Goal: Task Accomplishment & Management: Manage account settings

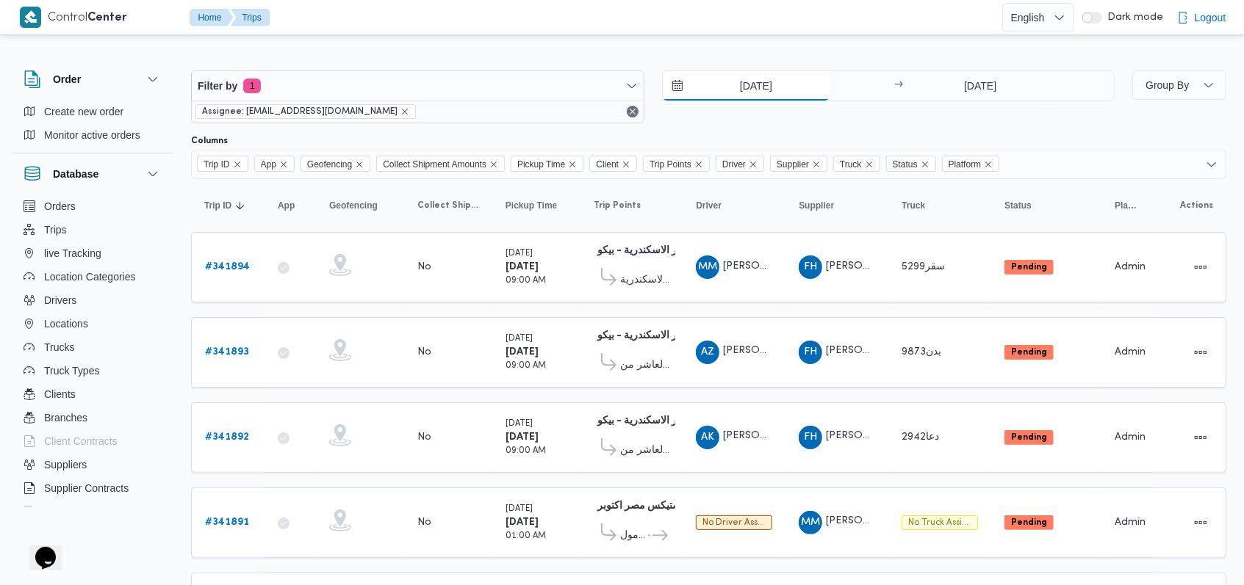
click at [514, 76] on input "7/10/2025" at bounding box center [746, 85] width 167 height 29
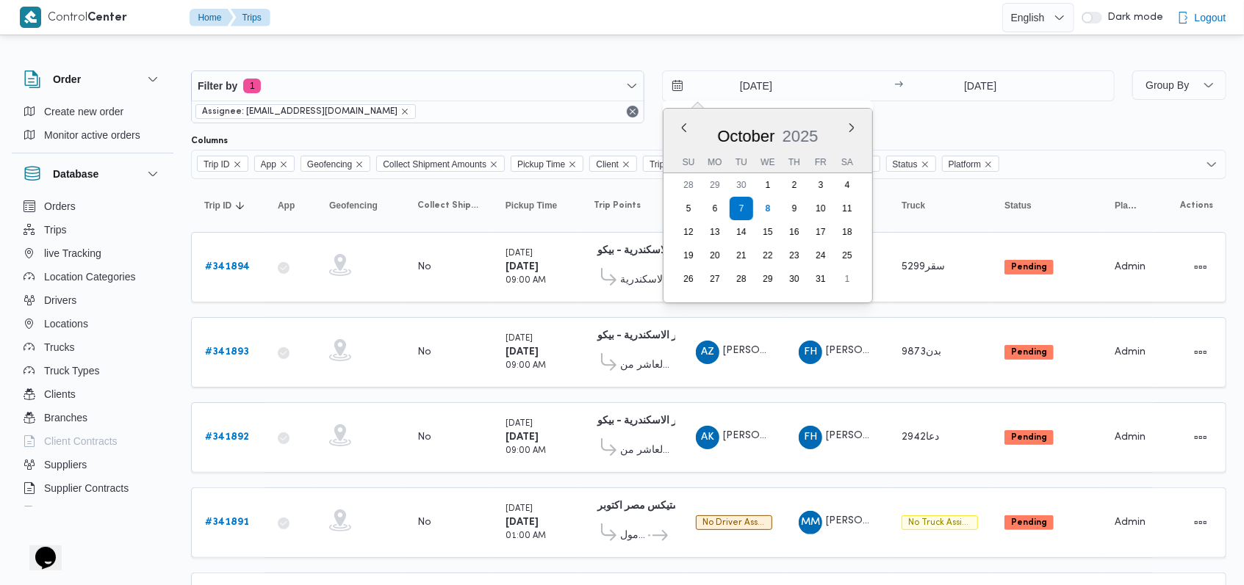
click at [514, 121] on div "7/10/2025 Previous Month Next month October 2025 October 2025 Su Mo Tu We Th Fr…" at bounding box center [888, 97] width 453 height 53
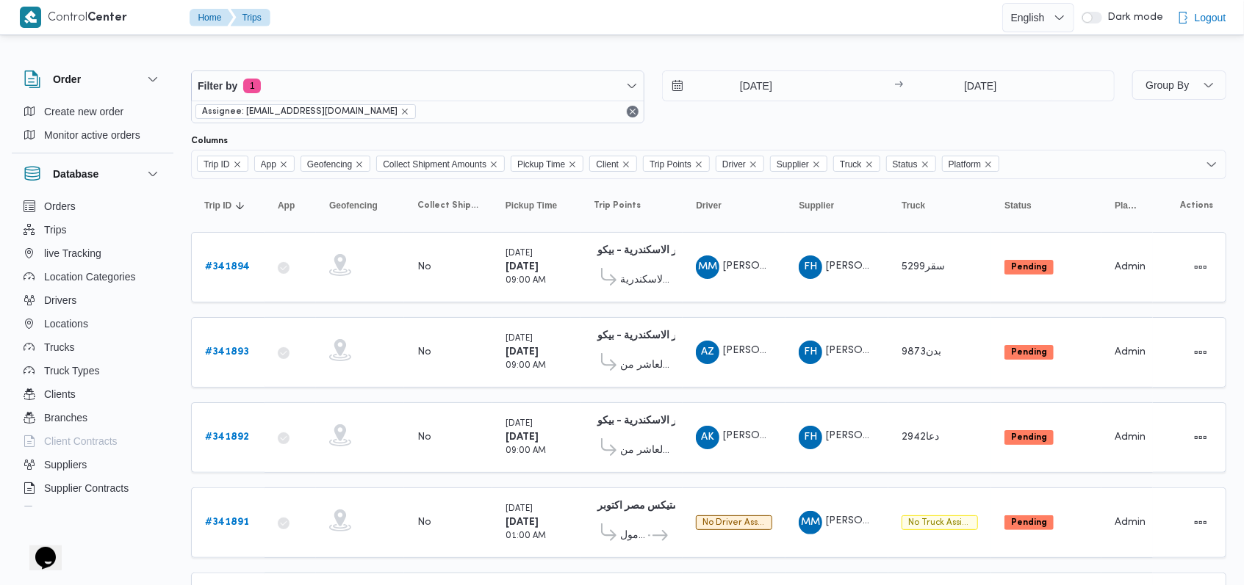
click at [514, 121] on div "7/10/2025 → 7/10/2025" at bounding box center [888, 97] width 453 height 53
click at [514, 84] on input "7/10/2025" at bounding box center [746, 85] width 167 height 29
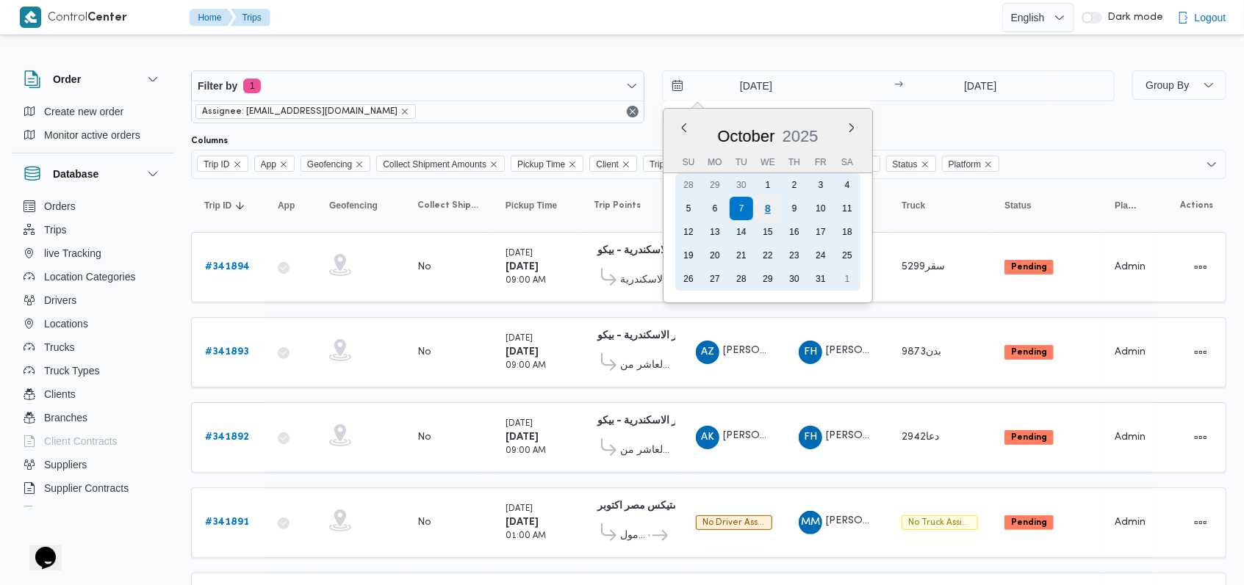
click at [514, 215] on div "8" at bounding box center [767, 209] width 28 height 28
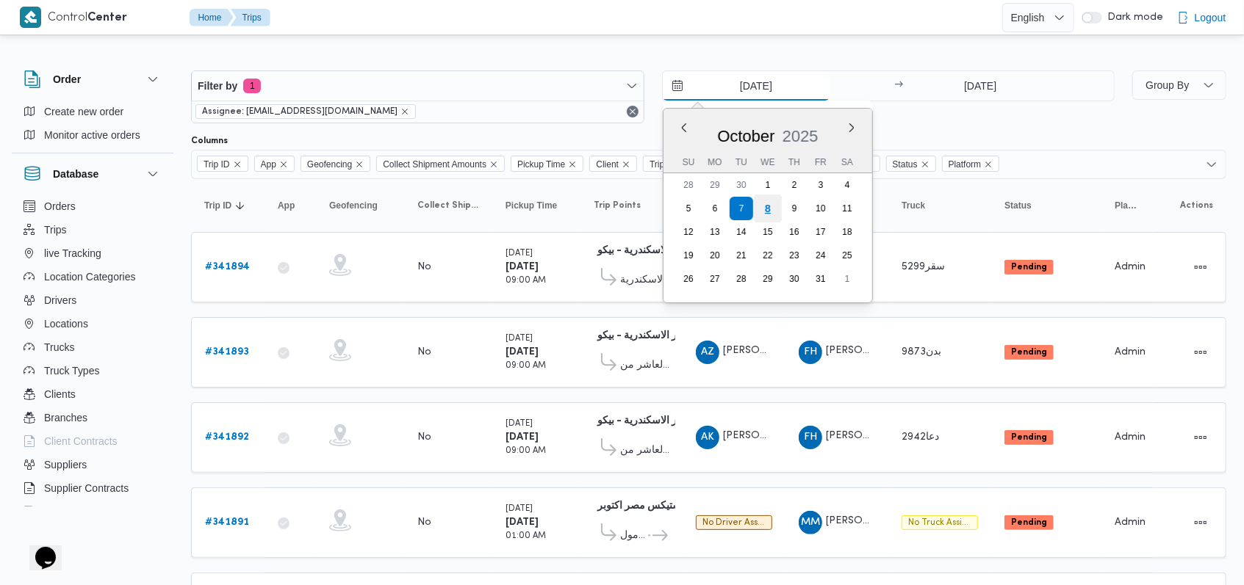
type input "[DATE]"
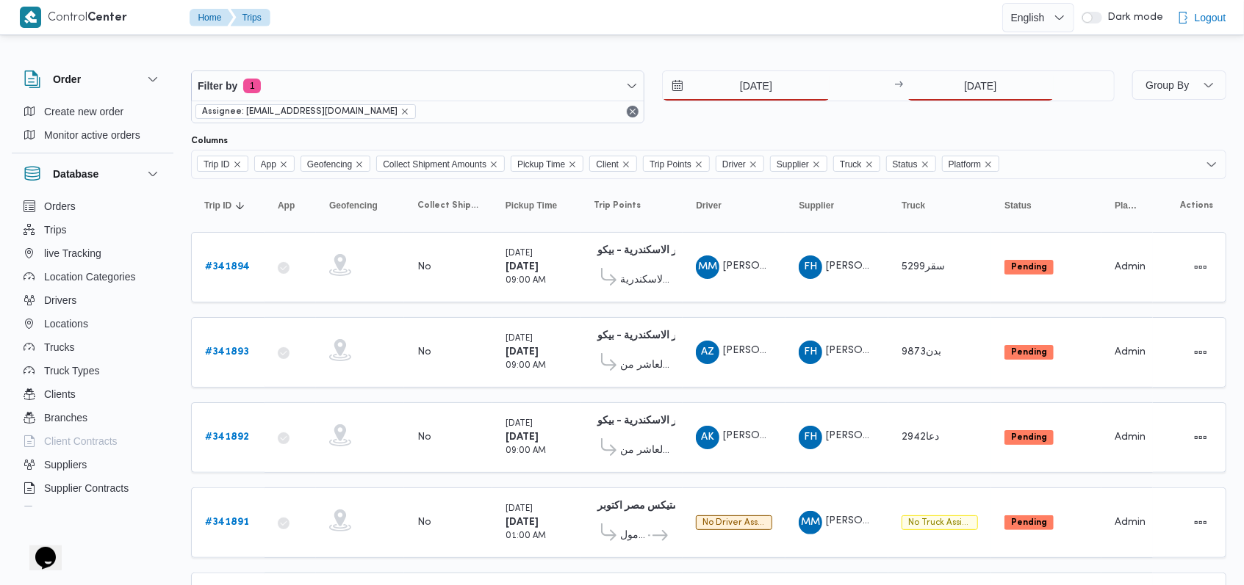
click at [514, 68] on div "Filter by 1 Assignee: mostafa.elrouby@illa.com.eg 8/10/2025 → 7/10/2025" at bounding box center [652, 97] width 941 height 71
click at [514, 86] on input "7/10/2025" at bounding box center [980, 85] width 146 height 29
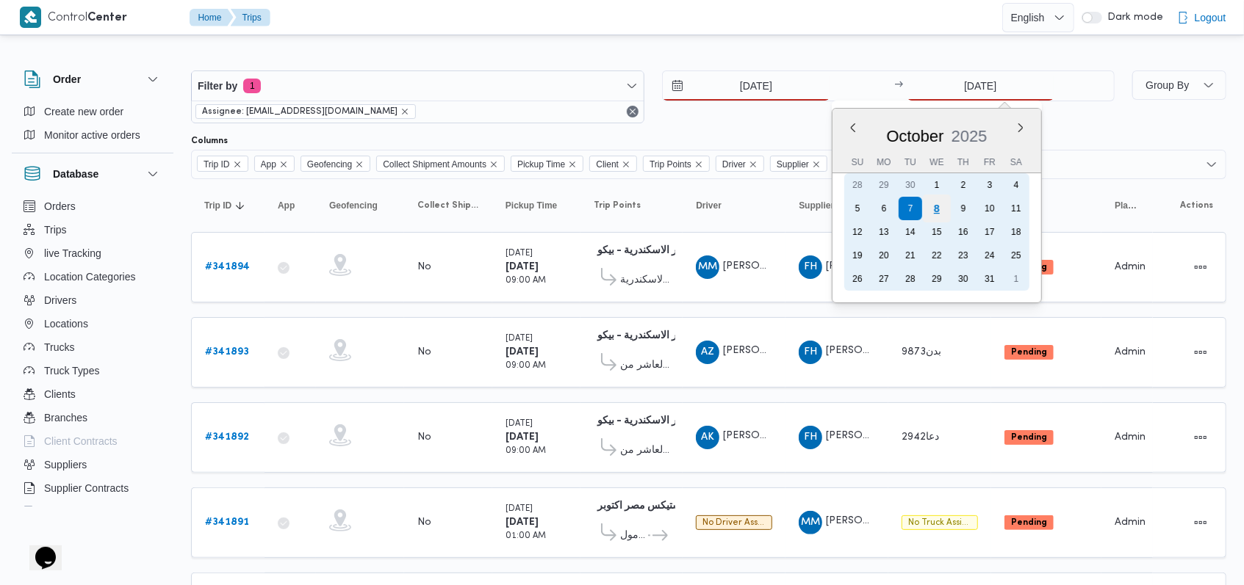
click at [514, 215] on div "8" at bounding box center [937, 209] width 28 height 28
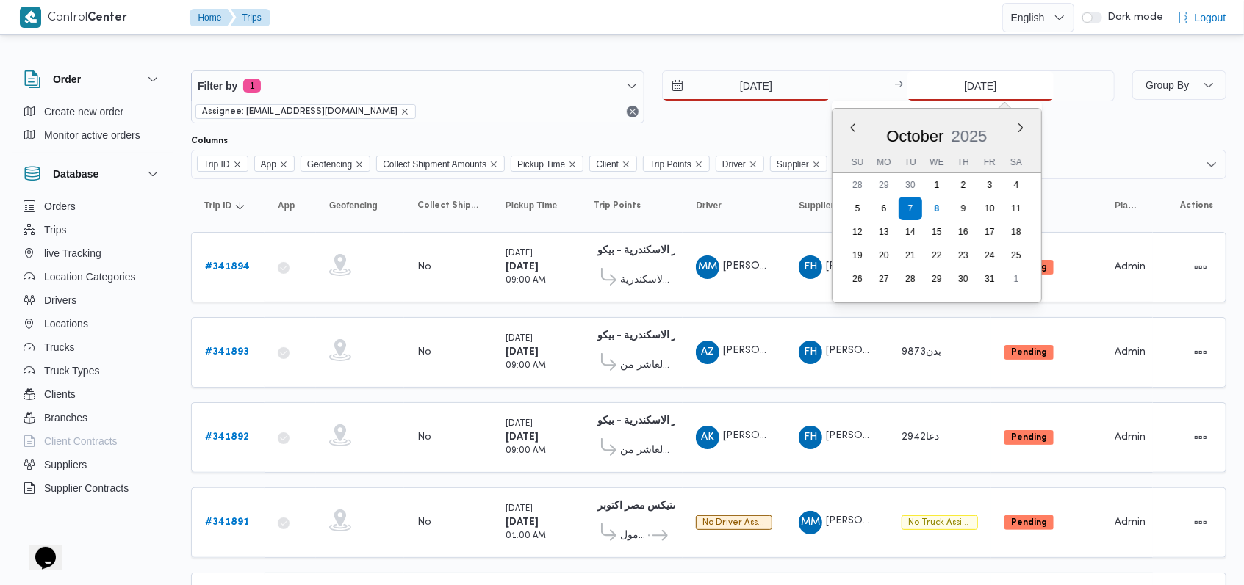
type input "[DATE]"
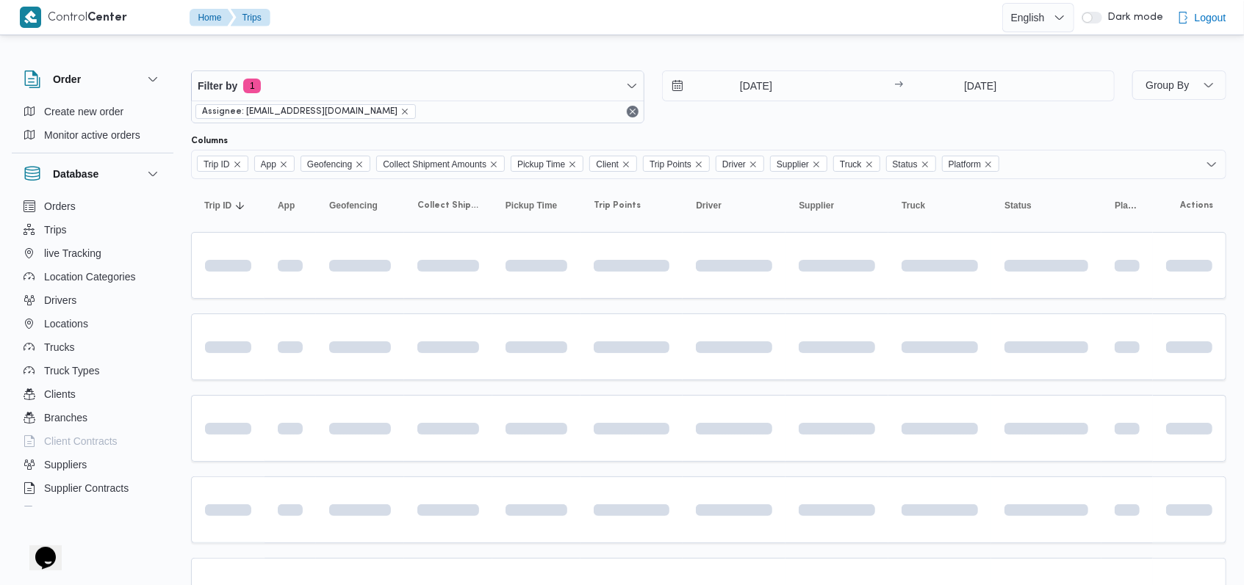
click at [514, 111] on div "8/10/2025 → 8/10/2025" at bounding box center [888, 97] width 453 height 53
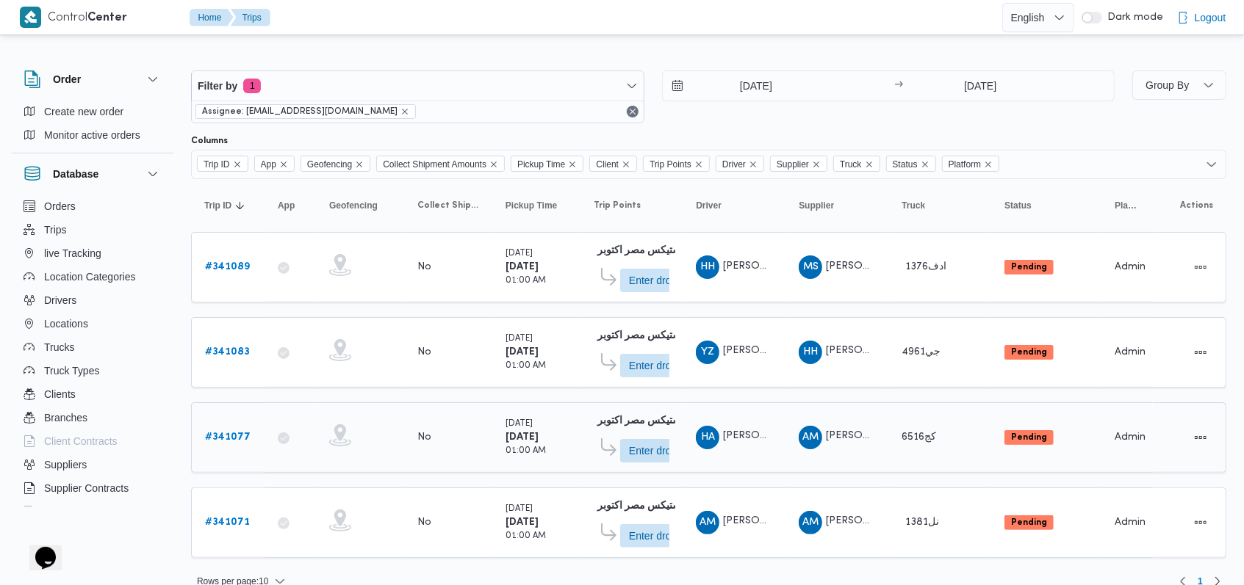
scroll to position [17, 0]
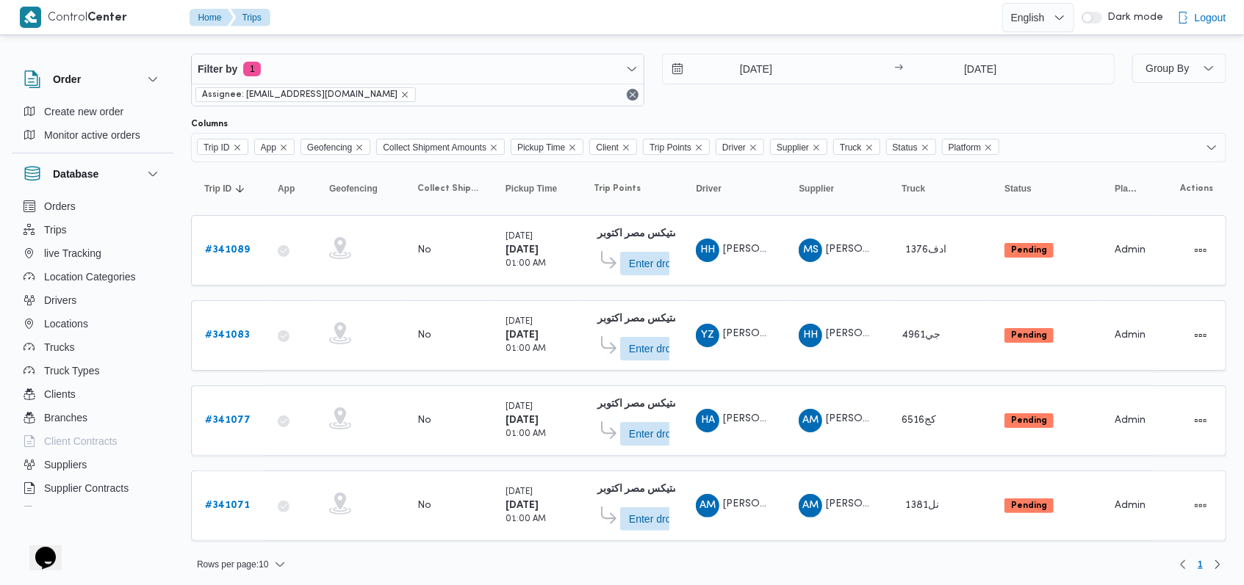
click at [514, 109] on div "Filter by 1 Assignee: mostafa.elrouby@illa.com.eg 8/10/2025 → 8/10/2025" at bounding box center [652, 80] width 941 height 71
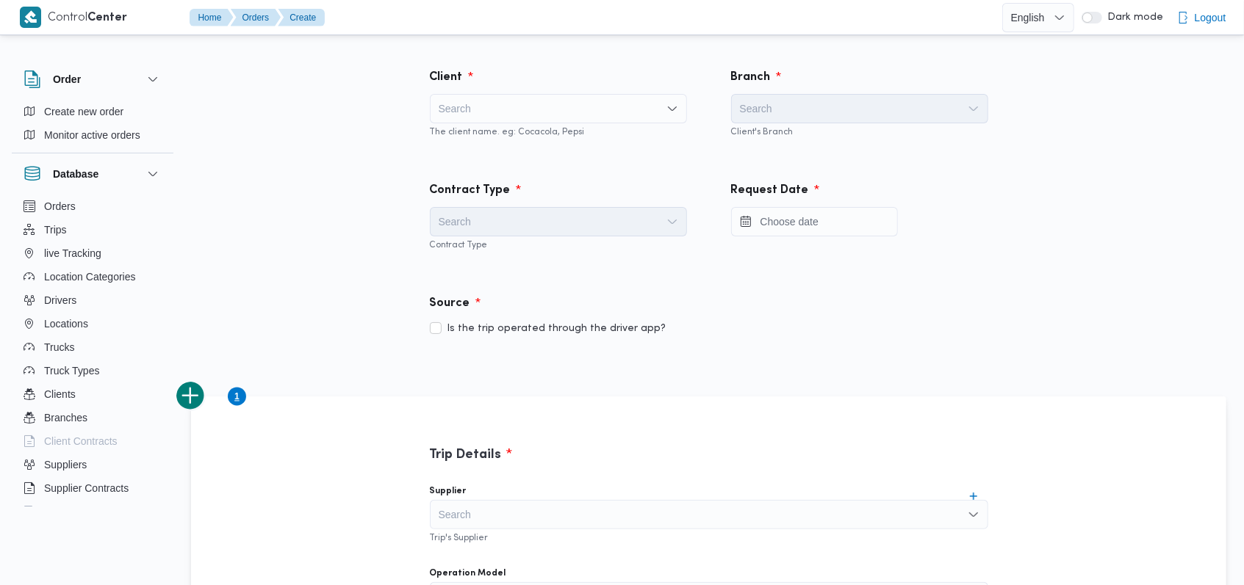
click at [555, 60] on div "Client" at bounding box center [558, 77] width 275 height 35
click at [557, 125] on div "The client name. eg: Cocacola, Pepsi" at bounding box center [558, 130] width 257 height 15
click at [545, 112] on div "Search" at bounding box center [558, 108] width 257 height 29
type input "ne"
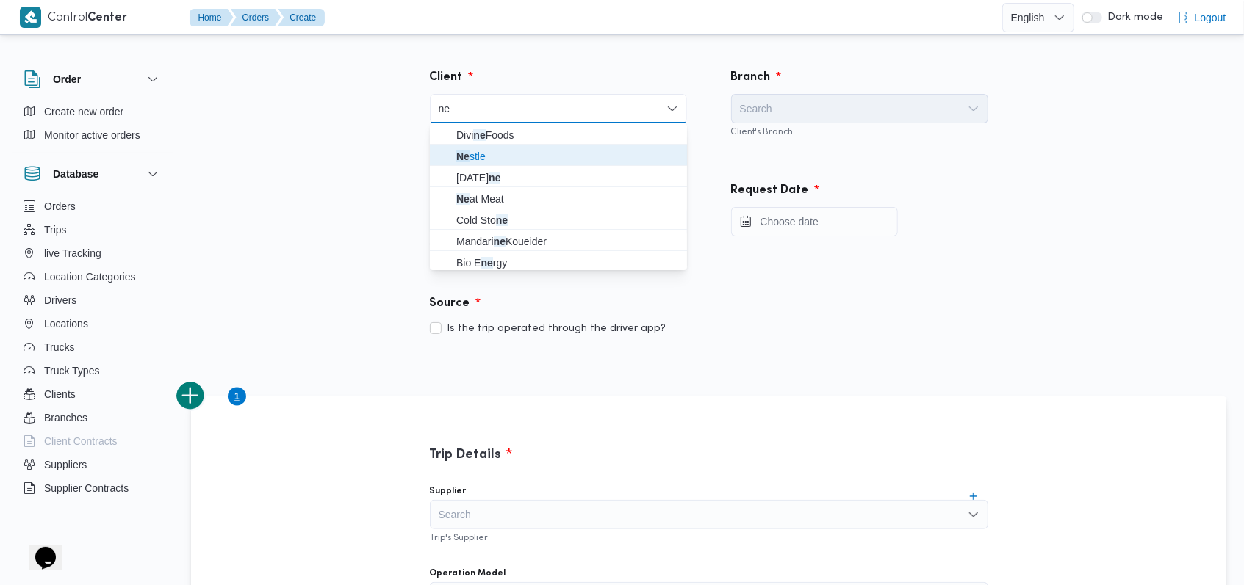
click at [522, 148] on span "Ne stle" at bounding box center [567, 157] width 222 height 18
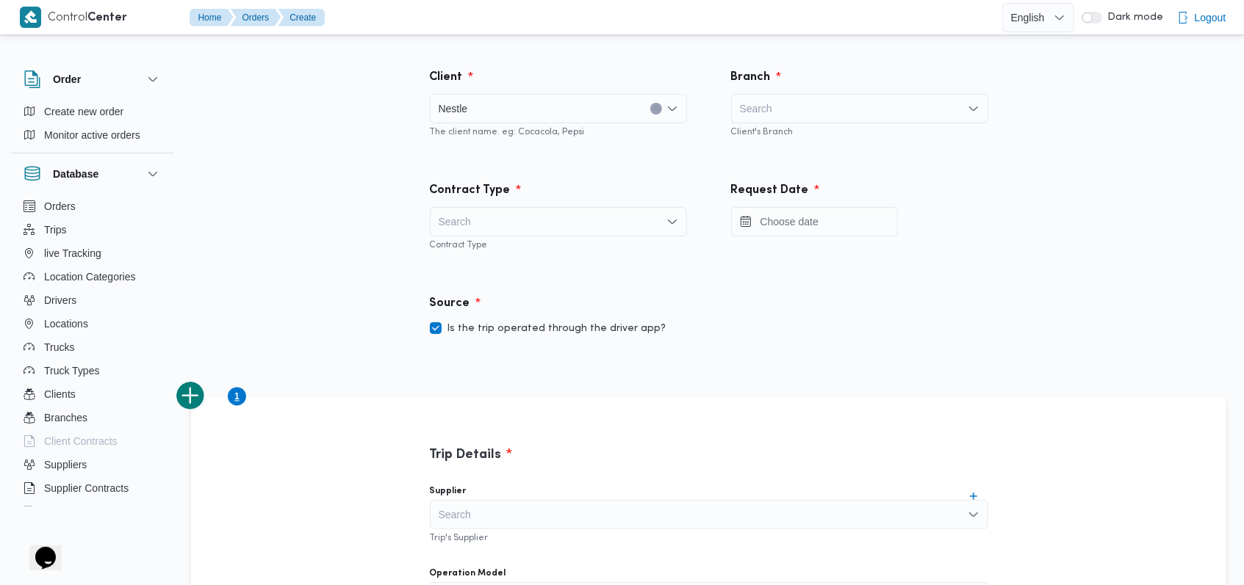
click at [855, 121] on div "Search" at bounding box center [859, 108] width 257 height 29
click at [560, 216] on div "Search" at bounding box center [558, 221] width 257 height 29
click at [537, 269] on span "On Demand" at bounding box center [567, 270] width 222 height 18
click at [536, 325] on label "Is the trip operated through the driver app?" at bounding box center [548, 329] width 237 height 18
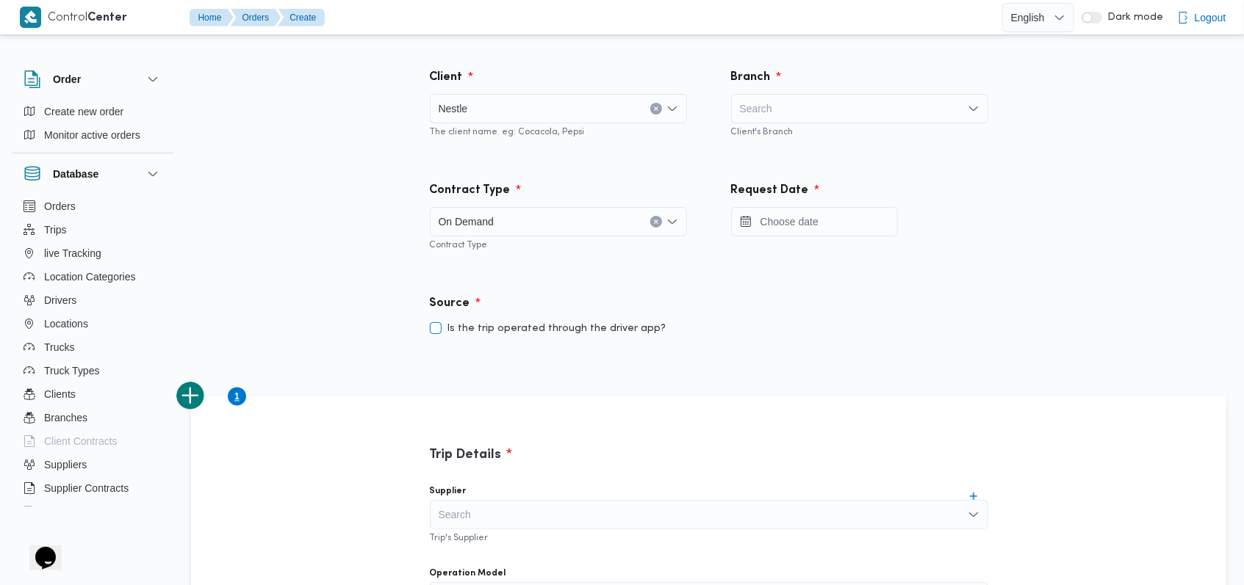
checkbox input "false"
click at [793, 229] on input "Press the down key to open a popover containing a calendar." at bounding box center [814, 221] width 167 height 29
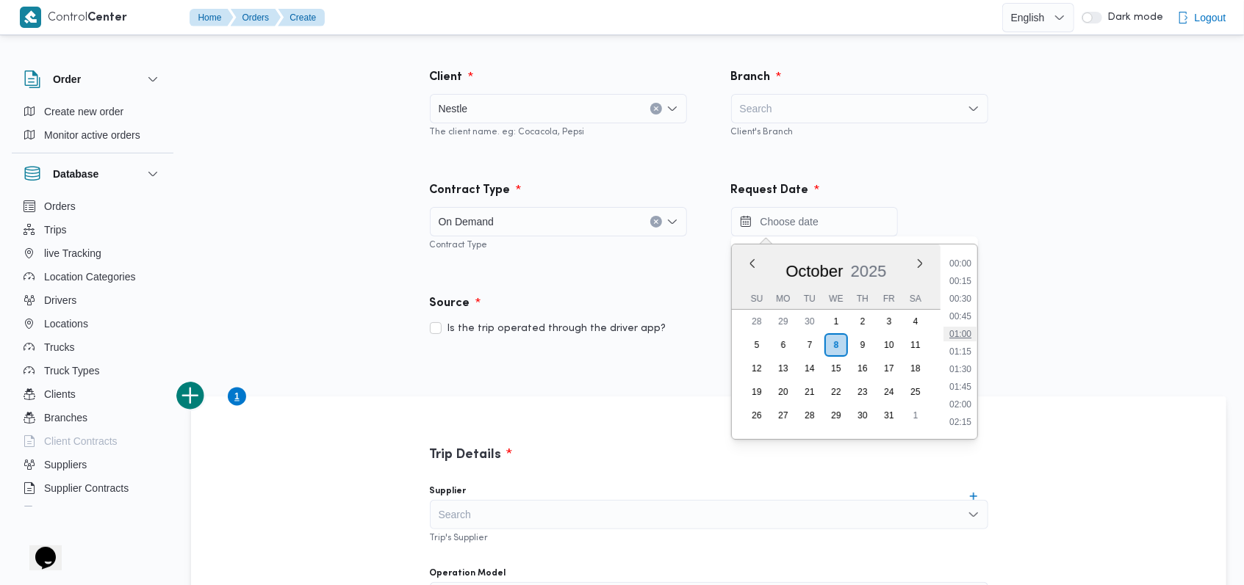
click at [965, 337] on li "01:00" at bounding box center [960, 334] width 34 height 15
type input "08/10/2025 01:00"
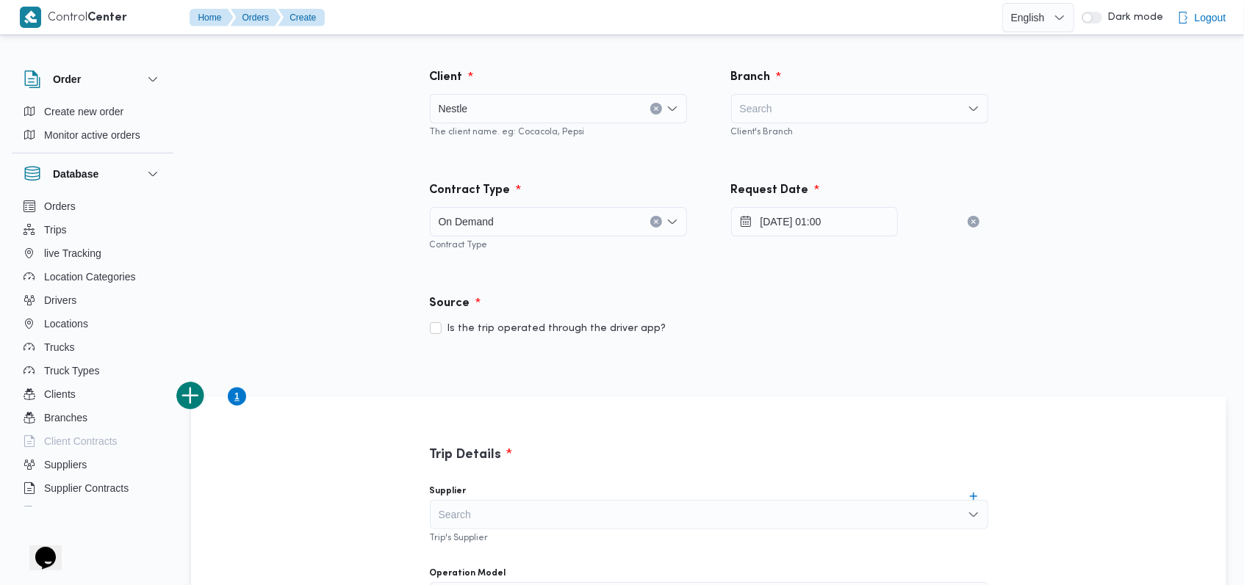
click at [892, 300] on div "Source" at bounding box center [709, 303] width 576 height 35
click at [785, 107] on div "Search" at bounding box center [859, 108] width 257 height 29
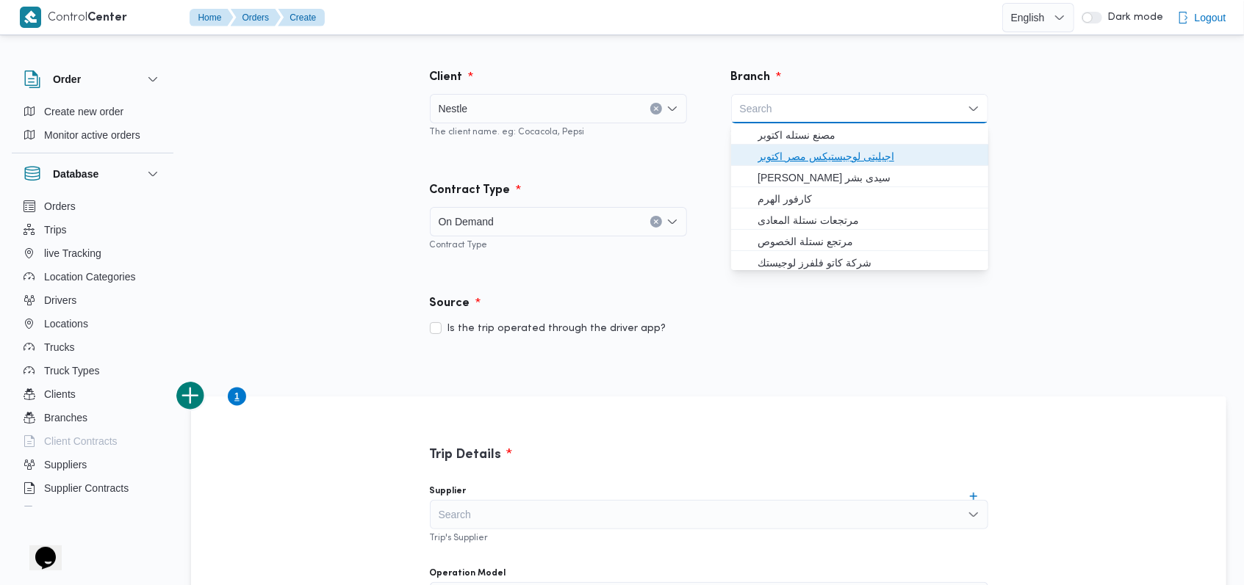
click at [826, 148] on span "اجيليتى لوجيستيكس مصر اكتوبر" at bounding box center [868, 157] width 222 height 18
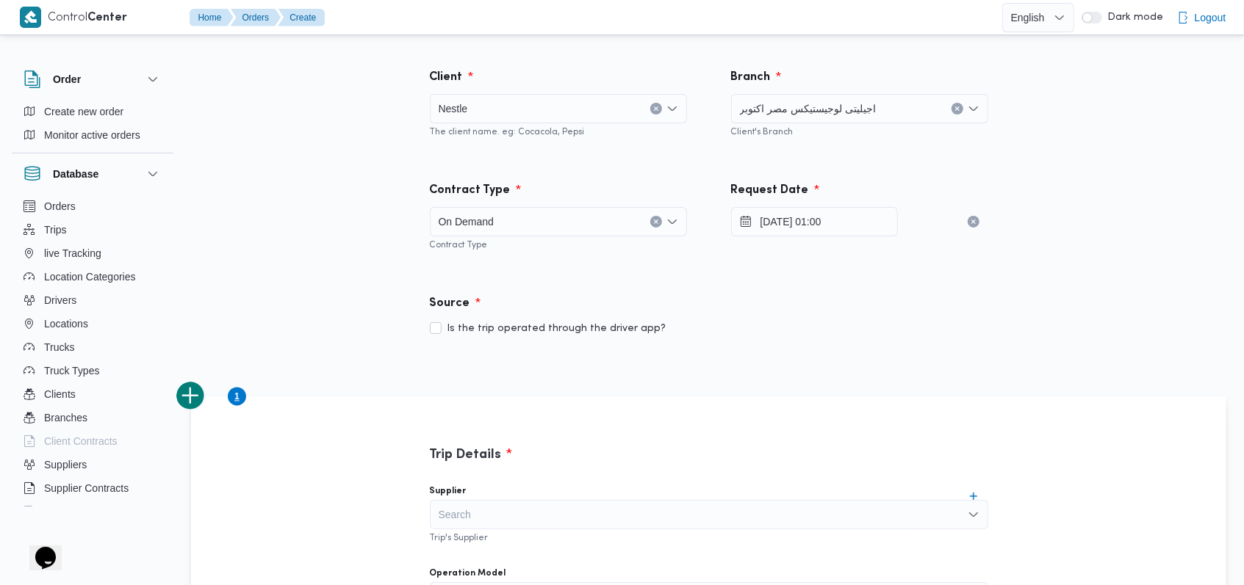
click at [876, 149] on div "Branch اجيليتى لوجيستيكس مصر اكتوبر Combo box. Selected. اجيليتى لوجيستيكس مصر …" at bounding box center [859, 103] width 301 height 113
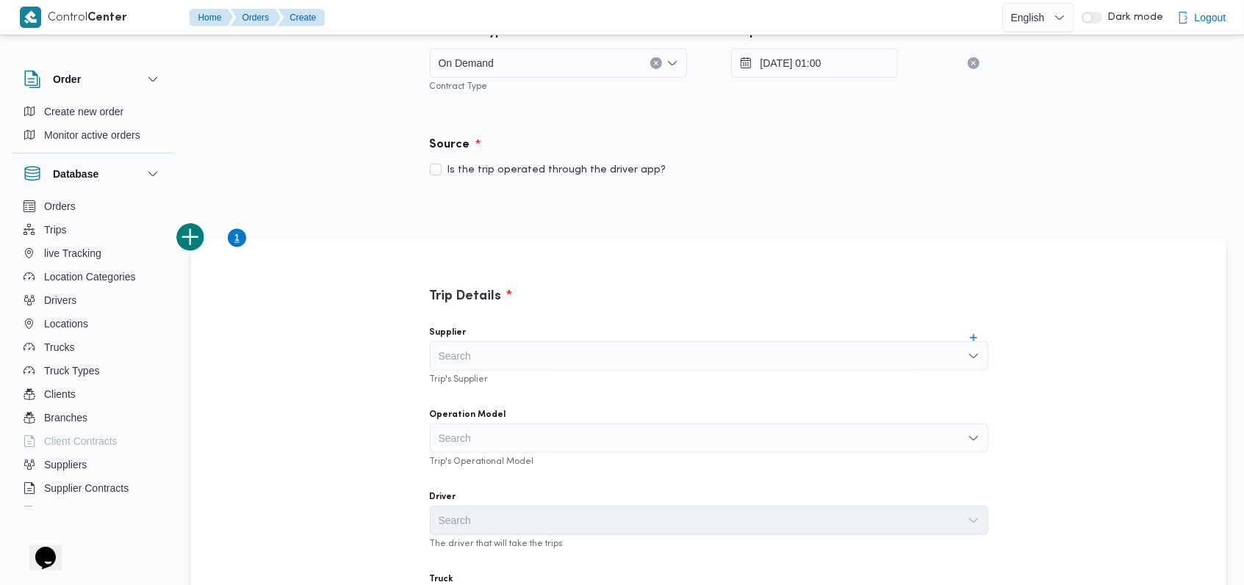
scroll to position [294, 0]
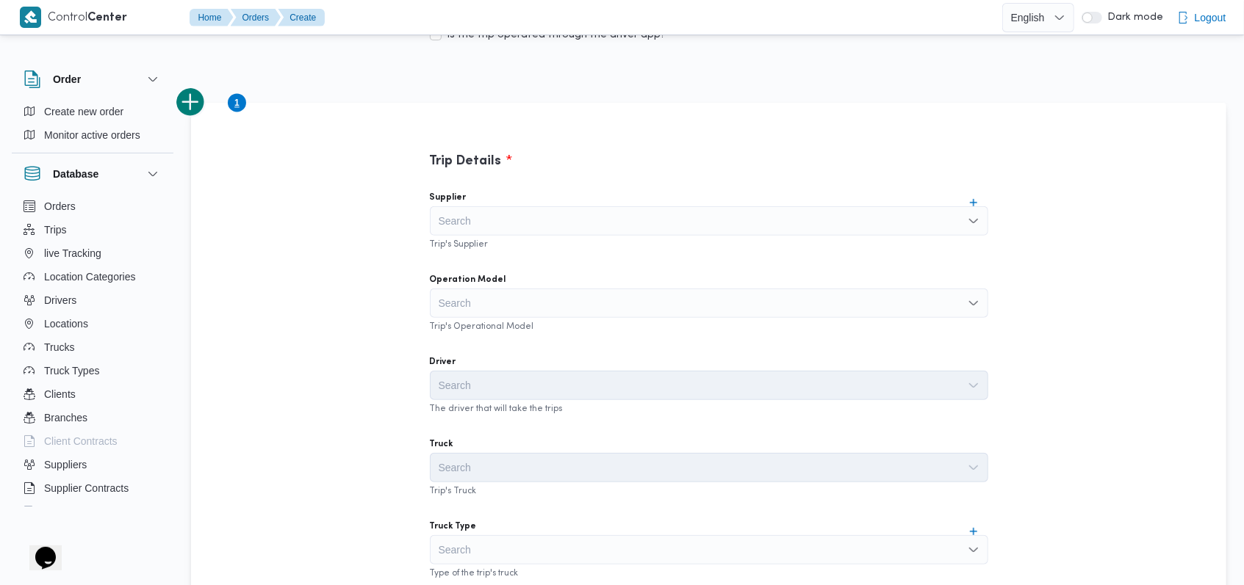
click at [549, 220] on div "Search" at bounding box center [709, 220] width 558 height 29
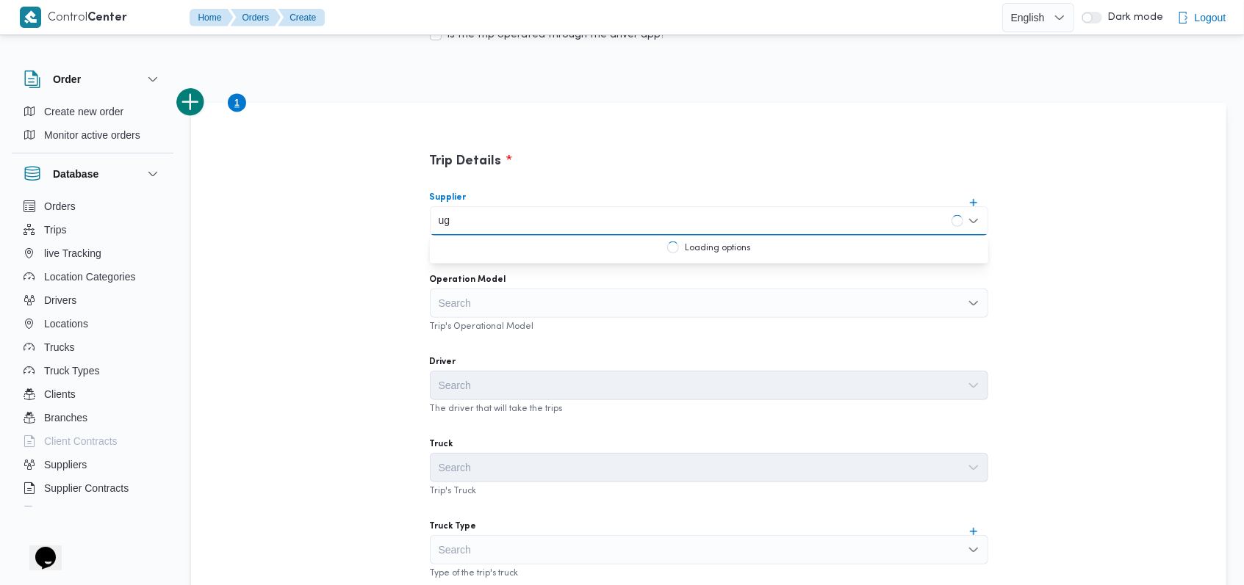
type input "u"
type input "على سليما"
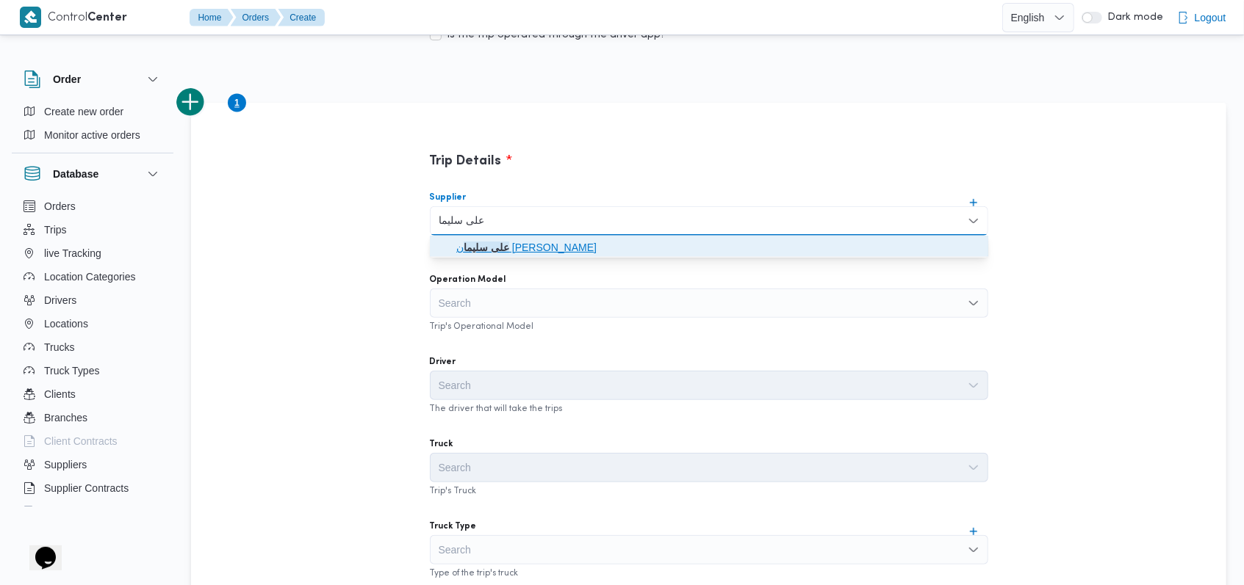
click at [545, 244] on span "على سليما ن محمد سليمان مسلم" at bounding box center [717, 248] width 523 height 18
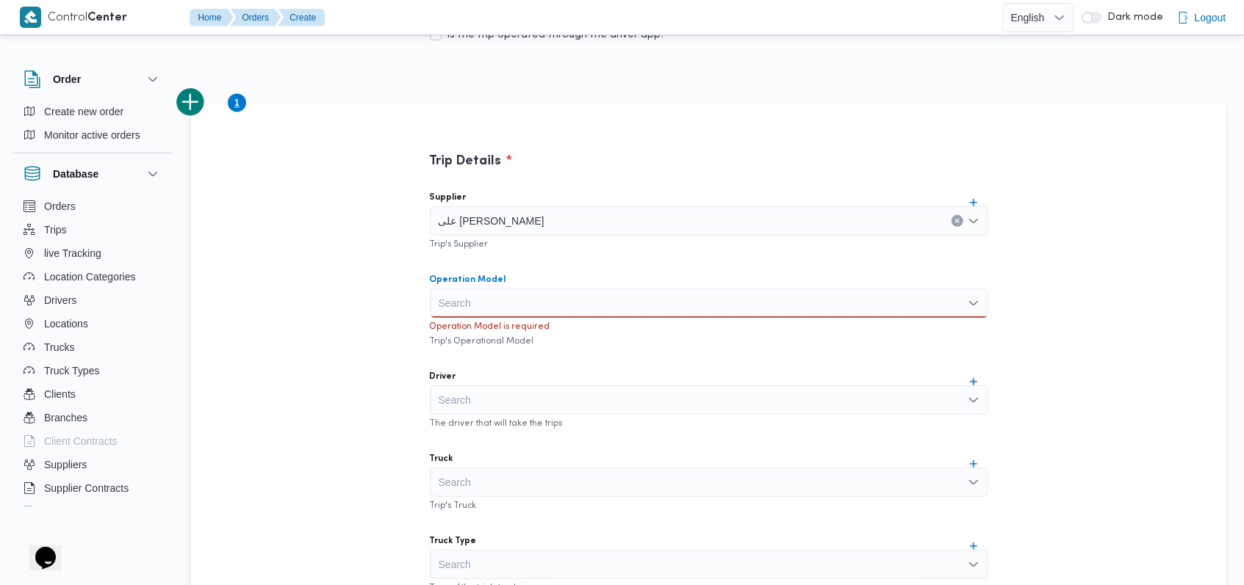
click at [524, 289] on div "Search" at bounding box center [709, 303] width 558 height 29
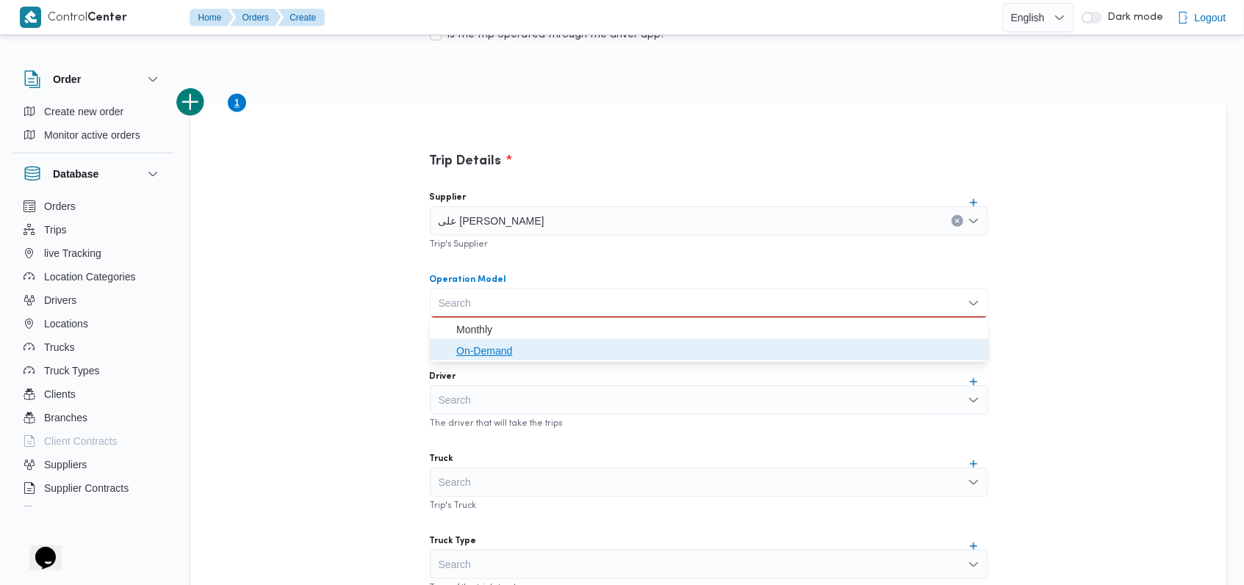
click at [511, 350] on span "On-Demand" at bounding box center [717, 351] width 523 height 18
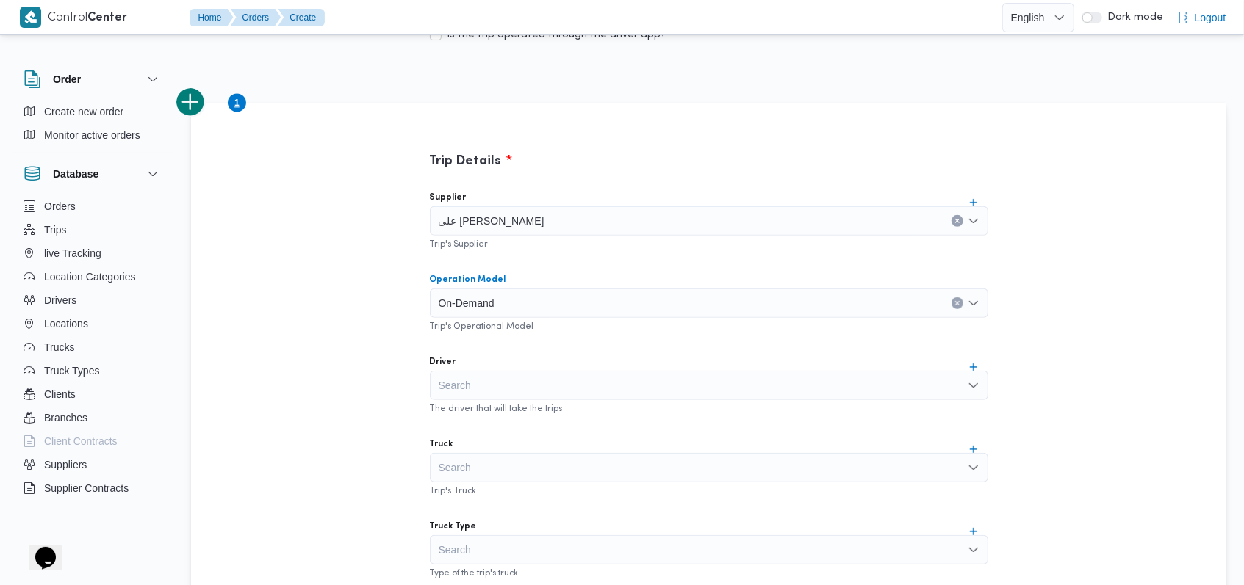
click at [520, 391] on div "Search" at bounding box center [709, 385] width 558 height 29
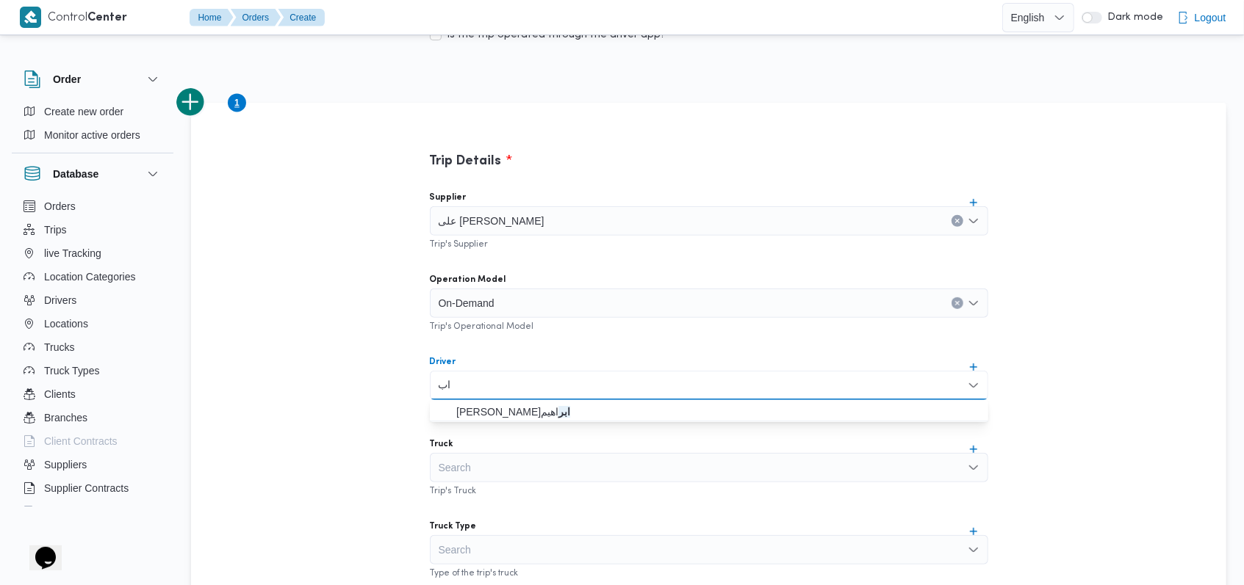
type input "ا"
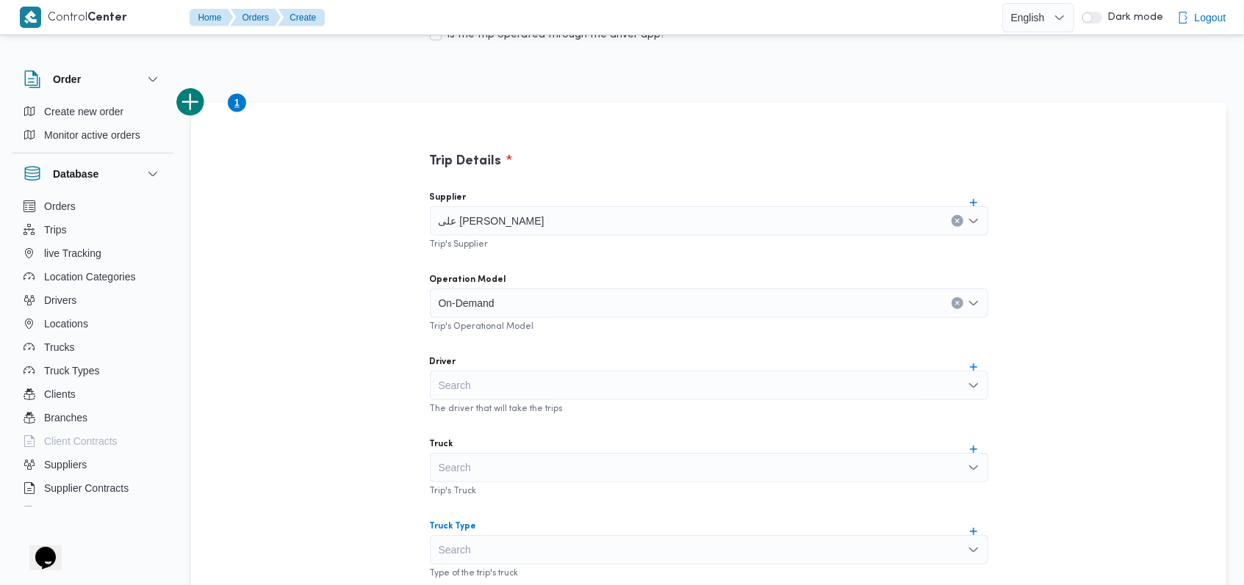
click at [525, 548] on div "Search" at bounding box center [709, 550] width 558 height 29
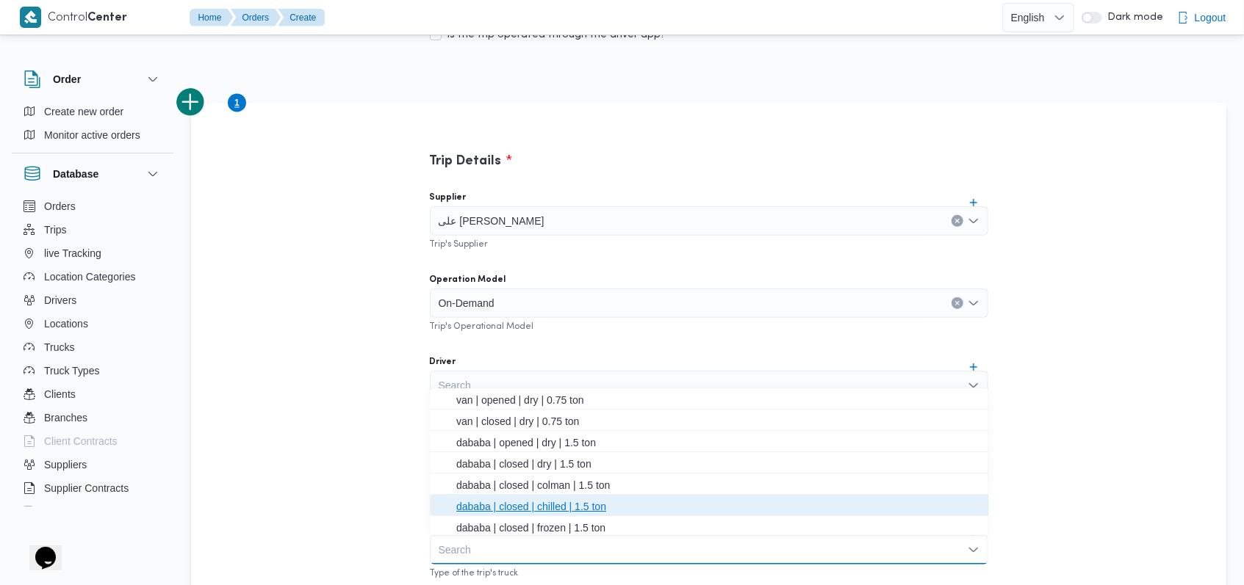
click at [558, 508] on span "dababa | closed | chilled | 1.5 ton" at bounding box center [717, 507] width 523 height 18
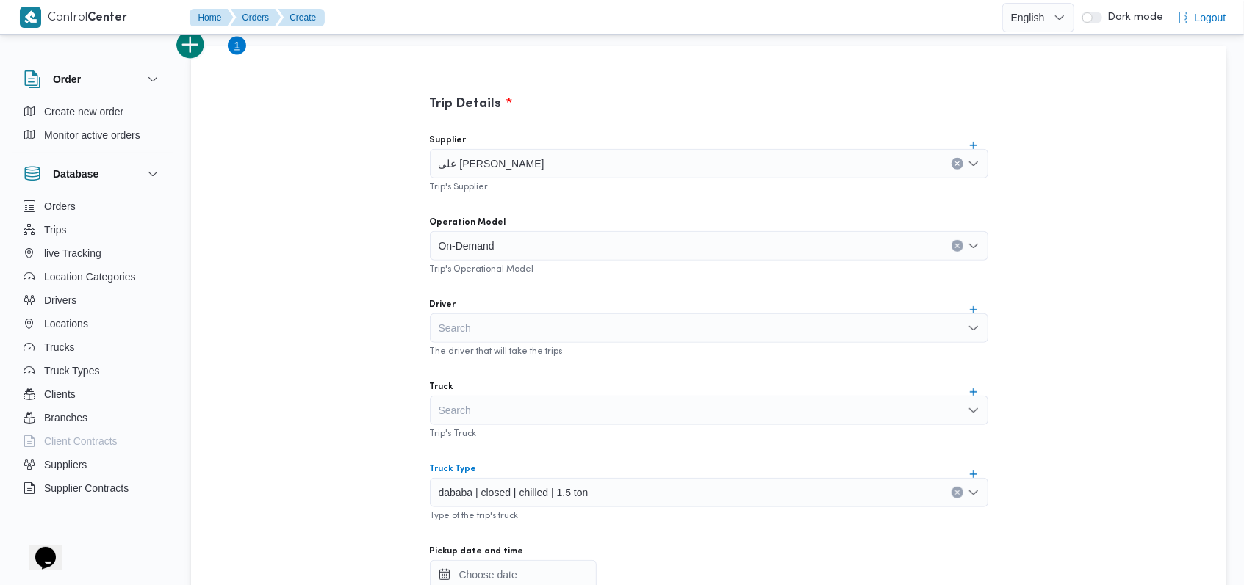
scroll to position [392, 0]
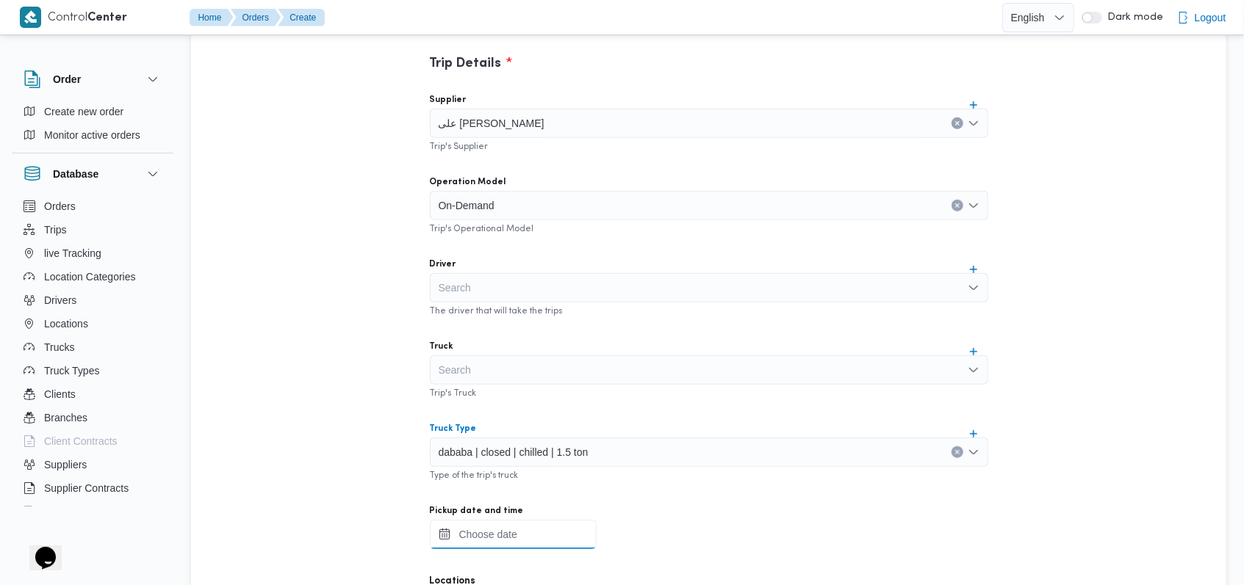
click at [491, 521] on div at bounding box center [709, 534] width 558 height 29
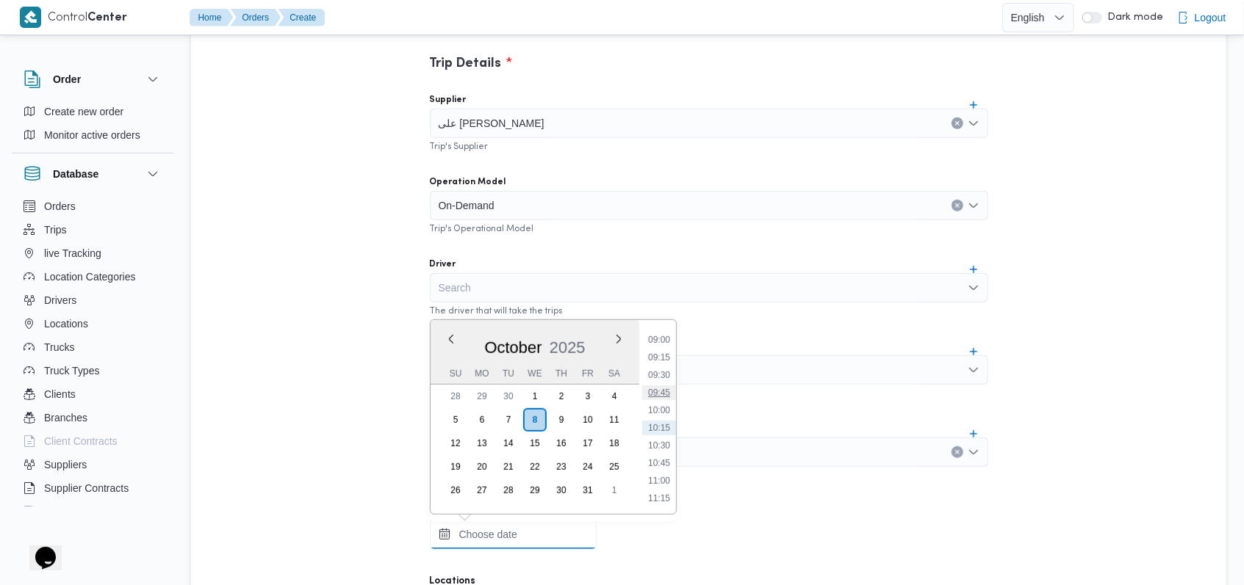
scroll to position [0, 0]
click at [666, 414] on li "01:00" at bounding box center [659, 410] width 34 height 15
type input "08/10/2025 01:00"
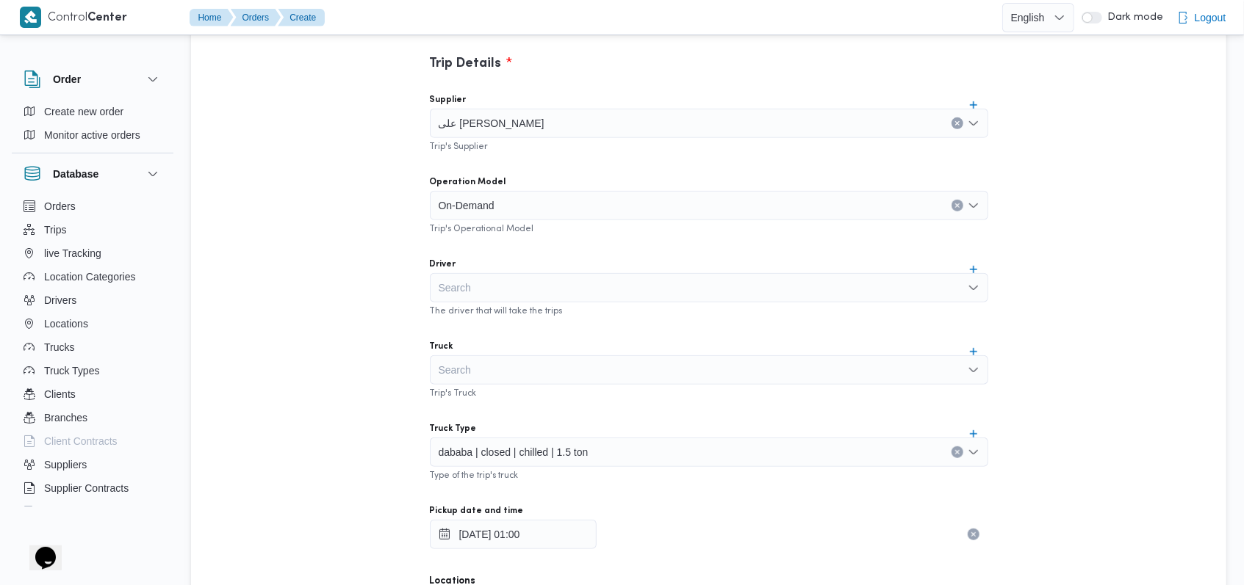
click at [665, 405] on div "Supplier على سليمان محمد سليمان مسلم Trip's Supplier Operation Model On-Demand …" at bounding box center [709, 408] width 582 height 653
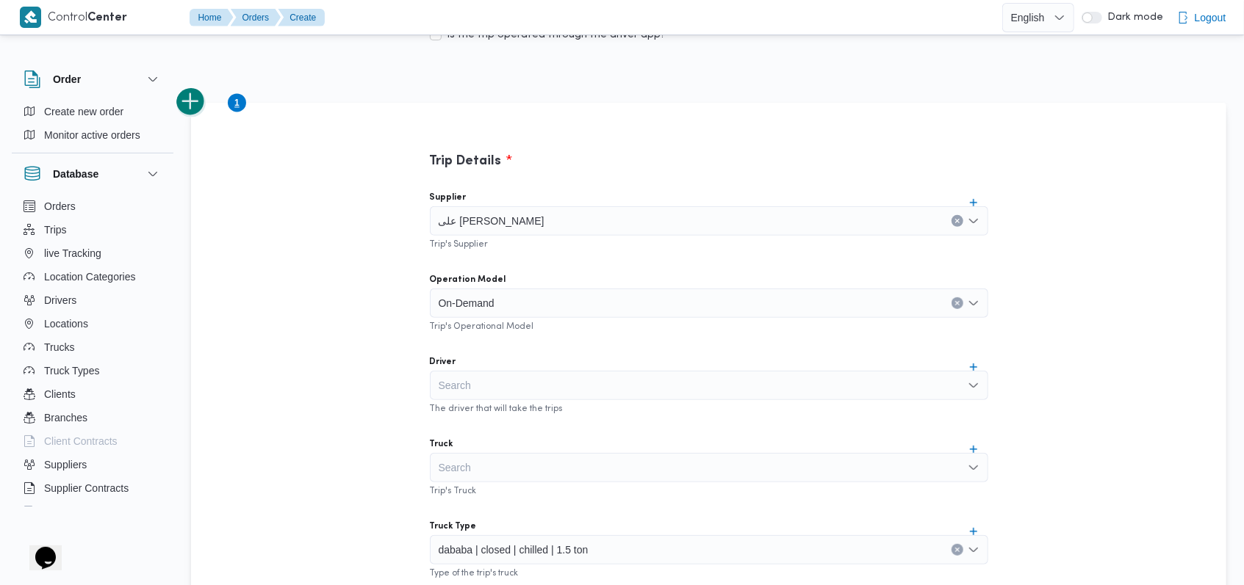
click at [198, 97] on button "add trip" at bounding box center [190, 101] width 29 height 29
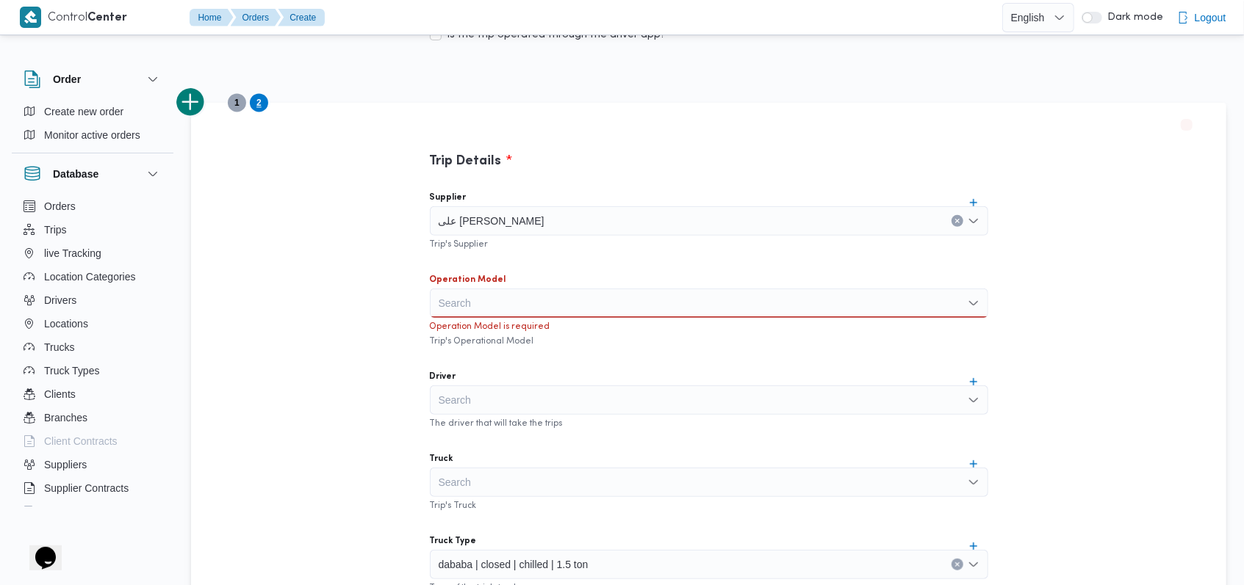
click at [488, 301] on div "Search" at bounding box center [709, 303] width 558 height 29
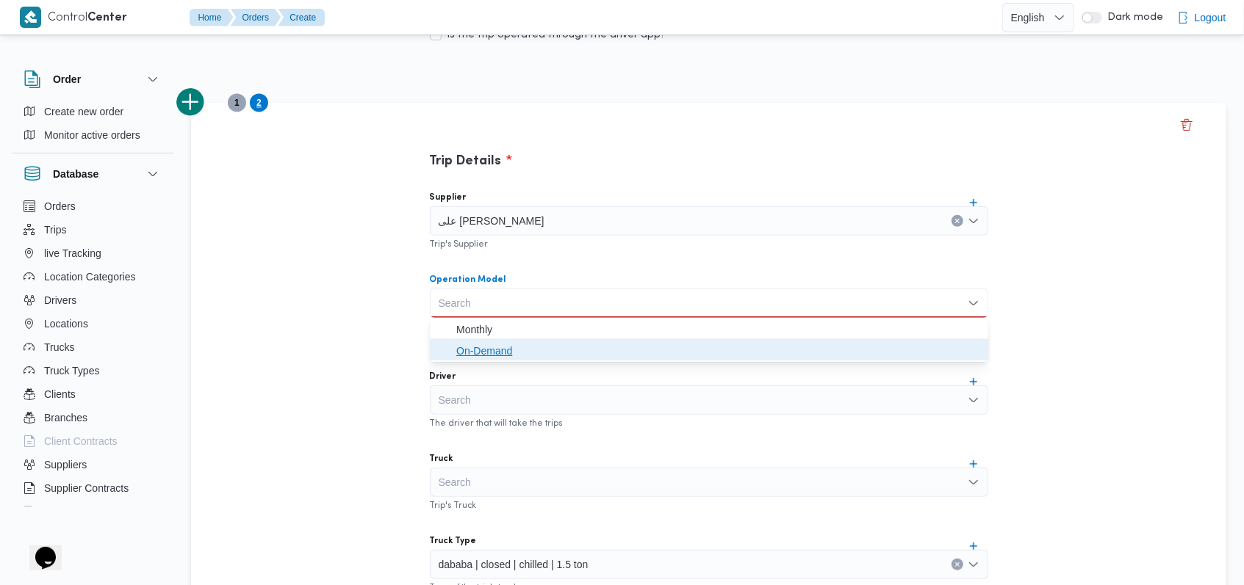
click at [505, 354] on span "On-Demand" at bounding box center [717, 351] width 523 height 18
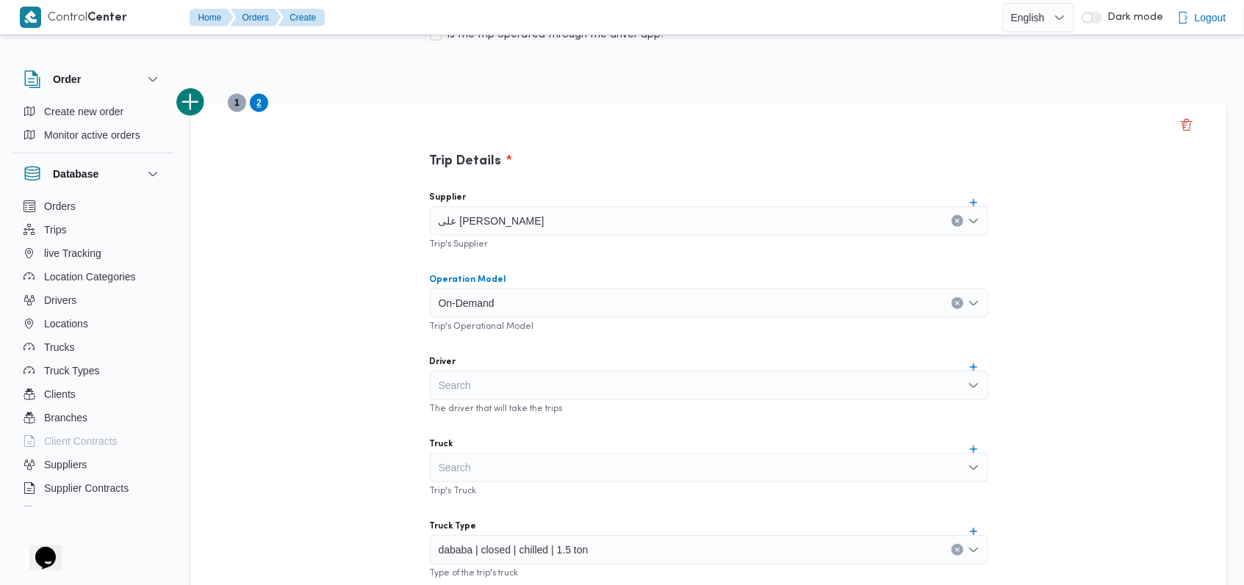
click at [625, 223] on div "على [PERSON_NAME]" at bounding box center [709, 220] width 558 height 29
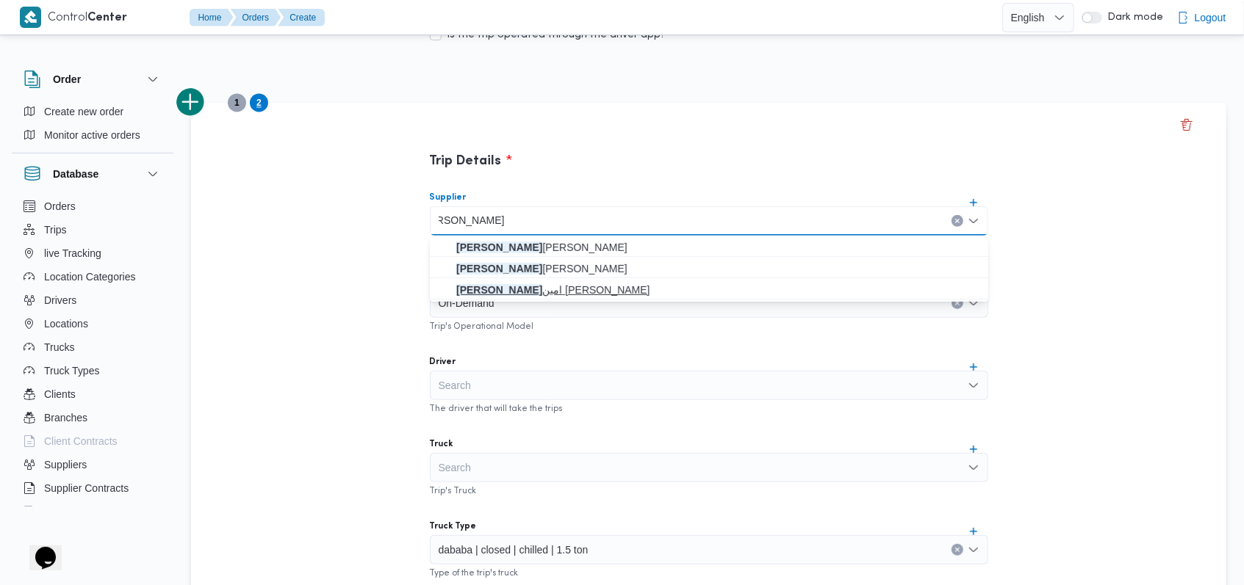
type input "محمد عبدالرازق"
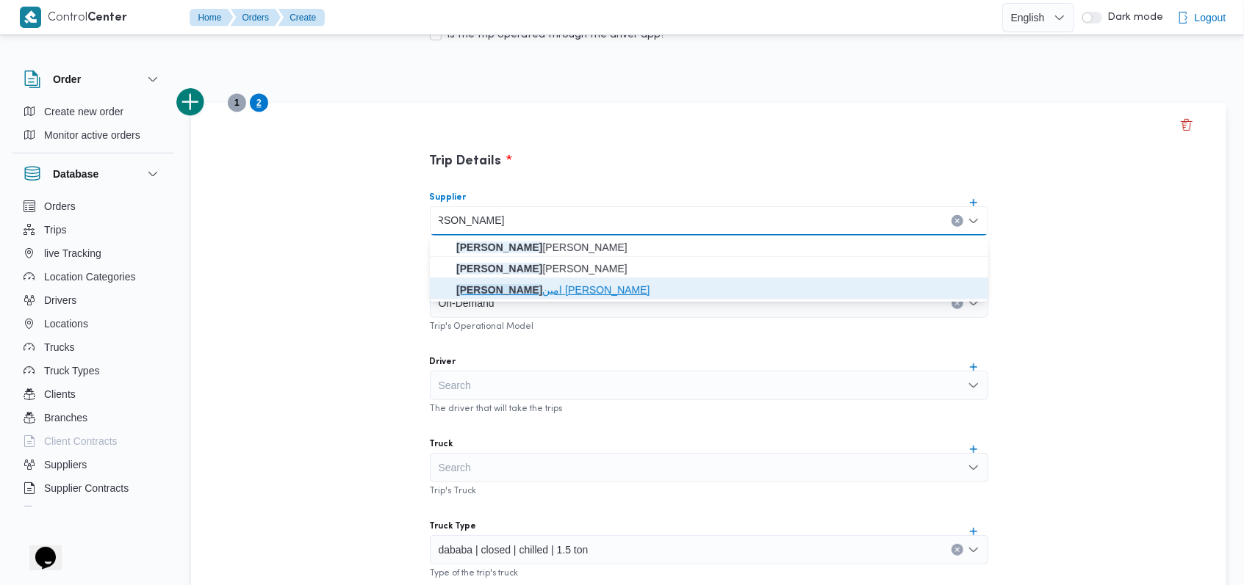
click at [536, 296] on mark "محمد عبدالرازق" at bounding box center [499, 290] width 86 height 12
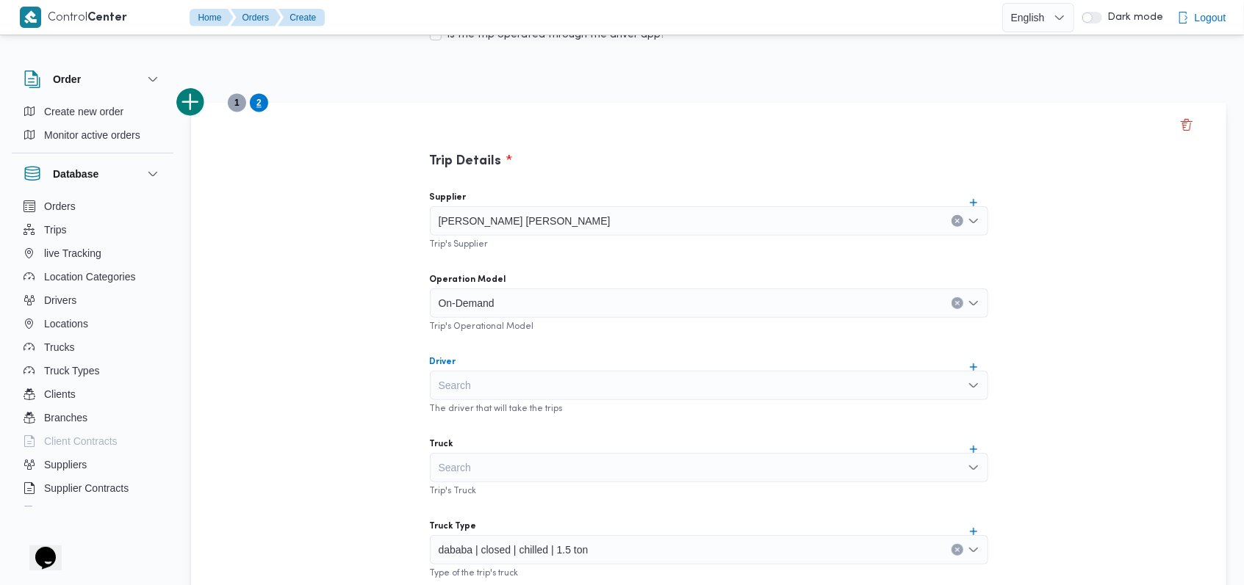
click at [517, 381] on div "Search" at bounding box center [709, 385] width 558 height 29
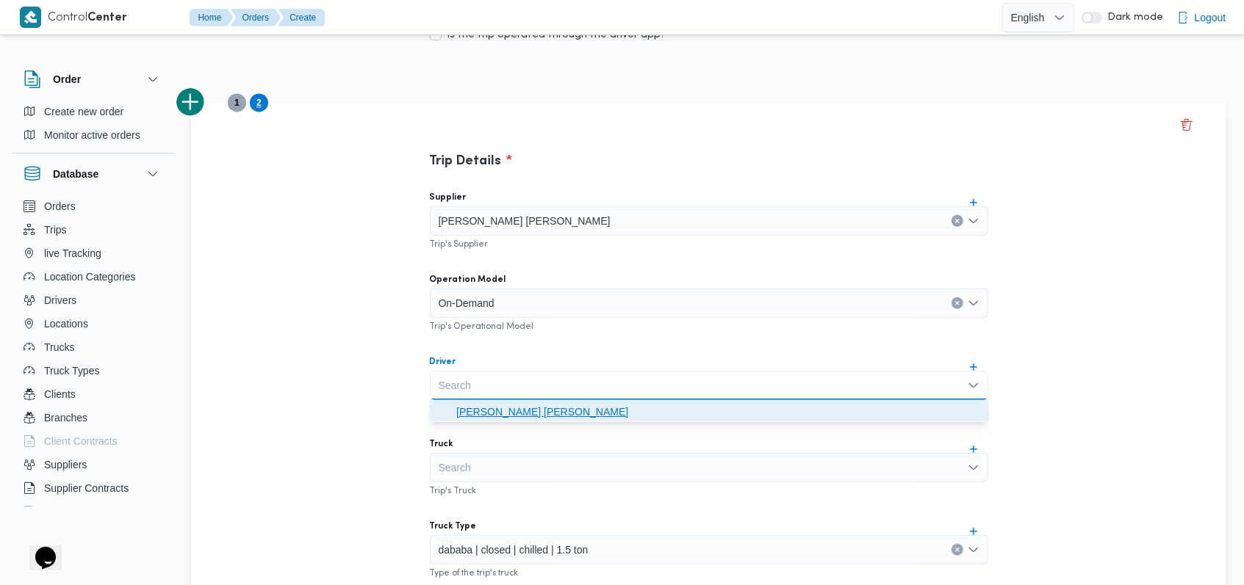
click at [547, 410] on span "محمد عبدالرازق امين امام قاسم" at bounding box center [717, 412] width 523 height 18
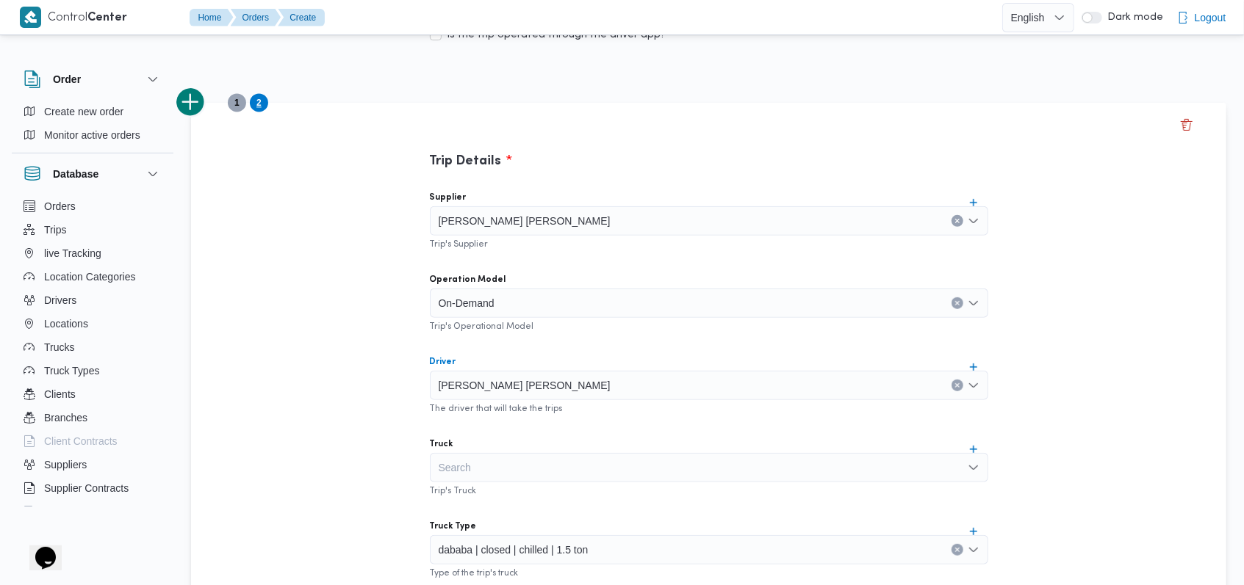
click at [524, 480] on div "Search" at bounding box center [709, 467] width 558 height 29
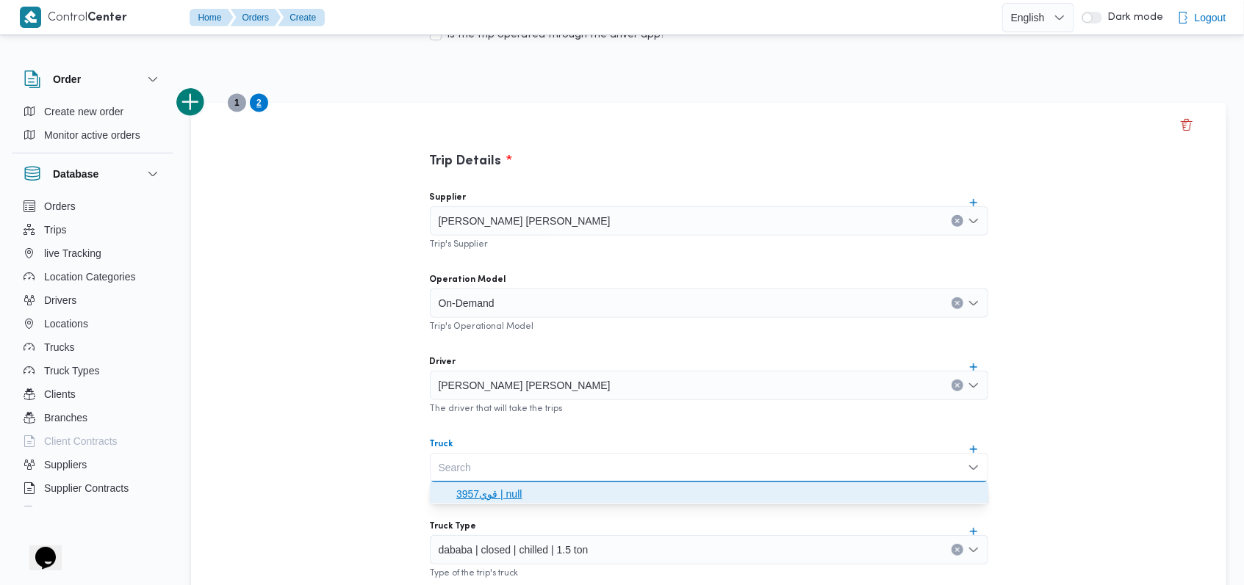
click at [524, 494] on span "قوي3957 | null" at bounding box center [717, 495] width 523 height 18
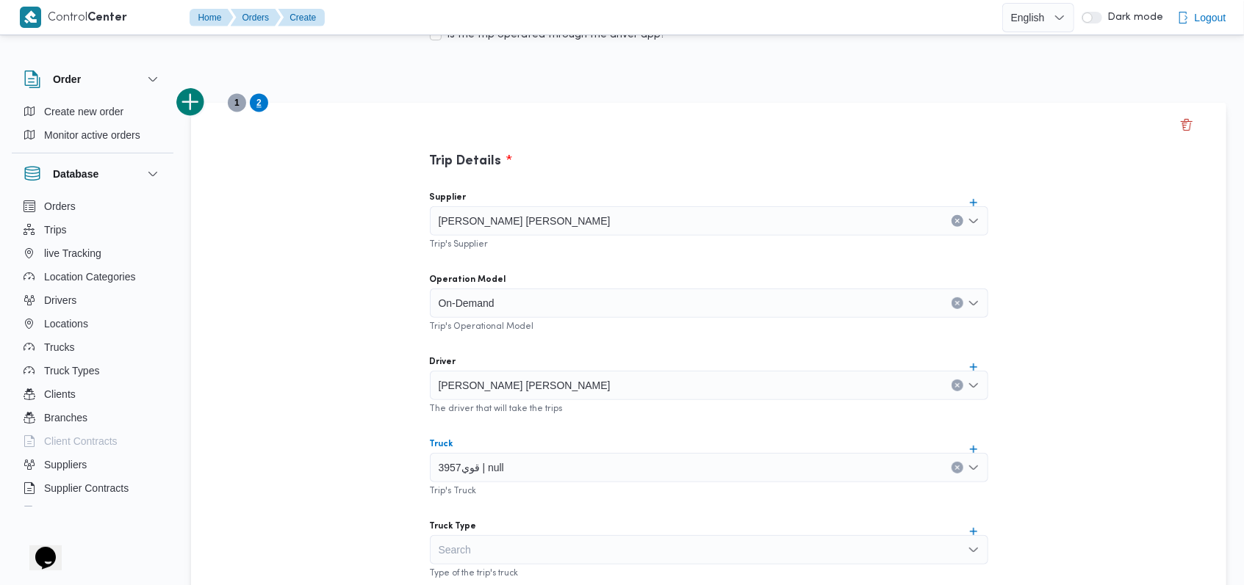
click at [538, 541] on div "Search" at bounding box center [709, 550] width 558 height 29
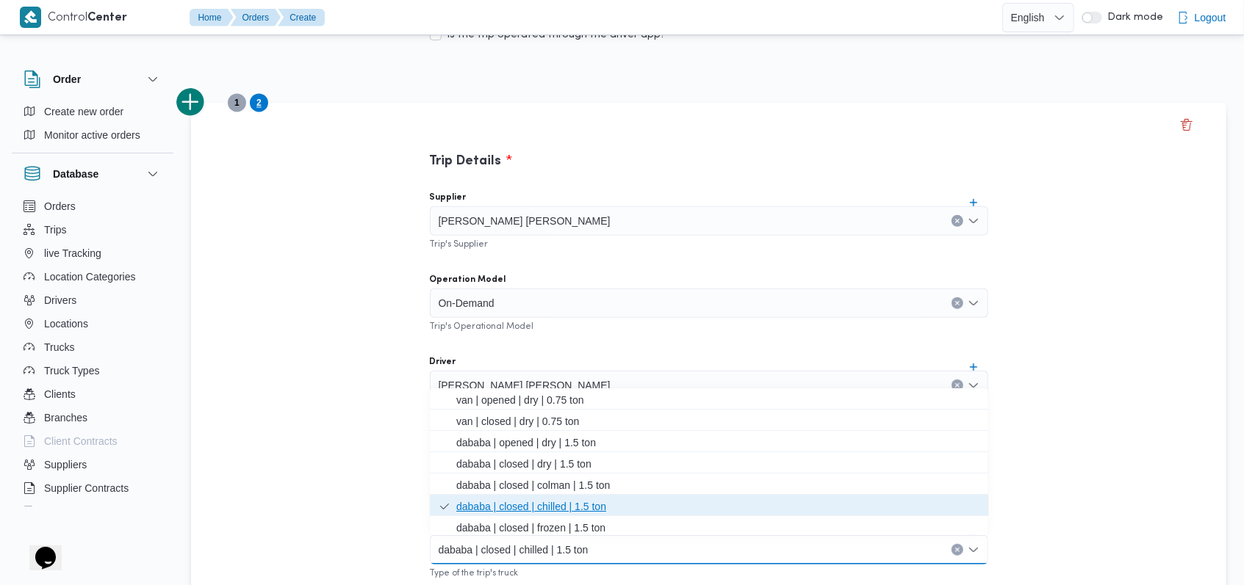
click at [556, 513] on span "dababa | closed | chilled | 1.5 ton" at bounding box center [717, 507] width 523 height 18
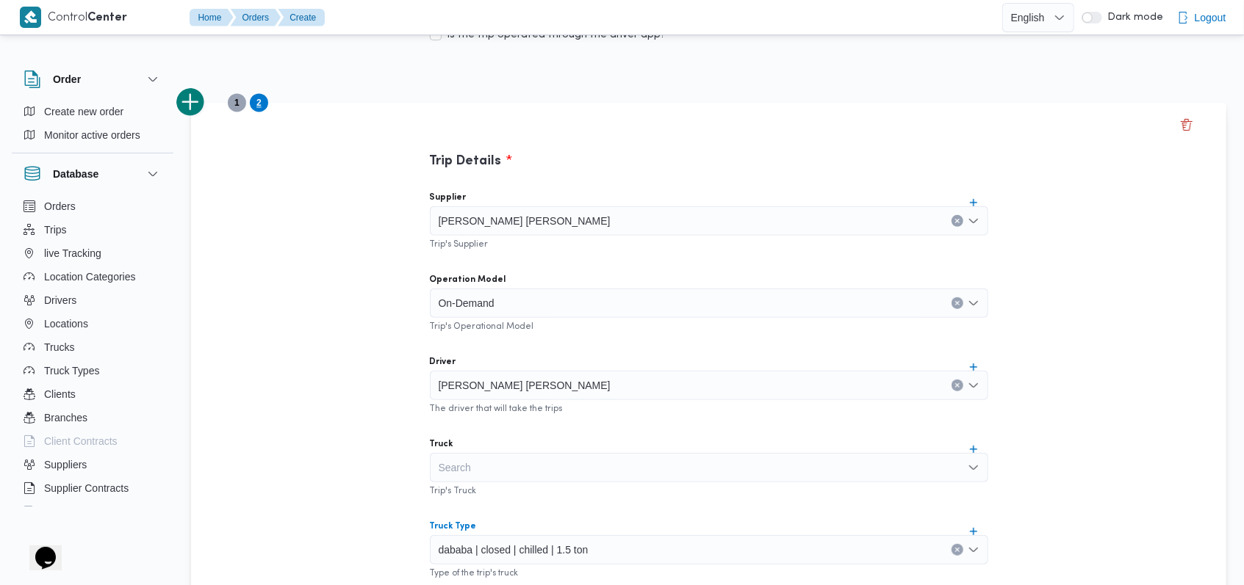
click at [558, 500] on div "Supplier محمد عبدالرازق امين امام قاسم Trip's Supplier Operation Model On-Deman…" at bounding box center [709, 506] width 582 height 653
click at [547, 475] on div "Search" at bounding box center [709, 467] width 558 height 29
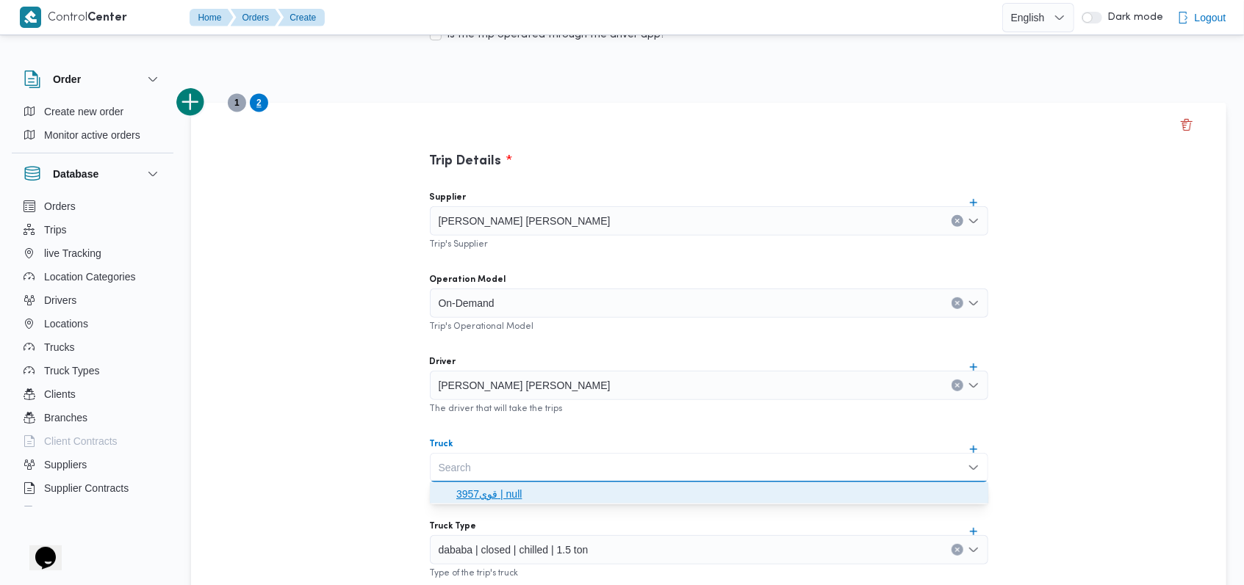
click at [522, 500] on span "قوي3957 | null" at bounding box center [717, 495] width 523 height 18
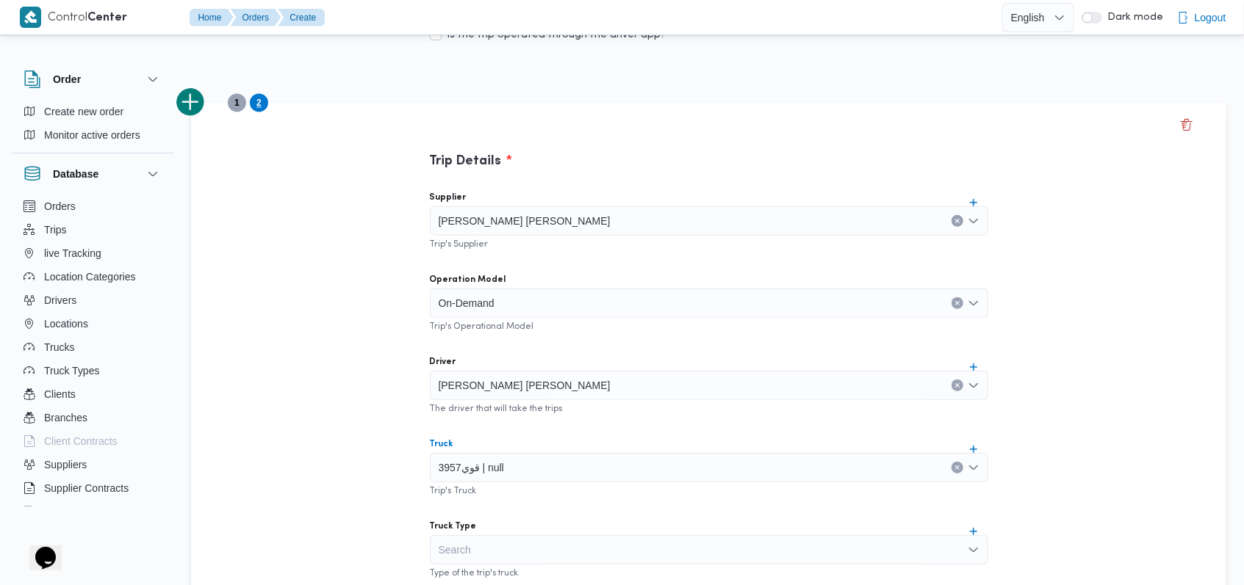
click at [522, 555] on div "Search" at bounding box center [709, 550] width 558 height 29
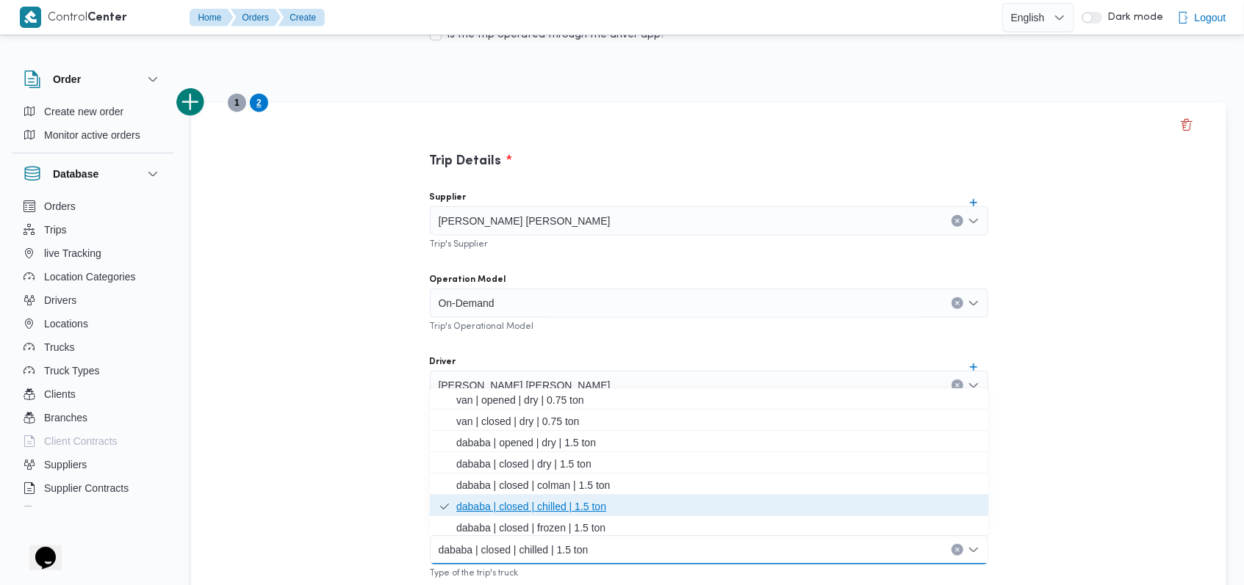
click at [535, 508] on span "dababa | closed | chilled | 1.5 ton" at bounding box center [717, 507] width 523 height 18
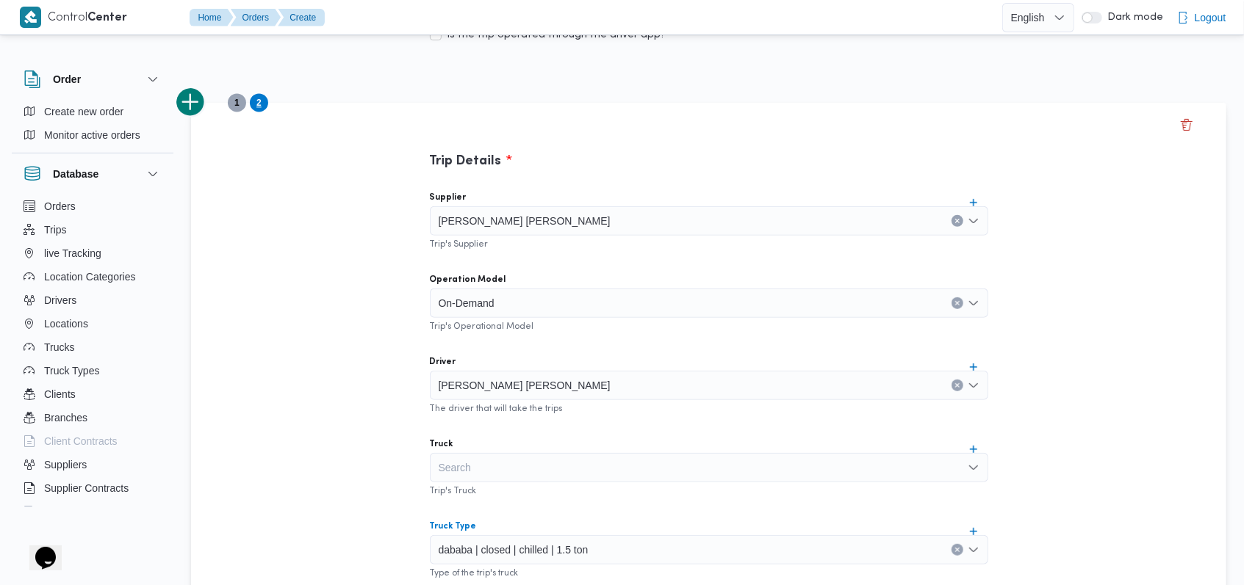
click at [535, 508] on div "Supplier محمد عبدالرازق امين امام قاسم Trip's Supplier Operation Model On-Deman…" at bounding box center [709, 506] width 582 height 653
click at [196, 99] on button "add trip" at bounding box center [190, 101] width 29 height 29
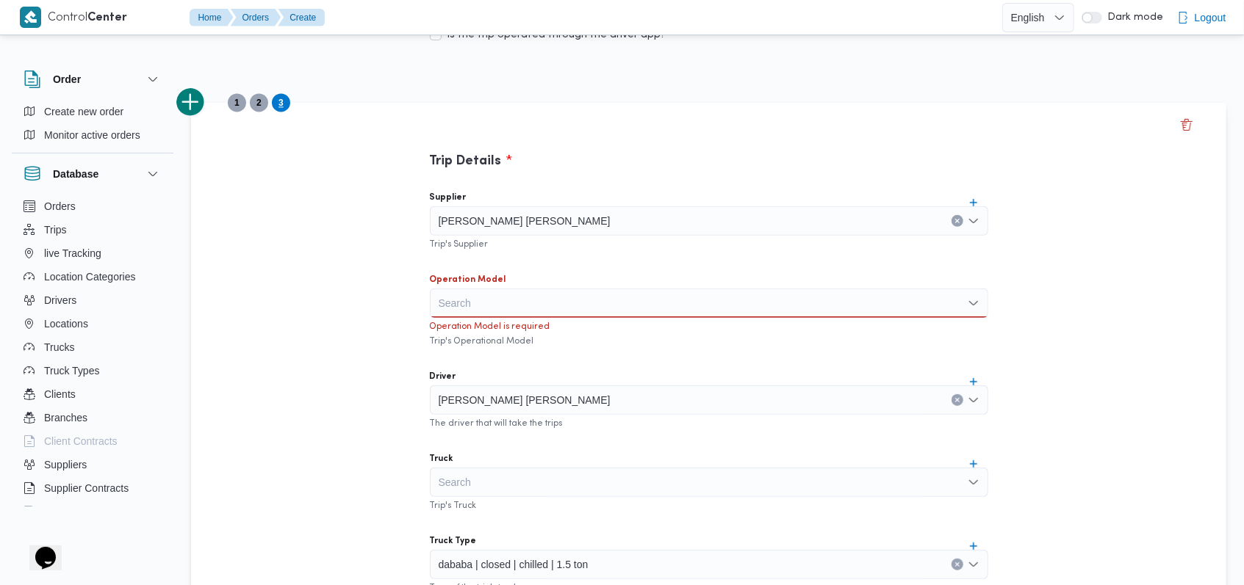
click at [583, 218] on div "محمد عبدالرازق امين امام قاسم" at bounding box center [709, 220] width 558 height 29
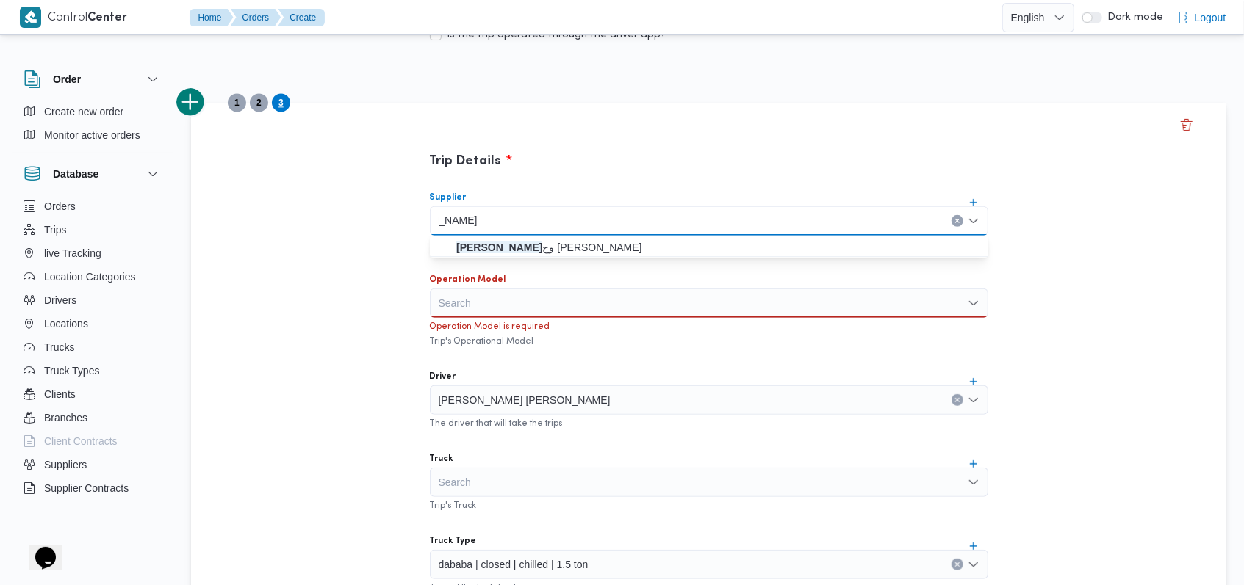
type input "خالد ممد"
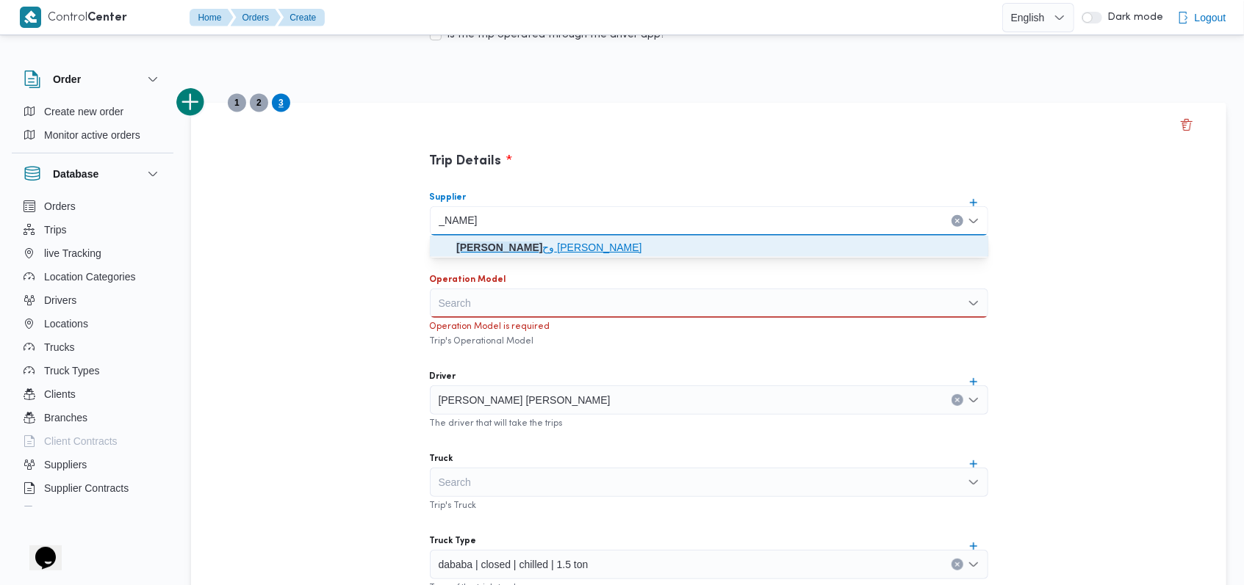
click at [559, 256] on span "خالد ممد وح حسن محمد العبس" at bounding box center [709, 248] width 547 height 24
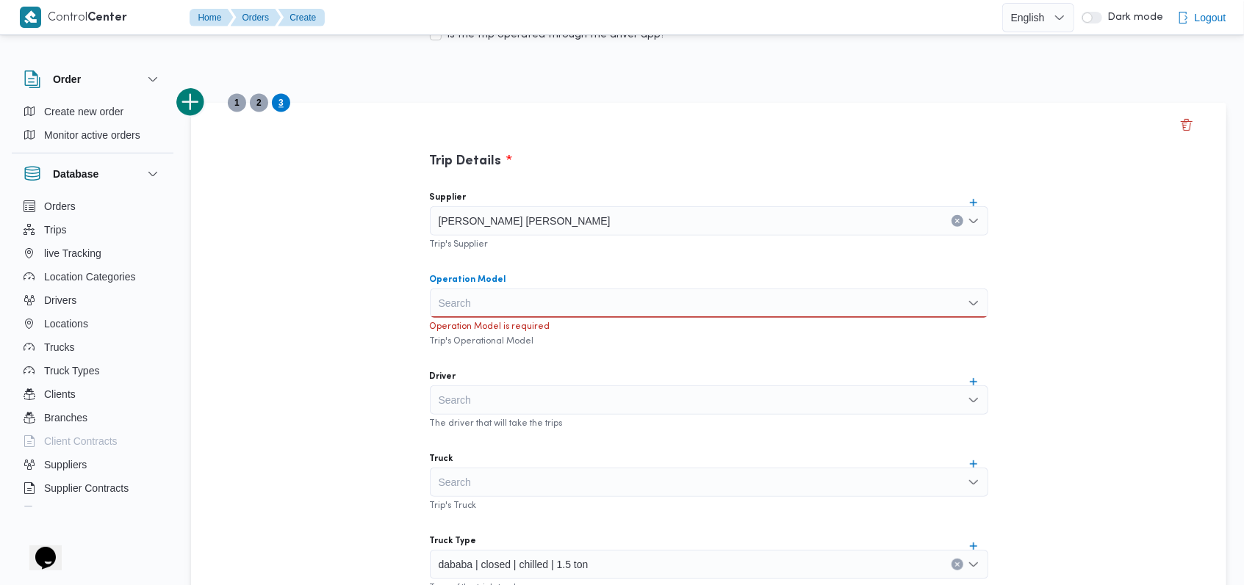
click at [529, 300] on div "Search" at bounding box center [709, 303] width 558 height 29
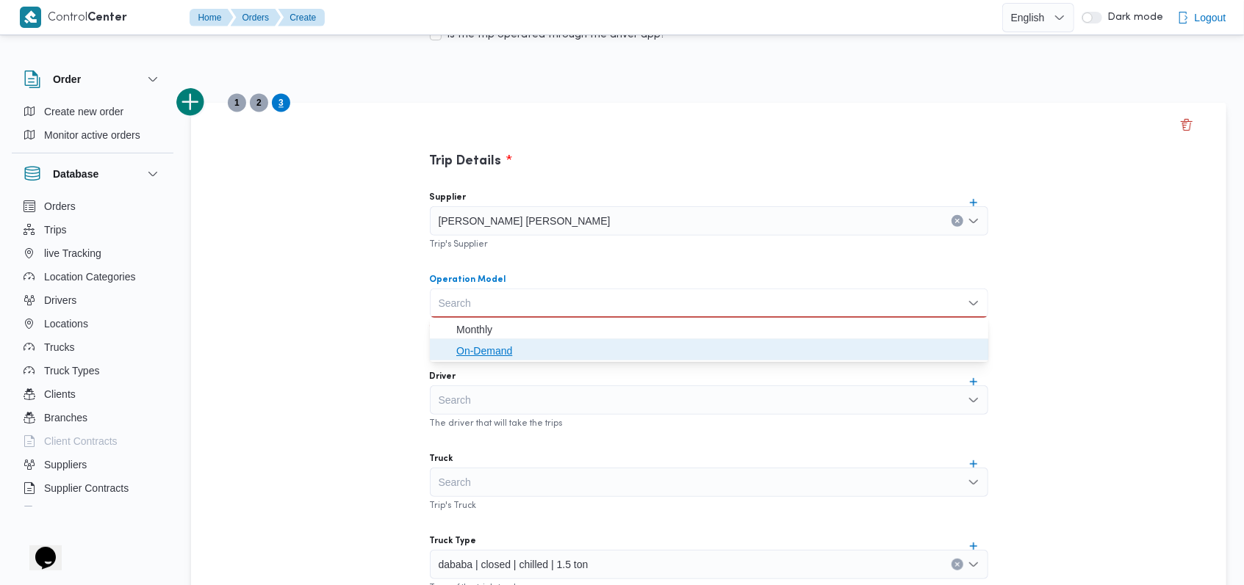
click at [524, 350] on span "On-Demand" at bounding box center [717, 351] width 523 height 18
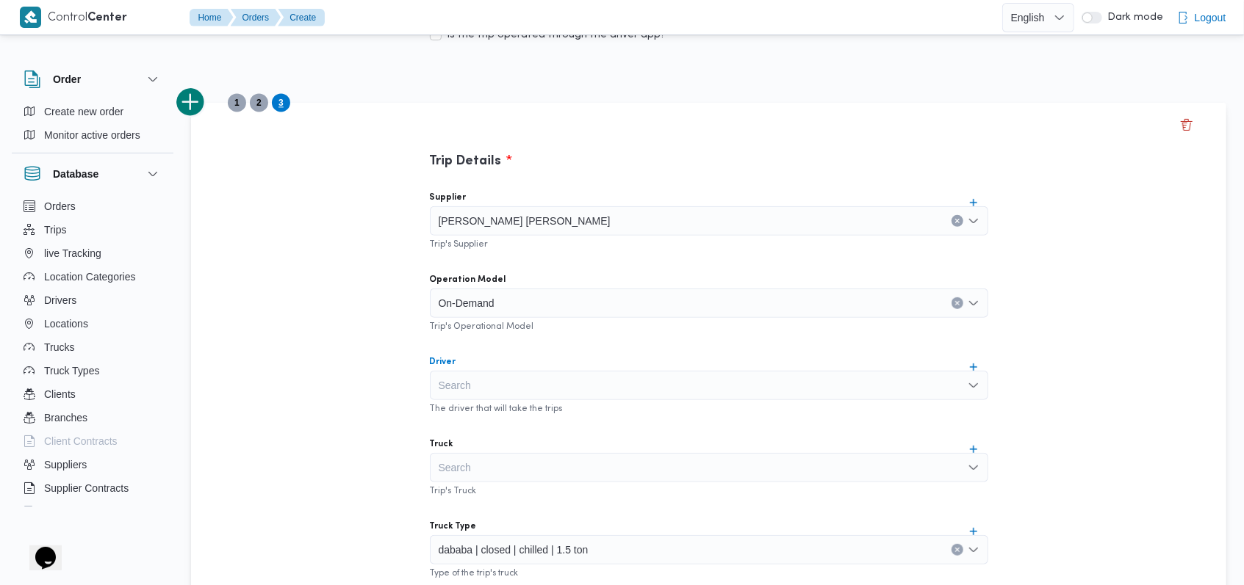
click at [535, 384] on div "Search" at bounding box center [709, 385] width 558 height 29
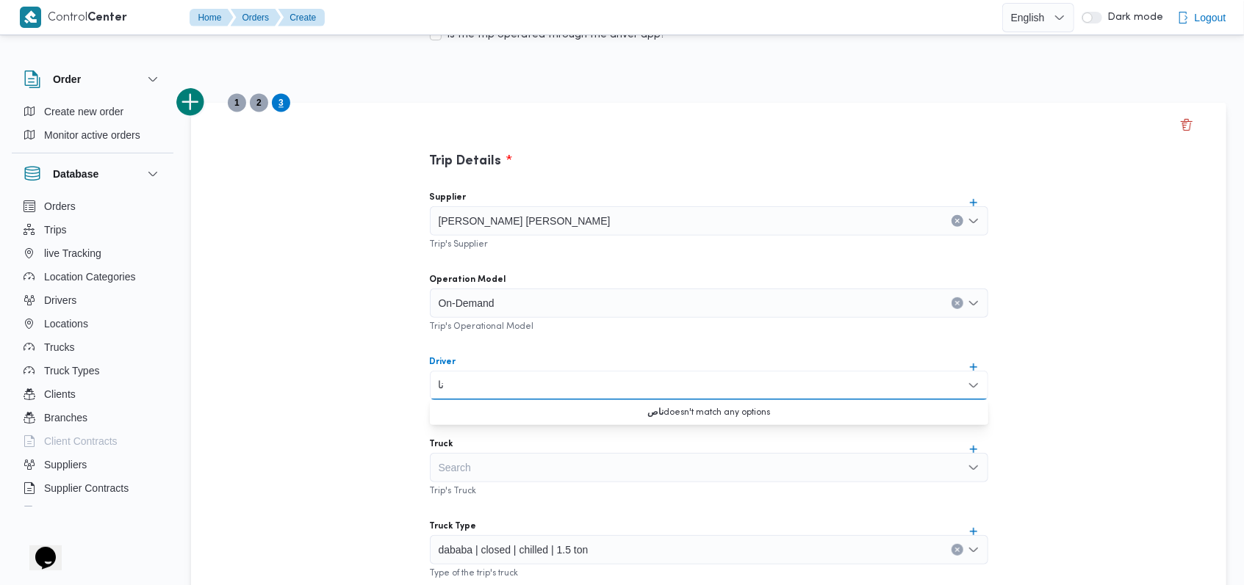
type input "ن"
click at [427, 375] on div "Supplier خالد ممدوح حسن محمد العبس Trip's Supplier Operation Model On-Demand Tr…" at bounding box center [709, 506] width 582 height 653
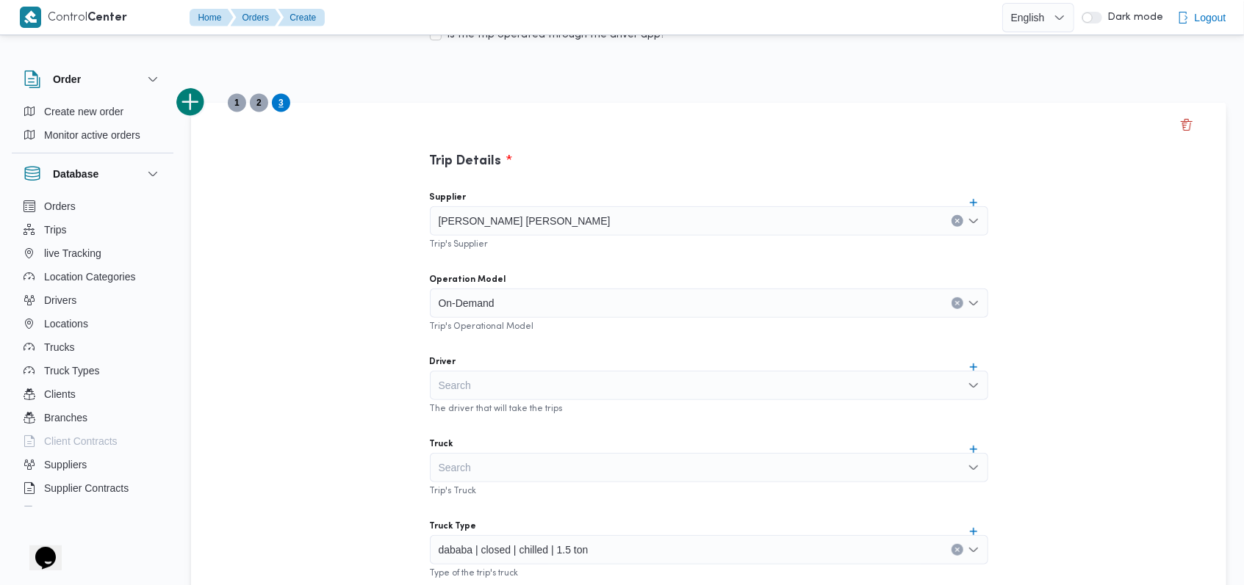
click at [513, 550] on span "dababa | closed | chilled | 1.5 ton" at bounding box center [514, 549] width 150 height 16
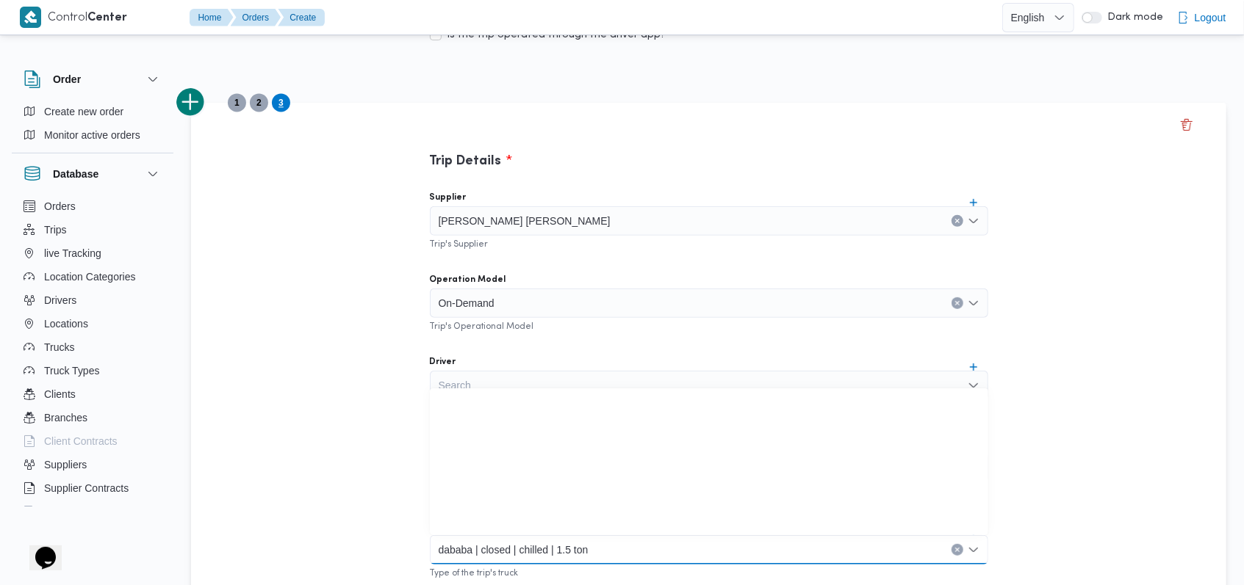
scroll to position [386, 0]
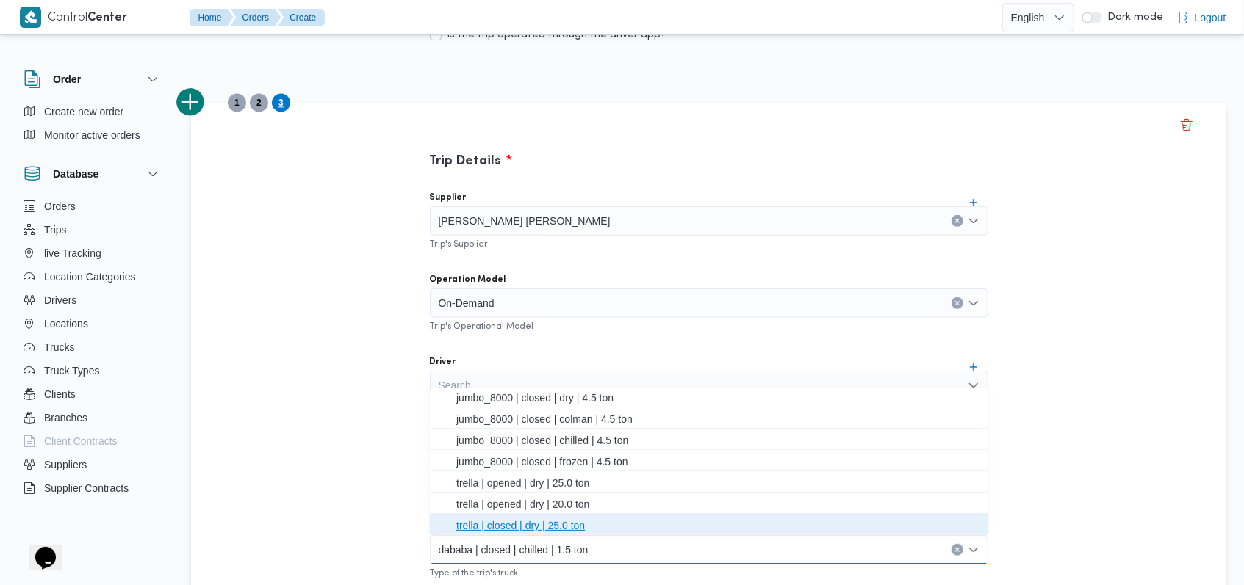
click at [522, 530] on span "trella | closed | dry | 25.0 ton" at bounding box center [717, 526] width 523 height 18
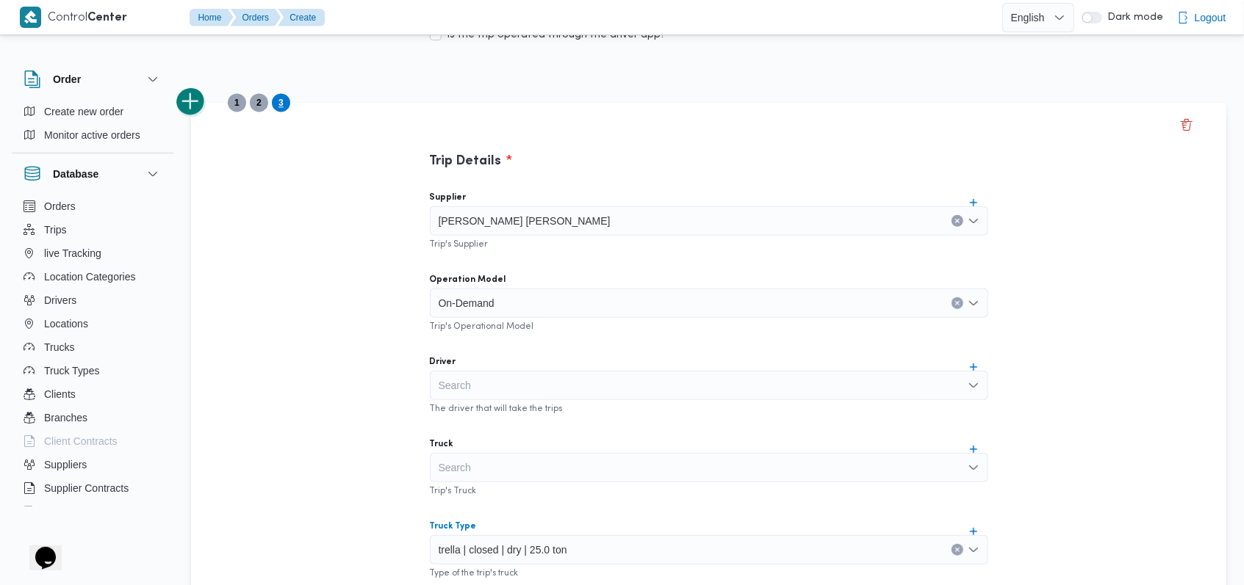
click at [192, 99] on button "add trip" at bounding box center [190, 101] width 29 height 29
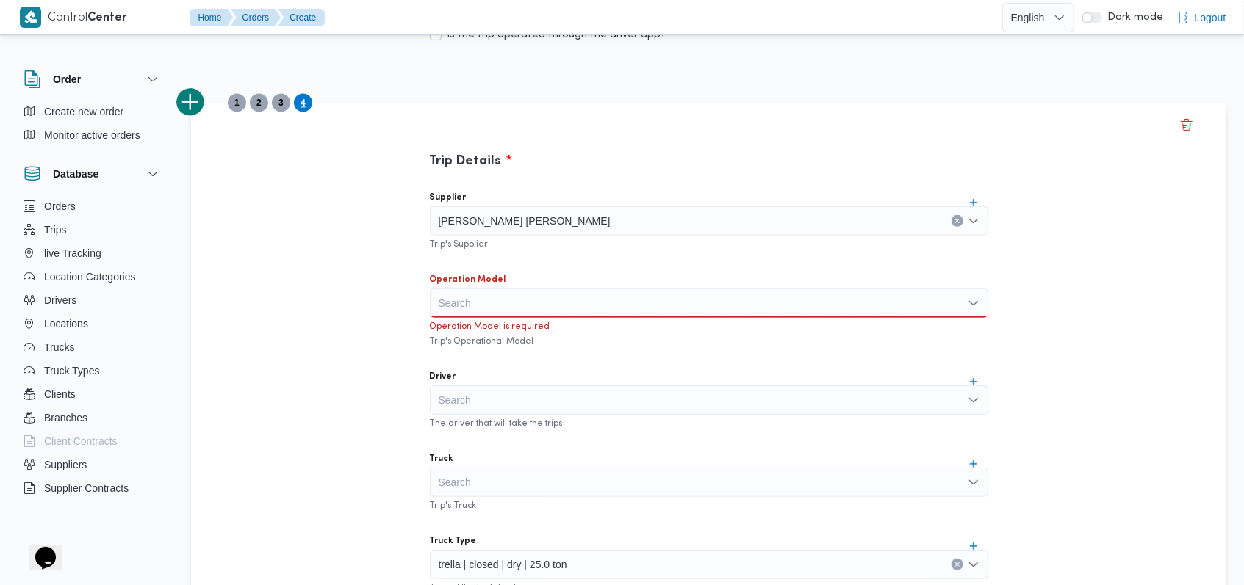
click at [493, 304] on div "Search" at bounding box center [709, 303] width 558 height 29
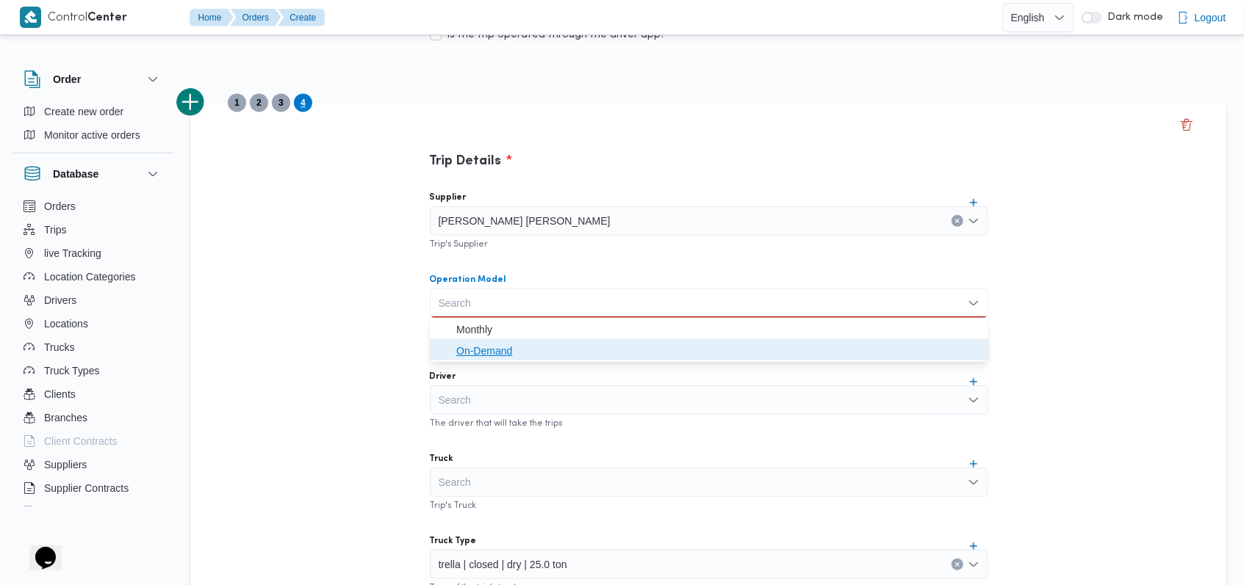
click at [494, 352] on span "On-Demand" at bounding box center [717, 351] width 523 height 18
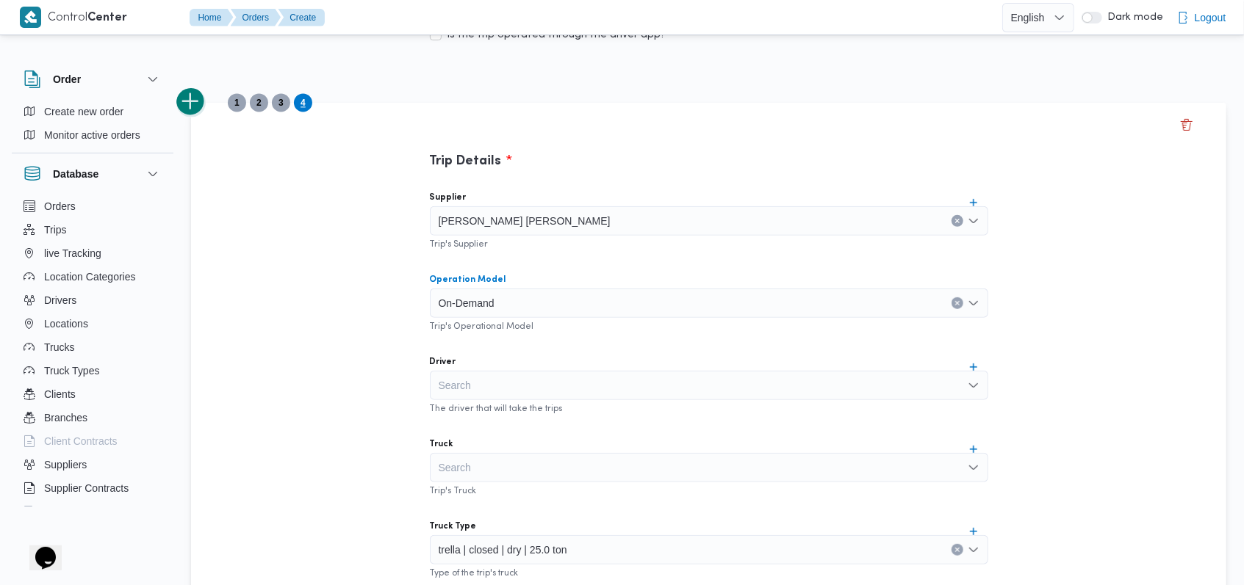
click at [188, 93] on button "add trip" at bounding box center [190, 101] width 29 height 29
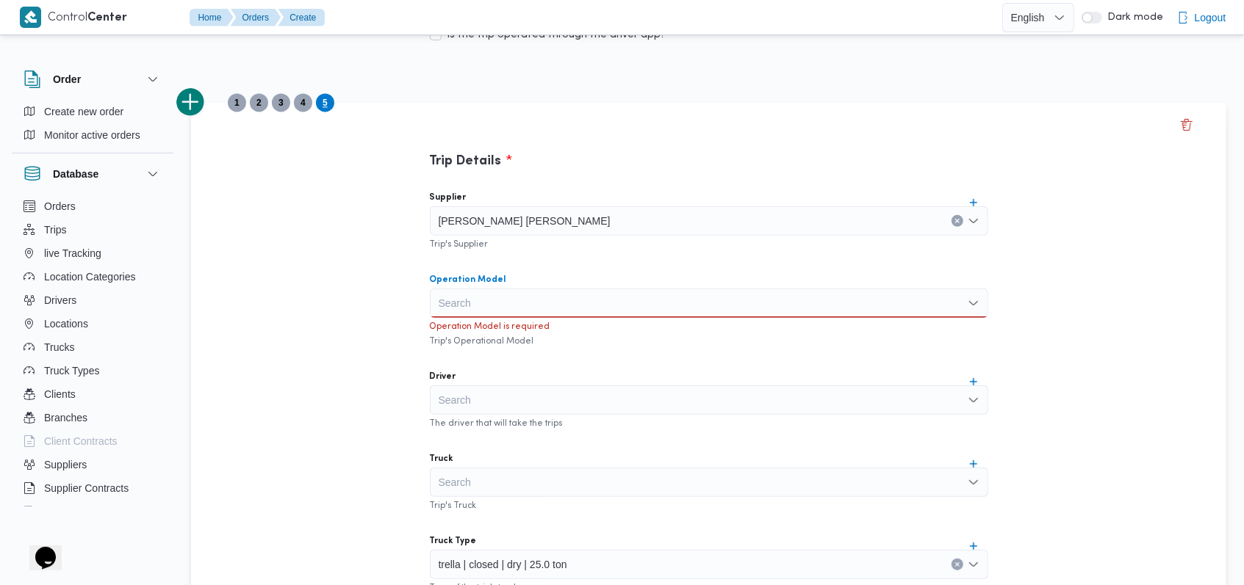
click at [466, 293] on div "Search" at bounding box center [709, 303] width 558 height 29
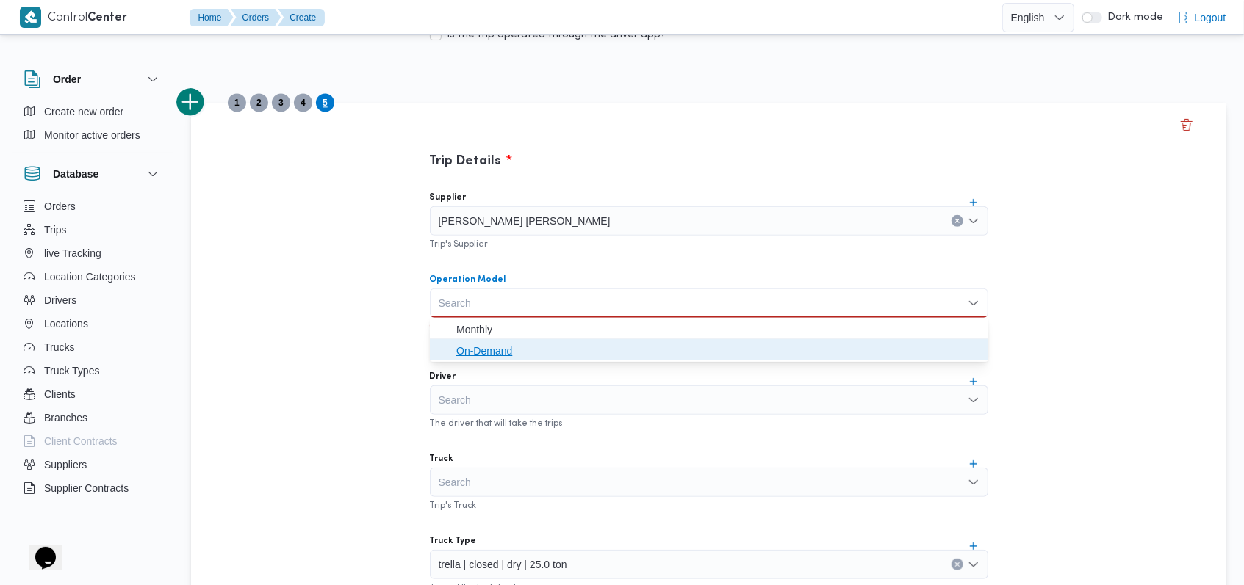
click at [466, 353] on span "On-Demand" at bounding box center [717, 351] width 523 height 18
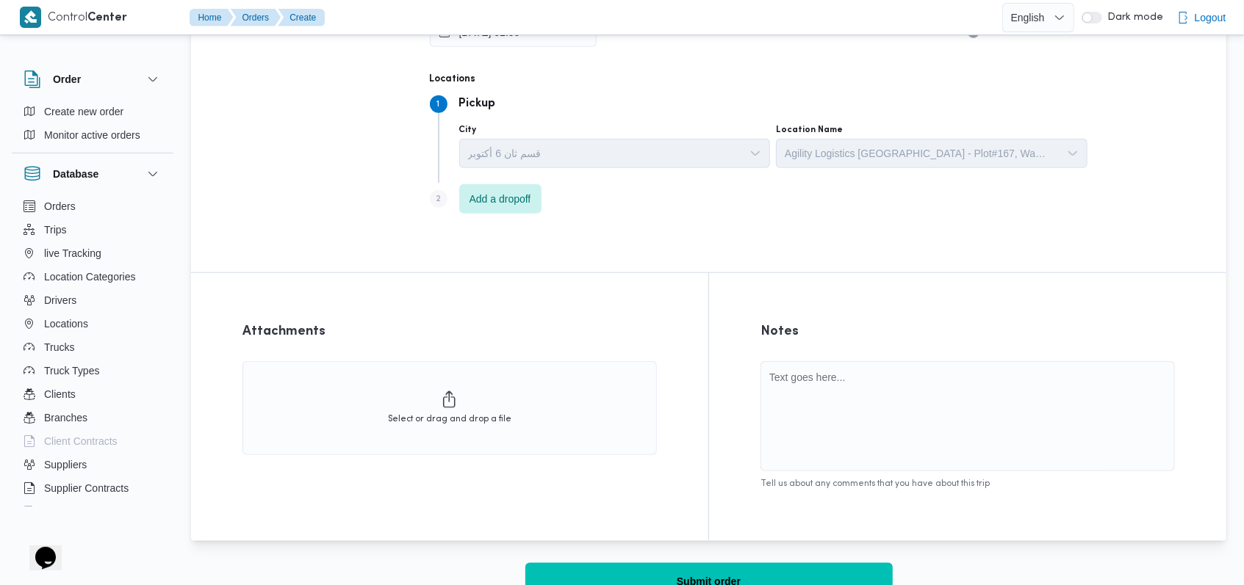
scroll to position [926, 0]
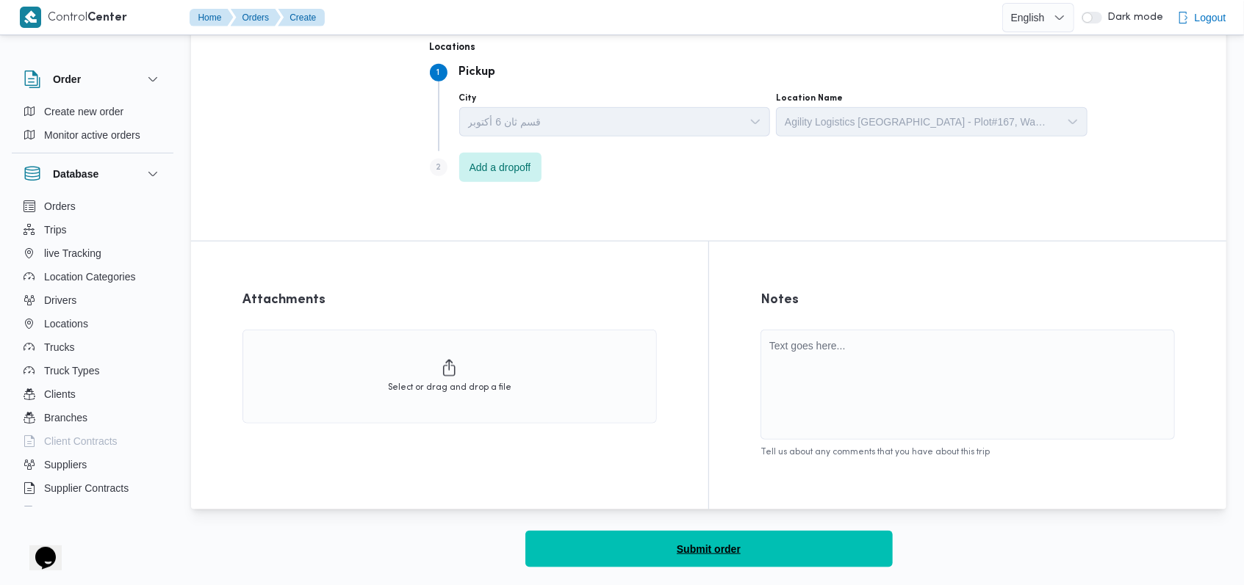
click at [727, 542] on span "Submit order" at bounding box center [709, 550] width 64 height 18
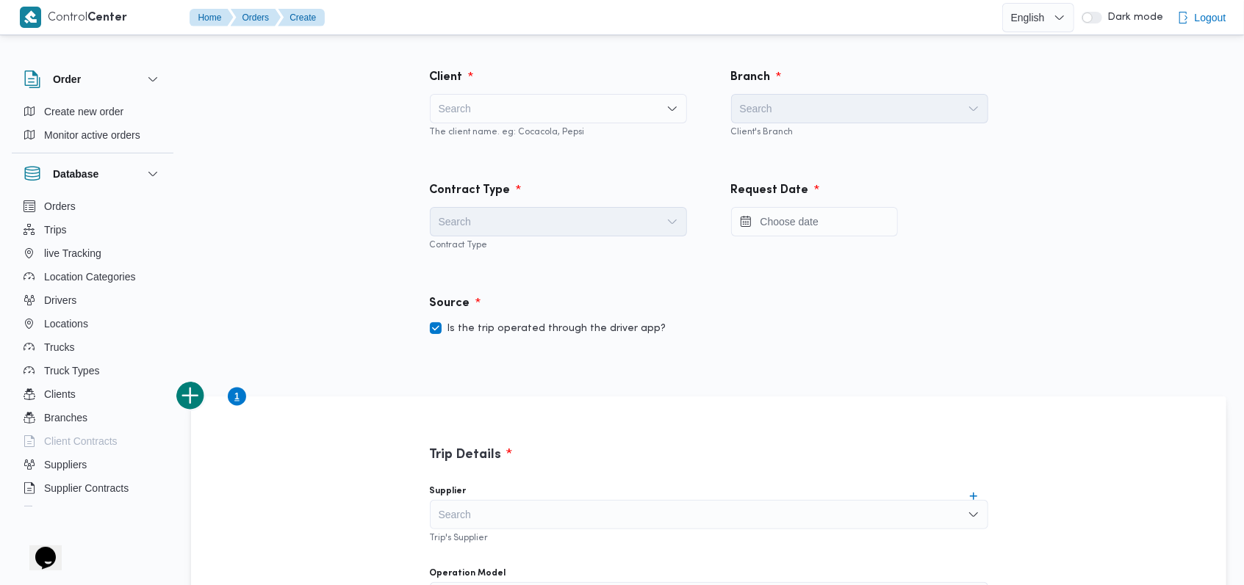
click at [593, 322] on label "Is the trip operated through the driver app?" at bounding box center [548, 329] width 237 height 18
checkbox input "false"
click at [608, 251] on div "Contract Type Search Contract Type" at bounding box center [558, 216] width 301 height 113
click at [593, 121] on div "Search" at bounding box center [558, 108] width 257 height 29
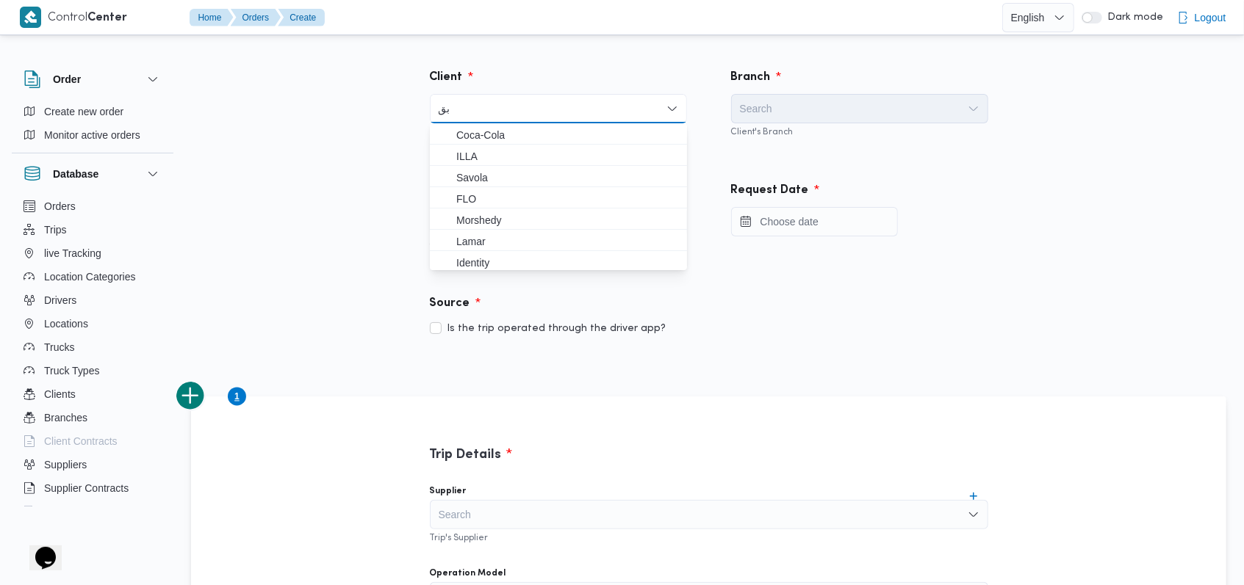
type input "ب"
type input "fro"
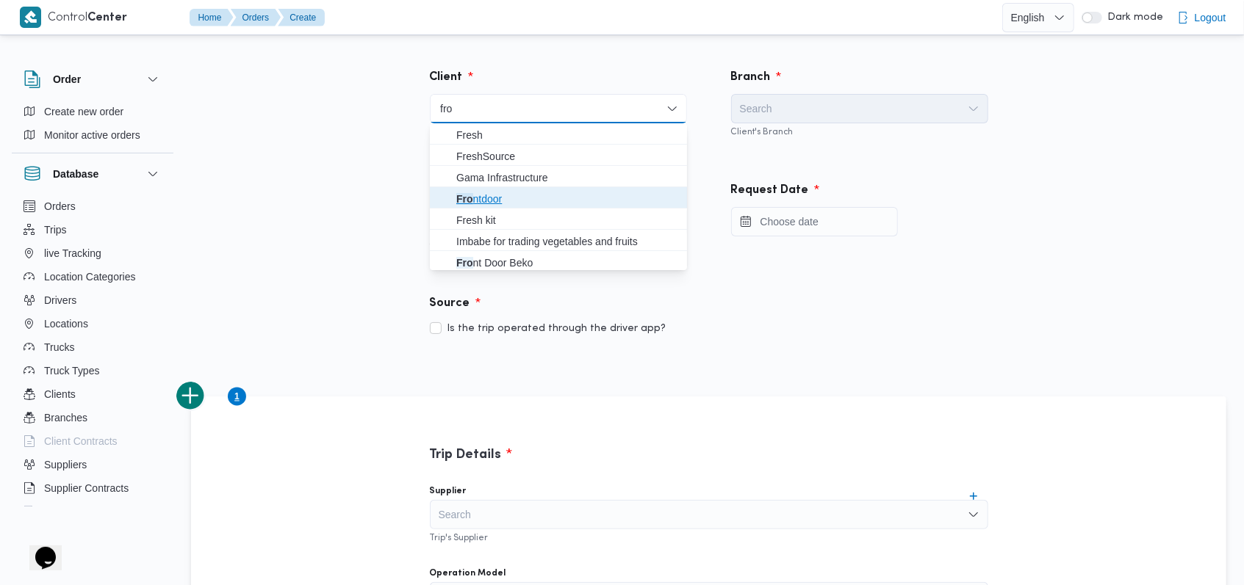
click at [502, 200] on span "Fro ntdoor" at bounding box center [567, 199] width 222 height 18
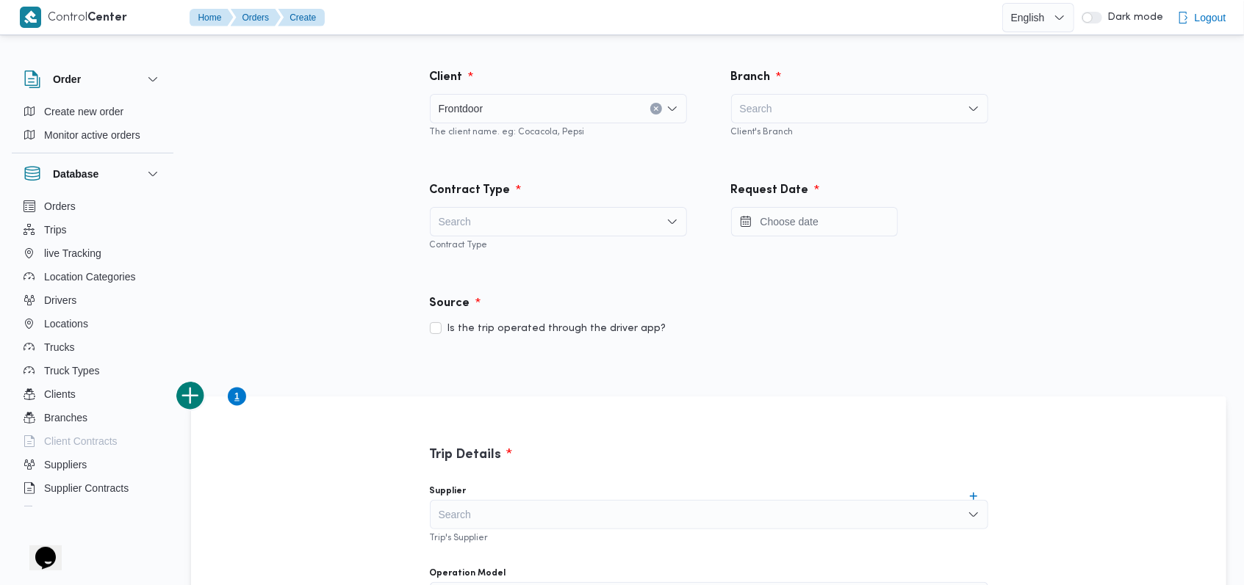
click at [546, 210] on div "Search" at bounding box center [558, 221] width 257 height 29
click at [535, 273] on span "On Demand" at bounding box center [567, 270] width 222 height 18
click at [798, 130] on div "Client's Branch" at bounding box center [859, 130] width 257 height 15
click at [807, 115] on div "Search" at bounding box center [859, 108] width 257 height 29
type input "f"
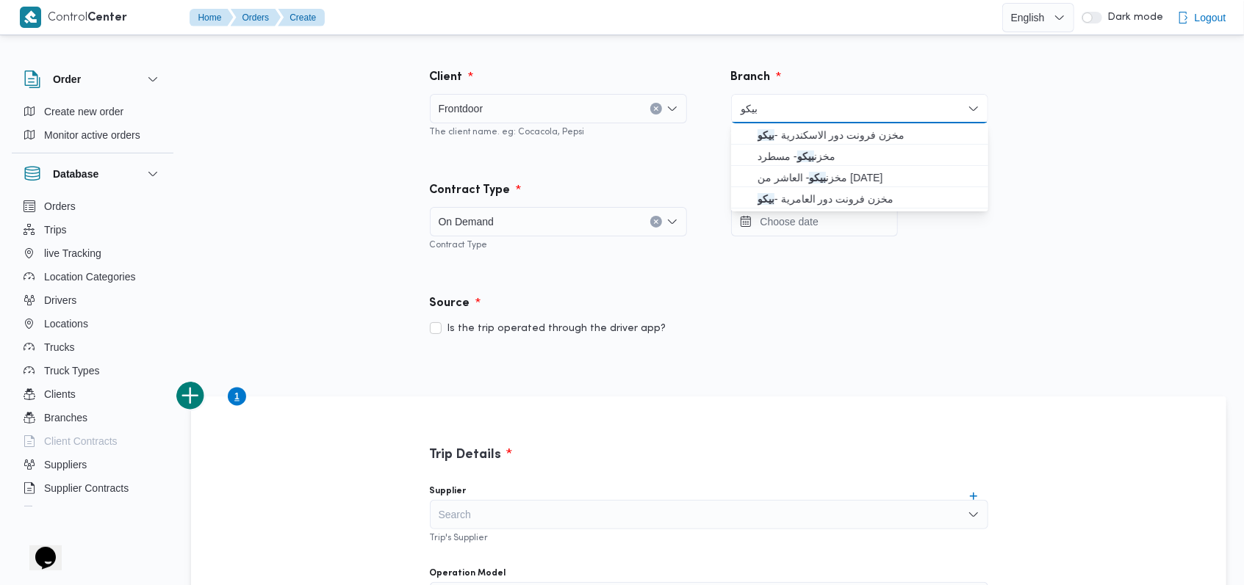
type input "بيكو"
click at [812, 123] on span "مخزن فرونت دور الاسكندرية - بيكو" at bounding box center [859, 135] width 245 height 24
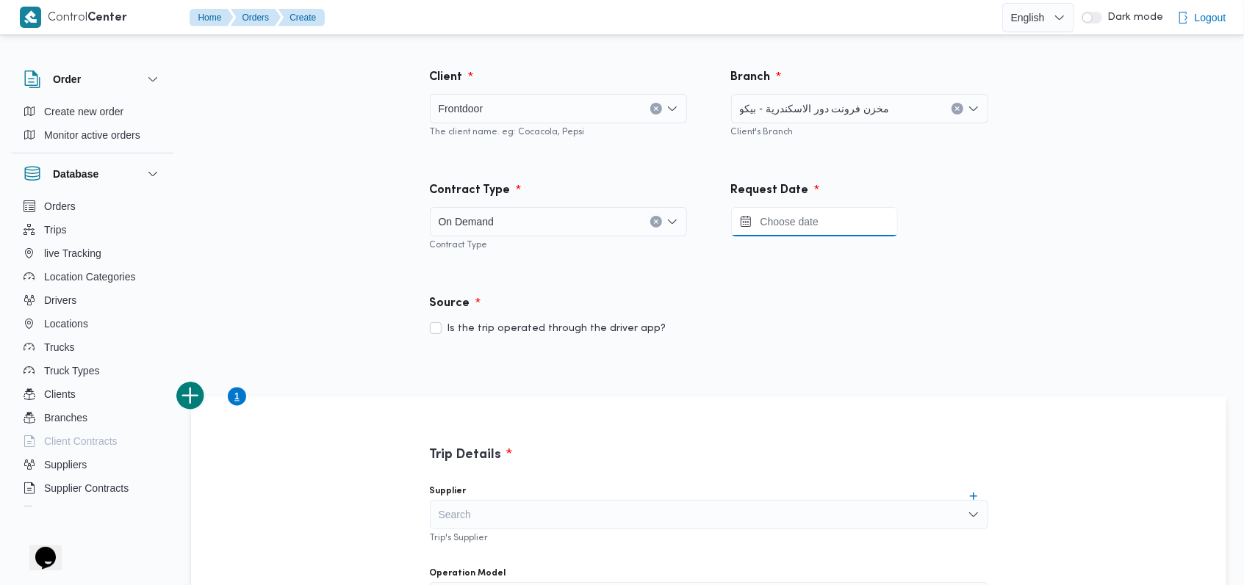
click at [813, 225] on input "Press the down key to open a popover containing a calendar." at bounding box center [814, 221] width 167 height 29
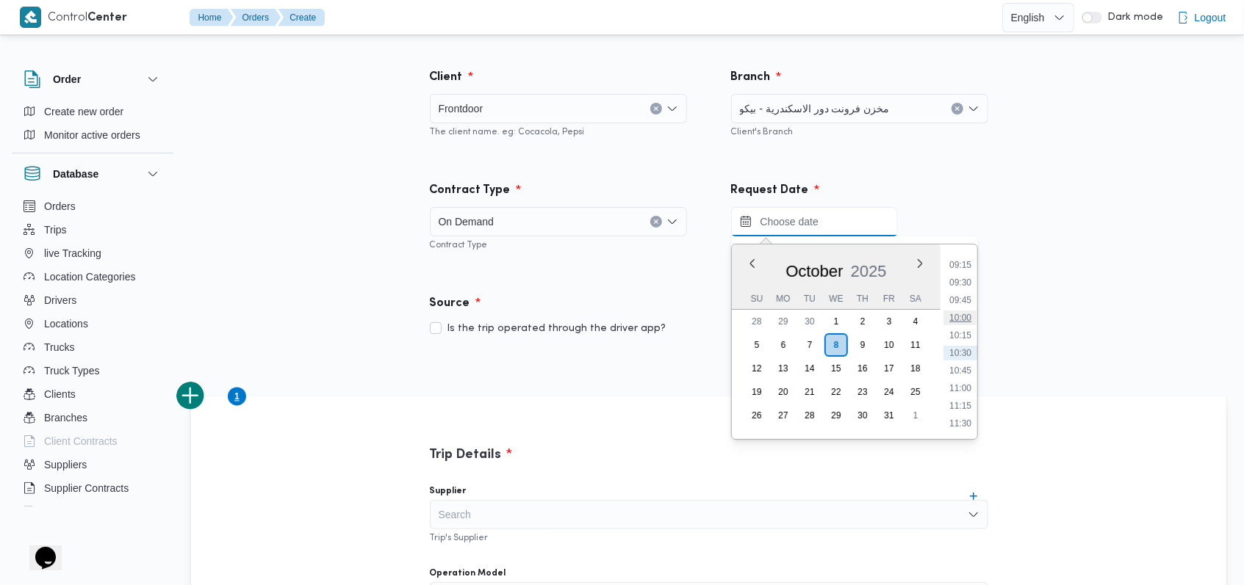
scroll to position [552, 0]
click at [970, 348] on li "09:00" at bounding box center [960, 346] width 34 height 15
type input "08/10/2025 09:00"
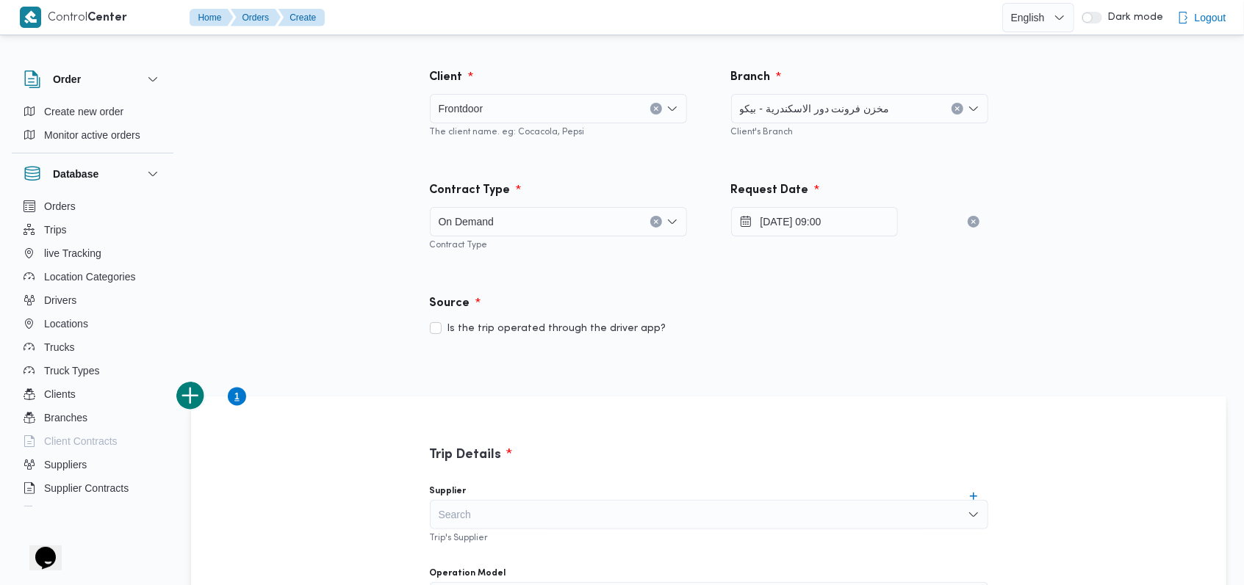
click at [875, 321] on div "Is the trip operated through the driver app?" at bounding box center [709, 329] width 558 height 18
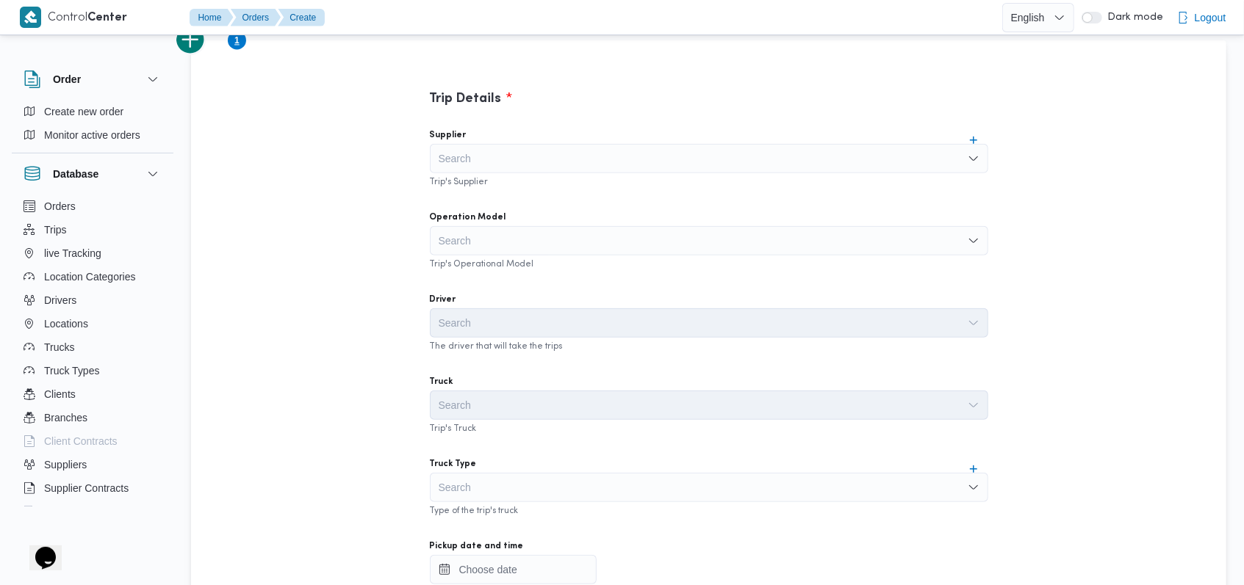
scroll to position [353, 0]
click at [599, 165] on div "Search" at bounding box center [709, 162] width 558 height 29
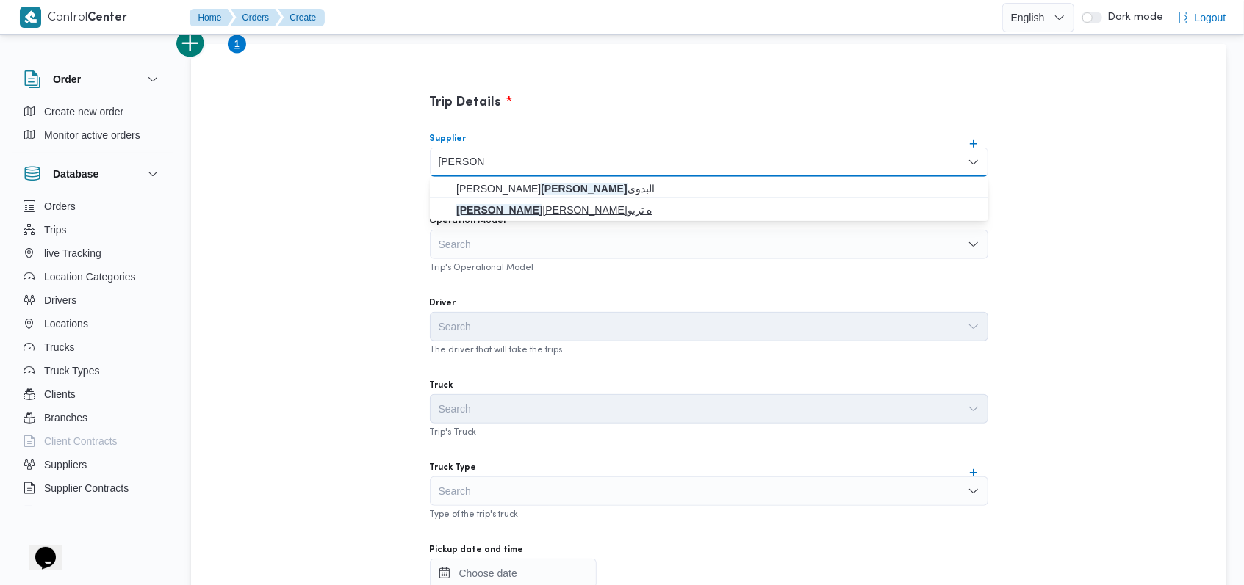
type input "فتحى حسن"
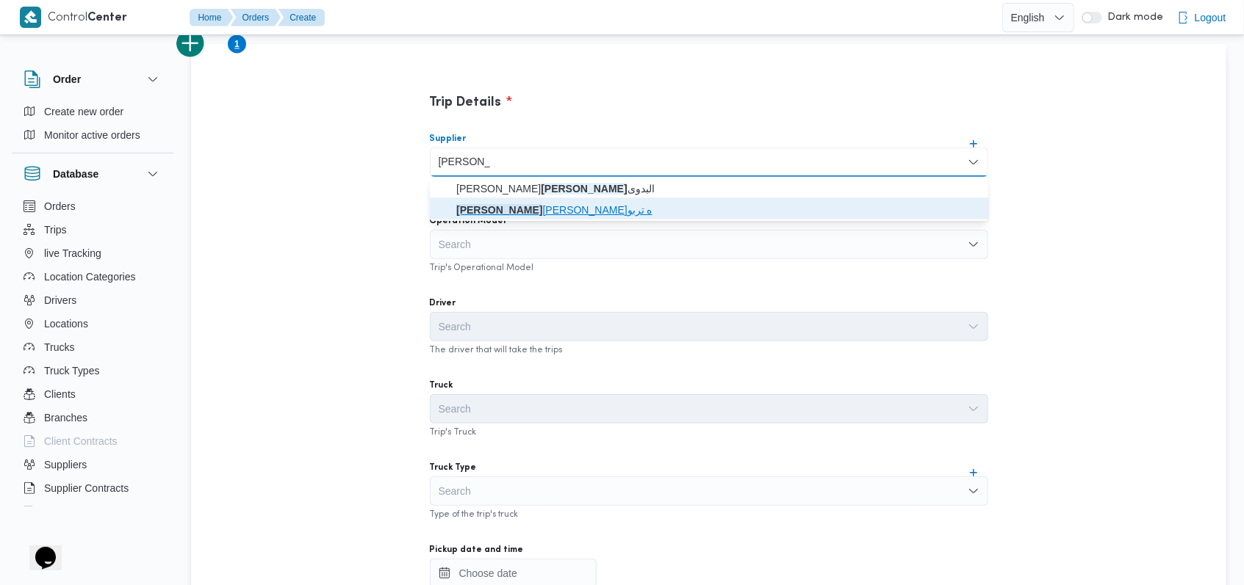
click at [545, 215] on span "فتحى حسن جلال ابو الحسن شركه تربو" at bounding box center [717, 210] width 523 height 18
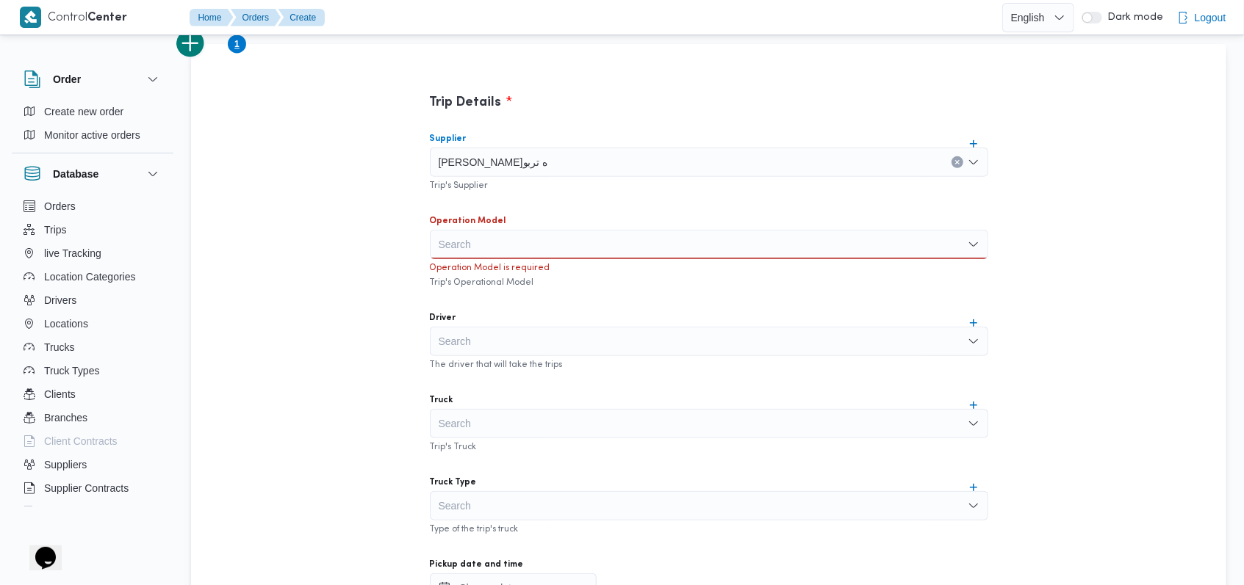
click at [538, 242] on div "Search" at bounding box center [709, 244] width 558 height 29
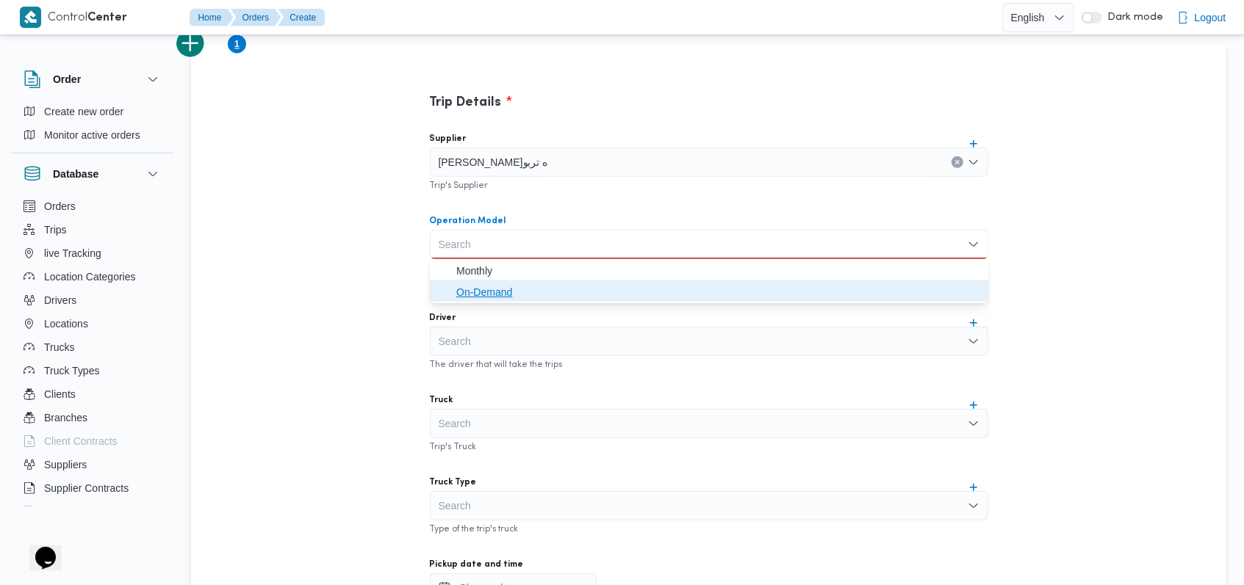
click at [537, 291] on span "On-Demand" at bounding box center [717, 293] width 523 height 18
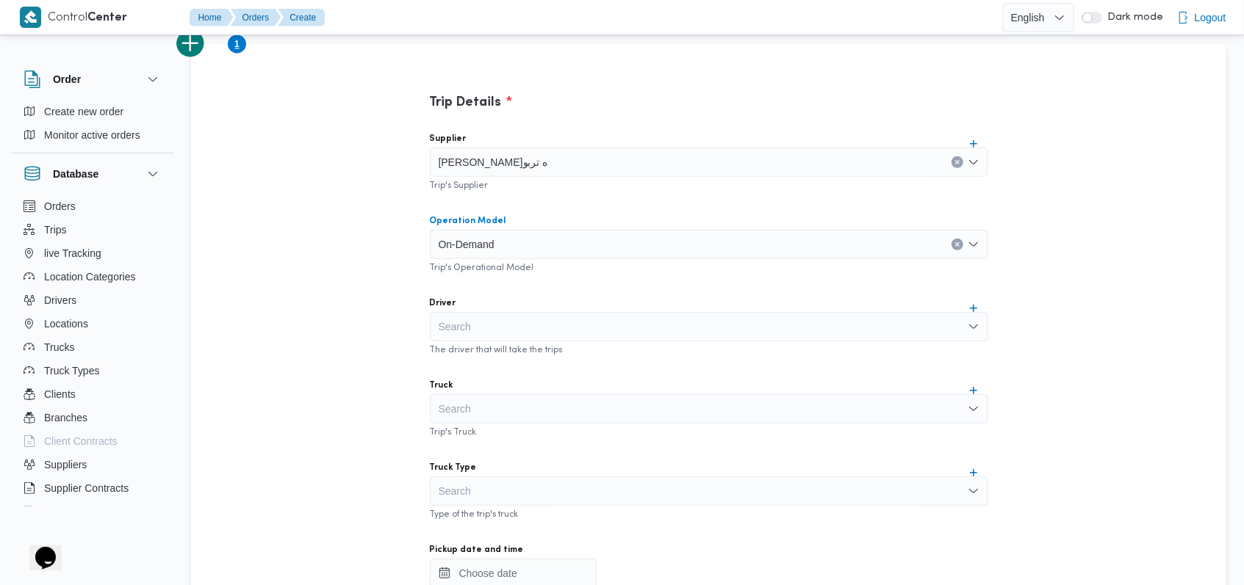
click at [537, 291] on div "Supplier فتحى حسن جلال ابو الحسن شركه تربو Trip's Supplier Operation Model On-D…" at bounding box center [709, 447] width 582 height 653
click at [514, 483] on div "Search" at bounding box center [709, 491] width 558 height 29
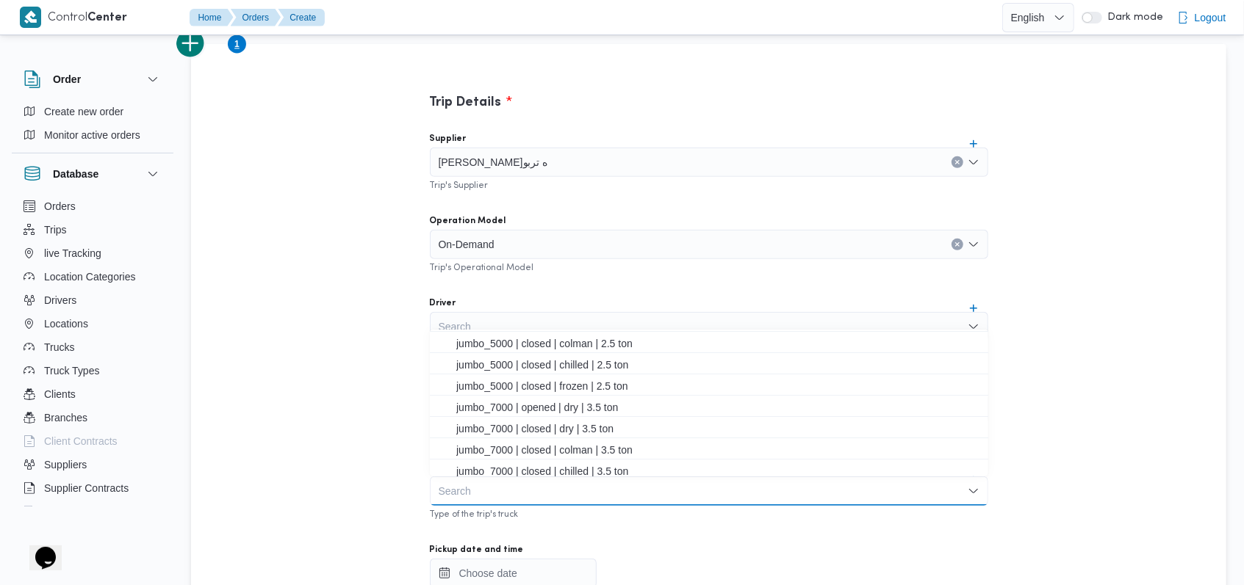
scroll to position [195, 0]
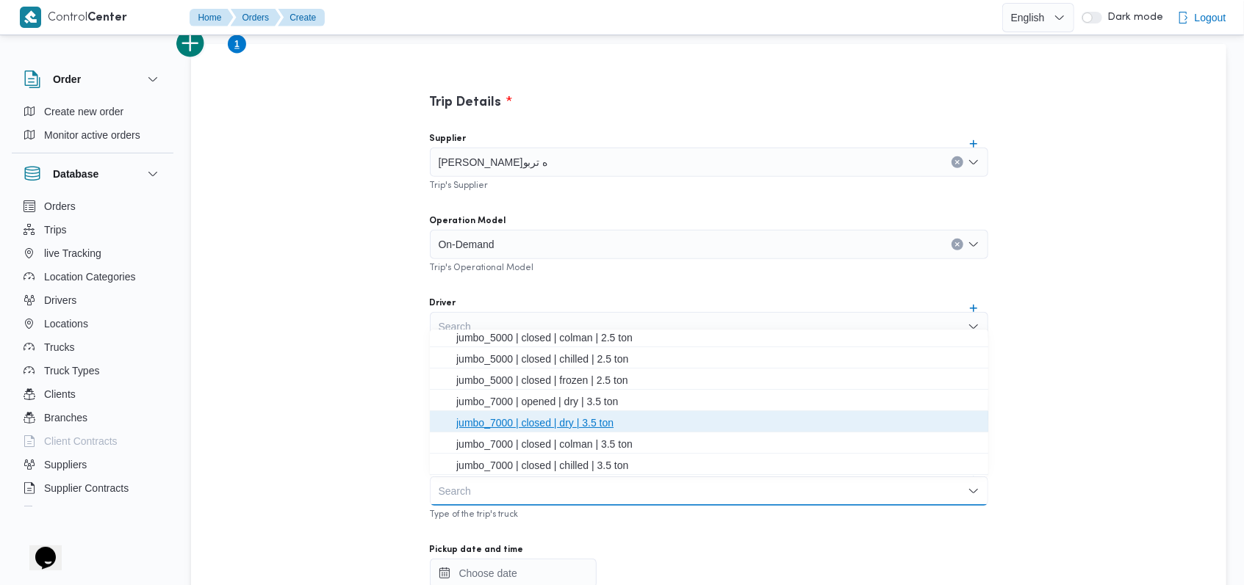
click at [533, 425] on span "jumbo_7000 | closed | dry | 3.5 ton" at bounding box center [717, 423] width 523 height 18
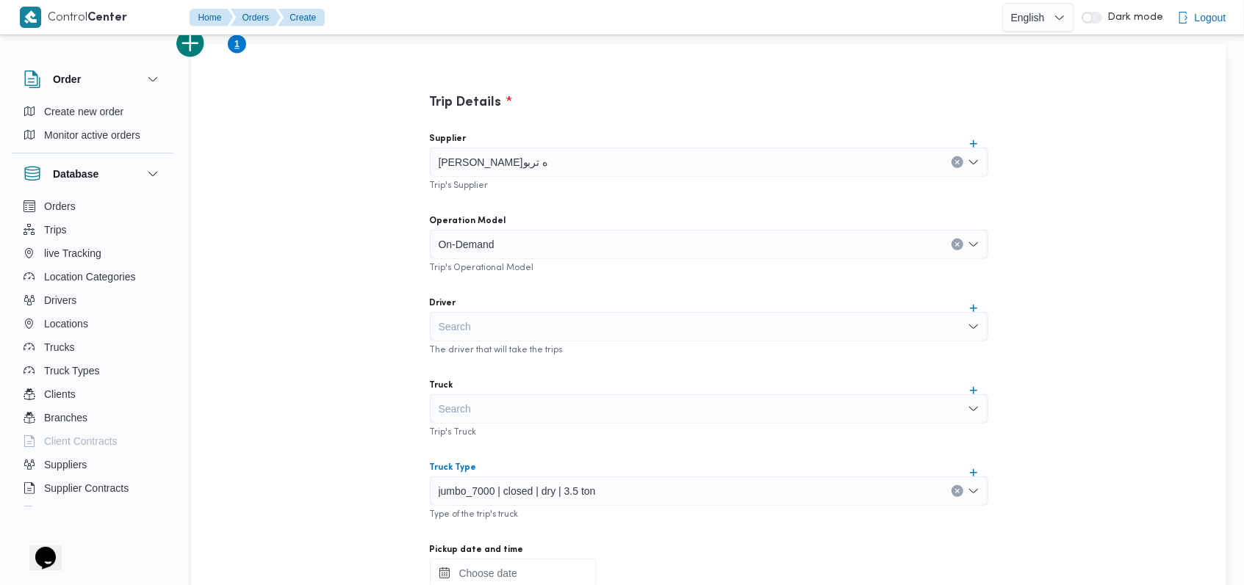
click at [538, 563] on input "Pickup date and time" at bounding box center [513, 573] width 167 height 29
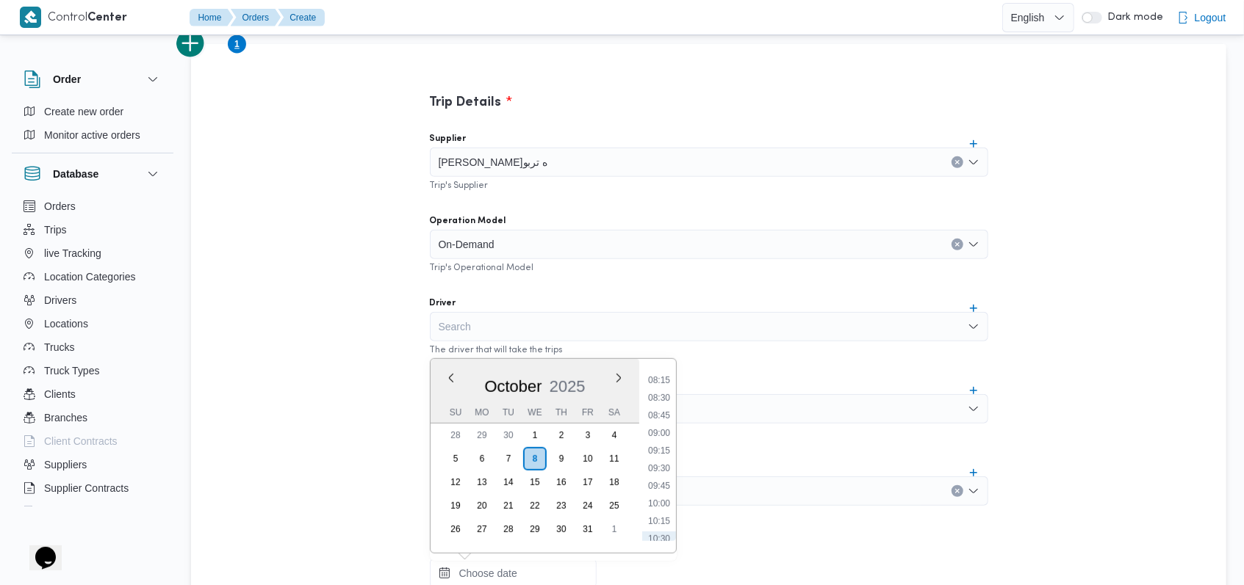
scroll to position [553, 0]
click at [668, 465] on li "09:00" at bounding box center [659, 460] width 34 height 15
type input "08/10/2025 09:00"
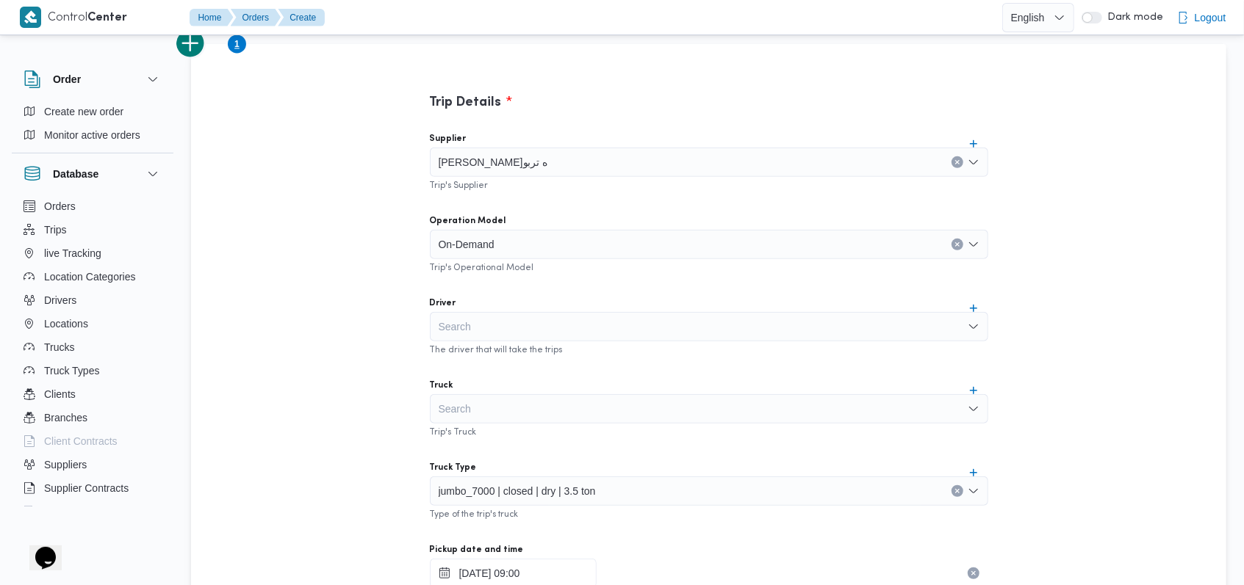
scroll to position [355, 0]
click at [667, 443] on div "Supplier فتحى حسن جلال ابو الحسن شركه تربو Trip's Supplier Operation Model On-D…" at bounding box center [709, 445] width 582 height 653
click at [205, 45] on button "add trip" at bounding box center [190, 40] width 29 height 29
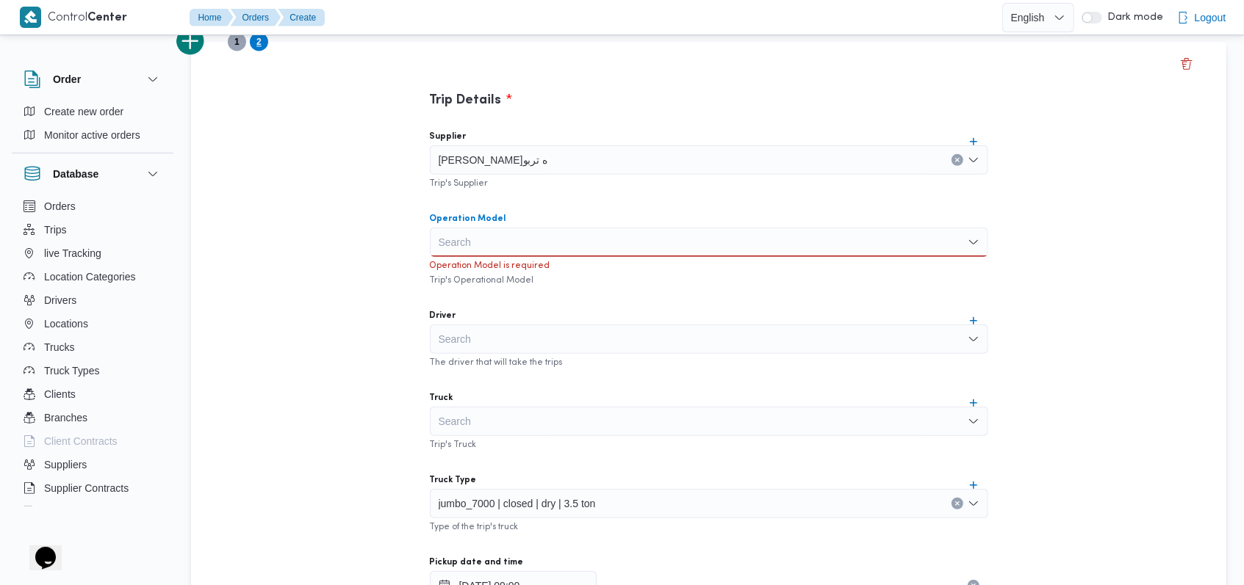
click at [476, 228] on div "Search" at bounding box center [709, 242] width 558 height 29
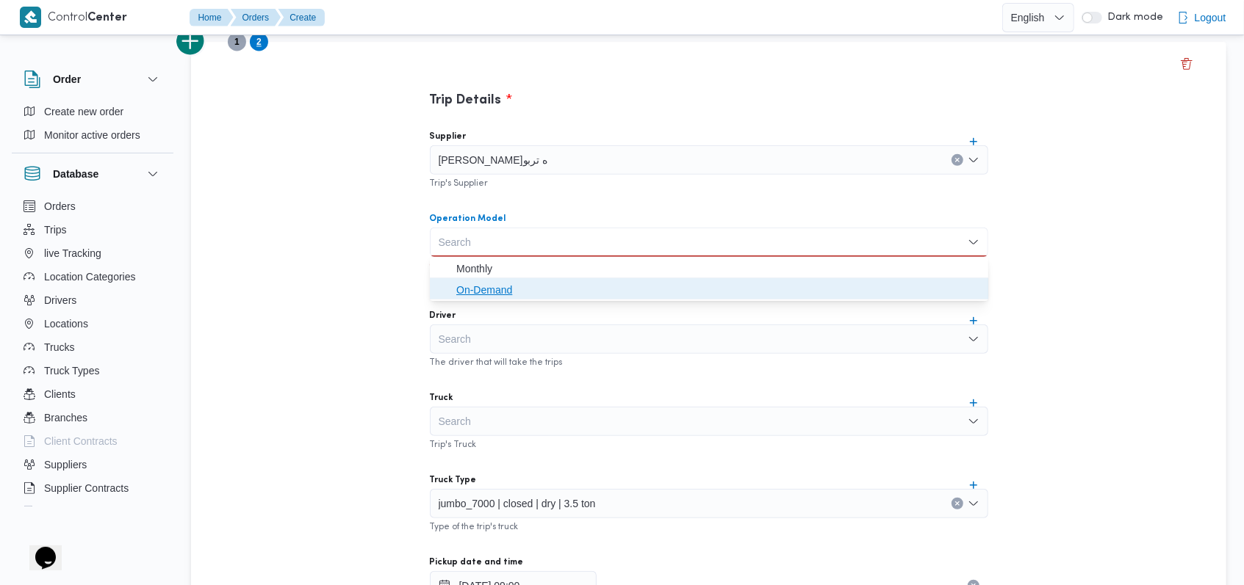
click at [480, 286] on span "On-Demand" at bounding box center [717, 290] width 523 height 18
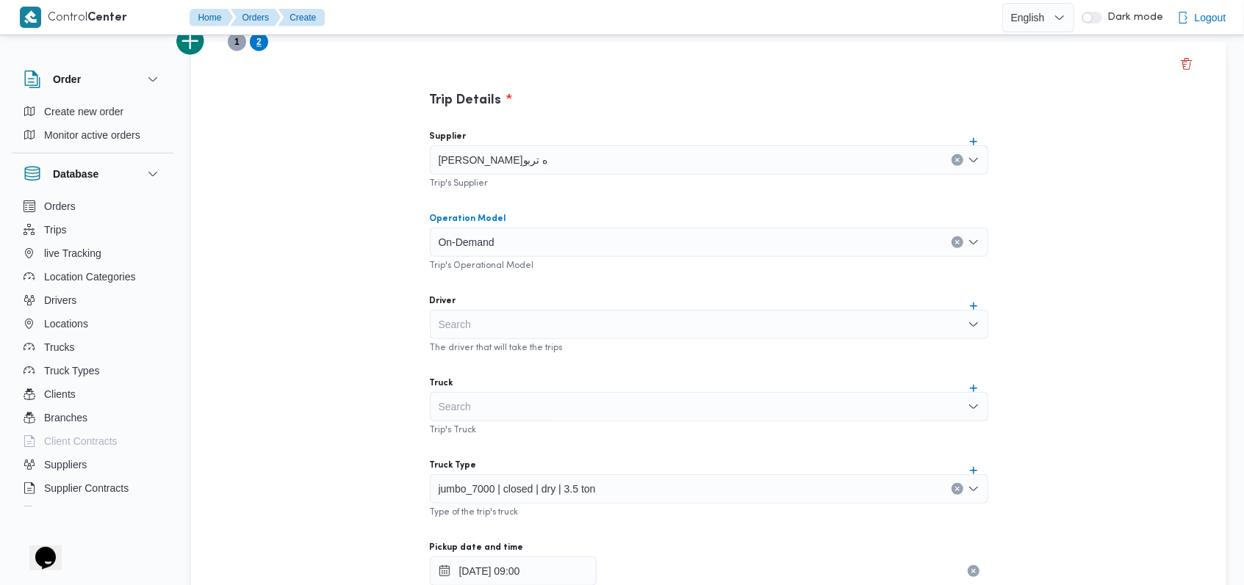
click at [515, 494] on span "jumbo_7000 | closed | dry | 3.5 ton" at bounding box center [517, 488] width 157 height 16
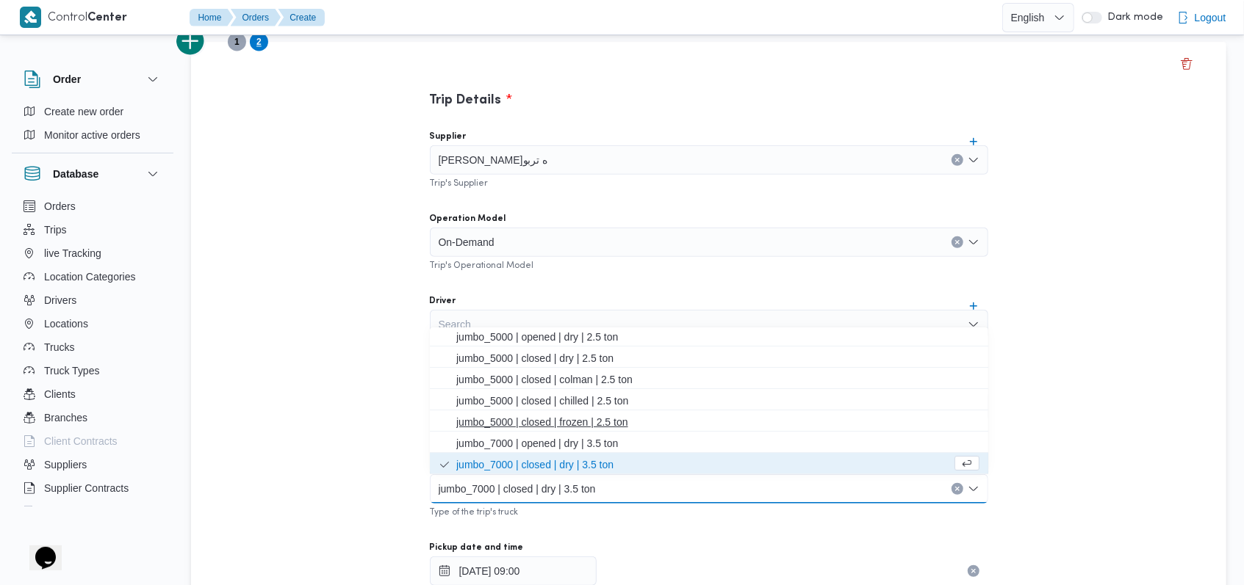
scroll to position [0, 0]
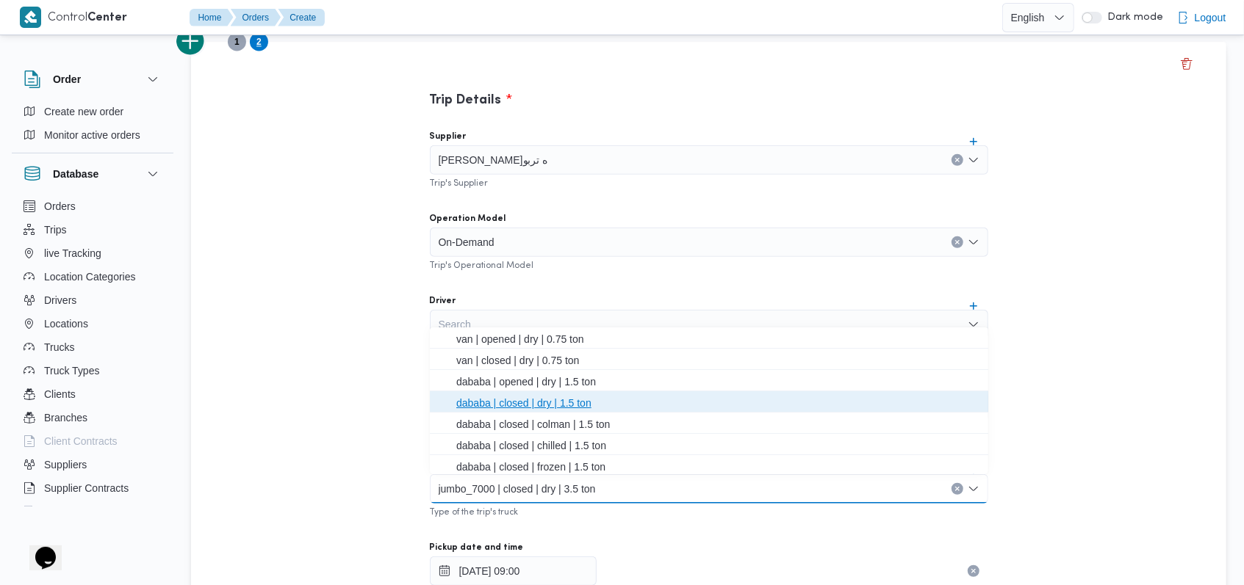
click at [537, 405] on span "dababa | closed | dry | 1.5 ton" at bounding box center [717, 403] width 523 height 18
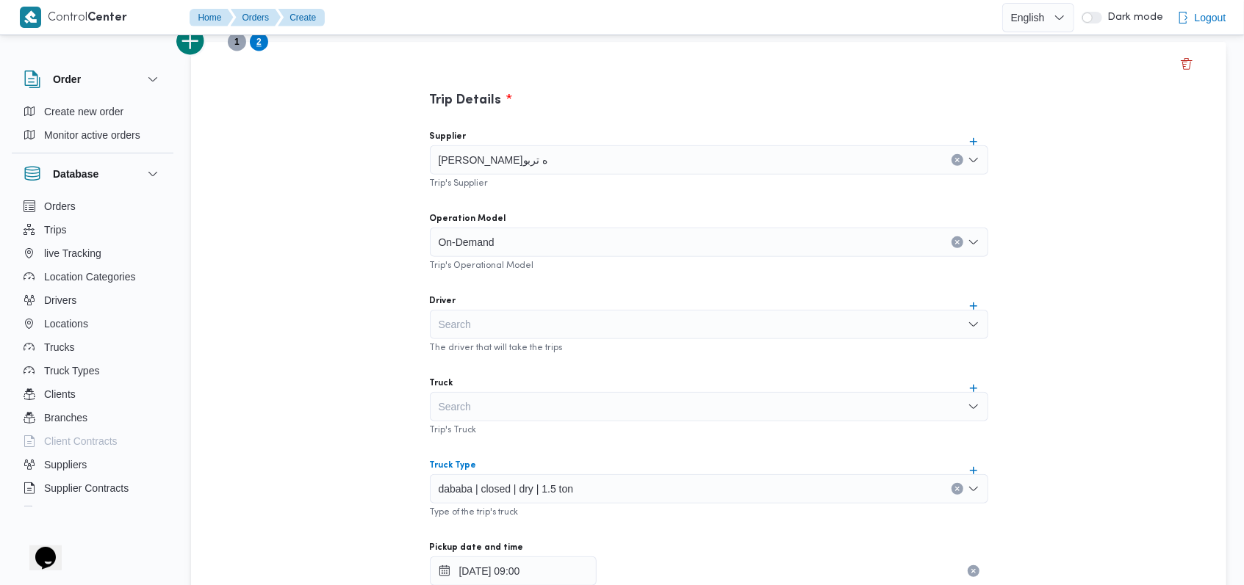
click at [577, 437] on div "Supplier فتحى حسن جلال ابو الحسن شركه تربو Trip's Supplier Operation Model On-D…" at bounding box center [709, 445] width 582 height 653
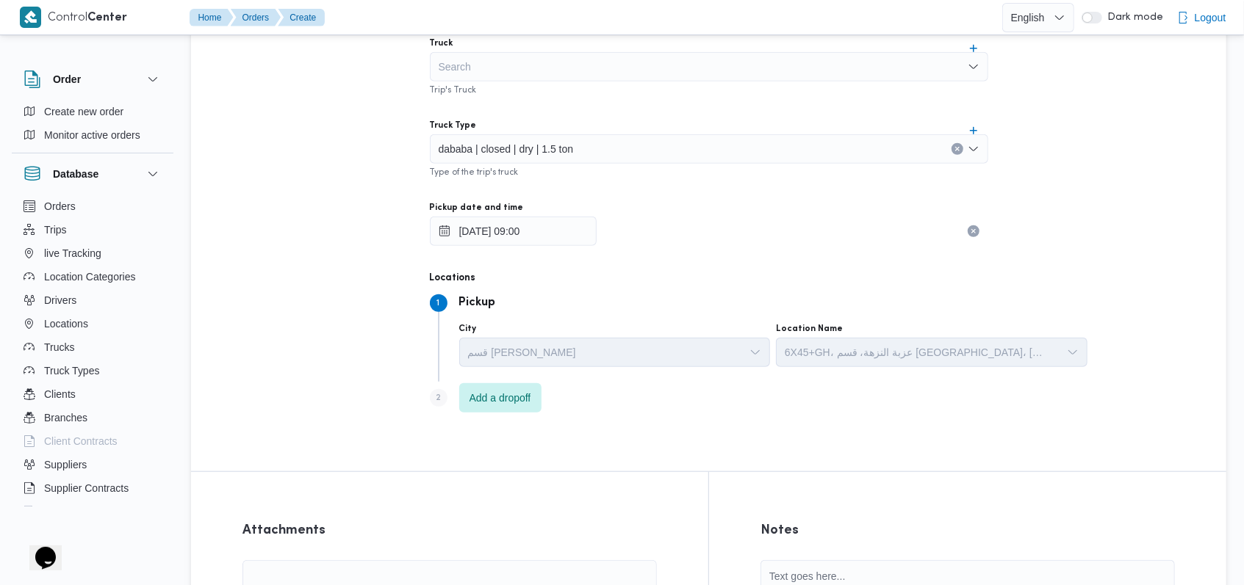
scroll to position [926, 0]
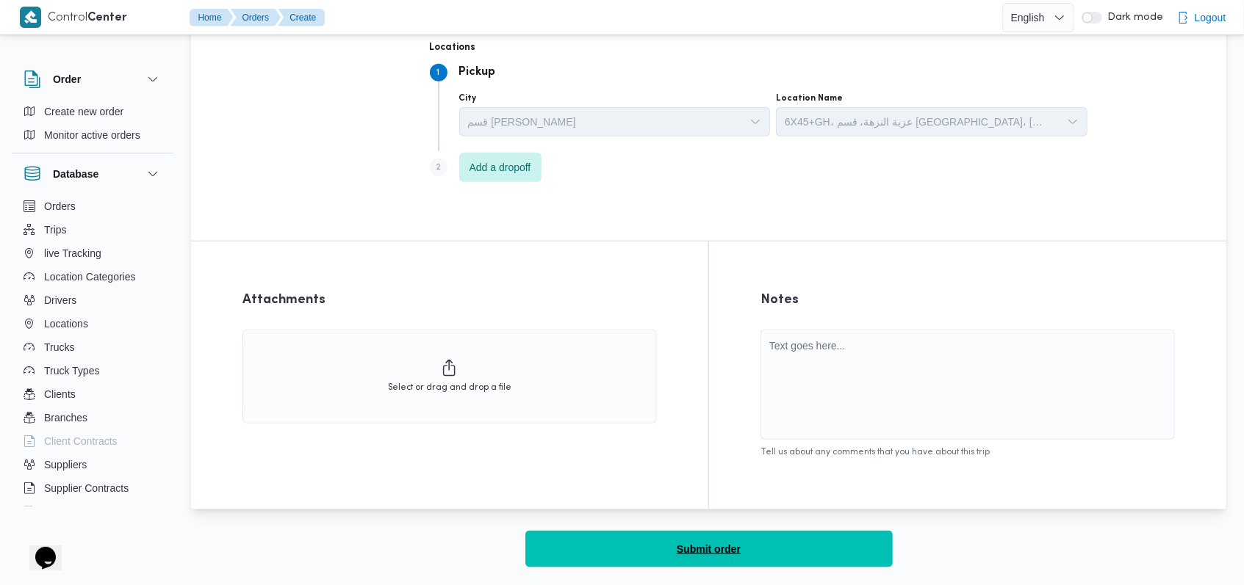
click at [698, 547] on span "Submit order" at bounding box center [709, 550] width 64 height 18
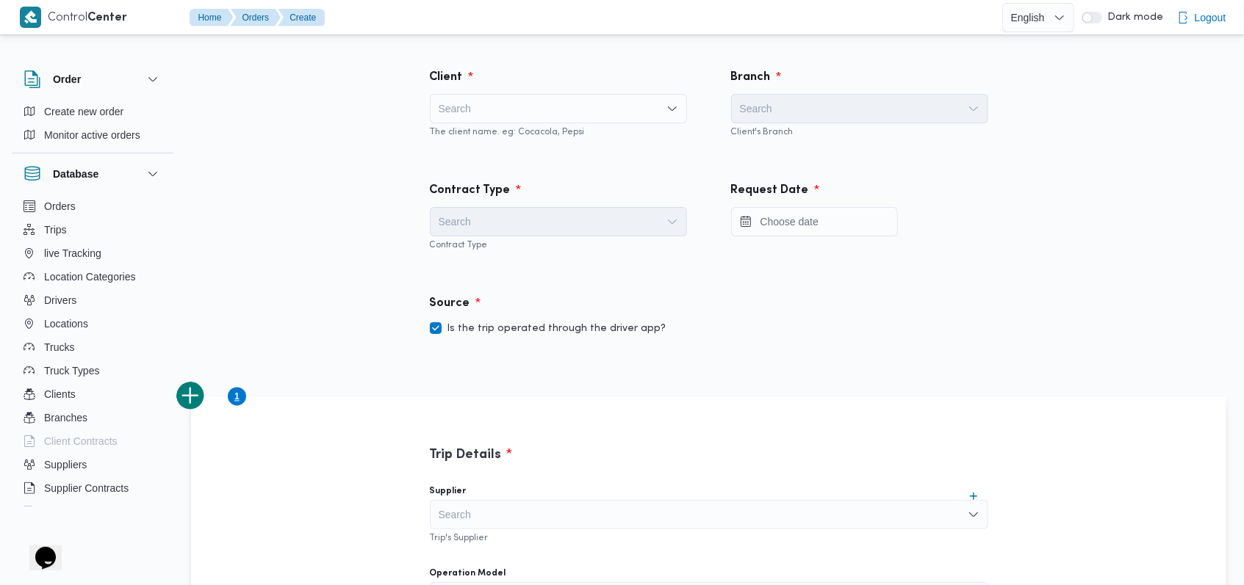
scroll to position [926, 0]
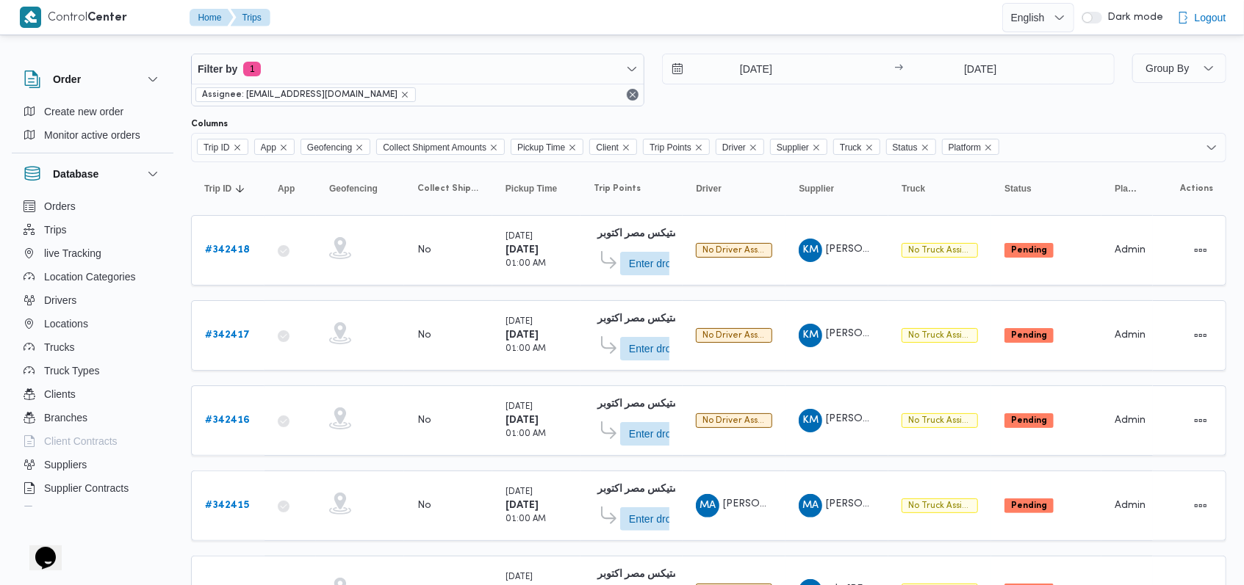
scroll to position [436, 0]
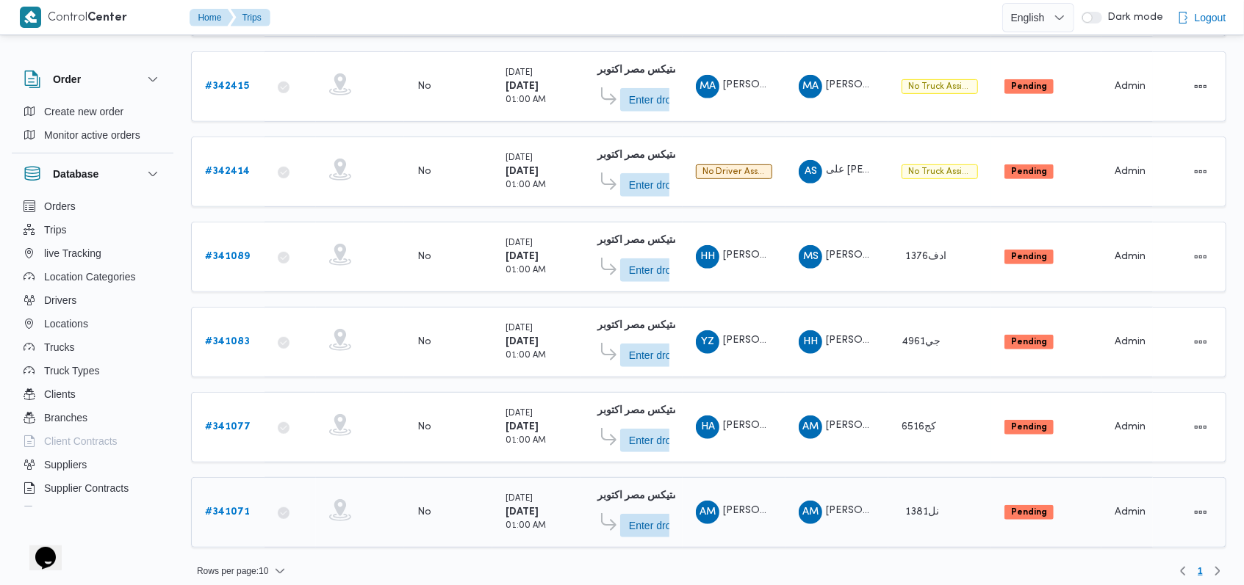
click at [228, 508] on b "# 341071" at bounding box center [227, 513] width 45 height 10
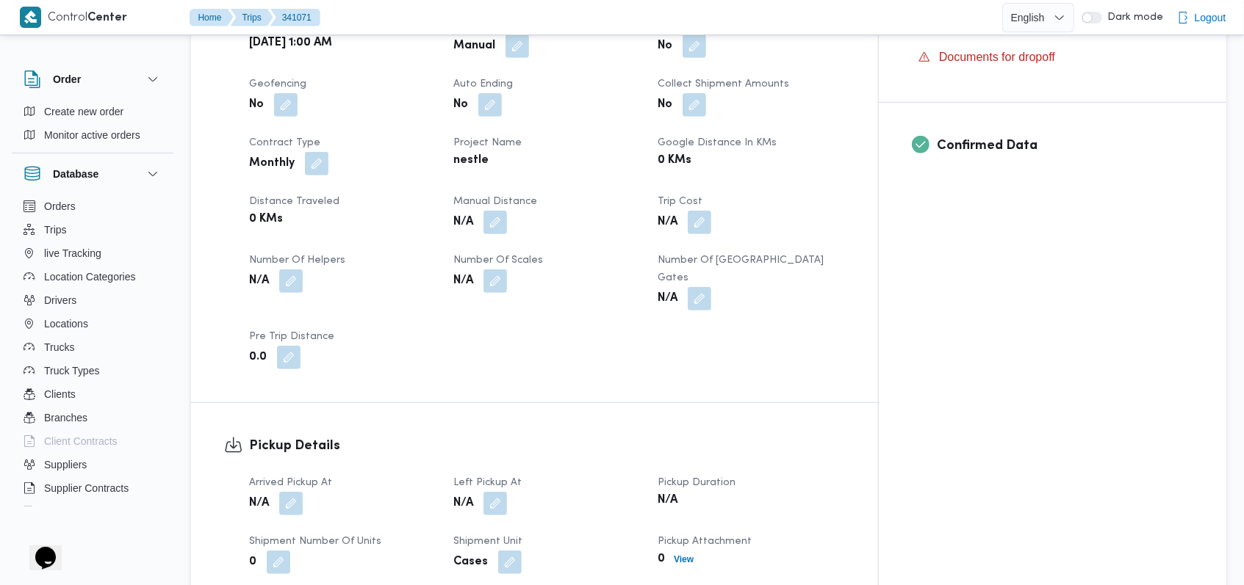
scroll to position [588, 0]
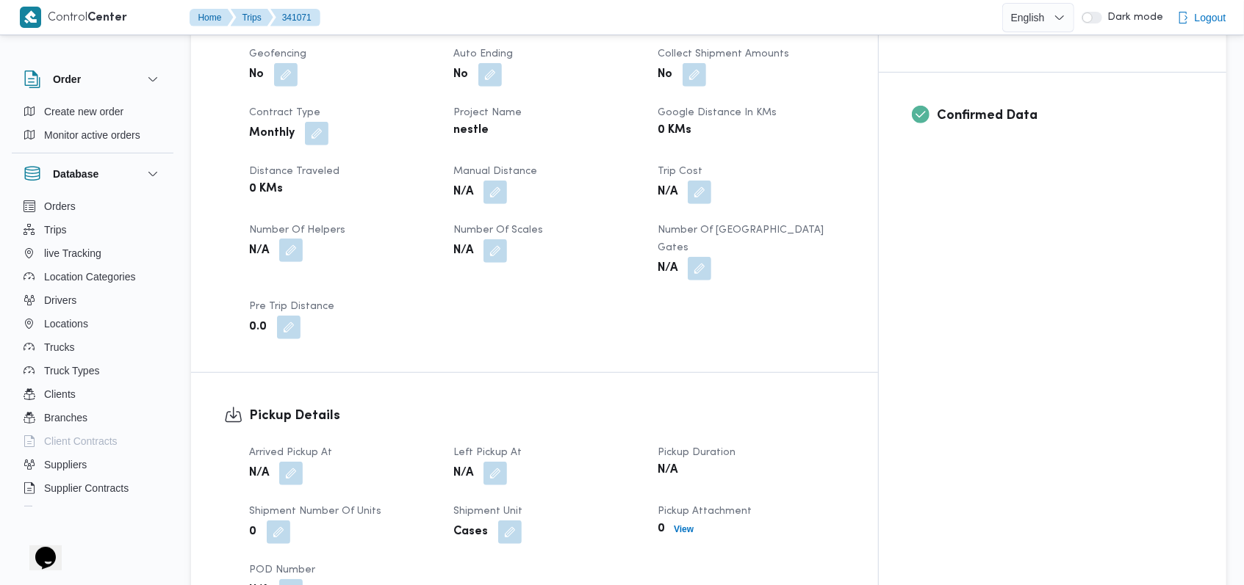
click at [293, 239] on button "button" at bounding box center [291, 251] width 24 height 24
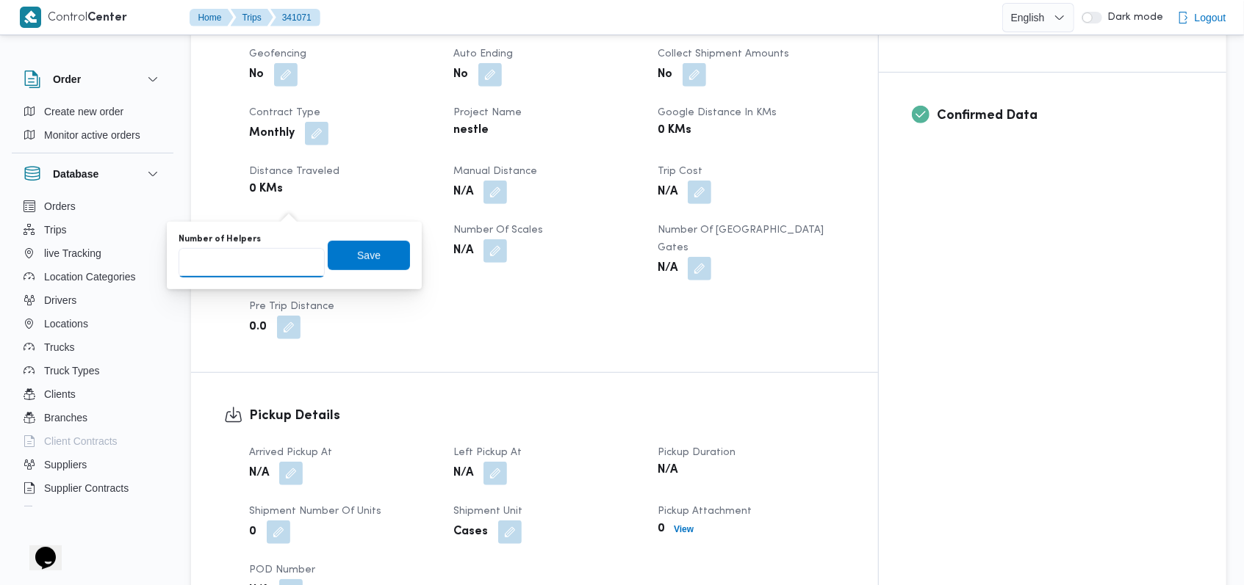
click at [253, 273] on input "Number of Helpers" at bounding box center [252, 262] width 146 height 29
type input "1"
click at [357, 250] on span "Save" at bounding box center [369, 256] width 24 height 18
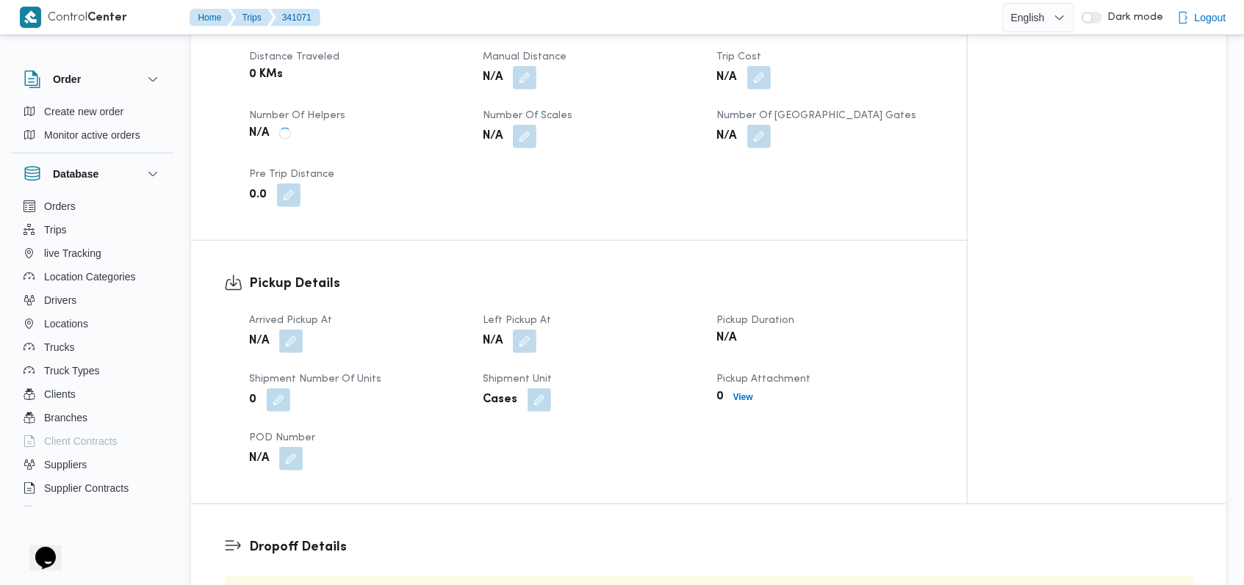
scroll to position [783, 0]
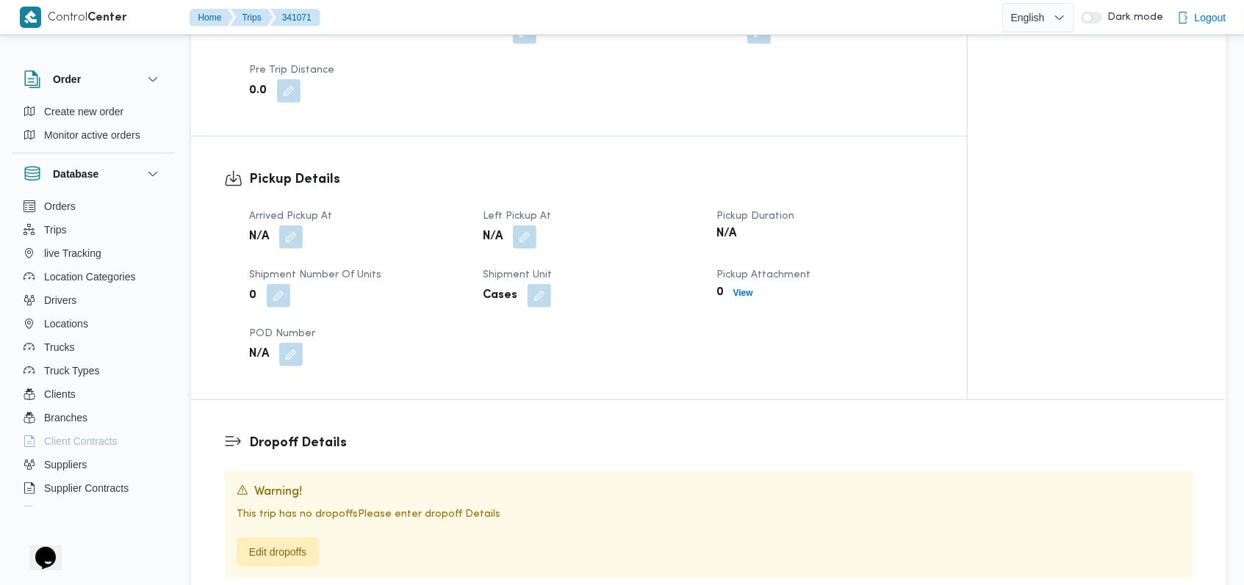
click at [287, 226] on button "button" at bounding box center [291, 238] width 24 height 24
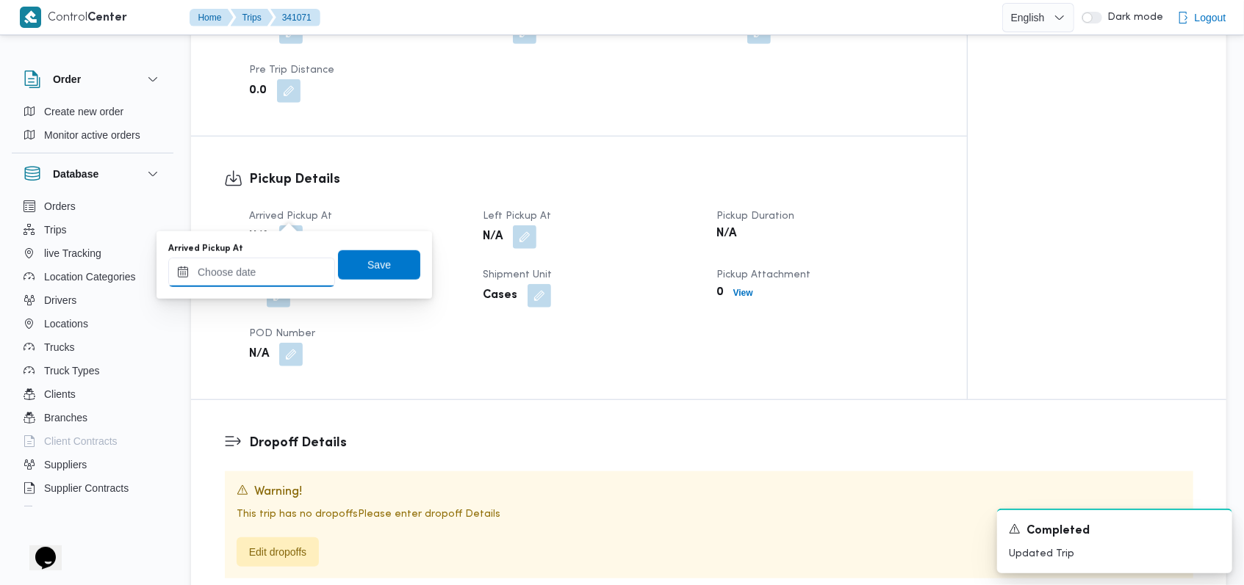
click at [254, 278] on input "Arrived Pickup At" at bounding box center [251, 272] width 167 height 29
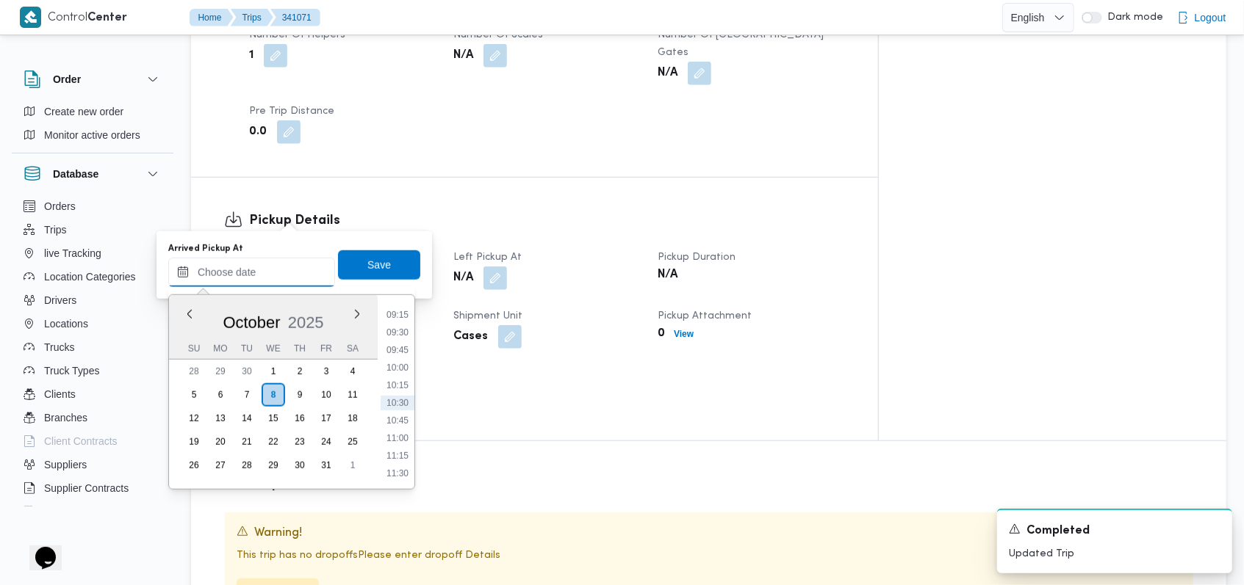
scroll to position [358, 0]
click at [403, 314] on li "05:00" at bounding box center [398, 309] width 34 height 15
type input "08/10/2025 05:00"
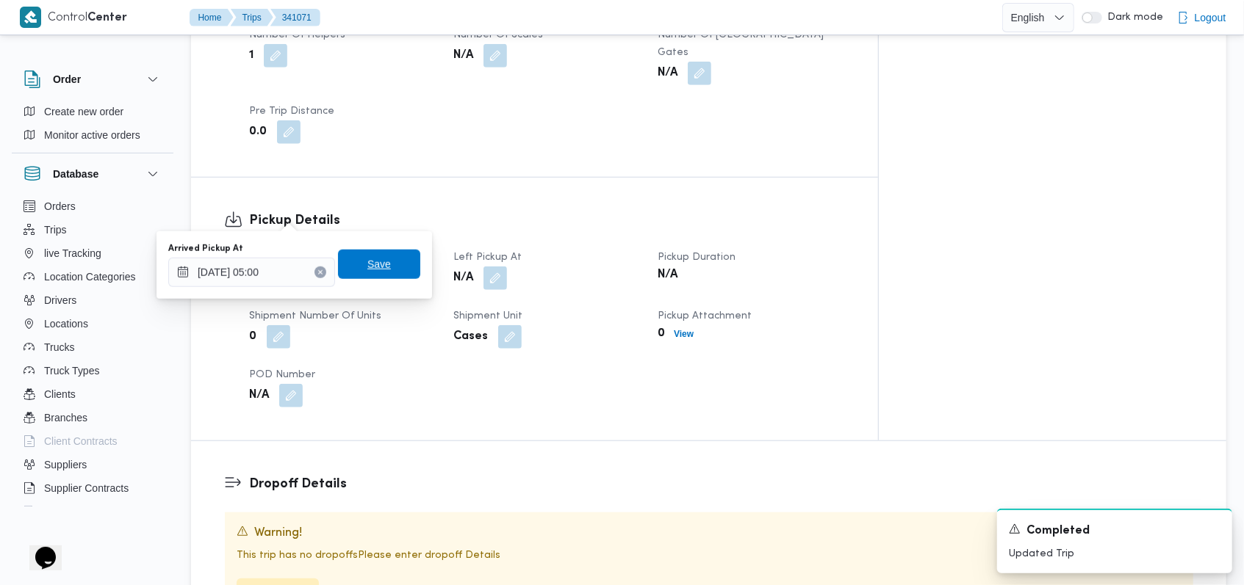
click at [382, 267] on span "Save" at bounding box center [379, 264] width 82 height 29
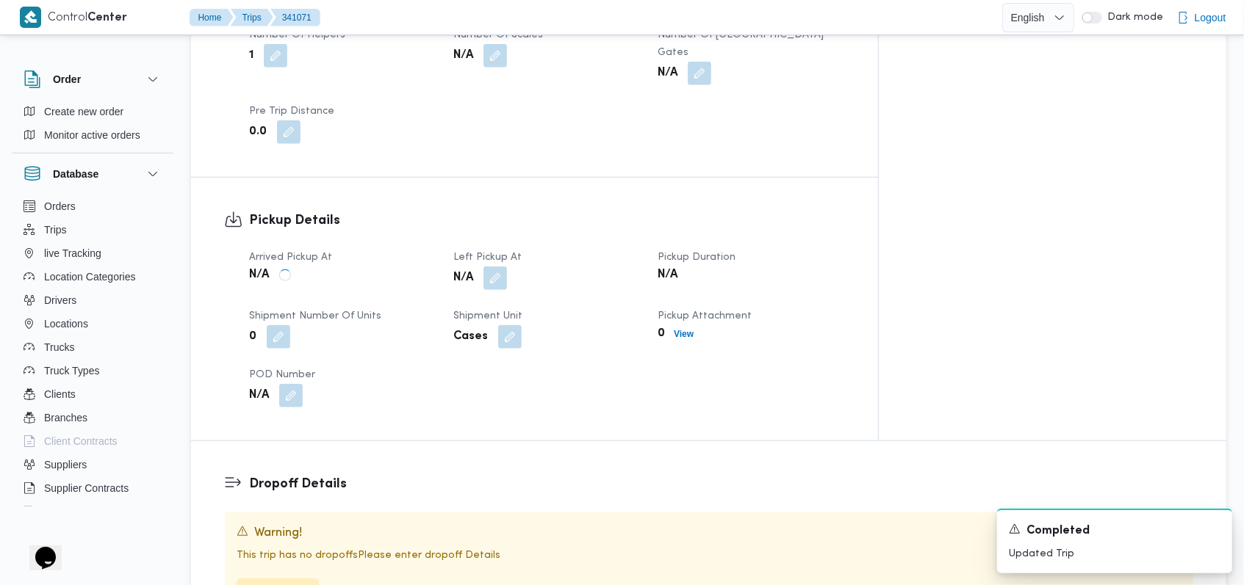
click at [524, 240] on div "Arrived Pickup At N/A Left Pickup At N/A Pickup Duration N/A Shipment Number of…" at bounding box center [546, 328] width 613 height 176
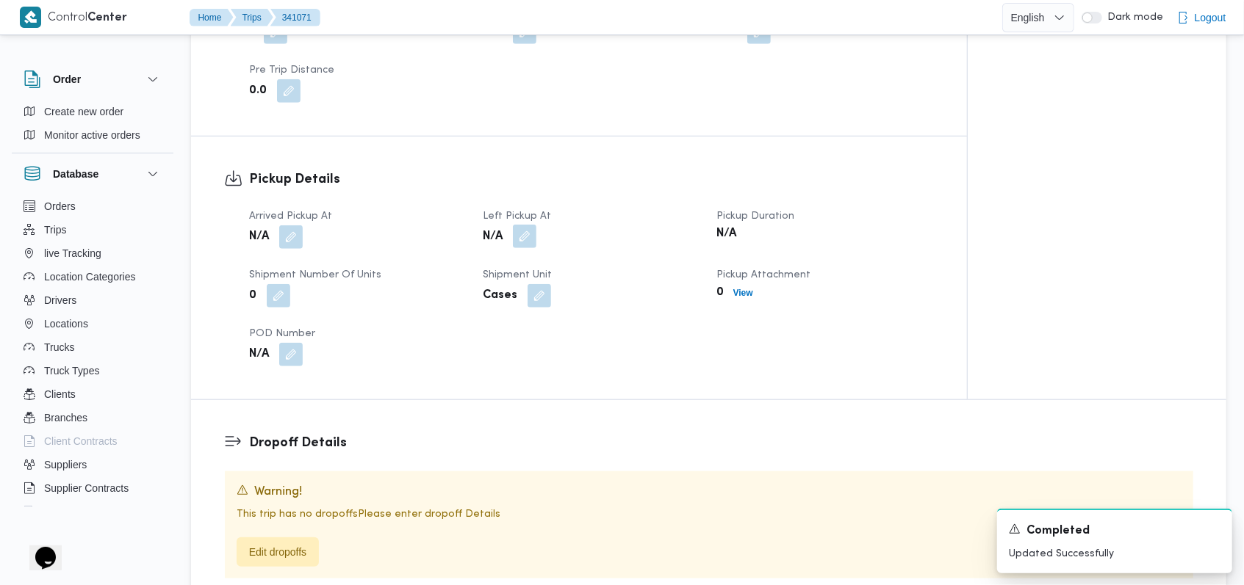
click at [524, 225] on button "button" at bounding box center [525, 237] width 24 height 24
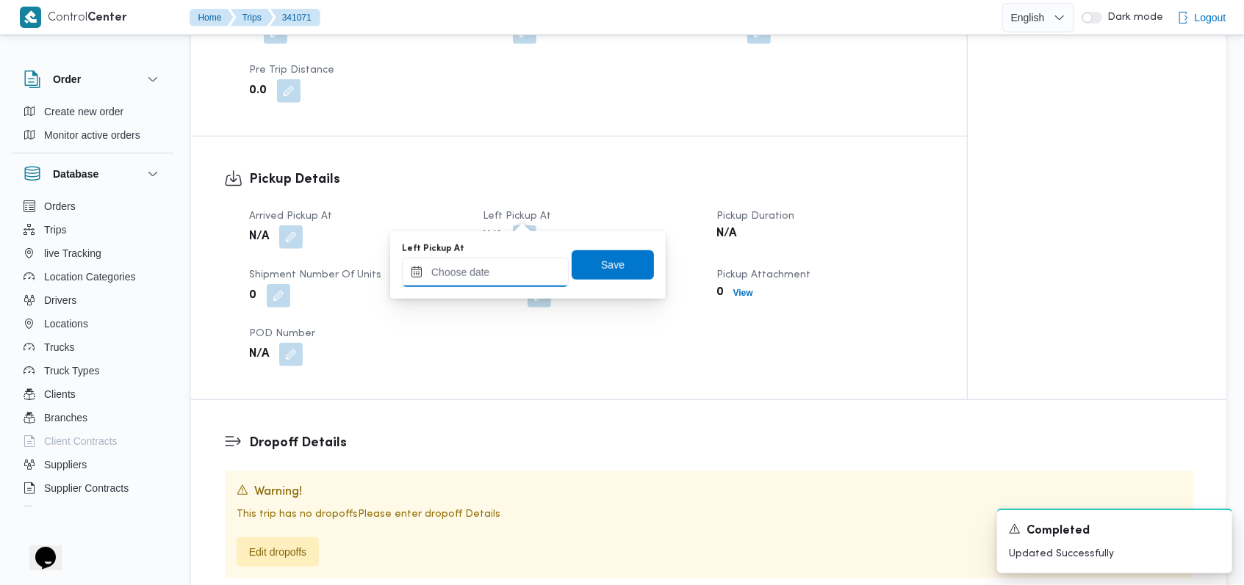
click at [518, 262] on input "Left Pickup At" at bounding box center [485, 272] width 167 height 29
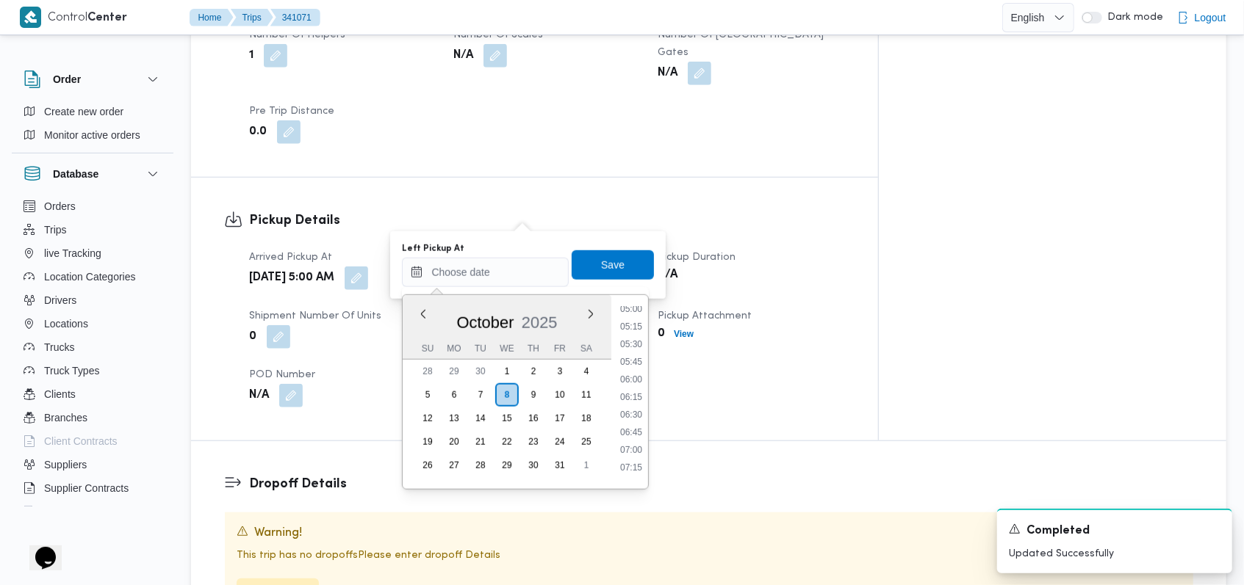
click at [638, 351] on ul "00:00 00:15 00:30 00:45 01:00 01:15 01:30 01:45 02:00 02:15 02:30 02:45 03:00 0…" at bounding box center [631, 392] width 34 height 170
click at [639, 381] on li "06:00" at bounding box center [631, 379] width 34 height 15
type input "08/10/2025 06:00"
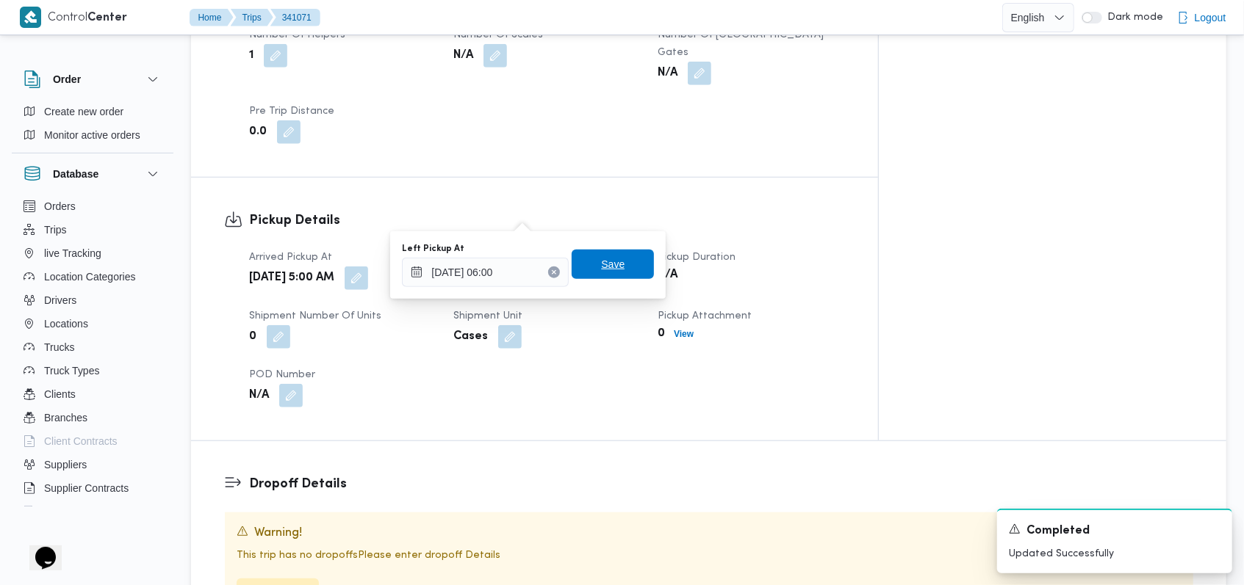
click at [616, 276] on span "Save" at bounding box center [613, 264] width 82 height 29
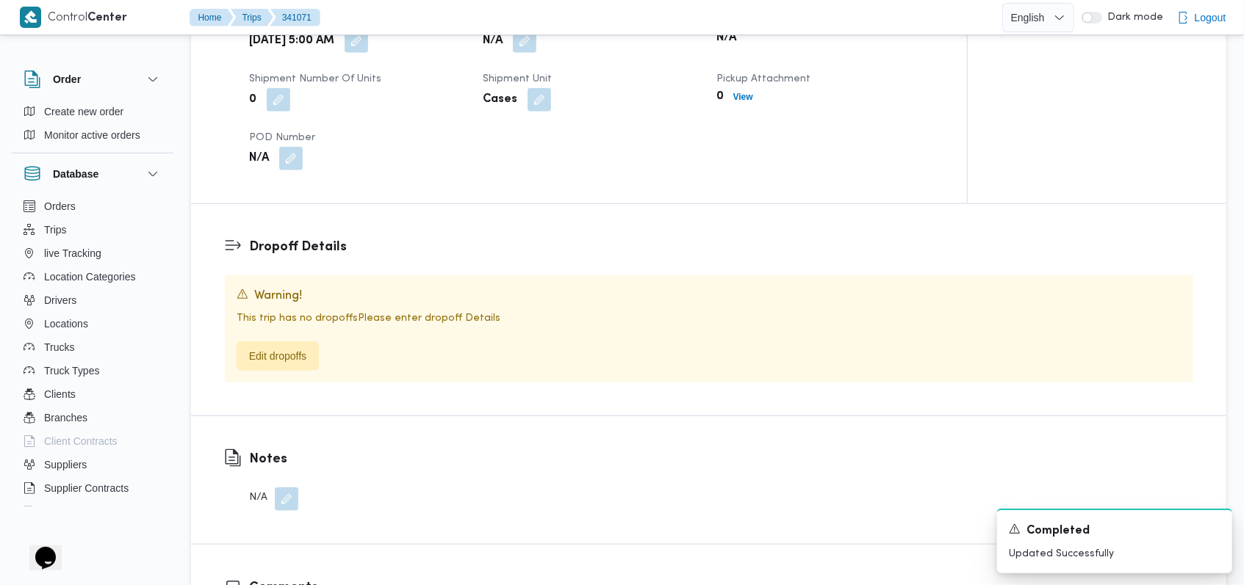
scroll to position [882, 0]
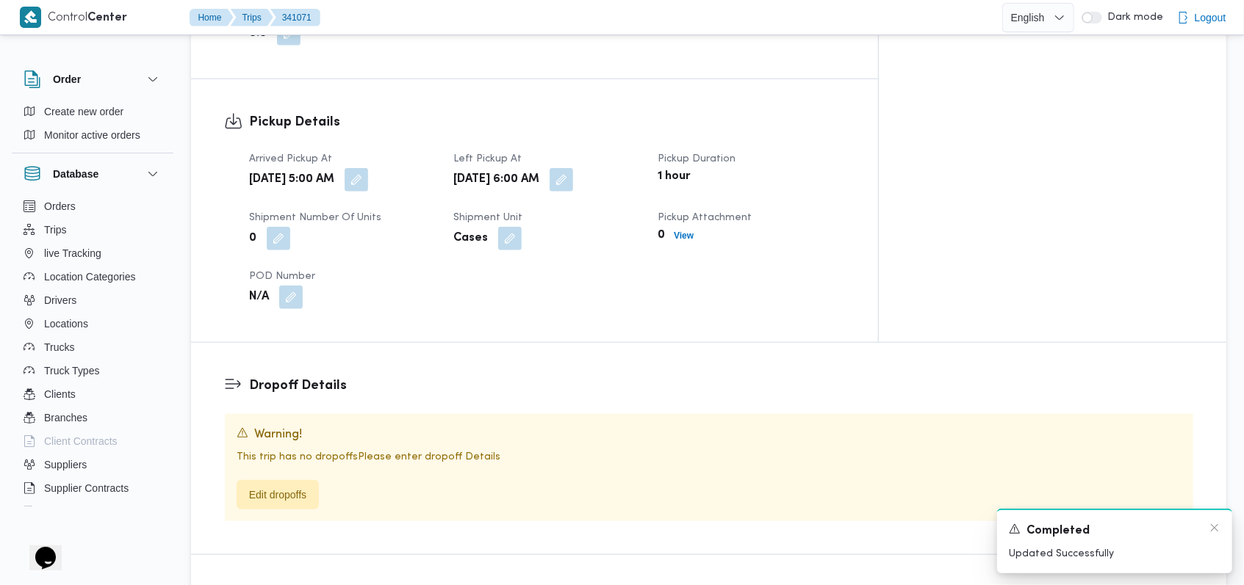
click at [1215, 535] on div "Completed" at bounding box center [1115, 531] width 212 height 18
click at [1214, 528] on icon "Dismiss toast" at bounding box center [1214, 528] width 12 height 12
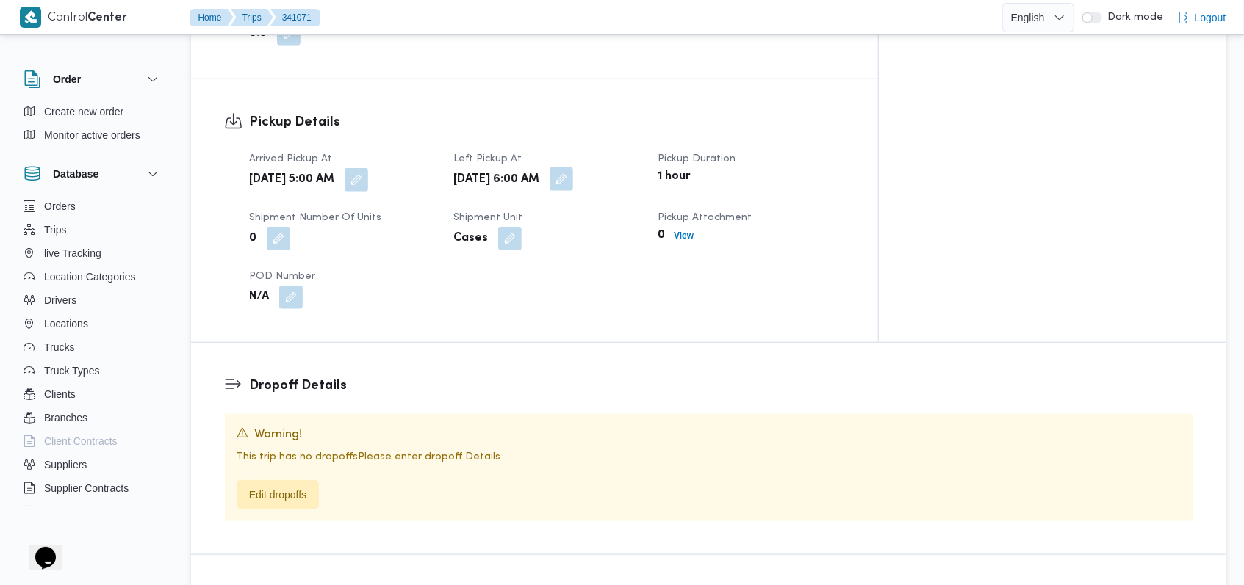
click at [573, 167] on button "button" at bounding box center [561, 179] width 24 height 24
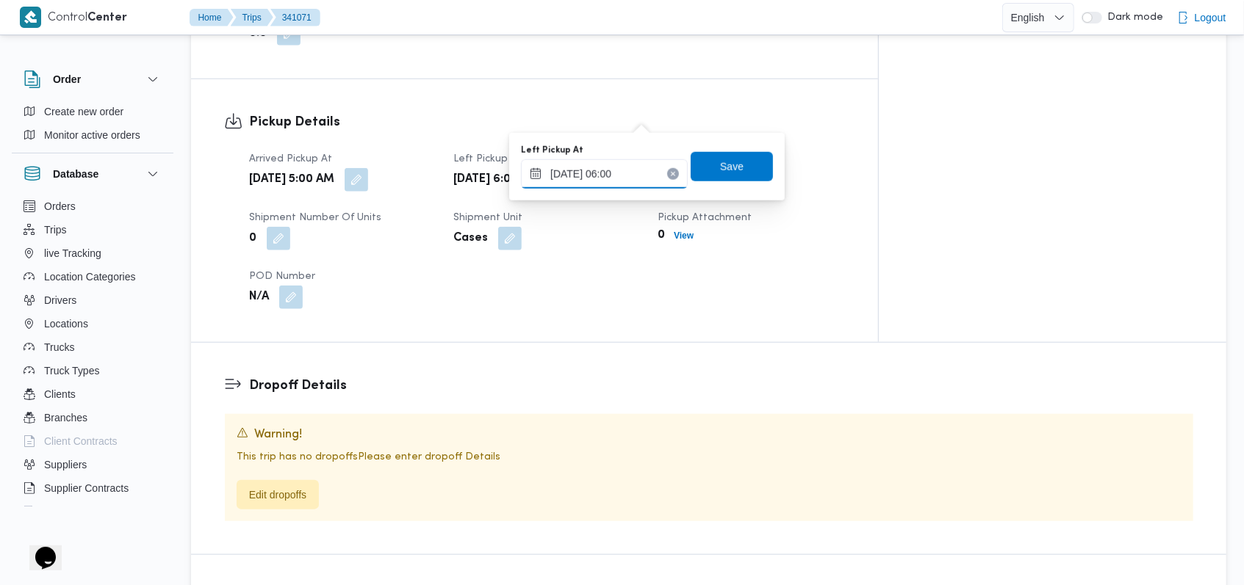
click at [632, 172] on input "08/10/2025 06:00" at bounding box center [604, 173] width 167 height 29
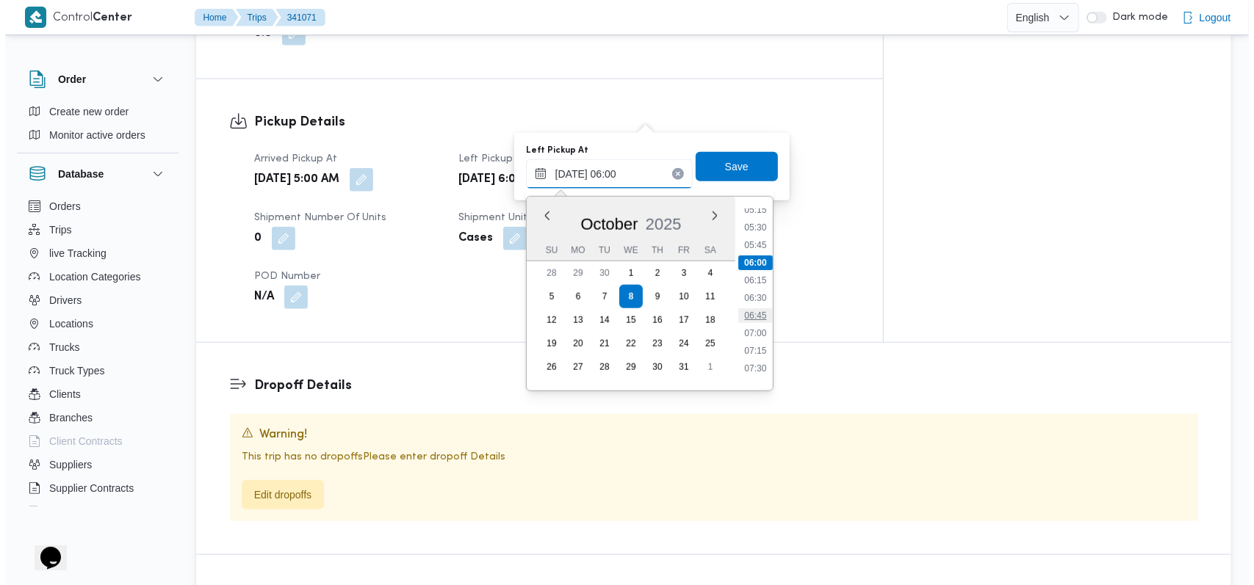
scroll to position [432, 0]
click at [751, 306] on li "07:30" at bounding box center [750, 313] width 34 height 15
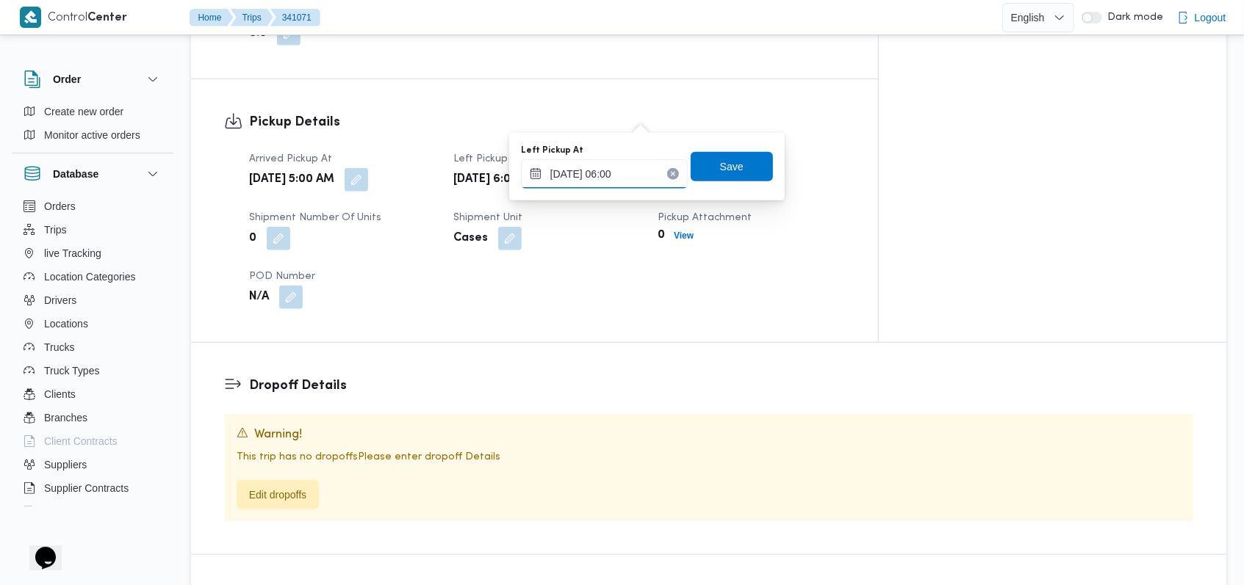
type input "08/10/2025 06:00"
click at [729, 161] on span "Save" at bounding box center [732, 166] width 24 height 18
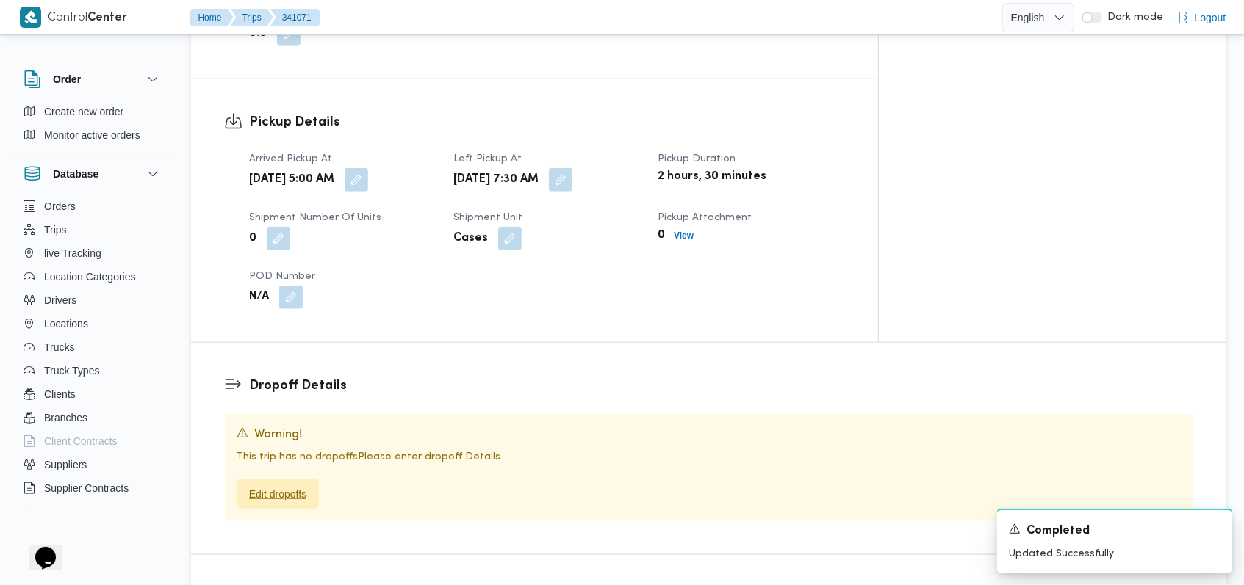
click at [279, 486] on span "Edit dropoffs" at bounding box center [277, 495] width 57 height 18
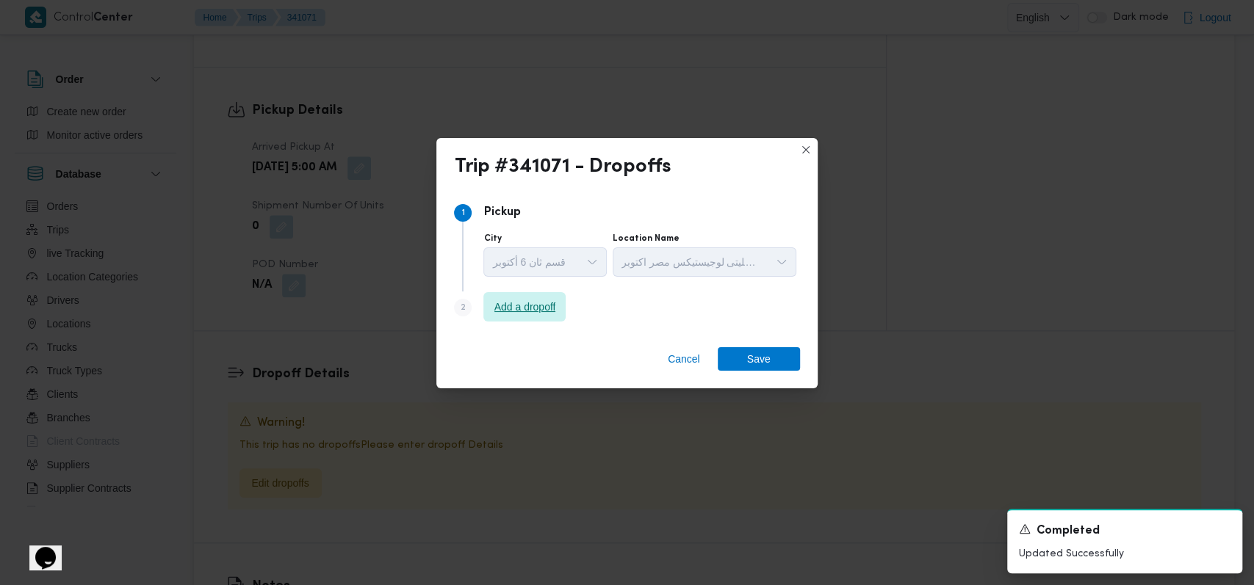
click at [552, 320] on span "Add a dropoff" at bounding box center [524, 306] width 82 height 29
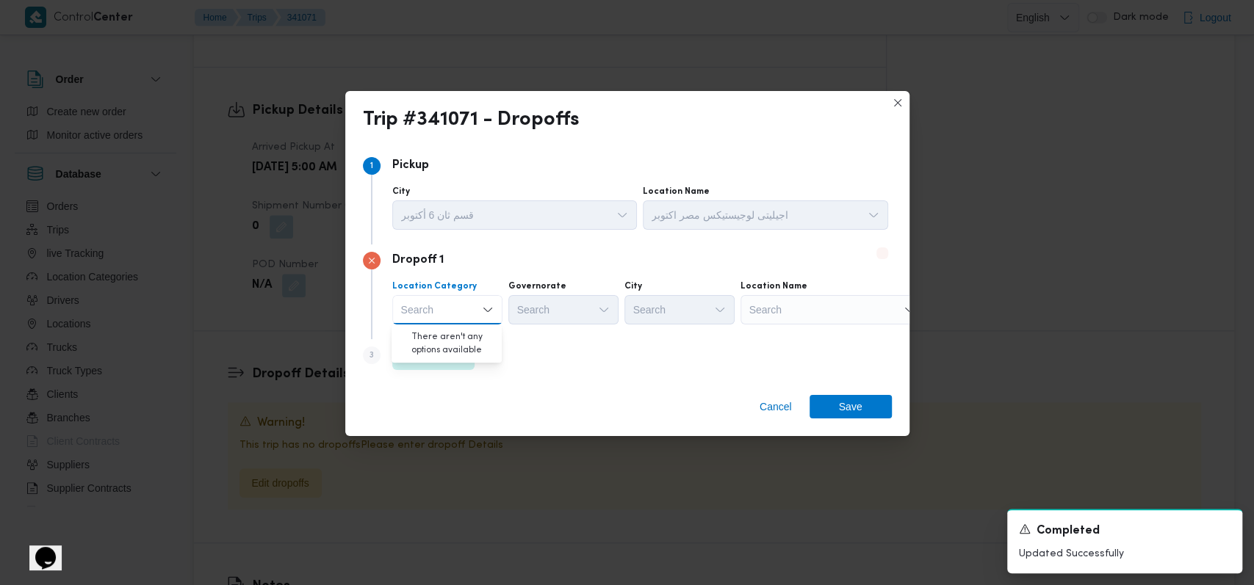
click at [542, 358] on div "Step 3 is disabled 3 Add a dropoff" at bounding box center [627, 358] width 529 height 38
click at [447, 358] on span "Add a dropoff" at bounding box center [434, 355] width 62 height 18
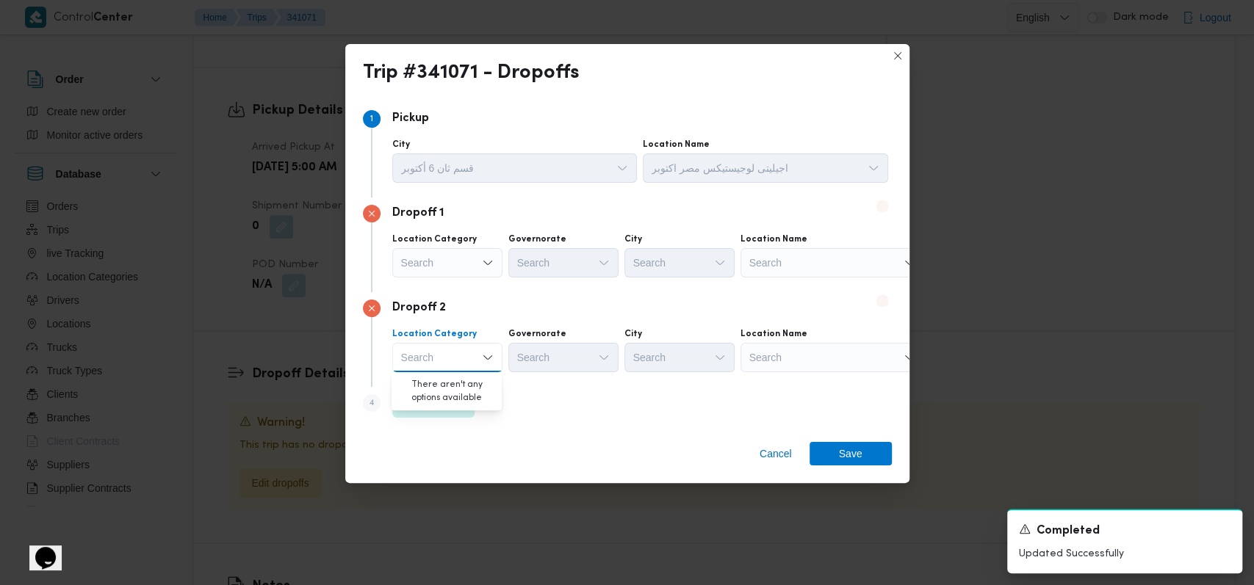
click at [516, 314] on div "Dropoff 2" at bounding box center [627, 309] width 529 height 18
click at [458, 398] on span "Add a dropoff" at bounding box center [434, 403] width 62 height 18
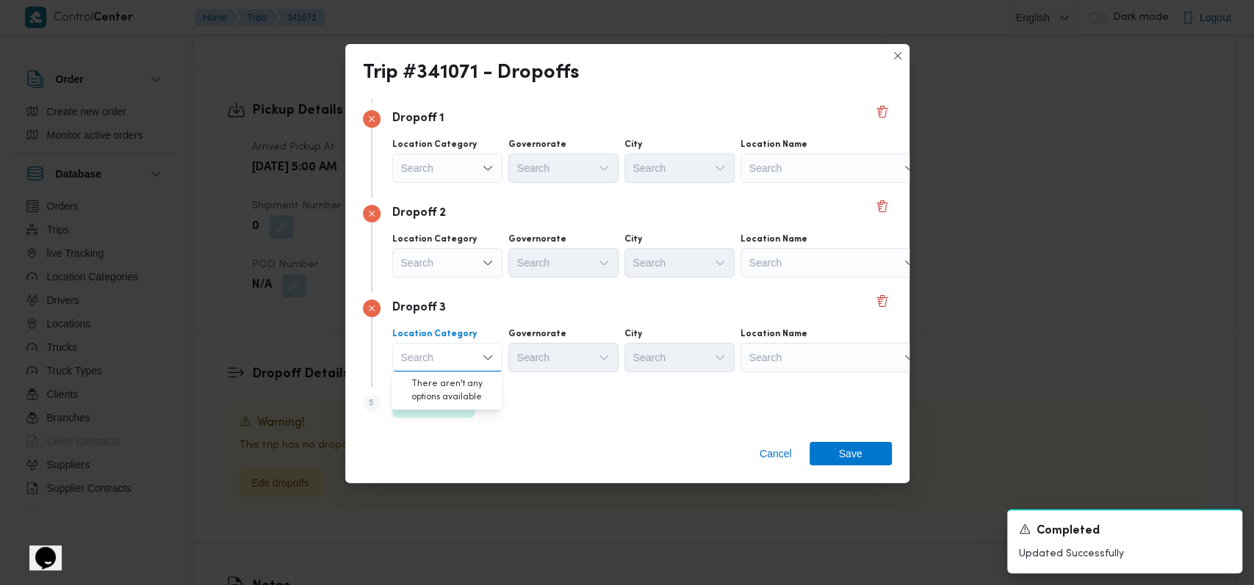
click at [554, 302] on div "Dropoff 3" at bounding box center [627, 309] width 529 height 18
click at [793, 177] on div "Search" at bounding box center [832, 168] width 184 height 29
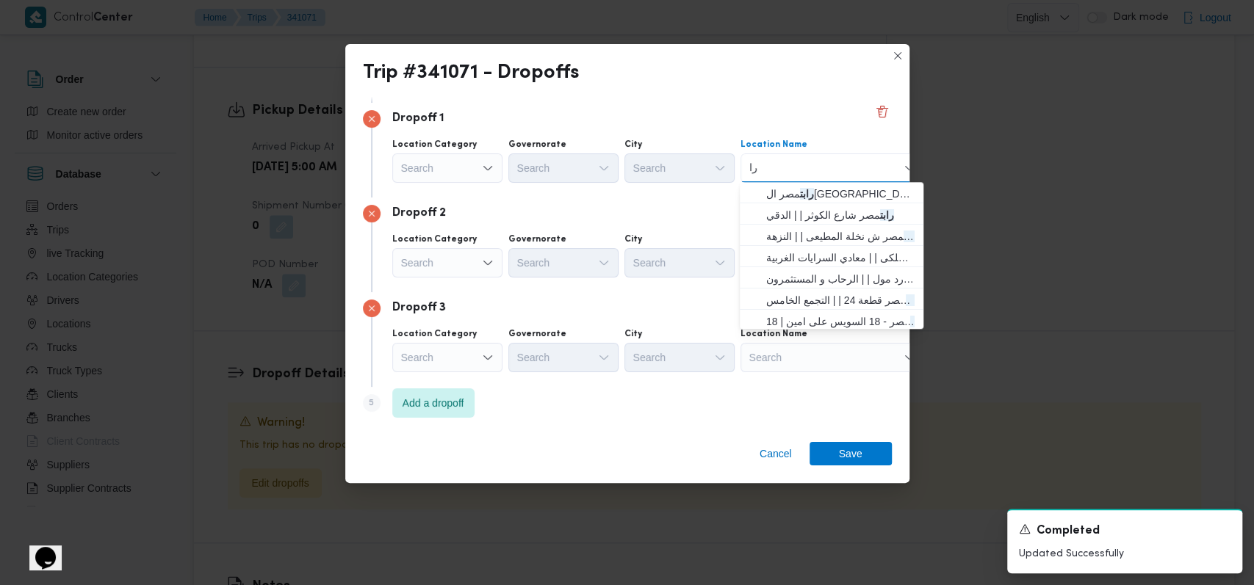
type input "ر"
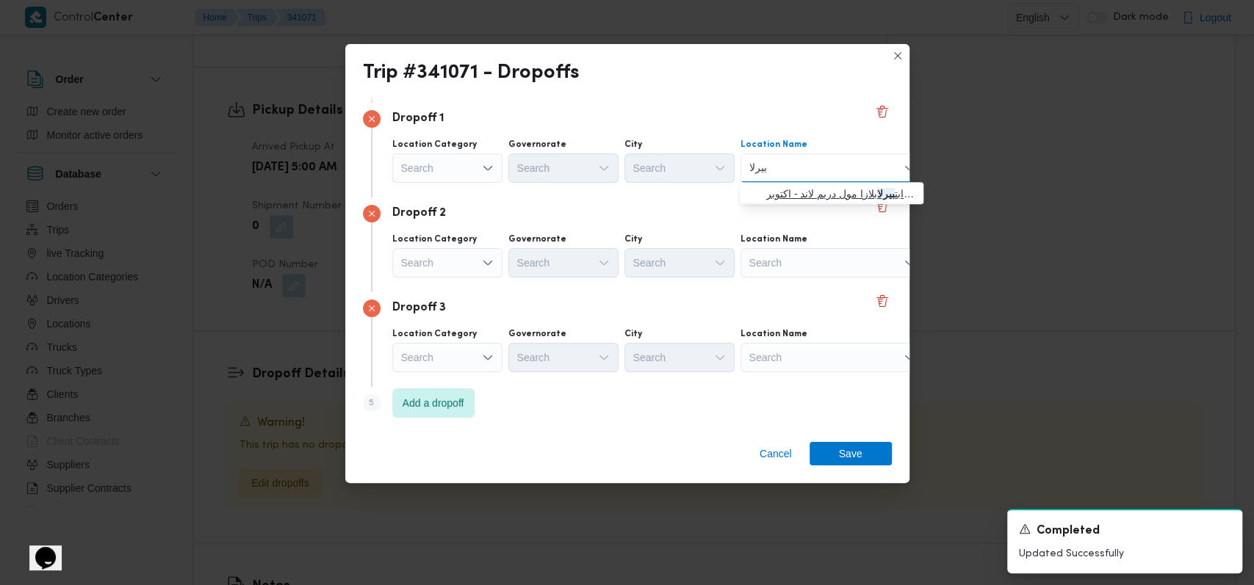
type input "بيرلا"
click at [809, 192] on span "رابت بيرلا بلازا مول دريم لاند - اكتوبر | Perla Plaza Mall Watanya Dreemland - …" at bounding box center [840, 194] width 148 height 18
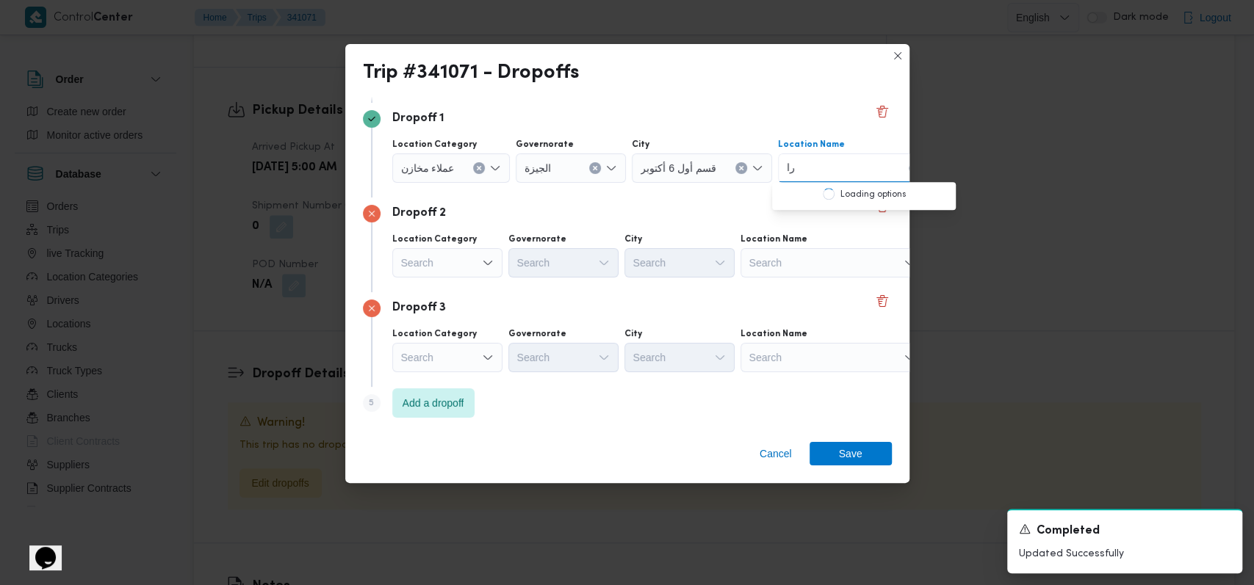
type input "ر"
click at [693, 205] on div "Dropoff 2" at bounding box center [627, 214] width 529 height 18
click at [772, 256] on div "Search" at bounding box center [832, 262] width 184 height 29
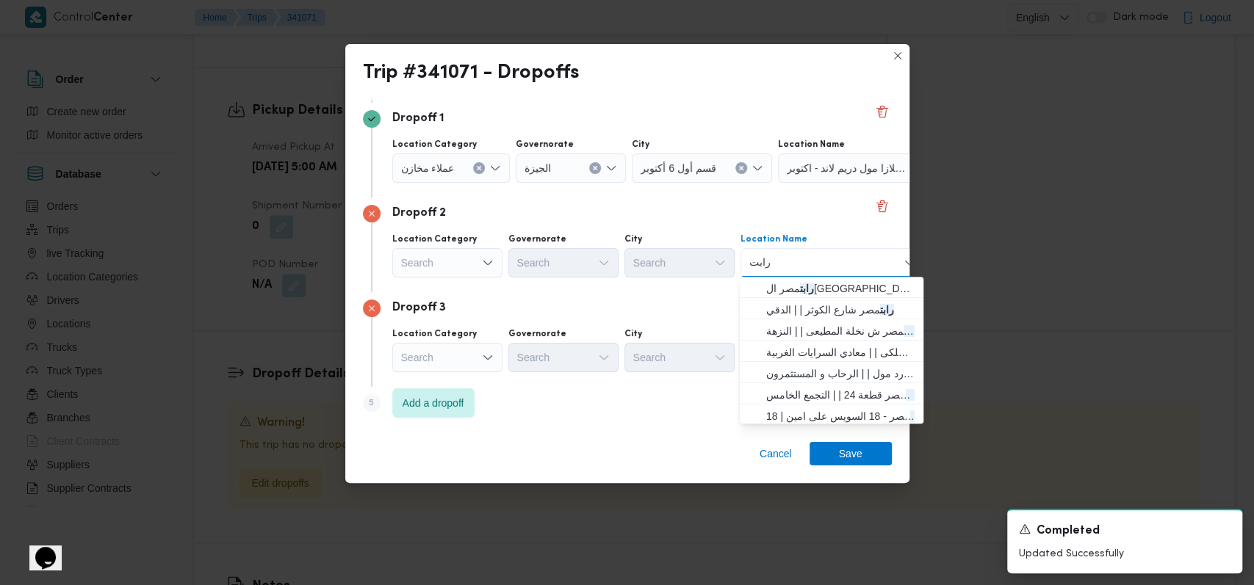
type input "رابت"
click at [785, 314] on span "رابت مصر شارع الكوثر | | الدقي" at bounding box center [840, 310] width 148 height 18
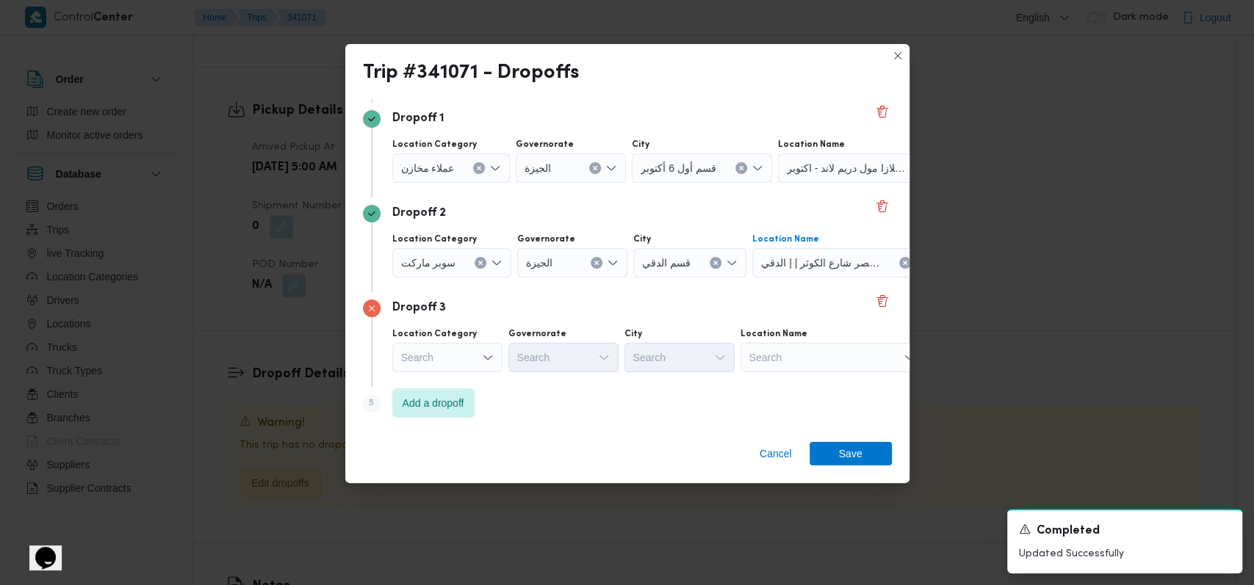
click at [790, 356] on div "Search" at bounding box center [832, 357] width 184 height 29
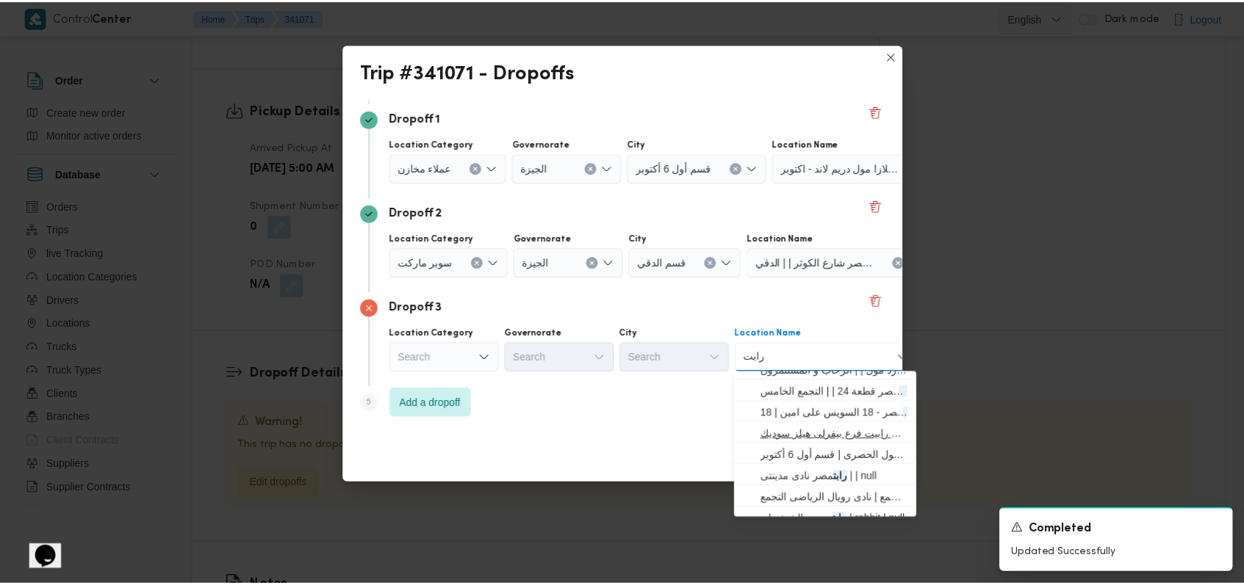
scroll to position [195, 0]
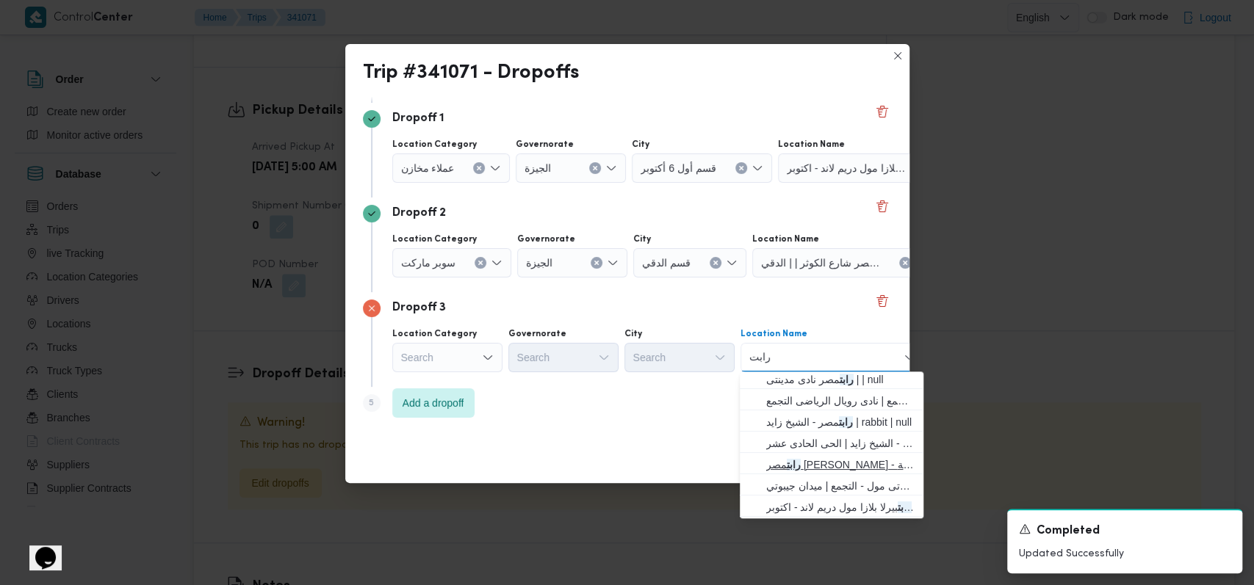
type input "رابت"
click at [852, 461] on span "رابت مصر ابو رواش - كرداسة | منصور شيفروليه | null" at bounding box center [840, 465] width 148 height 18
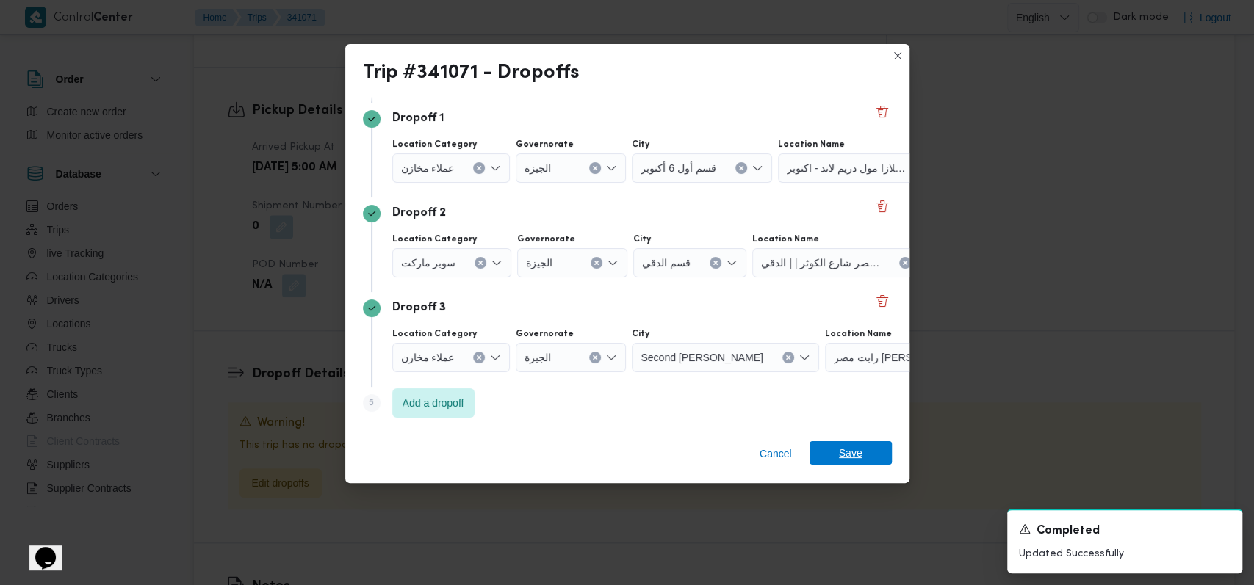
click at [858, 447] on span "Save" at bounding box center [851, 453] width 24 height 24
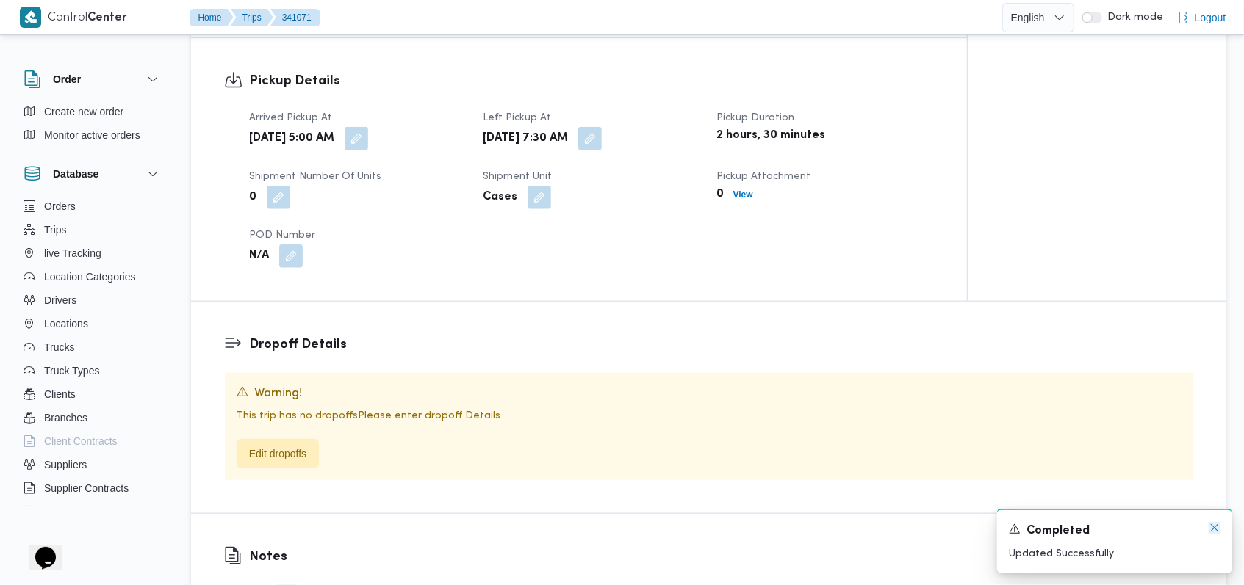
click at [1214, 530] on icon "Dismiss toast" at bounding box center [1214, 528] width 12 height 12
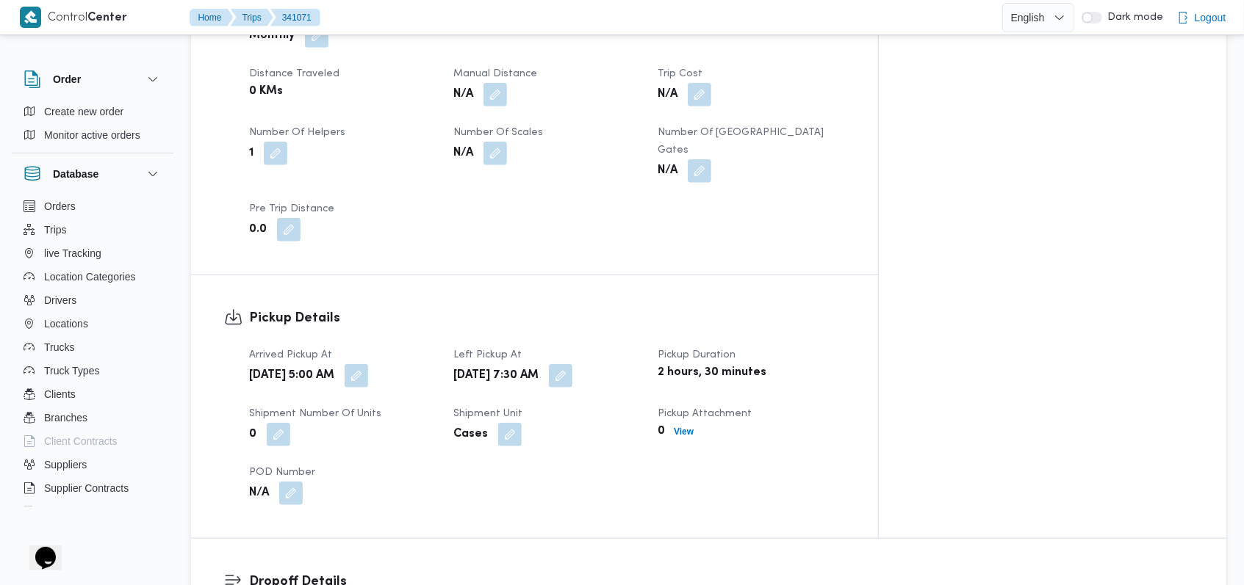
scroll to position [958, 0]
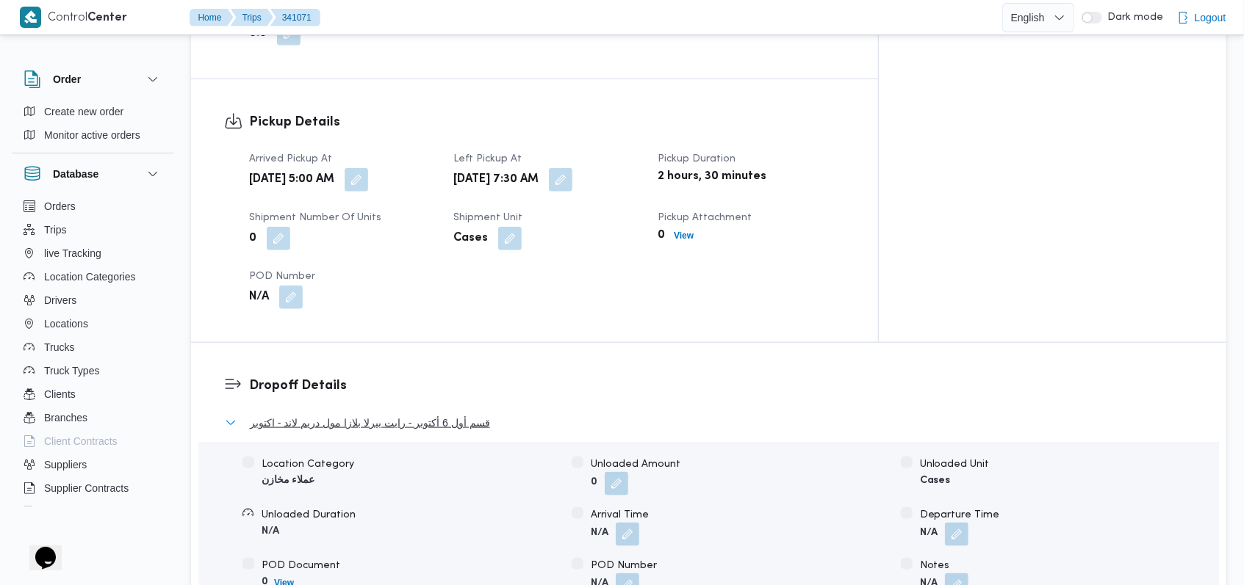
click at [427, 414] on span "قسم أول 6 أكتوبر - رابت بيرلا بلازا مول دريم لاند - اكتوبر" at bounding box center [370, 423] width 240 height 18
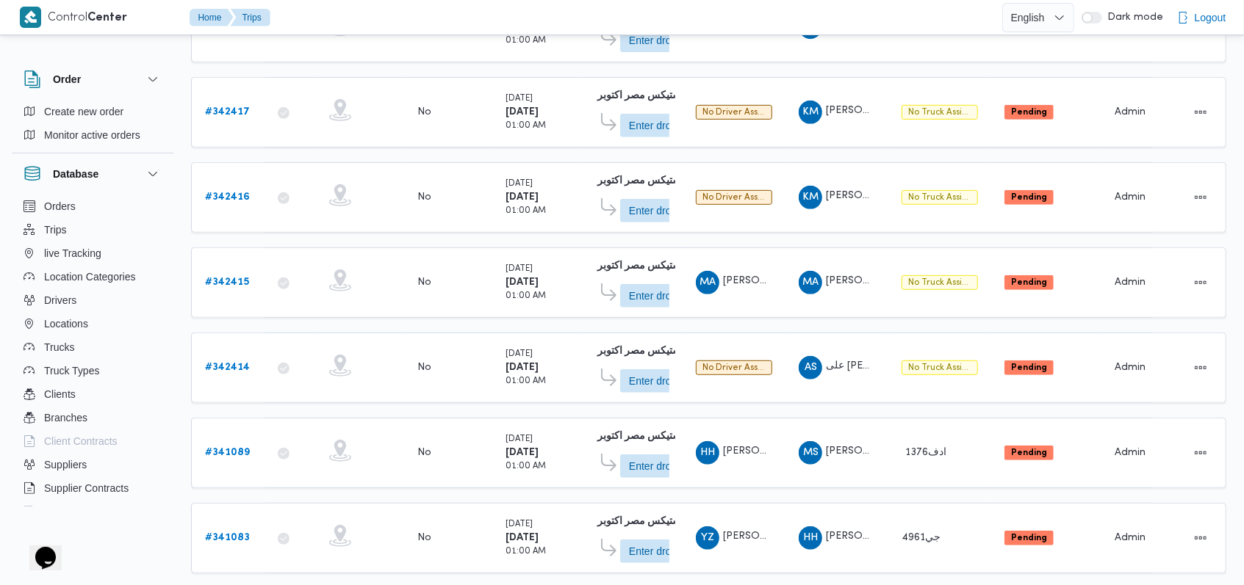
scroll to position [520, 0]
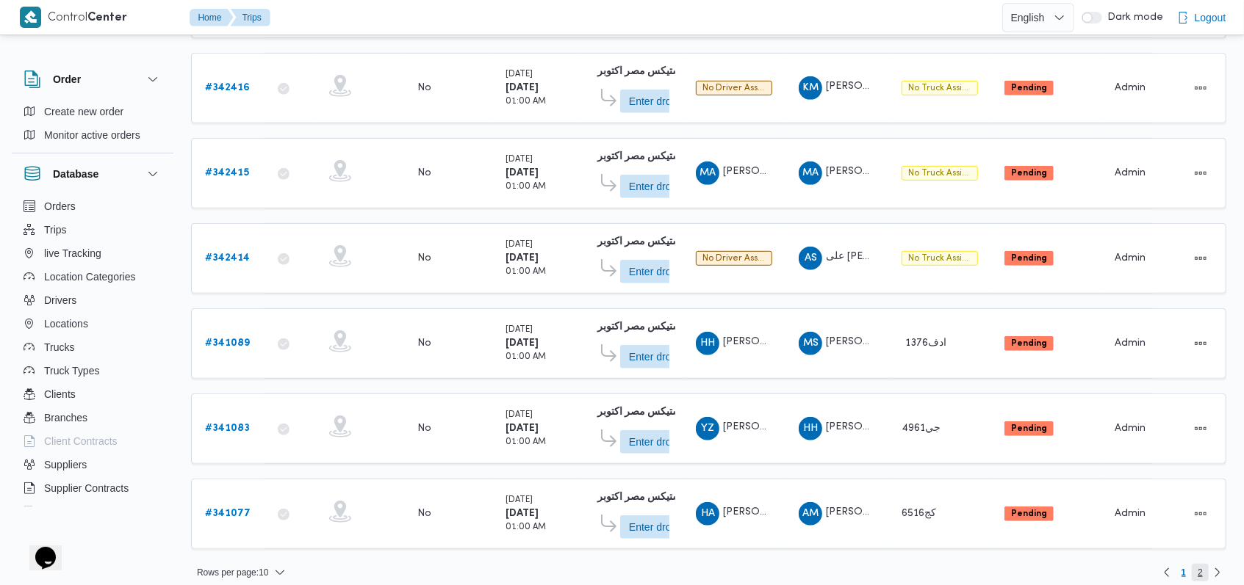
click at [1207, 564] on span "2" at bounding box center [1200, 573] width 17 height 18
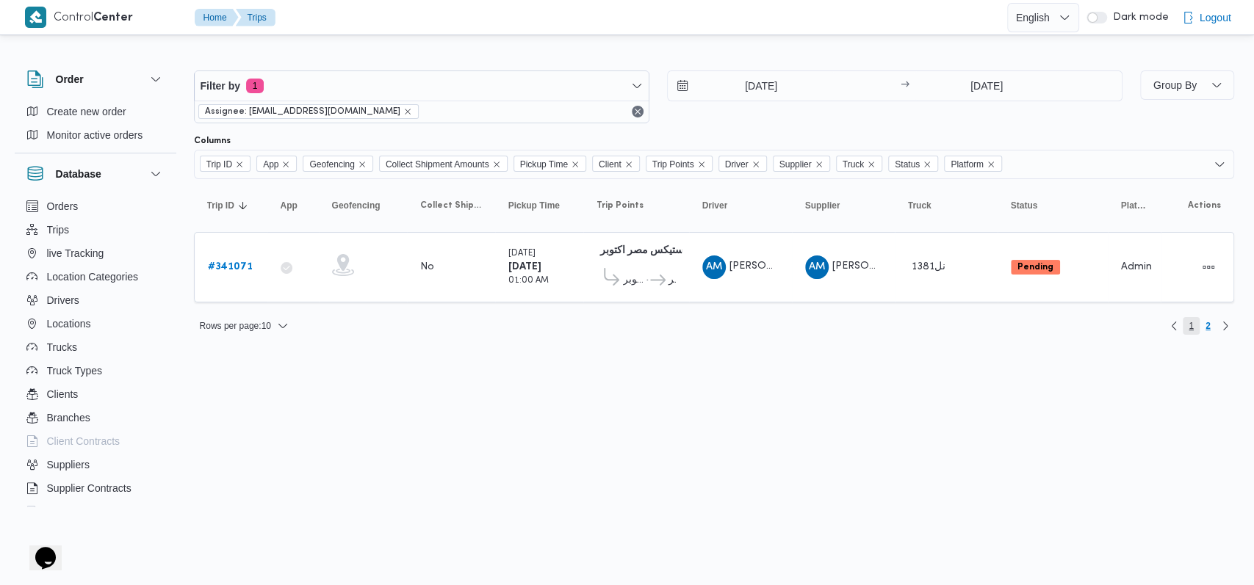
click at [1185, 320] on span "1" at bounding box center [1191, 326] width 17 height 18
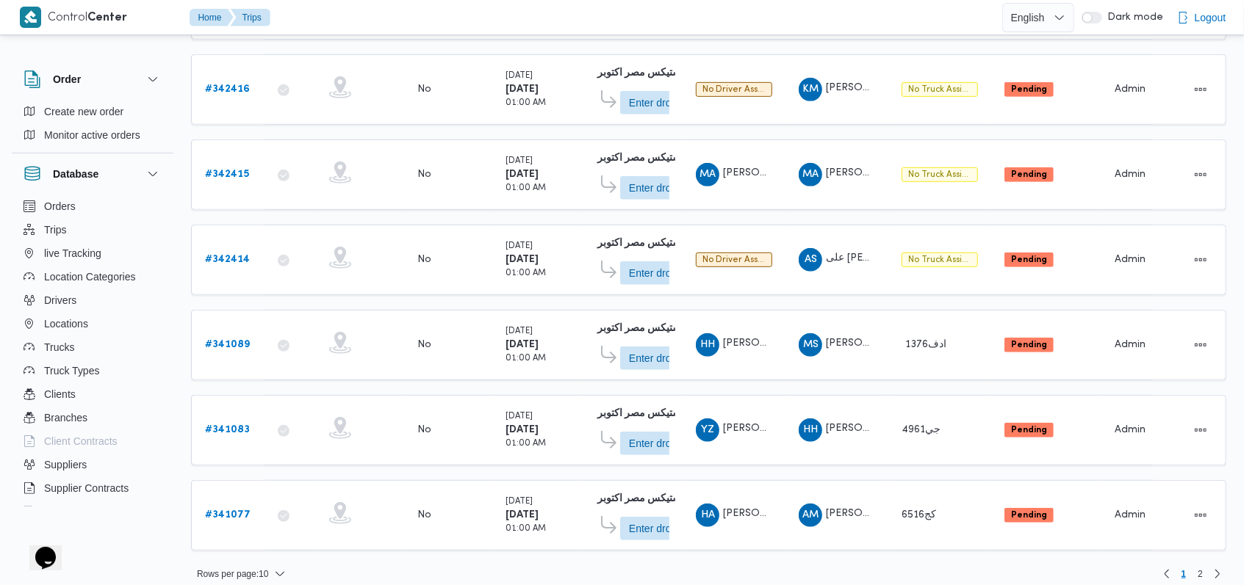
scroll to position [520, 0]
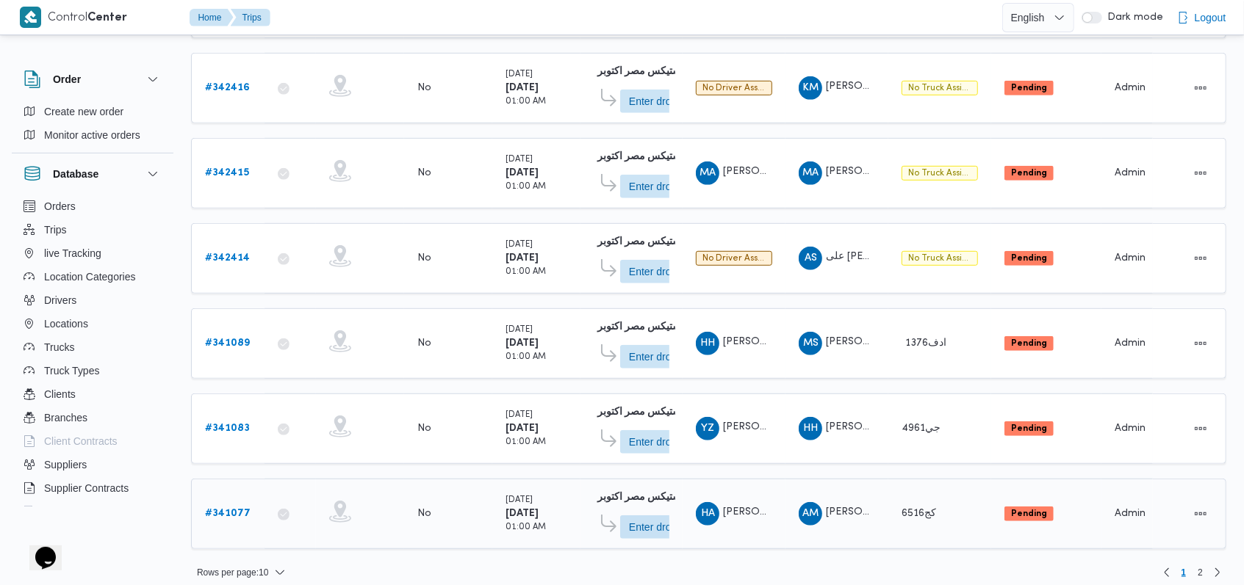
click at [239, 509] on b "# 341077" at bounding box center [228, 514] width 46 height 10
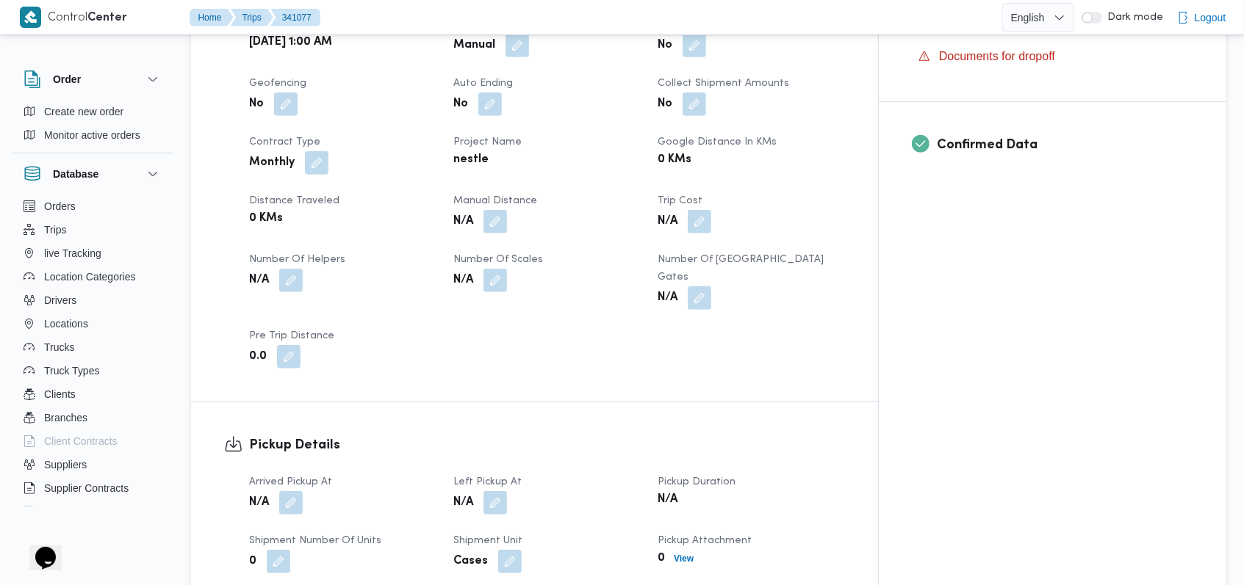
scroll to position [588, 0]
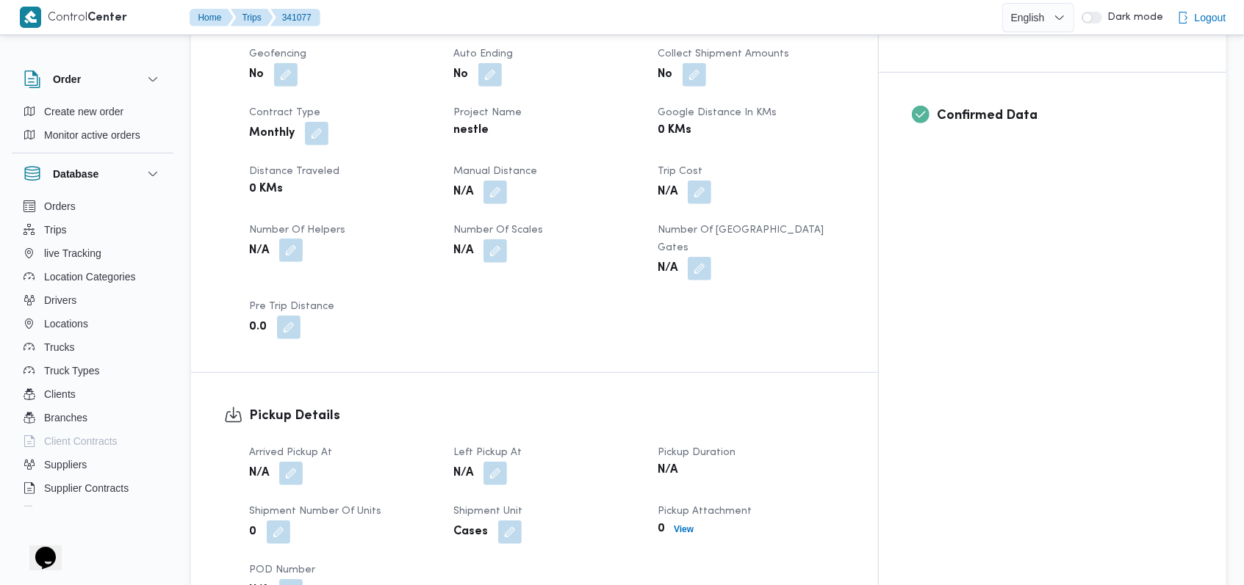
click at [303, 239] on button "button" at bounding box center [291, 251] width 24 height 24
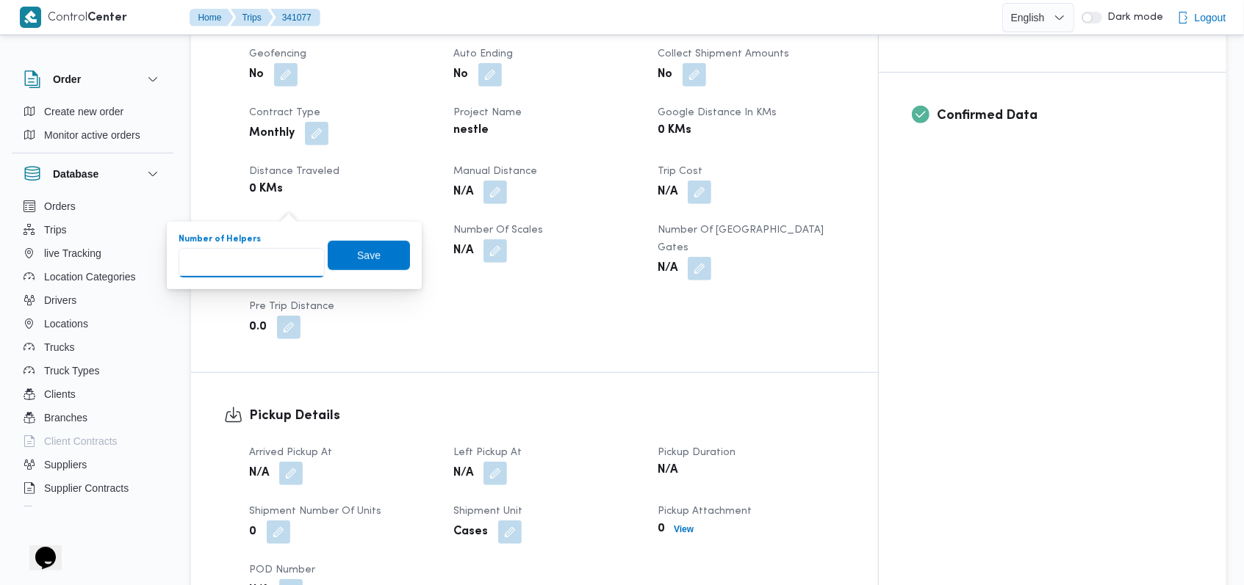
click at [270, 256] on input "Number of Helpers" at bounding box center [252, 262] width 146 height 29
type input "1"
click at [366, 264] on span "Save" at bounding box center [369, 254] width 82 height 29
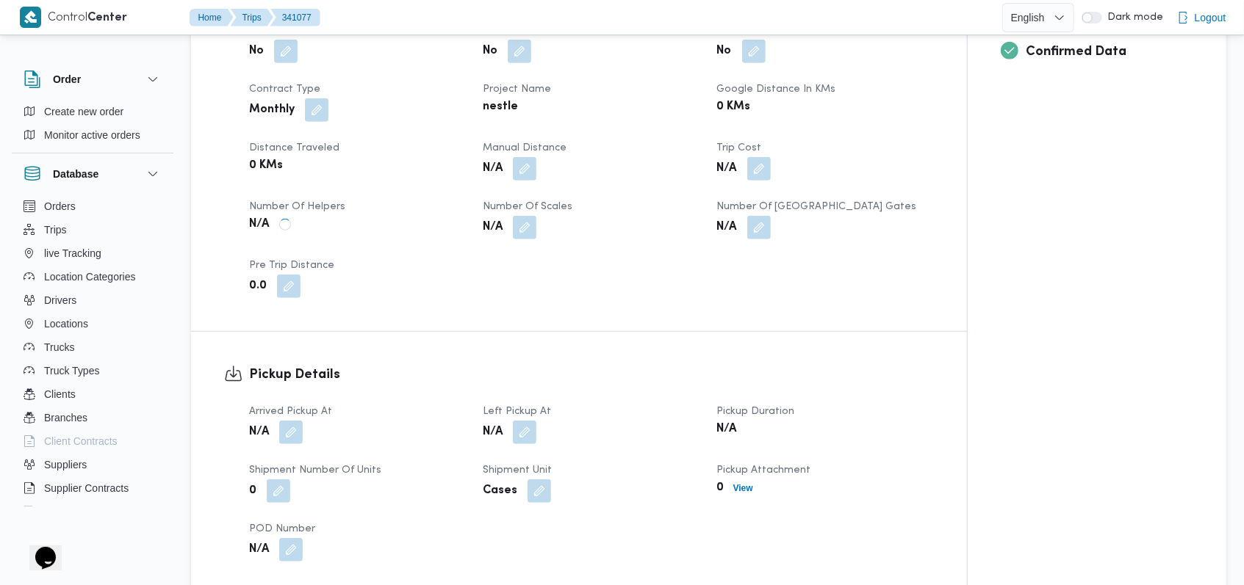
click at [303, 421] on button "button" at bounding box center [291, 433] width 24 height 24
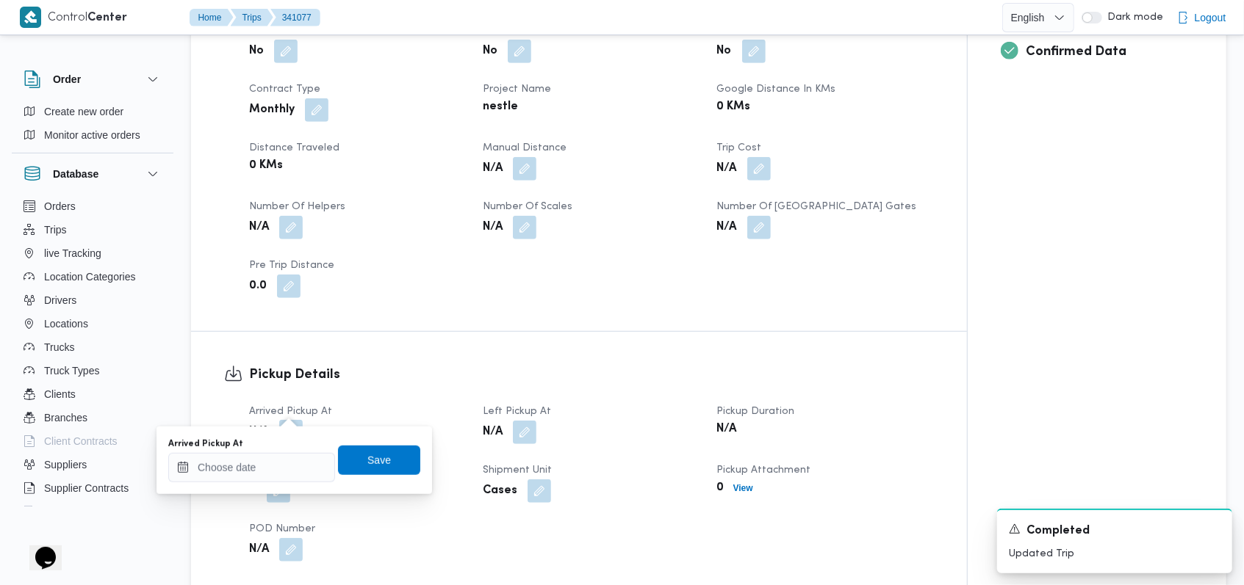
click at [298, 420] on button "button" at bounding box center [291, 432] width 24 height 24
click at [283, 464] on input "Arrived Pickup At" at bounding box center [251, 467] width 167 height 29
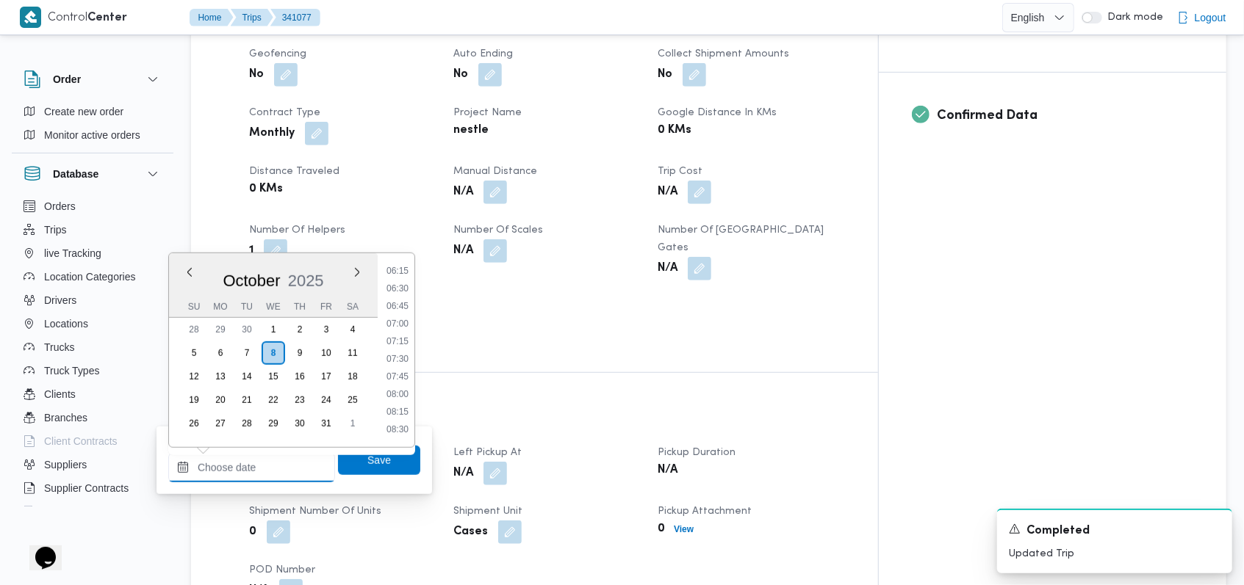
scroll to position [358, 0]
click at [394, 307] on li "05:30" at bounding box center [398, 302] width 34 height 15
type input "08/10/2025 05:30"
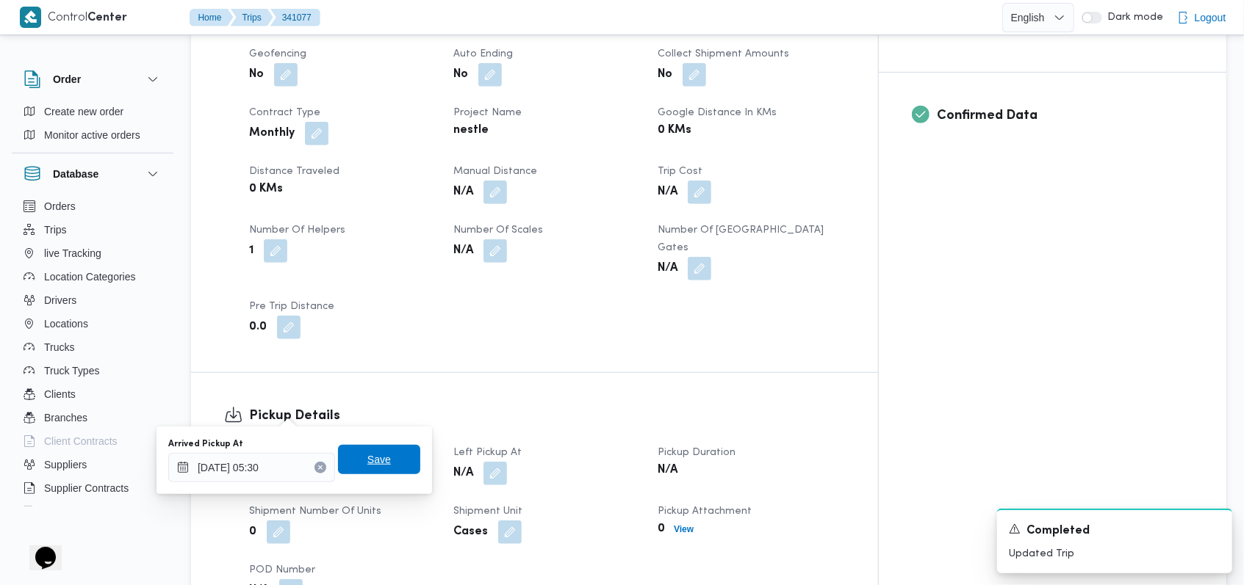
click at [375, 453] on span "Save" at bounding box center [379, 460] width 24 height 18
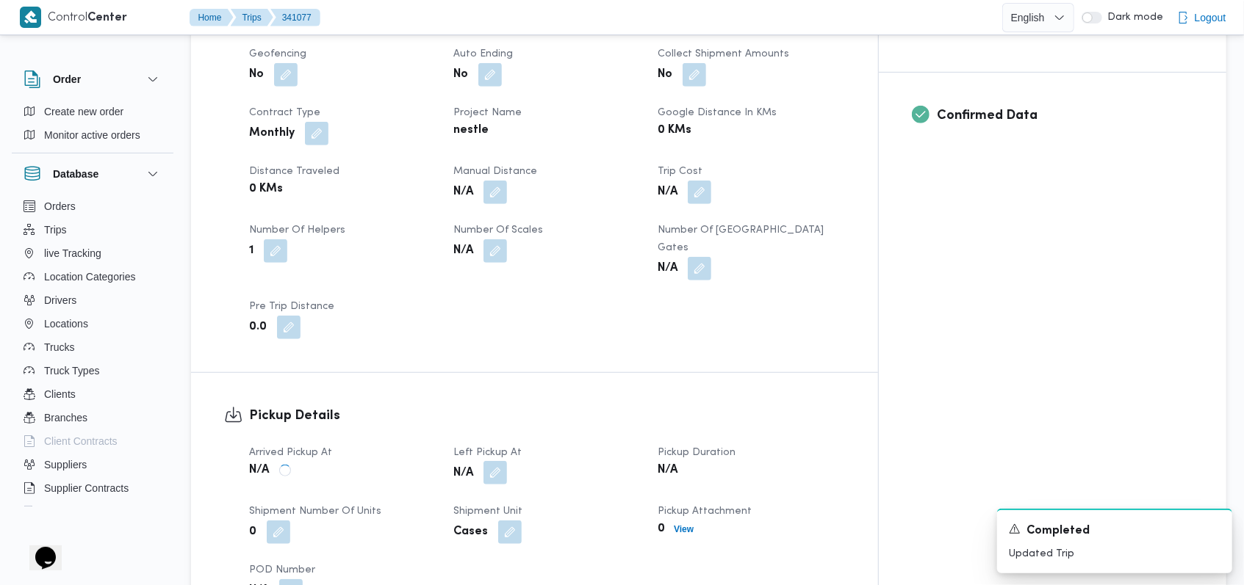
click at [507, 461] on button "button" at bounding box center [495, 473] width 24 height 24
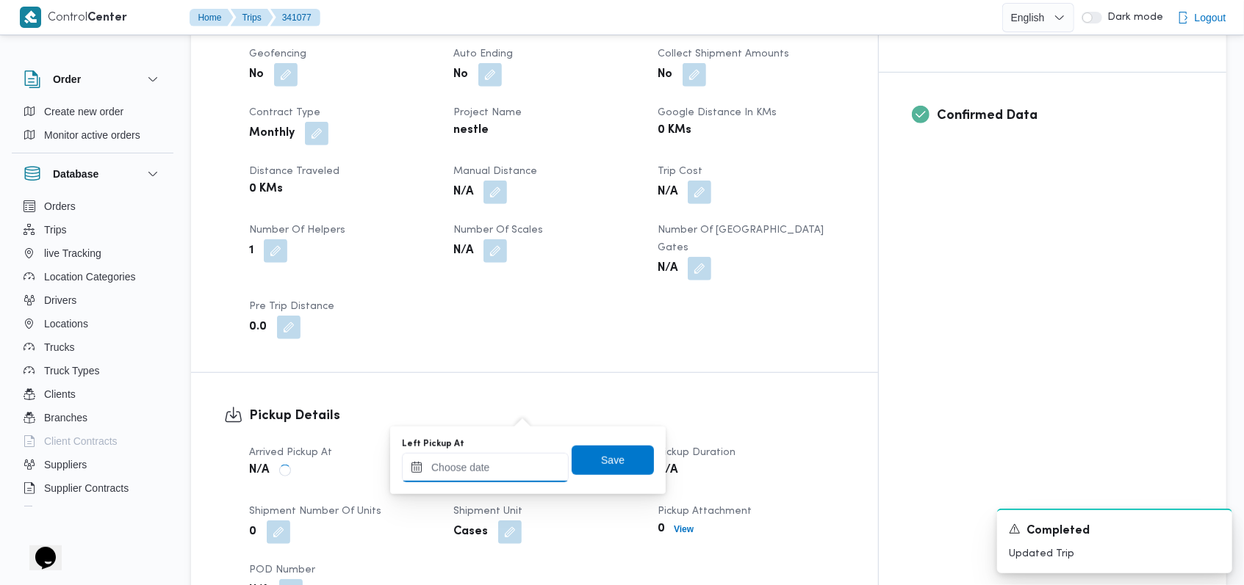
click at [507, 475] on input "Left Pickup At" at bounding box center [485, 467] width 167 height 29
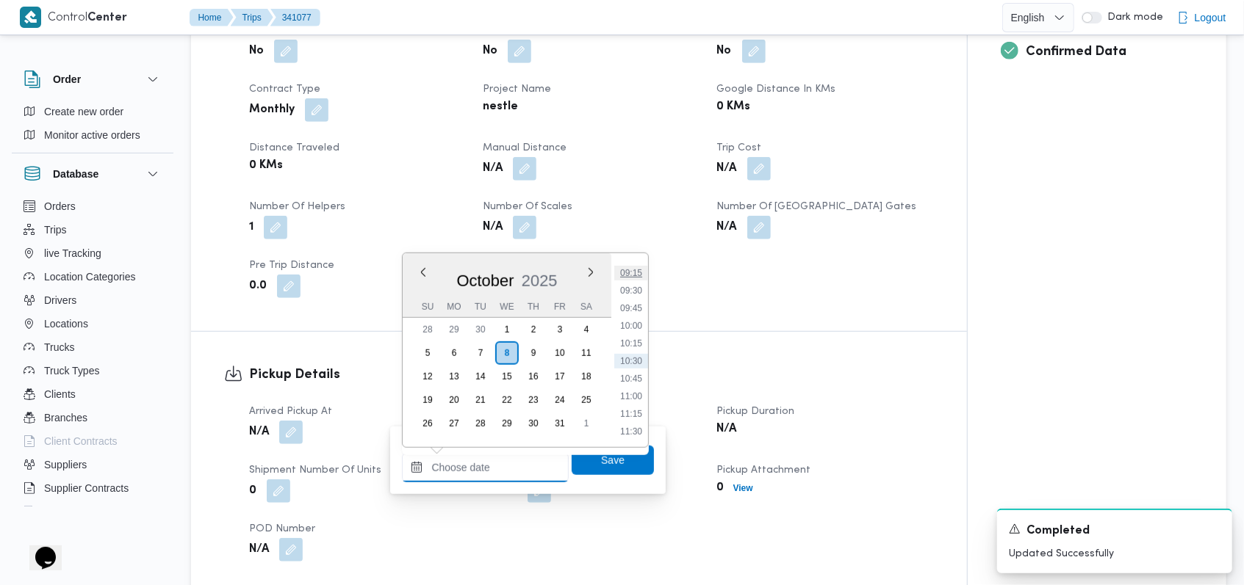
scroll to position [455, 0]
click at [643, 339] on li "07:30" at bounding box center [631, 346] width 34 height 15
type input "08/10/2025 07:30"
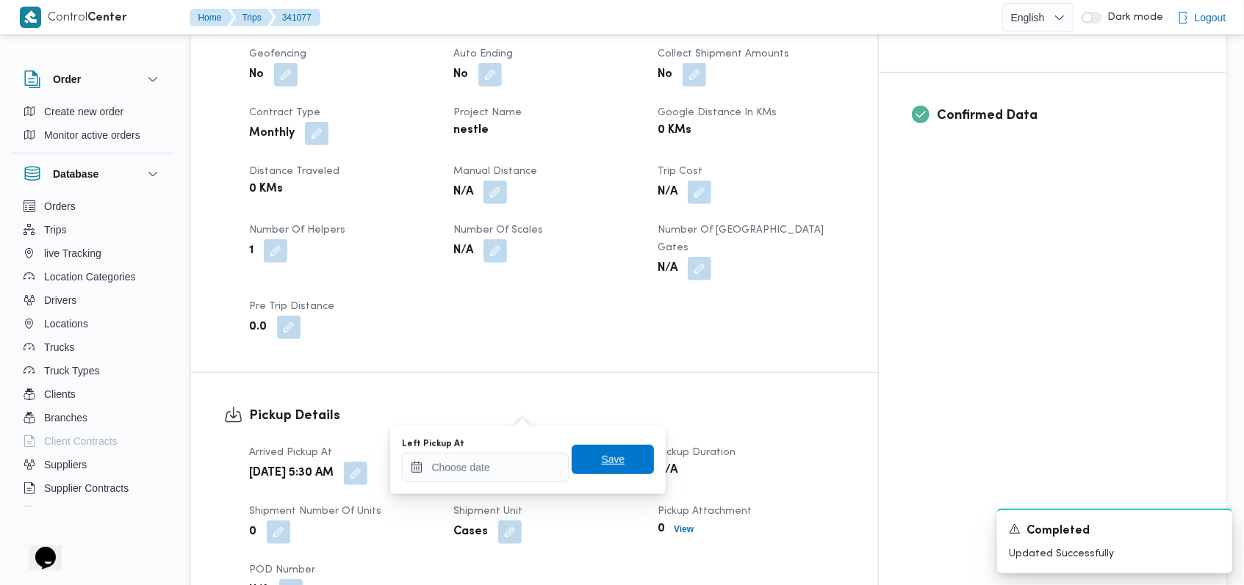
click at [629, 461] on span "Save" at bounding box center [613, 459] width 82 height 29
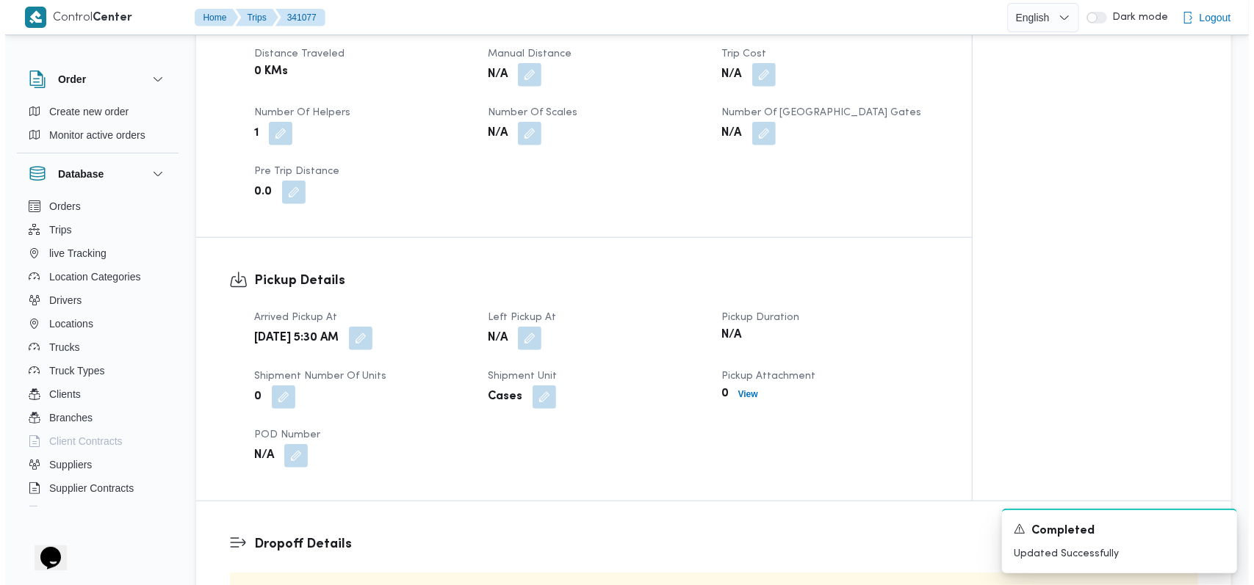
scroll to position [979, 0]
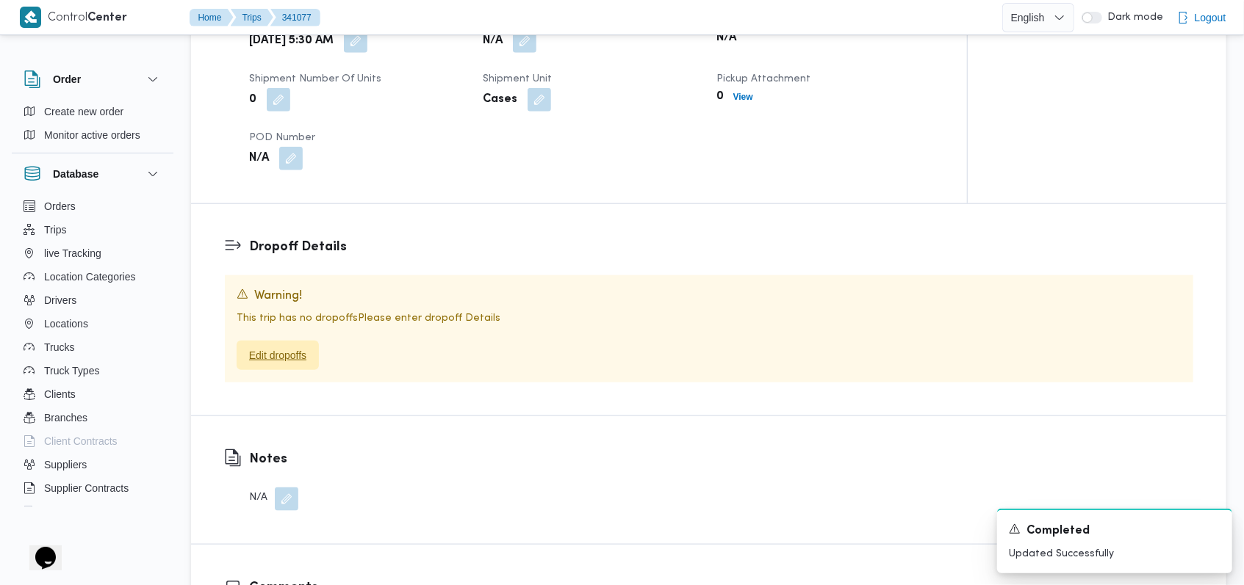
click at [283, 347] on span "Edit dropoffs" at bounding box center [277, 356] width 57 height 18
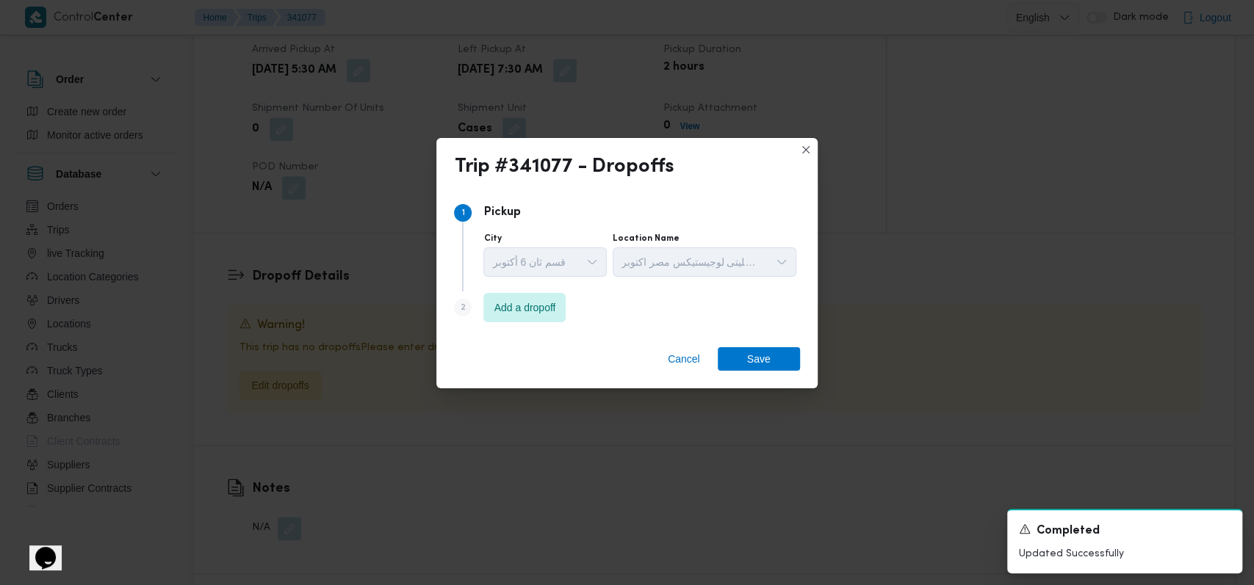
click at [508, 322] on div "Step 2 is disabled 2 Add a dropoff" at bounding box center [626, 311] width 345 height 38
click at [506, 312] on span "Add a dropoff" at bounding box center [525, 307] width 62 height 18
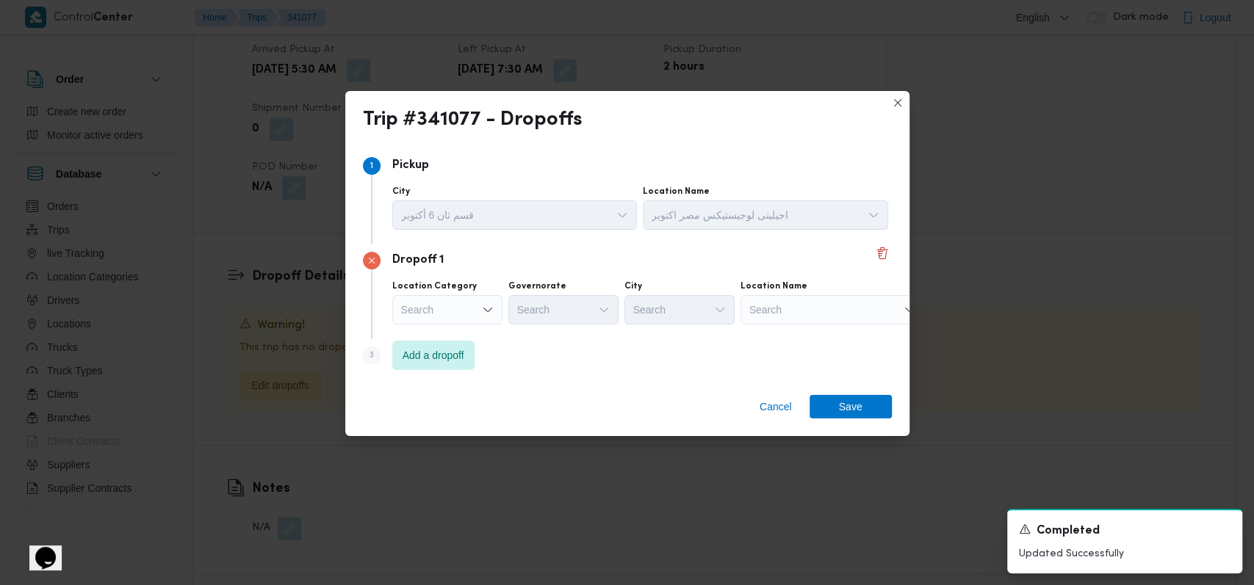
click at [531, 350] on div "Step 3 is disabled 3 Add a dropoff" at bounding box center [627, 358] width 529 height 38
click at [423, 350] on span "Add a dropoff" at bounding box center [434, 355] width 62 height 18
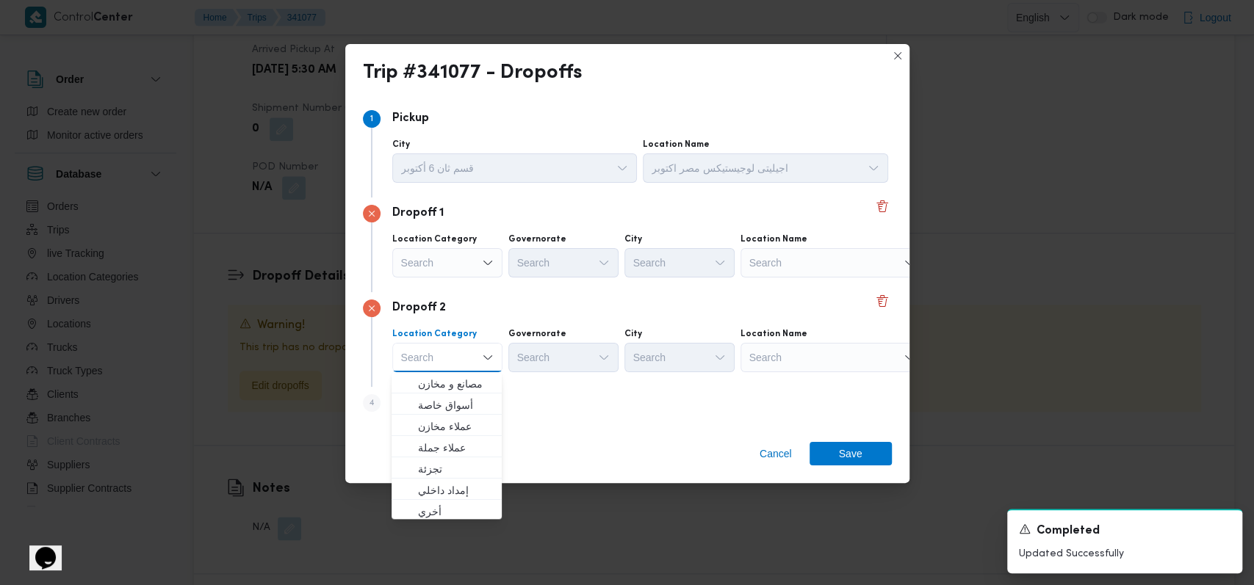
click at [541, 311] on div "Dropoff 2" at bounding box center [627, 309] width 529 height 18
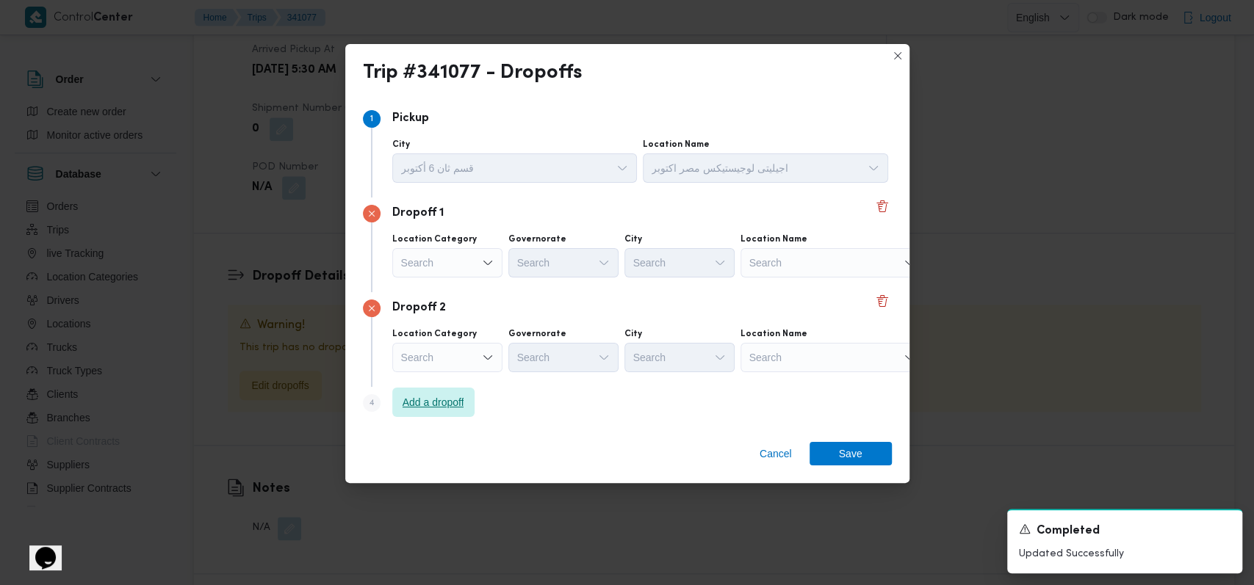
click at [464, 394] on span "Add a dropoff" at bounding box center [434, 403] width 62 height 18
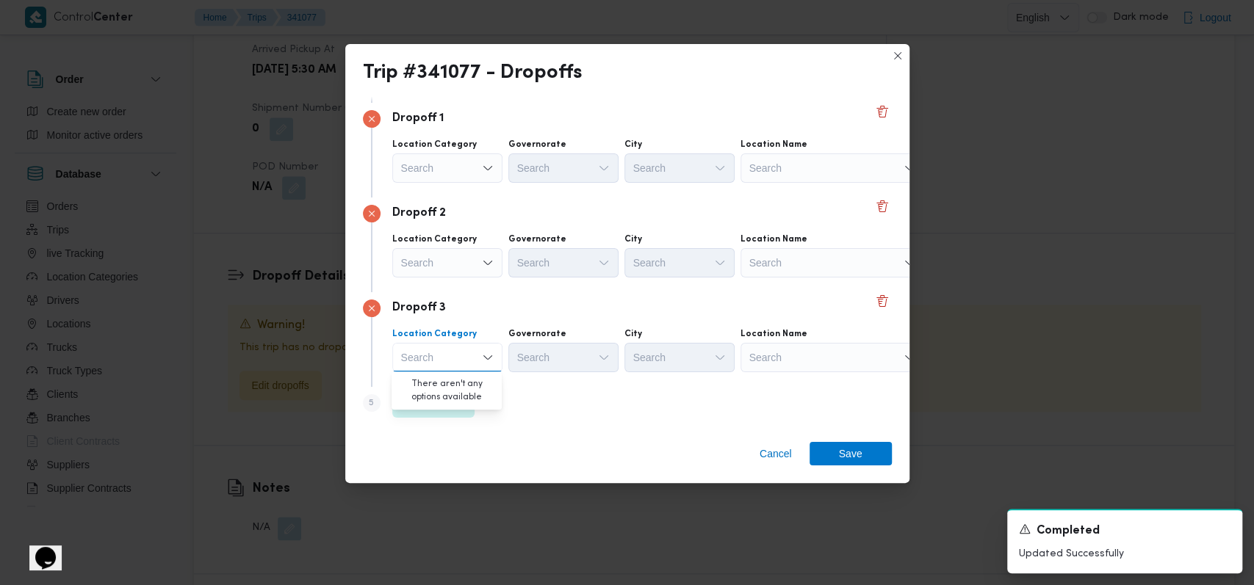
click at [518, 396] on div "Step 5 is disabled 5 Add a dropoff" at bounding box center [627, 406] width 529 height 38
click at [428, 397] on span "Add a dropoff" at bounding box center [434, 403] width 62 height 18
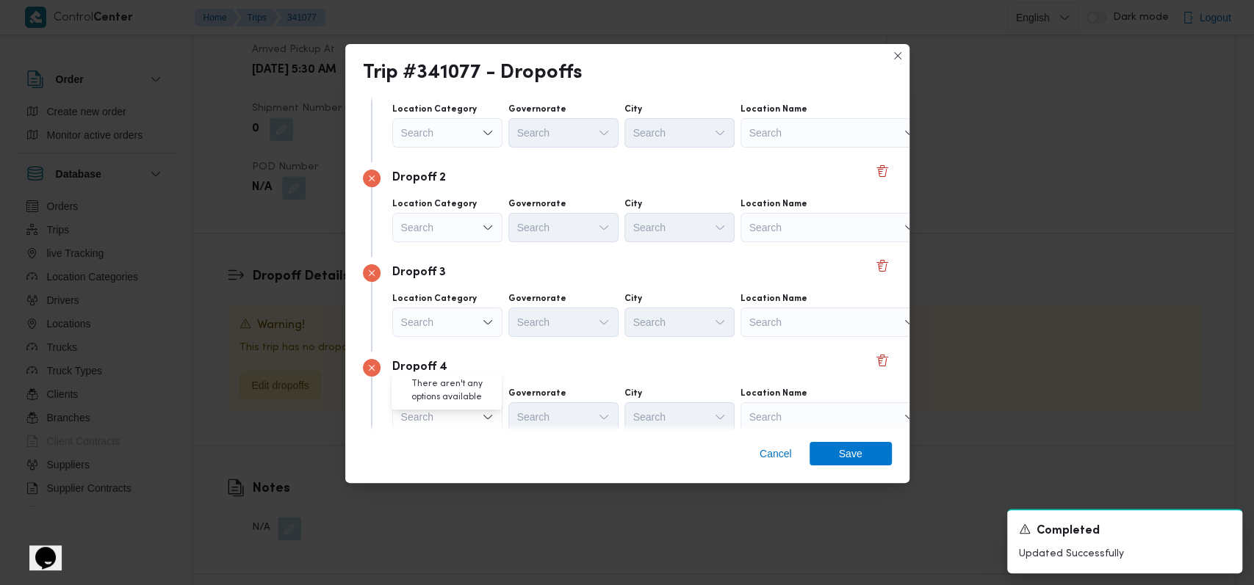
scroll to position [0, 0]
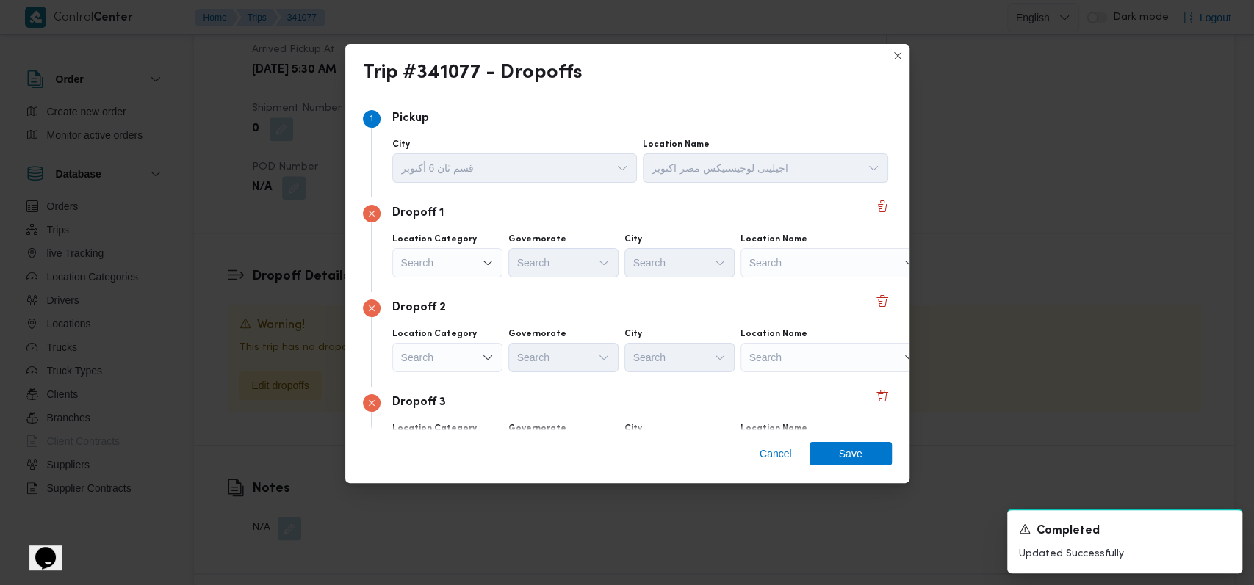
drag, startPoint x: 768, startPoint y: 281, endPoint x: 774, endPoint y: 267, distance: 15.4
click at [770, 273] on div "Dropoff 1 Location Category Search Governorate Search City Search Location Name…" at bounding box center [627, 245] width 529 height 95
click at [778, 262] on div "Search" at bounding box center [832, 262] width 184 height 29
type input "كارفور المعاد"
click at [801, 284] on span "كارفور المعاد ى | كارفور المعادي سيتي سنتر | البساتين الشرقية" at bounding box center [840, 290] width 148 height 18
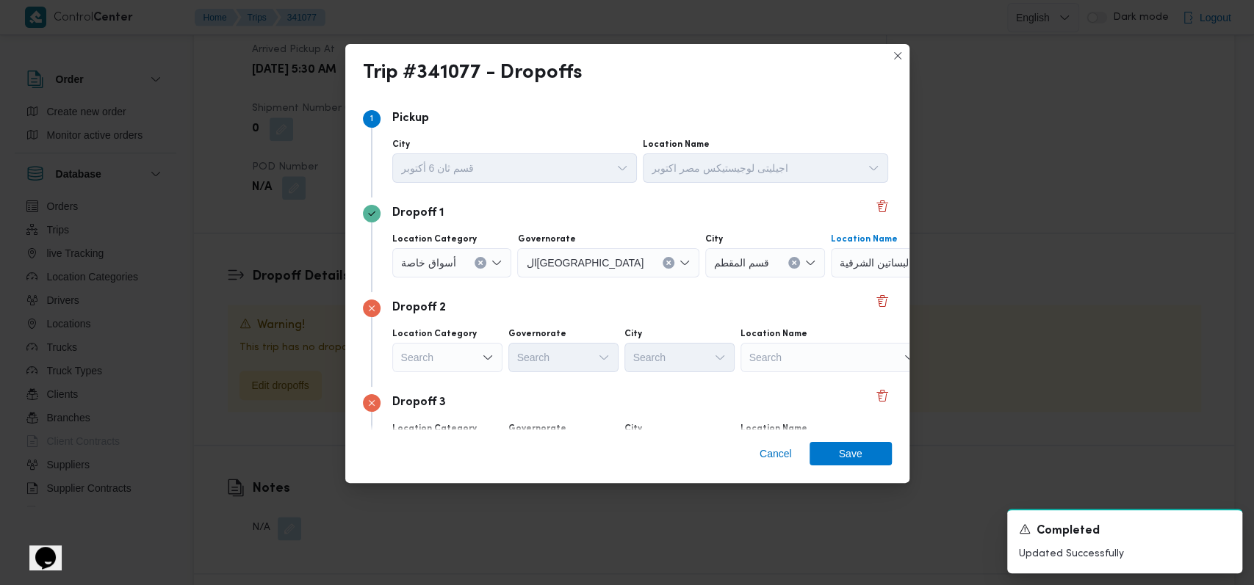
click at [795, 364] on div "Search" at bounding box center [832, 357] width 184 height 29
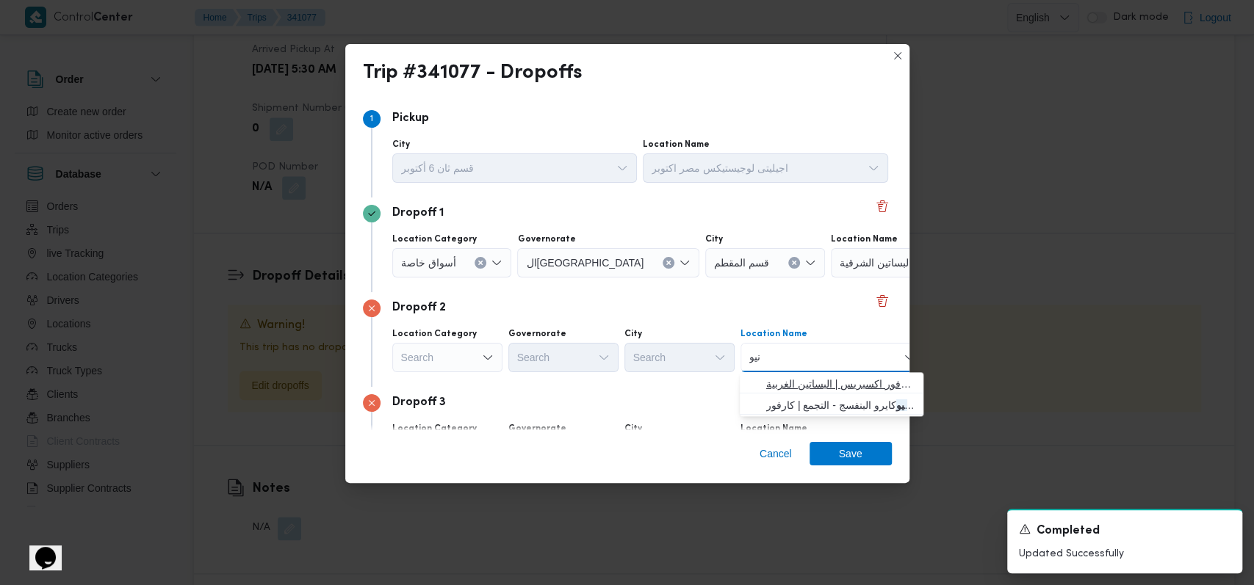
type input "نيو"
click at [799, 374] on span "كارفور نيو المعادى | كارفور اكسبريس | البساتين الغربية" at bounding box center [832, 384] width 172 height 24
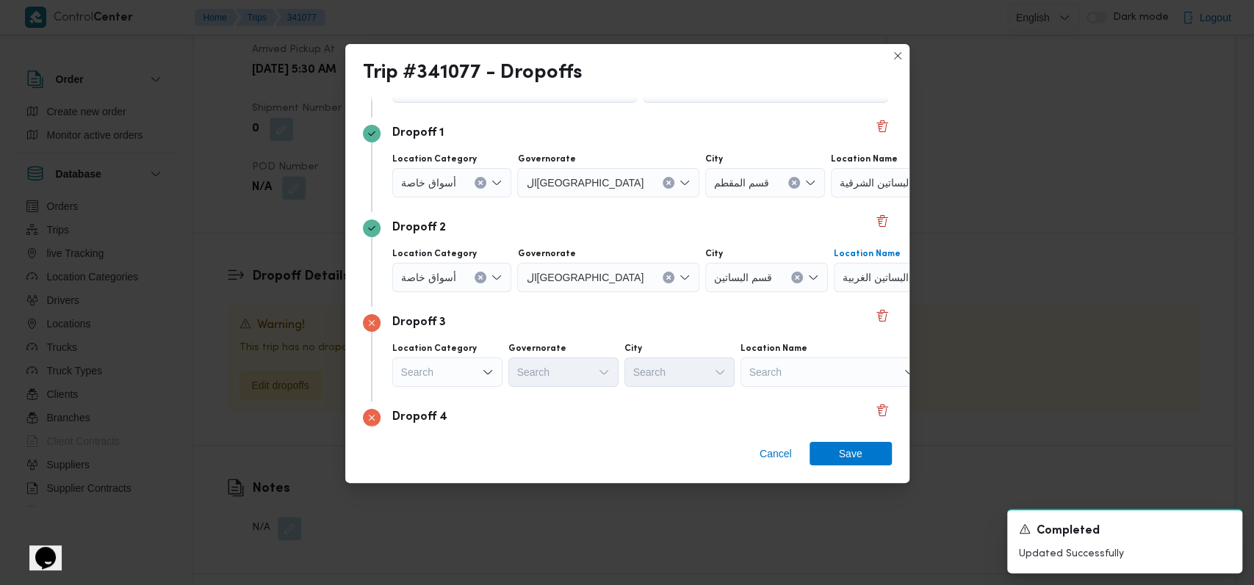
scroll to position [190, 0]
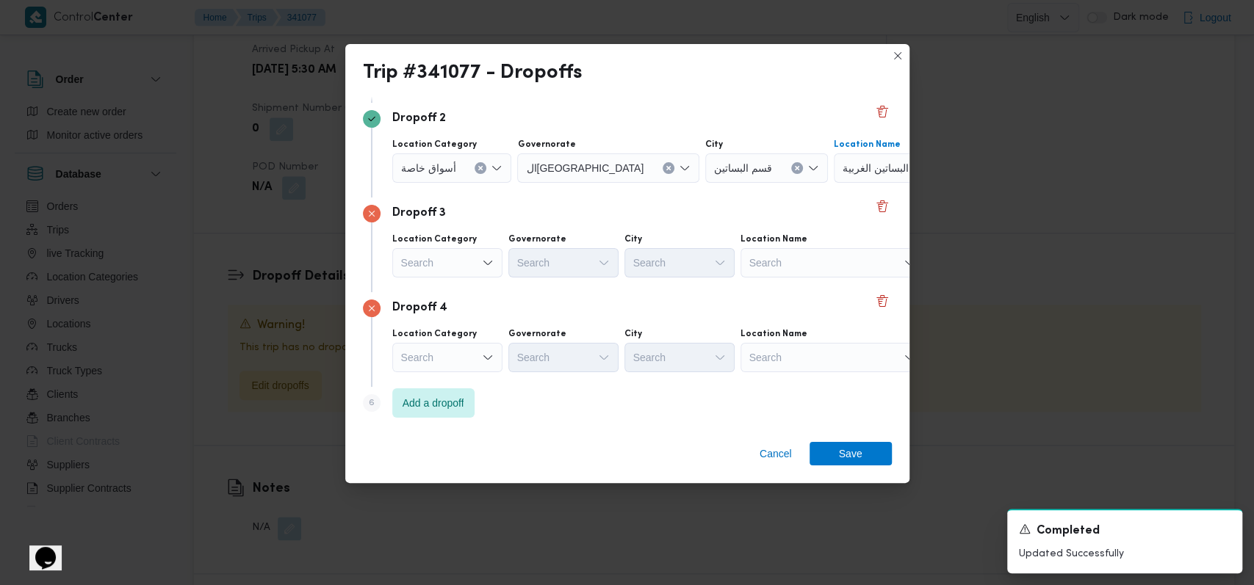
click at [805, 255] on div "Search" at bounding box center [832, 262] width 184 height 29
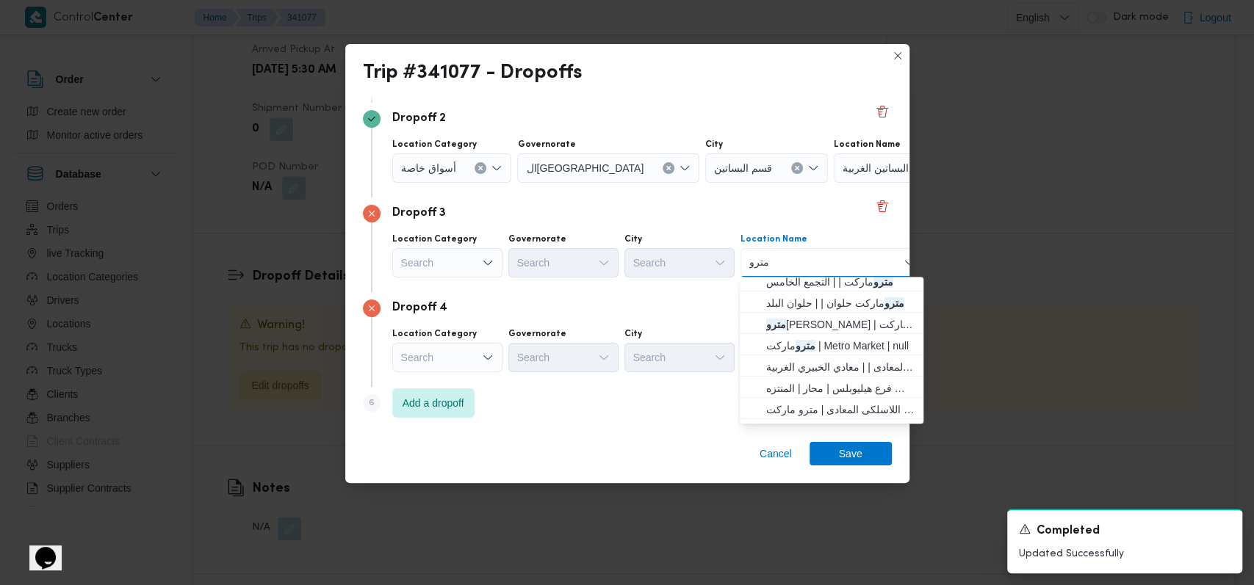
scroll to position [98, 0]
type input "مترو"
click at [812, 338] on span "مرتجعات نستلة المعادى | | معادي الخبيري الغربية" at bounding box center [840, 340] width 148 height 18
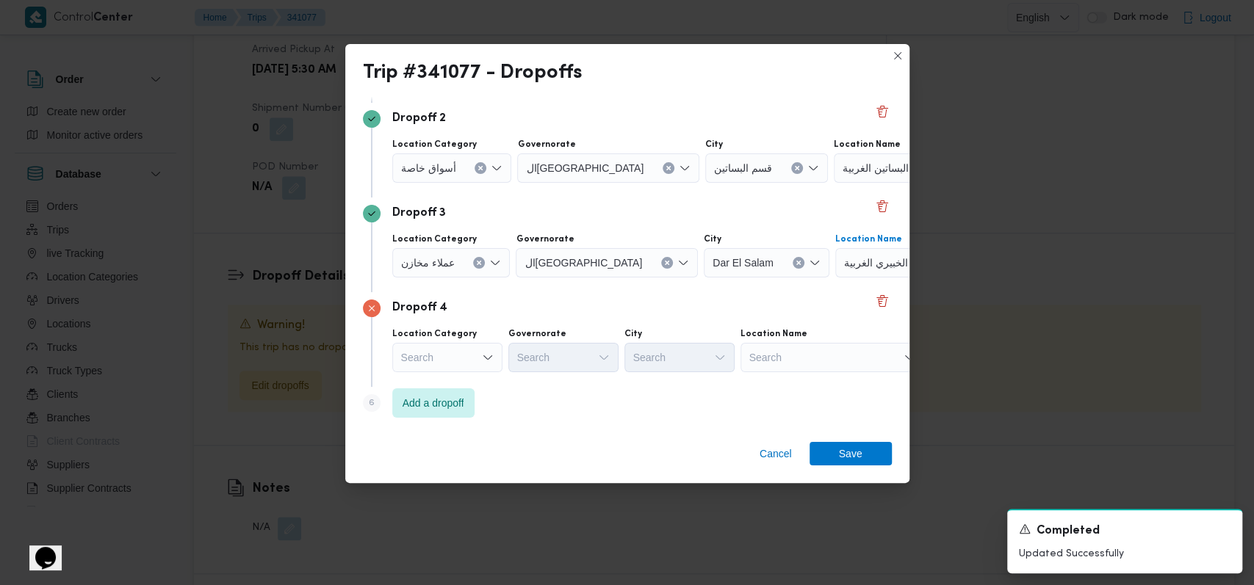
click at [477, 262] on icon "Clear input" at bounding box center [479, 263] width 4 height 4
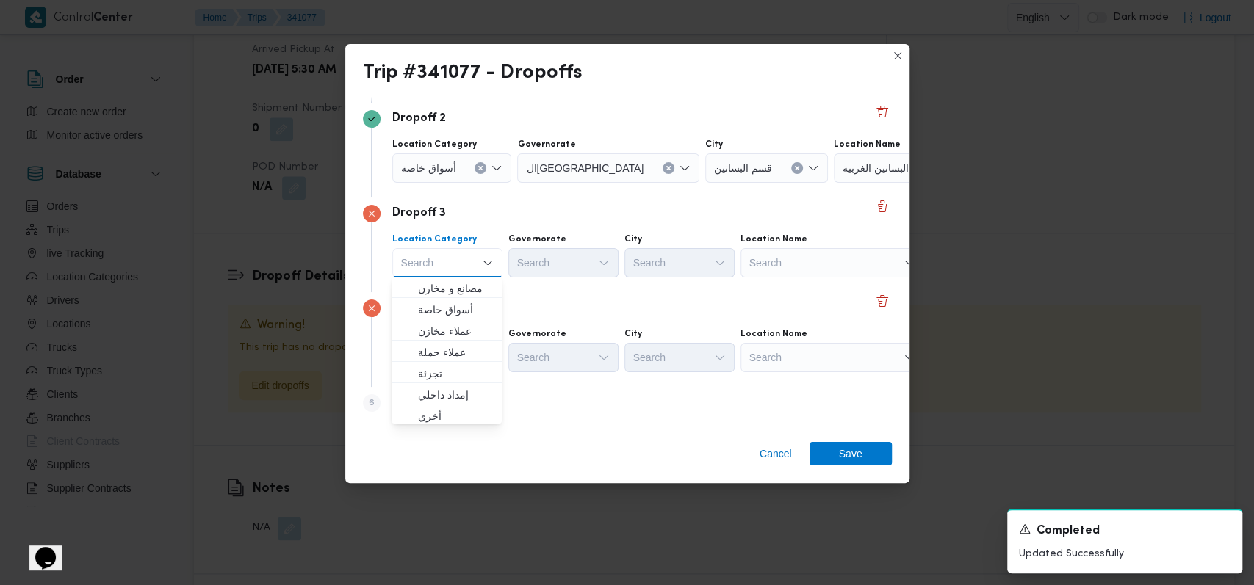
click at [766, 268] on div "Search" at bounding box center [832, 262] width 184 height 29
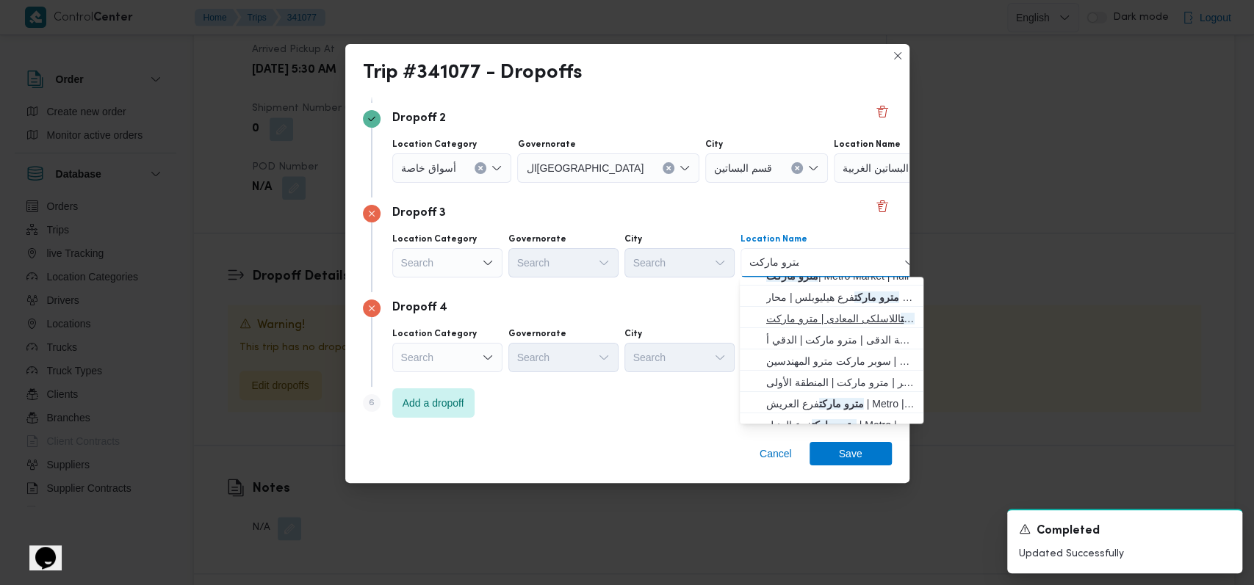
type input "مترو ماركت"
click at [822, 317] on span "مترو ماركت اللاسلكى المعادى | مترو ماركت | عزبة فهمي" at bounding box center [840, 319] width 148 height 18
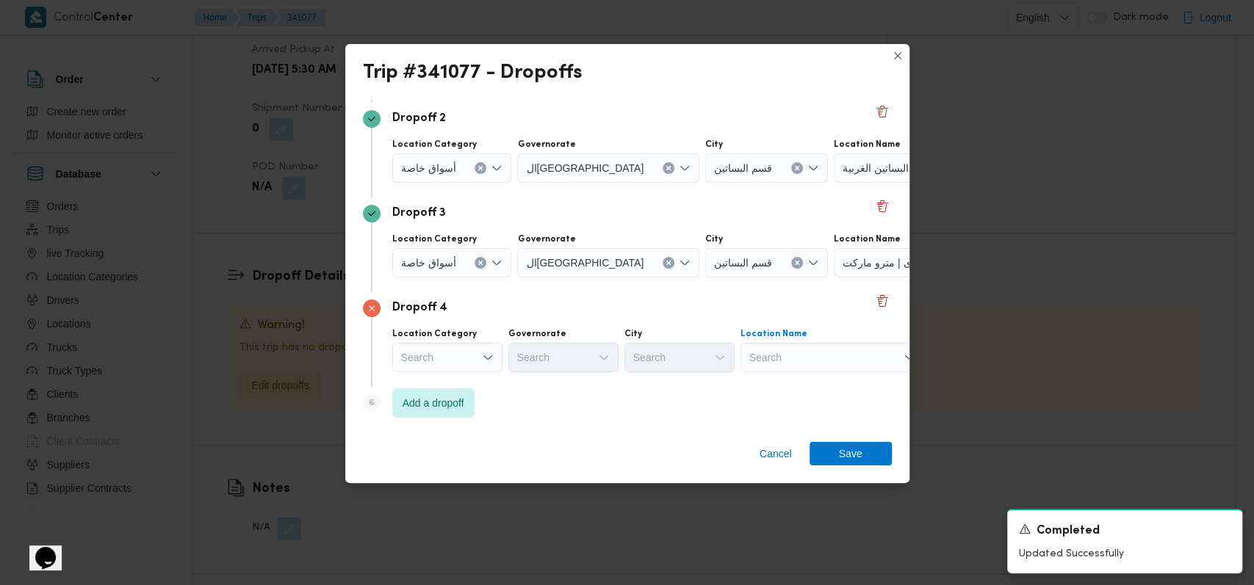
click at [812, 364] on div "Search" at bounding box center [832, 357] width 184 height 29
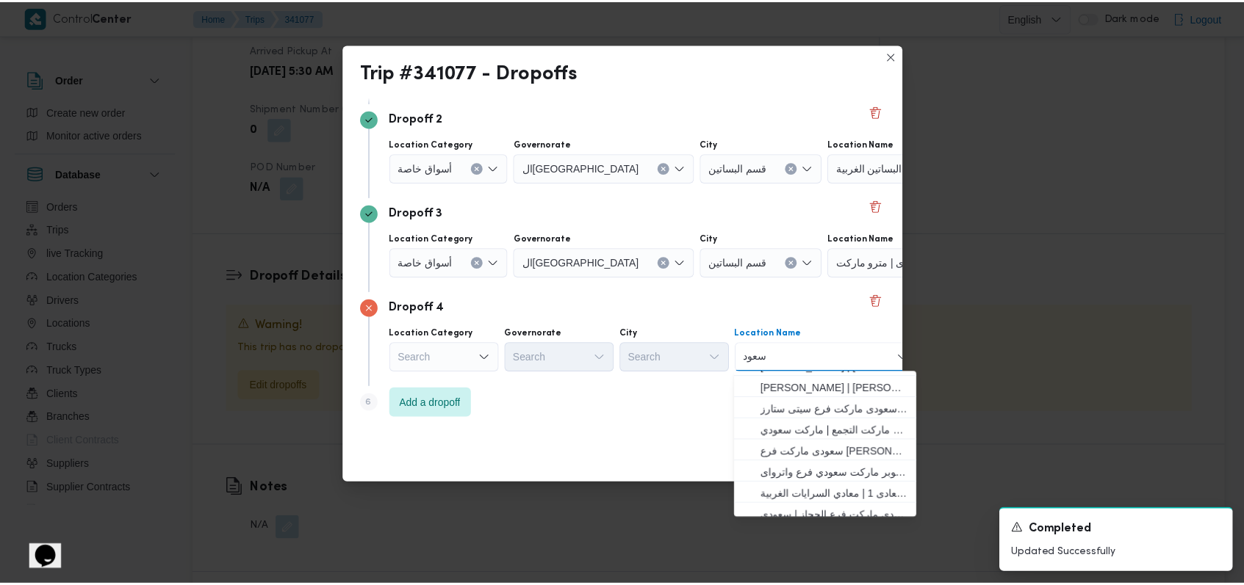
scroll to position [195, 0]
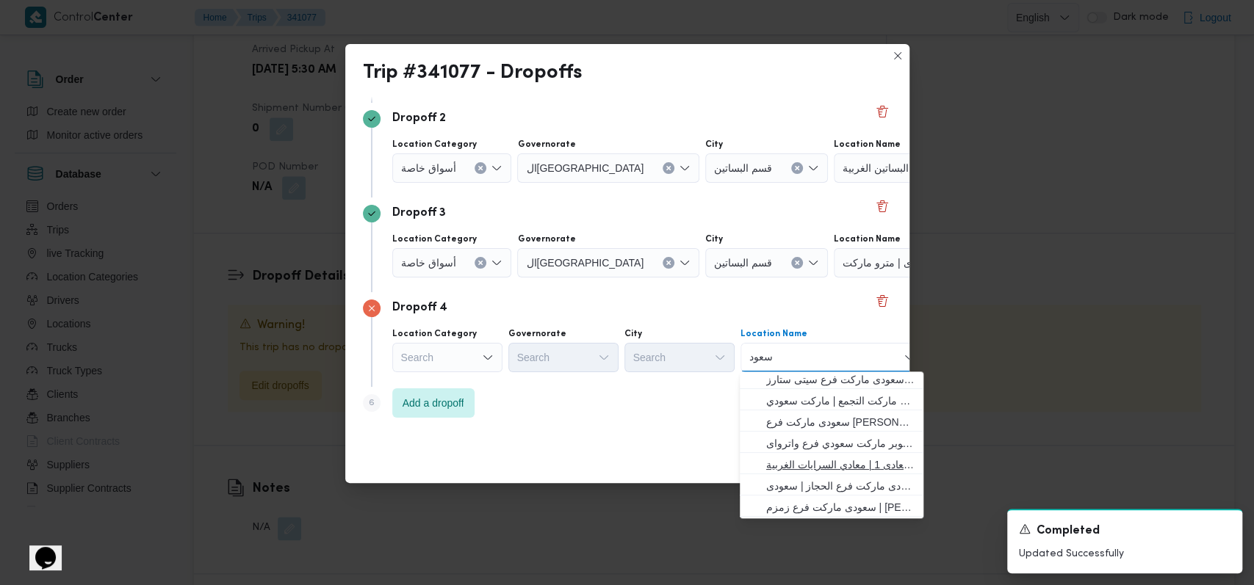
type input "سعود"
click at [820, 466] on span "سعودى ماركت المعادى | سعودى . المعادى 1 | معادي السرايات الغربية" at bounding box center [840, 465] width 148 height 18
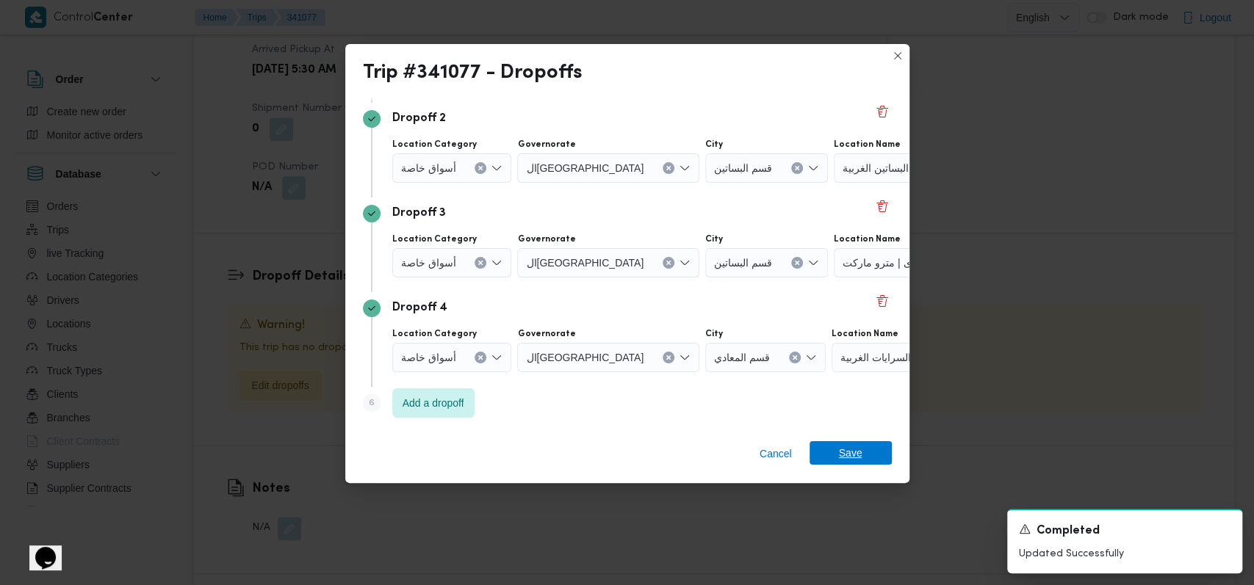
click at [839, 455] on span "Save" at bounding box center [851, 453] width 24 height 24
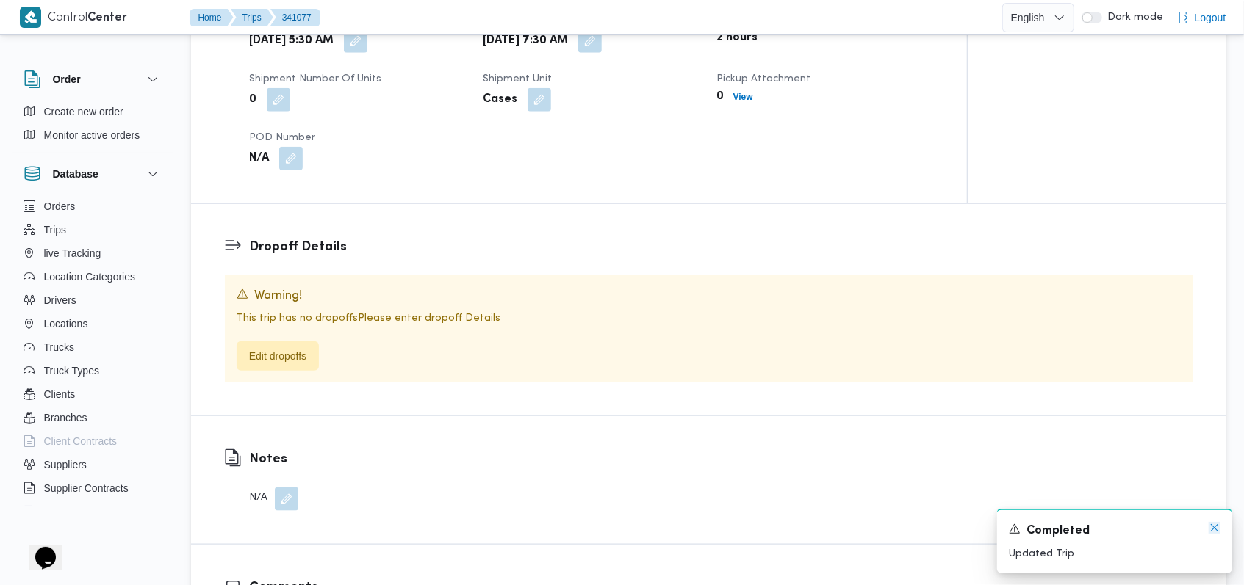
click at [1219, 527] on icon "Dismiss toast" at bounding box center [1214, 528] width 12 height 12
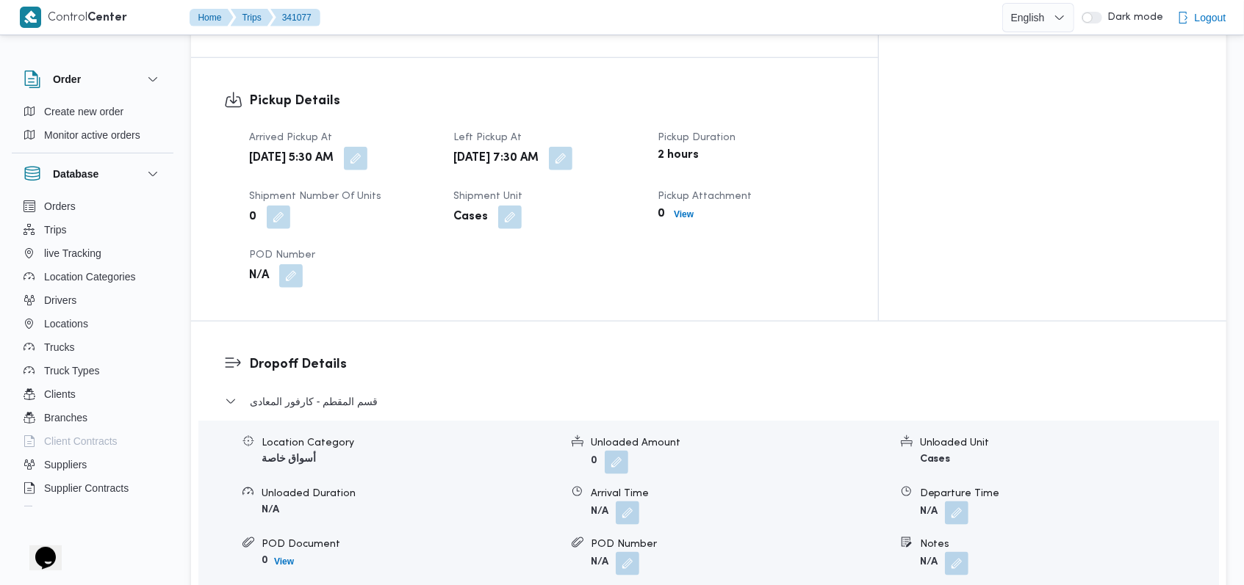
scroll to position [1056, 0]
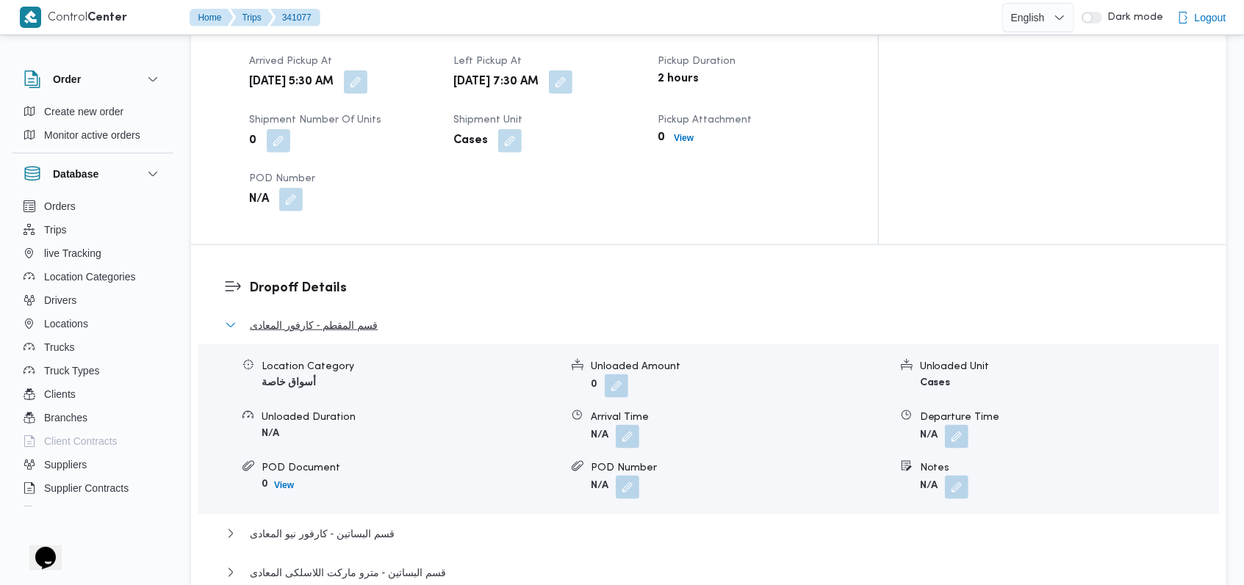
click at [347, 317] on span "قسم المقطم - كارفور المعادى" at bounding box center [314, 326] width 128 height 18
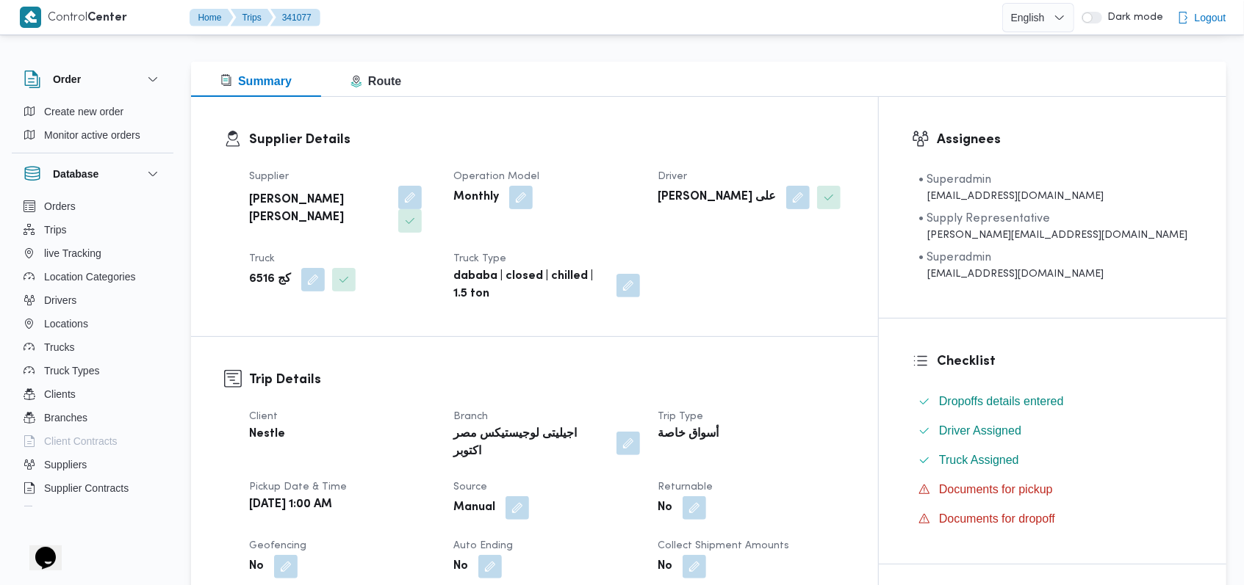
scroll to position [0, 0]
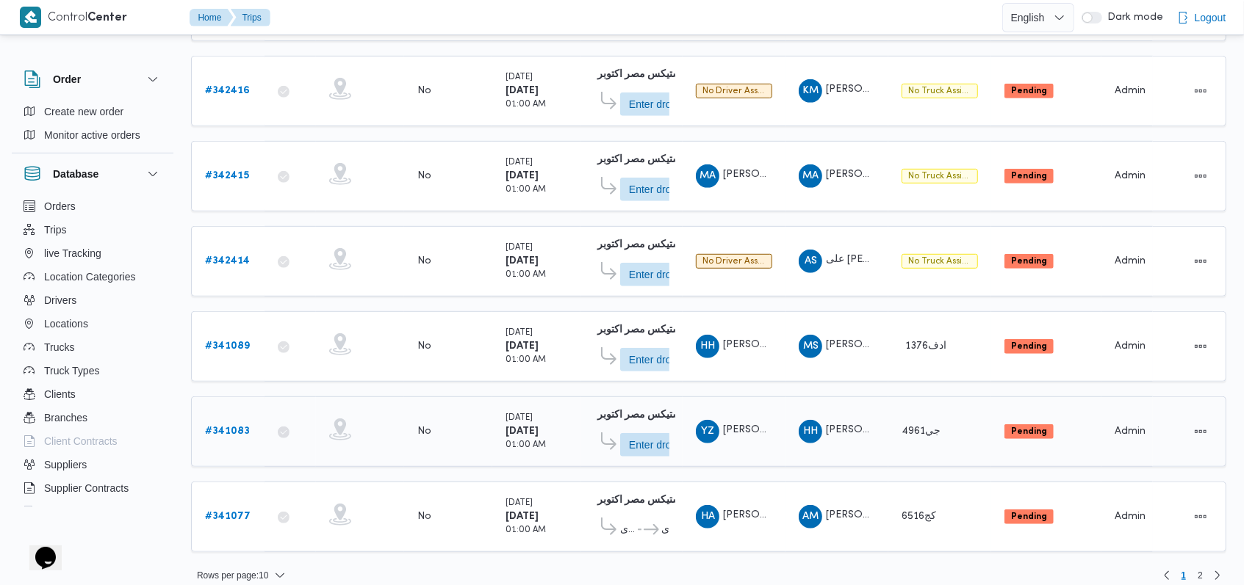
scroll to position [519, 0]
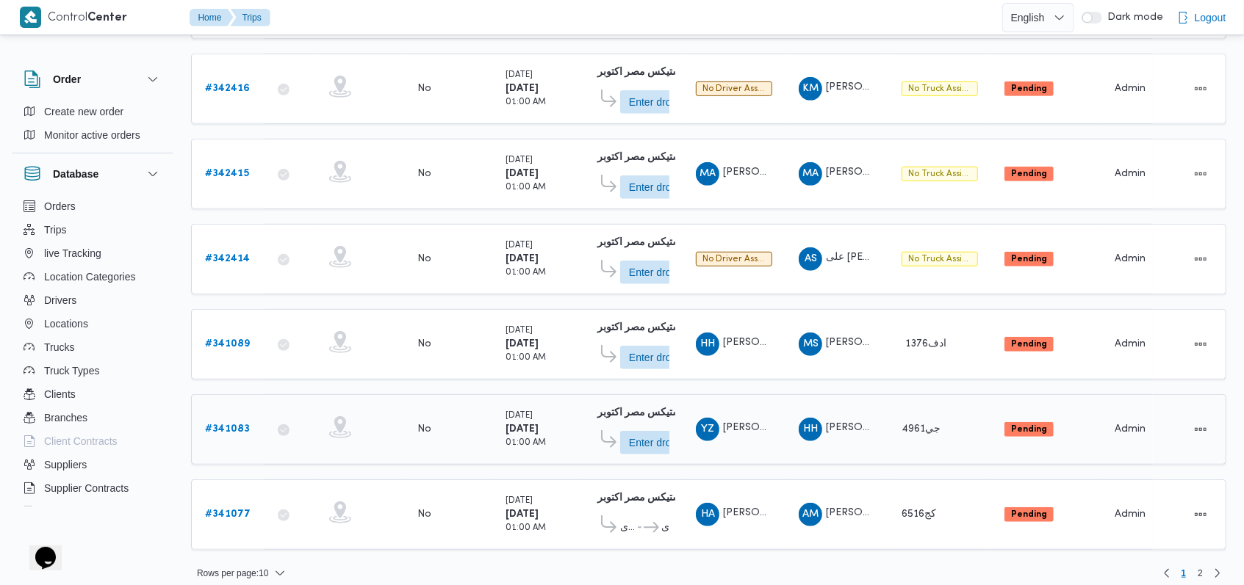
click at [239, 425] on b "# 341083" at bounding box center [227, 430] width 45 height 10
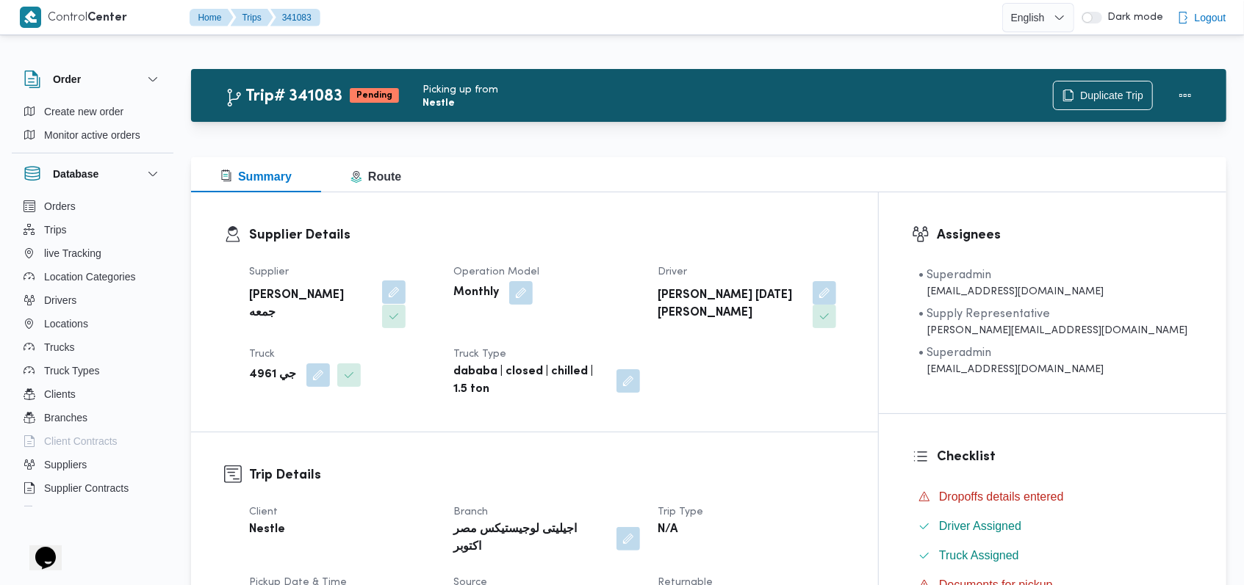
click at [382, 289] on button "button" at bounding box center [394, 293] width 24 height 24
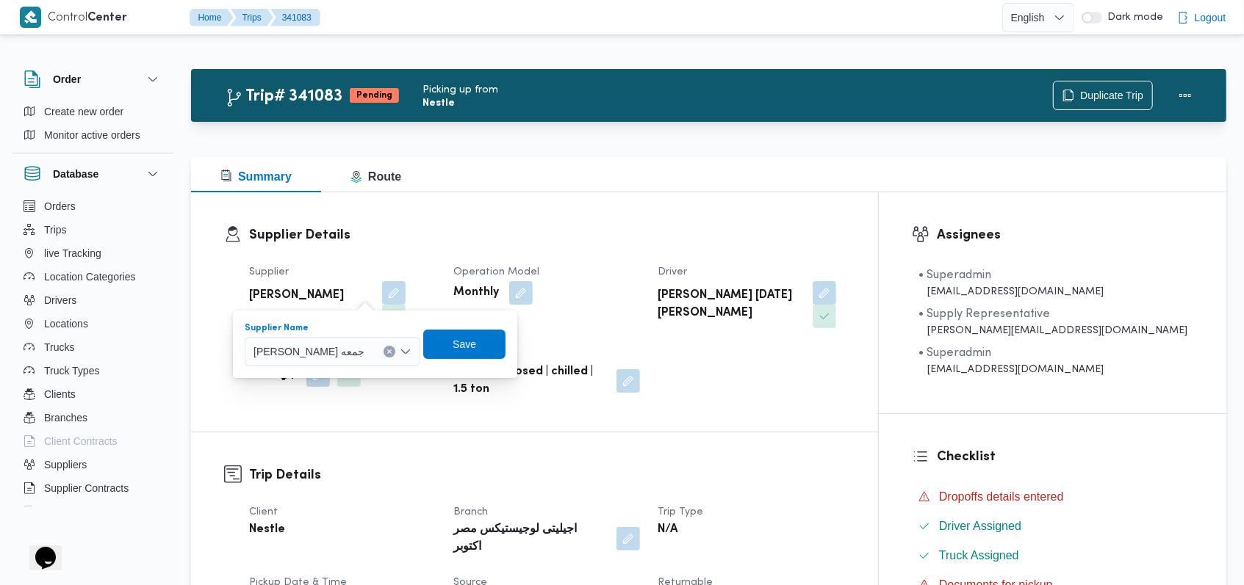
click at [319, 364] on div "حسام حسن زين جمعه" at bounding box center [333, 351] width 176 height 29
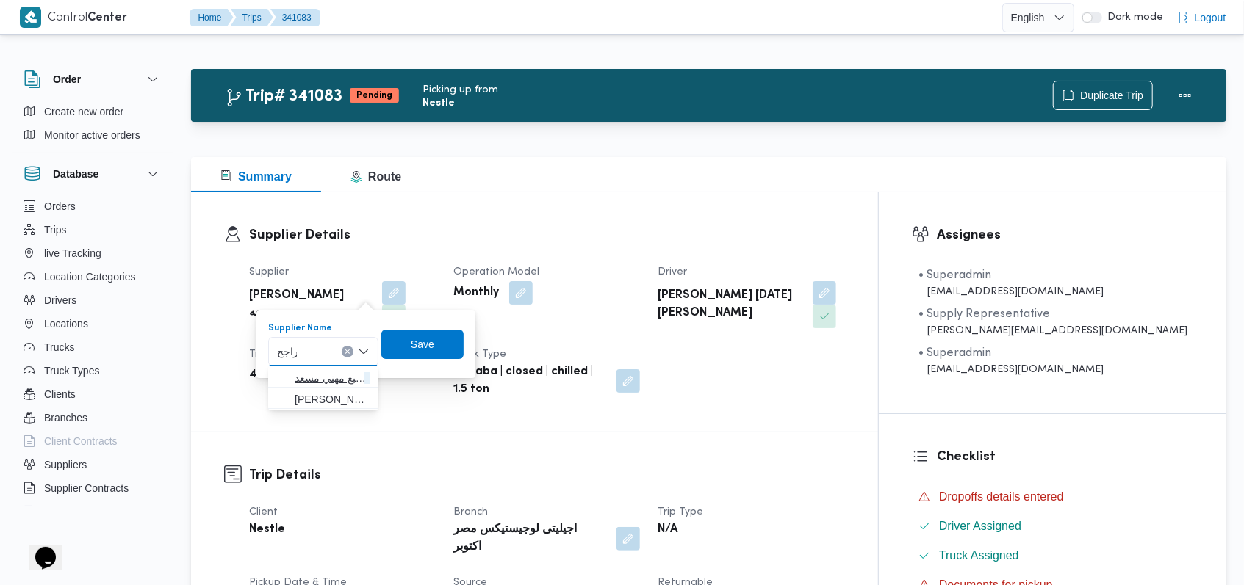
type input "راجح"
click at [331, 377] on span "راجح ضبع مهني مسعد" at bounding box center [332, 378] width 75 height 18
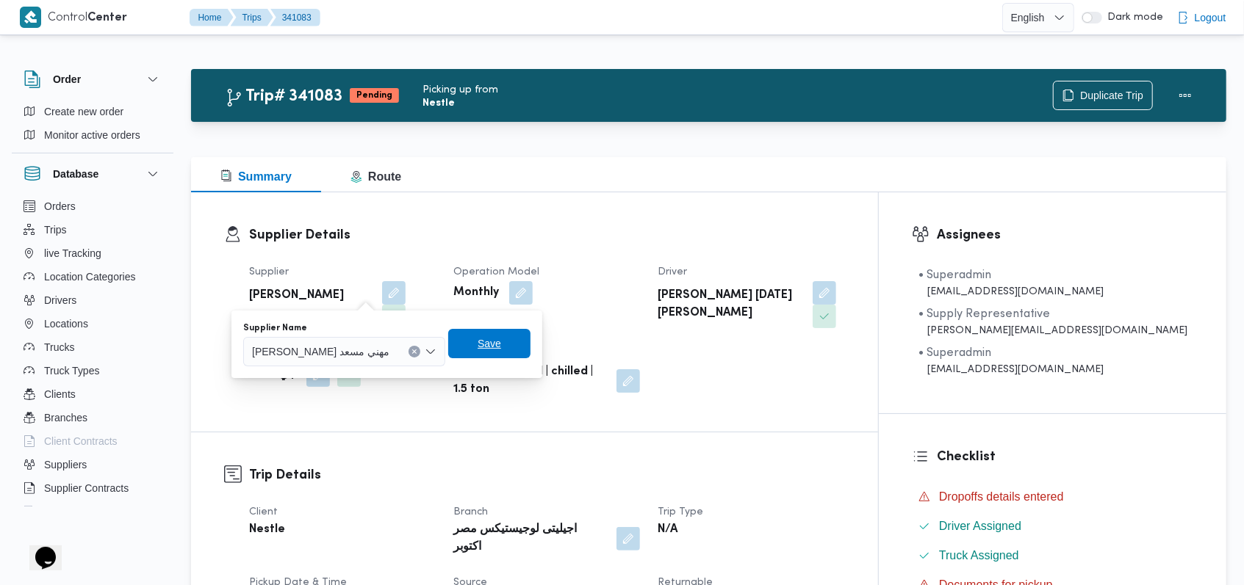
click at [477, 344] on span "Save" at bounding box center [489, 344] width 24 height 18
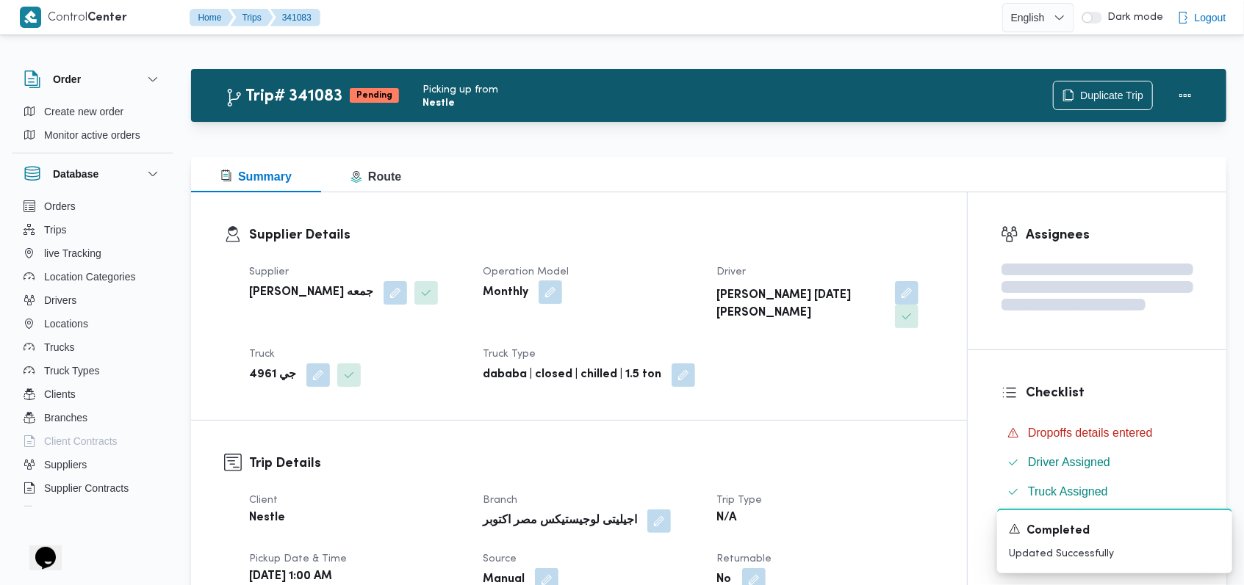
click at [555, 295] on button "button" at bounding box center [550, 293] width 24 height 24
click at [541, 329] on div "Contract type" at bounding box center [504, 328] width 110 height 12
click at [520, 345] on div "Monthly" at bounding box center [504, 351] width 110 height 29
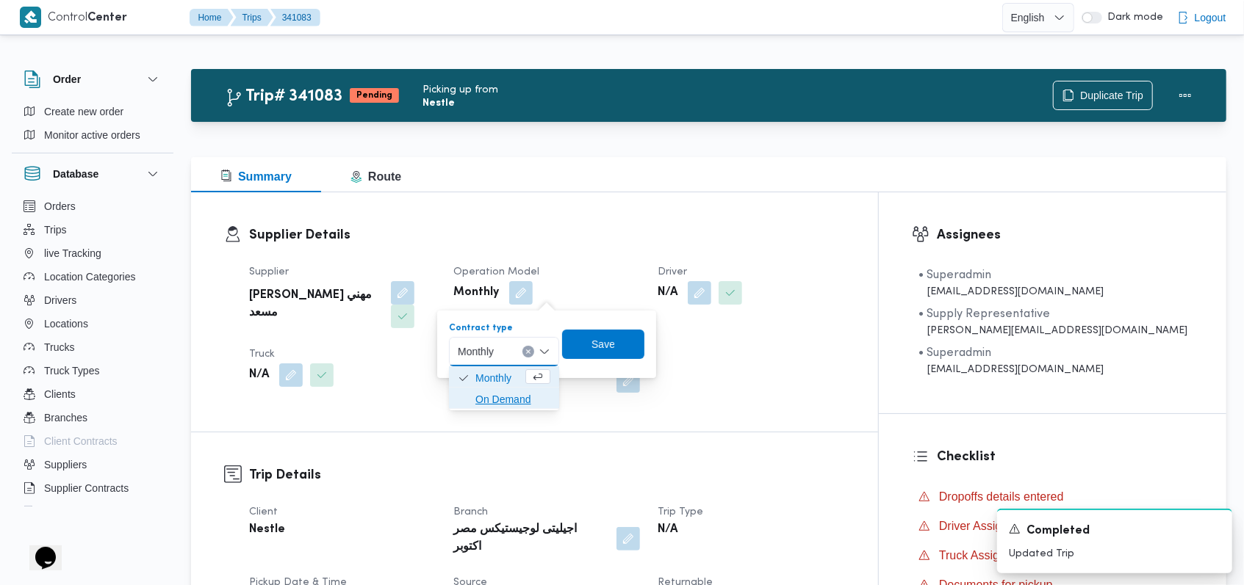
click at [497, 403] on span "On Demand" at bounding box center [512, 400] width 75 height 18
click at [598, 361] on div "Contract type On Demand Save" at bounding box center [546, 344] width 208 height 47
click at [610, 358] on span "Save" at bounding box center [608, 343] width 82 height 29
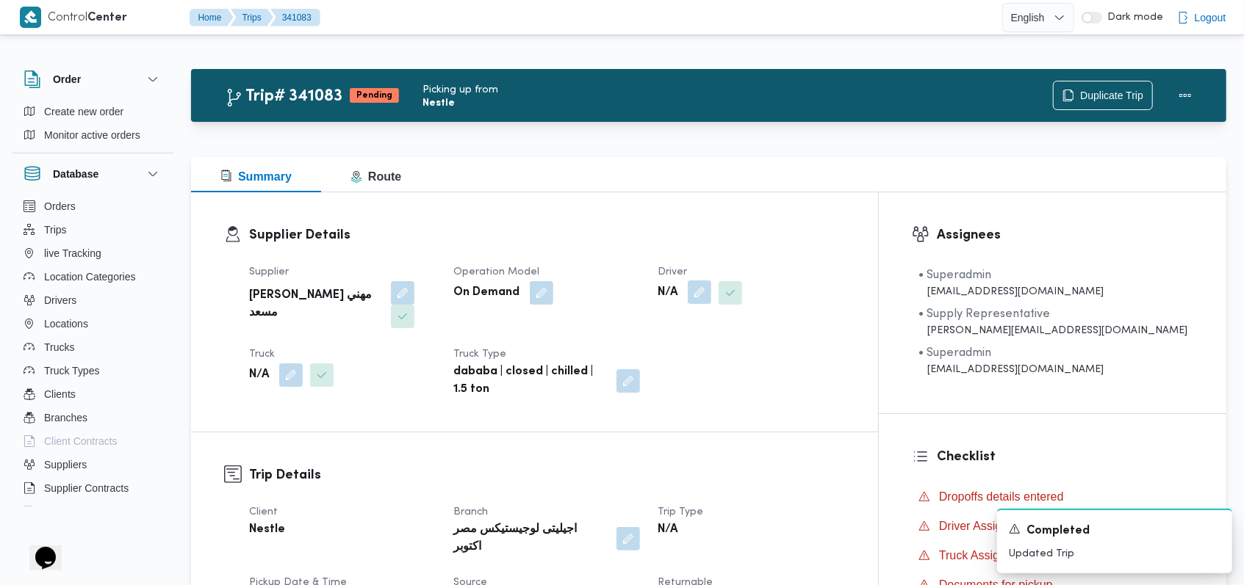
click at [711, 300] on button "button" at bounding box center [700, 293] width 24 height 24
click at [737, 357] on div "Search" at bounding box center [729, 351] width 110 height 29
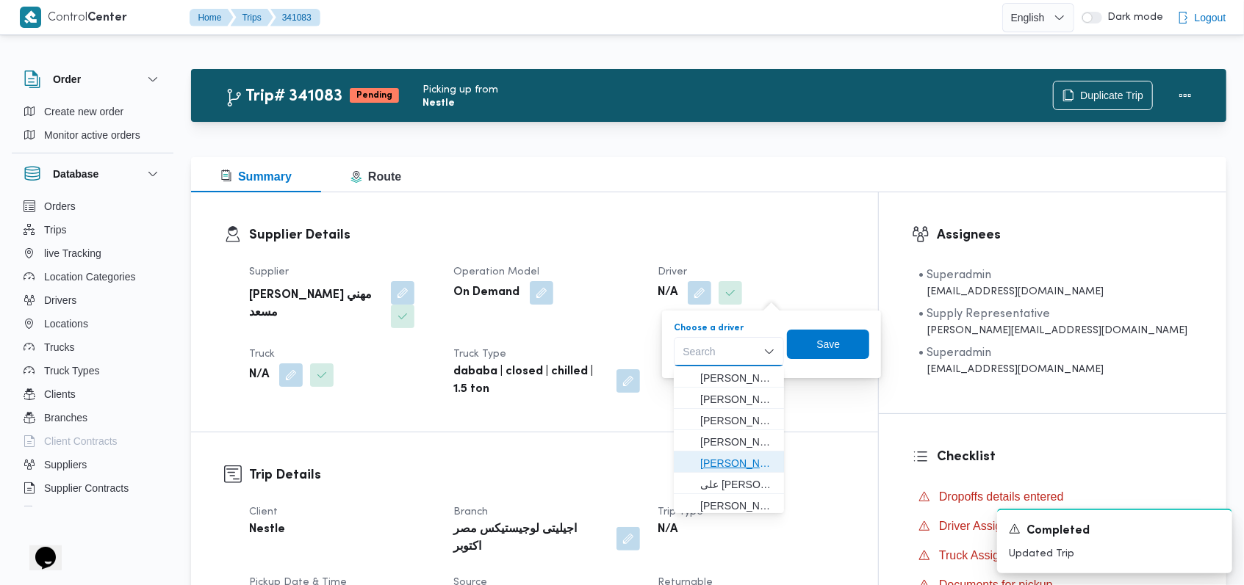
click at [741, 457] on span "عبدالرحيم محمد حامد عبداللطيف" at bounding box center [737, 464] width 75 height 18
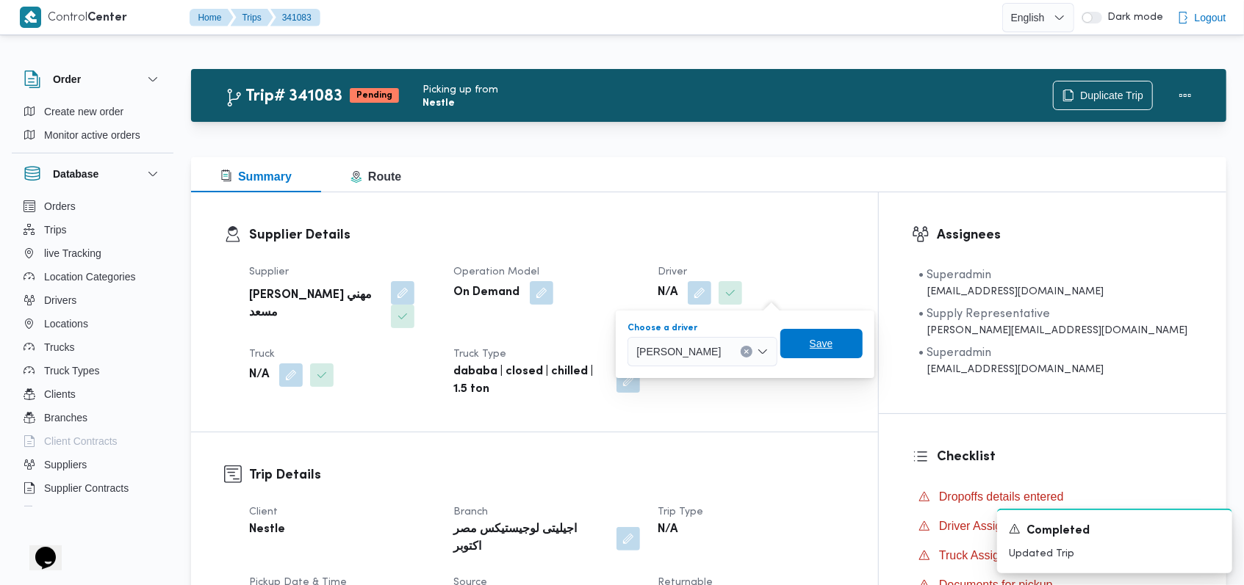
click at [833, 340] on span "Save" at bounding box center [822, 344] width 24 height 18
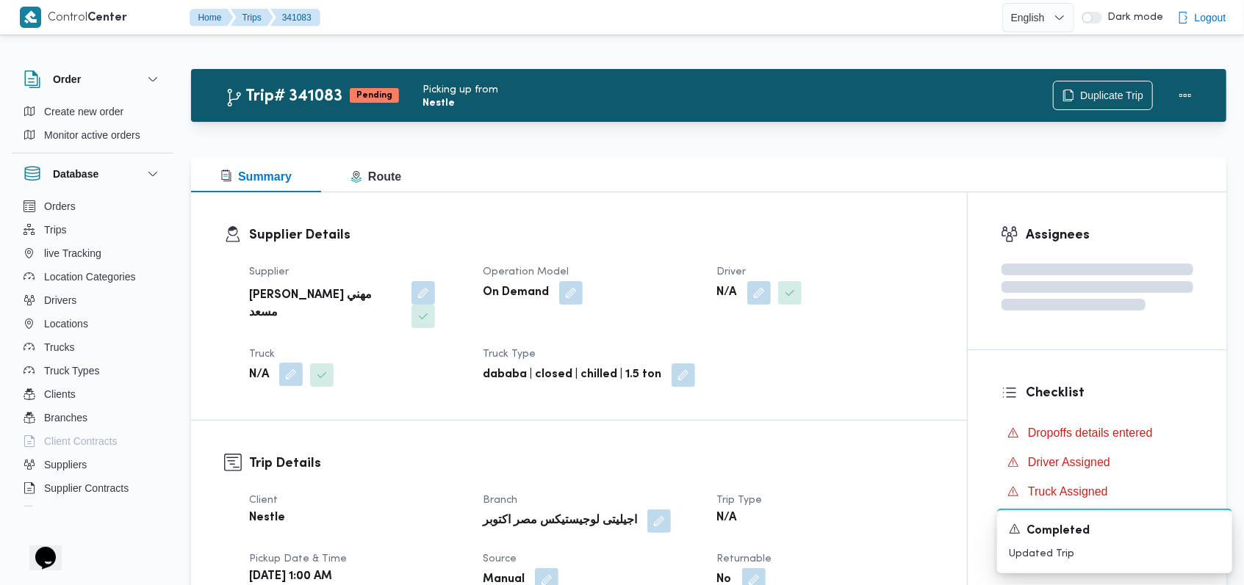
click at [287, 363] on button "button" at bounding box center [291, 375] width 24 height 24
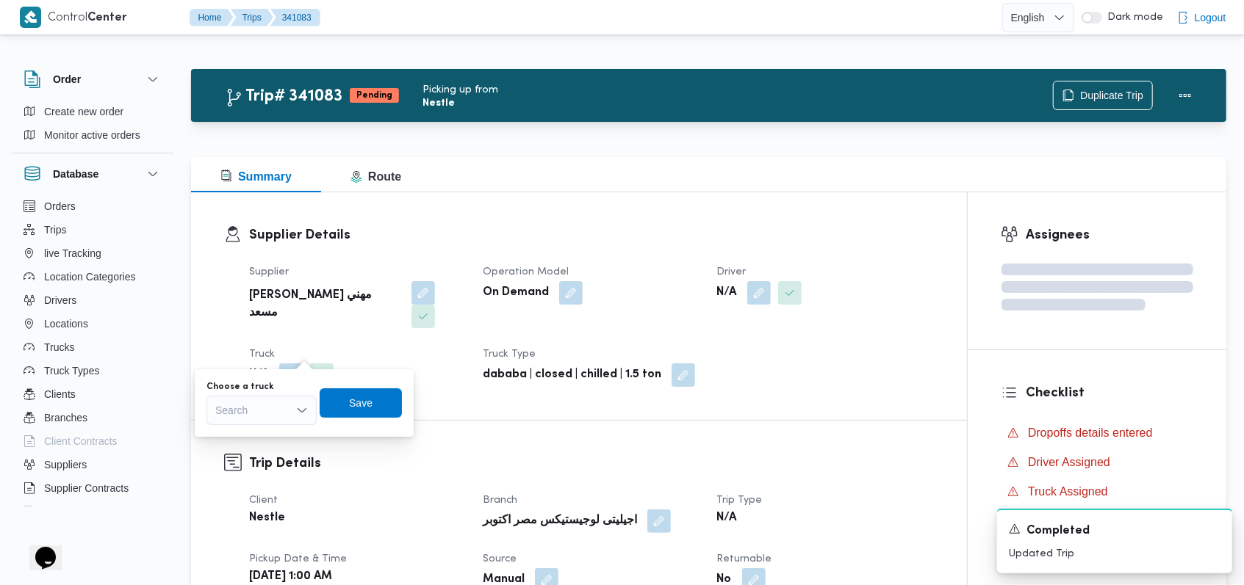
click at [260, 414] on div "Search" at bounding box center [261, 410] width 110 height 29
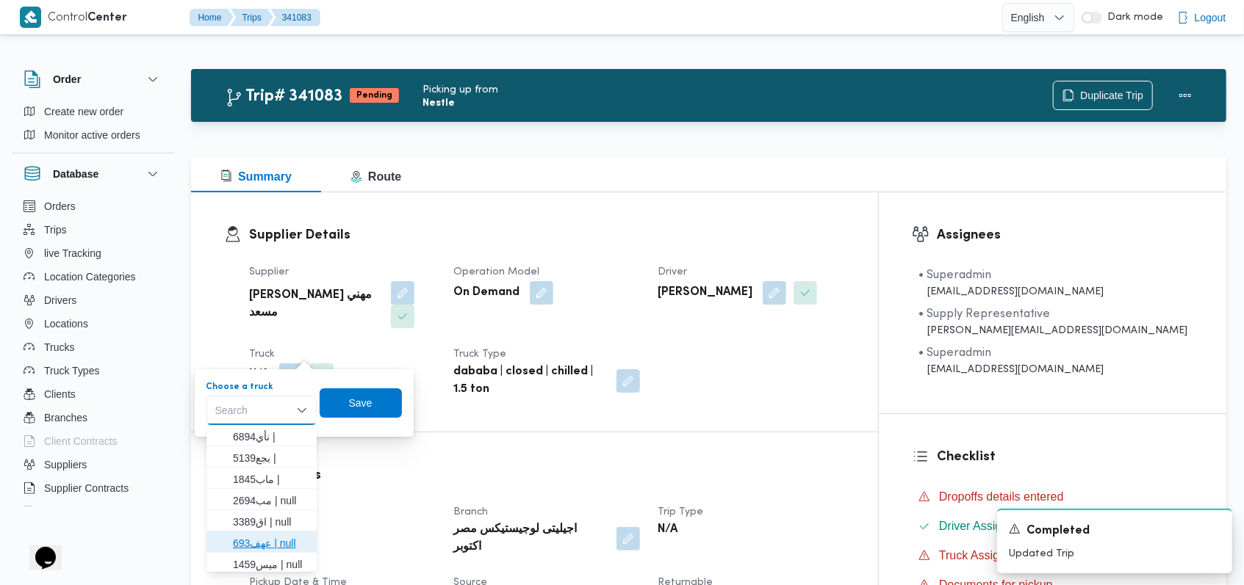
click at [253, 536] on span "عهف693 | null" at bounding box center [270, 544] width 75 height 18
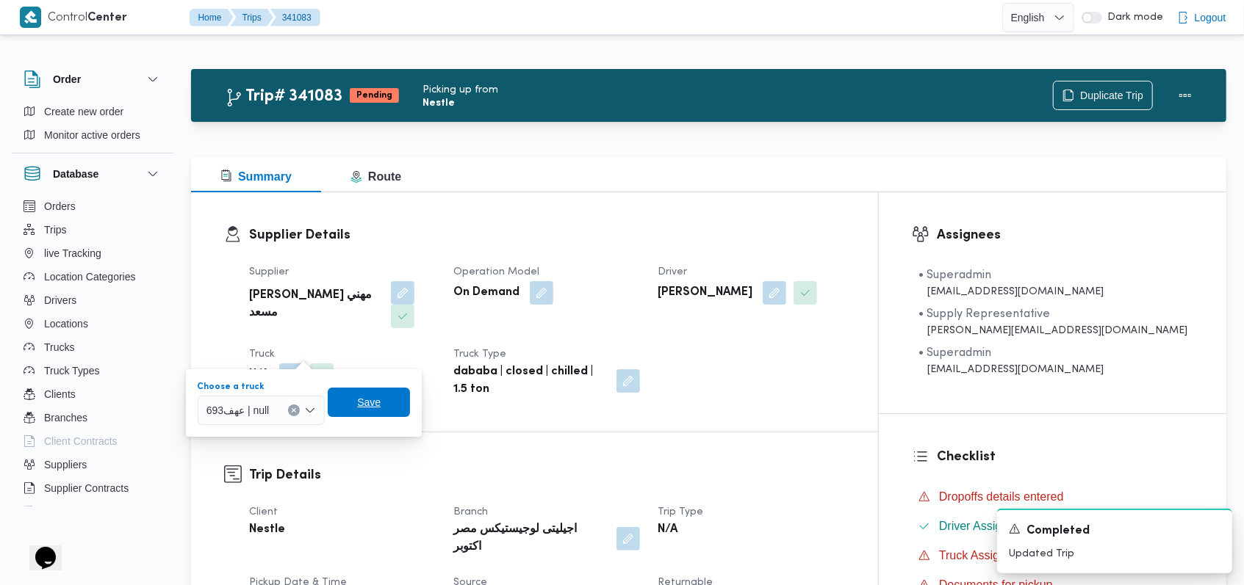
click at [381, 402] on span "Save" at bounding box center [369, 402] width 82 height 29
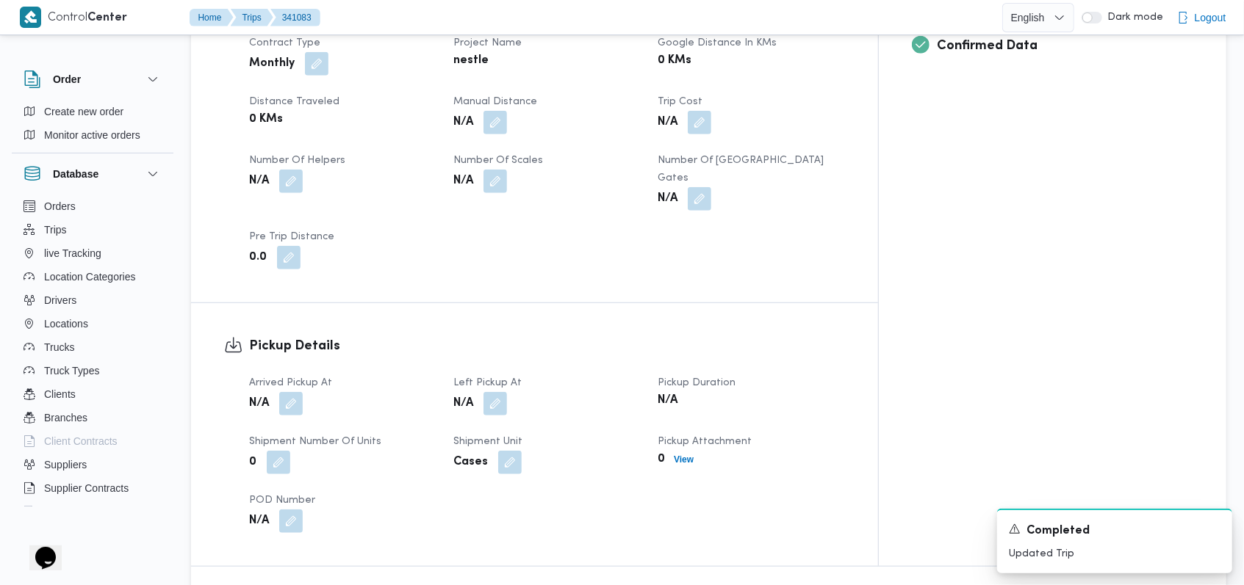
scroll to position [588, 0]
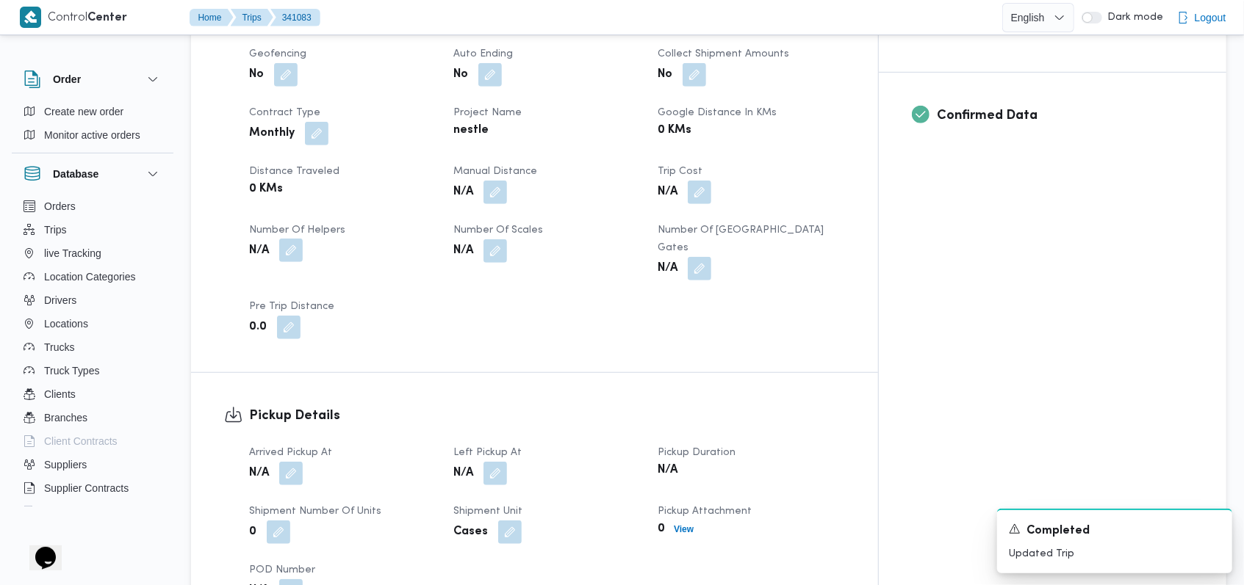
click at [293, 239] on button "button" at bounding box center [291, 251] width 24 height 24
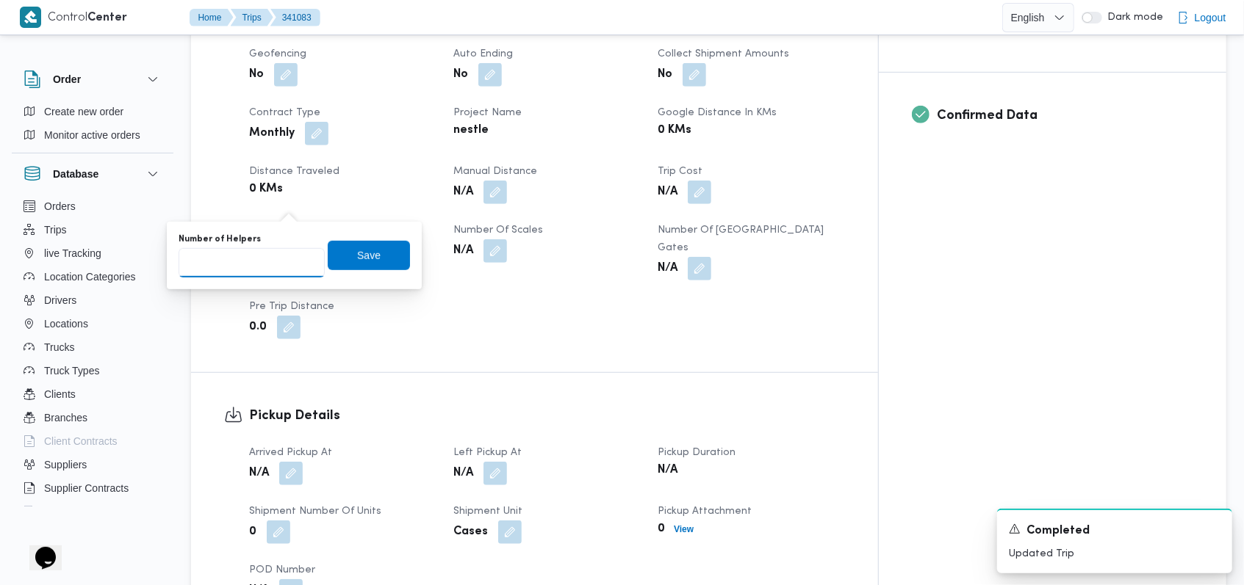
click at [263, 261] on input "Number of Helpers" at bounding box center [252, 262] width 146 height 29
type input "1"
click at [345, 255] on span "Save" at bounding box center [369, 254] width 82 height 29
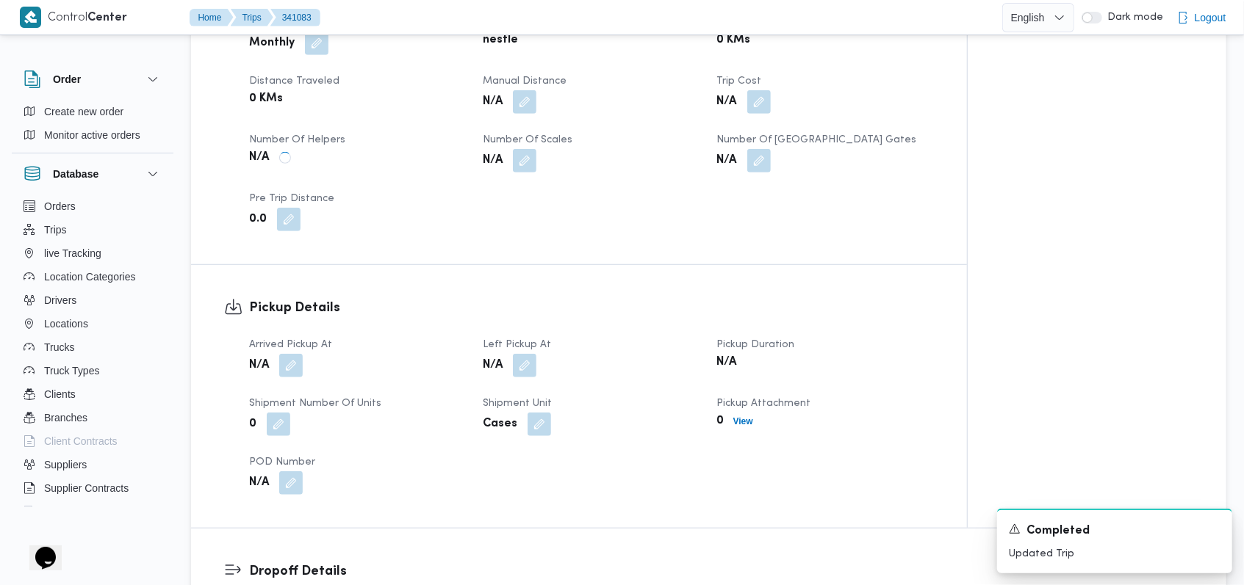
scroll to position [685, 0]
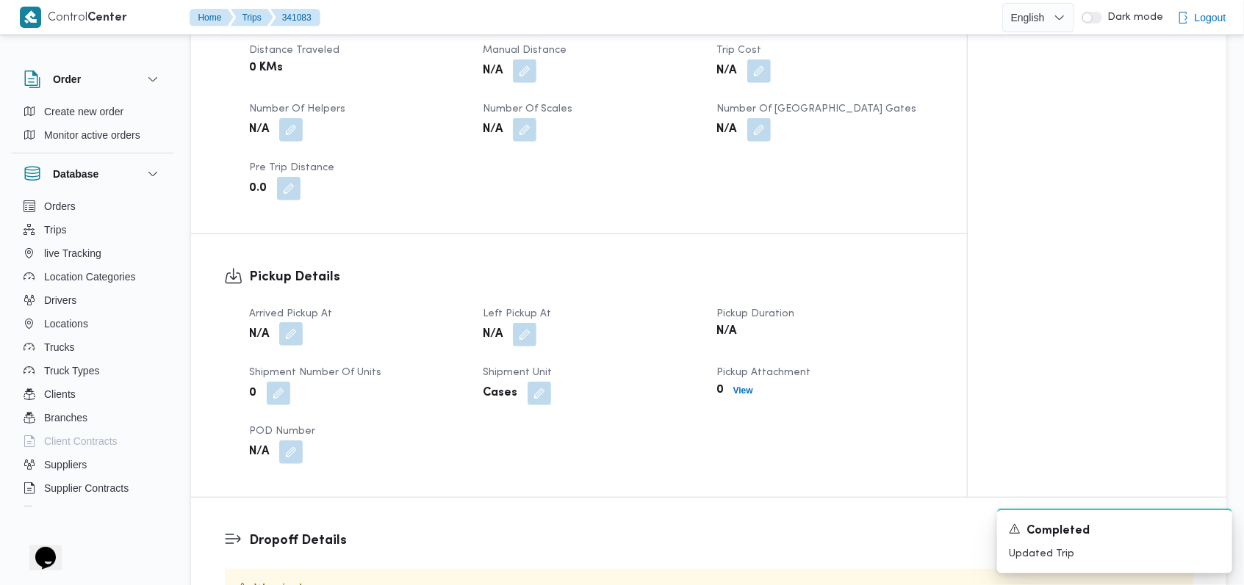
click at [294, 322] on button "button" at bounding box center [291, 334] width 24 height 24
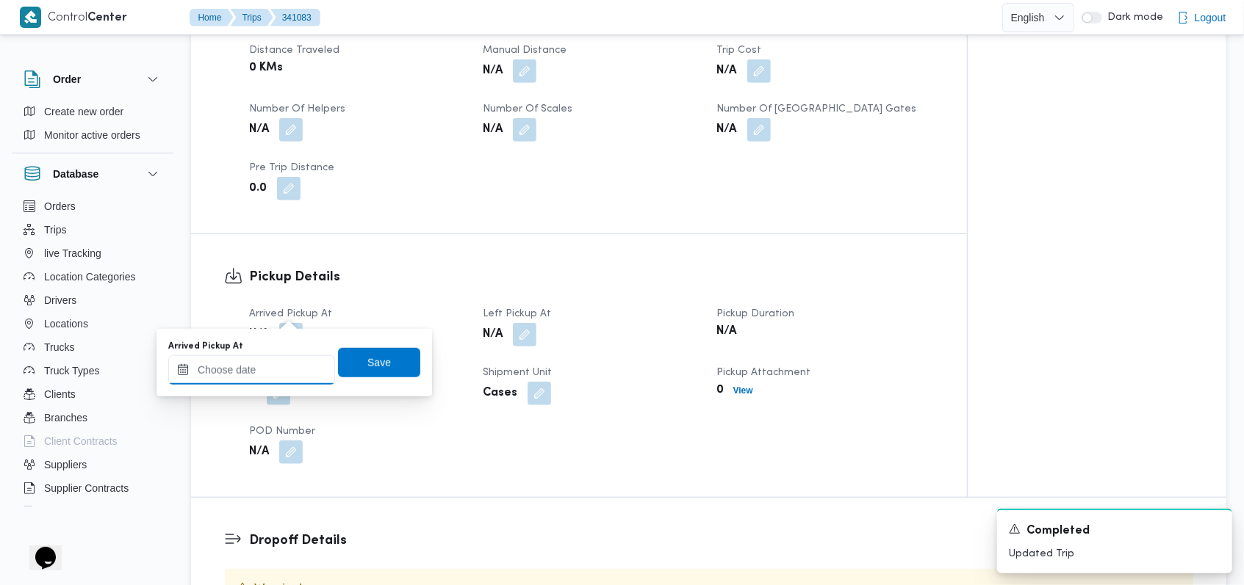
click at [270, 368] on input "Arrived Pickup At" at bounding box center [251, 370] width 167 height 29
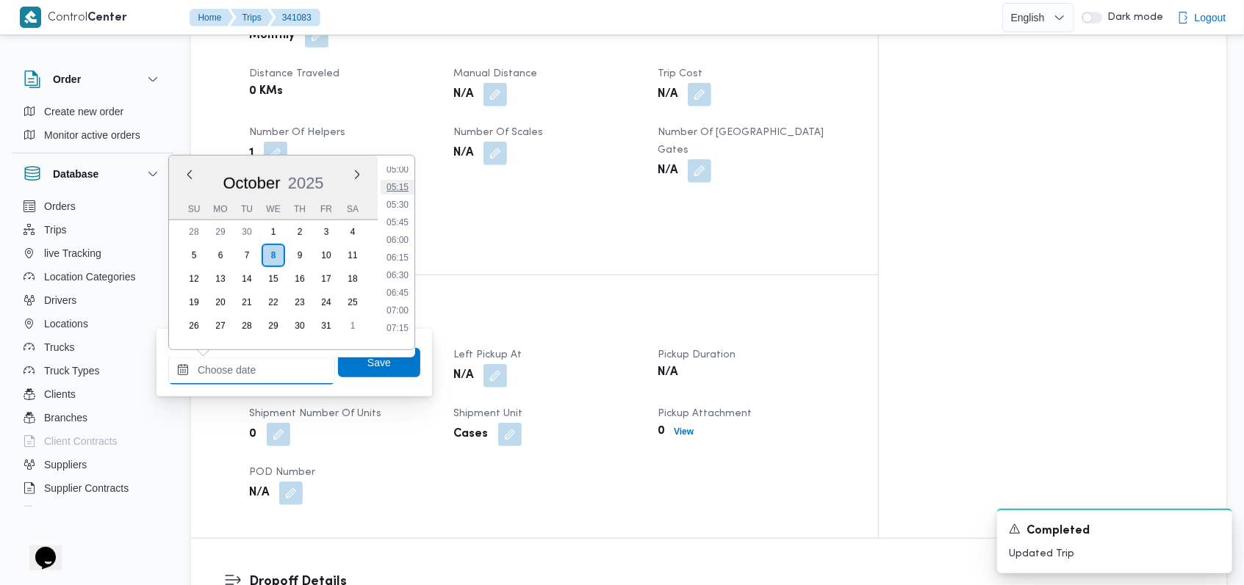
scroll to position [259, 0]
click at [404, 239] on ul "00:00 00:15 00:30 00:45 01:00 01:15 01:30 01:45 02:00 02:15 02:30 02:45 03:00 0…" at bounding box center [398, 252] width 34 height 170
click at [403, 238] on li "04:30" at bounding box center [398, 233] width 34 height 15
type input "08/10/2025 04:30"
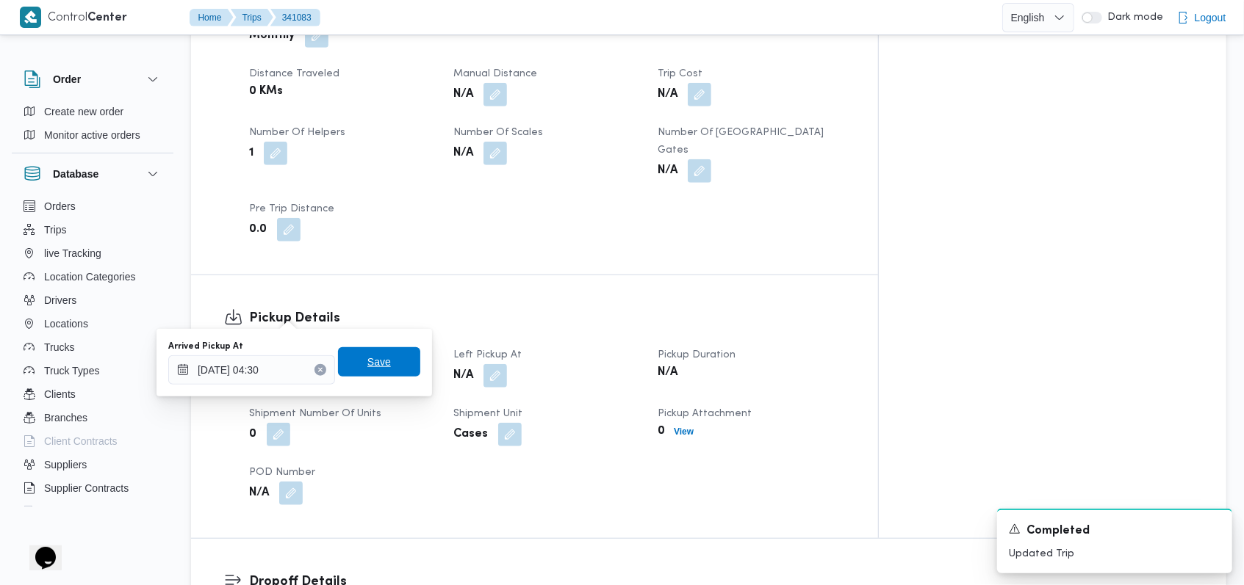
click at [386, 354] on span "Save" at bounding box center [379, 361] width 82 height 29
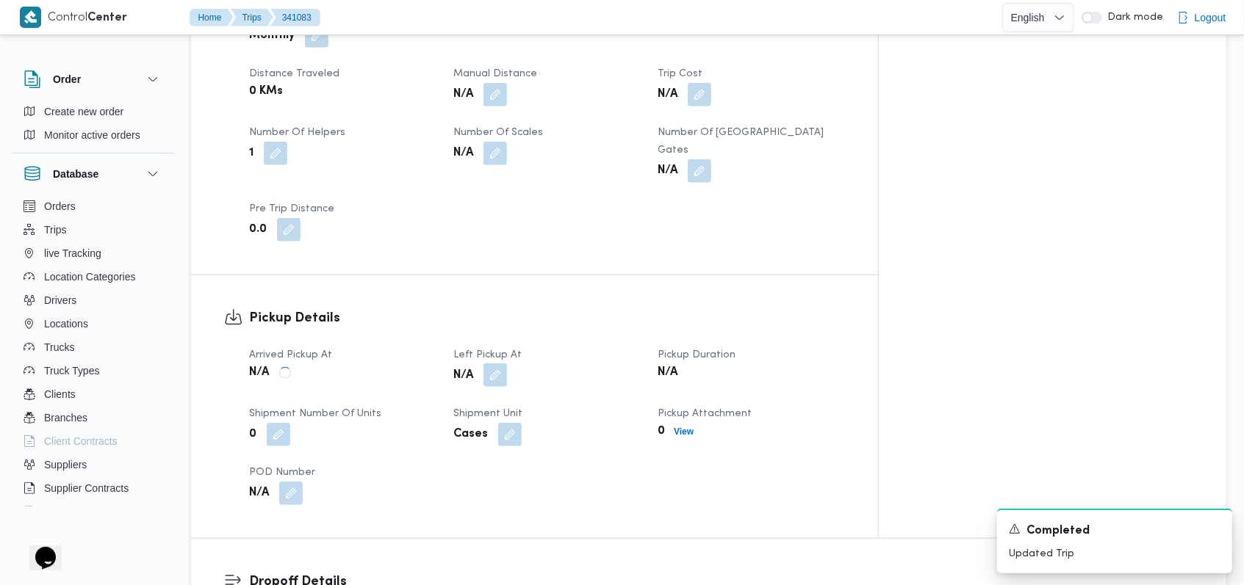
click at [507, 364] on button "button" at bounding box center [495, 376] width 24 height 24
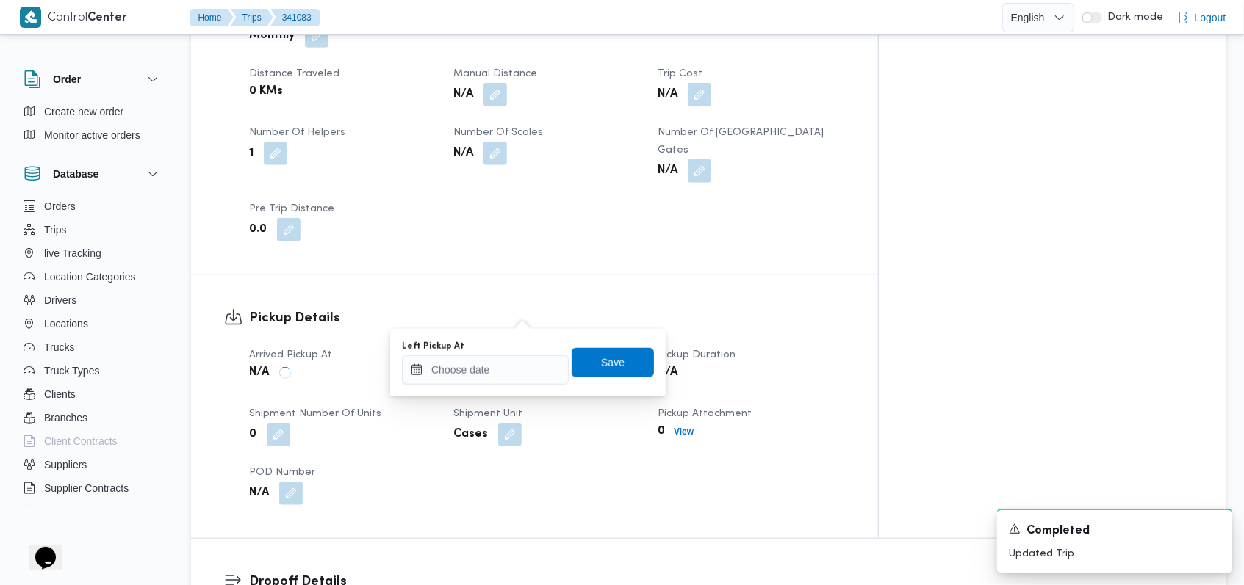
click at [513, 353] on div "Left Pickup At" at bounding box center [485, 363] width 167 height 44
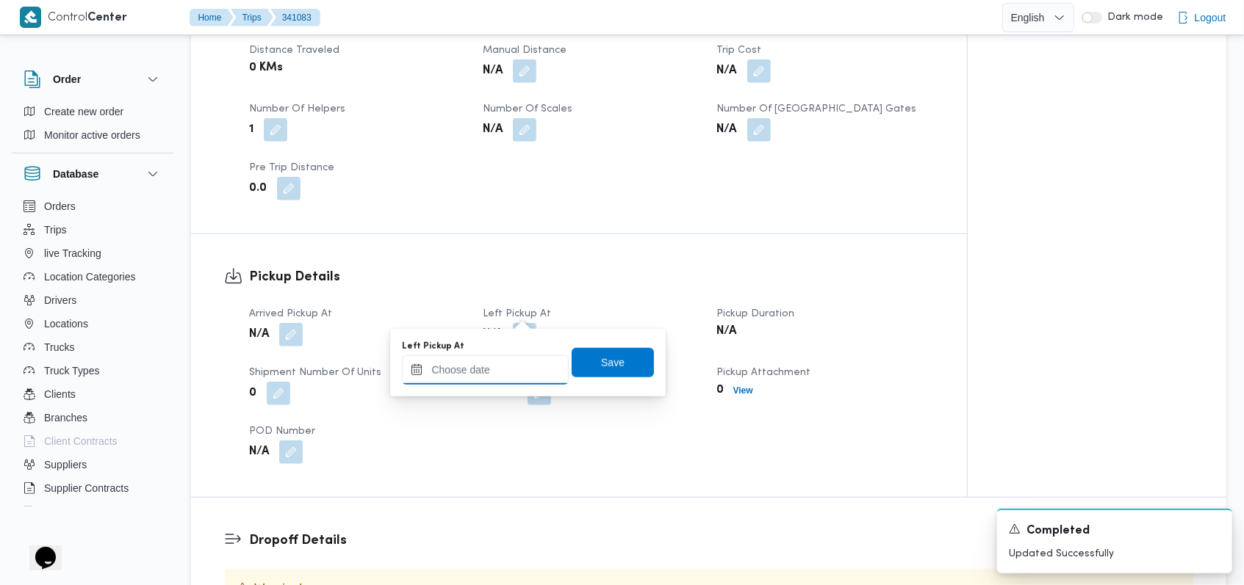
click at [517, 356] on input "Left Pickup At" at bounding box center [485, 370] width 167 height 29
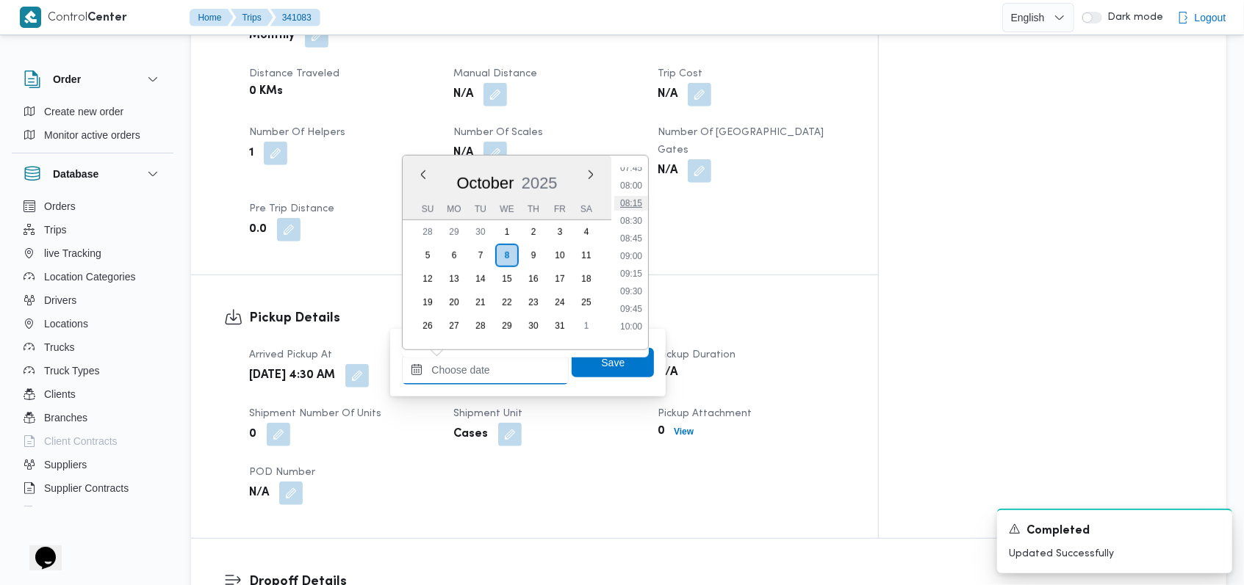
scroll to position [455, 0]
click at [637, 218] on li "07:00" at bounding box center [631, 213] width 34 height 15
type input "08/10/2025 07:00"
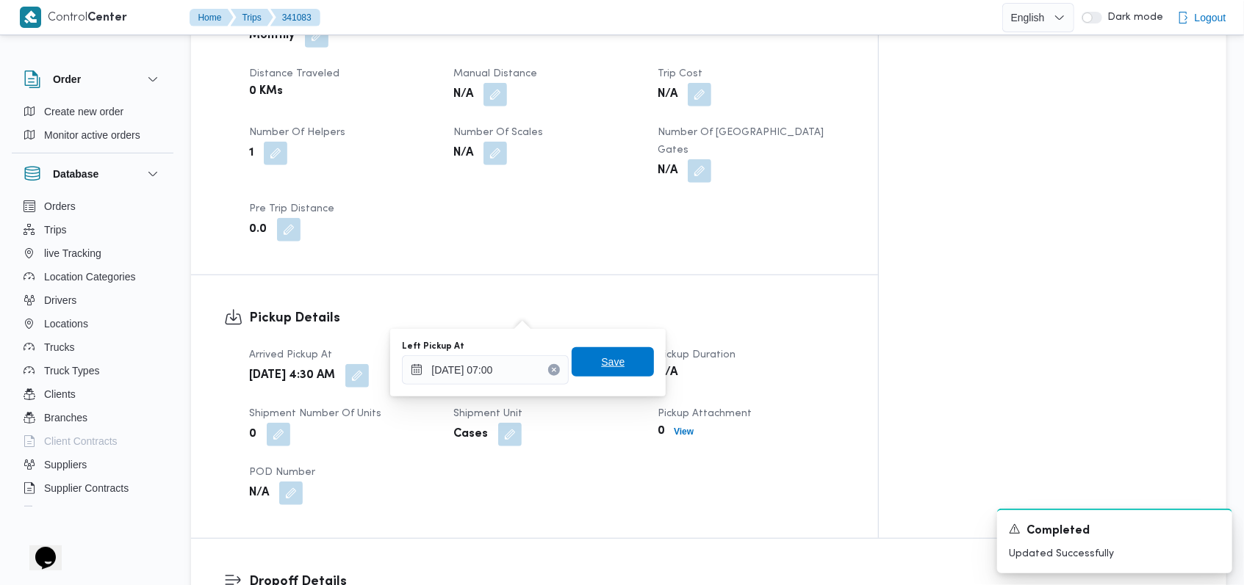
click at [608, 367] on span "Save" at bounding box center [613, 362] width 24 height 18
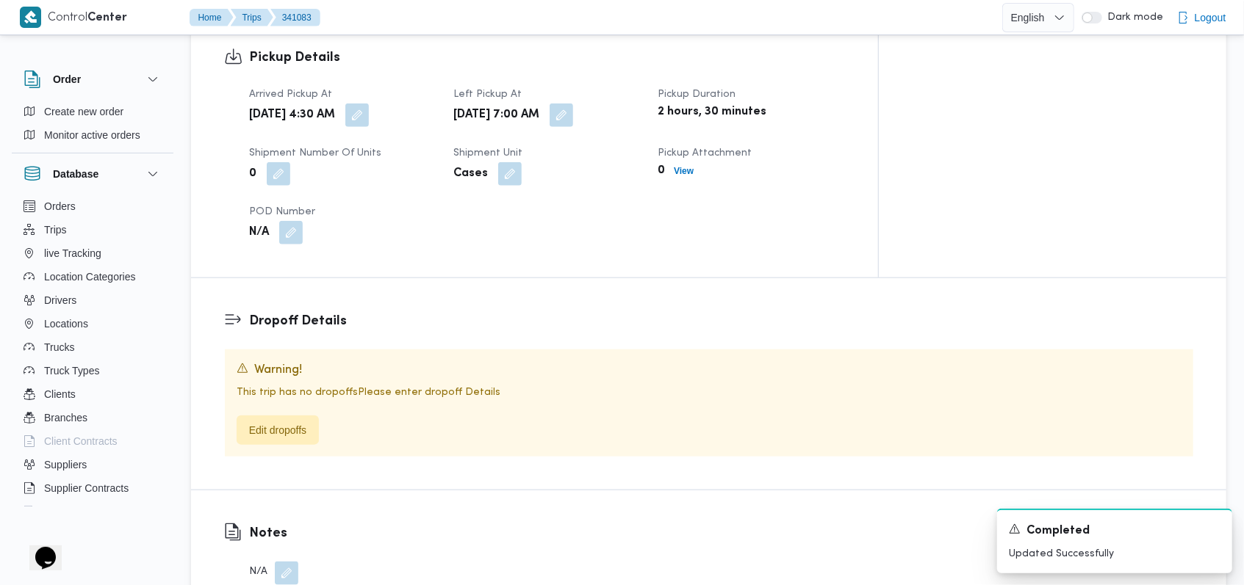
scroll to position [979, 0]
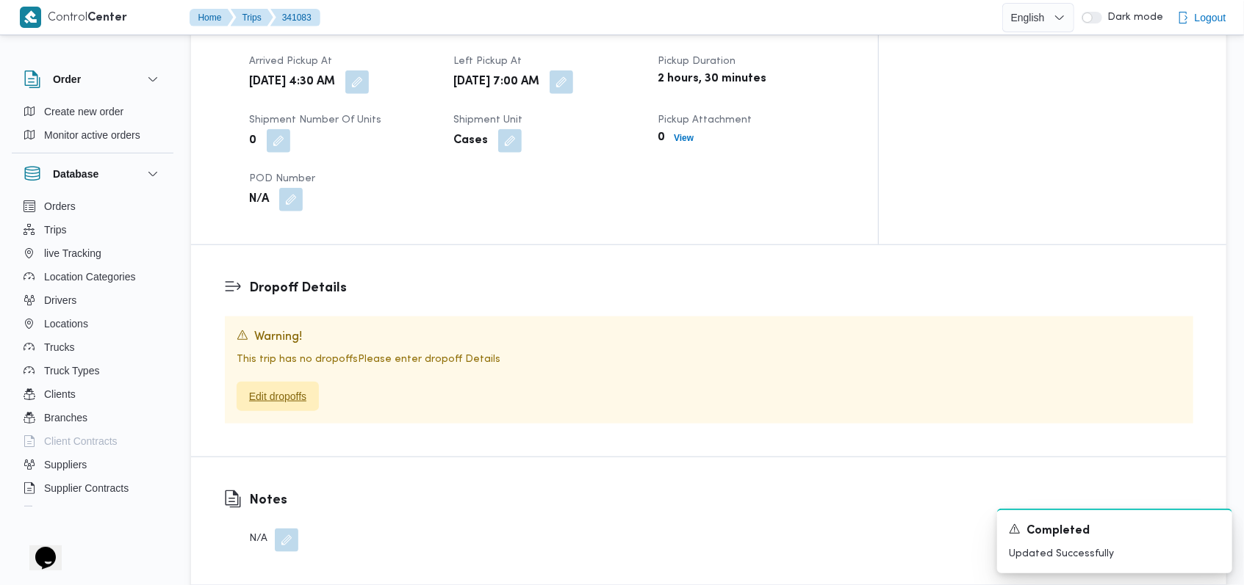
click at [300, 388] on span "Edit dropoffs" at bounding box center [277, 397] width 57 height 18
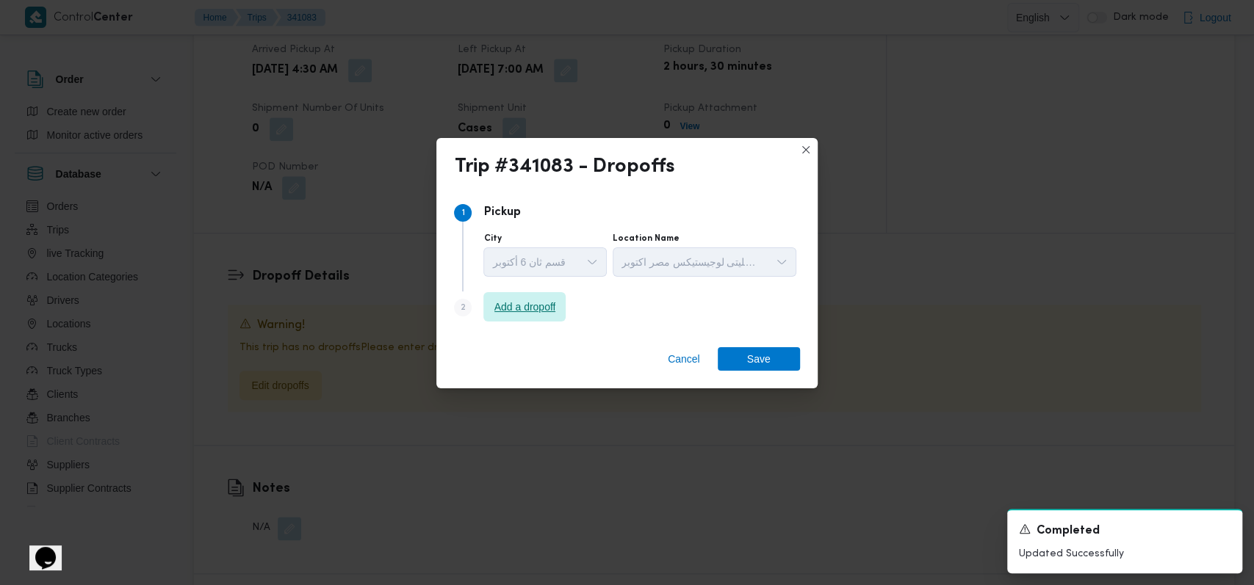
click at [500, 318] on span "Add a dropoff" at bounding box center [524, 306] width 82 height 29
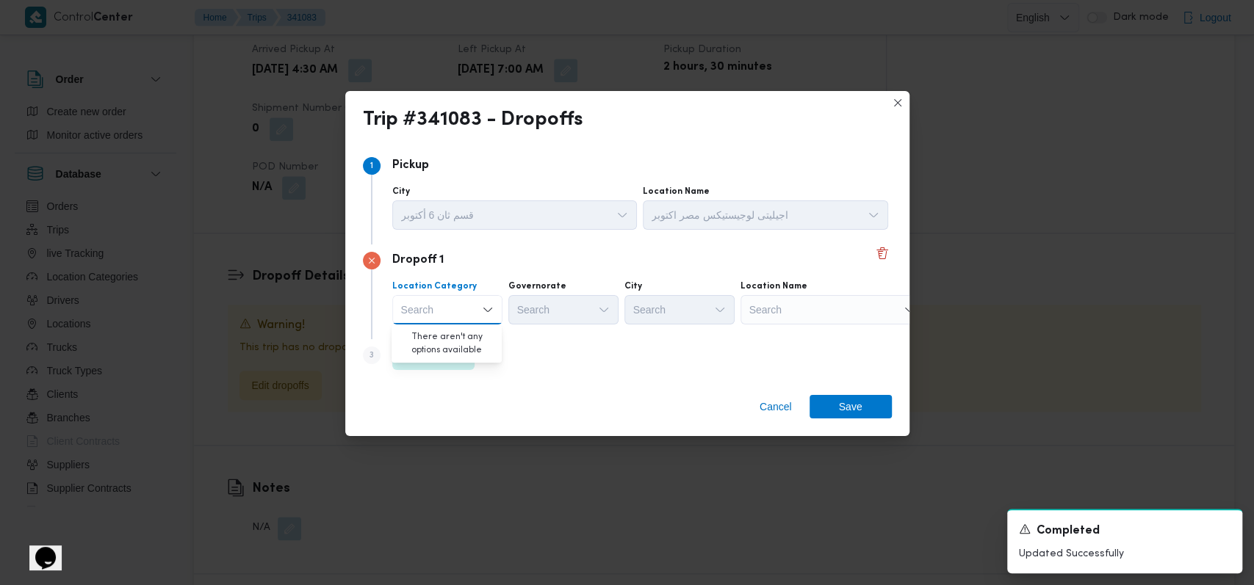
click at [541, 342] on div "Step 3 is disabled 3 Add a dropoff" at bounding box center [627, 358] width 529 height 38
click at [446, 353] on span "Add a dropoff" at bounding box center [434, 355] width 62 height 18
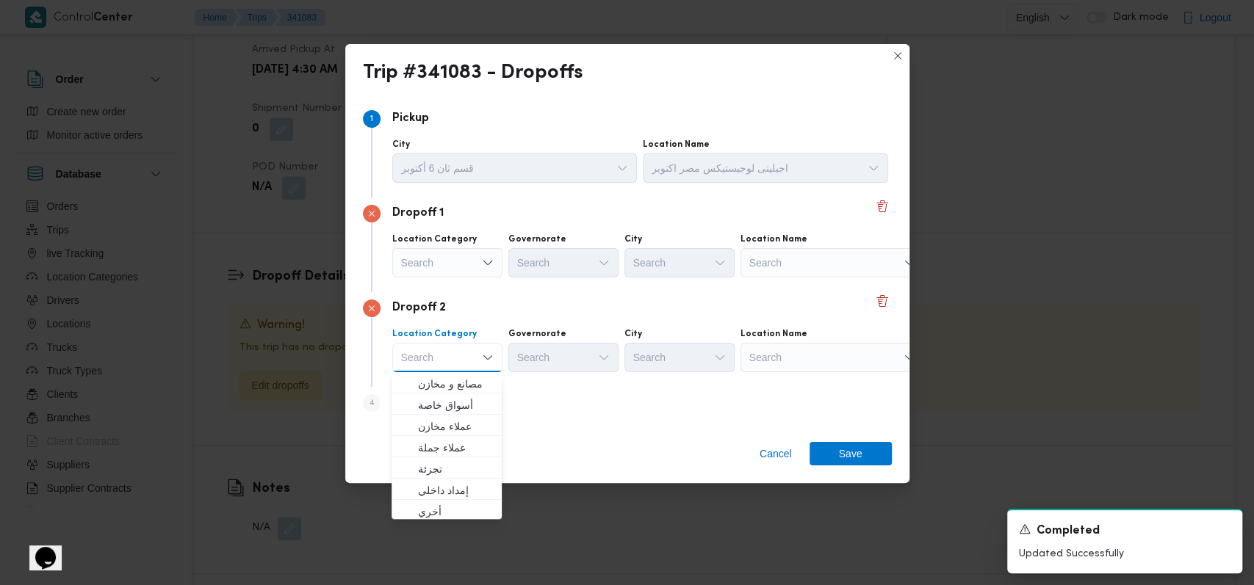
click at [627, 301] on div "Dropoff 2" at bounding box center [627, 309] width 529 height 18
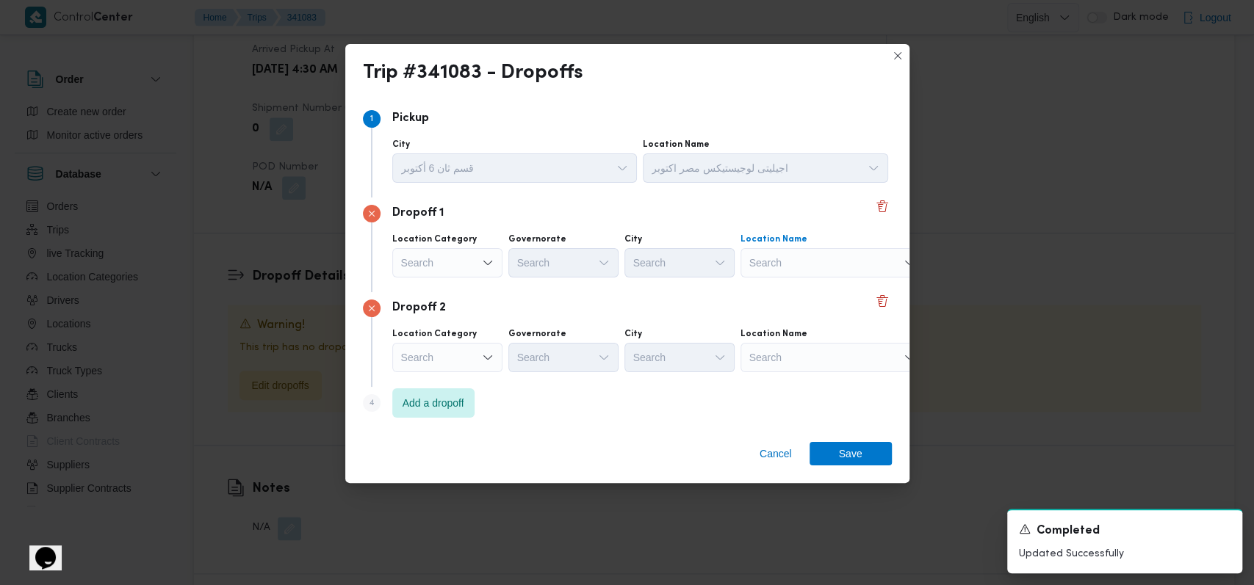
click at [796, 275] on div "Search" at bounding box center [832, 262] width 184 height 29
type input "قرية السرا"
click at [799, 285] on span "جملة ماركت قرية السرا ب - الكيلو 40 الساحل | قرية السراب | الذراع البحري" at bounding box center [840, 290] width 148 height 18
click at [800, 340] on div "Location Name Search" at bounding box center [832, 350] width 184 height 44
click at [804, 357] on div "Search" at bounding box center [832, 357] width 184 height 29
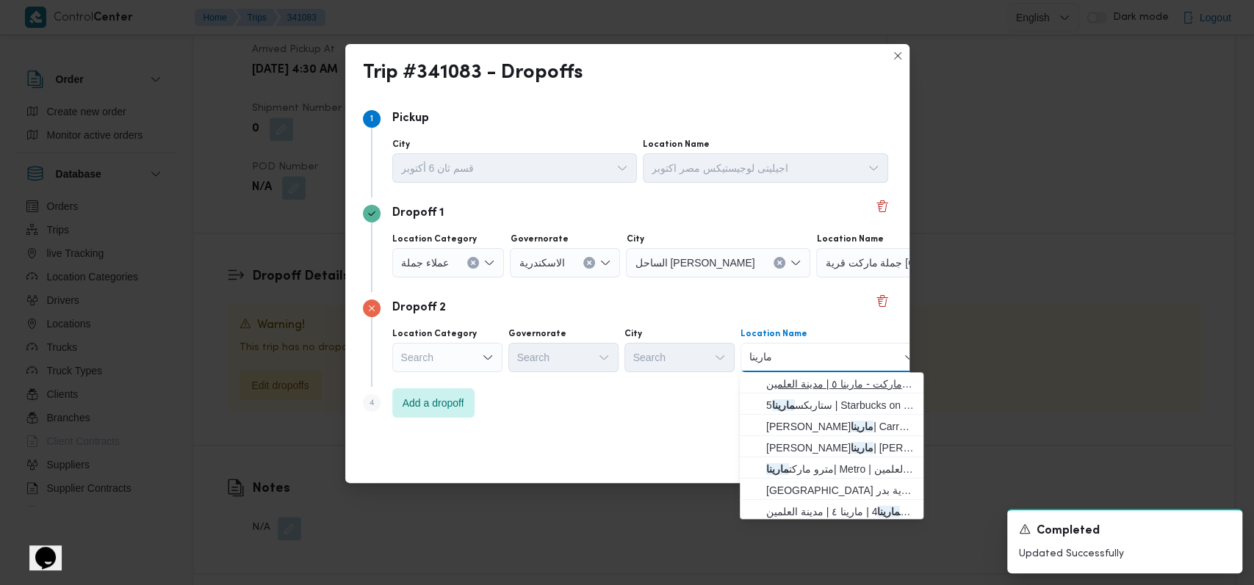
type input "مارينا"
click at [822, 383] on span "جملة ماركت مارينا العلمين | جملة ماركت - مارينا ٥ | مدينة العلمين" at bounding box center [840, 384] width 148 height 18
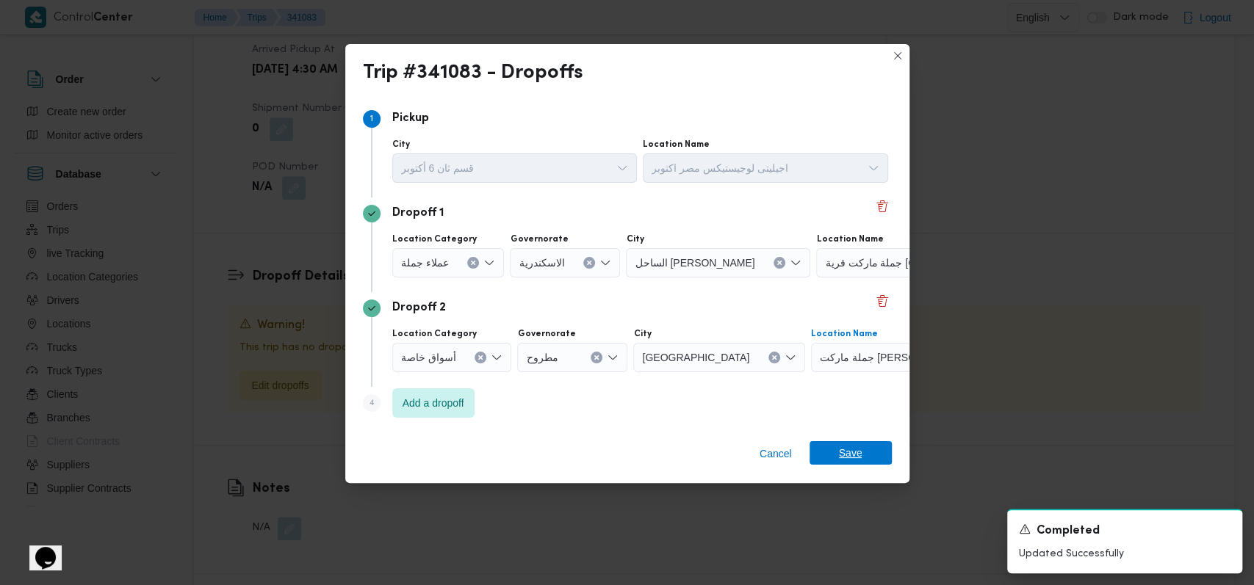
click at [840, 455] on span "Save" at bounding box center [851, 453] width 24 height 24
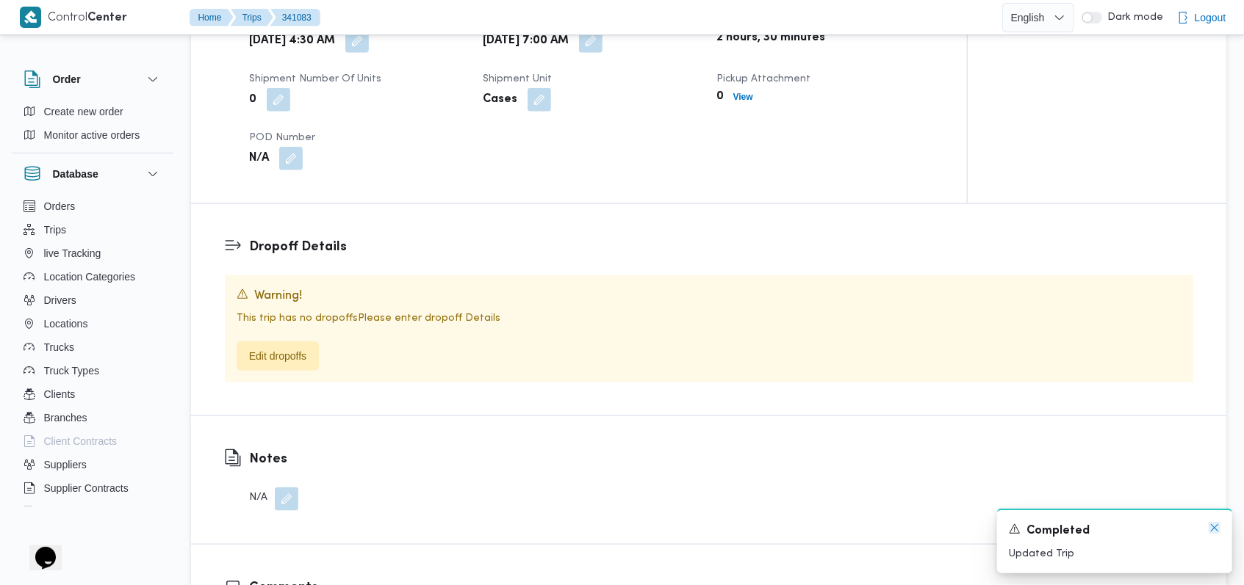
click at [1216, 526] on icon "Dismiss toast" at bounding box center [1214, 527] width 7 height 7
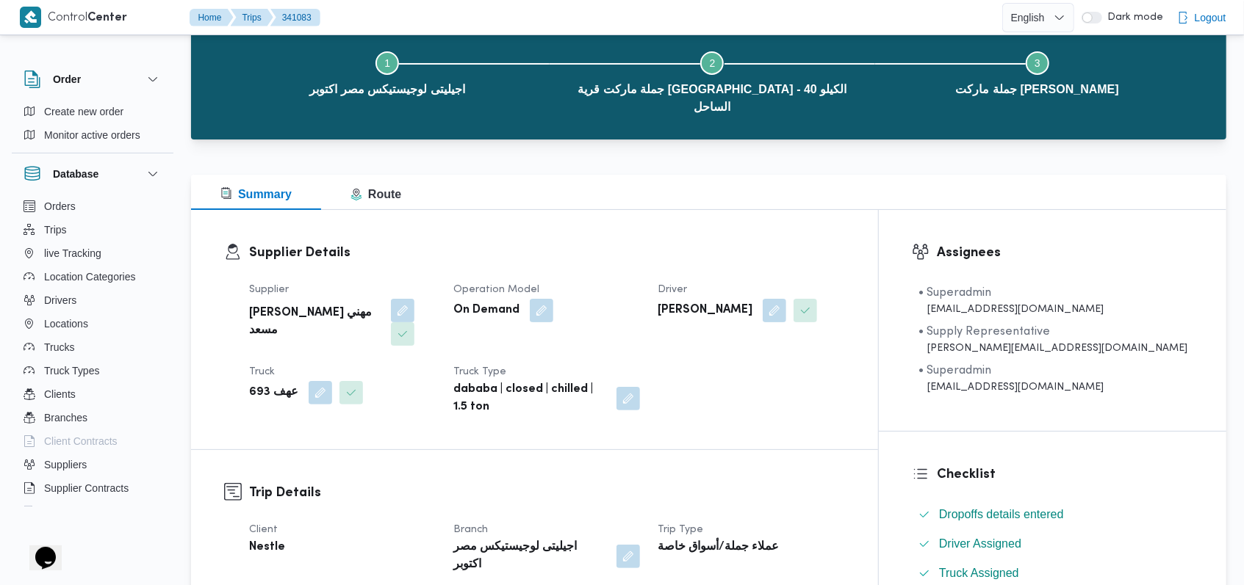
scroll to position [0, 0]
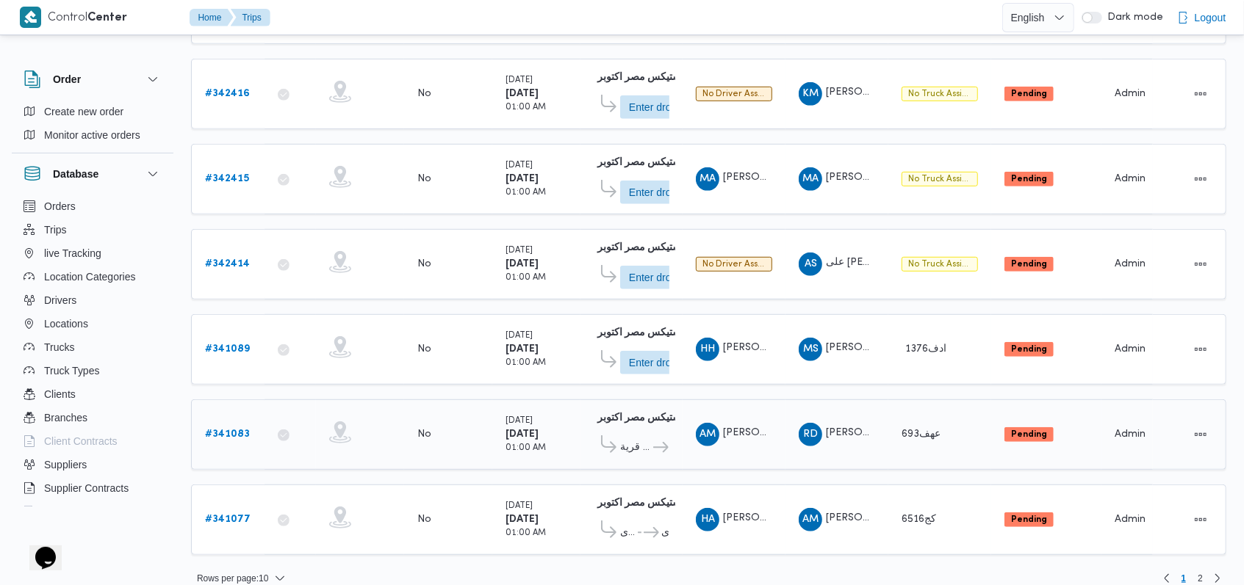
scroll to position [519, 0]
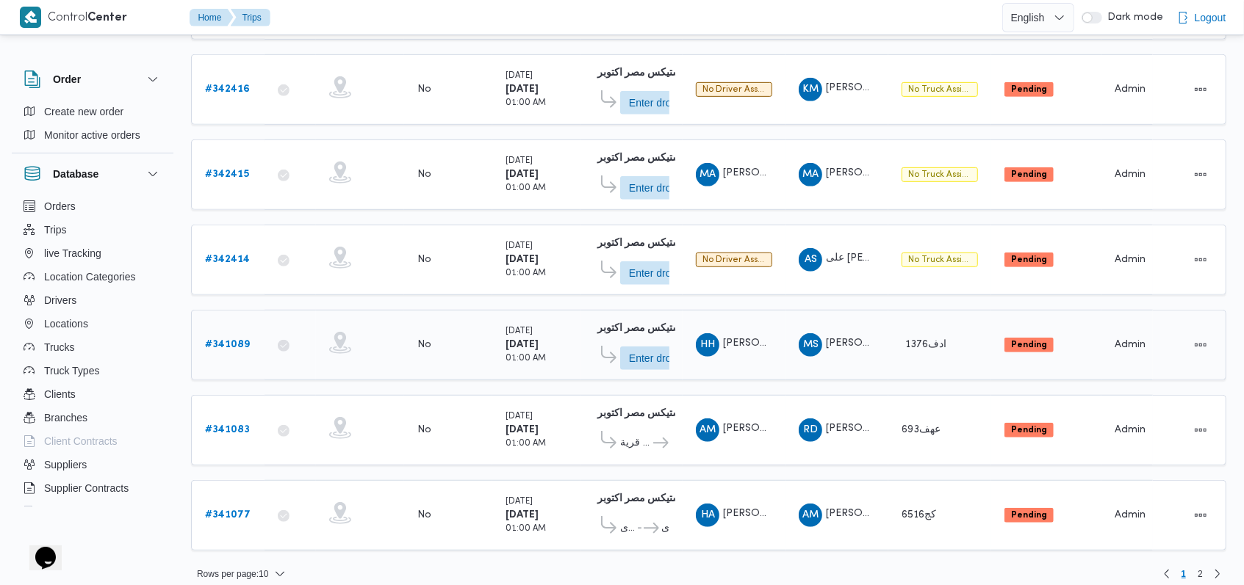
click at [226, 340] on b "# 341089" at bounding box center [227, 345] width 45 height 10
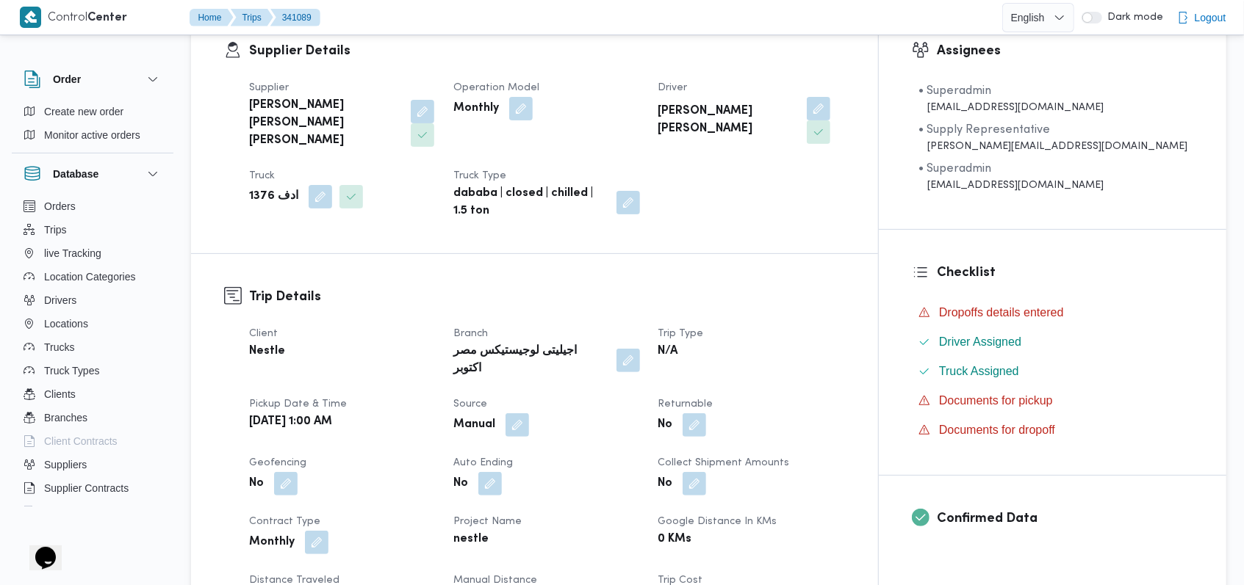
scroll to position [489, 0]
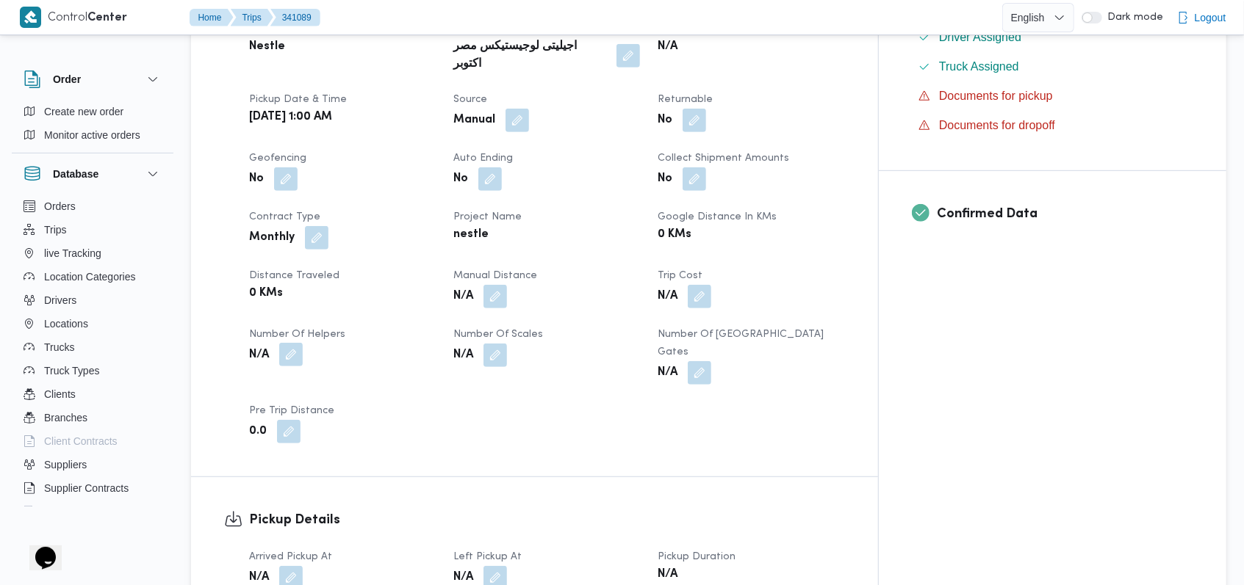
click at [289, 343] on button "button" at bounding box center [291, 355] width 24 height 24
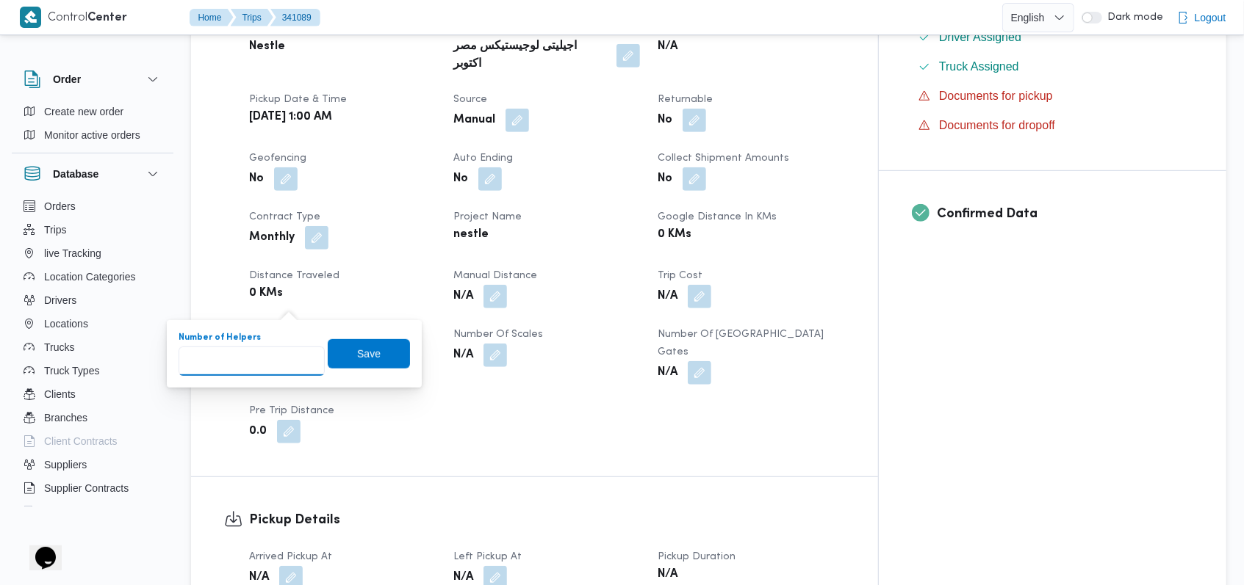
click at [262, 370] on input "Number of Helpers" at bounding box center [252, 361] width 146 height 29
type input "1"
click at [357, 345] on span "Save" at bounding box center [369, 354] width 24 height 18
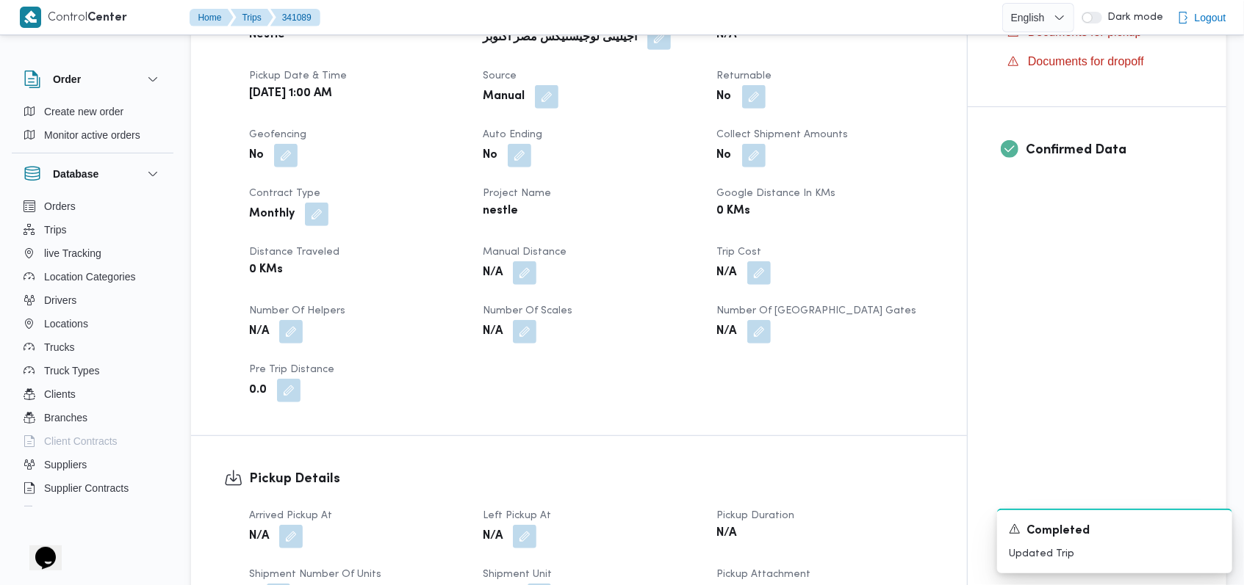
scroll to position [783, 0]
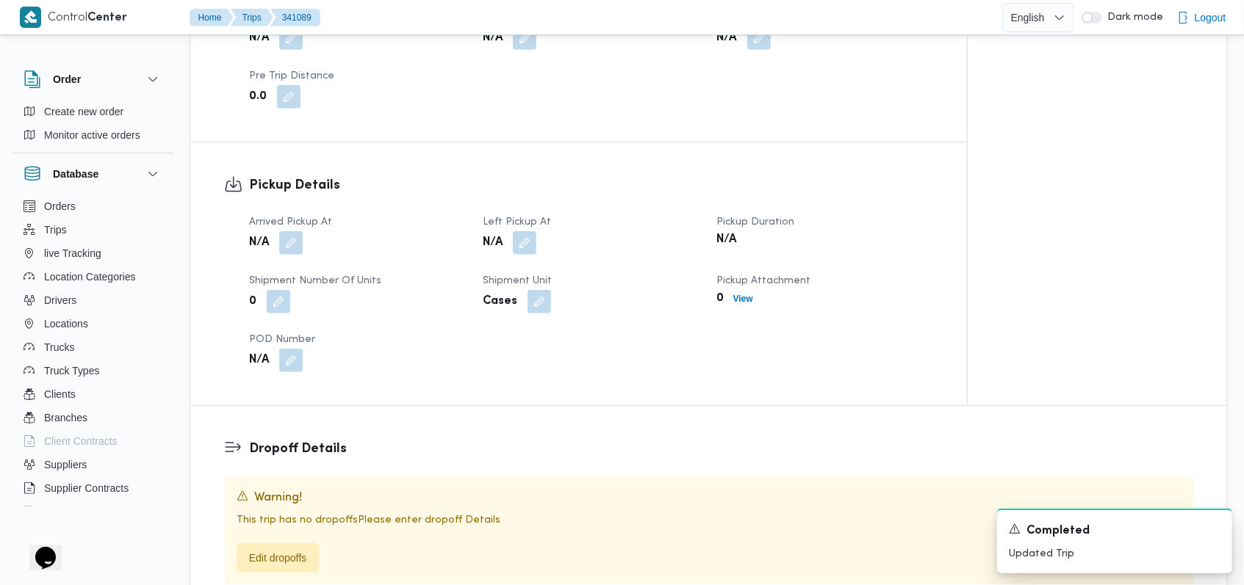
click at [300, 226] on div "Arrived Pickup At N/A Left Pickup At N/A Pickup Duration N/A Shipment Number of…" at bounding box center [591, 293] width 702 height 176
click at [300, 231] on button "button" at bounding box center [291, 243] width 24 height 24
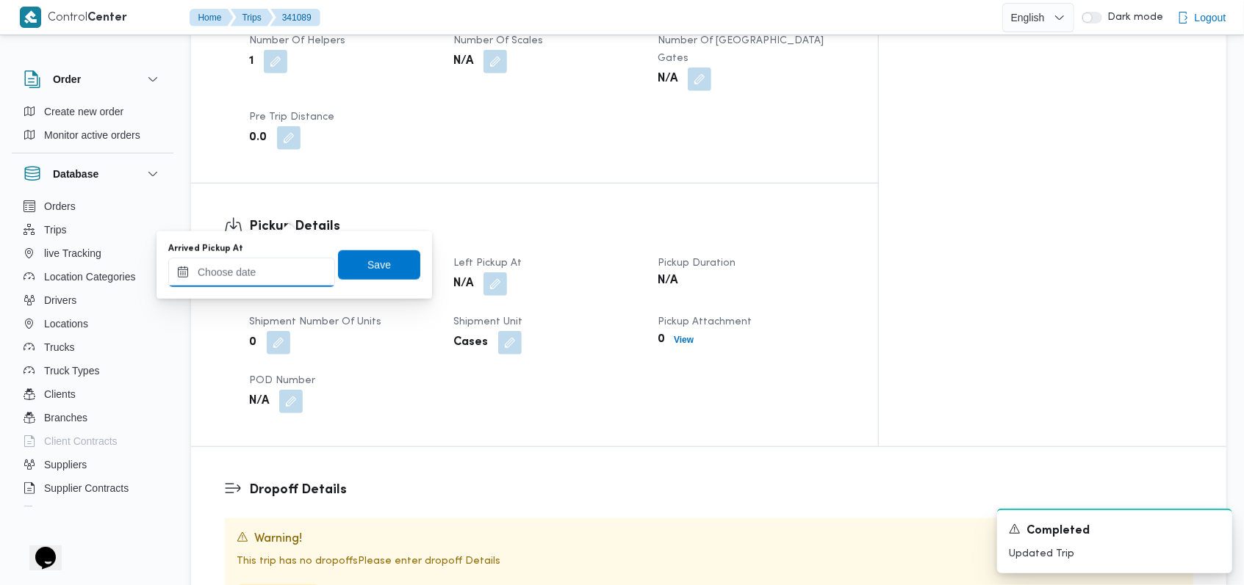
click at [284, 283] on input "Arrived Pickup At" at bounding box center [251, 272] width 167 height 29
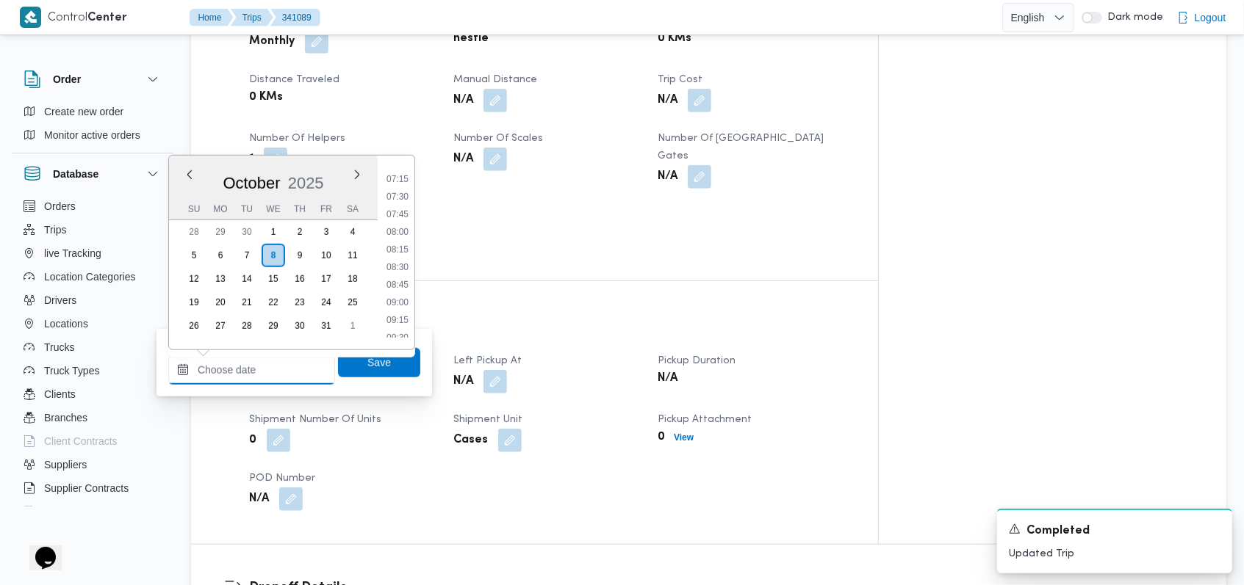
scroll to position [259, 0]
click at [410, 316] on li "05:45" at bounding box center [398, 321] width 34 height 15
type input "08/10/2025 05:45"
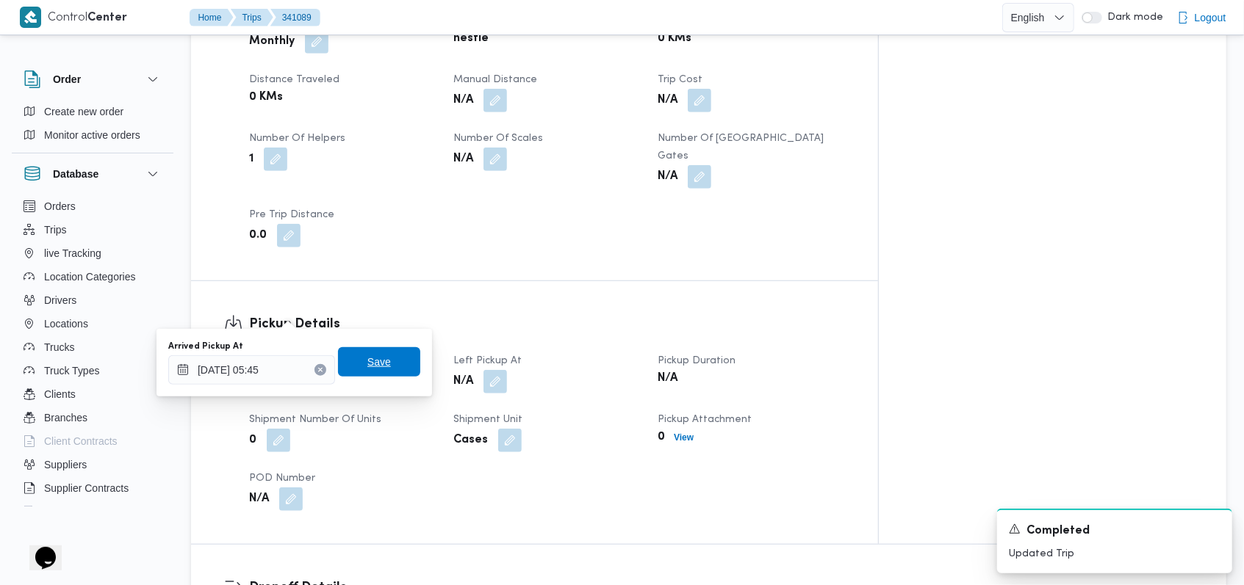
click at [398, 356] on span "Save" at bounding box center [379, 361] width 82 height 29
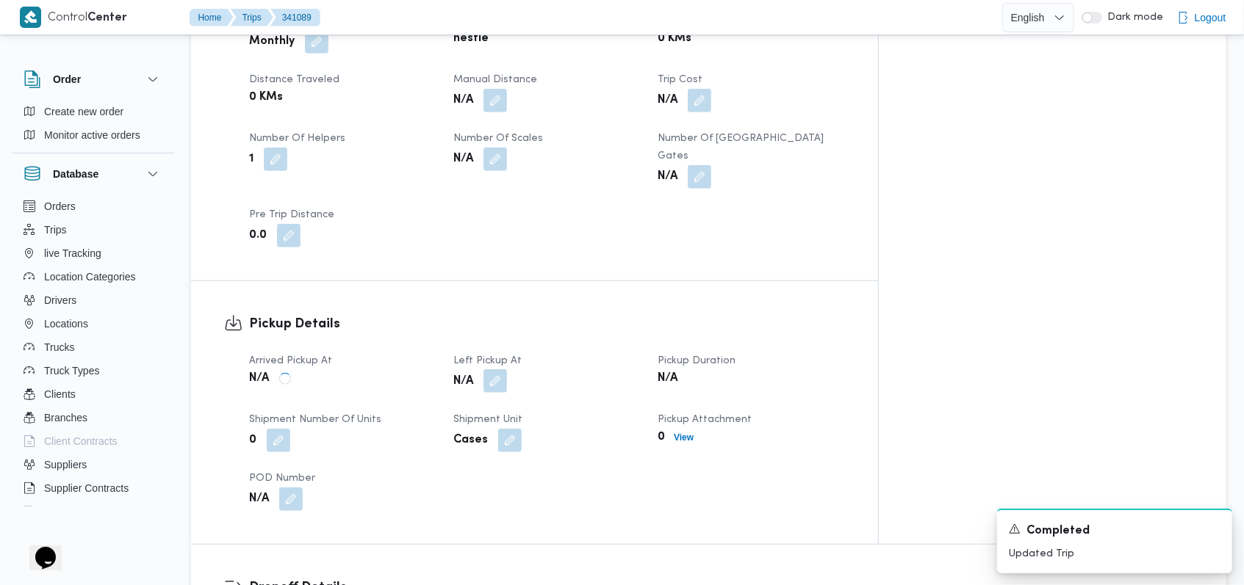
click at [507, 369] on button "button" at bounding box center [495, 381] width 24 height 24
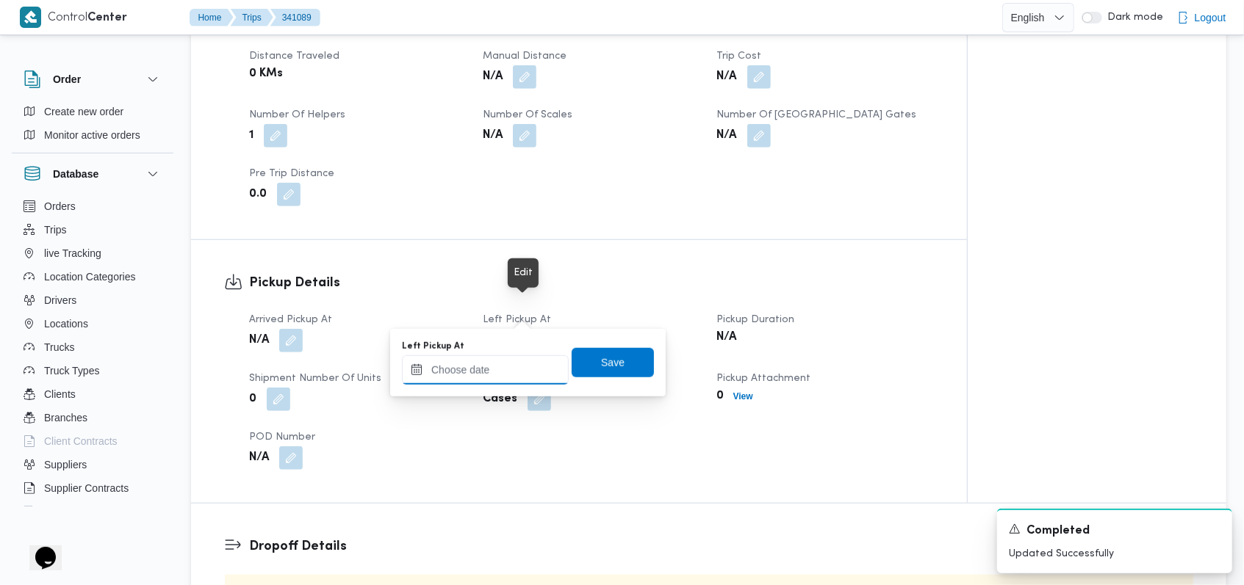
click at [505, 367] on input "Left Pickup At" at bounding box center [485, 370] width 167 height 29
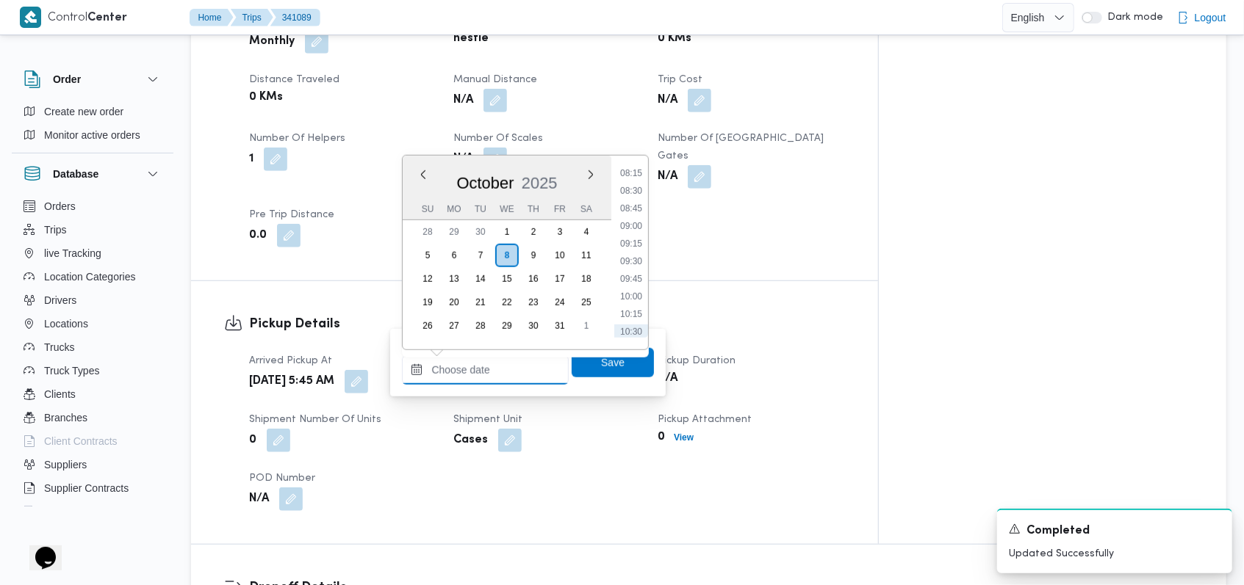
scroll to position [553, 0]
click at [635, 187] on li "08:00" at bounding box center [631, 186] width 34 height 15
type input "08/10/2025 08:00"
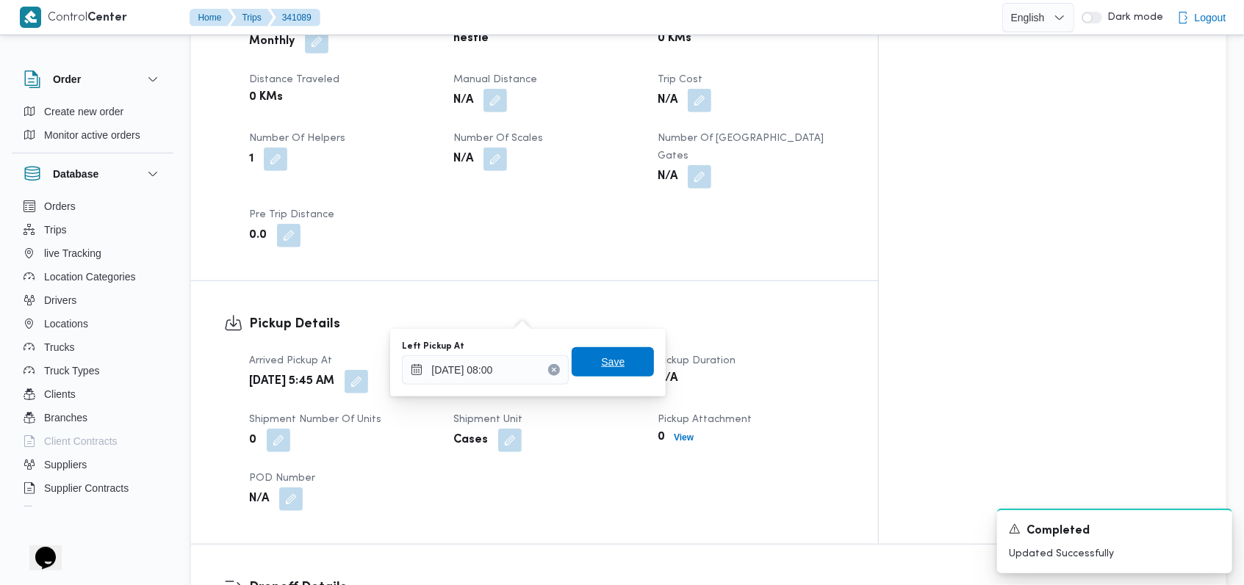
click at [601, 367] on span "Save" at bounding box center [613, 362] width 24 height 18
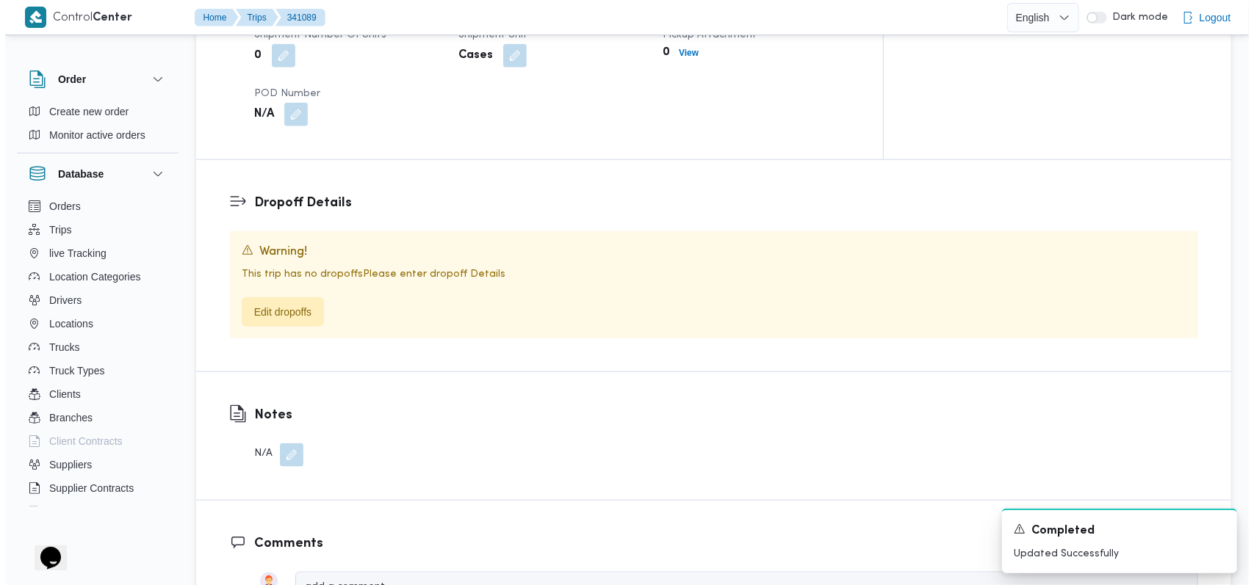
scroll to position [1077, 0]
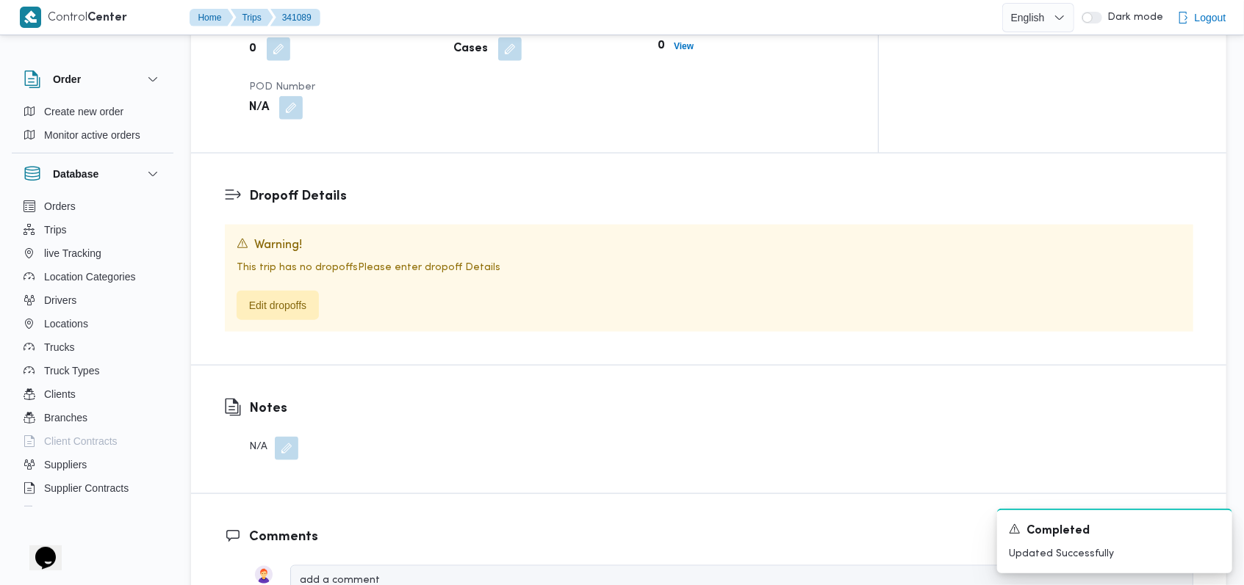
click at [322, 260] on div "This trip has no dropoffs Please enter dropoff Details Edit dropoffs" at bounding box center [709, 290] width 945 height 60
click at [306, 296] on span "Edit dropoffs" at bounding box center [277, 305] width 57 height 18
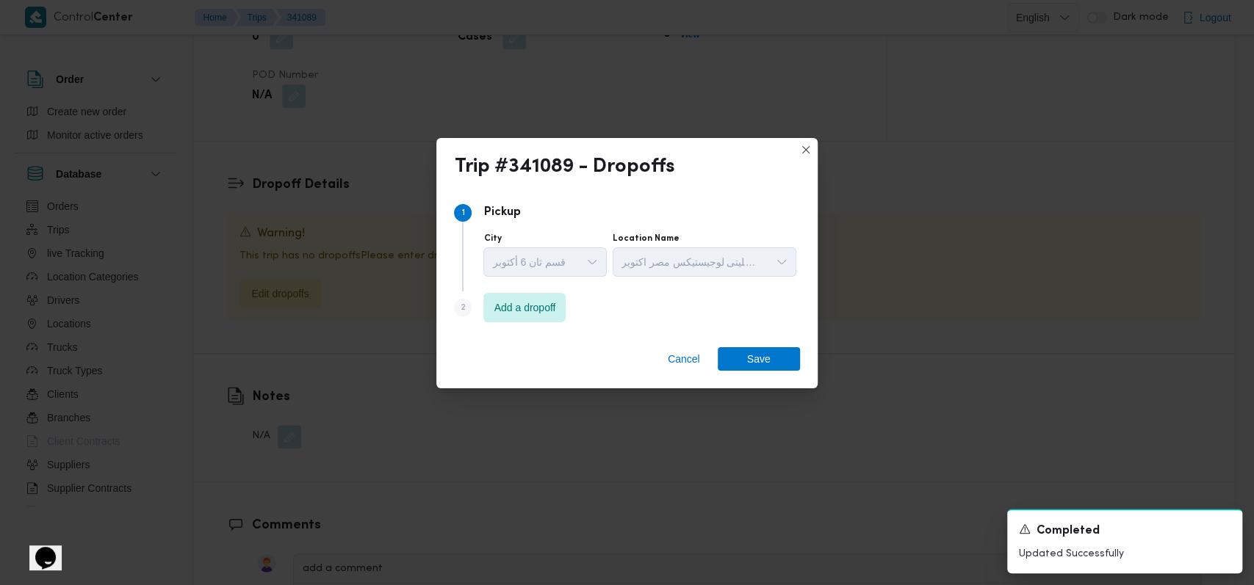
click at [480, 303] on div "Step 2 is disabled 2" at bounding box center [468, 311] width 29 height 24
click at [497, 311] on span "Add a dropoff" at bounding box center [525, 307] width 62 height 18
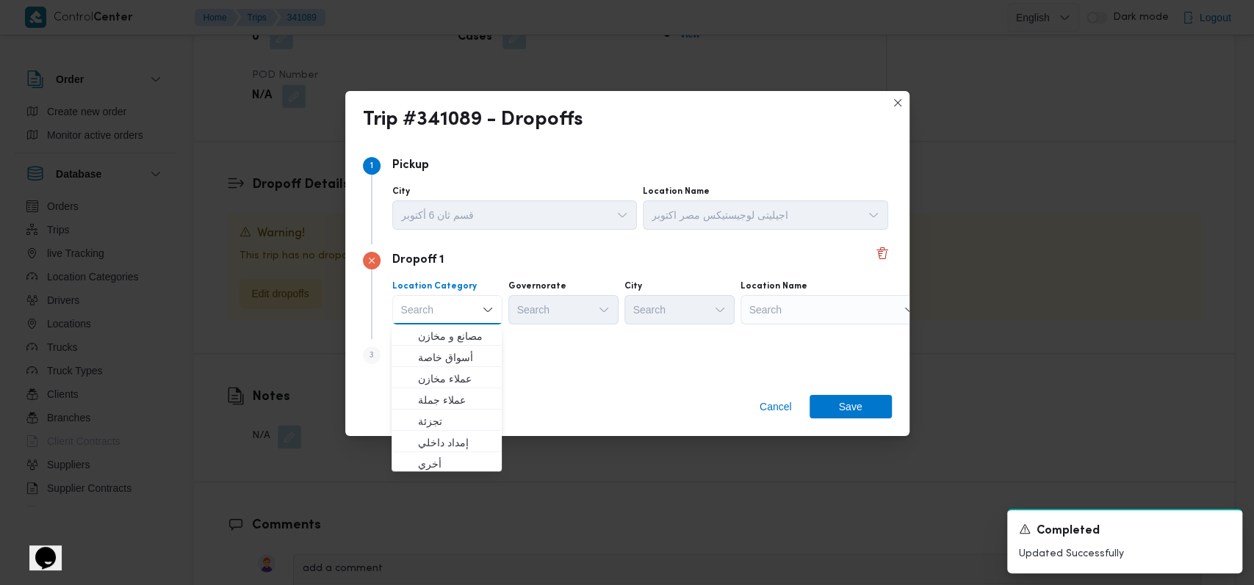
click at [549, 357] on div "Step 3 is disabled 3 Add a dropoff" at bounding box center [627, 358] width 529 height 38
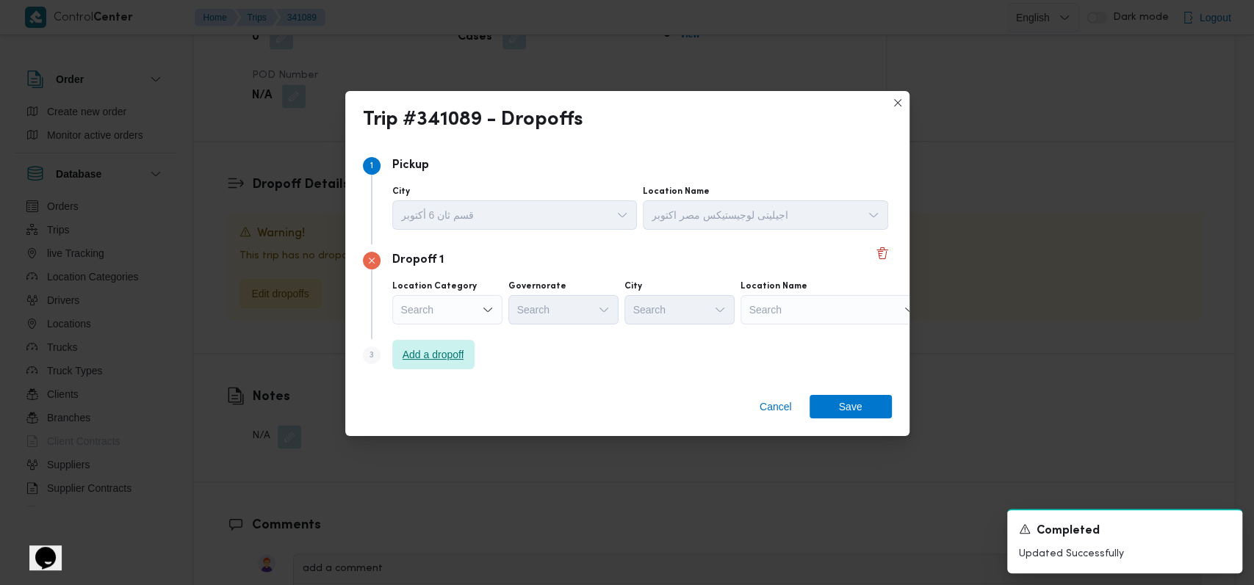
click at [453, 368] on span "Add a dropoff" at bounding box center [433, 354] width 82 height 29
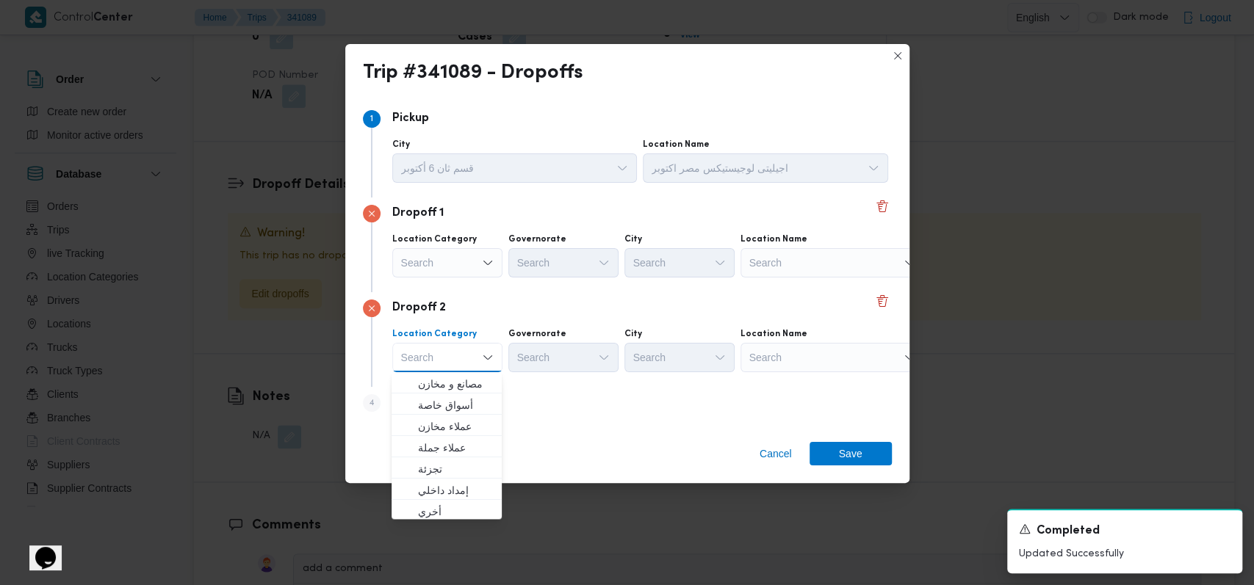
click at [552, 310] on div "Dropoff 2" at bounding box center [627, 309] width 529 height 18
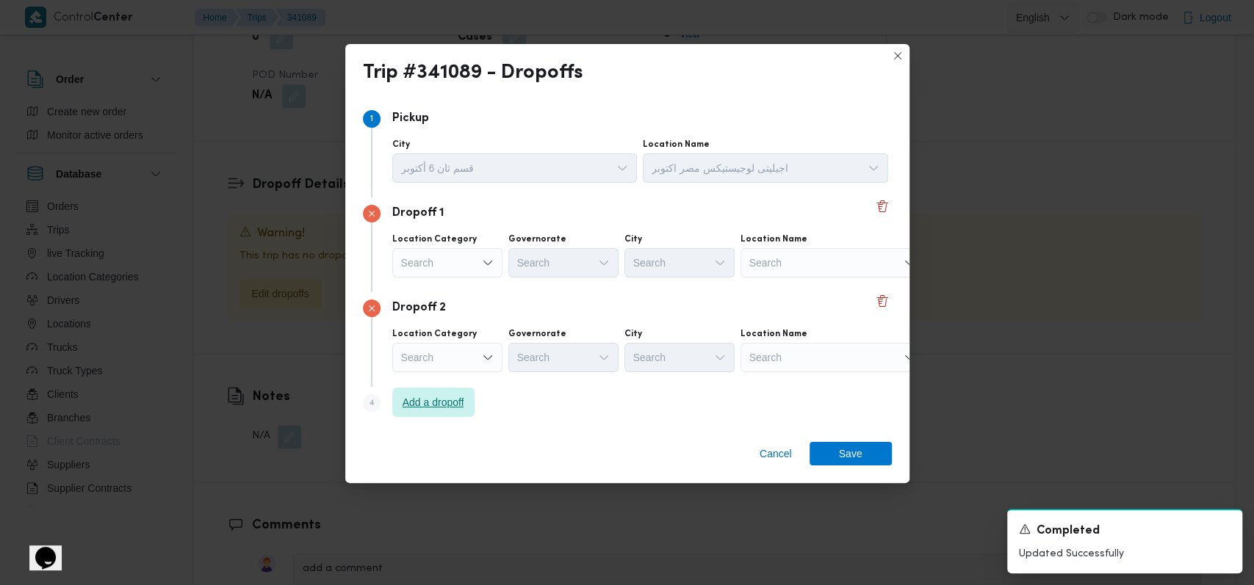
click at [458, 403] on span "Add a dropoff" at bounding box center [434, 403] width 62 height 18
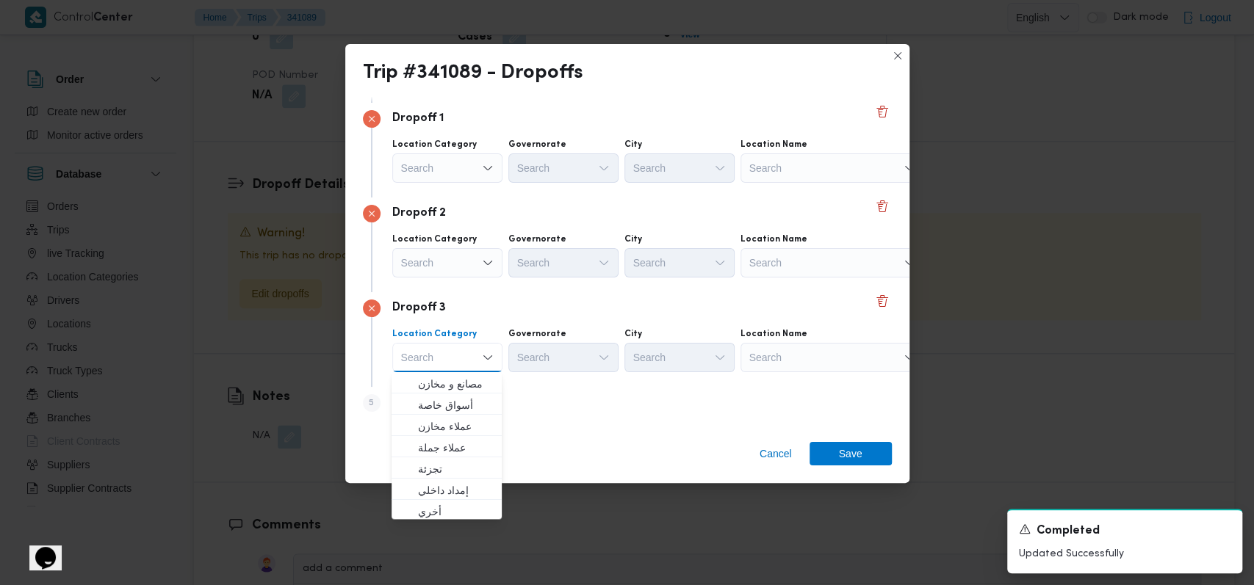
click at [734, 312] on div "Dropoff 3" at bounding box center [627, 309] width 529 height 18
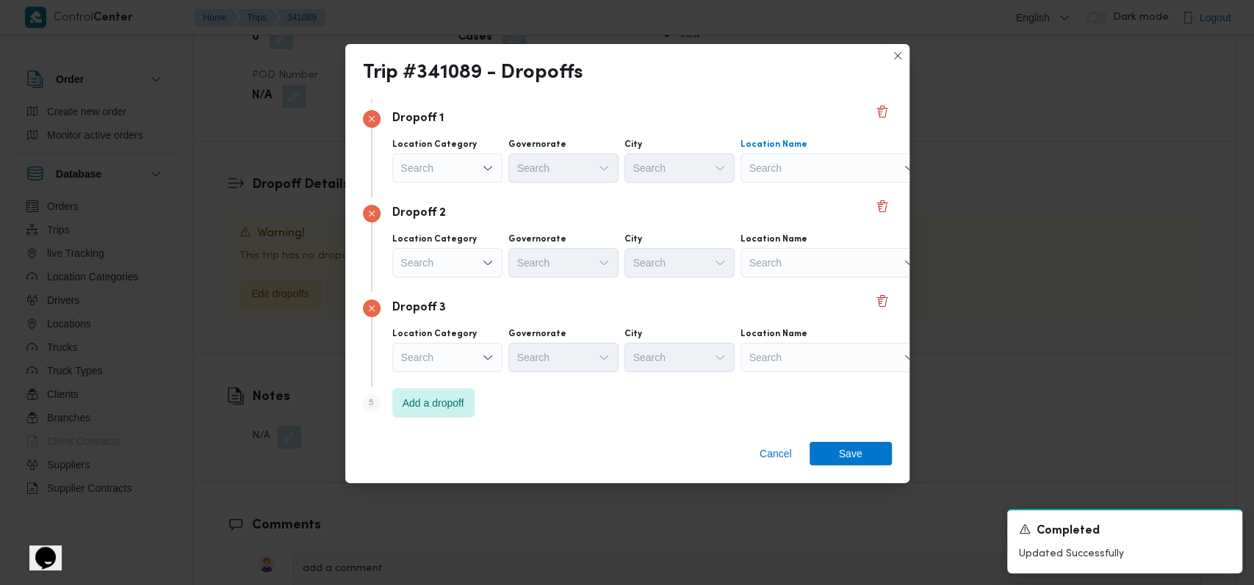
click at [823, 162] on div "Search" at bounding box center [832, 168] width 184 height 29
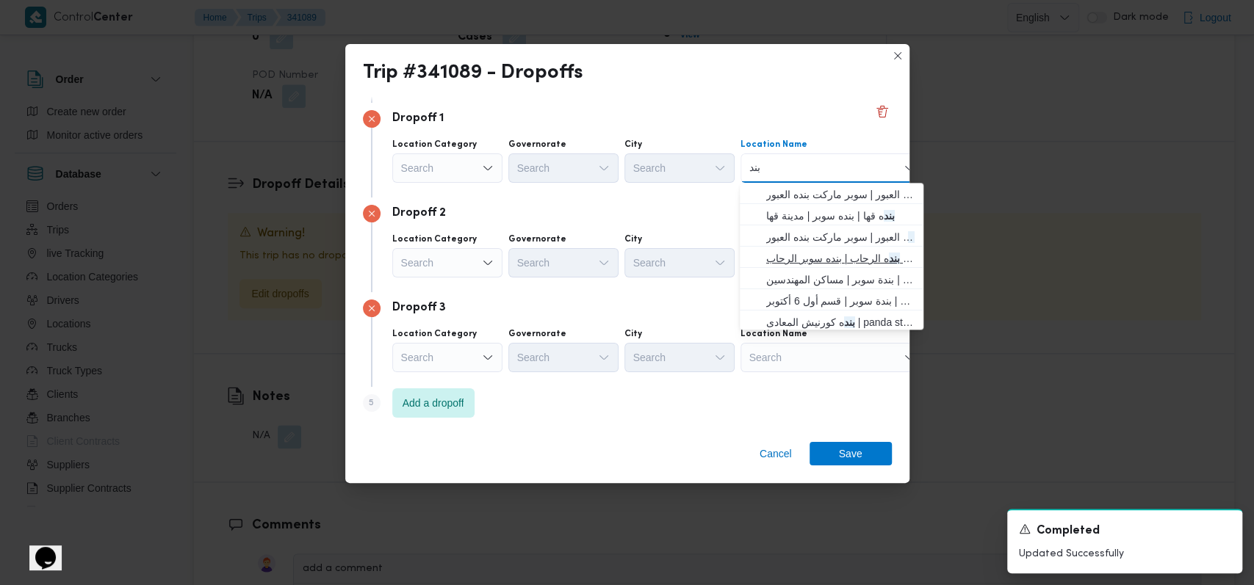
type input "بند"
click at [812, 250] on span "بند ه الرحاب | بنده سوبر الرحاب | null" at bounding box center [840, 259] width 148 height 18
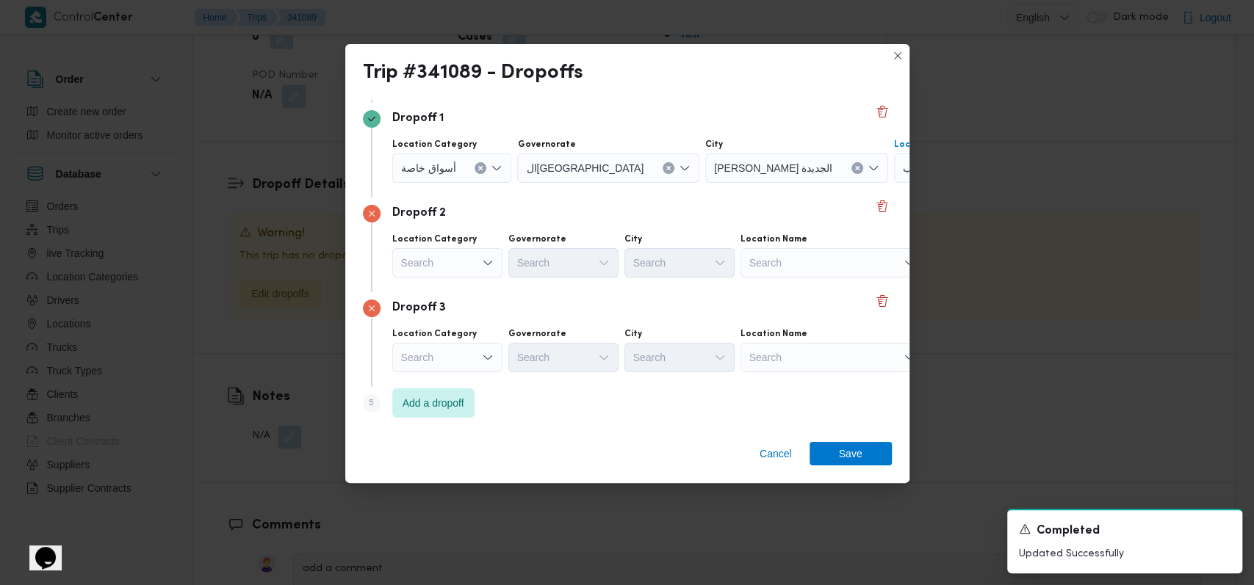
click at [812, 250] on div "Search" at bounding box center [832, 262] width 184 height 29
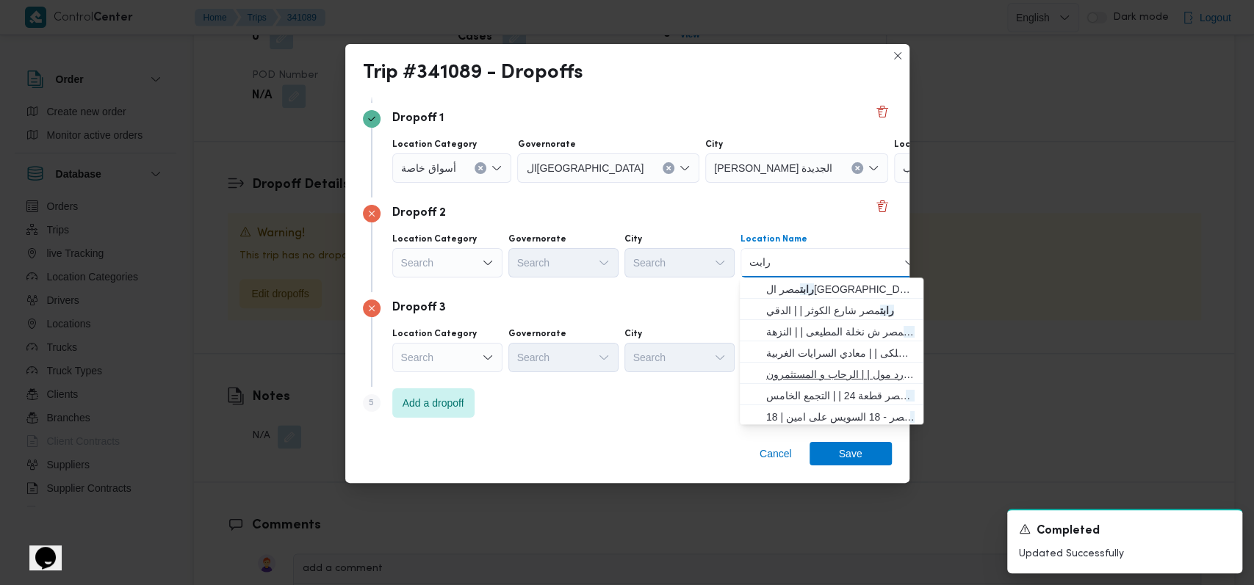
type input "رابت"
click at [826, 367] on span "رابت مصر يارد مول | | الرحاب و المستثمرون" at bounding box center [840, 375] width 148 height 18
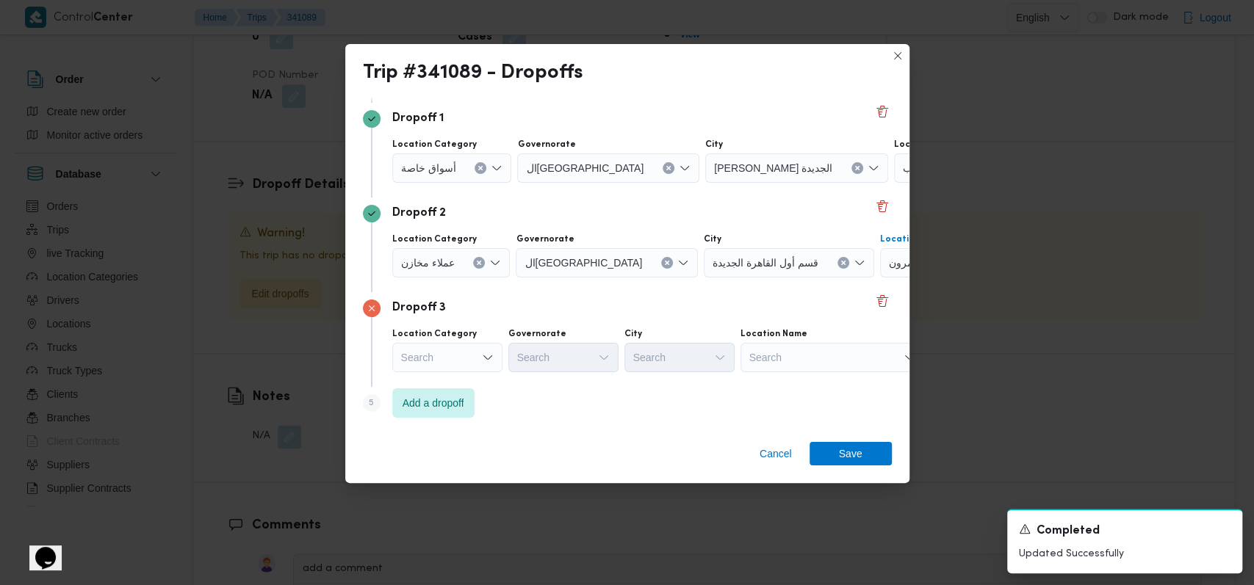
click at [826, 360] on div "Search" at bounding box center [832, 357] width 184 height 29
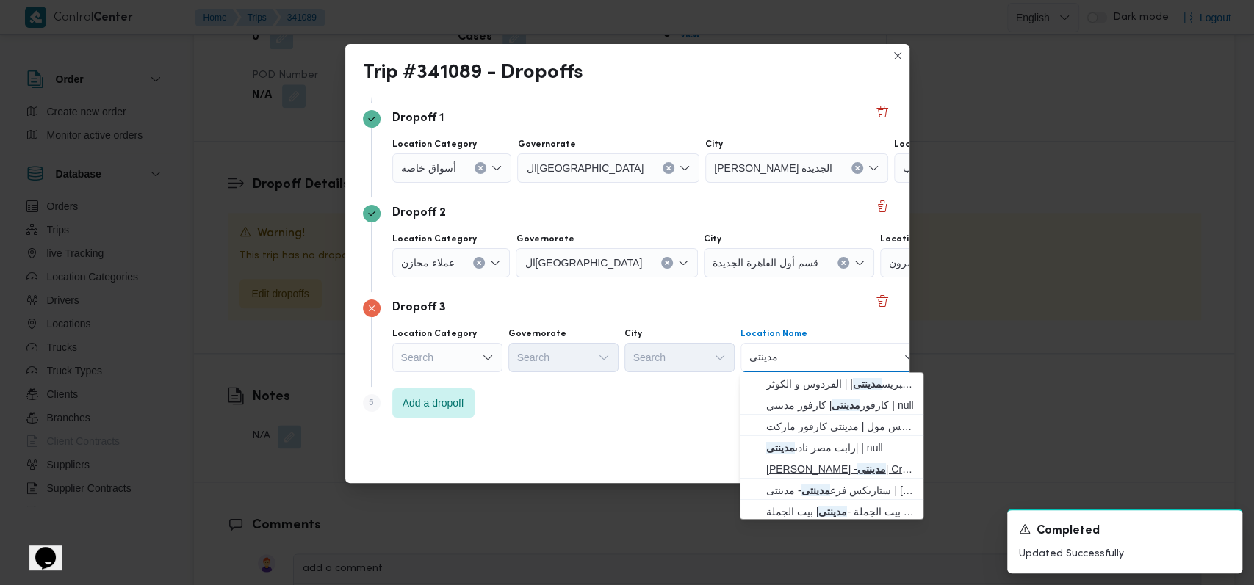
type input "مدينتى"
click at [826, 466] on span "سعودى ماركت - مدينتى | Craft Zone - Madinaty | null" at bounding box center [840, 470] width 148 height 18
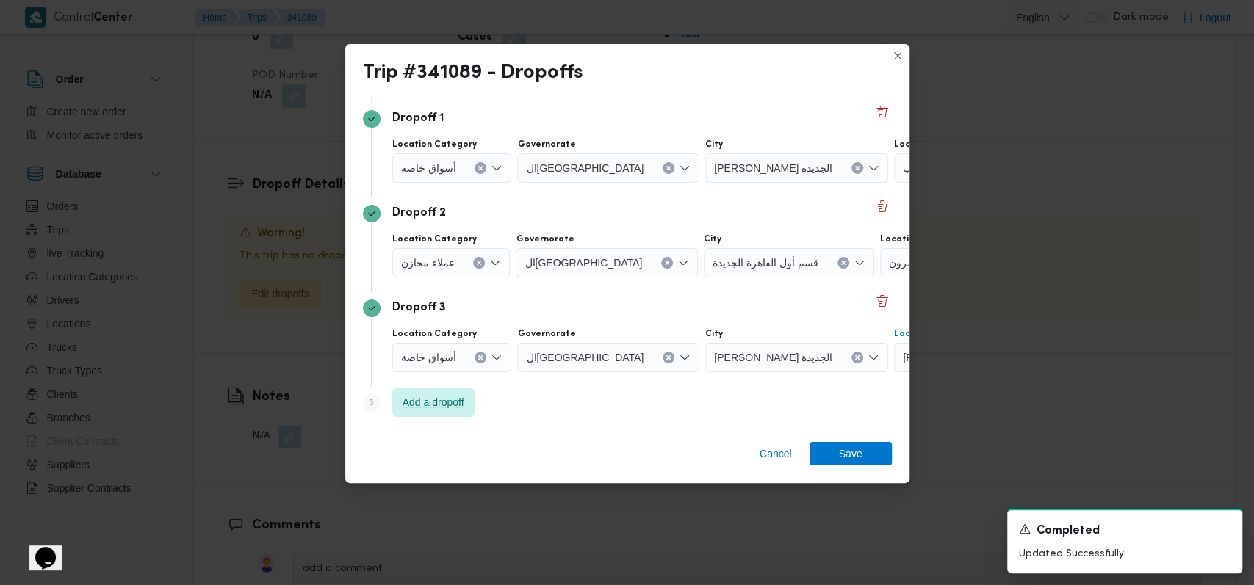
click at [403, 400] on span "Add a dropoff" at bounding box center [434, 403] width 62 height 18
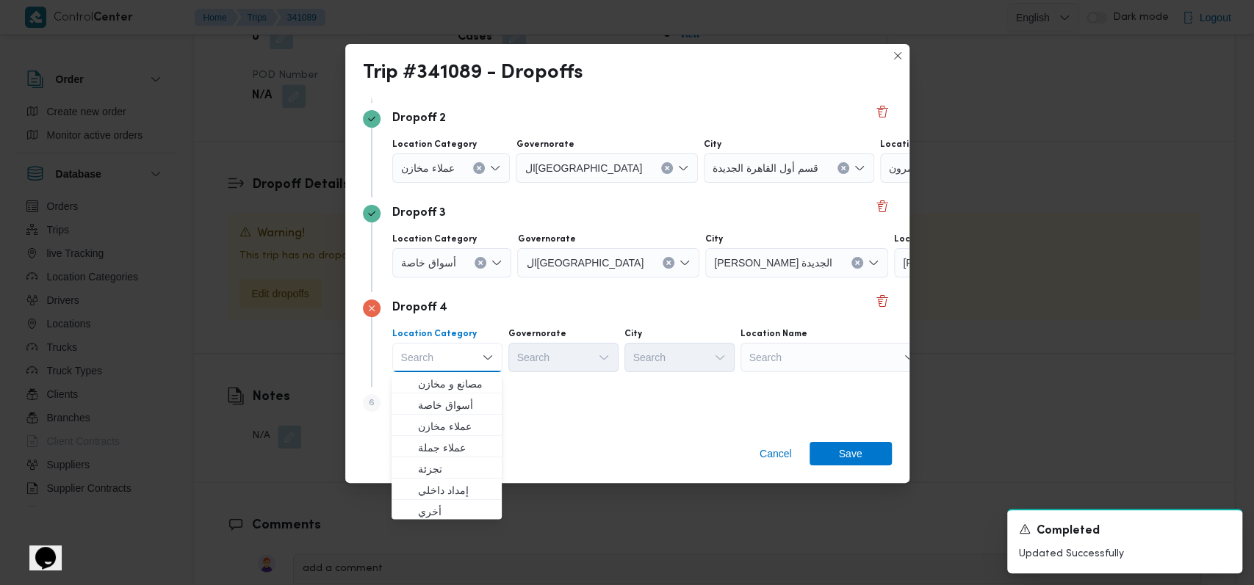
click at [635, 405] on div "Step 6 is disabled 6 Add a dropoff" at bounding box center [627, 406] width 529 height 38
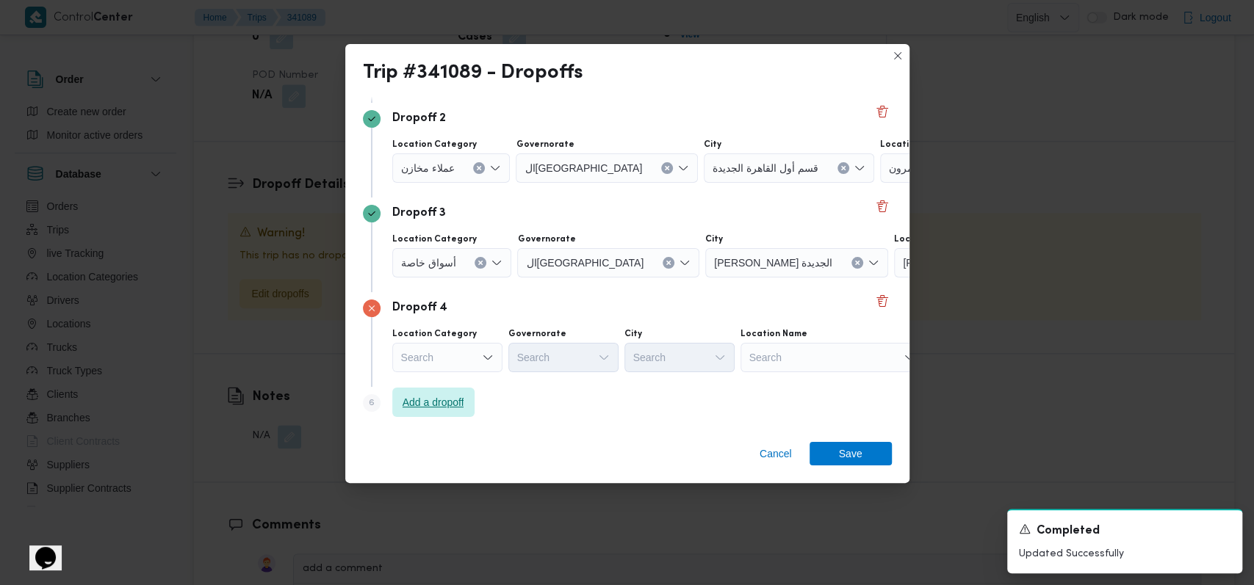
click at [453, 410] on span "Add a dropoff" at bounding box center [434, 403] width 62 height 18
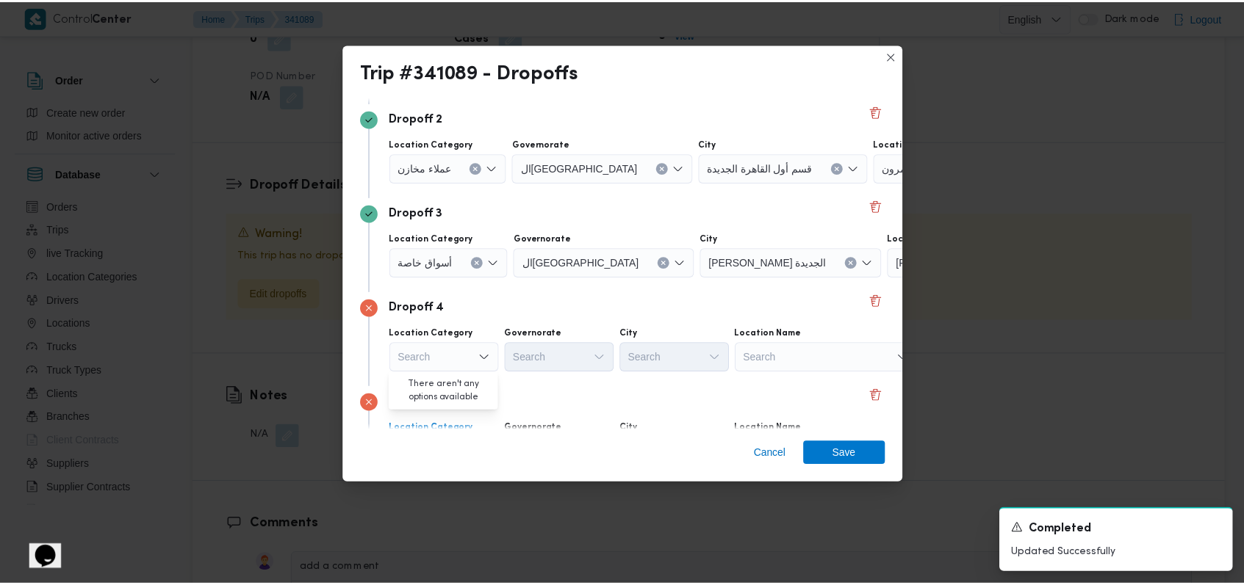
scroll to position [284, 0]
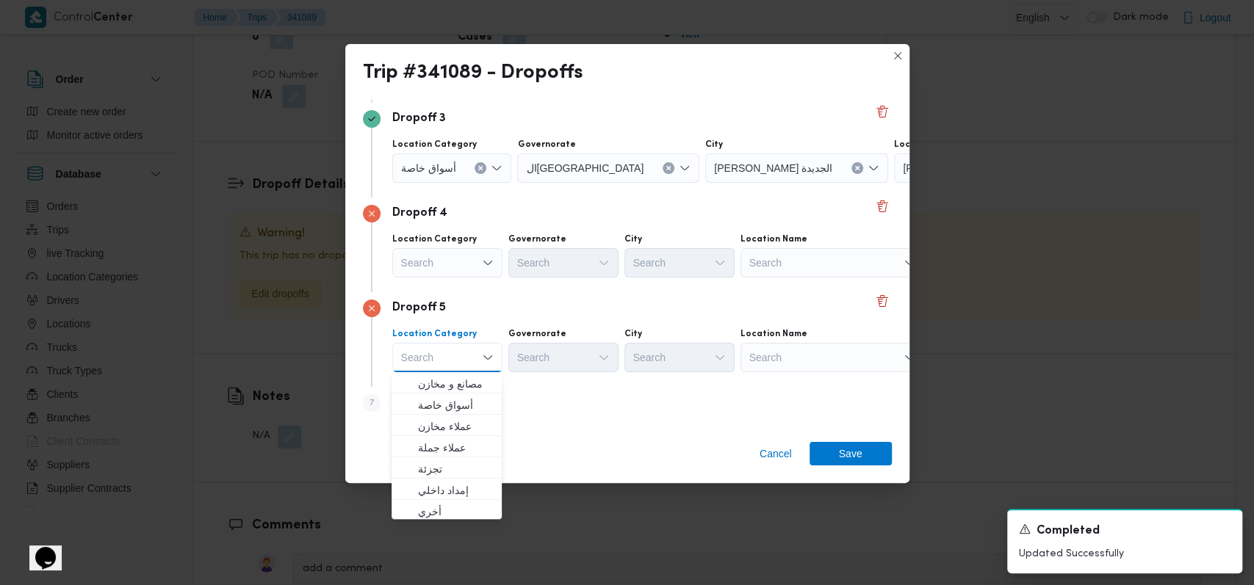
click at [782, 260] on div "Search" at bounding box center [832, 262] width 184 height 29
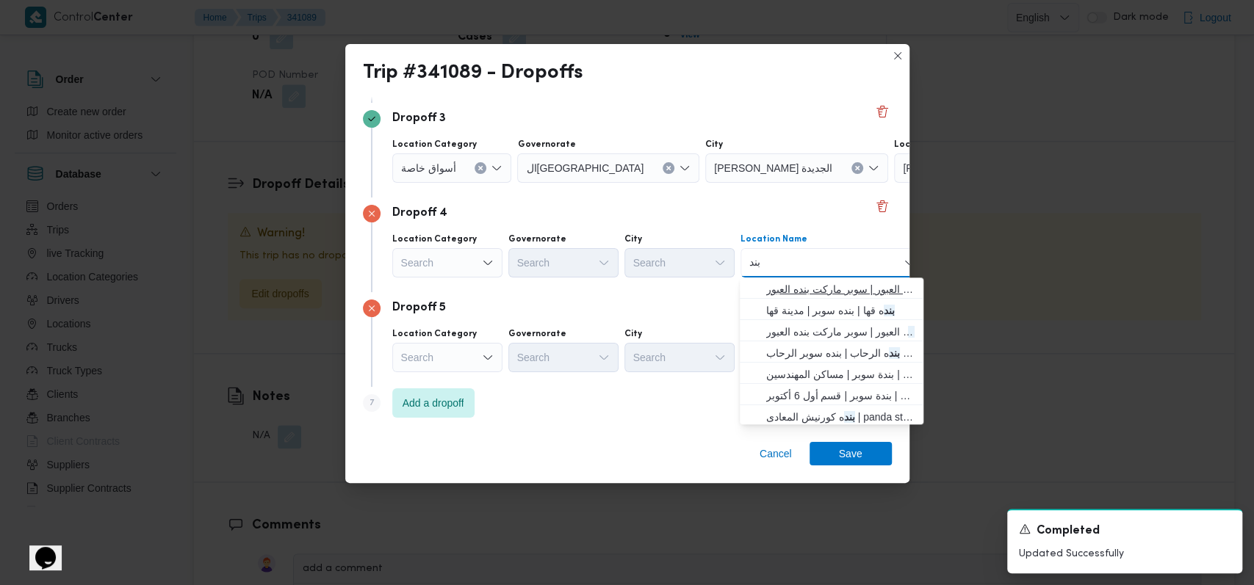
type input "بند"
click at [810, 284] on span "اسواق بند ه ماركت العبور | سوبر ماركت بنده العبور | null" at bounding box center [840, 290] width 148 height 18
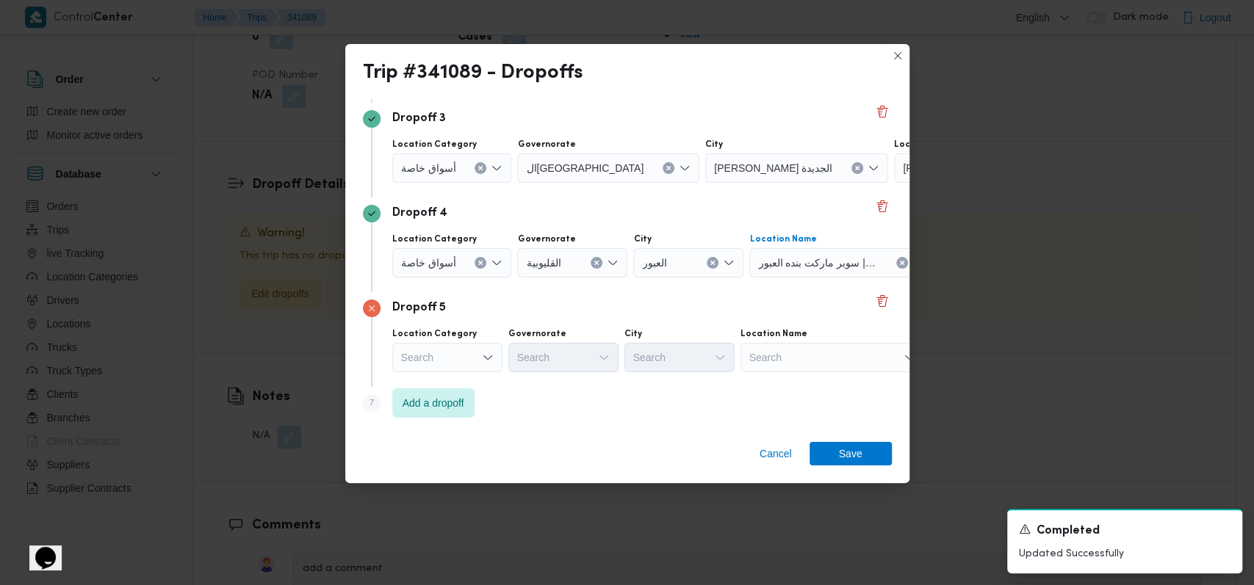
click at [776, 373] on div "Location Category Search Governorate Search City Search Location Name Search" at bounding box center [640, 350] width 502 height 50
click at [793, 360] on div "Search" at bounding box center [832, 357] width 184 height 29
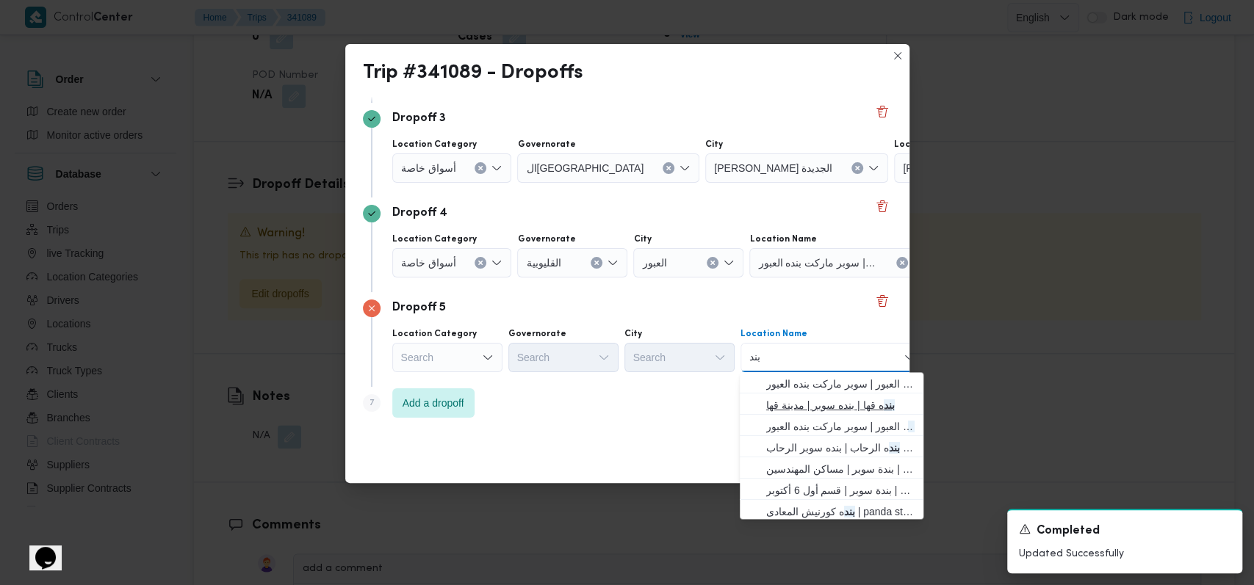
type input "بند"
click at [821, 405] on span "بند ه قها | بنده سوبر | مدينة قها" at bounding box center [840, 406] width 148 height 18
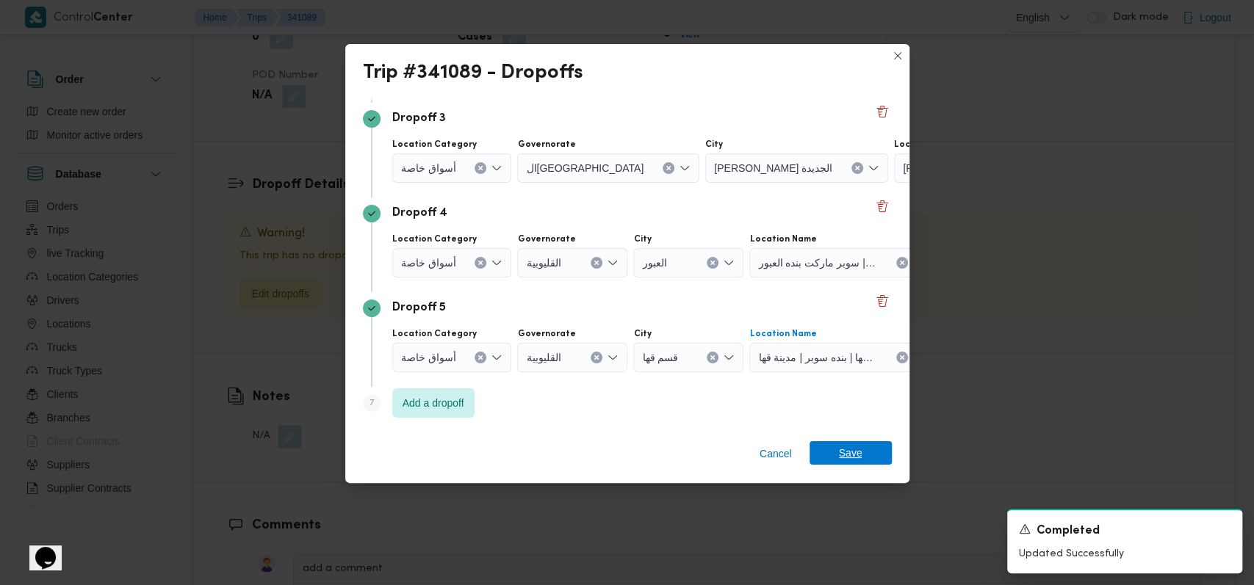
click at [871, 455] on span "Save" at bounding box center [851, 453] width 82 height 24
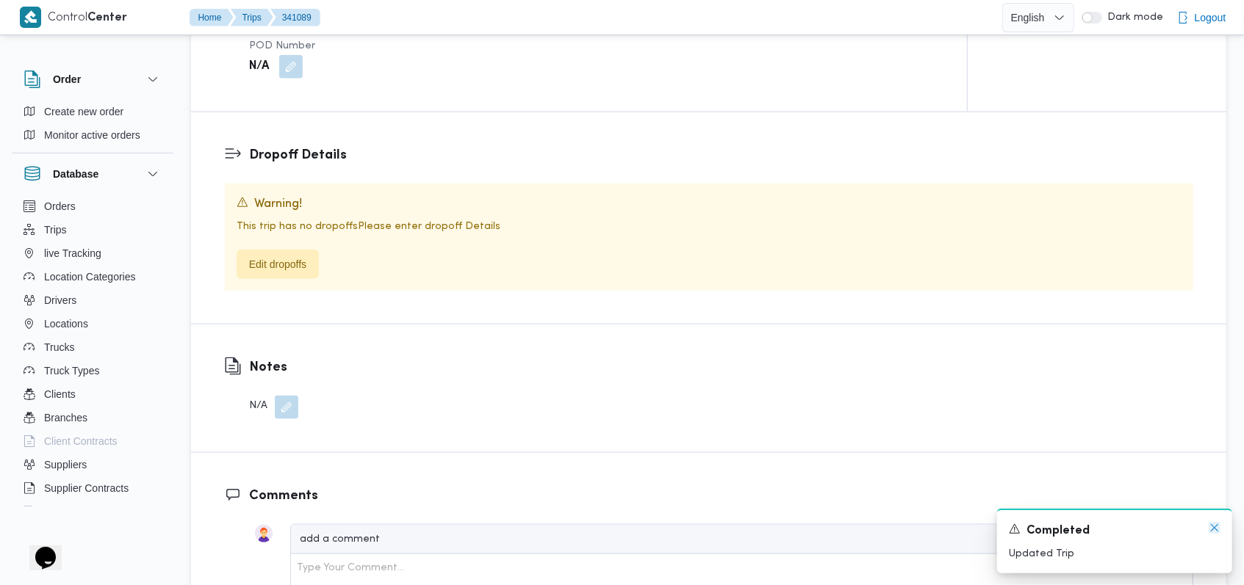
click at [1210, 532] on icon "Dismiss toast" at bounding box center [1214, 528] width 12 height 12
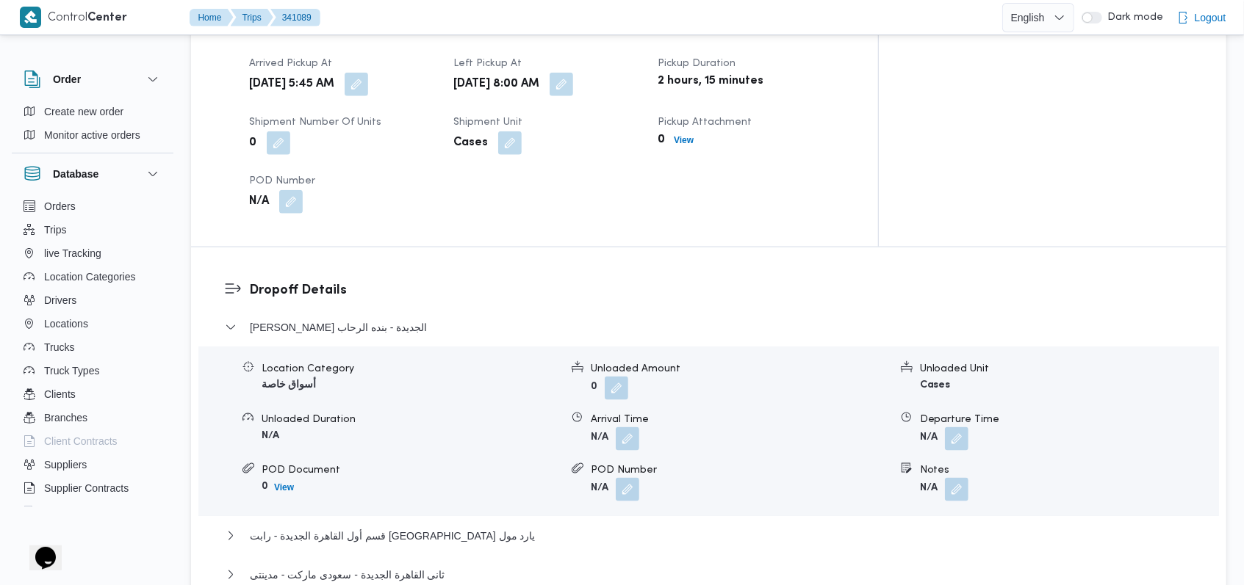
scroll to position [1171, 0]
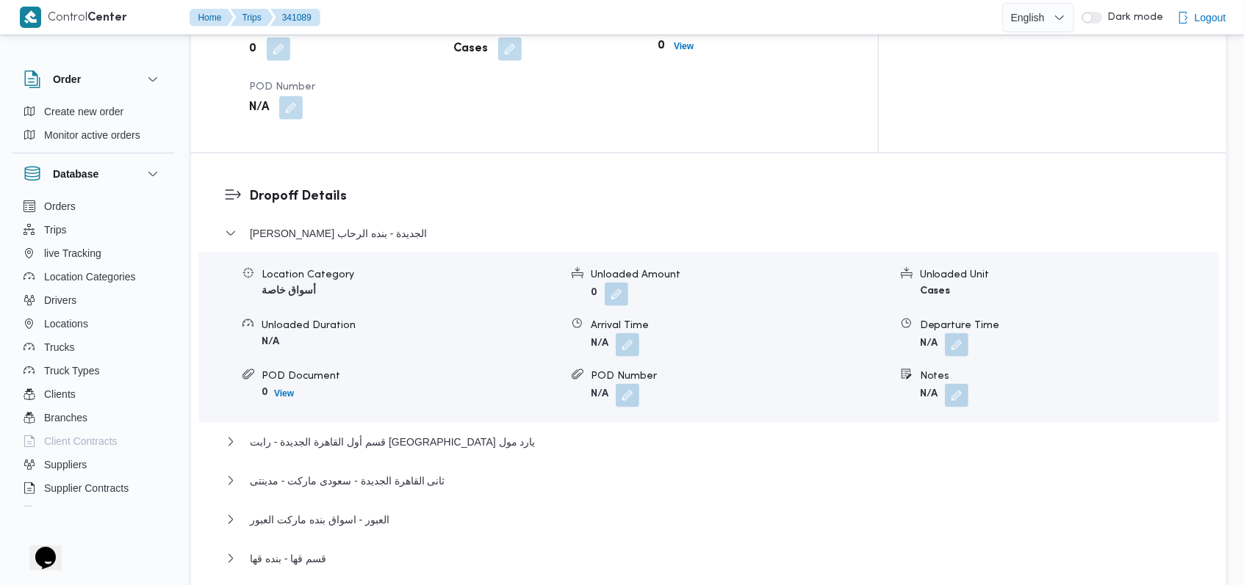
click at [331, 225] on div "ثانى القاهرة الجديدة - بنده الرحاب" at bounding box center [709, 239] width 968 height 28
click at [346, 225] on span "ثانى القاهرة الجديدة - بنده الرحاب" at bounding box center [338, 234] width 177 height 18
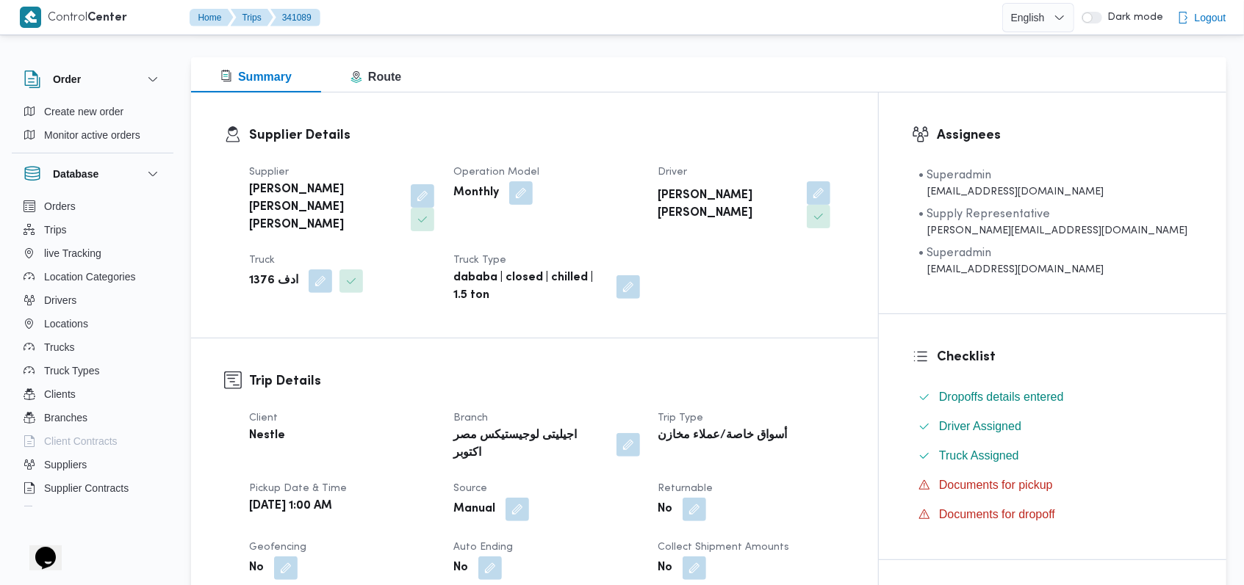
scroll to position [192, 0]
click at [641, 196] on div "Monthly" at bounding box center [547, 195] width 190 height 26
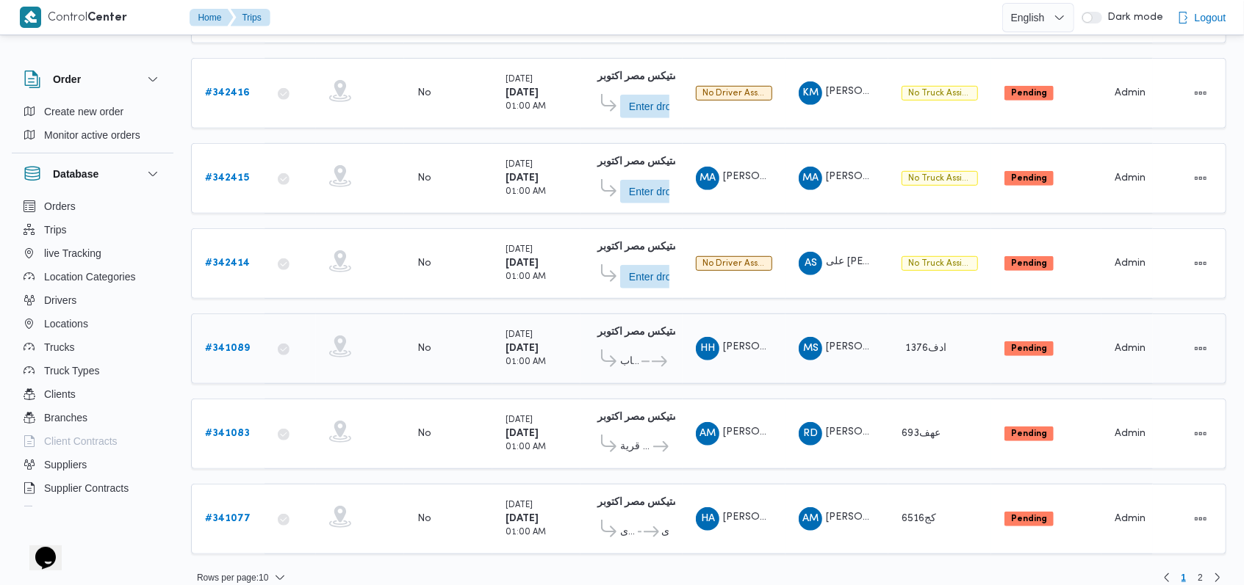
scroll to position [518, 0]
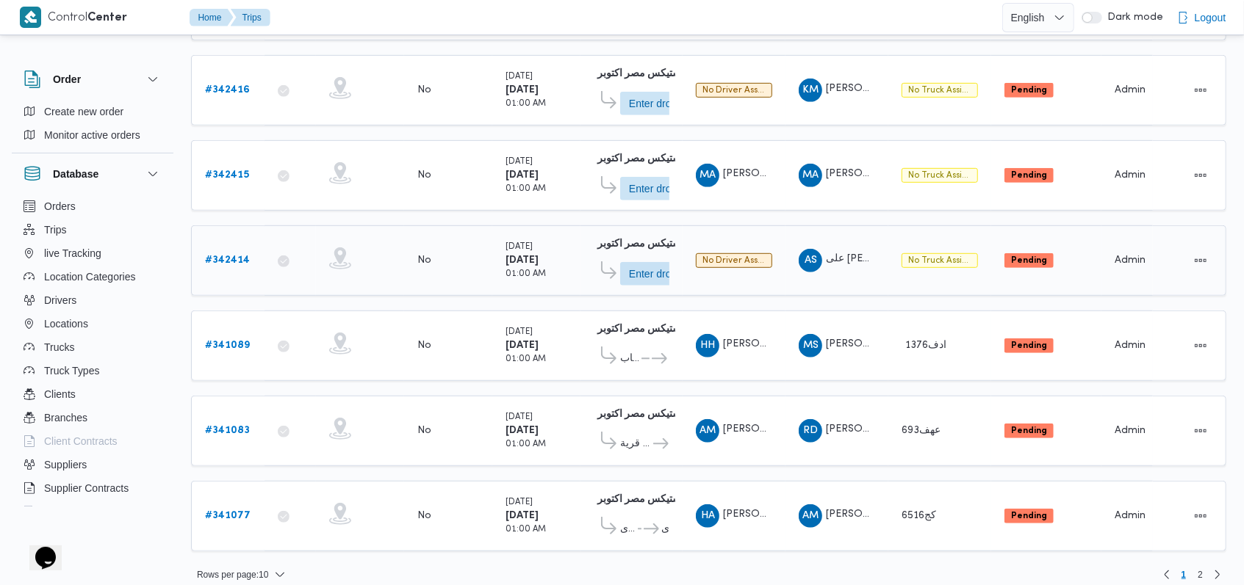
click at [237, 256] on b "# 342414" at bounding box center [227, 261] width 45 height 10
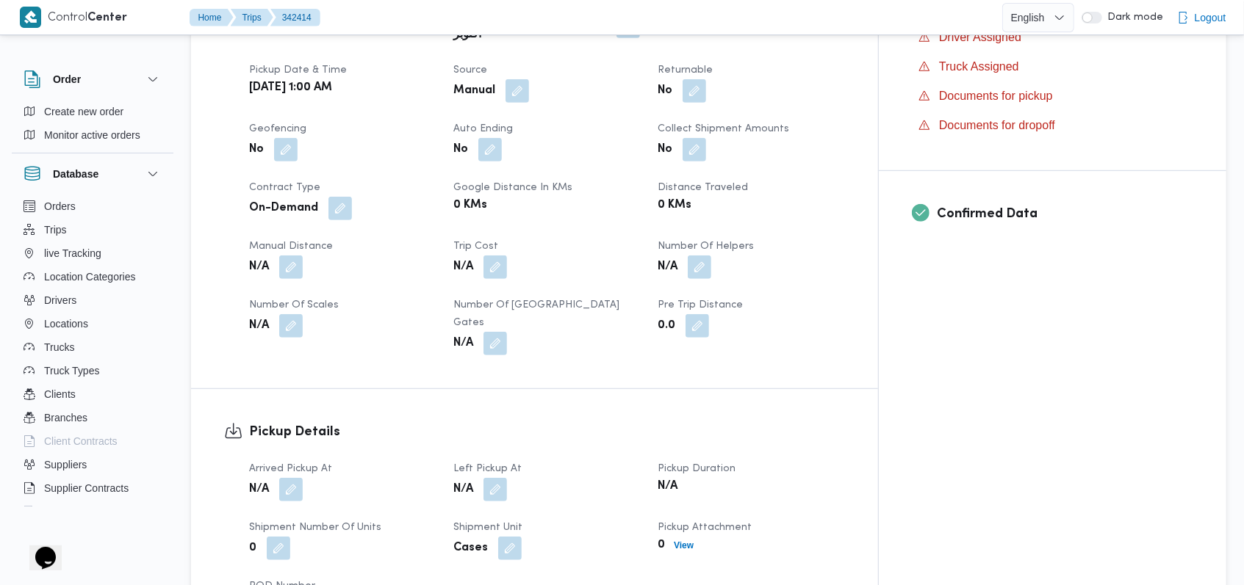
scroll to position [685, 0]
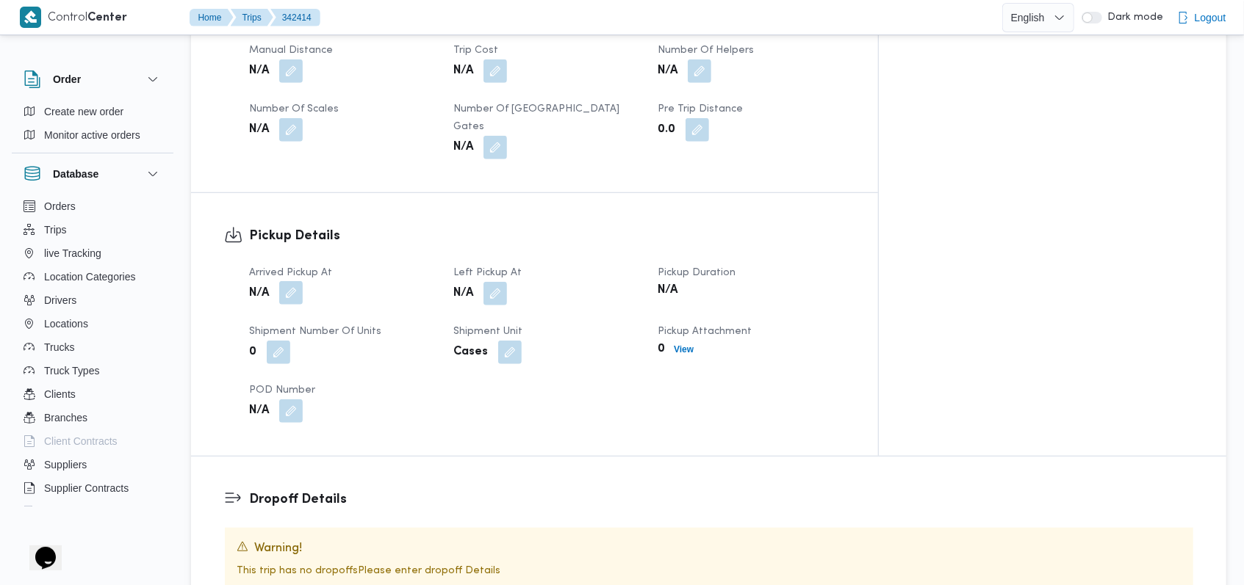
click at [286, 281] on button "button" at bounding box center [291, 293] width 24 height 24
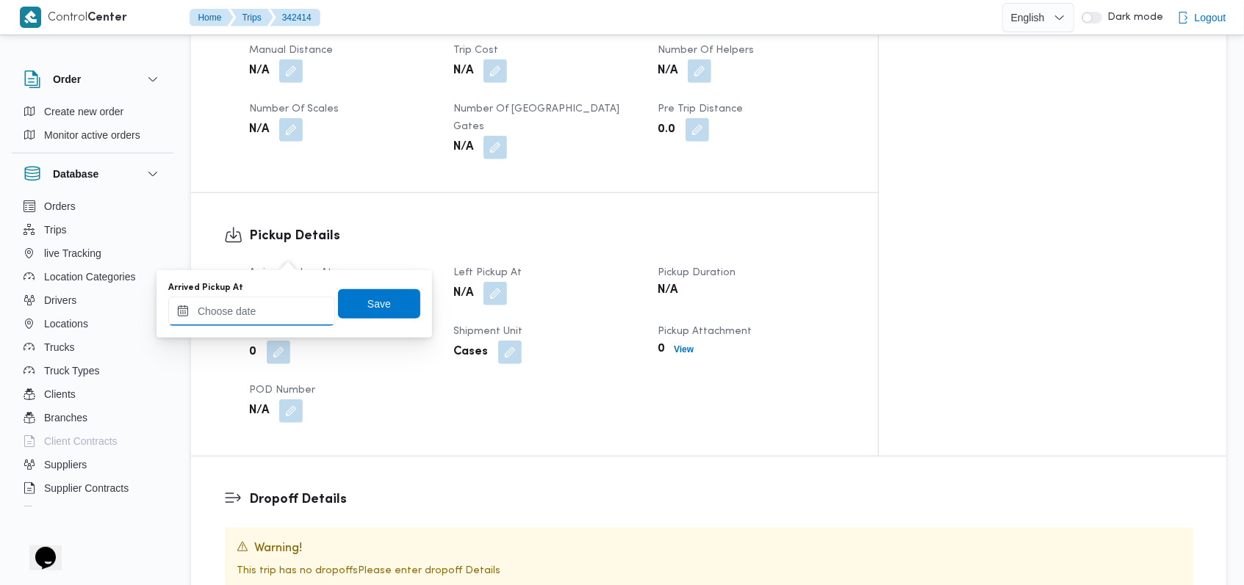
click at [272, 314] on input "Arrived Pickup At" at bounding box center [251, 311] width 167 height 29
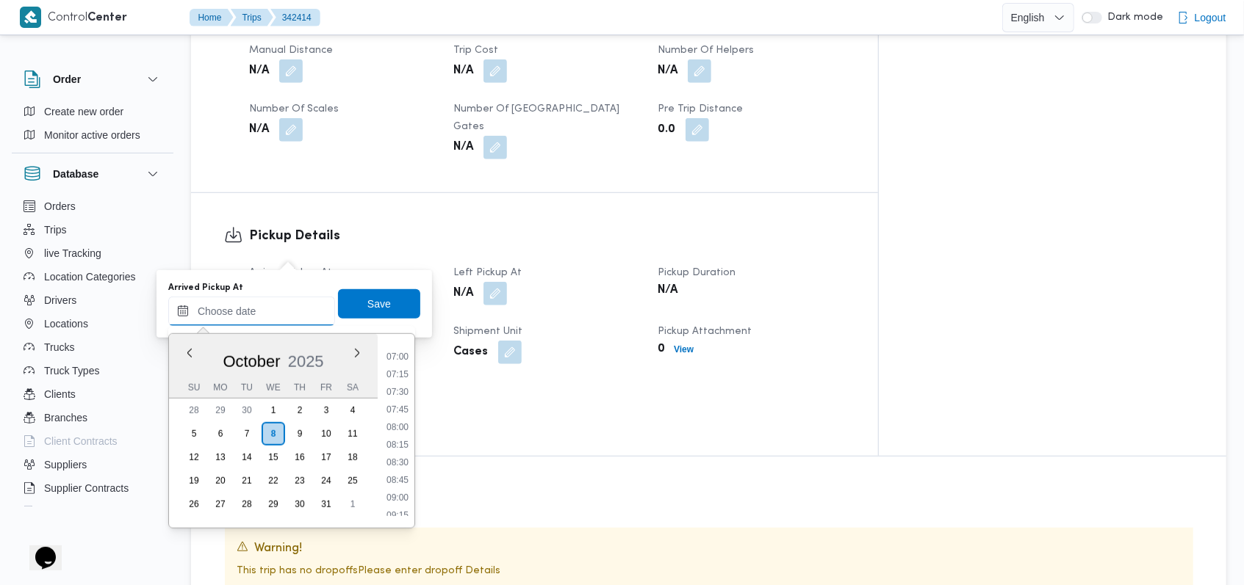
scroll to position [259, 0]
click at [404, 361] on li "03:45" at bounding box center [398, 358] width 34 height 15
type input "08/10/2025 03:45"
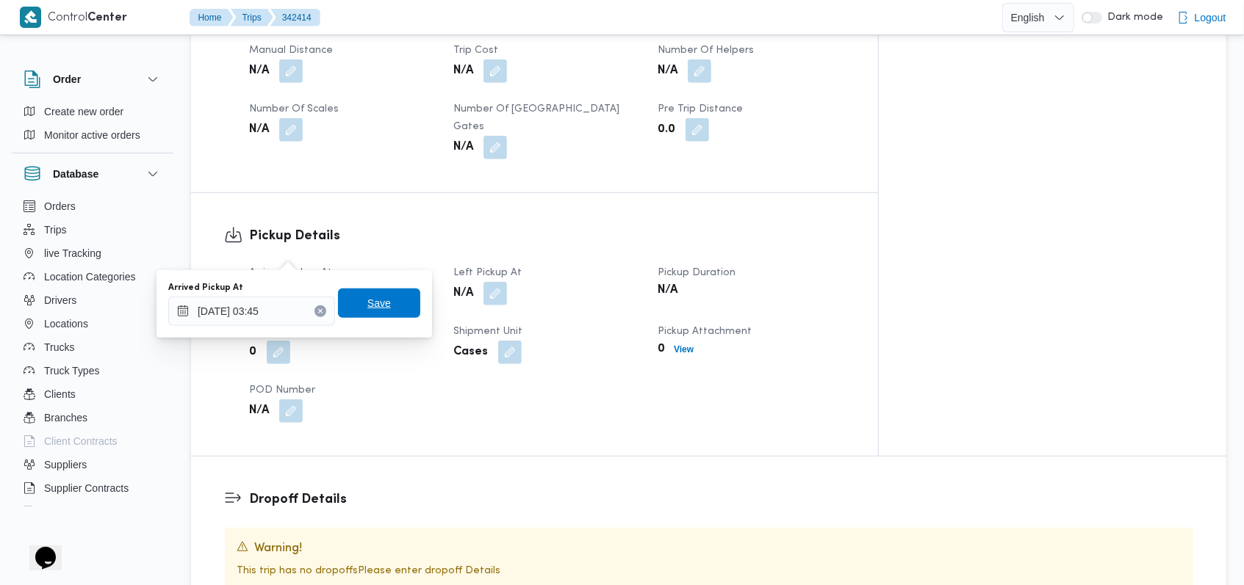
click at [387, 295] on span "Save" at bounding box center [379, 303] width 82 height 29
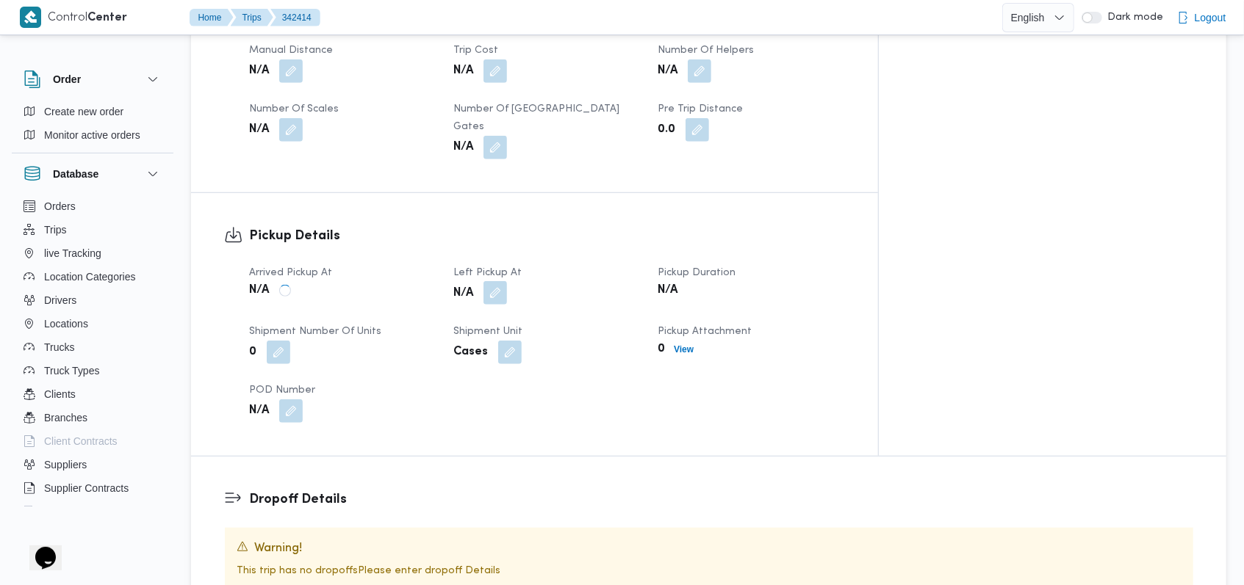
click at [507, 281] on button "button" at bounding box center [495, 293] width 24 height 24
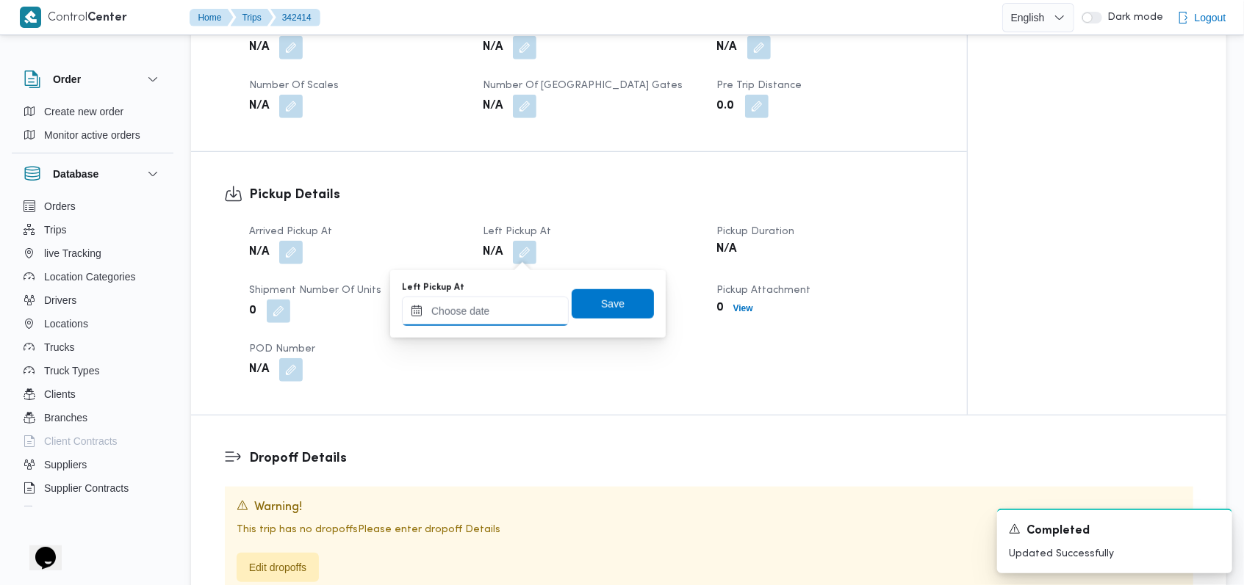
click at [501, 303] on input "Left Pickup At" at bounding box center [485, 311] width 167 height 29
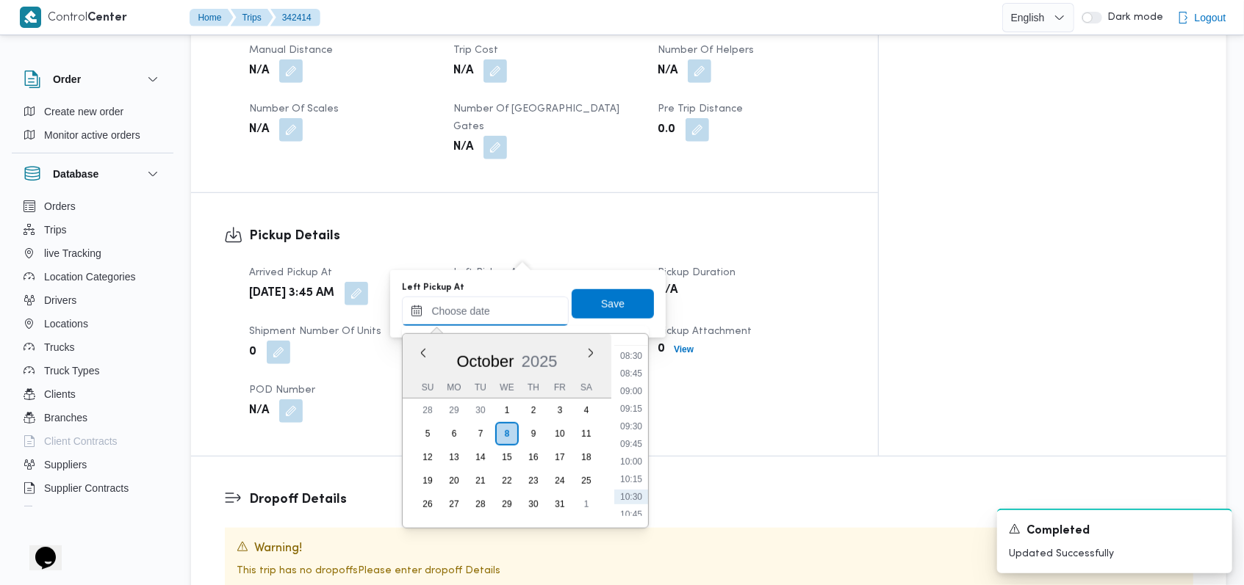
scroll to position [553, 0]
click at [641, 367] on li "08:00" at bounding box center [631, 364] width 34 height 15
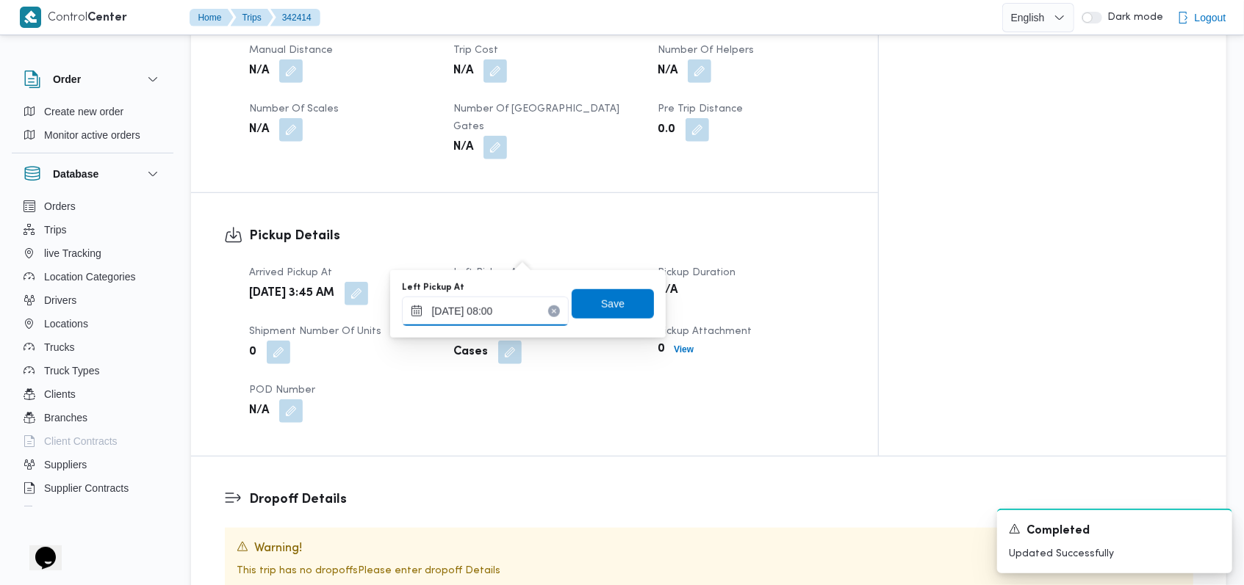
click at [504, 303] on input "08/10/2025 08:00" at bounding box center [485, 311] width 167 height 29
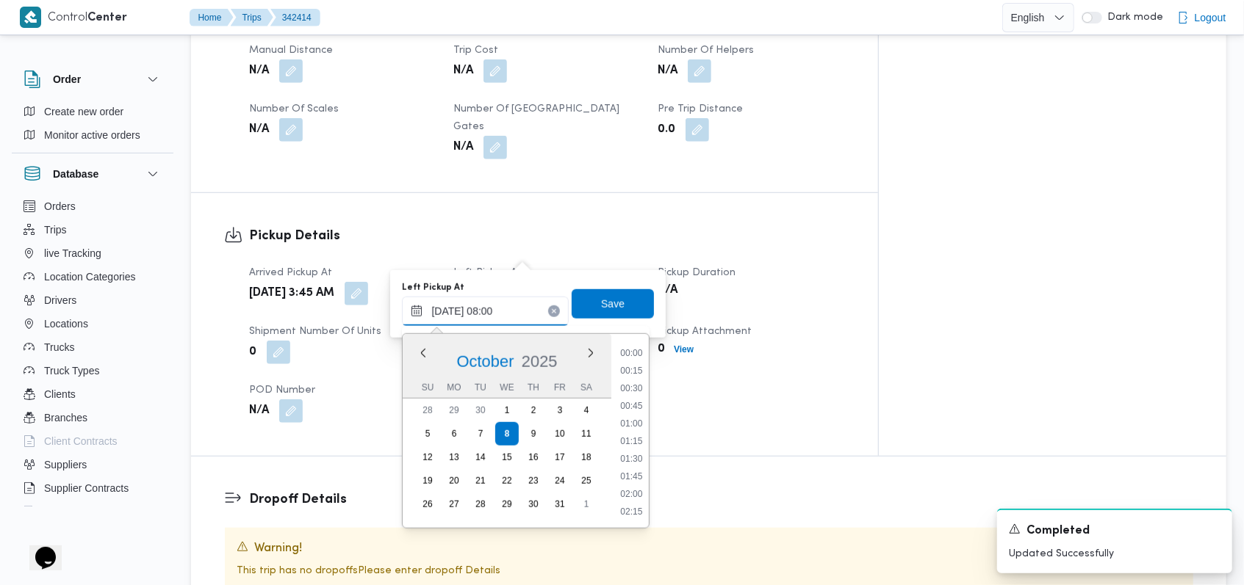
scroll to position [475, 0]
click at [634, 373] on li "07:00" at bounding box center [632, 371] width 34 height 15
type input "08/10/2025 07:00"
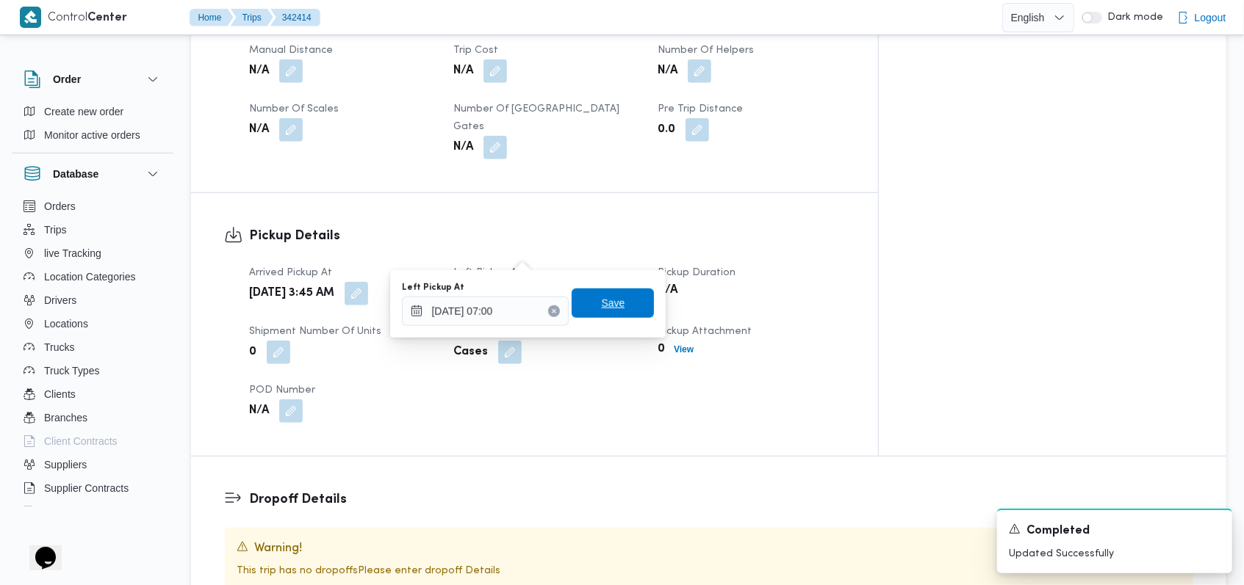
click at [613, 316] on span "Save" at bounding box center [613, 303] width 82 height 29
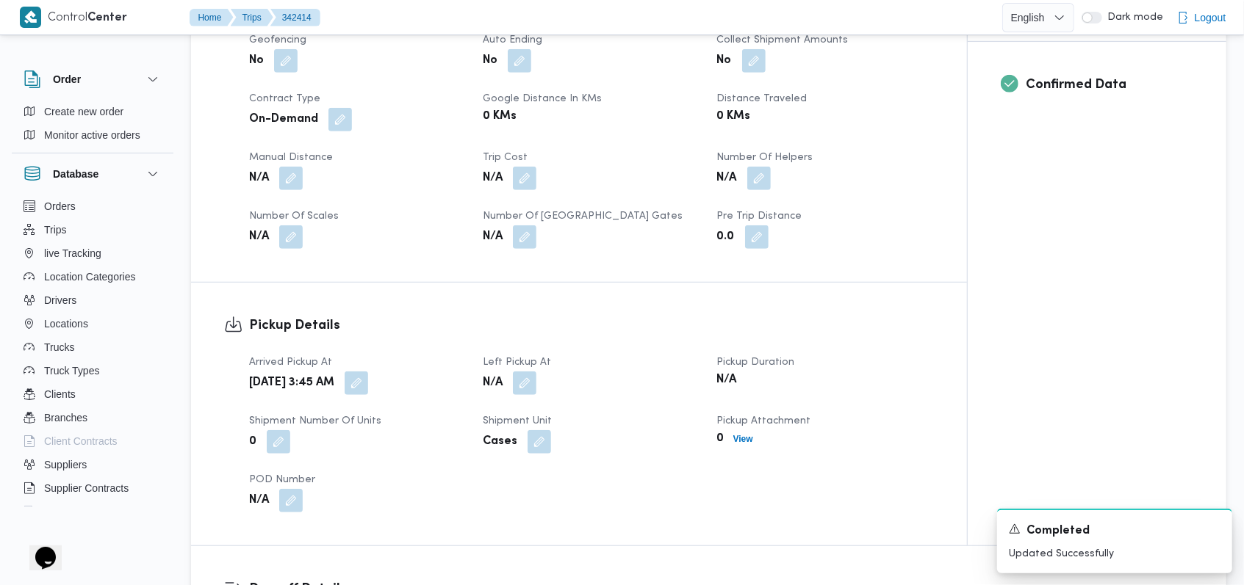
scroll to position [489, 0]
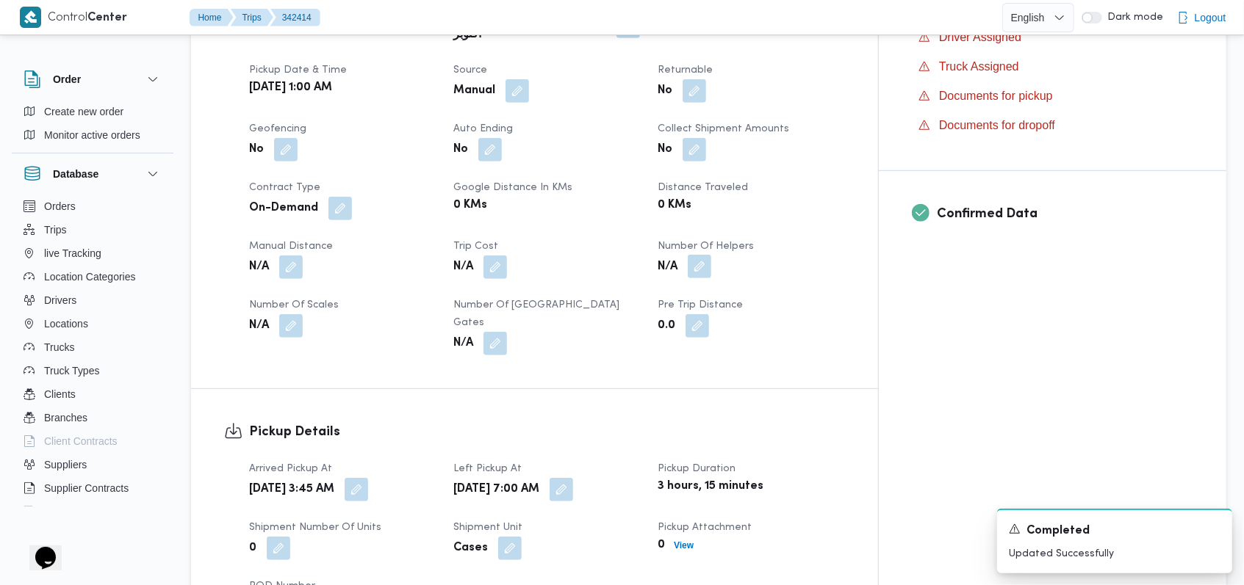
click at [711, 255] on button "button" at bounding box center [700, 267] width 24 height 24
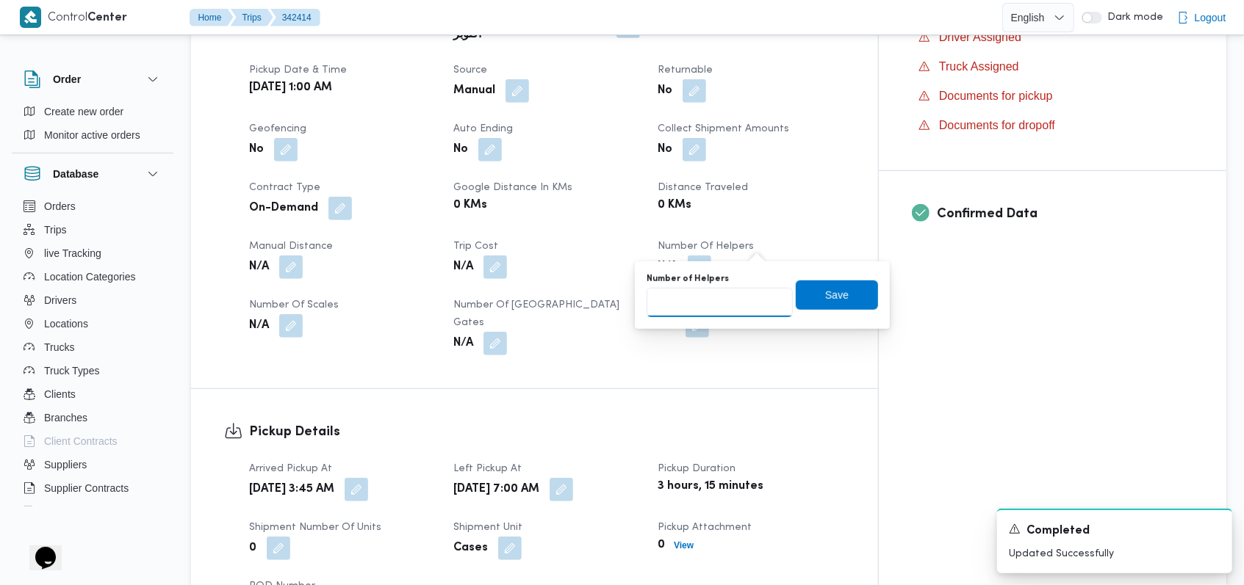
click at [712, 303] on input "Number of Helpers" at bounding box center [719, 302] width 146 height 29
type input "1"
click at [811, 291] on span "Save" at bounding box center [837, 294] width 82 height 29
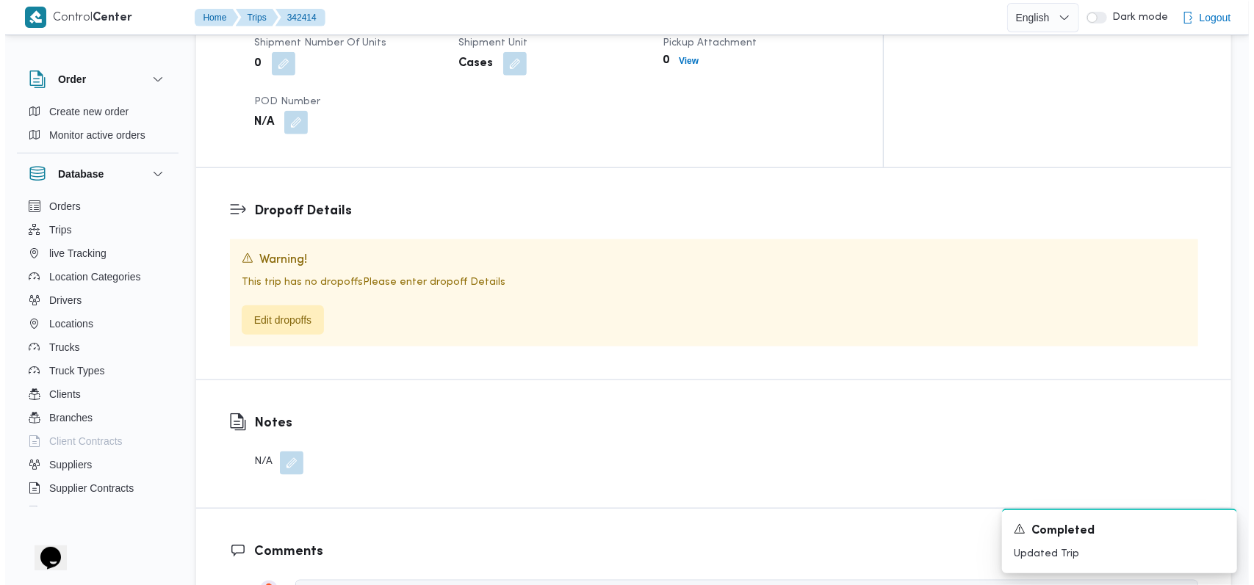
scroll to position [979, 0]
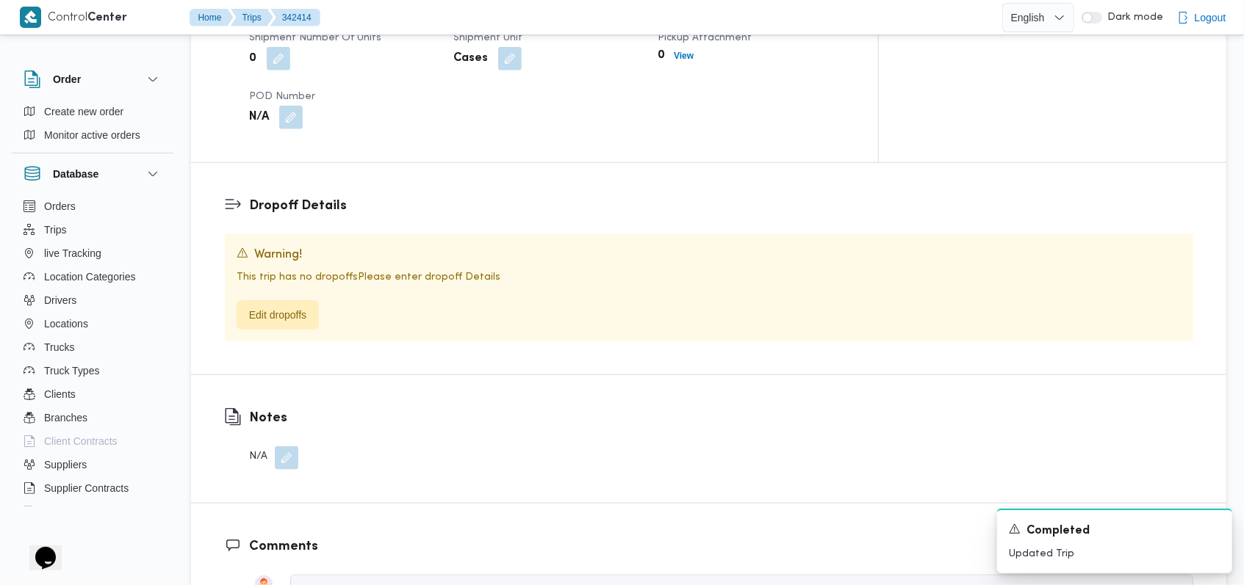
click at [281, 270] on div "This trip has no dropoffs Please enter dropoff Details Edit dropoffs" at bounding box center [709, 300] width 945 height 60
click at [282, 300] on span "Edit dropoffs" at bounding box center [278, 314] width 82 height 29
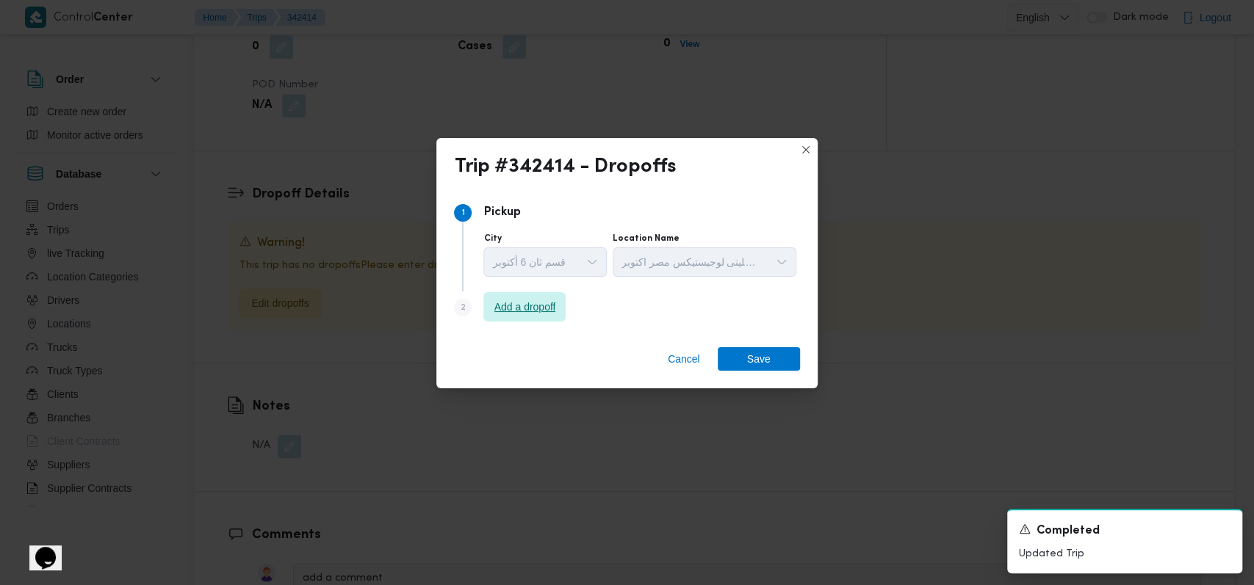
click at [495, 300] on span "Add a dropoff" at bounding box center [525, 307] width 62 height 18
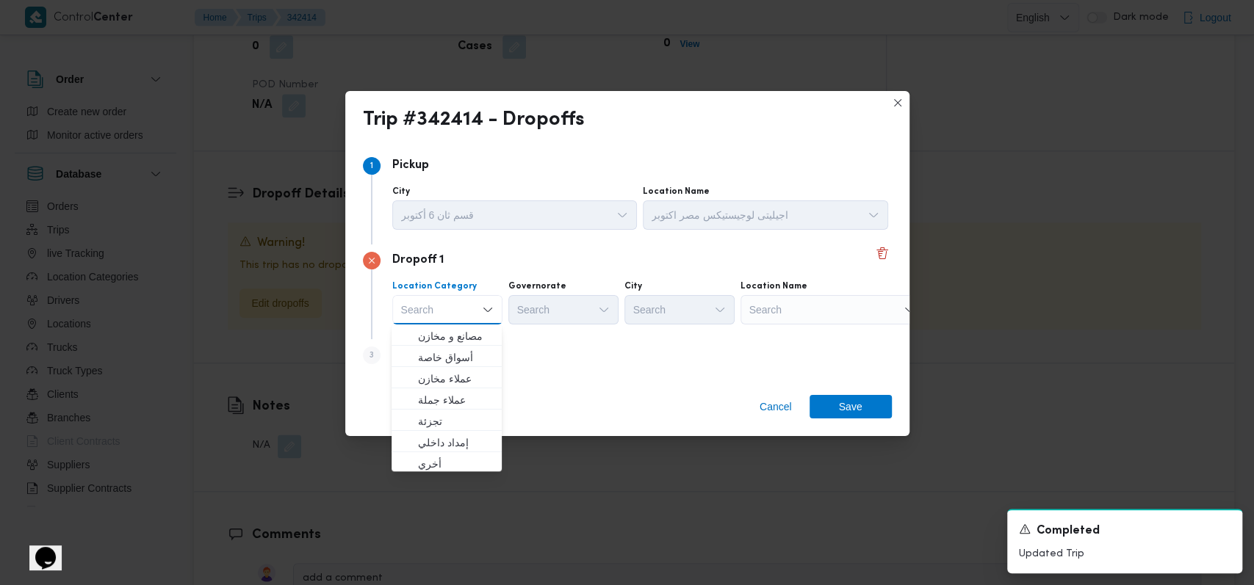
click at [577, 356] on div "Step 3 is disabled 3 Add a dropoff" at bounding box center [627, 358] width 529 height 38
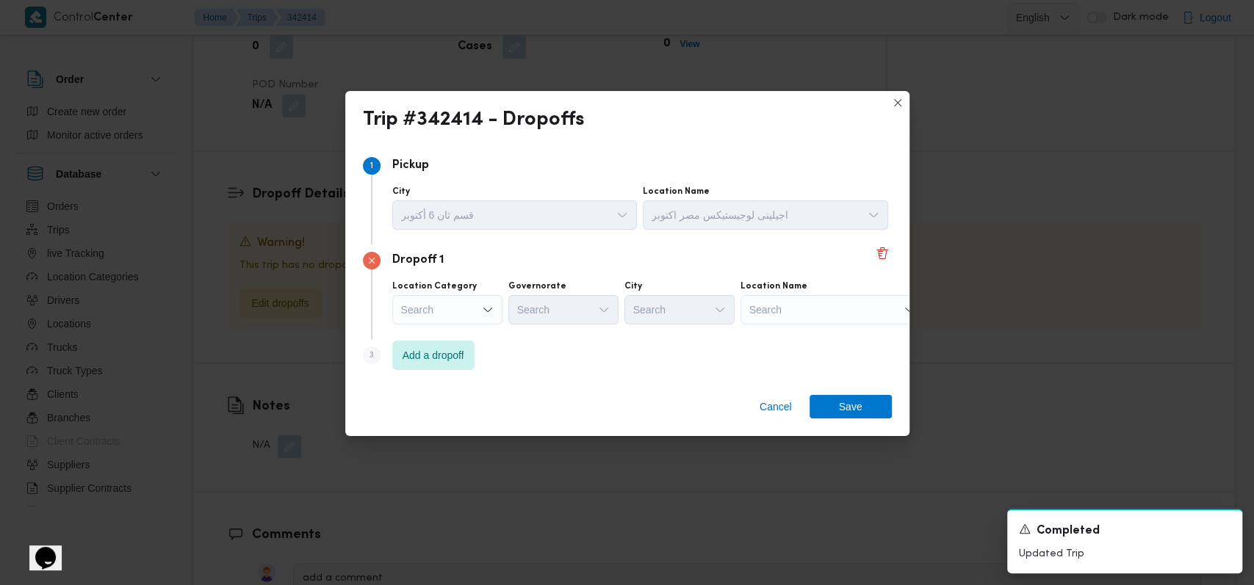
click at [486, 356] on div "Step 3 is disabled 3 Add a dropoff" at bounding box center [627, 358] width 529 height 38
click at [428, 357] on span "Add a dropoff" at bounding box center [434, 355] width 62 height 18
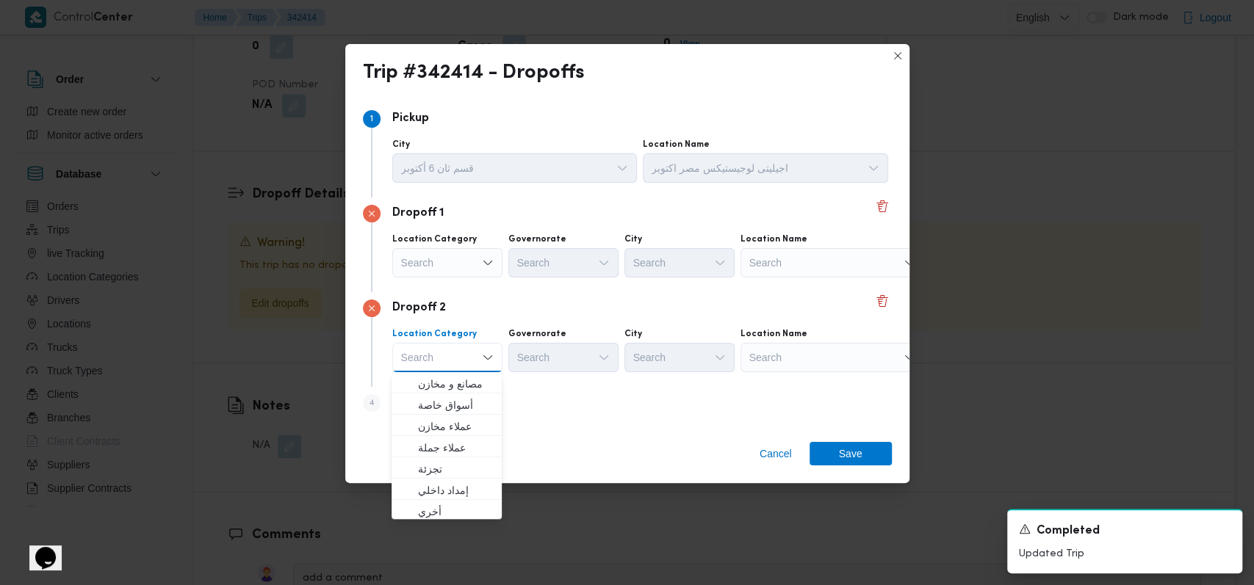
click at [546, 405] on div "Step 4 is disabled 4 Add a dropoff" at bounding box center [627, 406] width 529 height 38
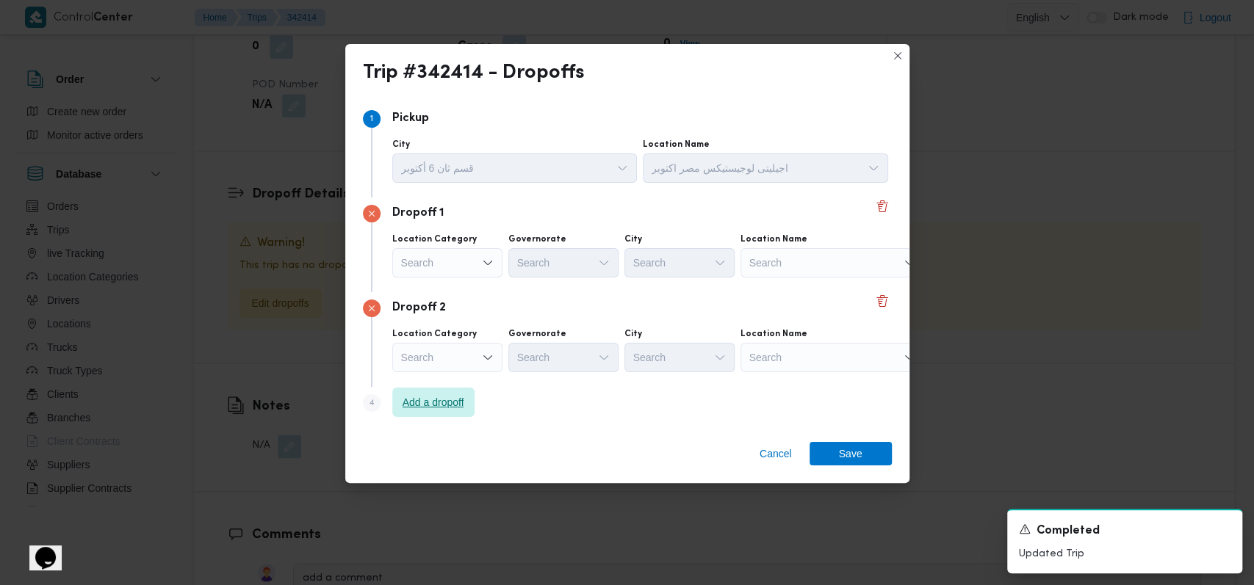
click at [430, 400] on span "Add a dropoff" at bounding box center [434, 403] width 62 height 18
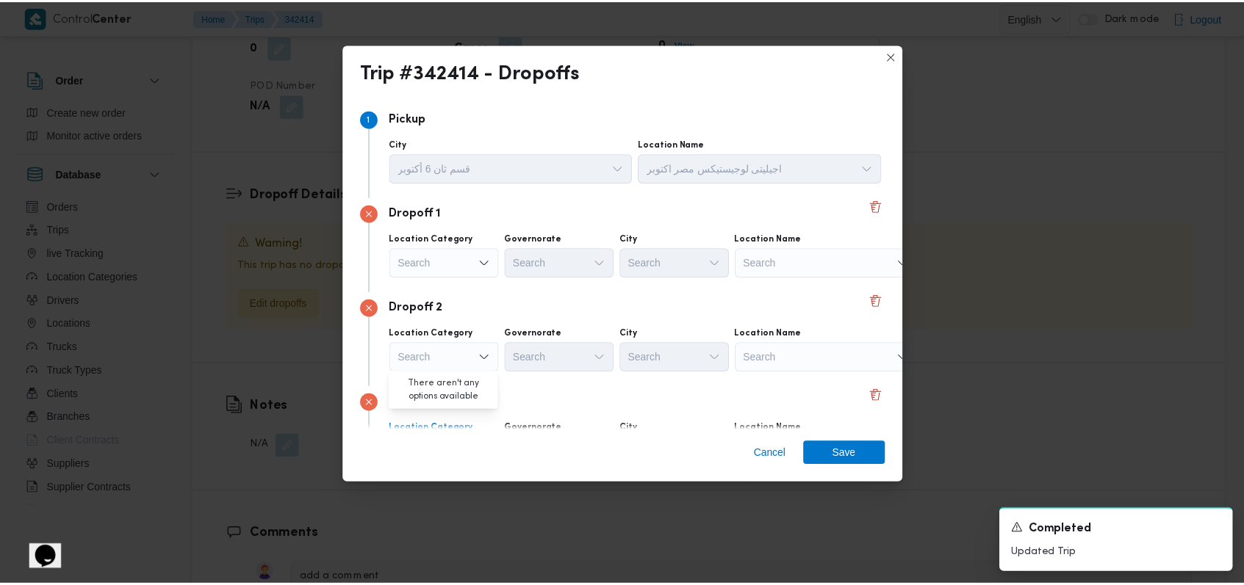
scroll to position [95, 0]
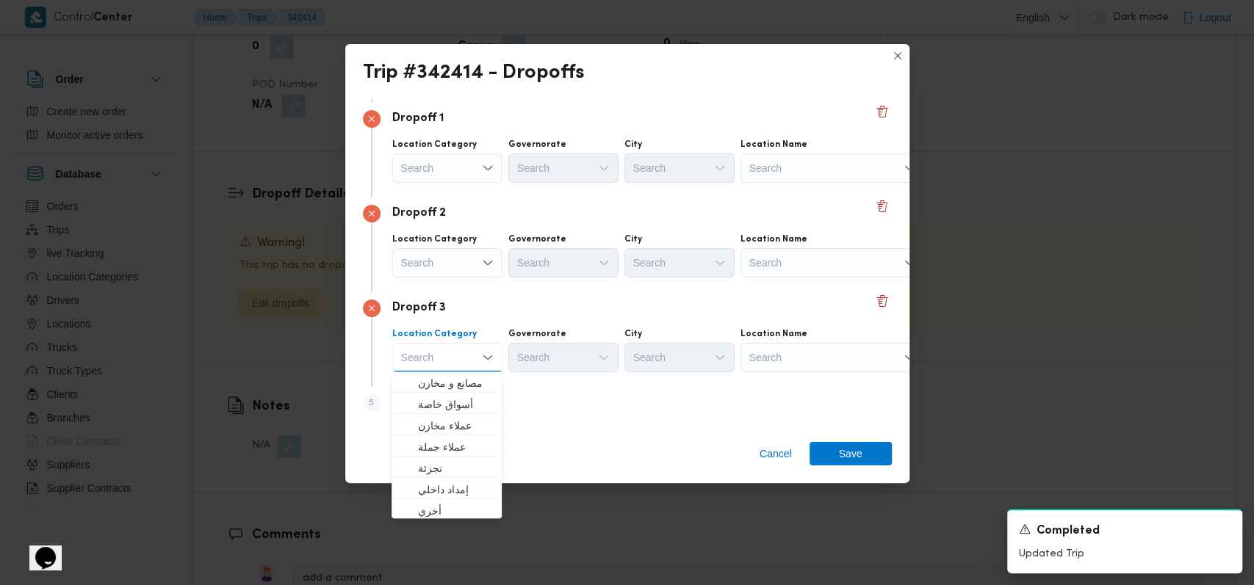
click at [787, 164] on div "Search" at bounding box center [832, 168] width 184 height 29
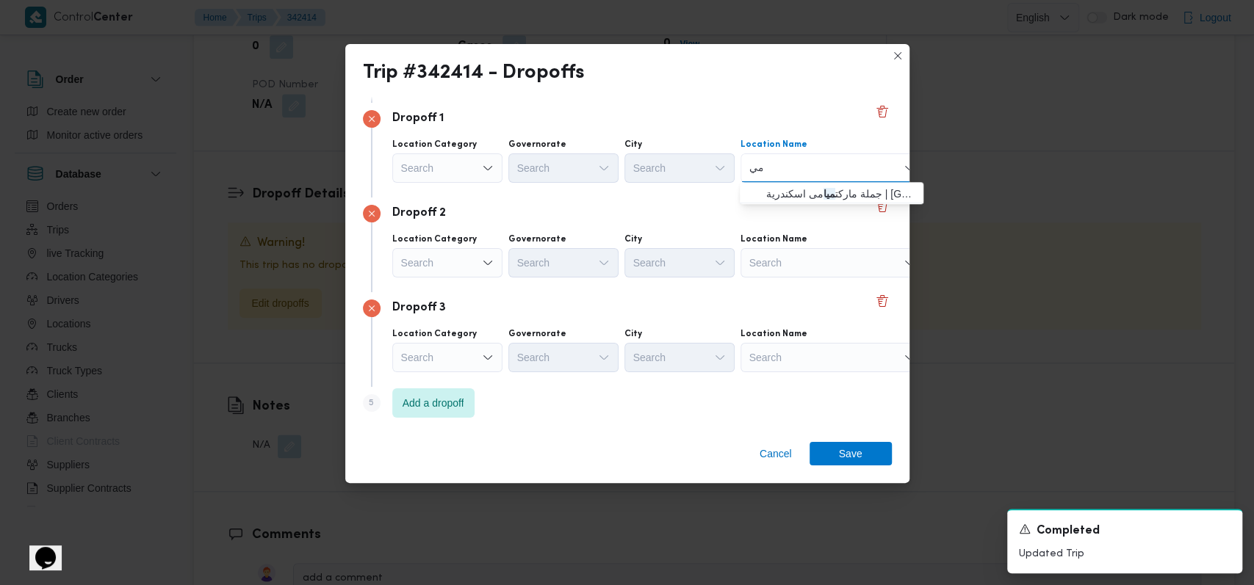
type input "م"
type input "جرين تاو"
click at [790, 187] on span "جملة ماركت جرين تاو ر اسكندرية | جريـن تـاورز | عزبة النزهة" at bounding box center [840, 194] width 148 height 18
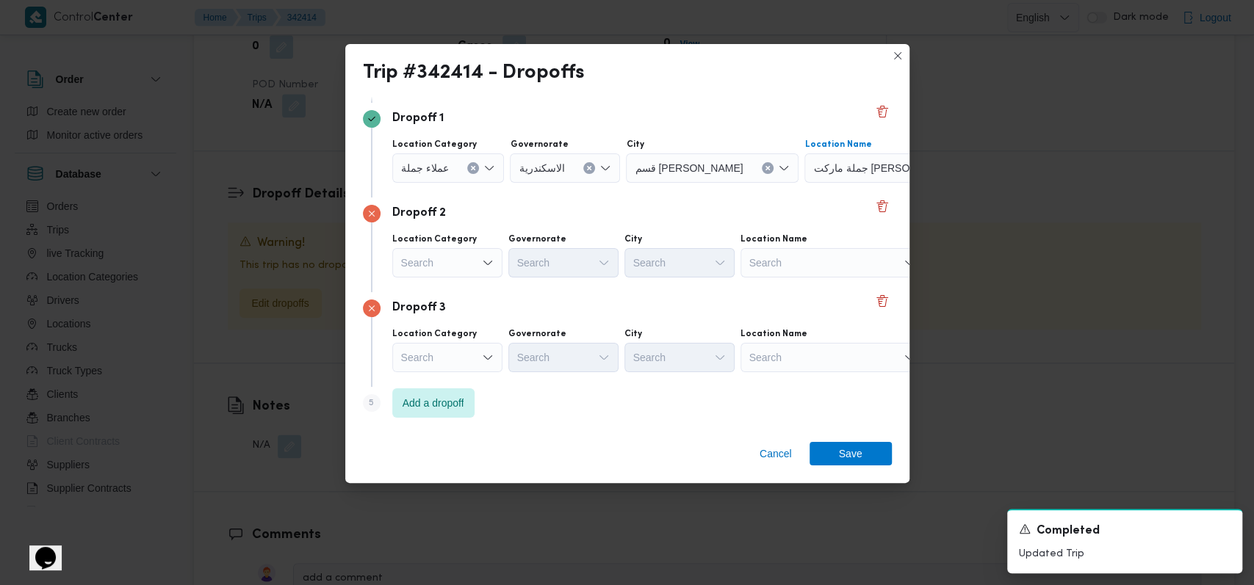
click at [794, 273] on div "Search" at bounding box center [832, 262] width 184 height 29
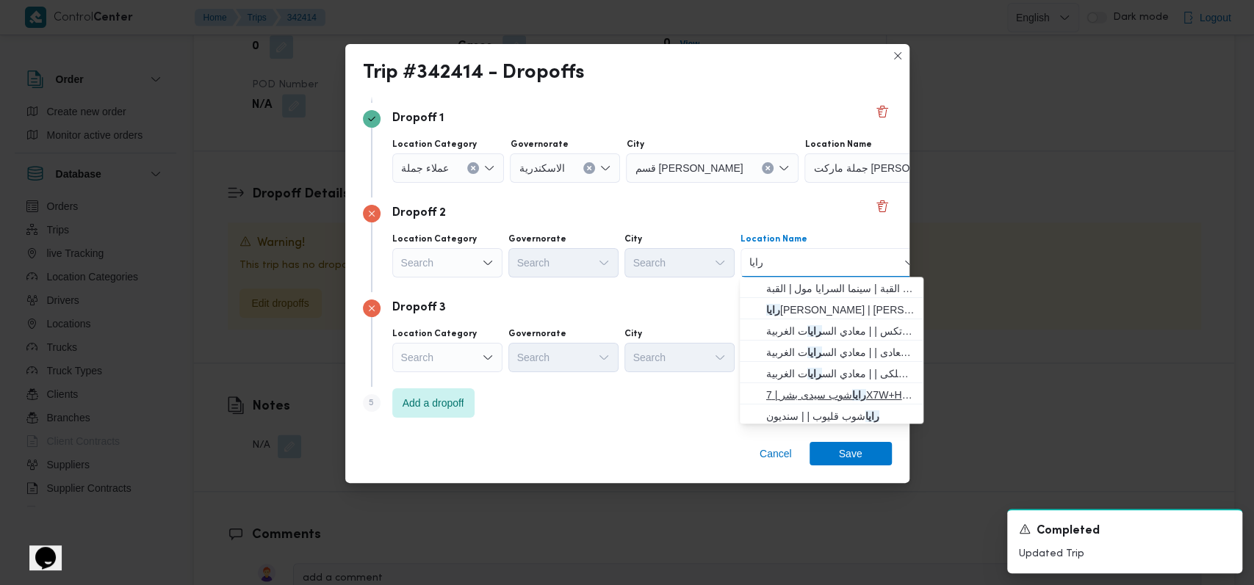
type input "رايا"
click at [829, 386] on span "رايا شوب سيدى بشر | 7X7W+HC2 | سيدي بشر قبلي" at bounding box center [840, 395] width 148 height 18
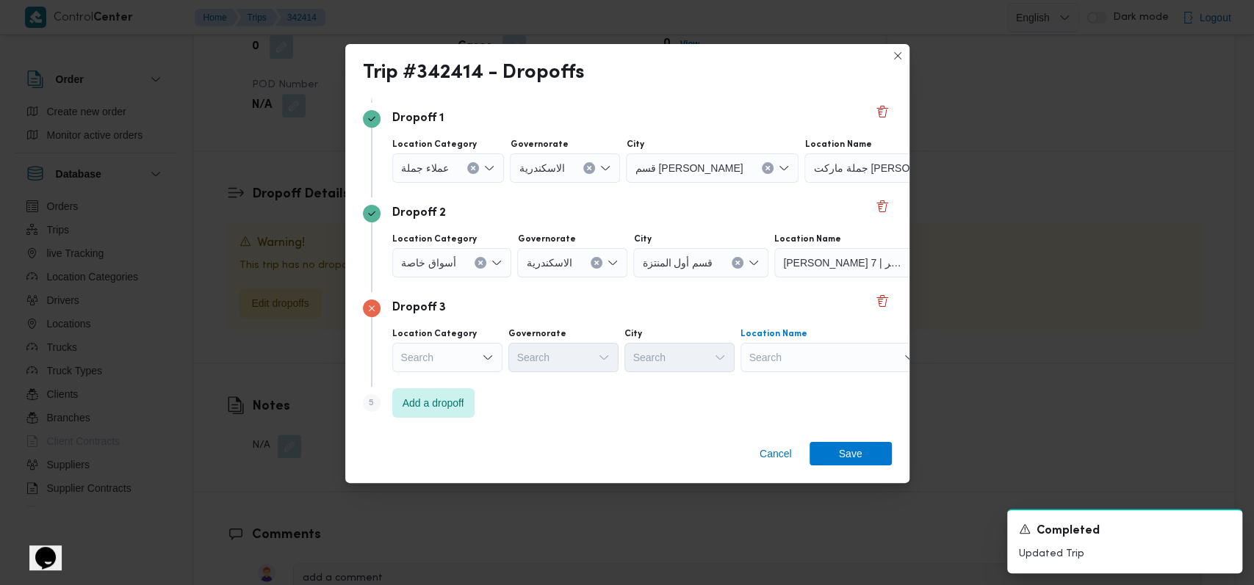
click at [834, 361] on div "Search" at bounding box center [832, 357] width 184 height 29
type input "ج"
type input "كارفور سموح"
drag, startPoint x: 837, startPoint y: 392, endPoint x: 852, endPoint y: 401, distance: 18.1
click at [837, 392] on span "كارفور سموح ة | كارفور ماركت | عزبة سعد" at bounding box center [832, 384] width 172 height 24
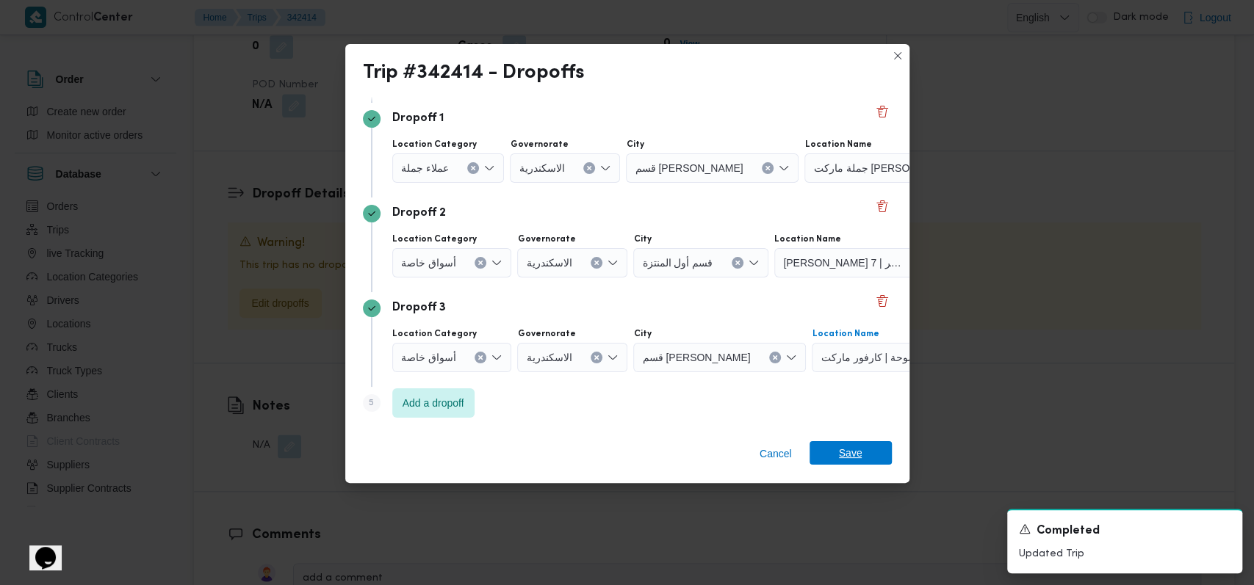
click at [857, 464] on span "Save" at bounding box center [851, 453] width 24 height 24
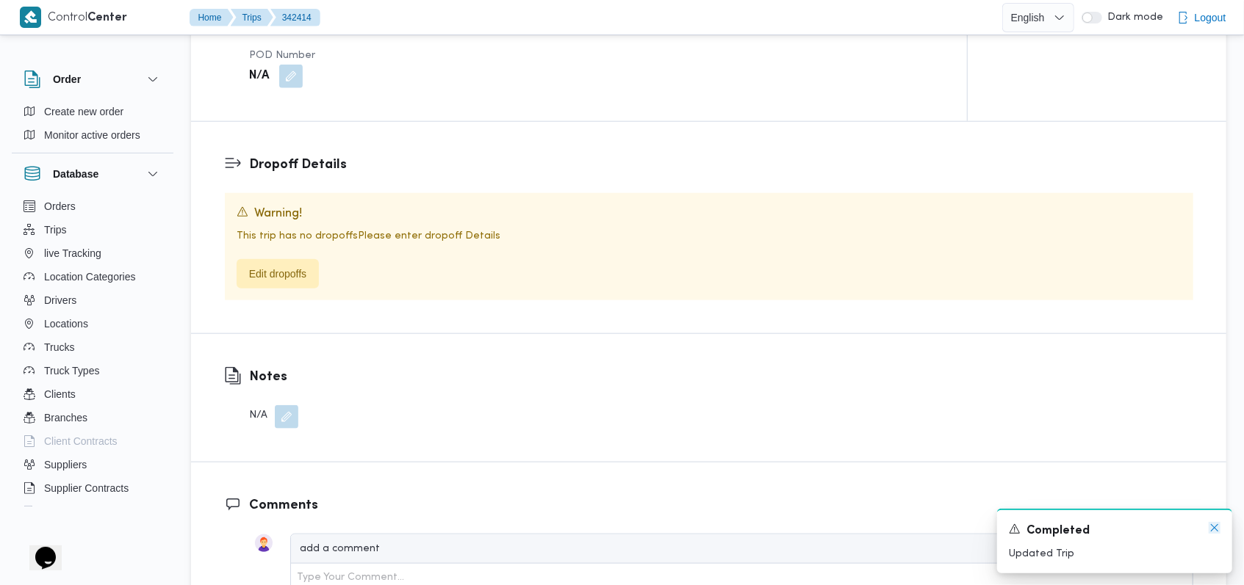
click at [1216, 532] on icon "Dismiss toast" at bounding box center [1214, 528] width 12 height 12
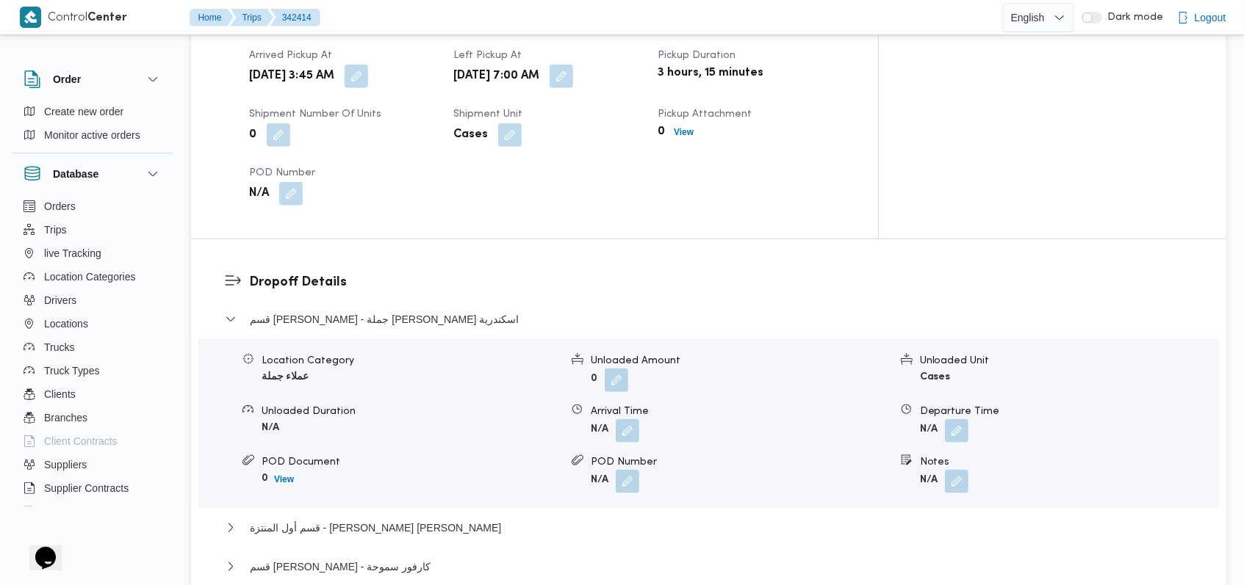
scroll to position [1056, 0]
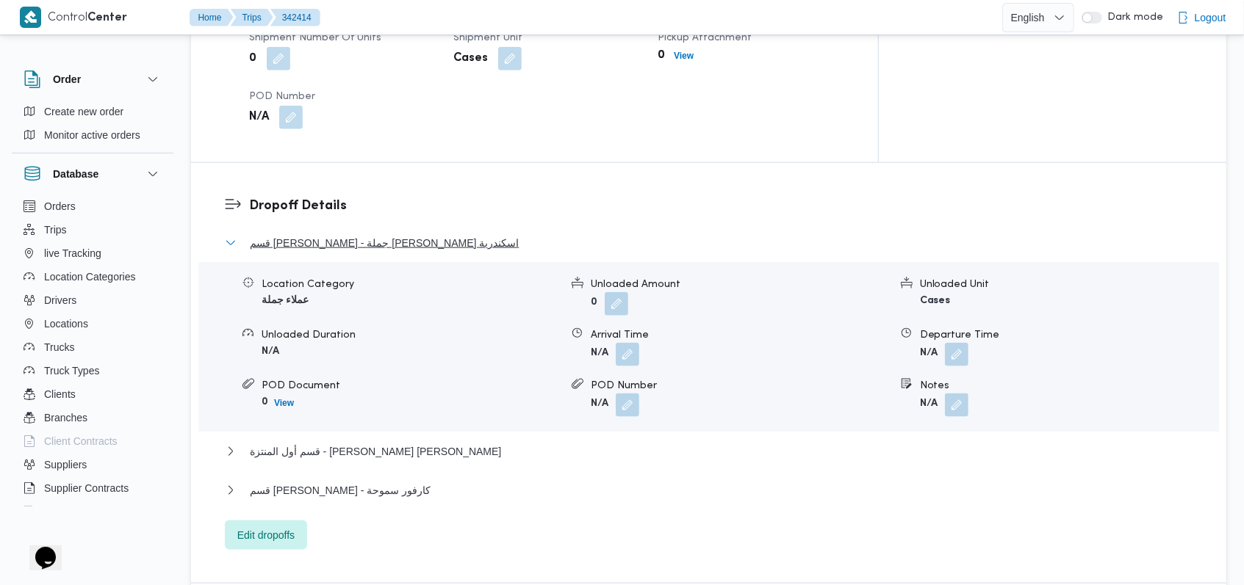
click at [391, 234] on span "قسم سيدى جابر - جملة ماركت جرين تاور اسكندرية" at bounding box center [384, 243] width 269 height 18
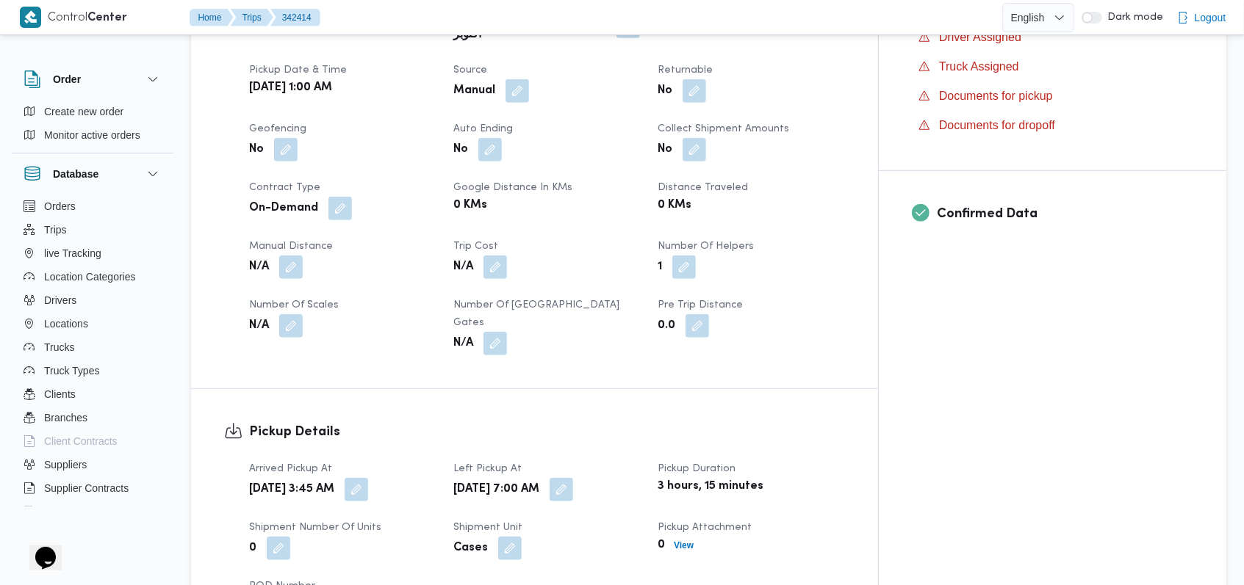
scroll to position [0, 0]
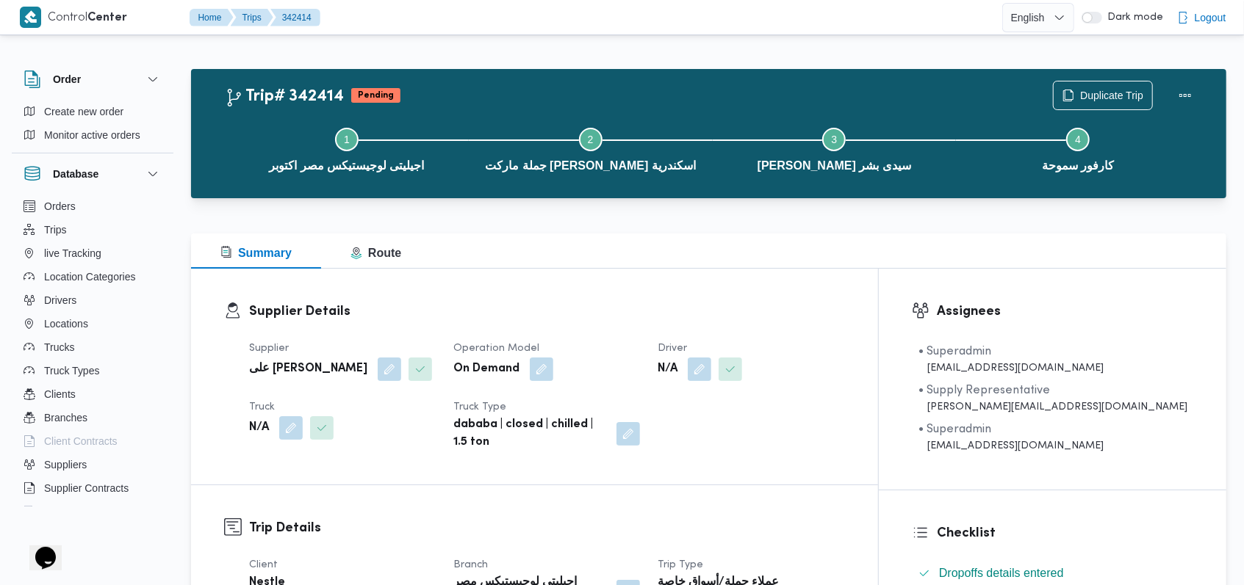
click at [624, 284] on div "Supplier Details Supplier على سليمان محمد سليمان مسلم Operation Model On Demand…" at bounding box center [534, 377] width 687 height 216
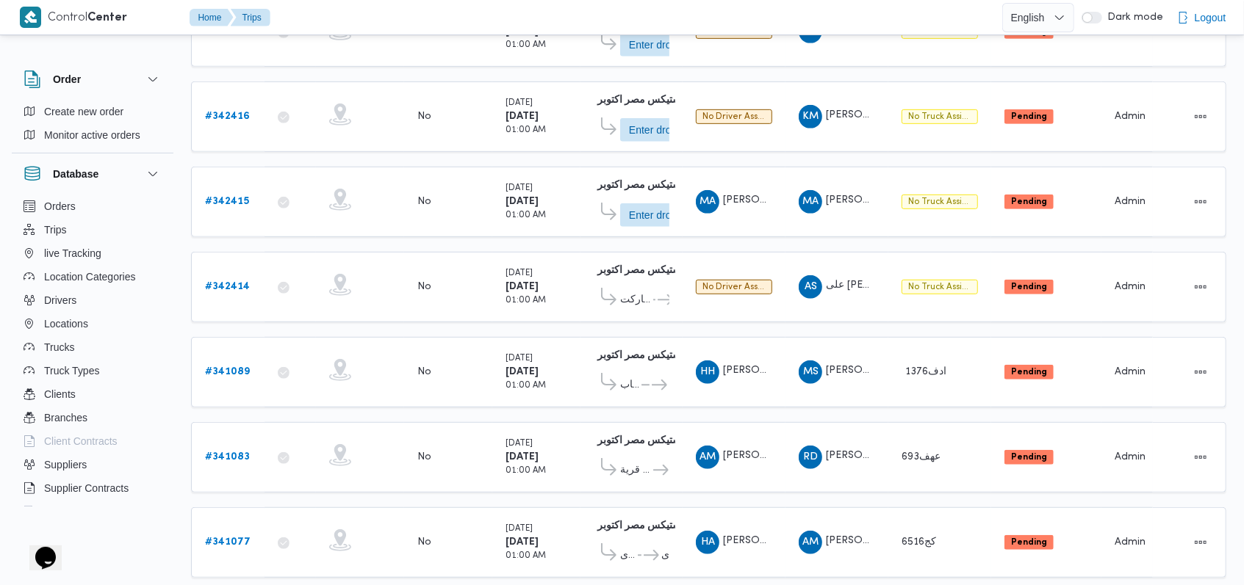
scroll to position [499, 0]
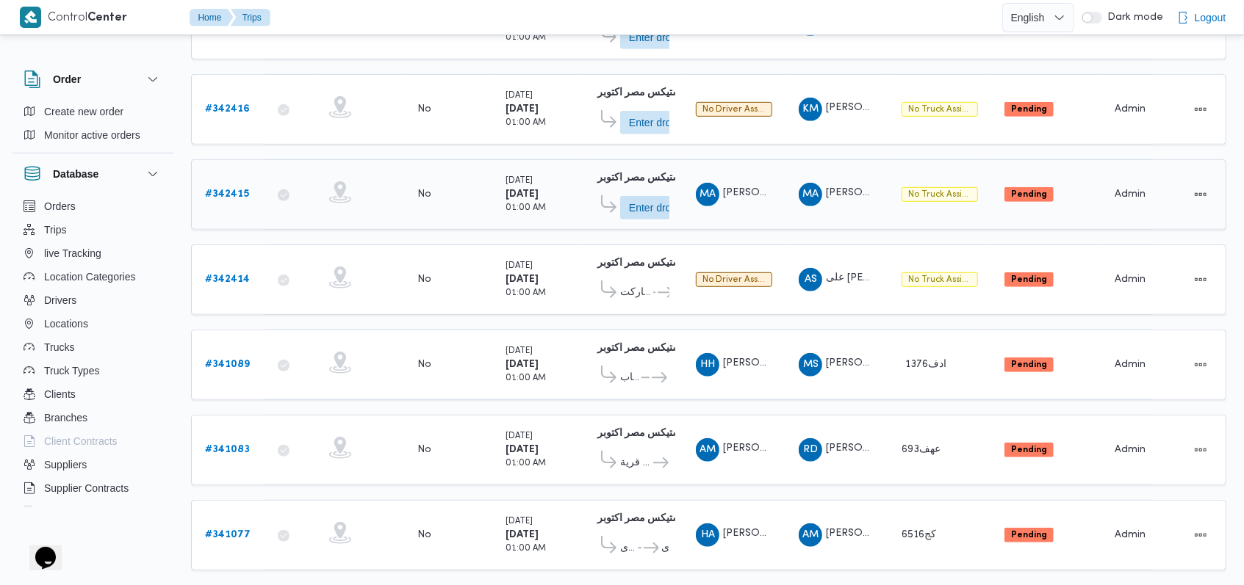
click at [235, 190] on b "# 342415" at bounding box center [227, 195] width 44 height 10
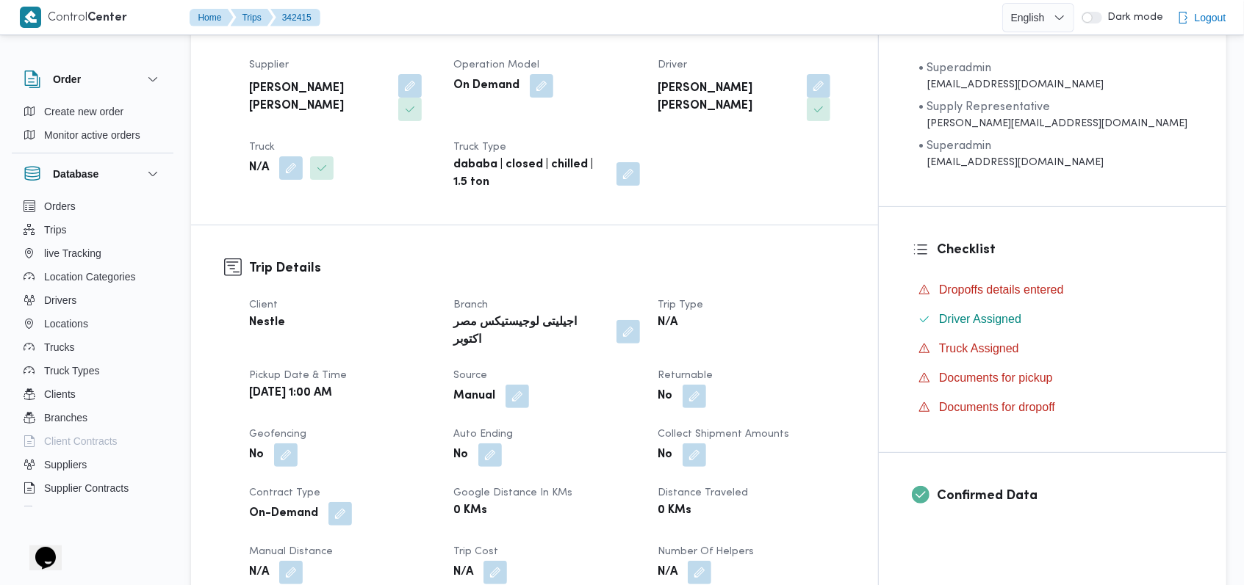
scroll to position [107, 0]
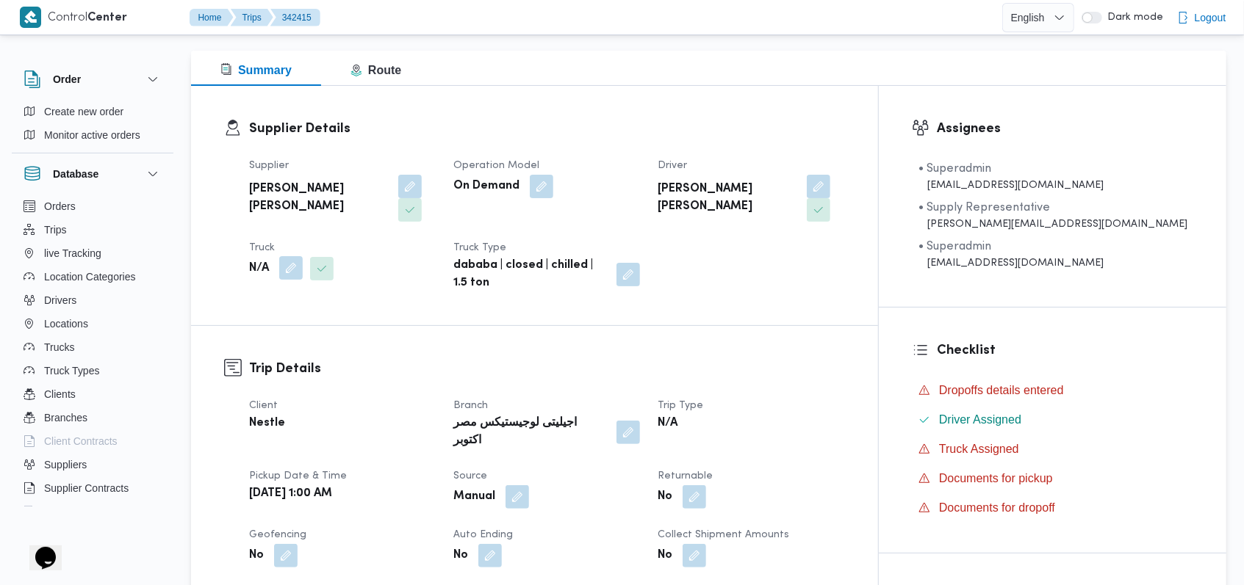
click at [292, 256] on button "button" at bounding box center [291, 268] width 24 height 24
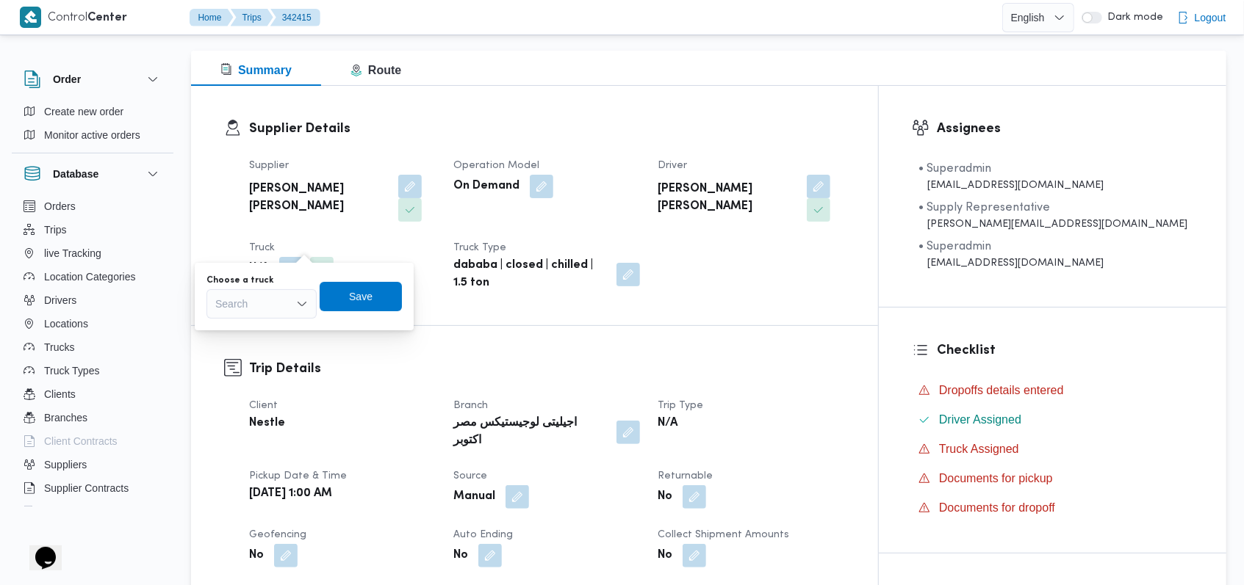
click at [274, 299] on div "Search" at bounding box center [261, 303] width 110 height 29
click at [271, 336] on span "قوي3957 | null" at bounding box center [270, 331] width 75 height 18
click at [379, 288] on span "Save" at bounding box center [371, 296] width 24 height 18
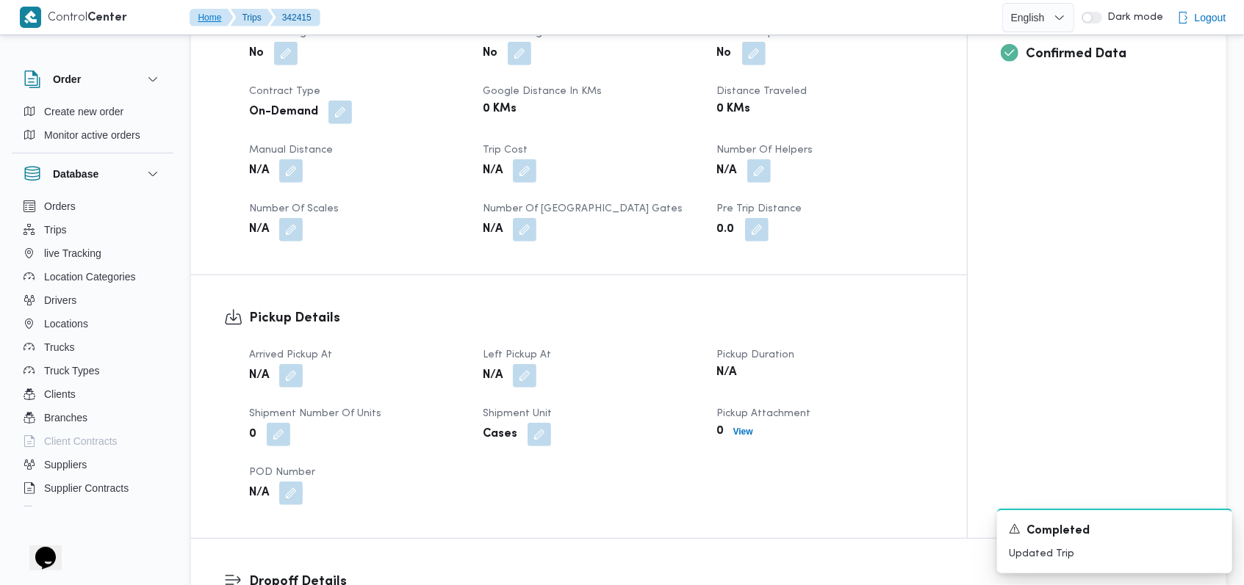
scroll to position [596, 0]
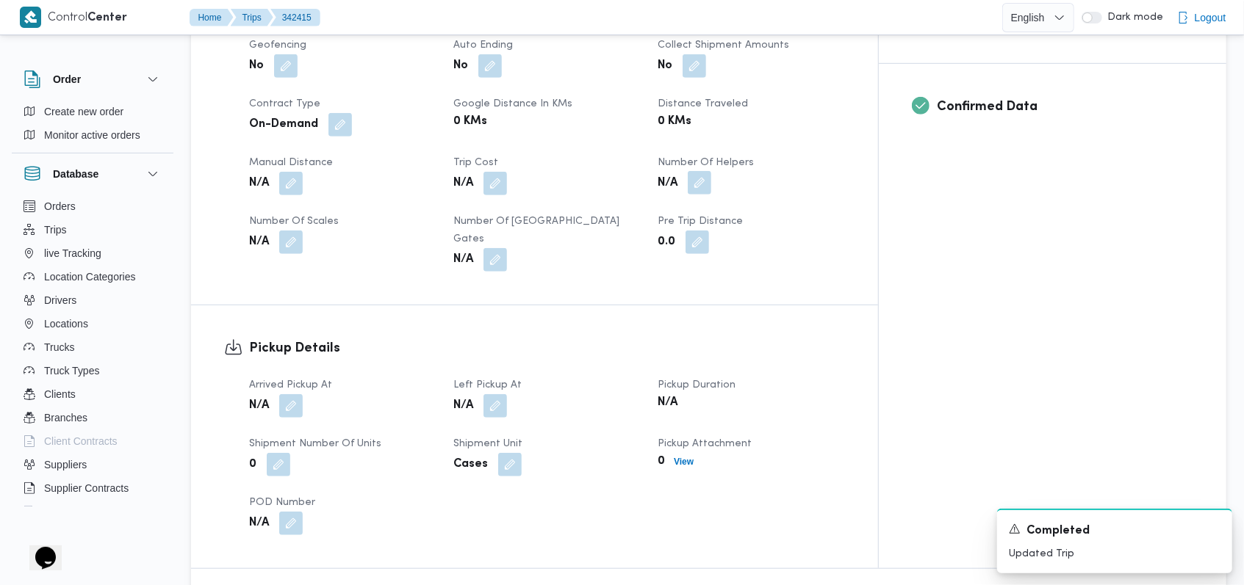
click at [711, 171] on button "button" at bounding box center [700, 183] width 24 height 24
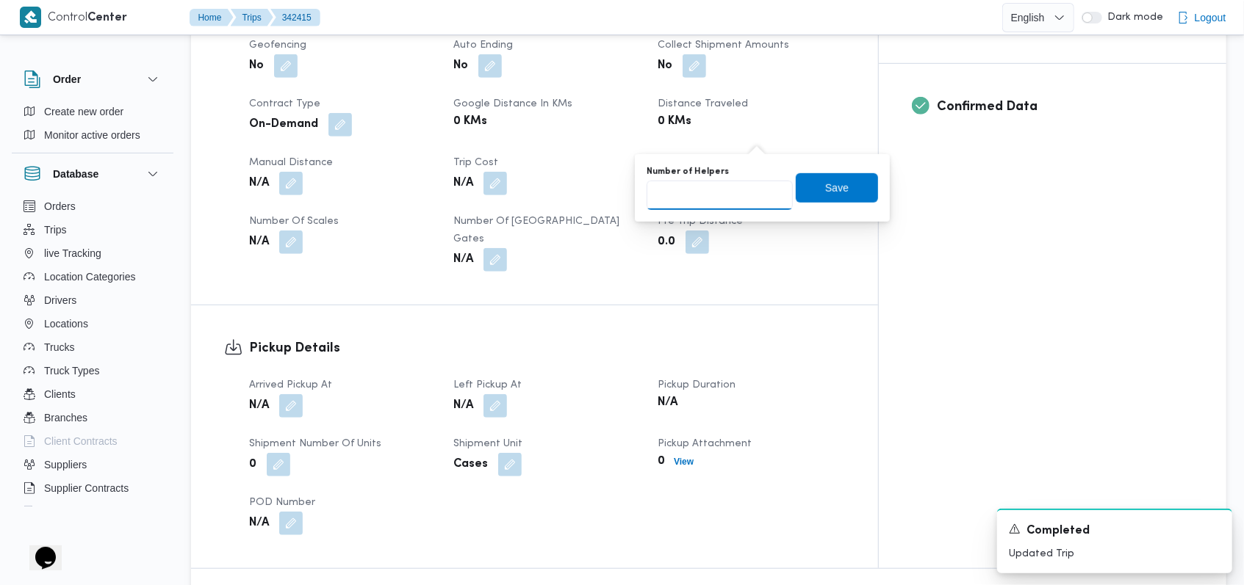
click at [717, 197] on input "Number of Helpers" at bounding box center [719, 195] width 146 height 29
type input "1"
click at [864, 191] on span "Save" at bounding box center [837, 187] width 82 height 29
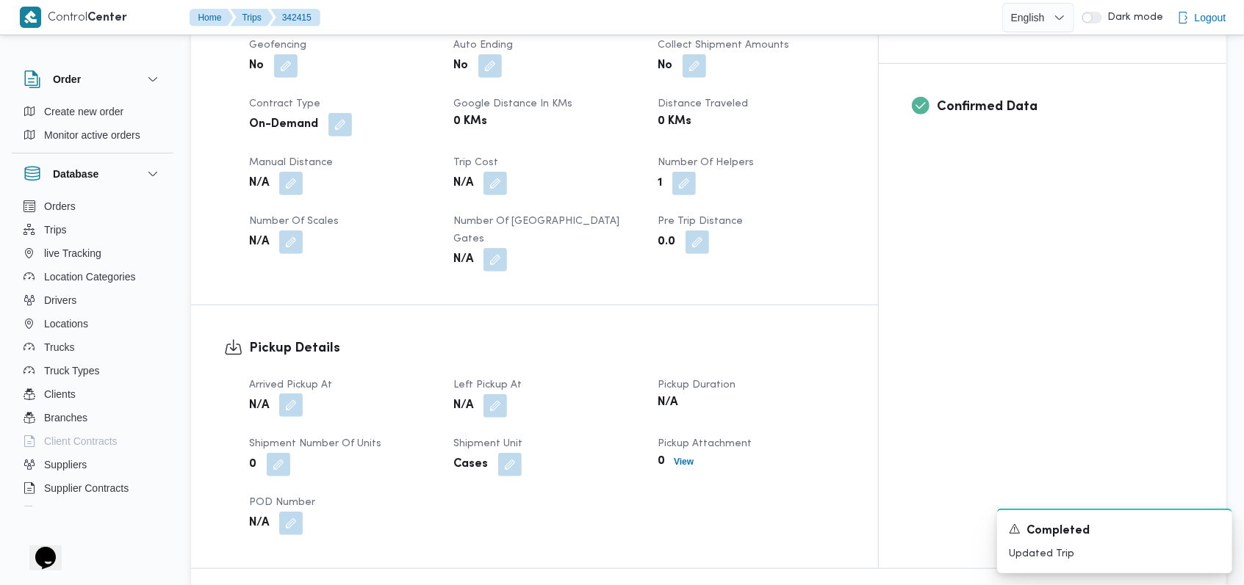
click at [280, 394] on button "button" at bounding box center [291, 406] width 24 height 24
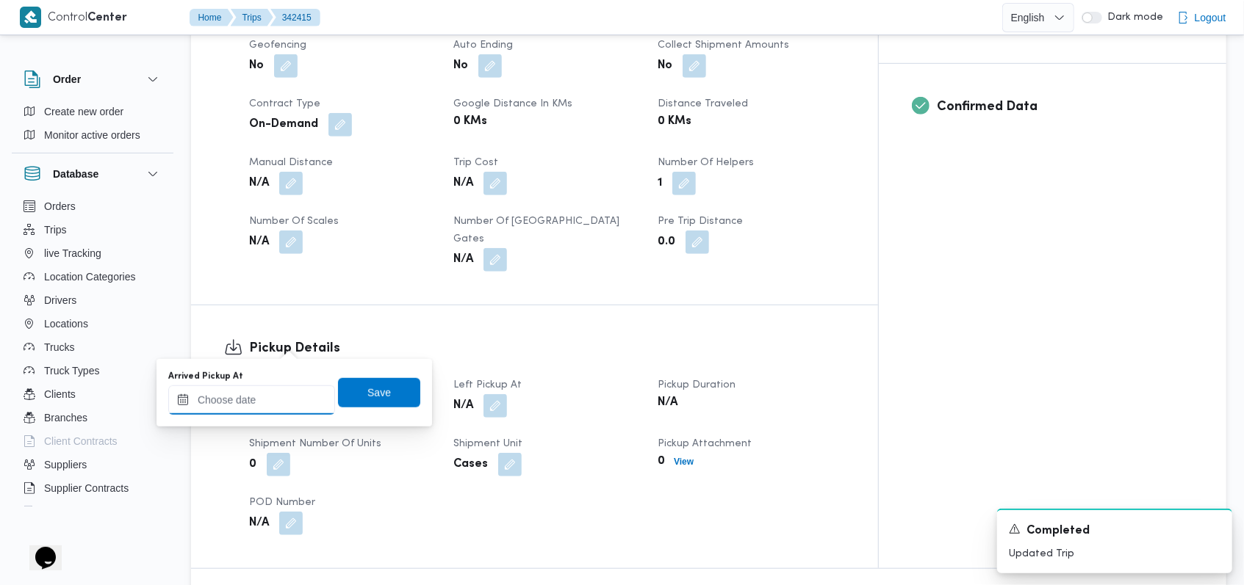
click at [279, 402] on input "Arrived Pickup At" at bounding box center [251, 400] width 167 height 29
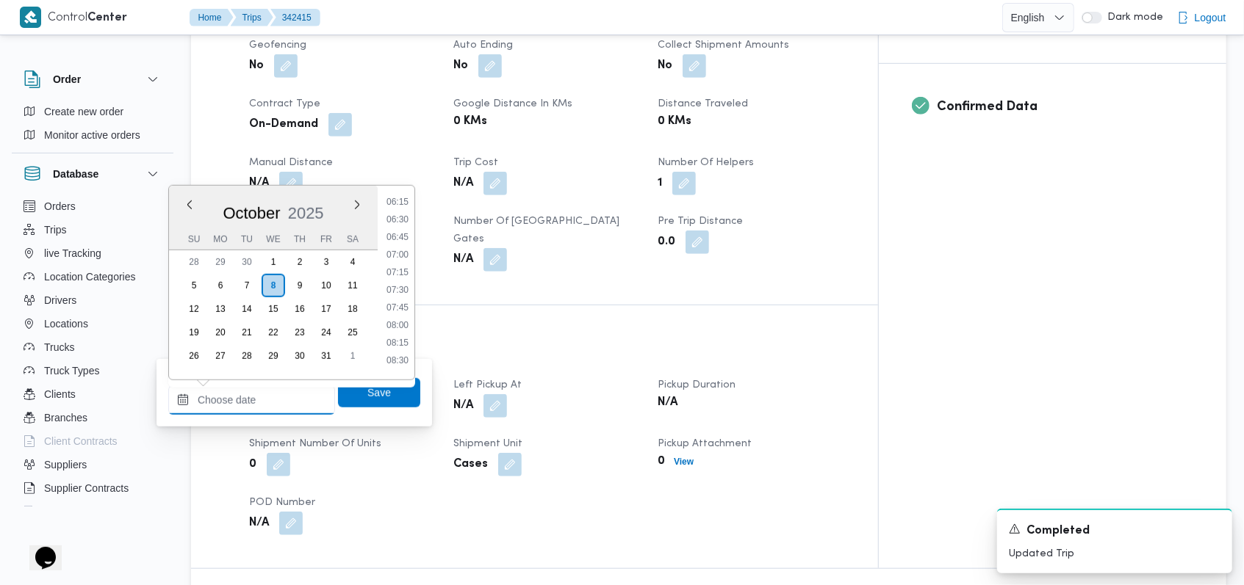
scroll to position [358, 0]
click at [408, 270] on li "06:00" at bounding box center [398, 270] width 34 height 15
type input "08/10/2025 06:00"
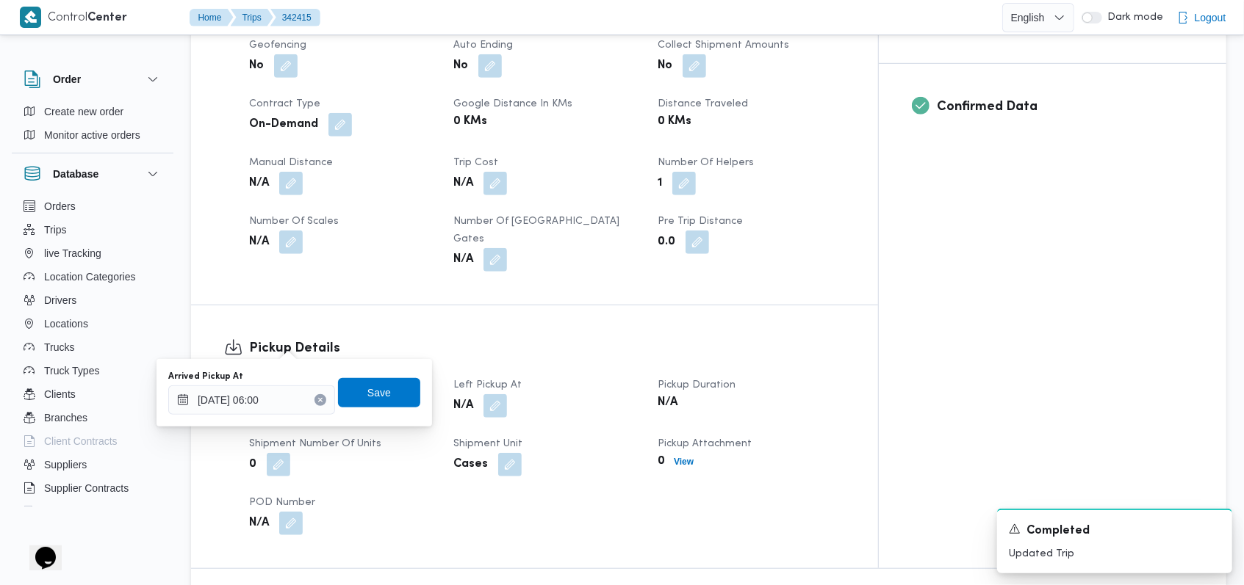
click at [379, 374] on div "Arrived Pickup At 08/10/2025 06:00 Save" at bounding box center [294, 392] width 255 height 47
click at [392, 385] on span "Save" at bounding box center [379, 392] width 82 height 29
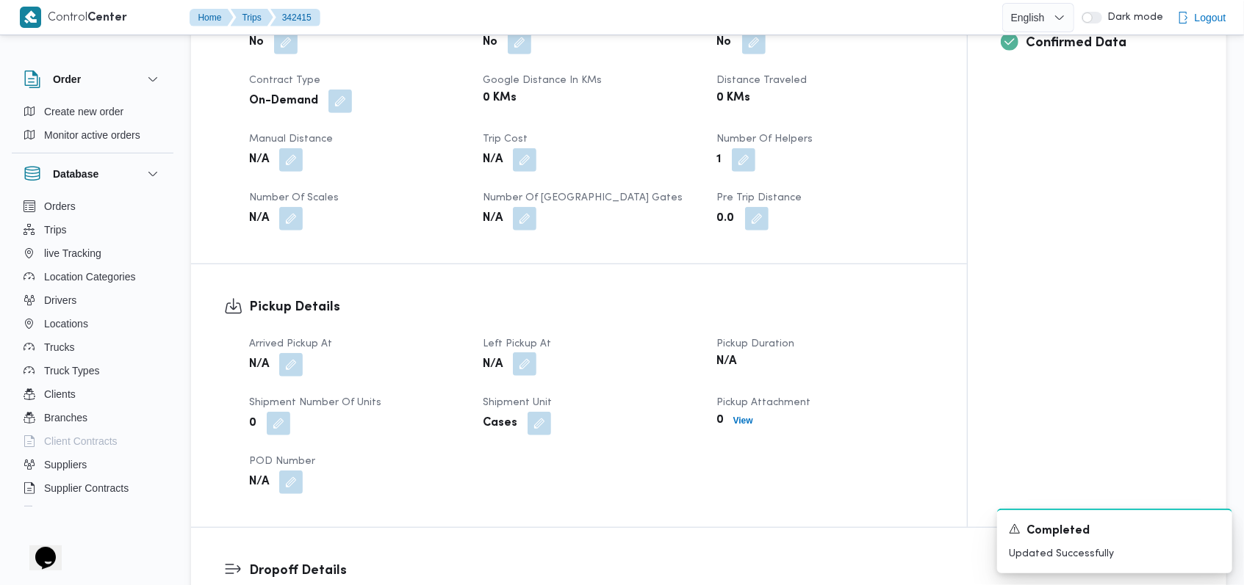
click at [526, 353] on button "button" at bounding box center [525, 365] width 24 height 24
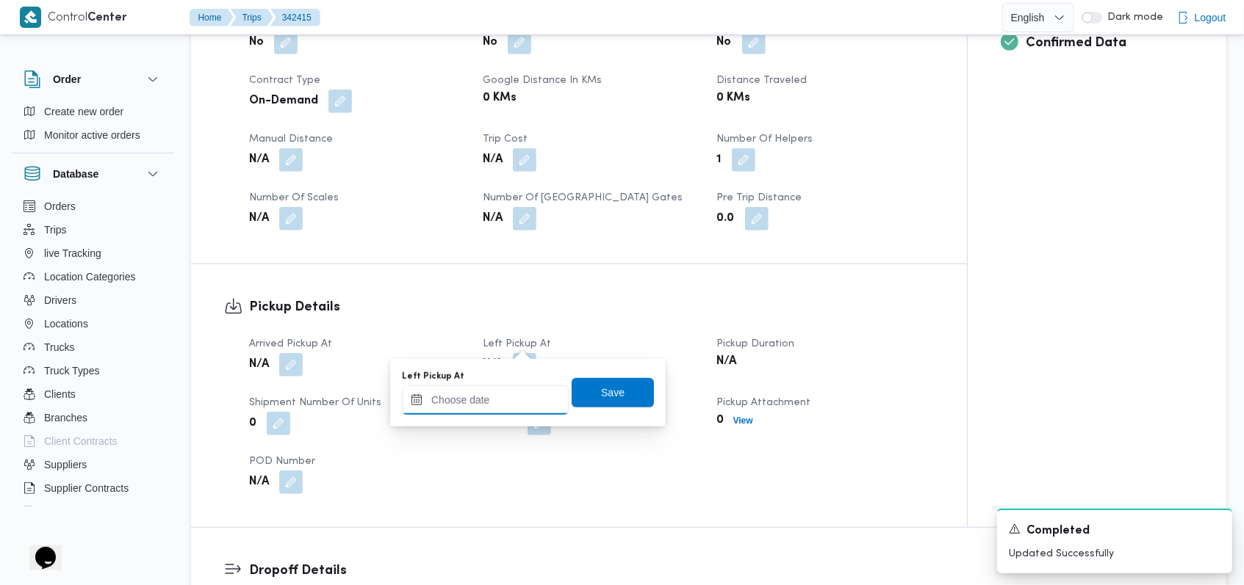
click at [499, 410] on input "Left Pickup At" at bounding box center [485, 400] width 167 height 29
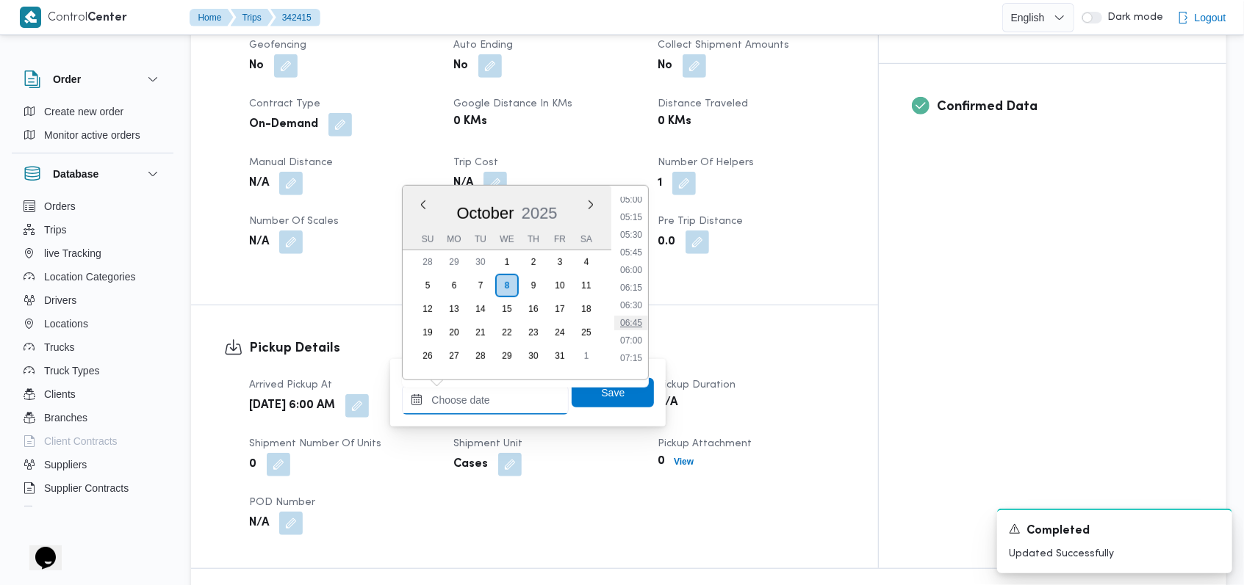
scroll to position [455, 0]
click at [633, 330] on li "08:15" at bounding box center [631, 331] width 34 height 15
type input "08/10/2025 08:15"
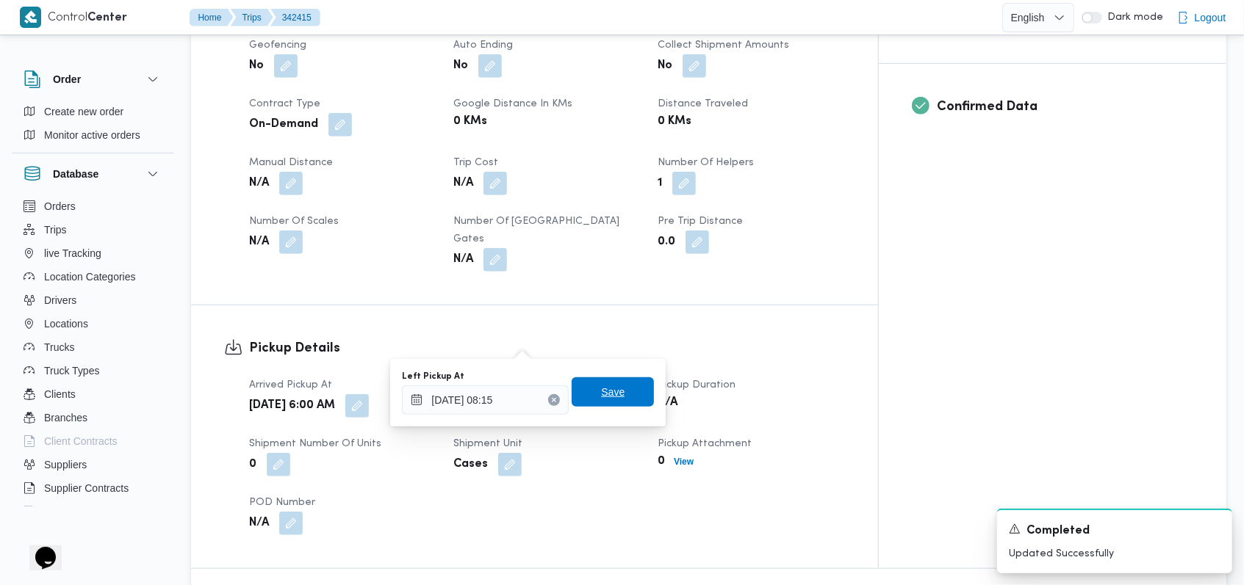
click at [613, 387] on span "Save" at bounding box center [613, 392] width 82 height 29
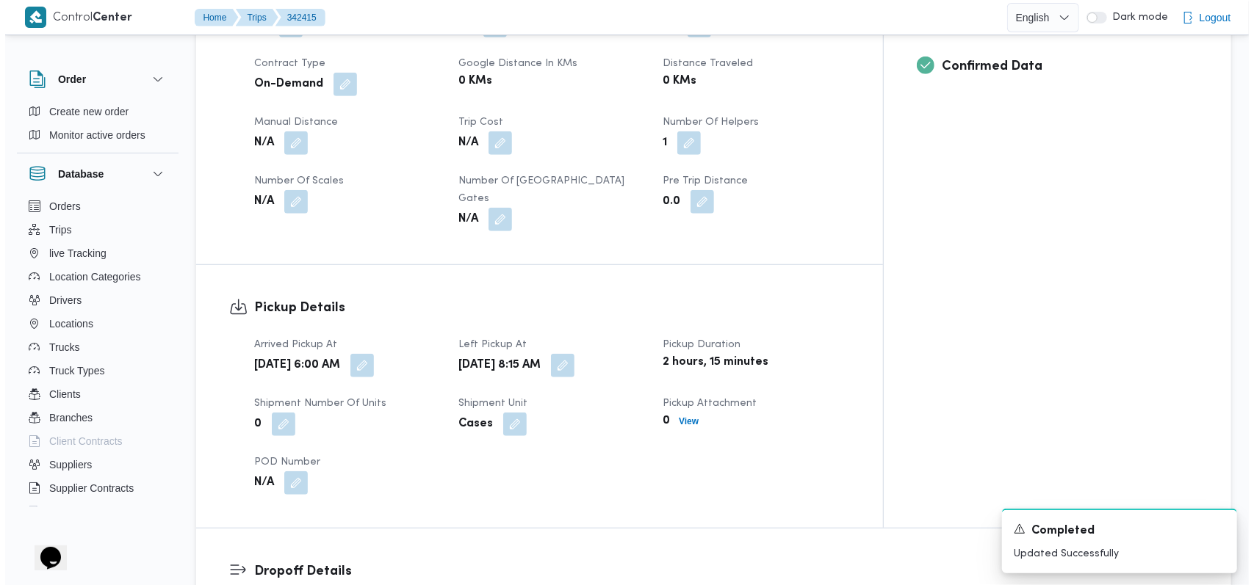
scroll to position [890, 0]
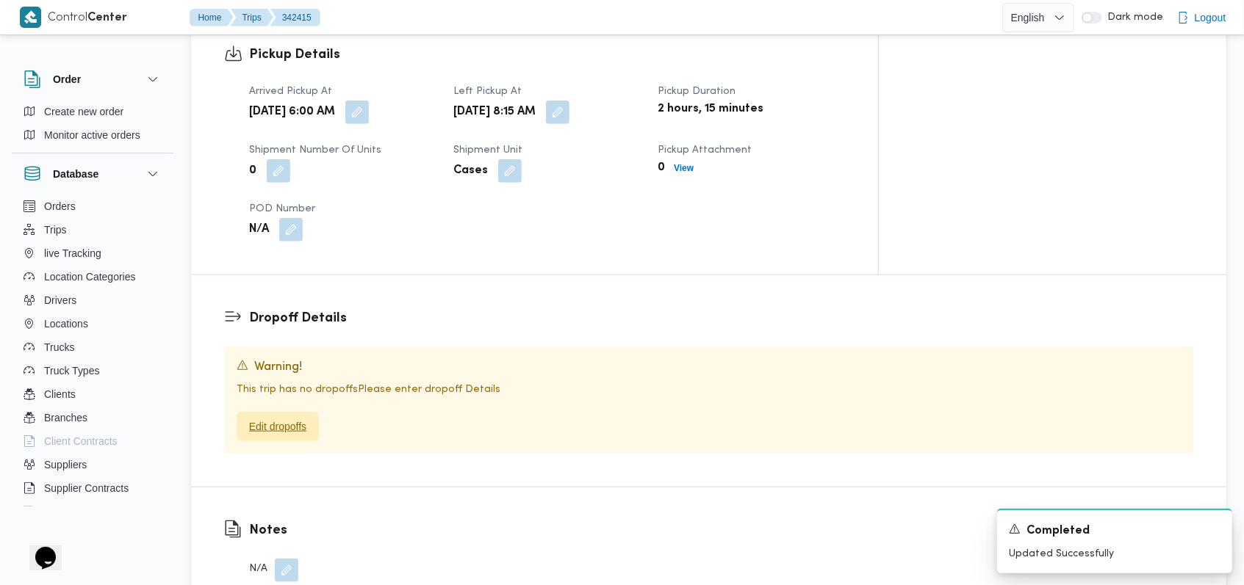
click at [277, 418] on span "Edit dropoffs" at bounding box center [277, 427] width 57 height 18
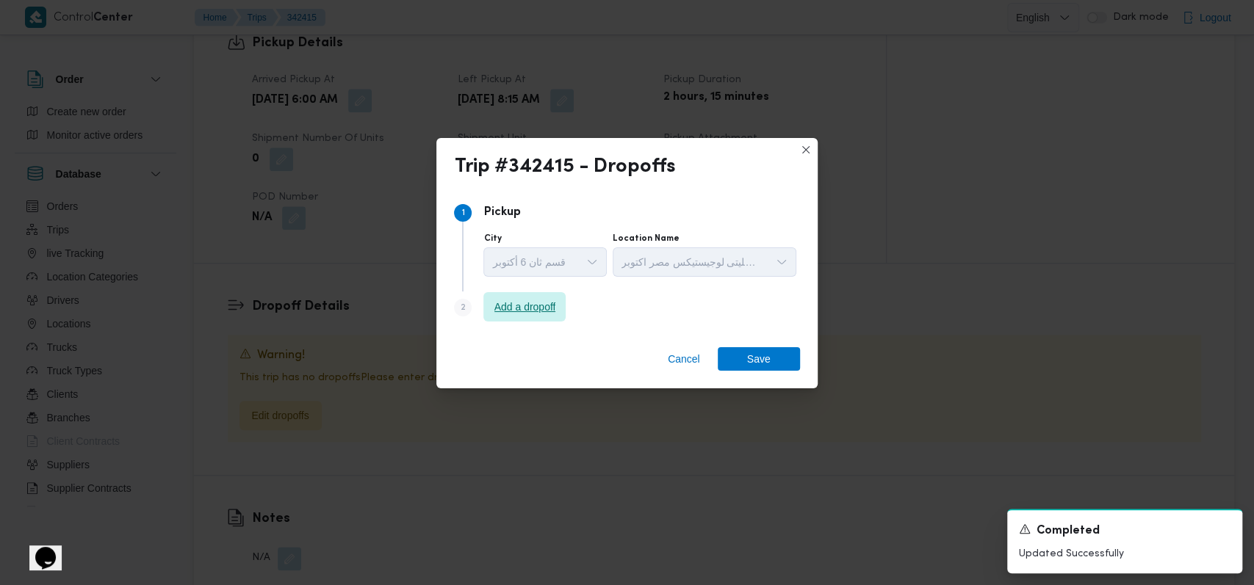
click at [520, 313] on span "Add a dropoff" at bounding box center [525, 307] width 62 height 18
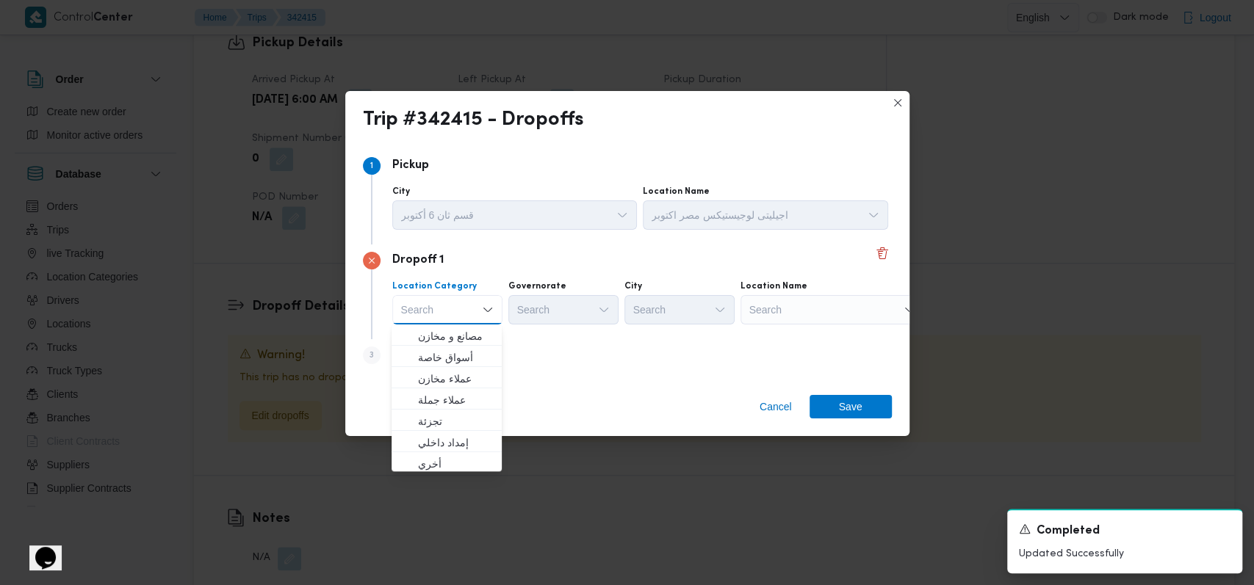
click at [517, 364] on div "Step 3 is disabled 3 Add a dropoff" at bounding box center [627, 358] width 529 height 38
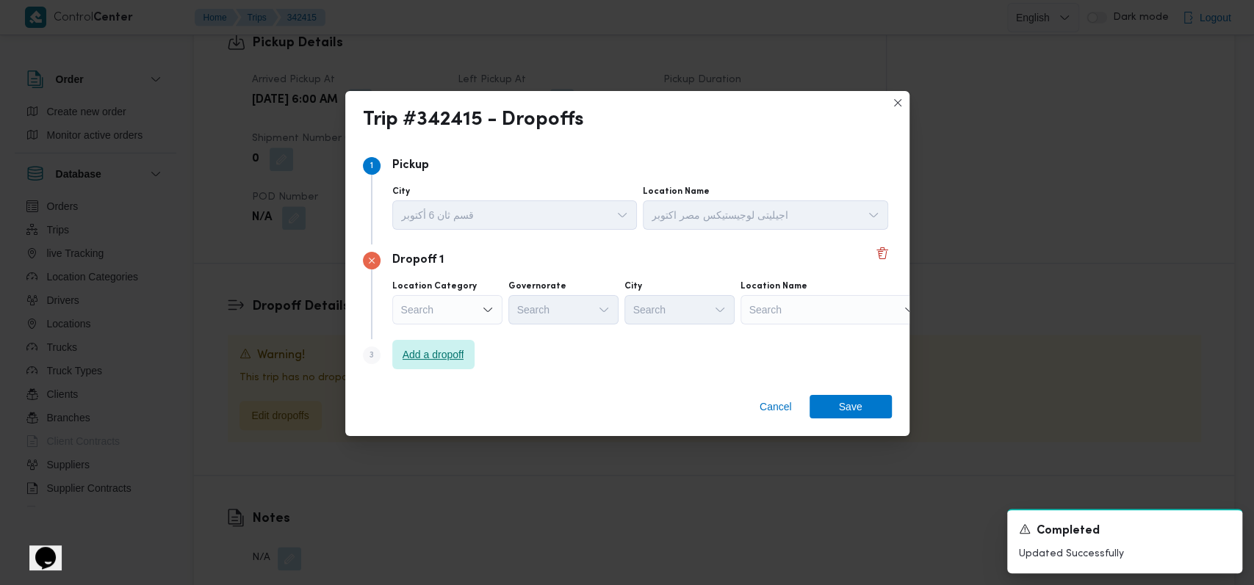
click at [420, 363] on span "Add a dropoff" at bounding box center [434, 355] width 62 height 18
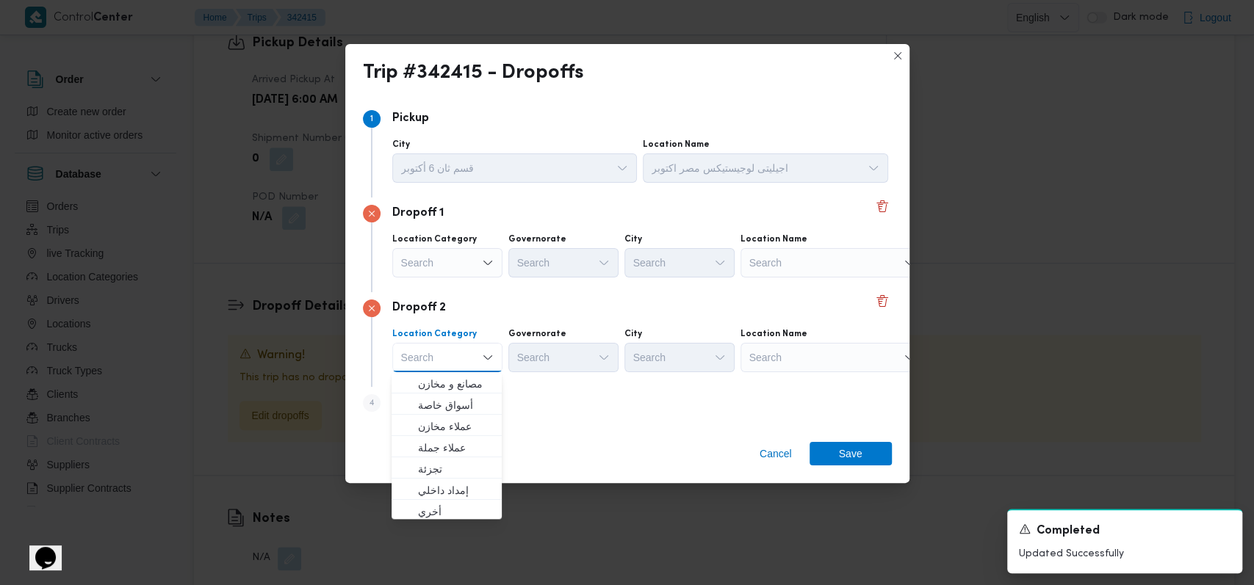
click at [513, 317] on div "Dropoff 2" at bounding box center [627, 309] width 529 height 18
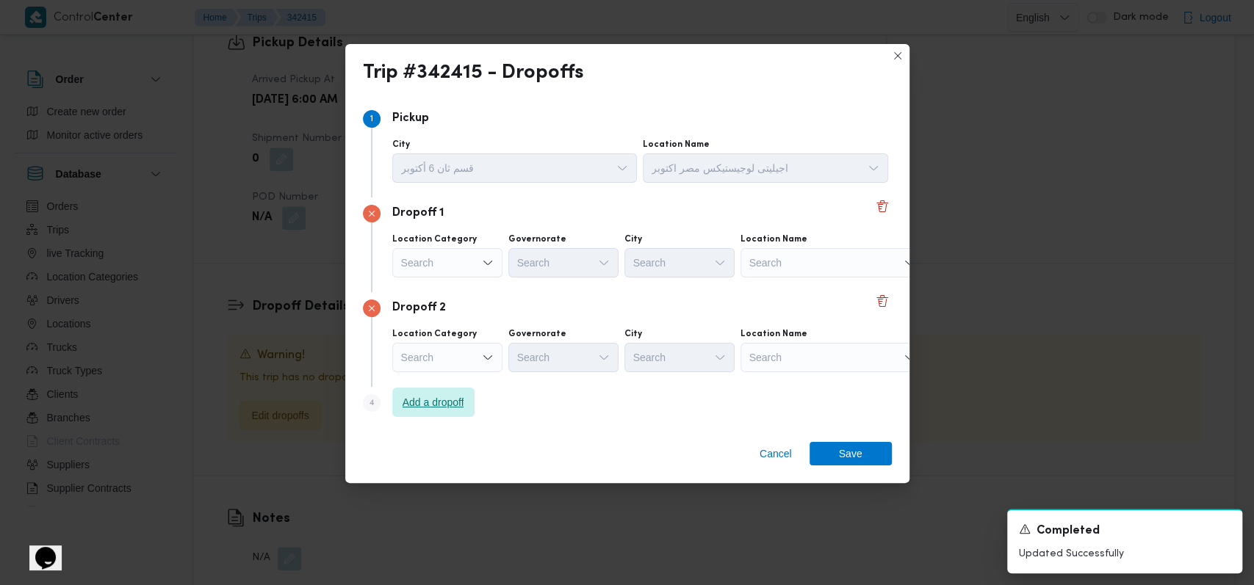
click at [466, 393] on span "Add a dropoff" at bounding box center [433, 402] width 82 height 29
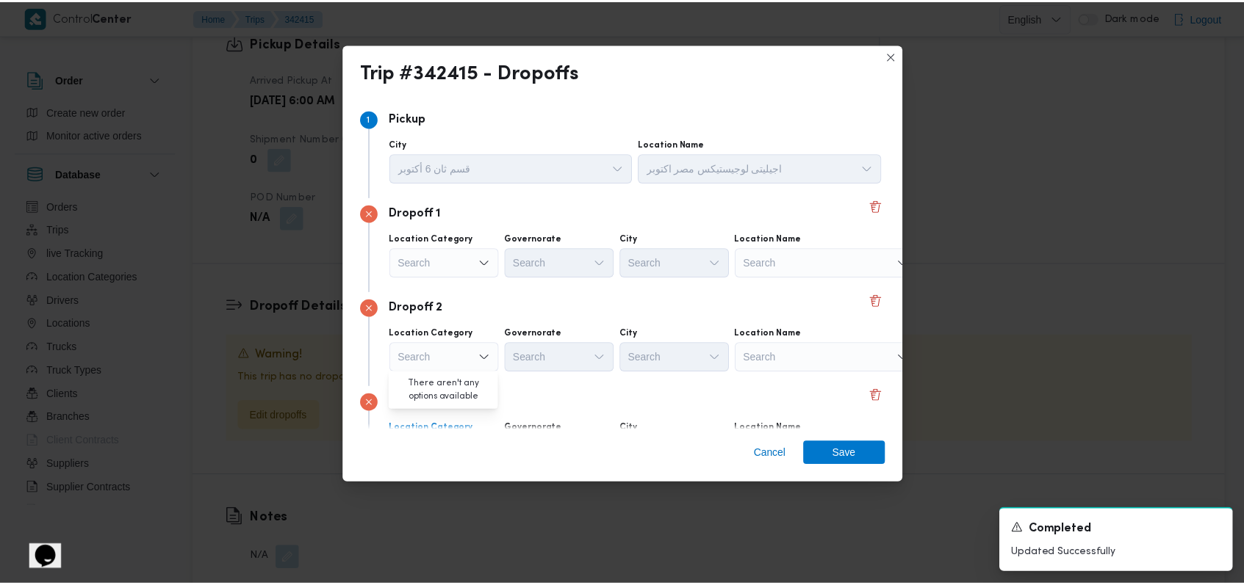
scroll to position [95, 0]
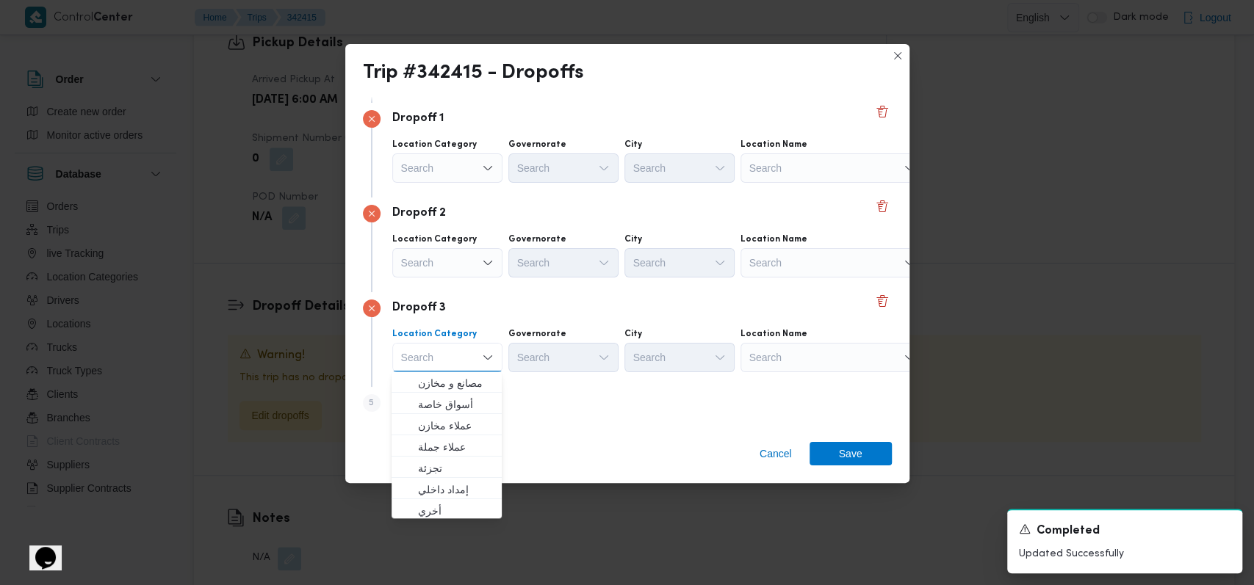
click at [718, 306] on div "Dropoff 3" at bounding box center [627, 309] width 529 height 18
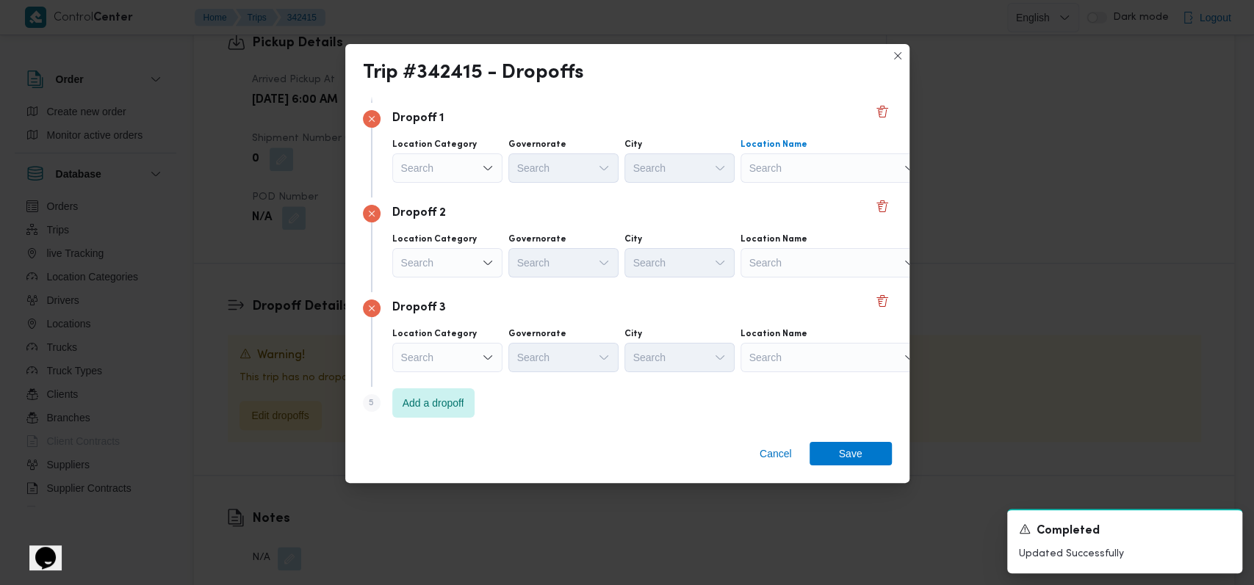
click at [783, 165] on div "Search" at bounding box center [832, 168] width 184 height 29
type input "الهد"
click at [801, 215] on span "الهد ايا | | التجمع الخامس" at bounding box center [840, 215] width 148 height 18
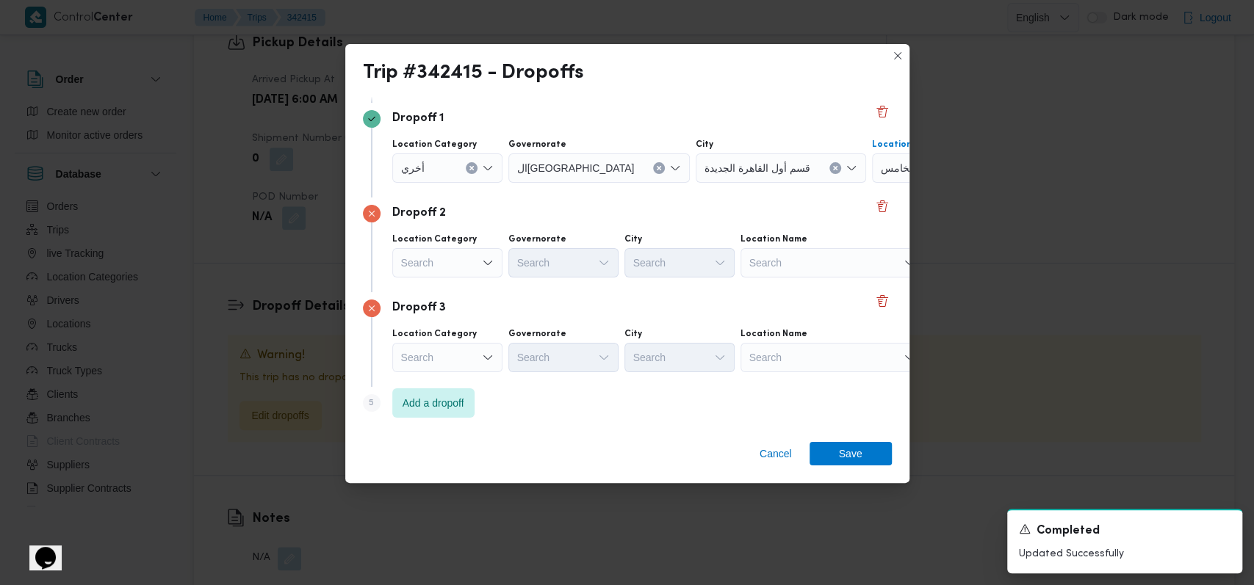
click at [793, 264] on div "Search" at bounding box center [832, 262] width 184 height 29
type input "الماظ"
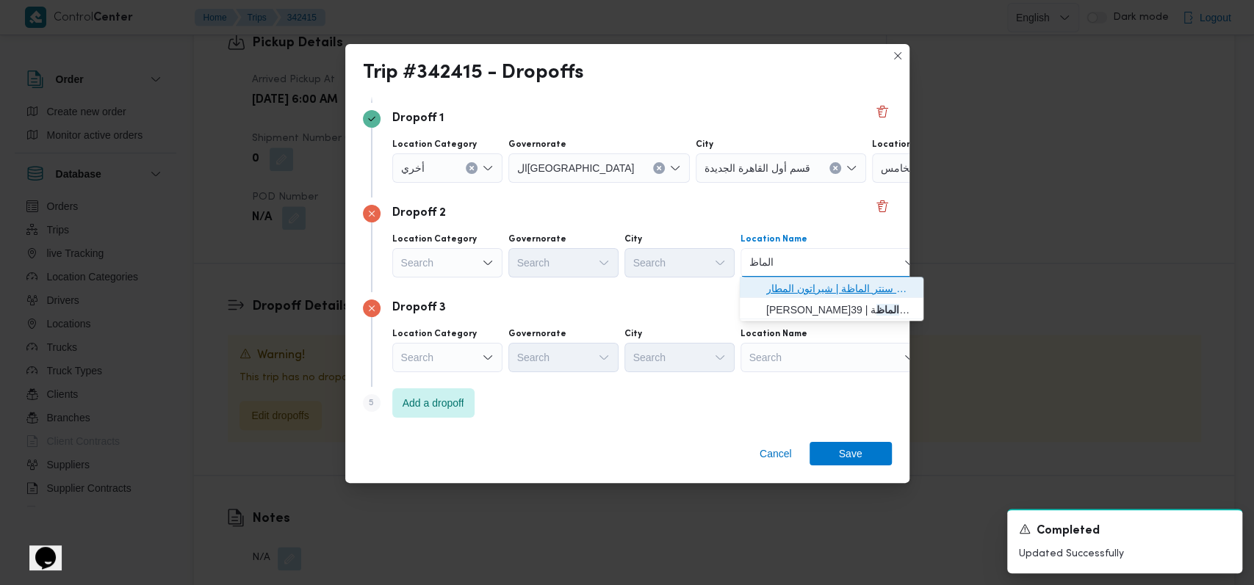
click at [796, 278] on span "كارفور سيتى سنتر الماظ ة | مول سيتي سنتر الماظة | شيراتون المطار" at bounding box center [832, 289] width 172 height 24
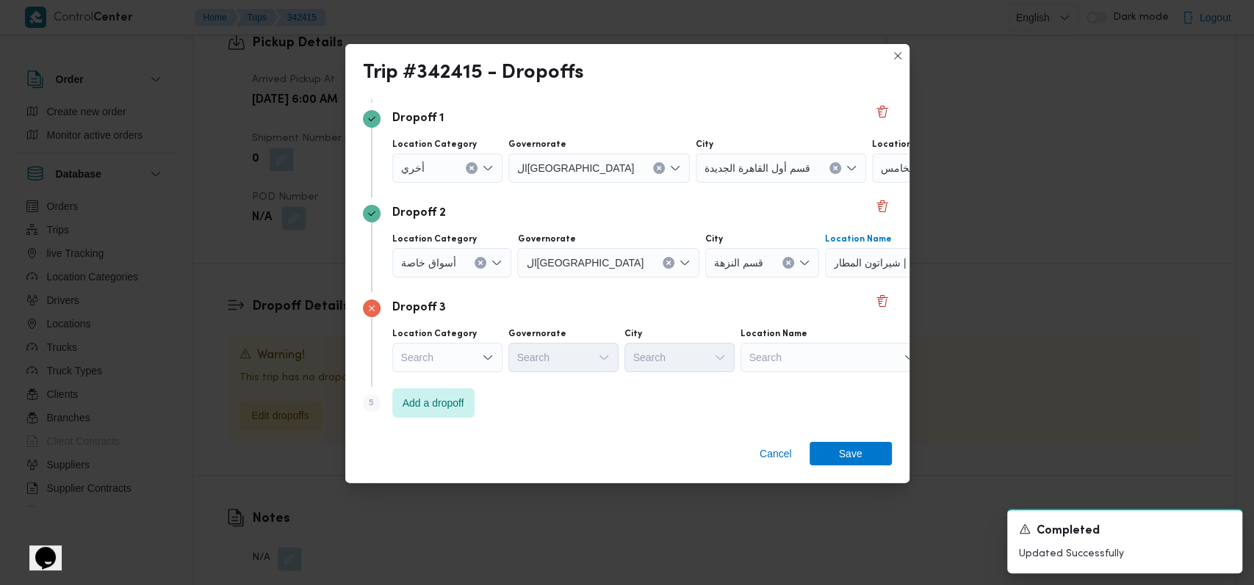
click at [820, 356] on div "Search" at bounding box center [832, 357] width 184 height 29
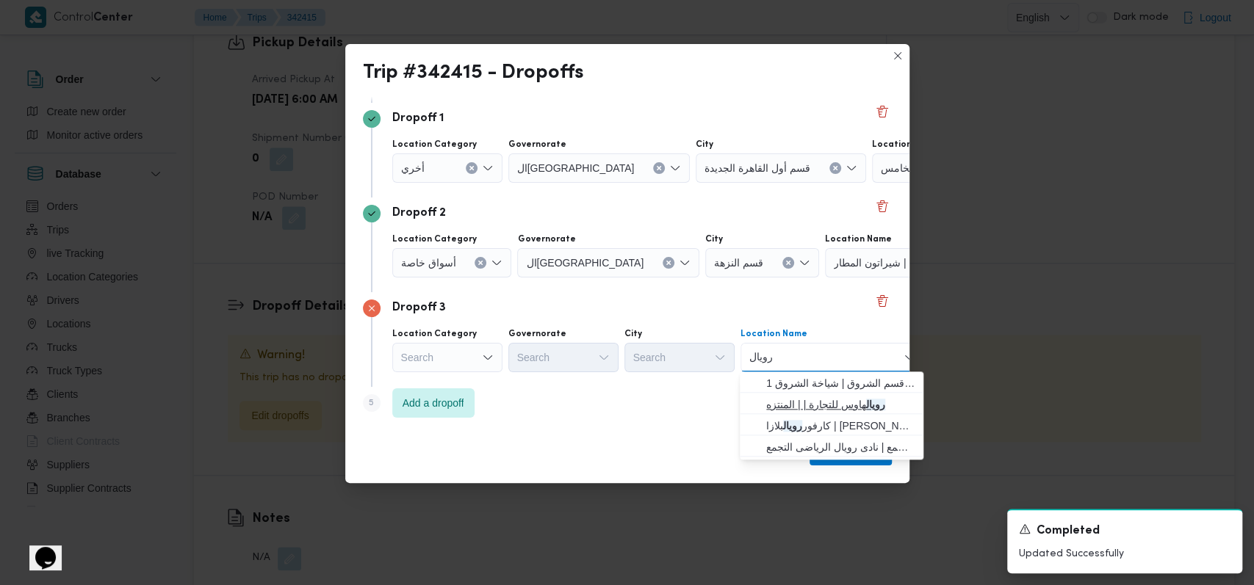
type input "رويال"
click at [817, 398] on span "رويال هاوس للتجارة | | المنتزه" at bounding box center [840, 405] width 148 height 18
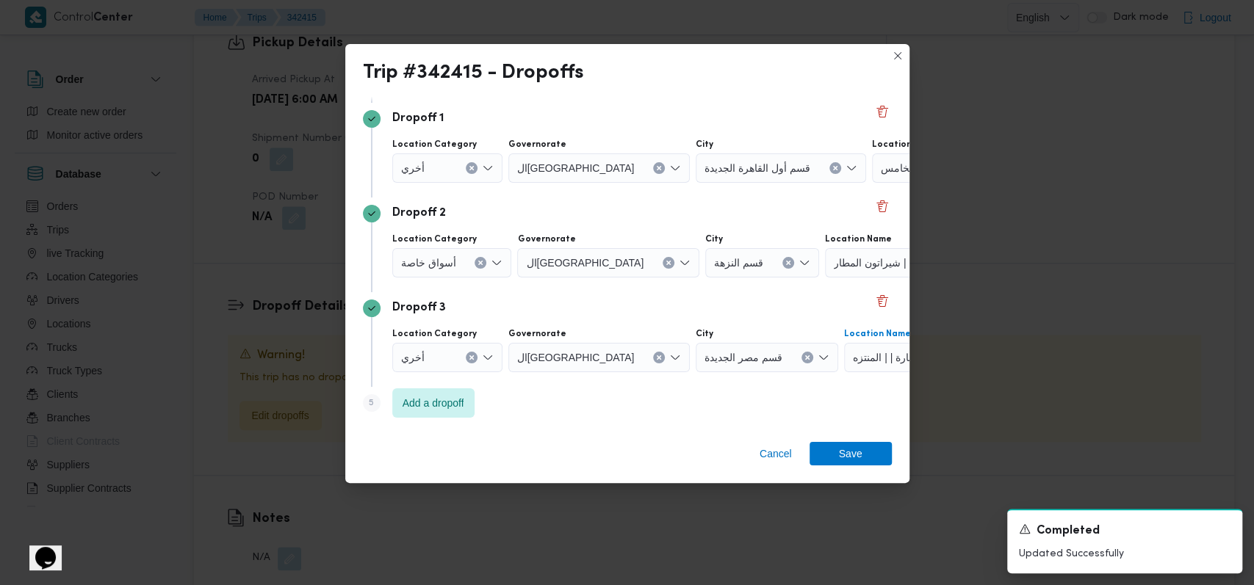
click at [846, 468] on div "Cancel Save" at bounding box center [627, 456] width 564 height 53
click at [858, 454] on span "Save" at bounding box center [851, 453] width 24 height 24
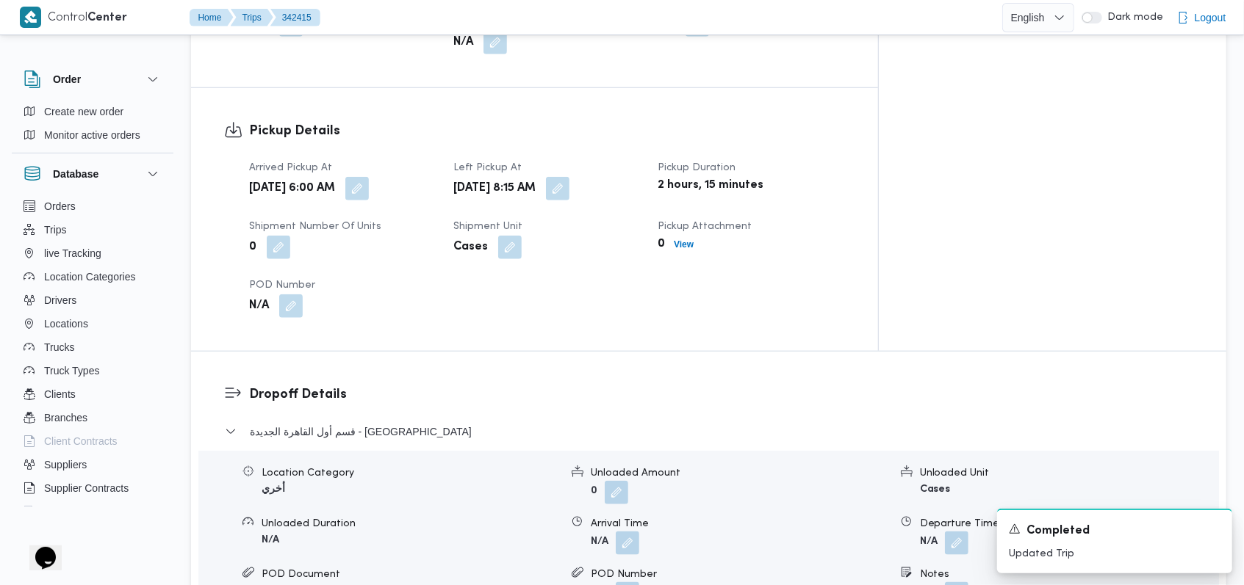
scroll to position [967, 0]
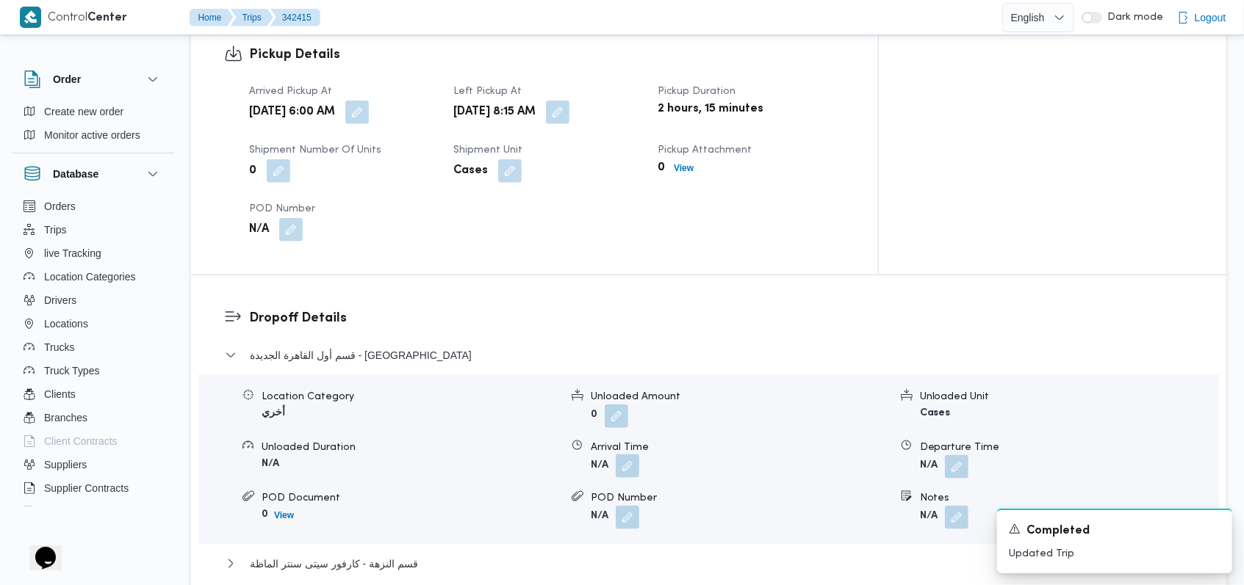
click at [639, 455] on button "button" at bounding box center [628, 467] width 24 height 24
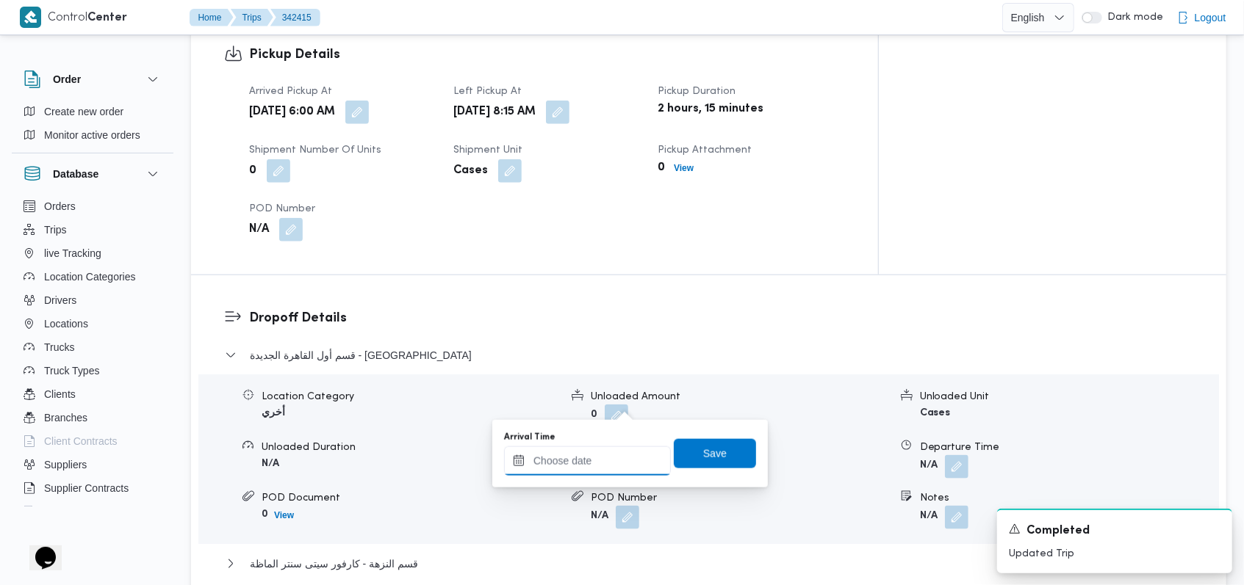
click at [612, 449] on div at bounding box center [587, 461] width 167 height 29
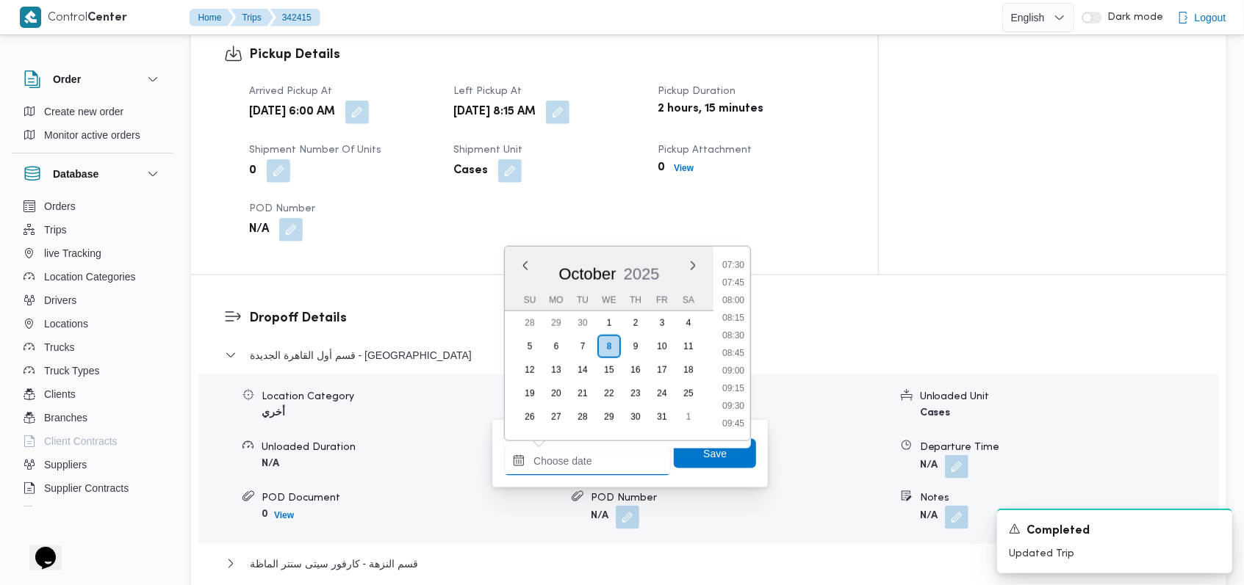
scroll to position [652, 0]
click at [742, 291] on ul "00:00 00:15 00:30 00:45 01:00 01:15 01:30 01:45 02:00 02:15 02:30 02:45 03:00 0…" at bounding box center [733, 344] width 34 height 170
click at [736, 285] on li "09:30" at bounding box center [733, 284] width 34 height 15
type input "08/10/2025 09:30"
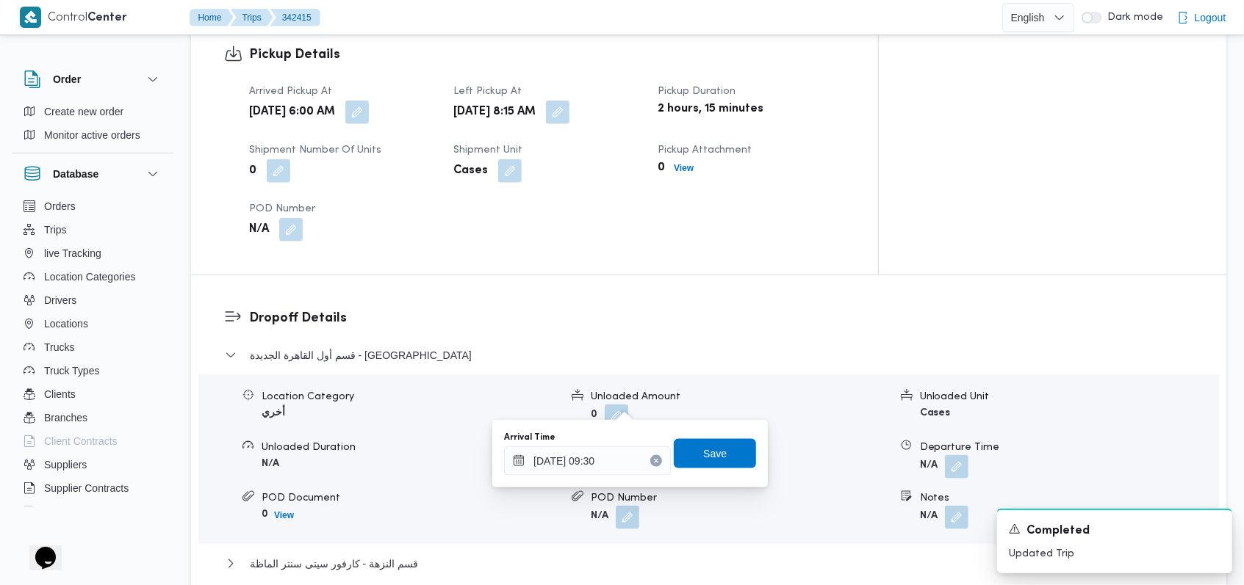
click at [732, 430] on div "Arrival Time 08/10/2025 09:30 Save" at bounding box center [629, 453] width 255 height 47
click at [735, 445] on span "Save" at bounding box center [715, 453] width 82 height 29
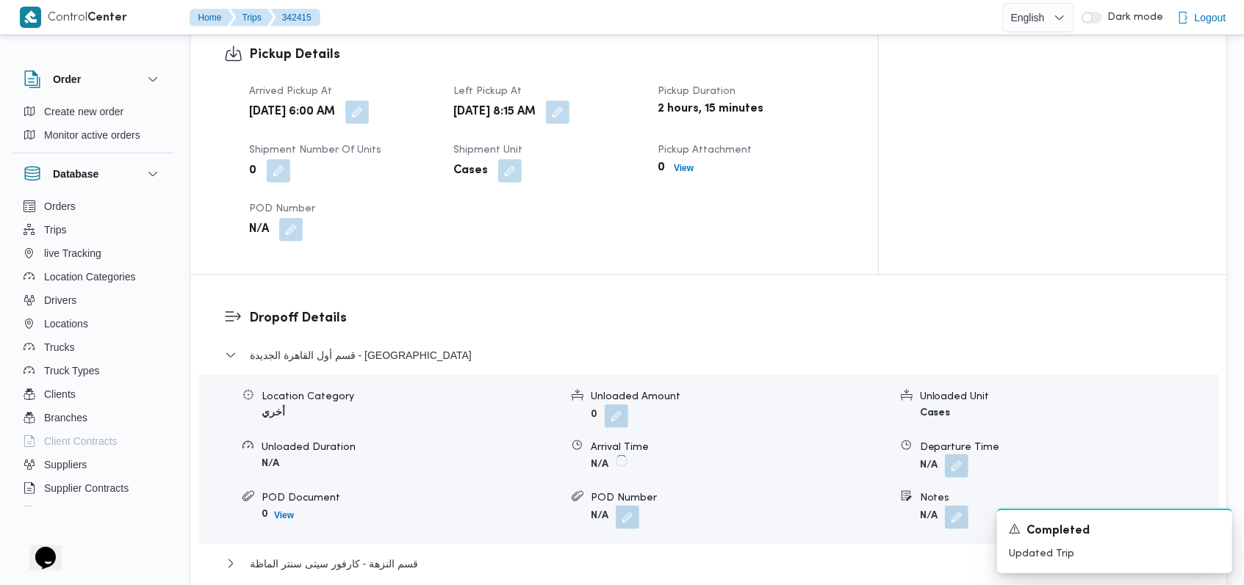
click at [959, 455] on button "button" at bounding box center [957, 467] width 24 height 24
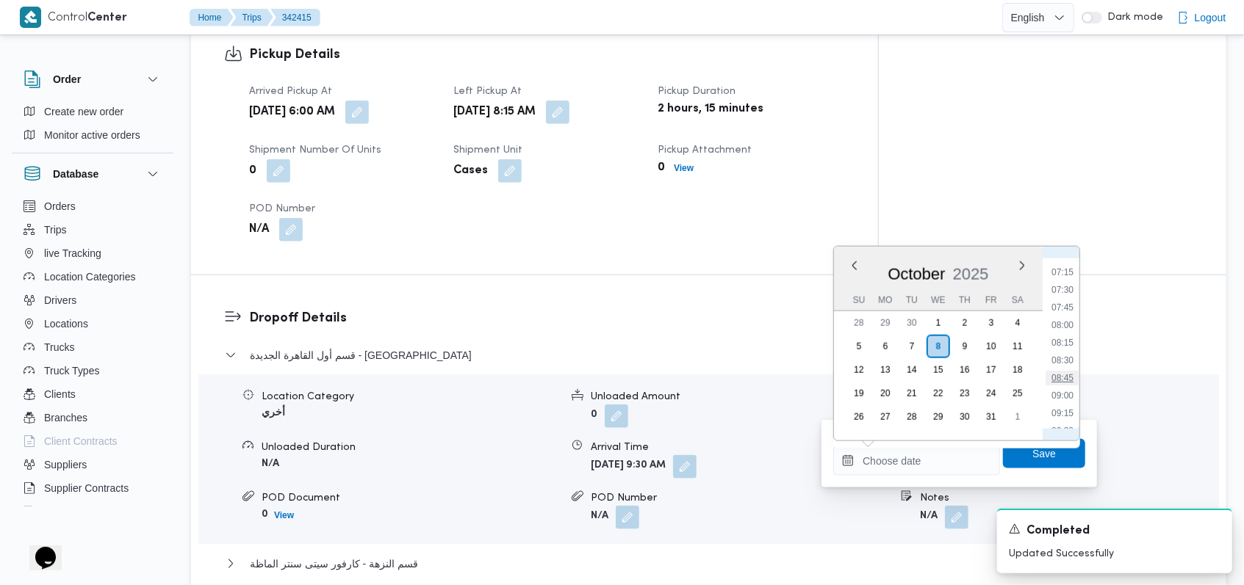
scroll to position [602, 0]
click at [1065, 370] on li "10:00" at bounding box center [1062, 368] width 34 height 15
type input "08/10/2025 10:00"
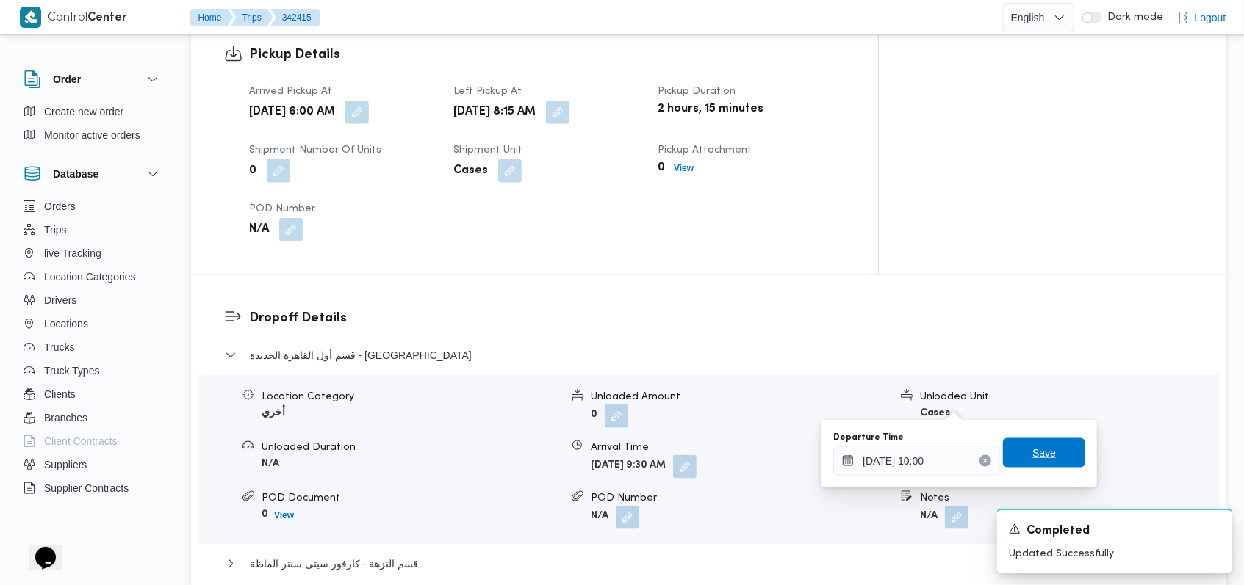
click at [1059, 441] on span "Save" at bounding box center [1044, 453] width 82 height 29
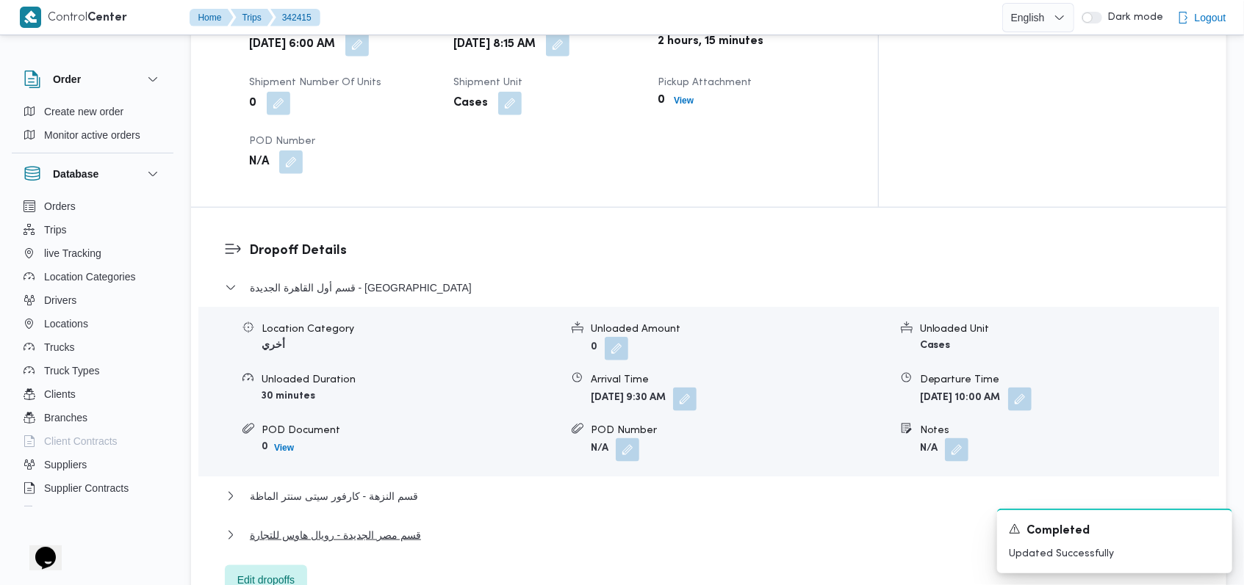
scroll to position [1077, 0]
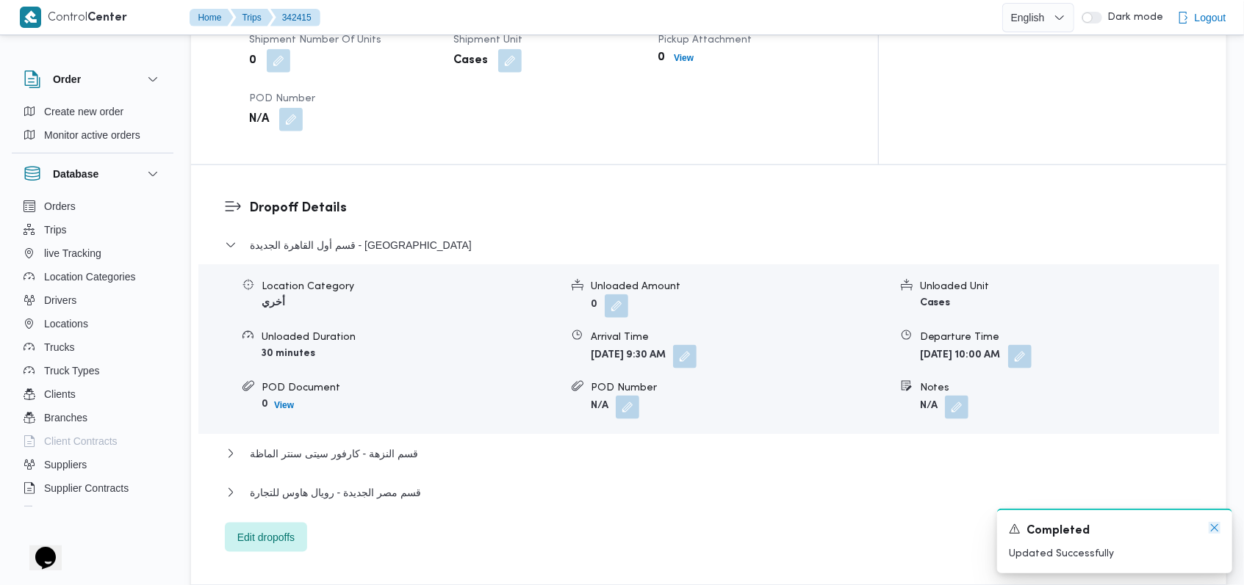
click at [1219, 526] on icon "Dismiss toast" at bounding box center [1214, 528] width 12 height 12
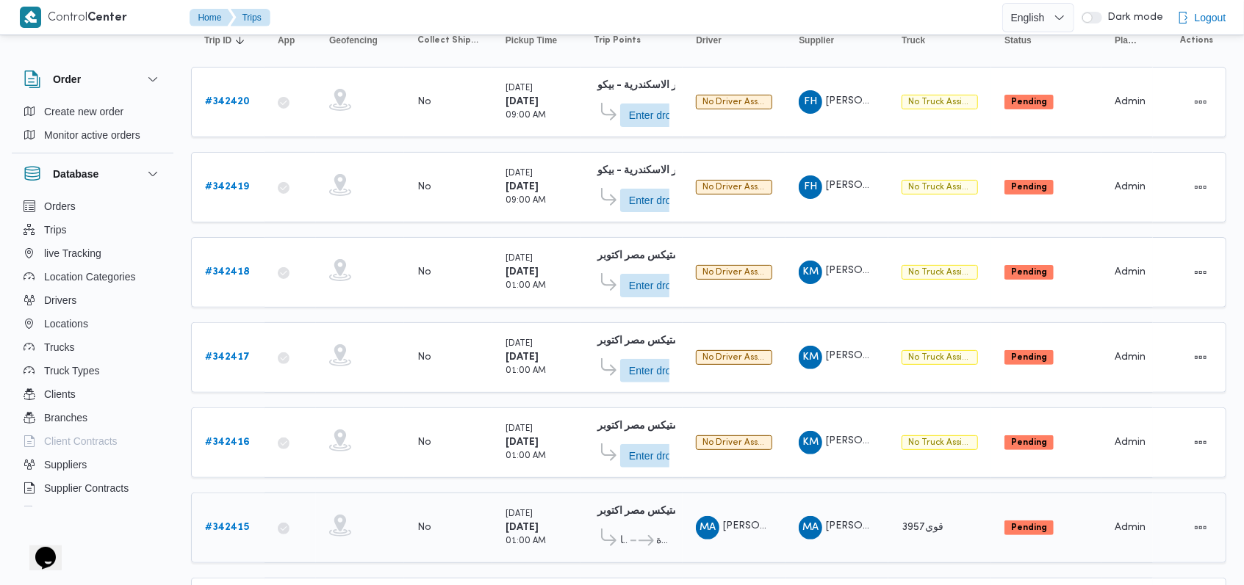
scroll to position [125, 0]
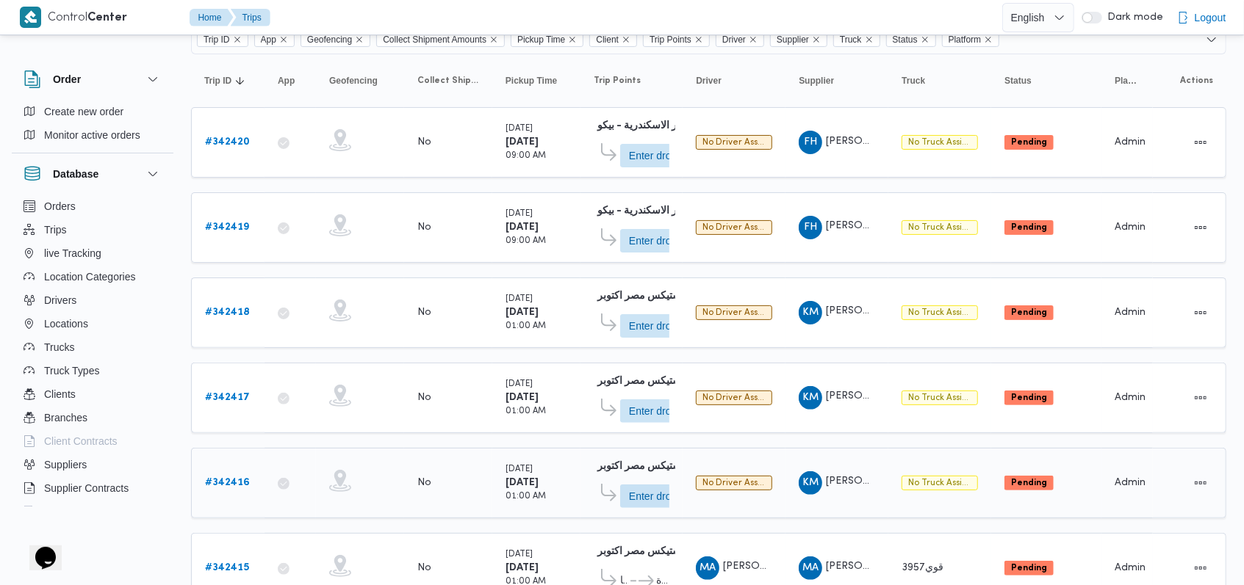
click at [230, 478] on b "# 342416" at bounding box center [227, 483] width 45 height 10
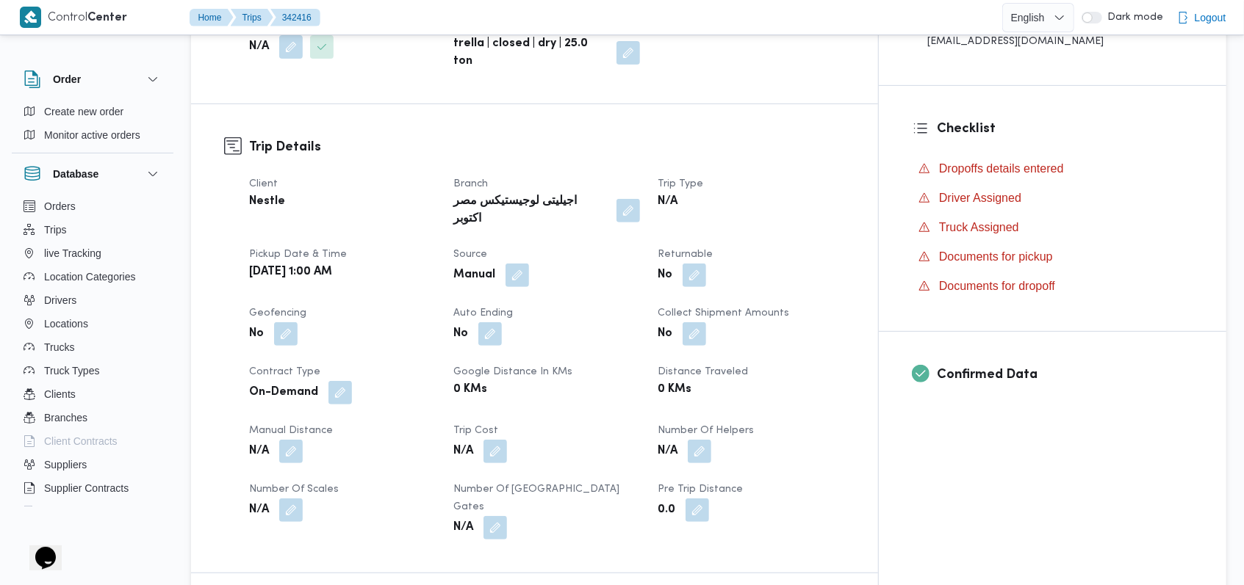
scroll to position [713, 0]
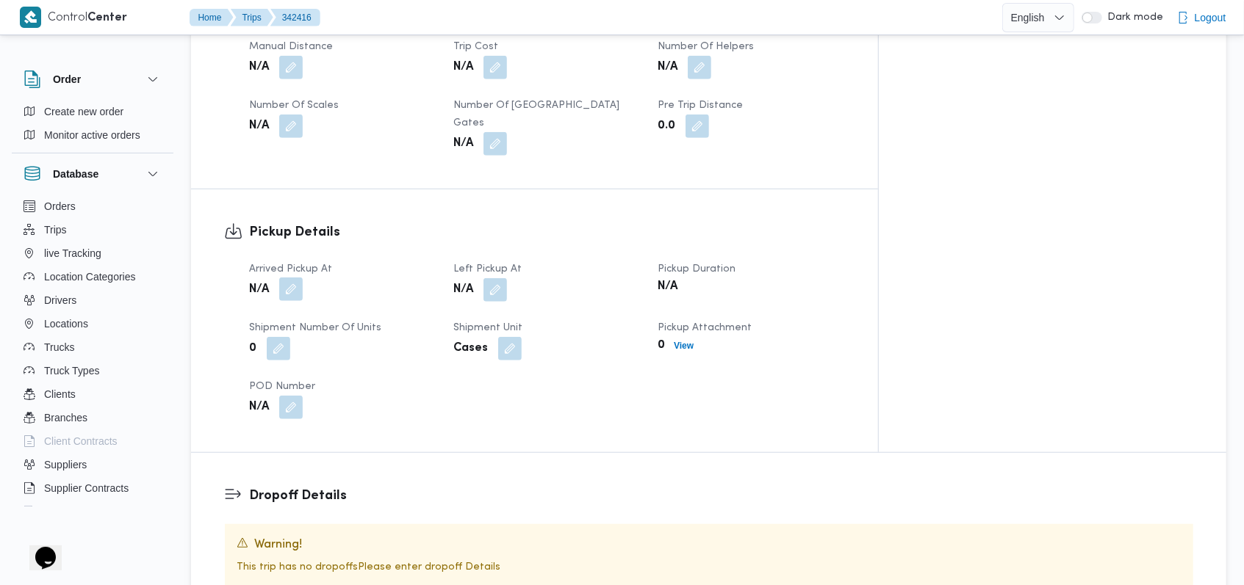
click at [286, 278] on button "button" at bounding box center [291, 290] width 24 height 24
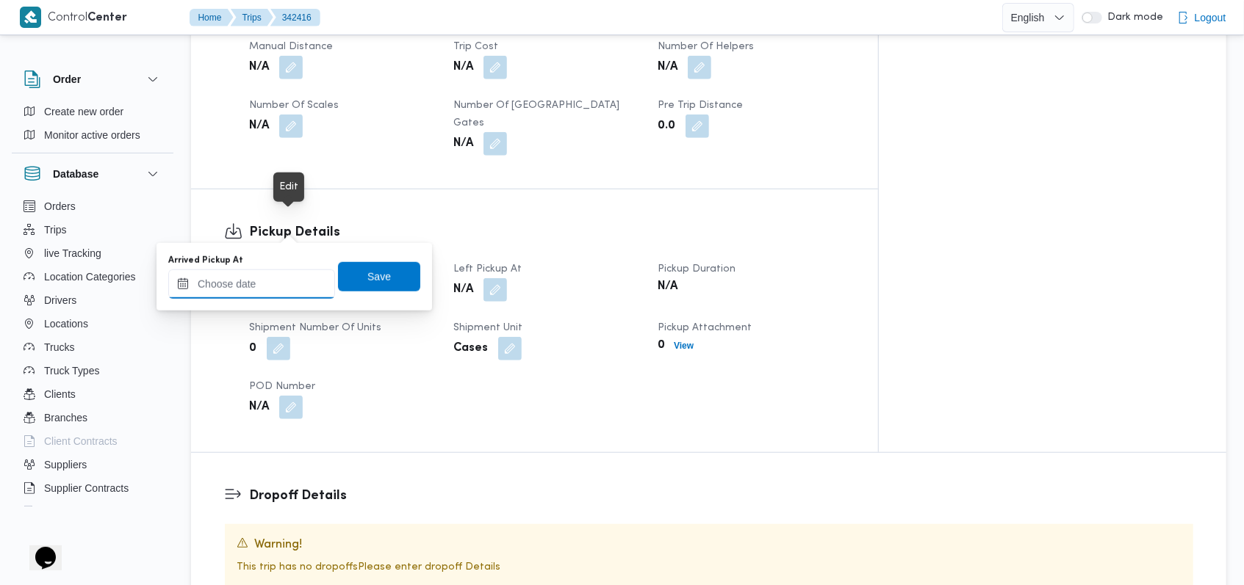
click at [262, 284] on input "Arrived Pickup At" at bounding box center [251, 284] width 167 height 29
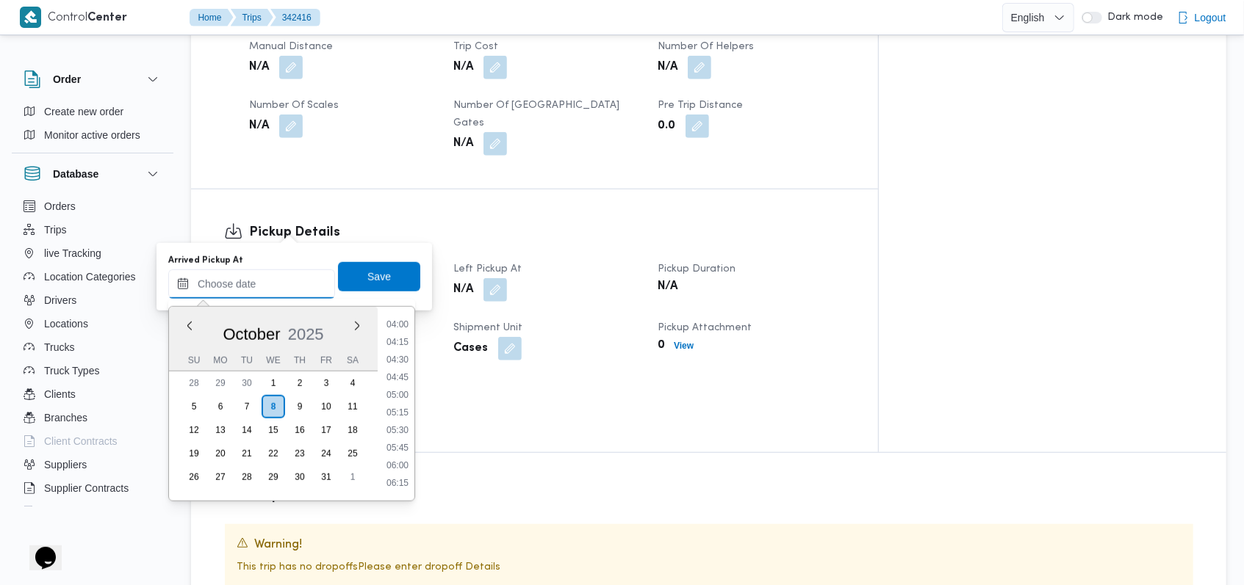
scroll to position [0, 0]
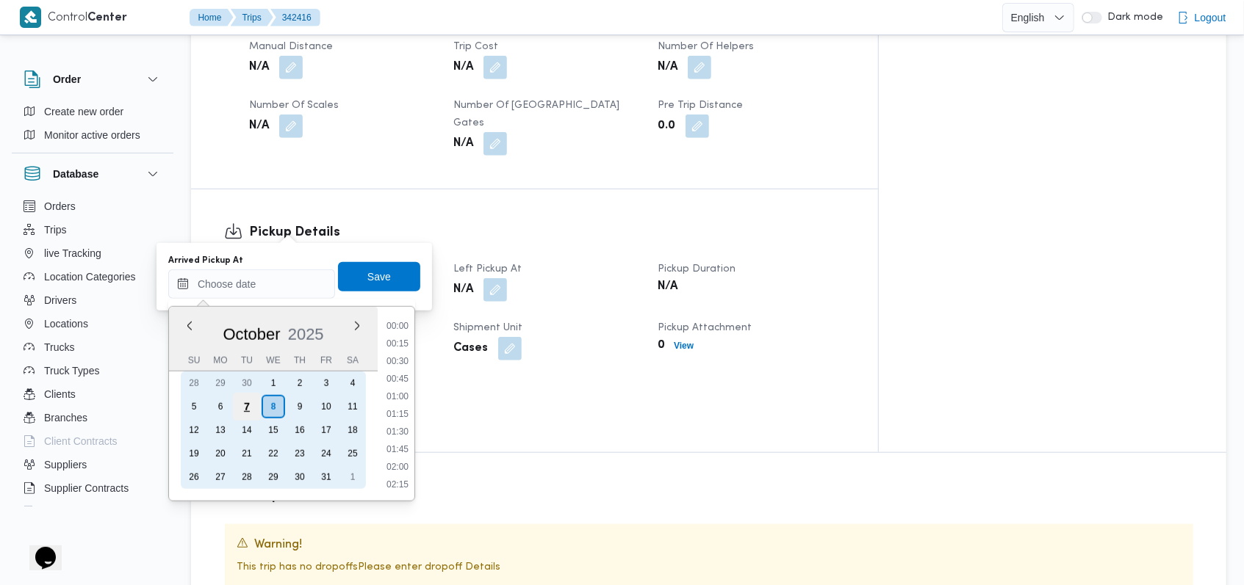
click at [253, 407] on div "7" at bounding box center [247, 407] width 28 height 28
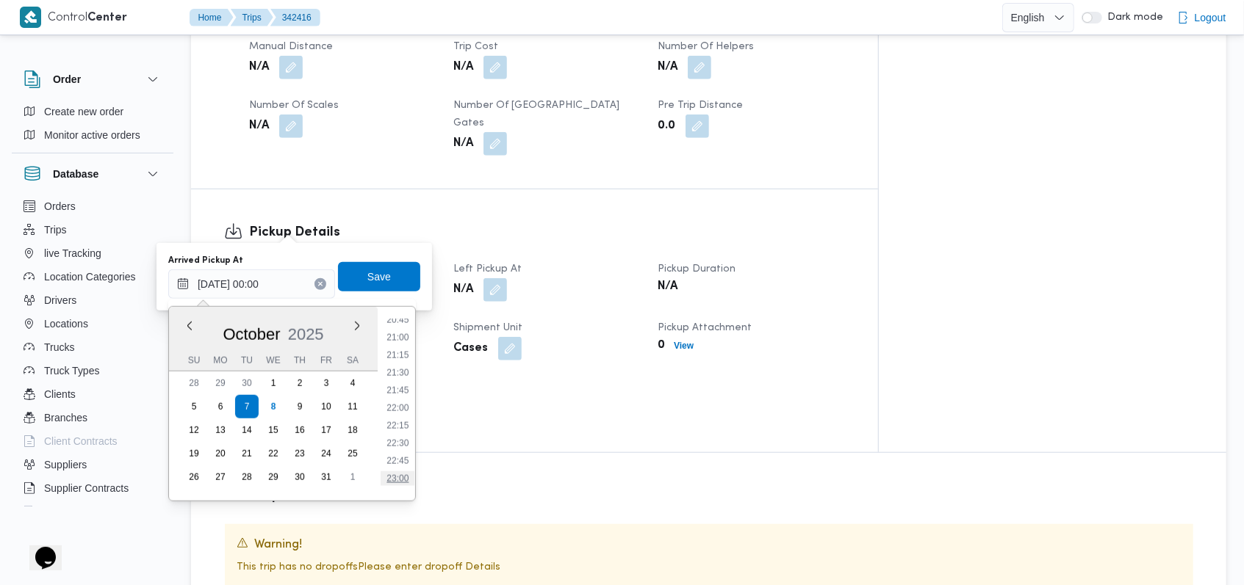
click at [400, 482] on li "23:00" at bounding box center [398, 479] width 34 height 15
type input "07/10/2025 23:00"
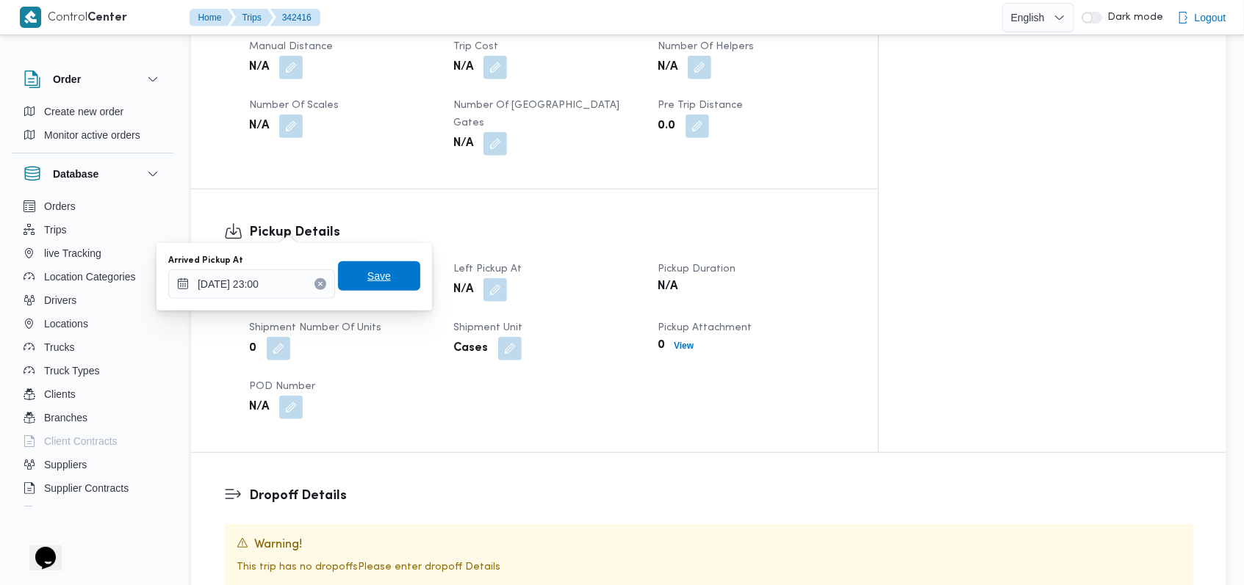
click at [381, 275] on span "Save" at bounding box center [379, 276] width 82 height 29
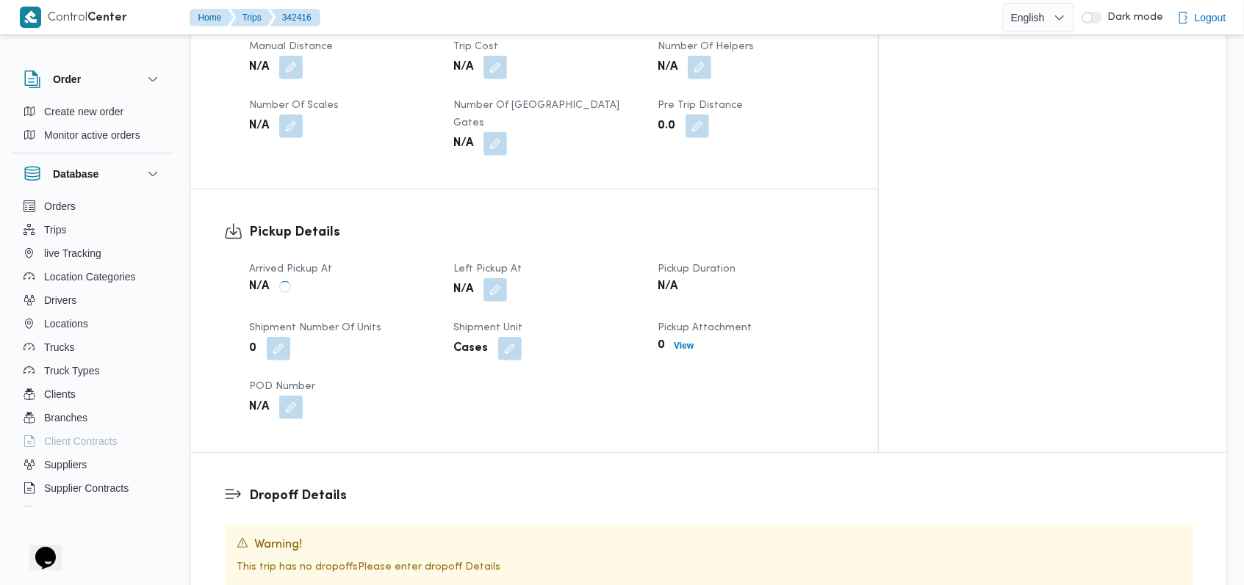
click at [507, 278] on button "button" at bounding box center [495, 290] width 24 height 24
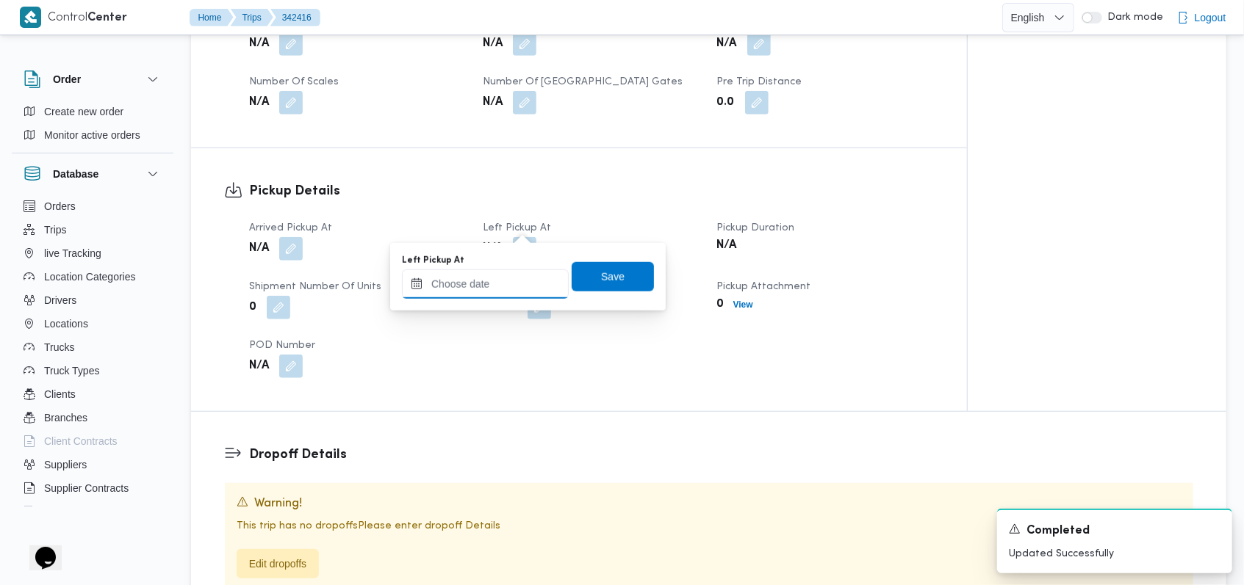
click at [489, 285] on input "Left Pickup At" at bounding box center [485, 284] width 167 height 29
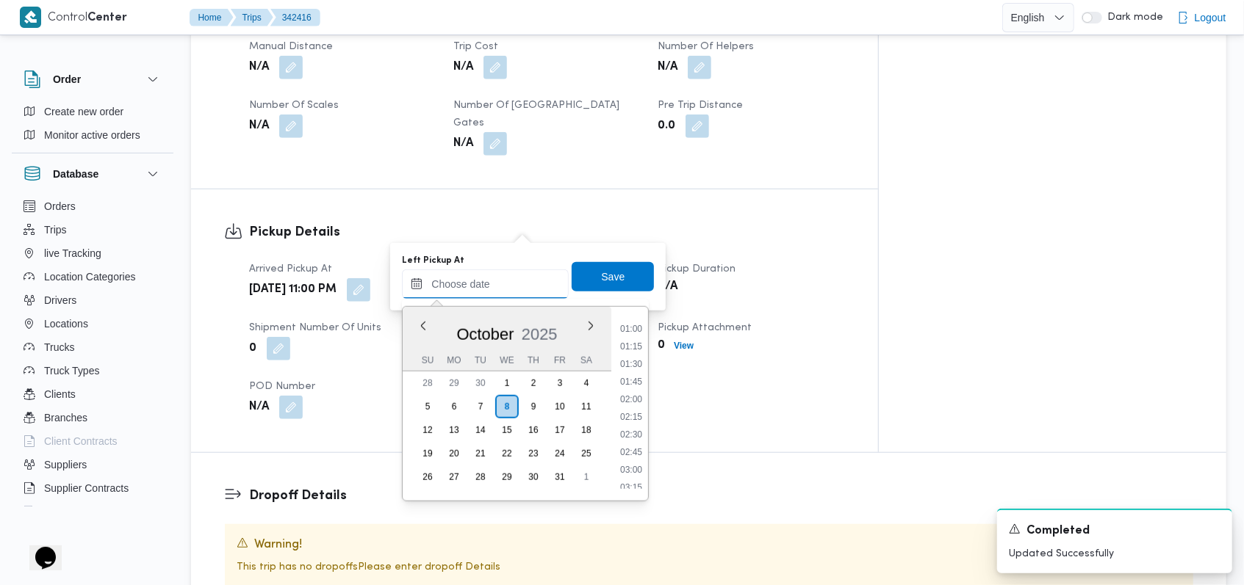
scroll to position [64, 0]
click at [639, 436] on li "02:30" at bounding box center [631, 438] width 34 height 15
type input "08/10/2025 02:30"
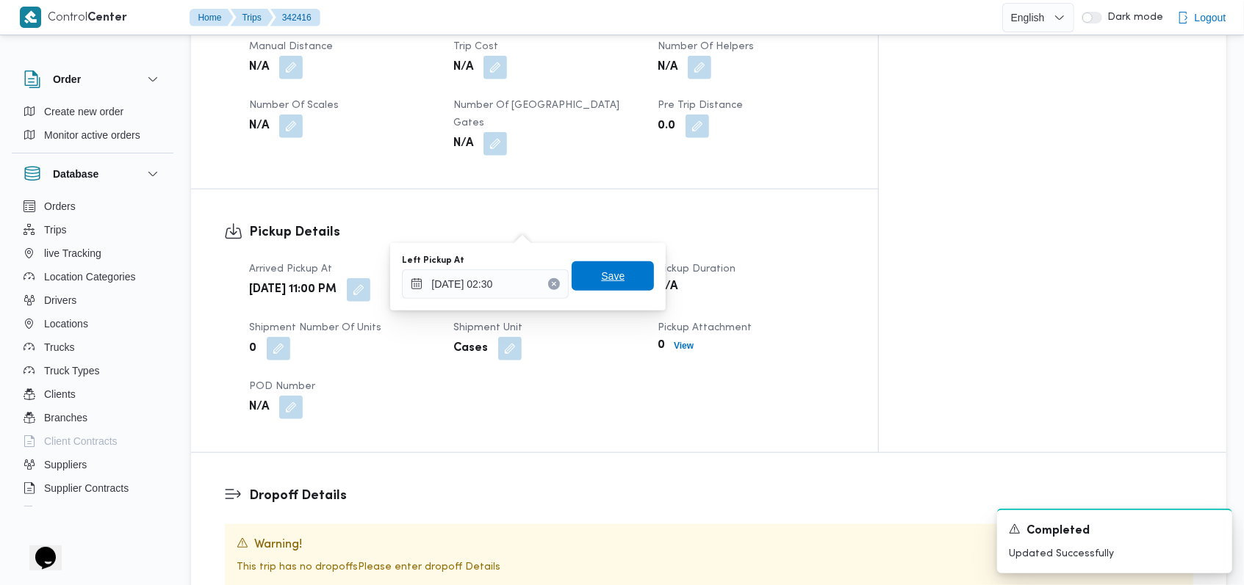
click at [606, 283] on span "Save" at bounding box center [613, 276] width 24 height 18
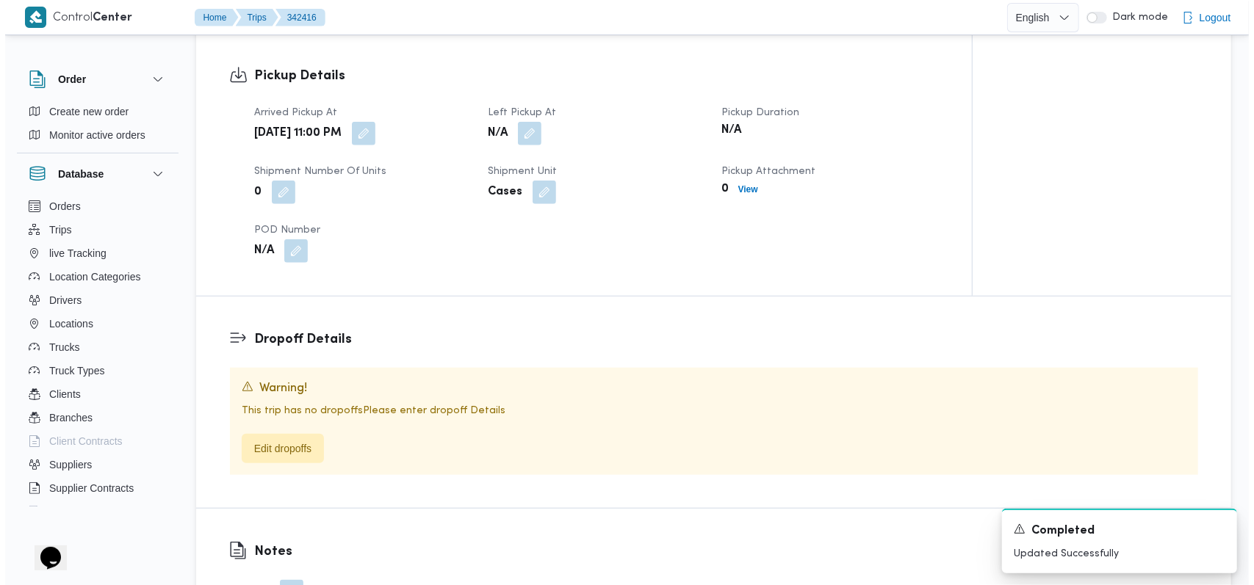
scroll to position [909, 0]
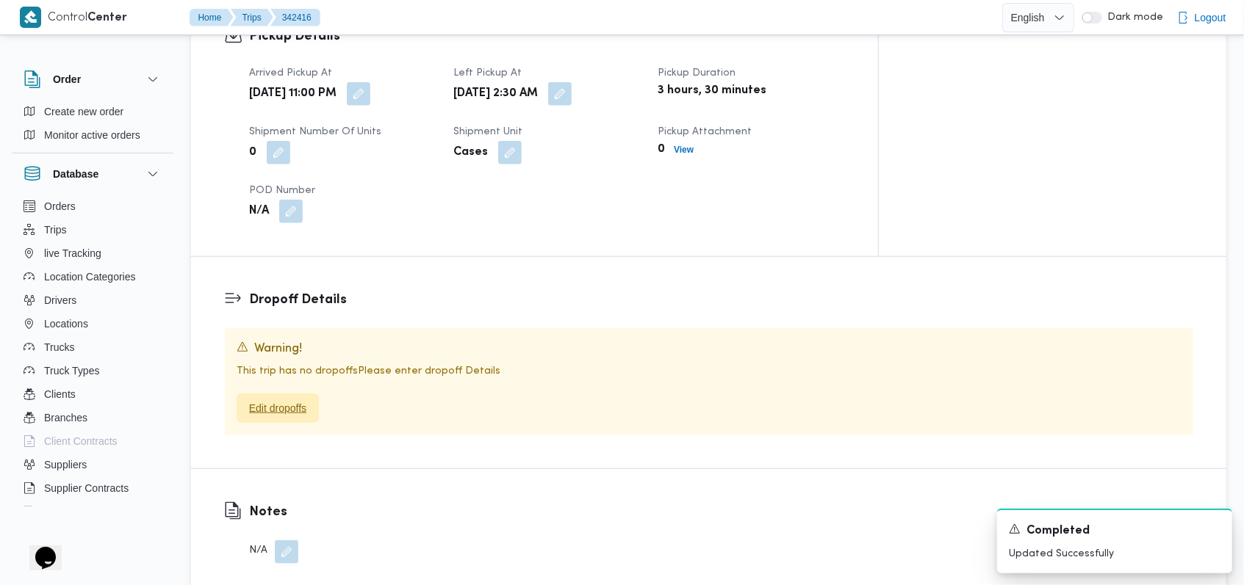
click at [288, 400] on span "Edit dropoffs" at bounding box center [277, 409] width 57 height 18
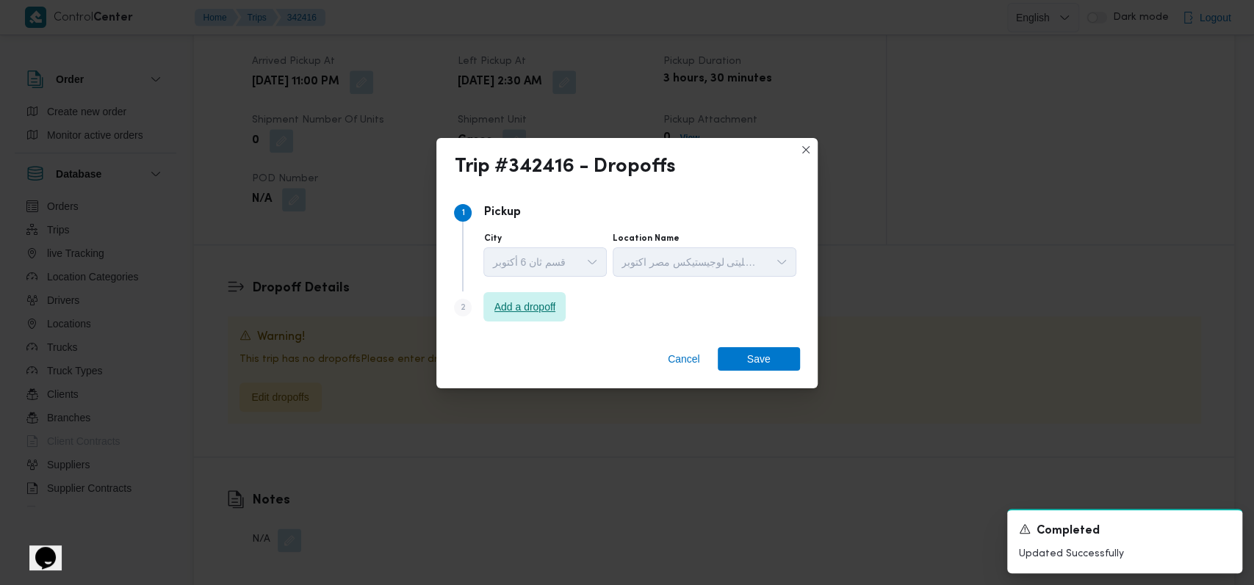
click at [537, 309] on span "Add a dropoff" at bounding box center [525, 307] width 62 height 18
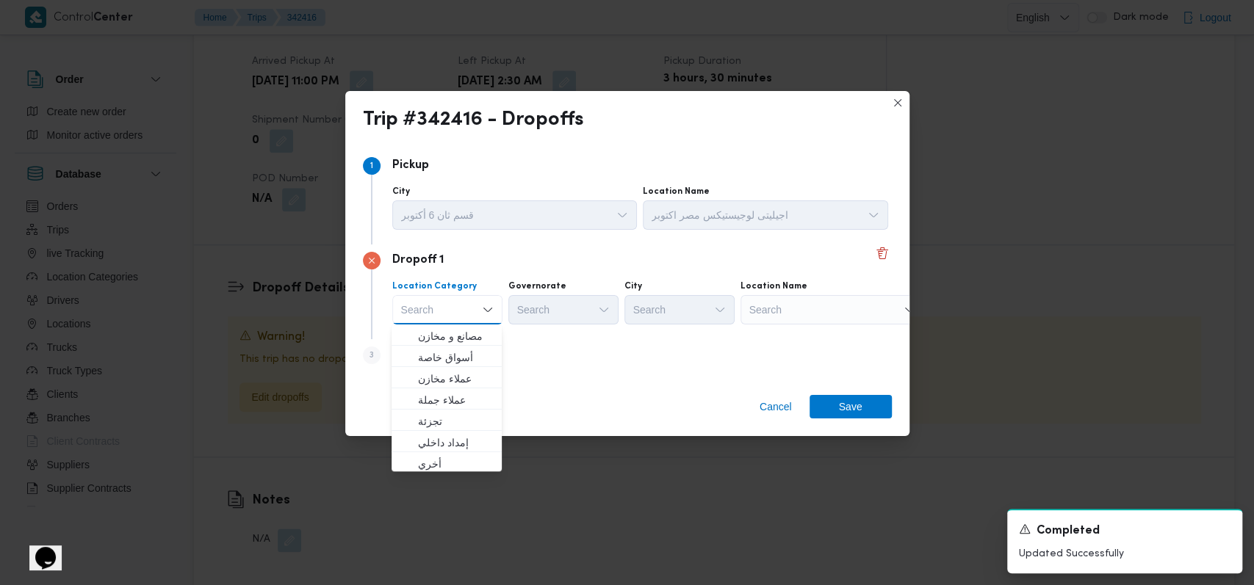
click at [603, 363] on div "Step 3 is disabled 3 Add a dropoff" at bounding box center [627, 358] width 529 height 38
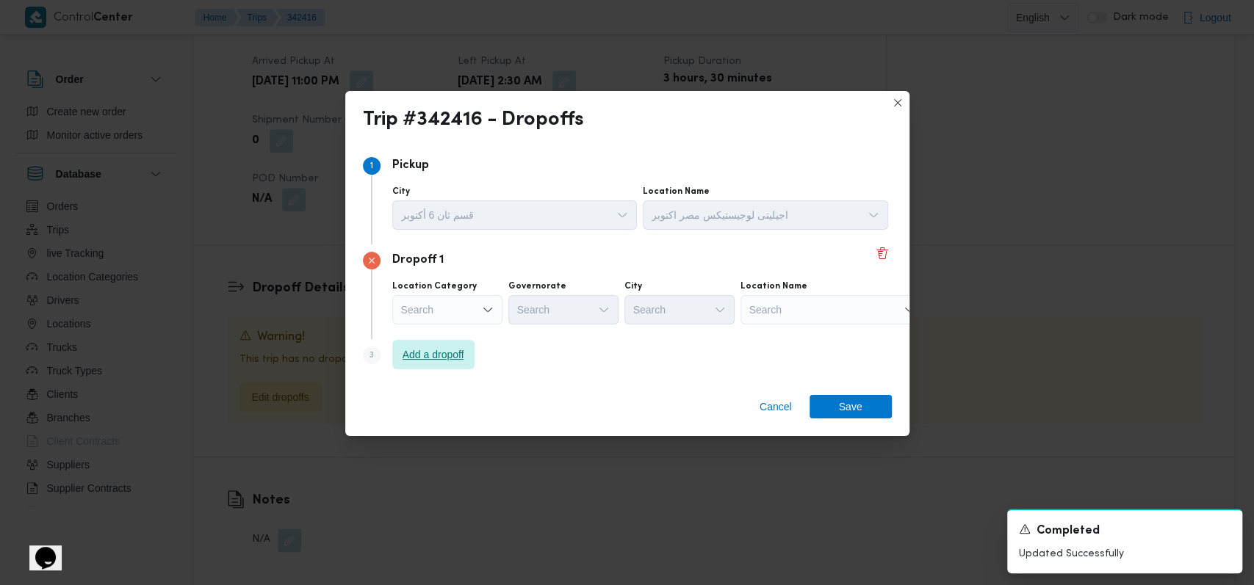
click at [475, 360] on span "Add a dropoff" at bounding box center [433, 354] width 82 height 29
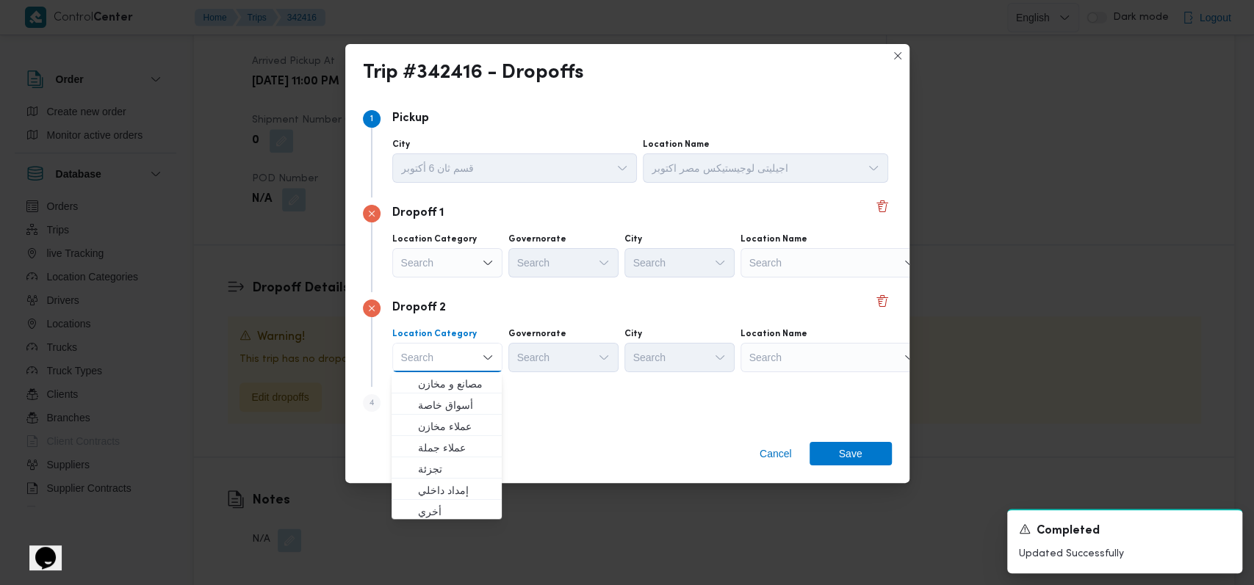
click at [785, 273] on div "Search" at bounding box center [832, 262] width 184 height 29
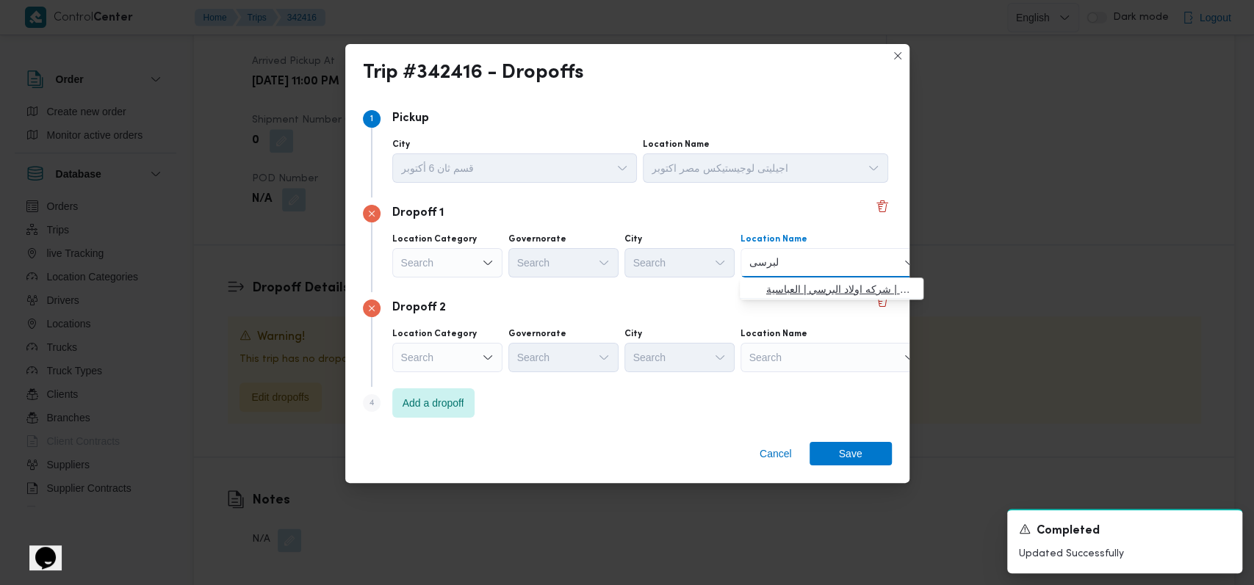
type input "البرسى"
click at [840, 278] on span "شركة اولاد البرسى للتجارة اسوان | شركه اولاد البرسي | العباسية" at bounding box center [832, 290] width 172 height 24
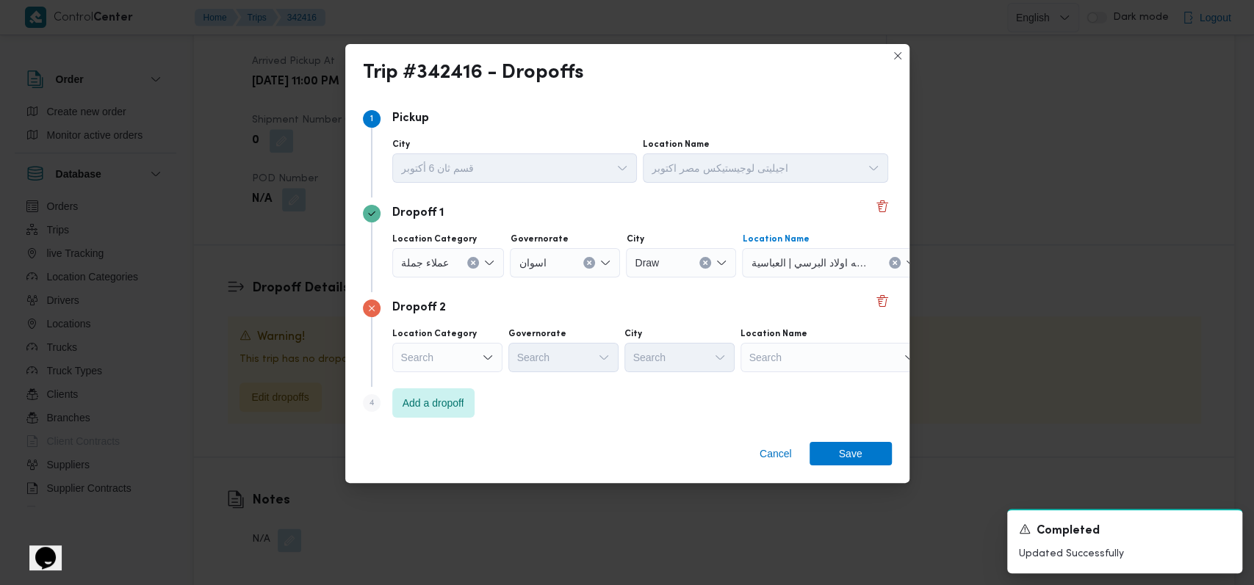
click at [813, 361] on div "Search" at bounding box center [832, 357] width 184 height 29
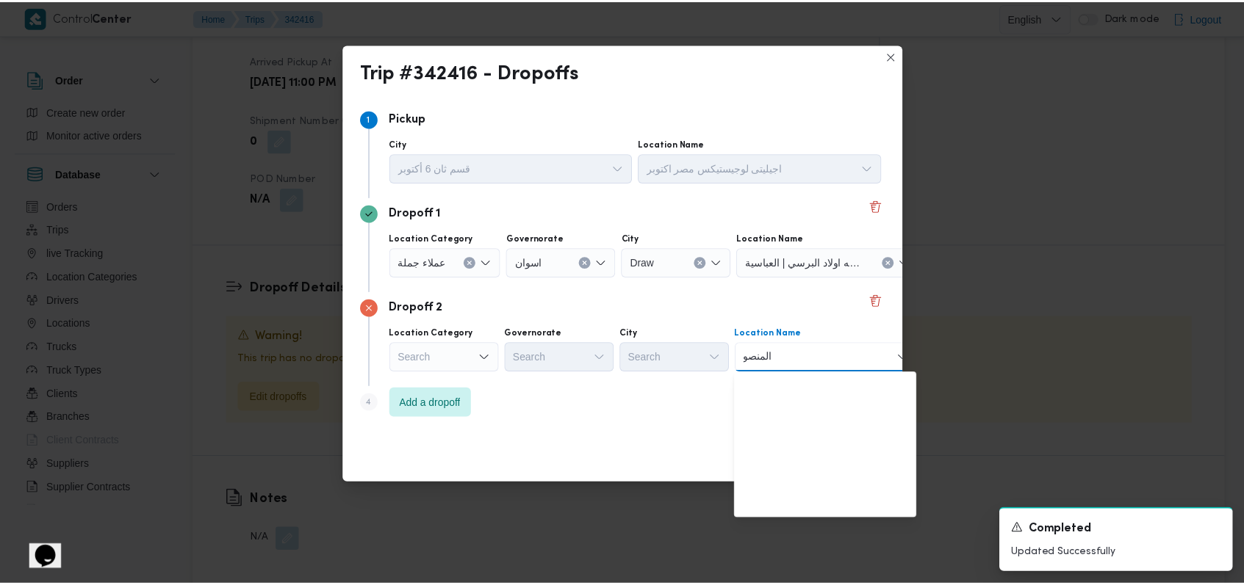
scroll to position [0, 0]
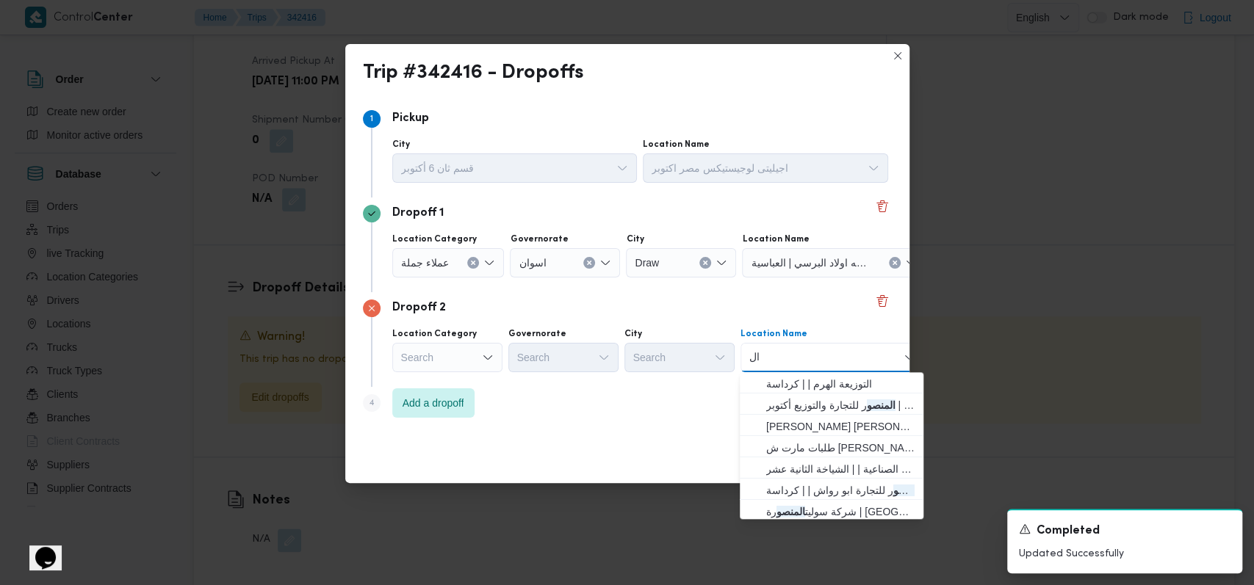
type input "ا"
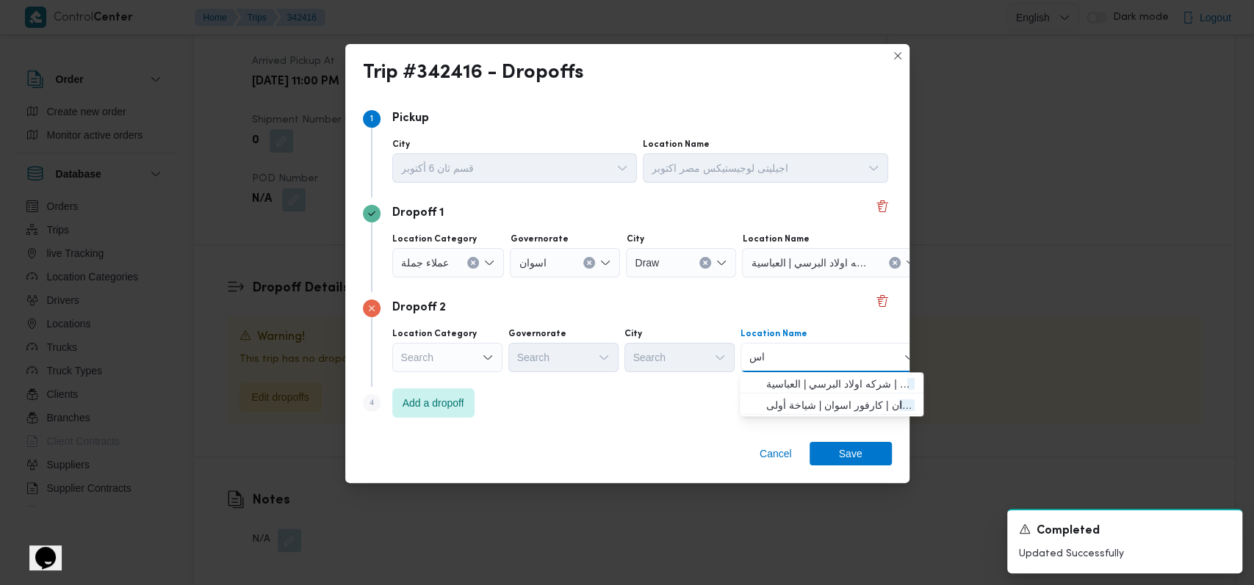
type input "ا"
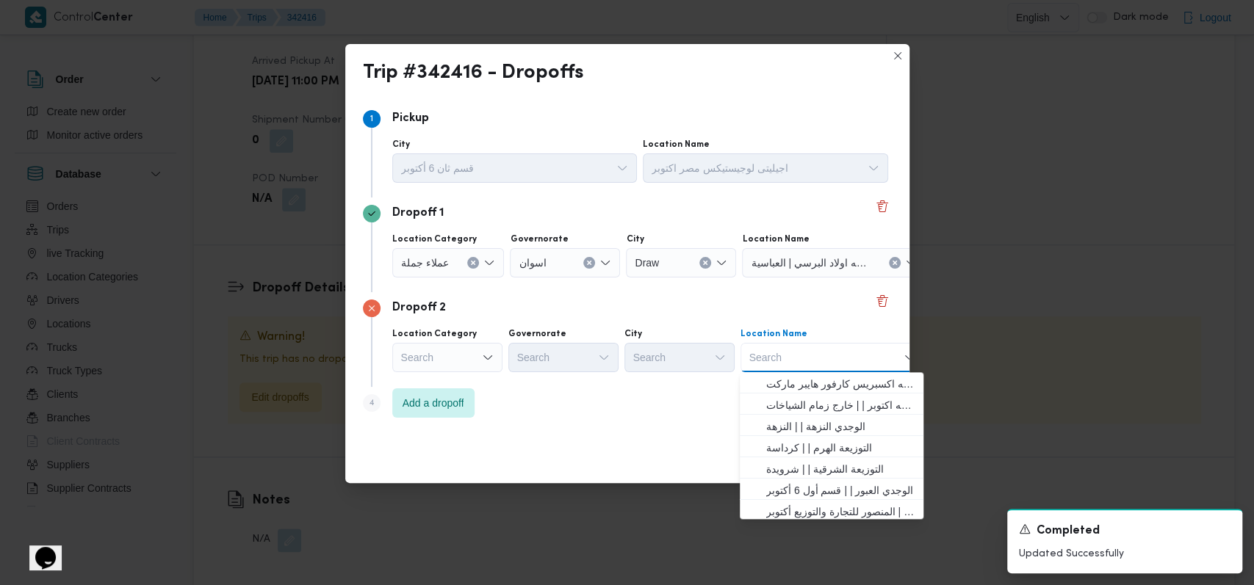
click at [478, 363] on div "Search" at bounding box center [447, 357] width 110 height 29
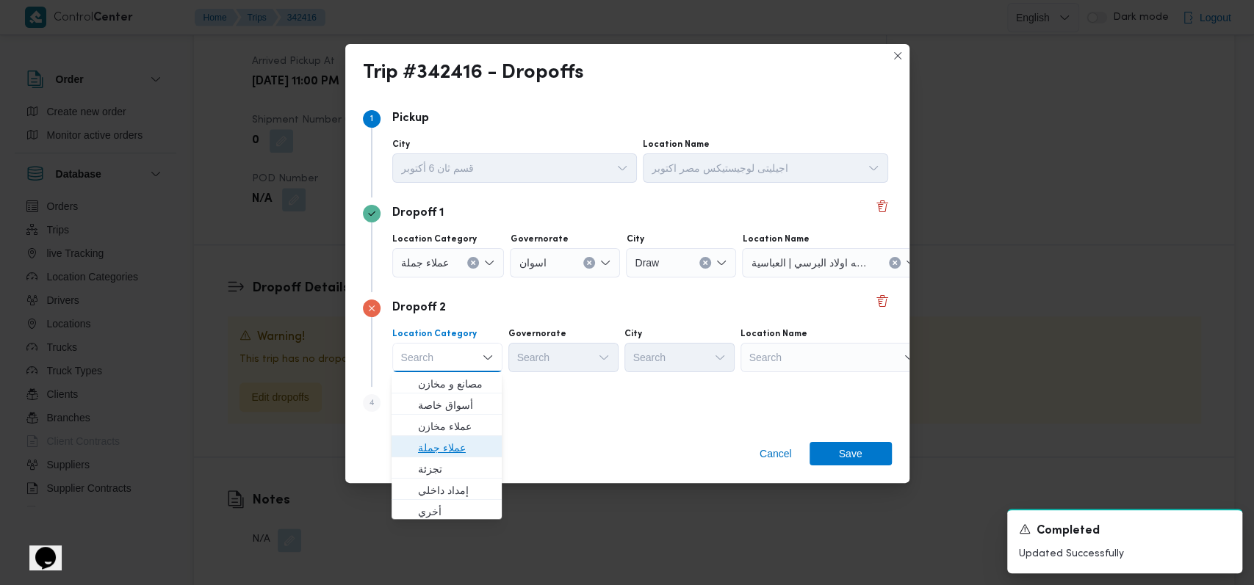
click at [468, 445] on span "عملاء جملة" at bounding box center [455, 448] width 75 height 18
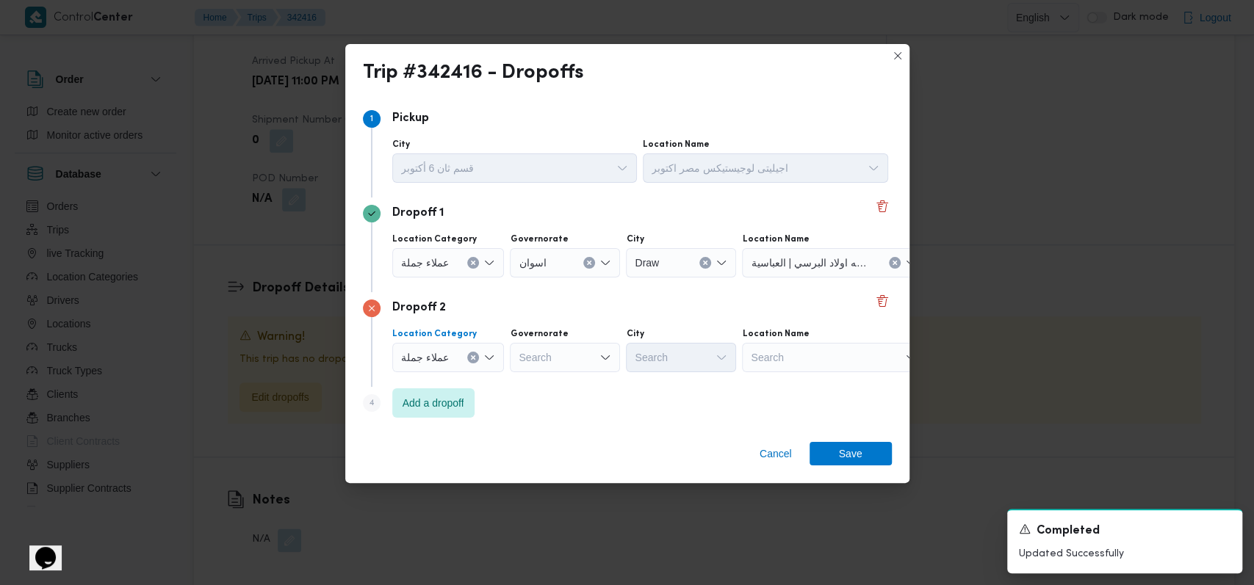
click at [543, 369] on div "Search" at bounding box center [565, 357] width 110 height 29
type input "اسوان"
click at [552, 386] on mark "اسوان" at bounding box center [548, 384] width 27 height 12
click at [670, 348] on div "Search" at bounding box center [681, 357] width 110 height 29
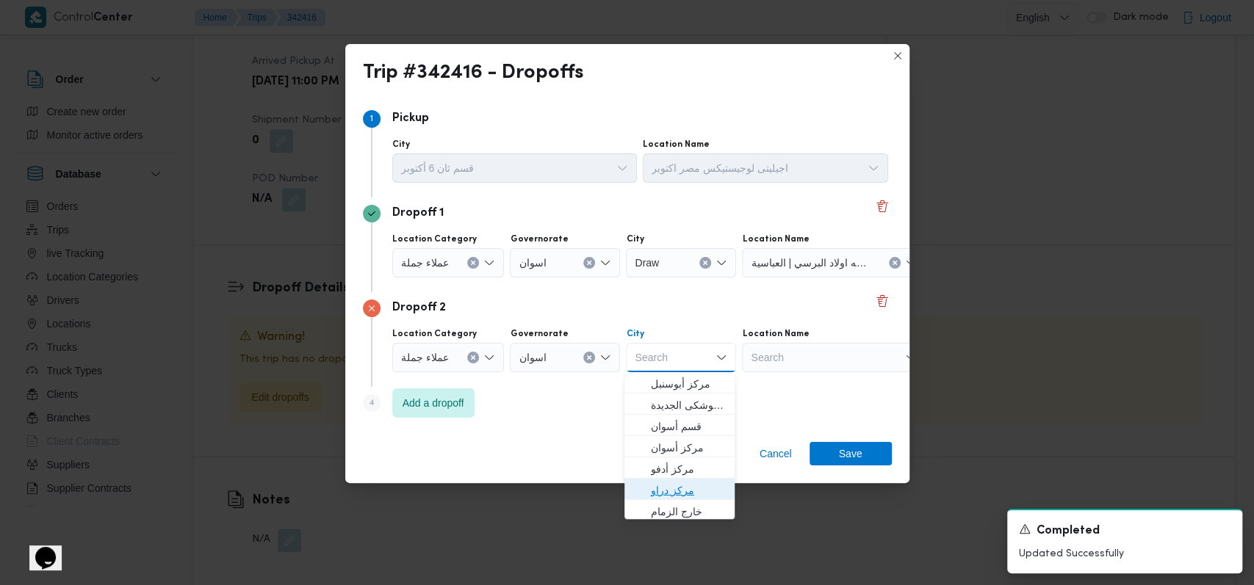
drag, startPoint x: 687, startPoint y: 480, endPoint x: 717, endPoint y: 477, distance: 30.3
click at [687, 480] on span "مركز دراو" at bounding box center [679, 491] width 98 height 24
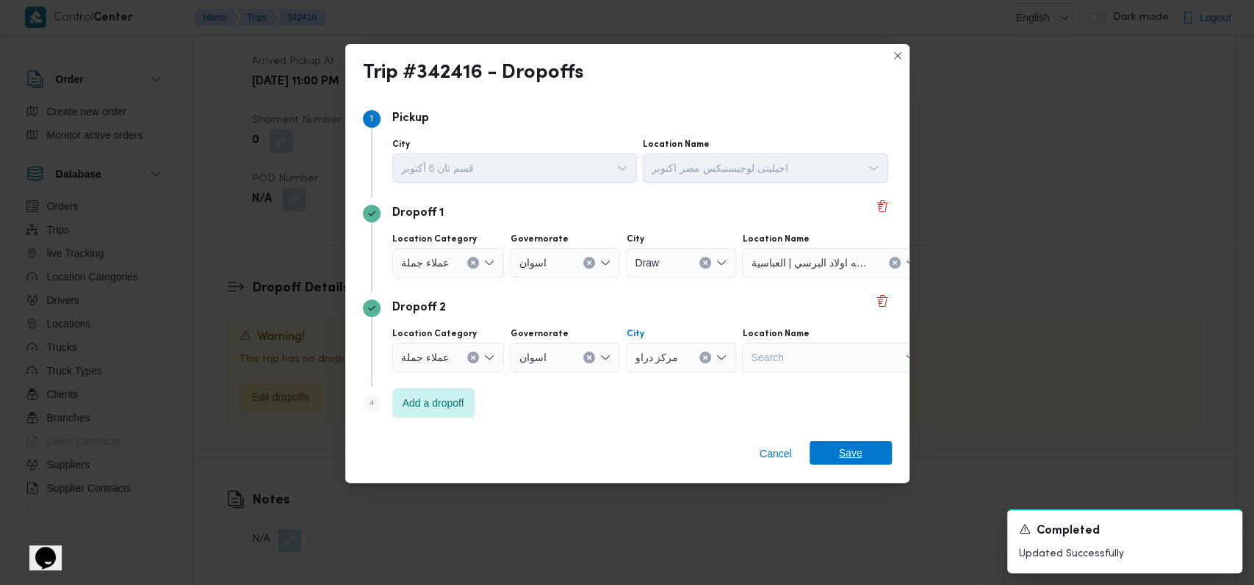
click at [843, 447] on span "Save" at bounding box center [851, 453] width 24 height 24
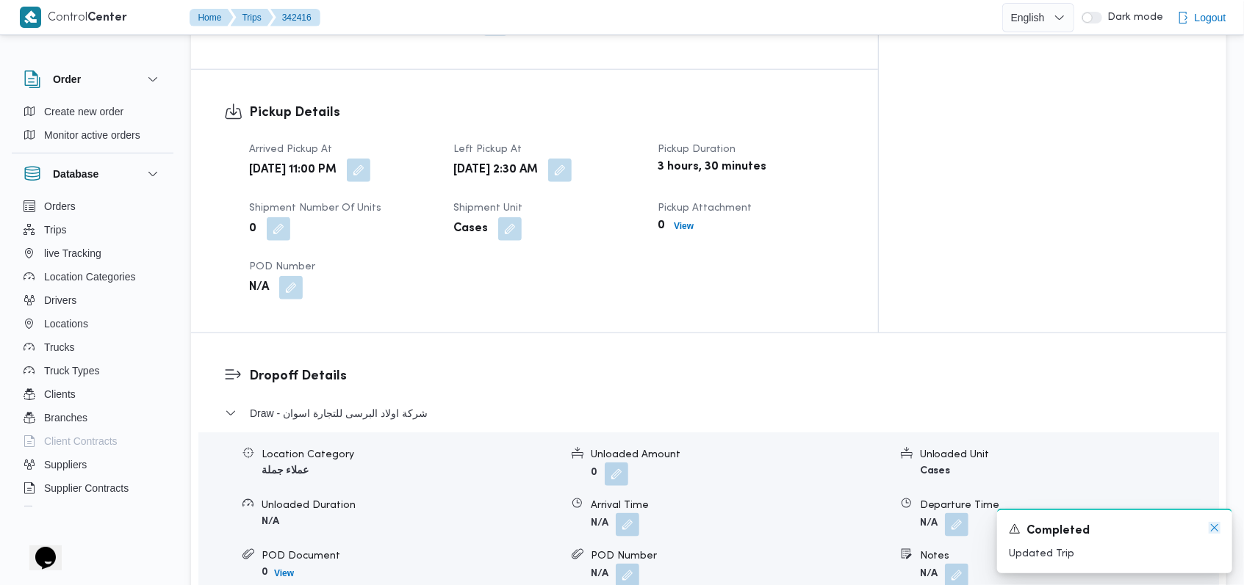
scroll to position [985, 0]
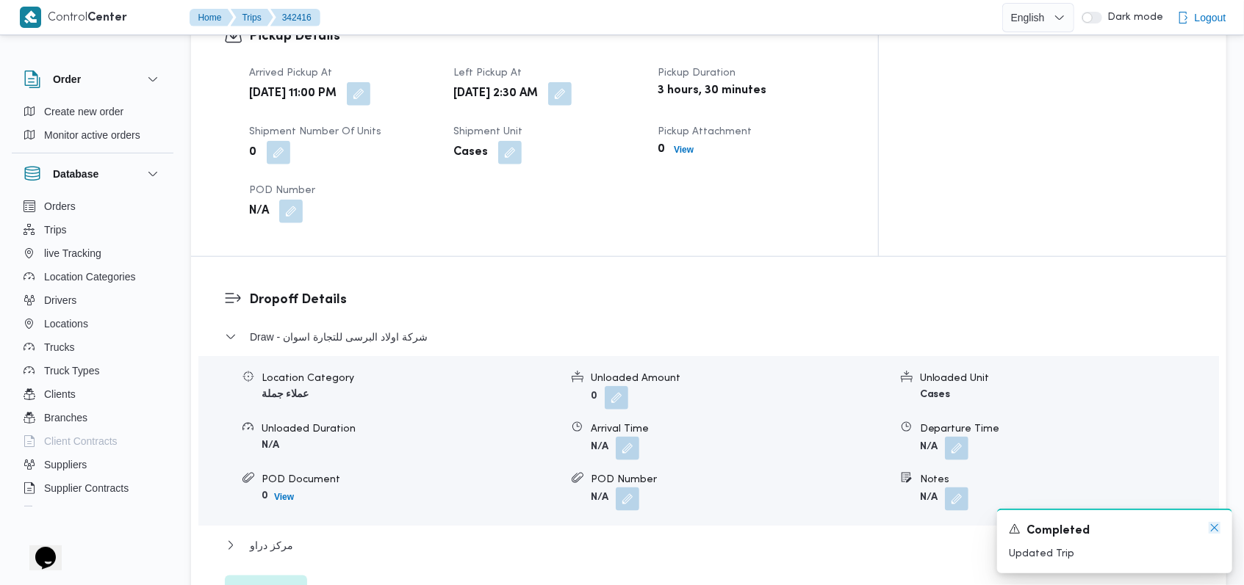
click at [1216, 529] on icon "Dismiss toast" at bounding box center [1214, 528] width 12 height 12
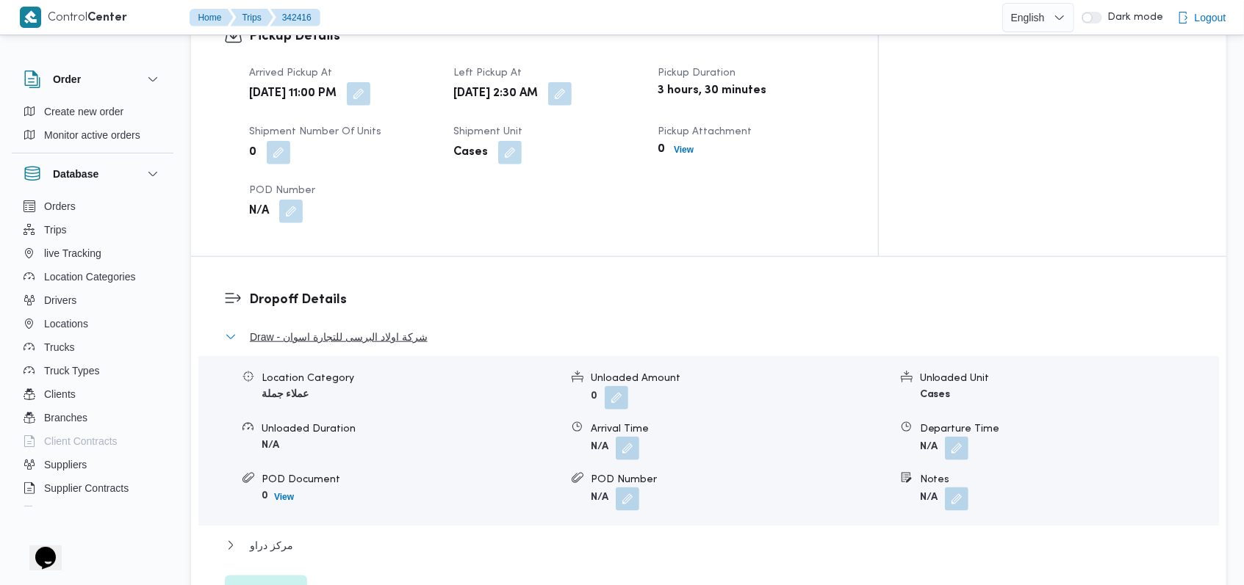
click at [358, 328] on span "Draw - شركة اولاد البرسى للتجارة اسوان" at bounding box center [339, 337] width 178 height 18
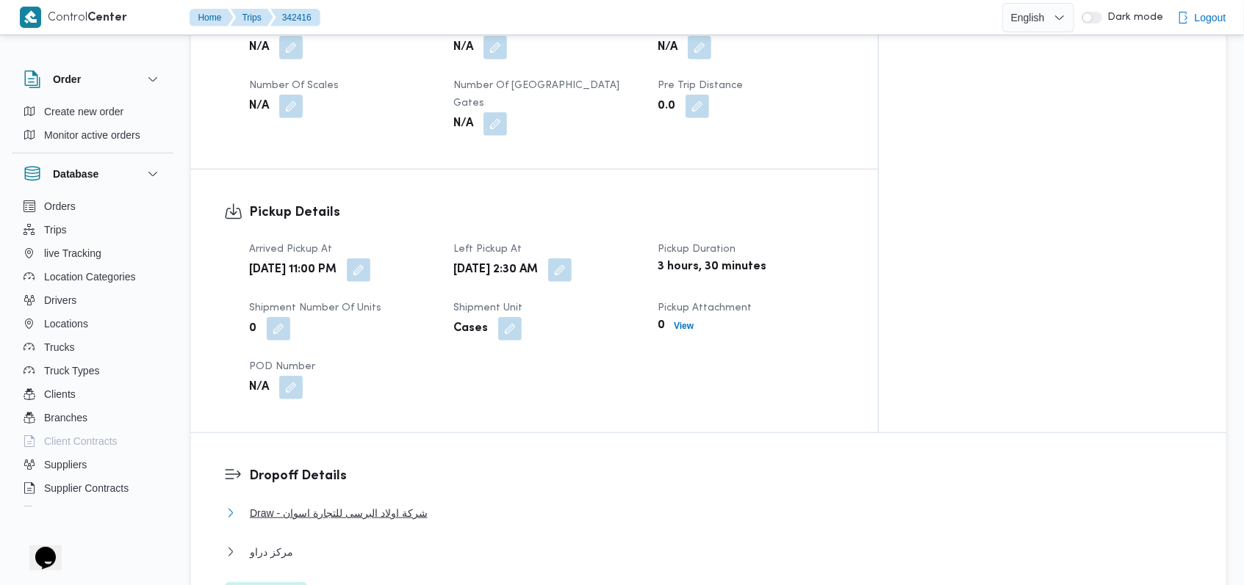
scroll to position [691, 0]
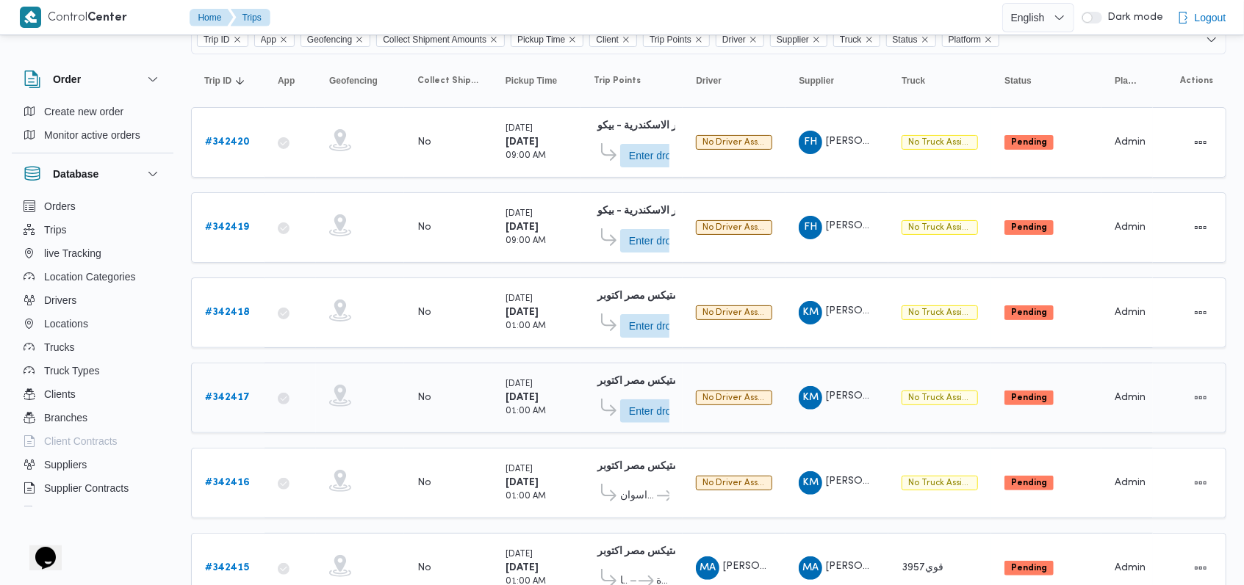
scroll to position [223, 0]
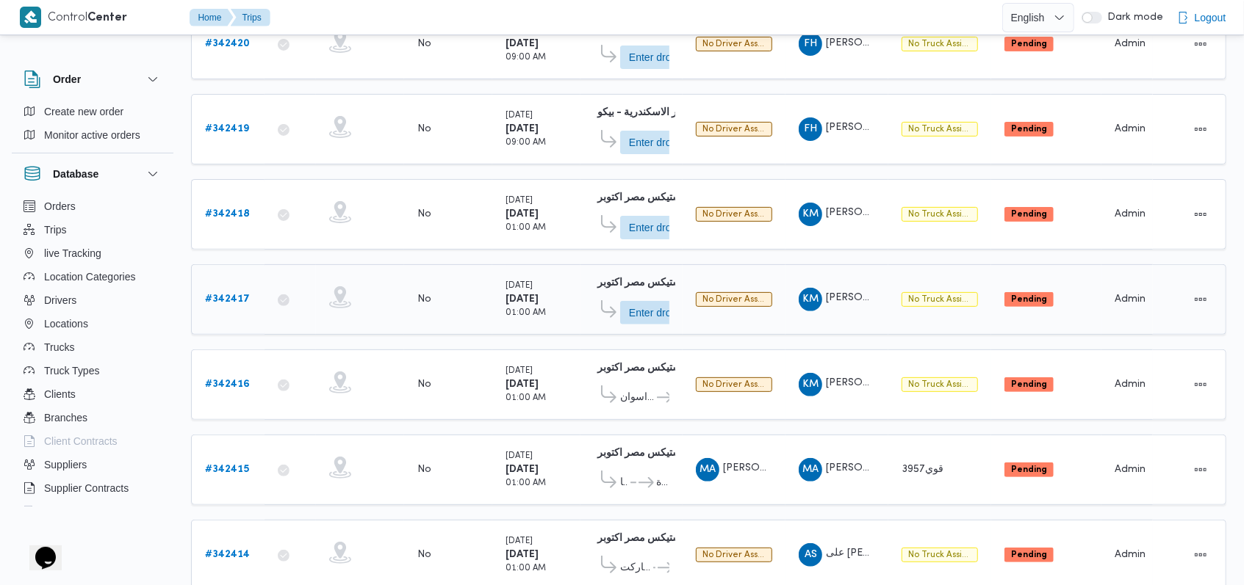
click at [232, 295] on b "# 342417" at bounding box center [227, 300] width 45 height 10
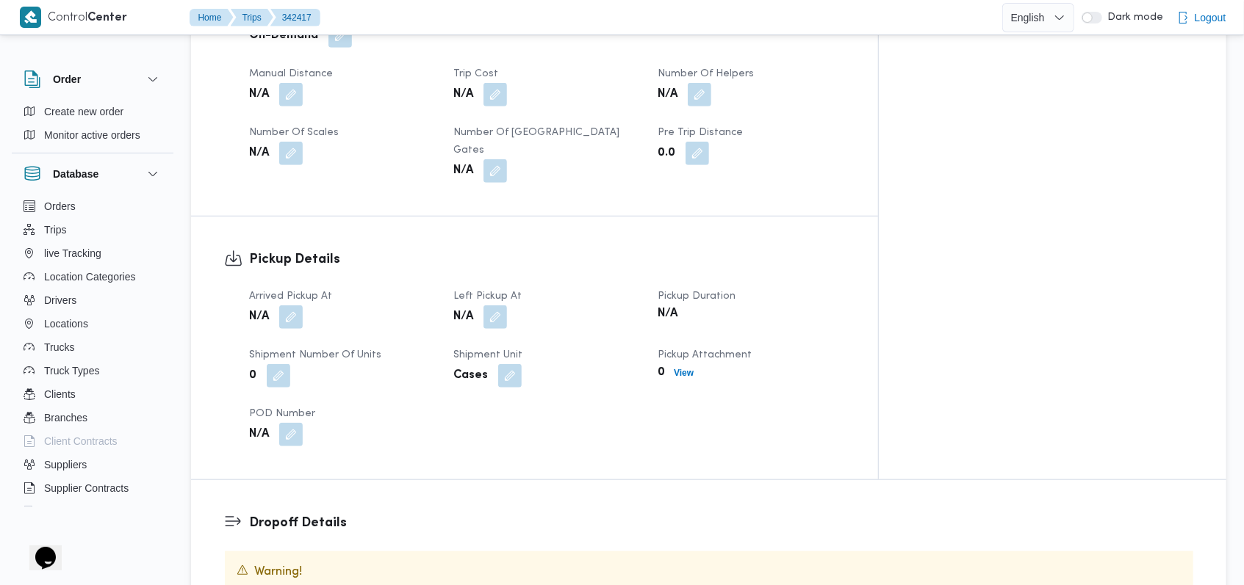
scroll to position [713, 0]
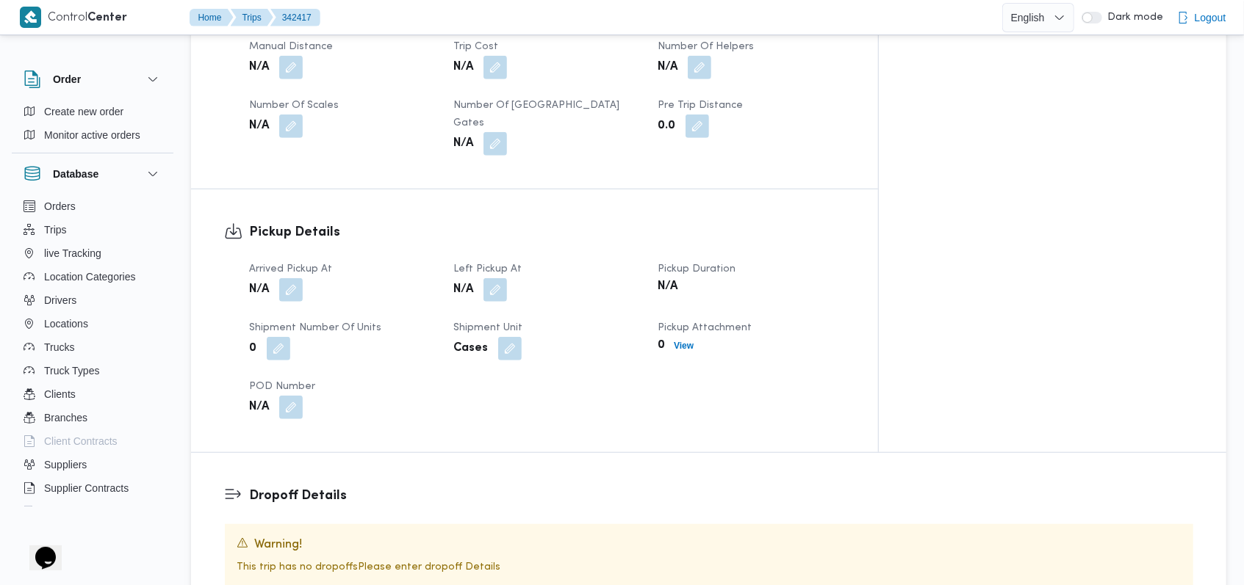
click at [307, 277] on div "N/A" at bounding box center [343, 290] width 190 height 26
click at [294, 278] on button "button" at bounding box center [291, 290] width 24 height 24
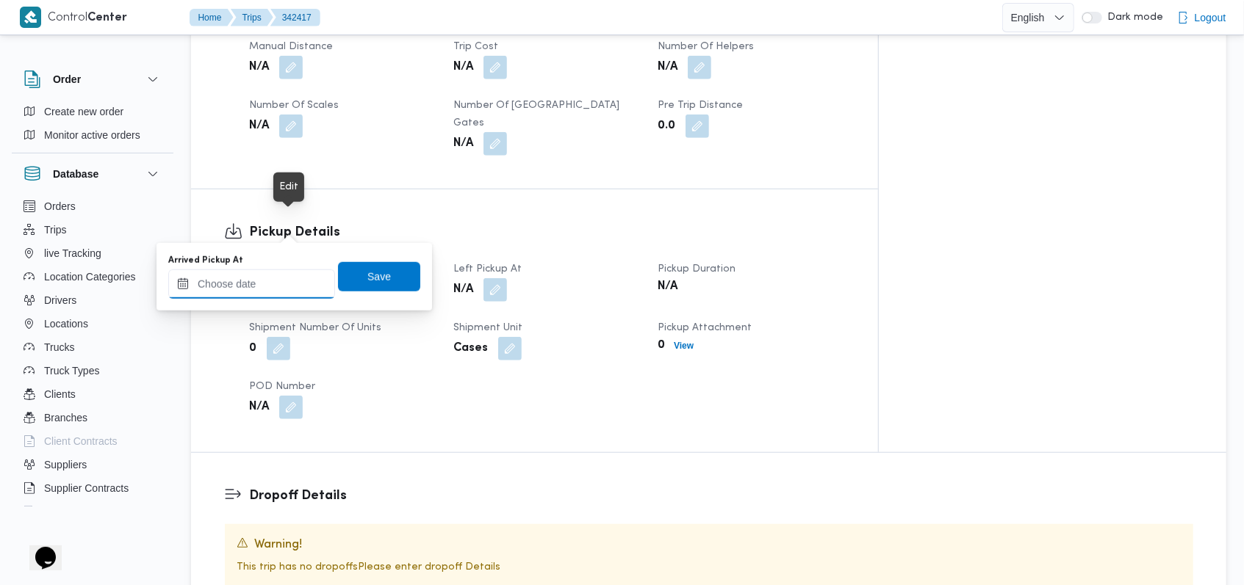
click at [274, 281] on input "Arrived Pickup At" at bounding box center [251, 284] width 167 height 29
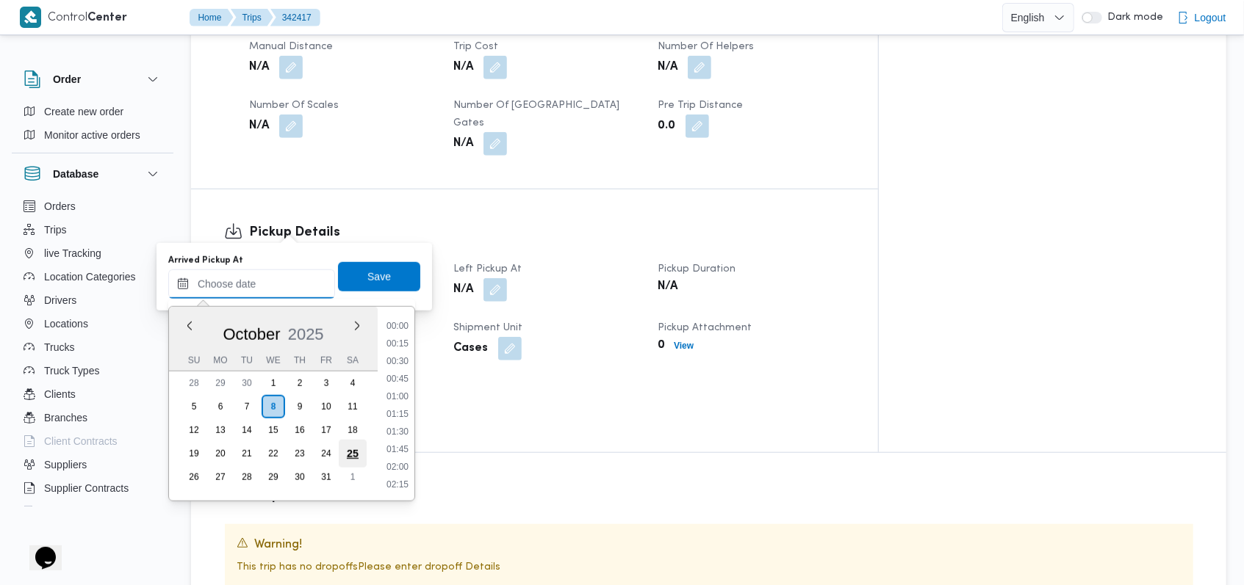
scroll to position [652, 0]
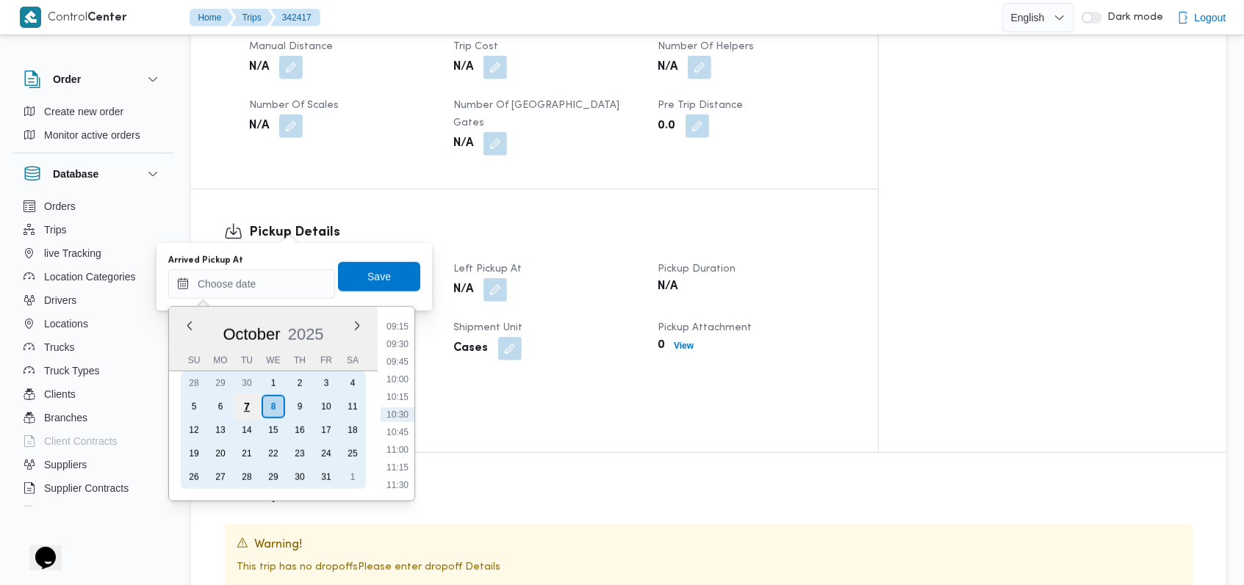
click at [246, 406] on div "7" at bounding box center [247, 407] width 28 height 28
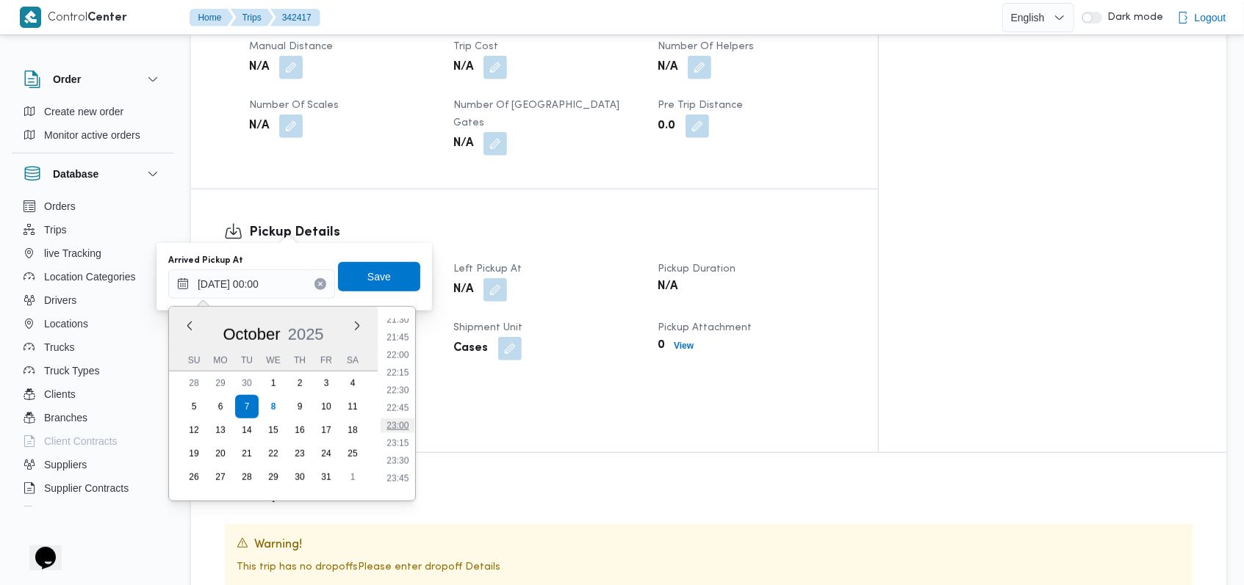
click at [400, 425] on li "23:00" at bounding box center [398, 426] width 34 height 15
type input "07/10/2025 23:00"
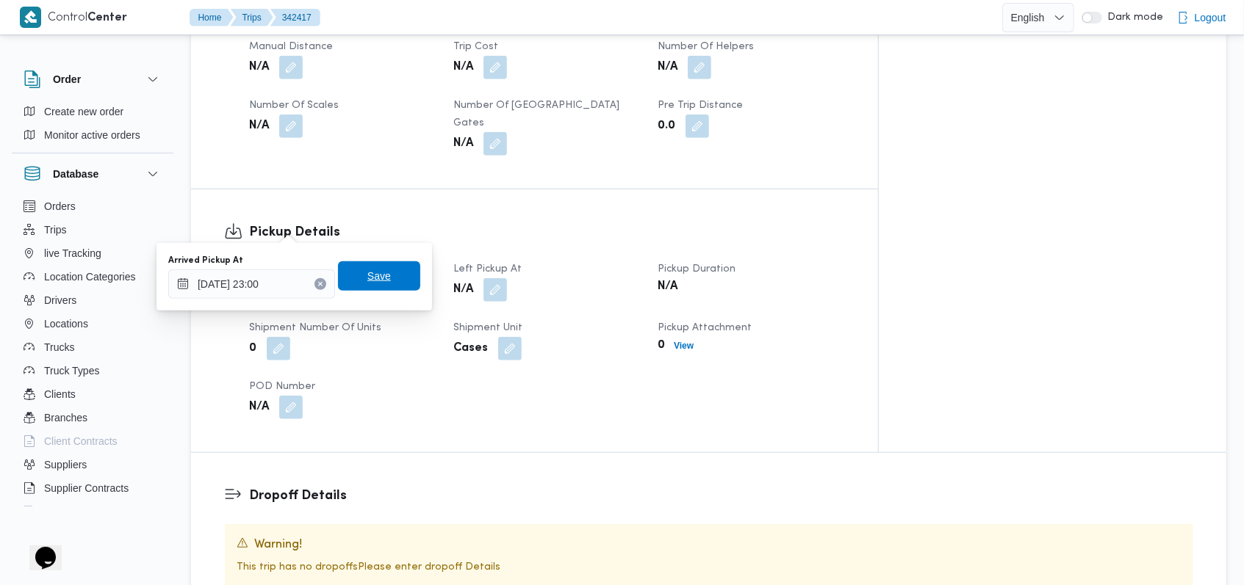
click at [388, 278] on span "Save" at bounding box center [379, 276] width 82 height 29
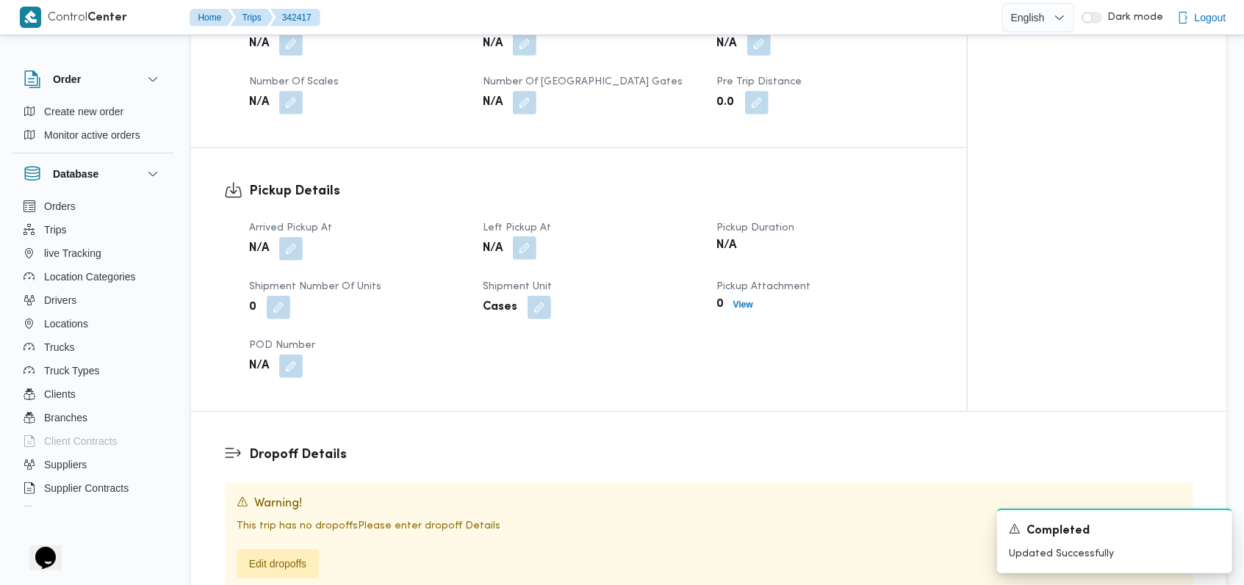
click at [524, 237] on button "button" at bounding box center [525, 249] width 24 height 24
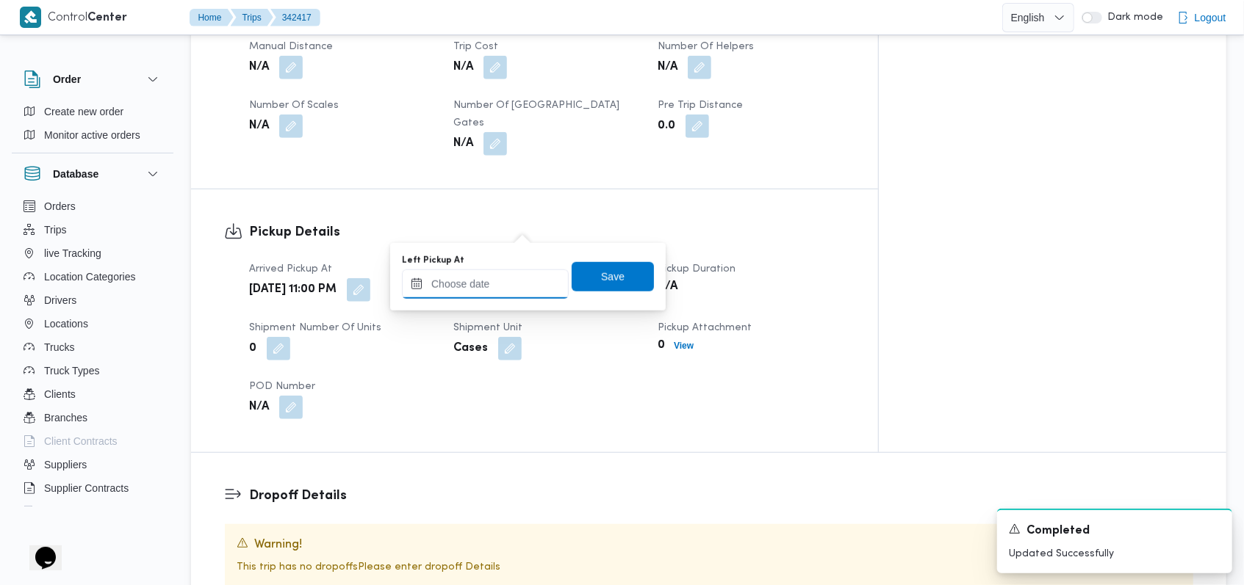
click at [511, 285] on input "Left Pickup At" at bounding box center [485, 284] width 167 height 29
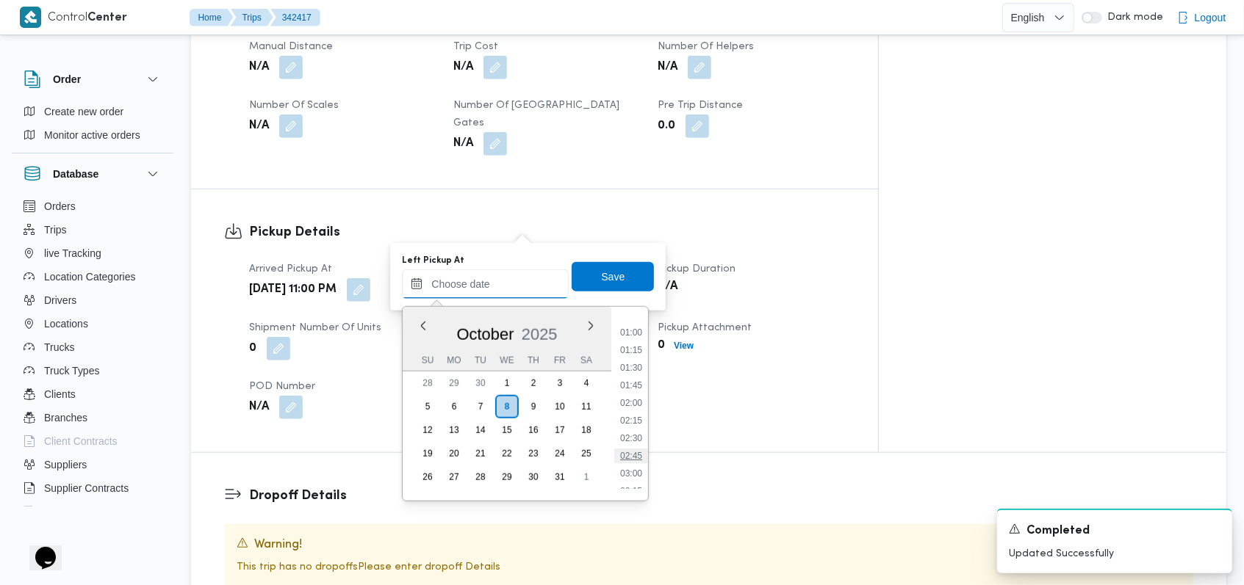
scroll to position [162, 0]
click at [639, 381] on li "03:00" at bounding box center [631, 376] width 34 height 15
type input "08/10/2025 03:00"
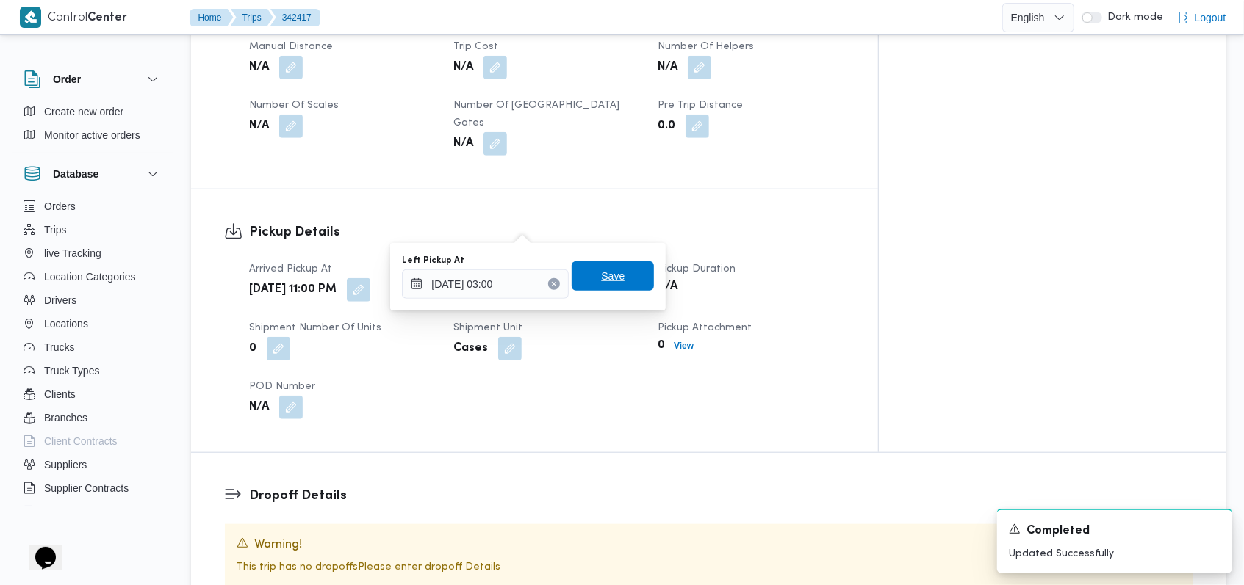
click at [620, 269] on span "Save" at bounding box center [613, 276] width 82 height 29
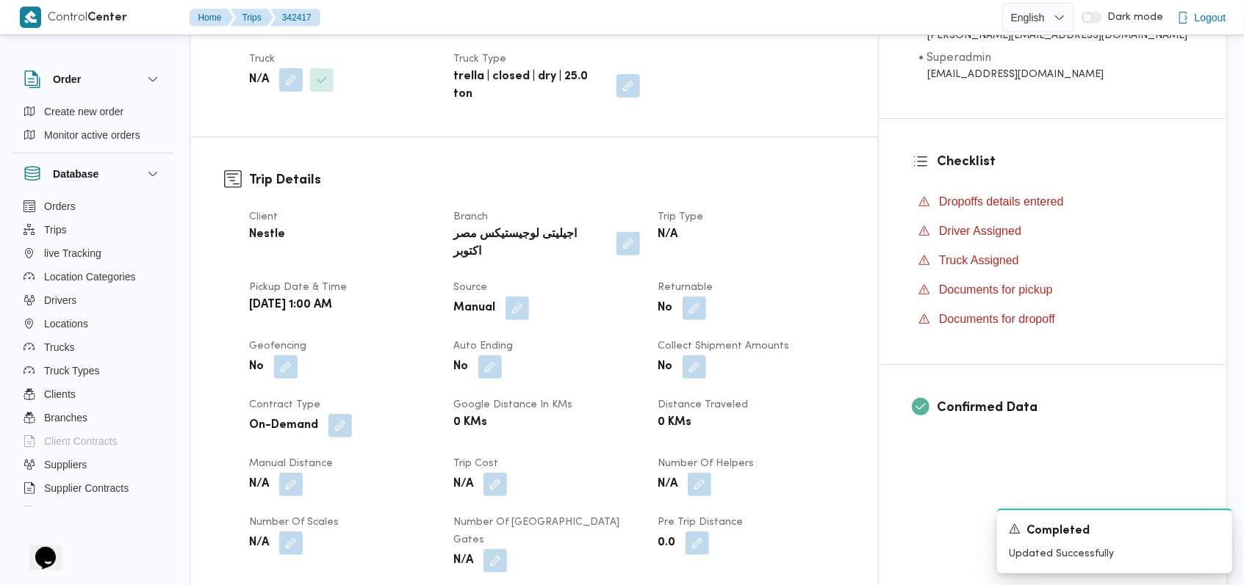
scroll to position [783, 0]
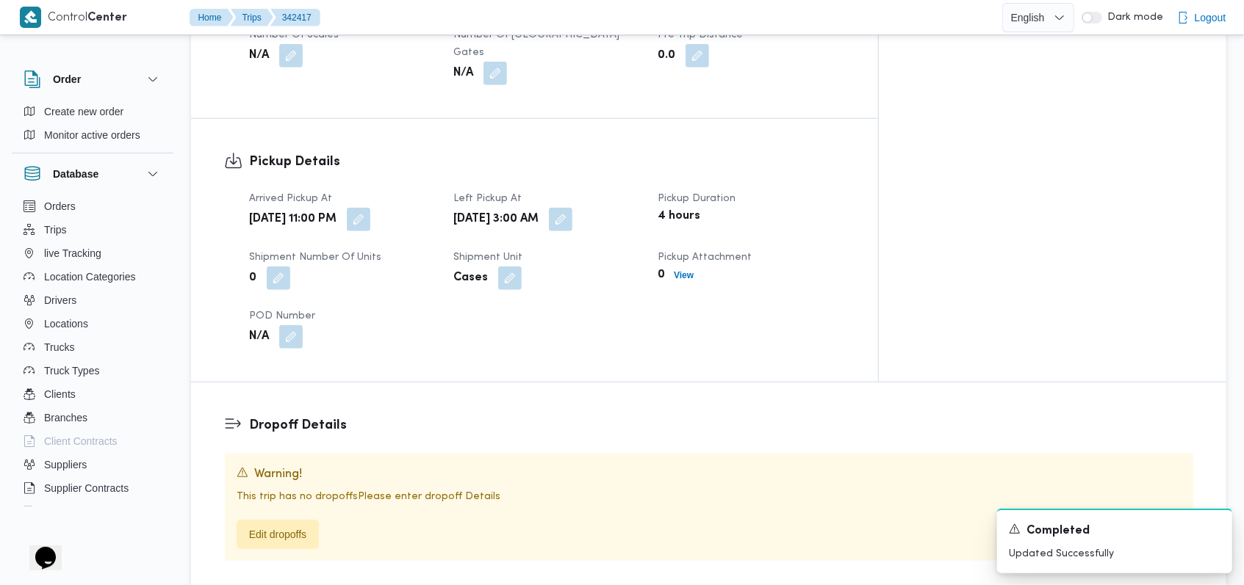
click at [255, 497] on div "Dropoff Details Warning! This trip has no dropoffs Please enter dropoff Details…" at bounding box center [708, 489] width 1035 height 212
click at [274, 525] on span "Edit dropoffs" at bounding box center [277, 534] width 57 height 18
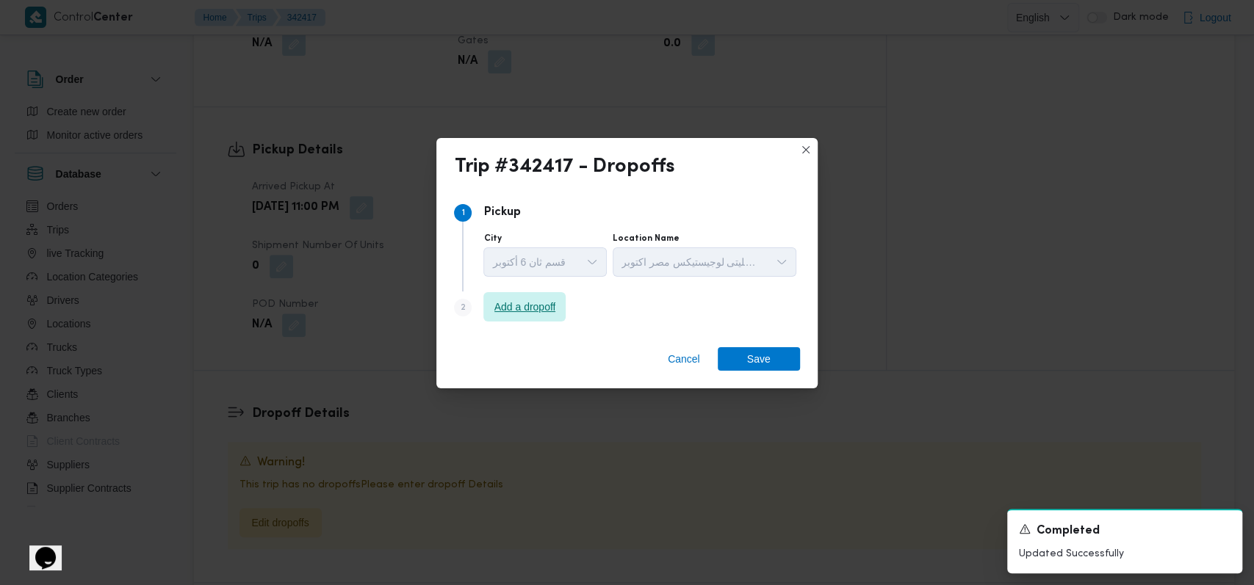
click at [506, 317] on span "Add a dropoff" at bounding box center [524, 306] width 82 height 29
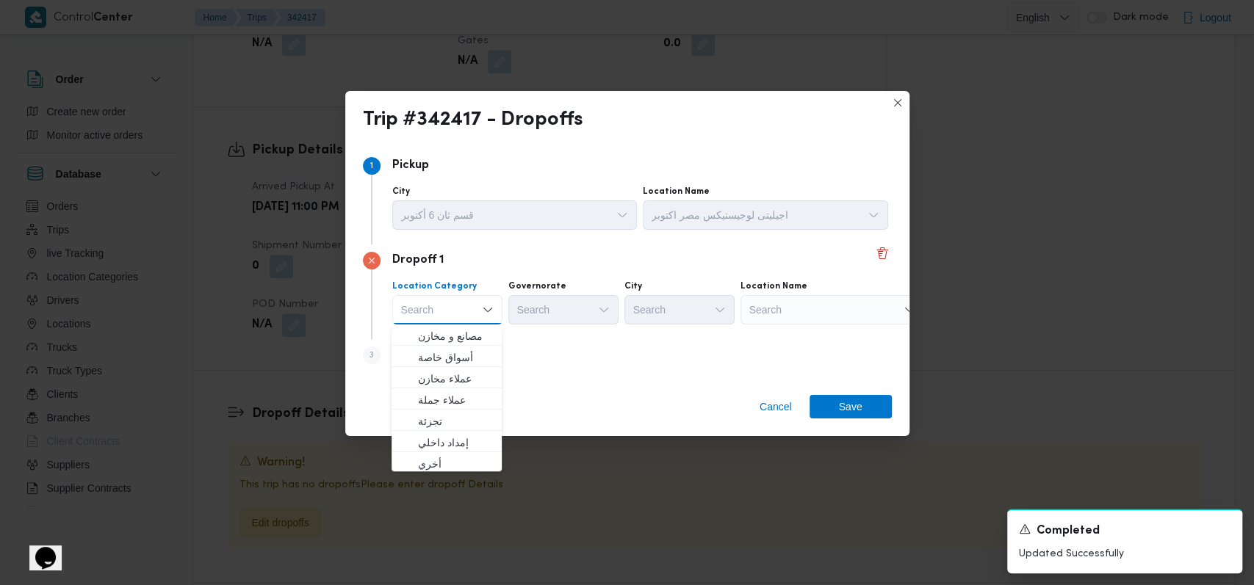
click at [563, 362] on div "Step 3 is disabled 3 Add a dropoff" at bounding box center [627, 358] width 529 height 38
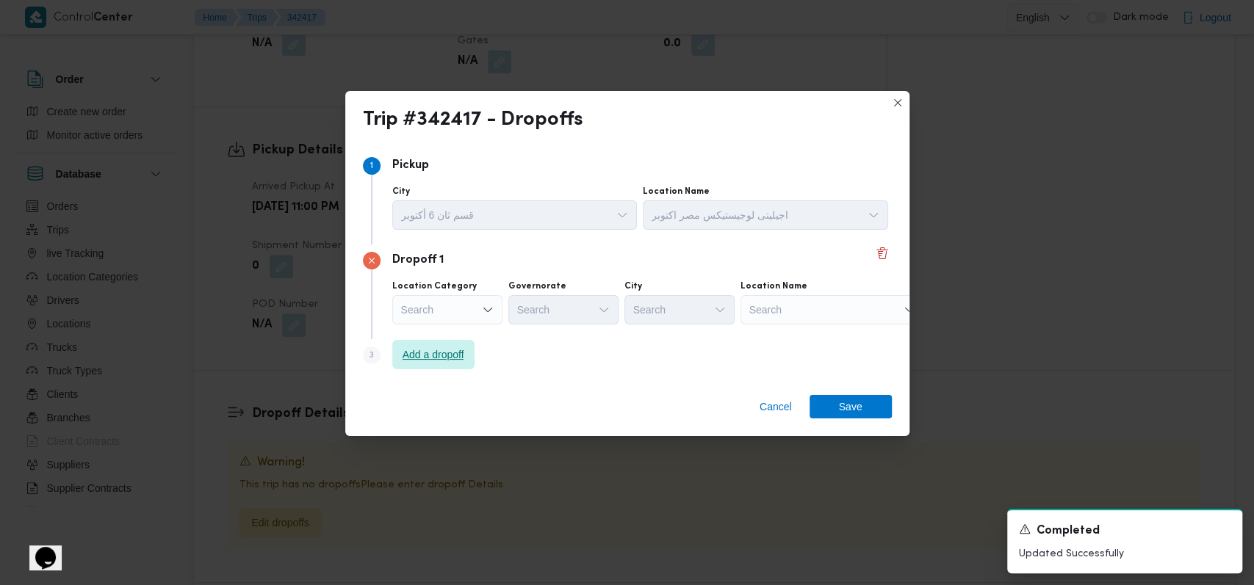
click at [430, 352] on span "Add a dropoff" at bounding box center [434, 355] width 62 height 18
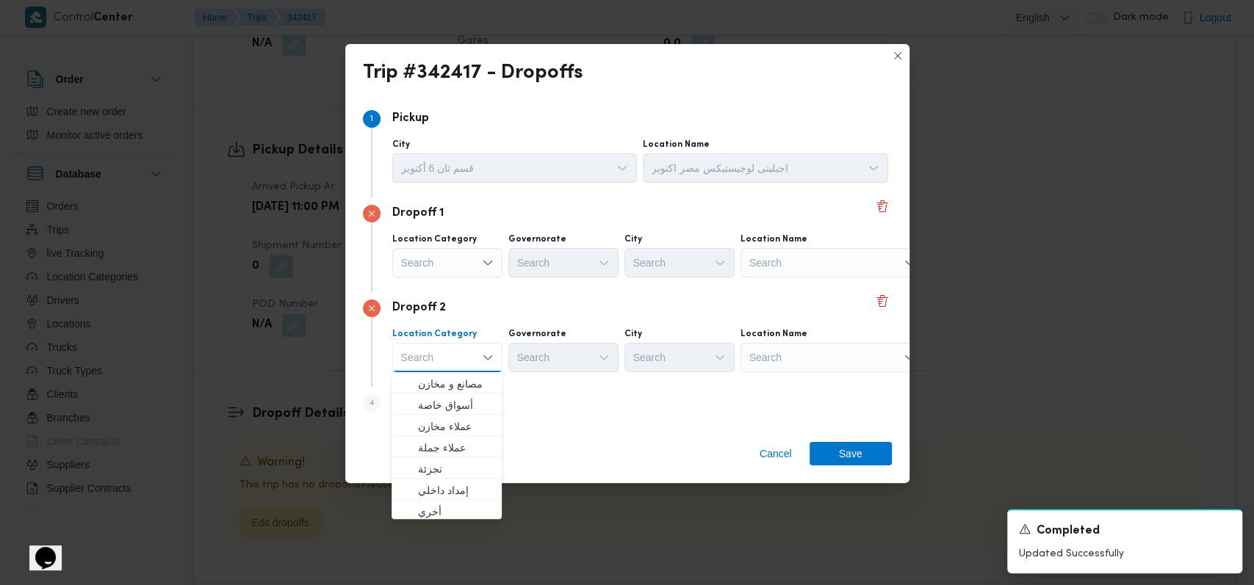
click at [684, 317] on div "Dropoff 2" at bounding box center [627, 309] width 529 height 18
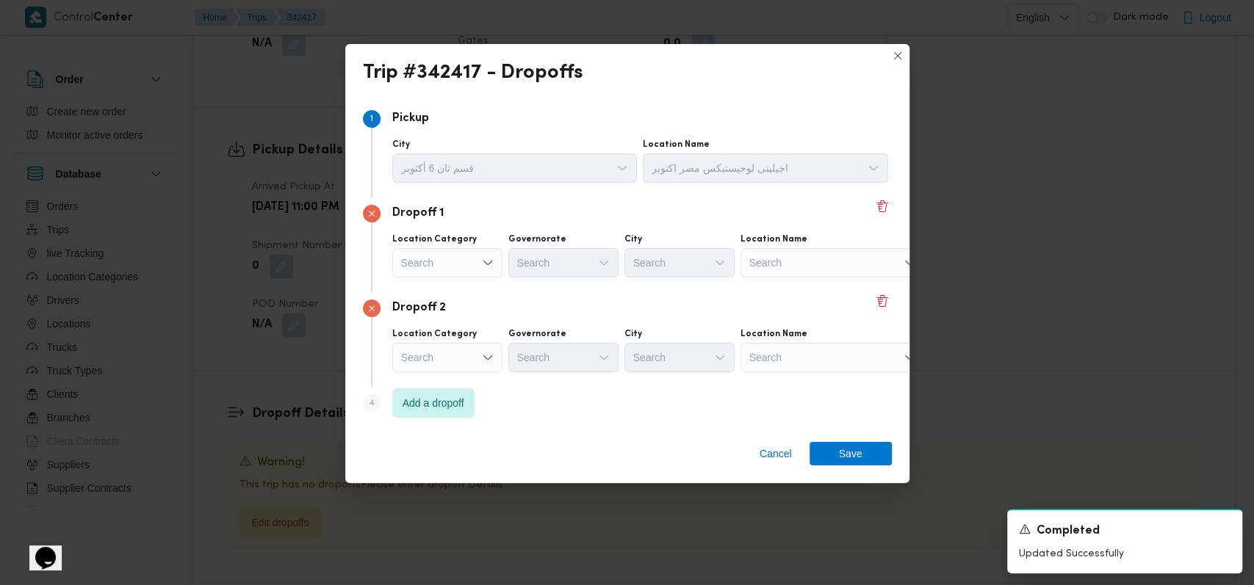
click at [790, 262] on div "Search" at bounding box center [832, 262] width 184 height 29
type input "ا"
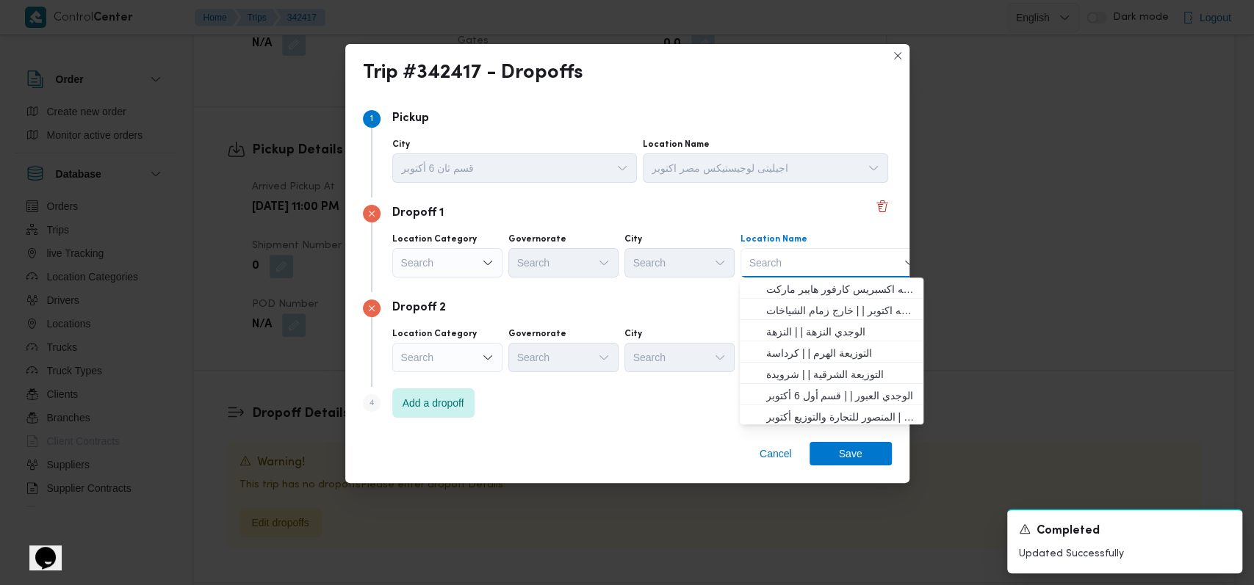
click at [479, 262] on div "Search" at bounding box center [447, 262] width 110 height 29
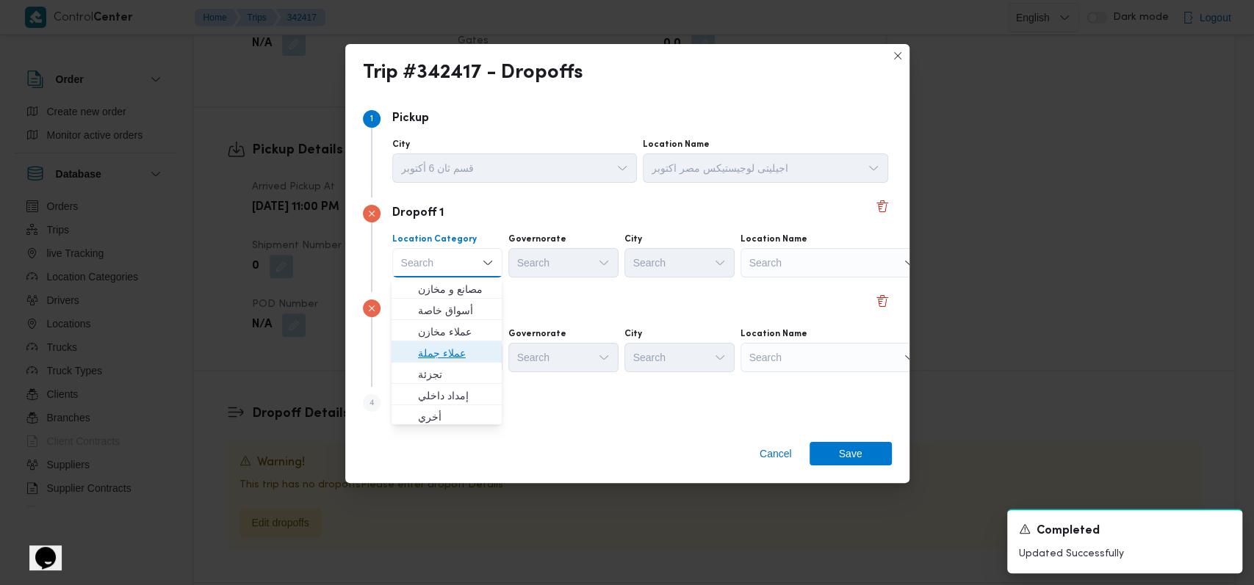
click at [466, 357] on span "عملاء جملة" at bounding box center [455, 354] width 75 height 18
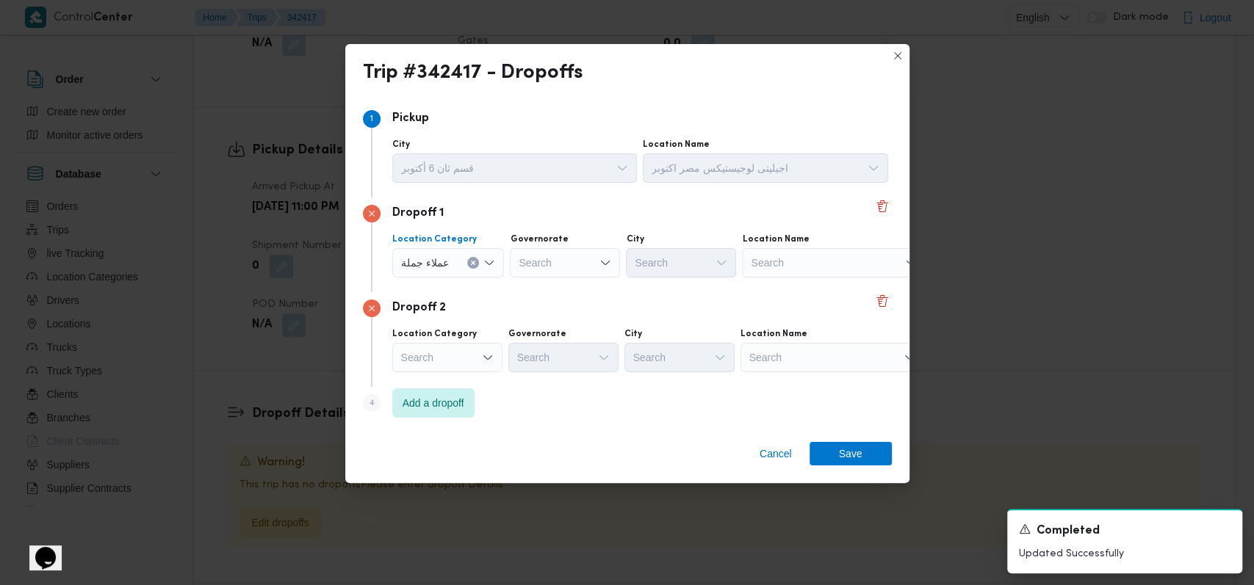
click at [584, 261] on div "Search" at bounding box center [565, 262] width 110 height 29
type input "الاقص"
click at [574, 287] on span "الاقص ر" at bounding box center [572, 290] width 75 height 18
click at [679, 256] on div "Search" at bounding box center [681, 262] width 110 height 29
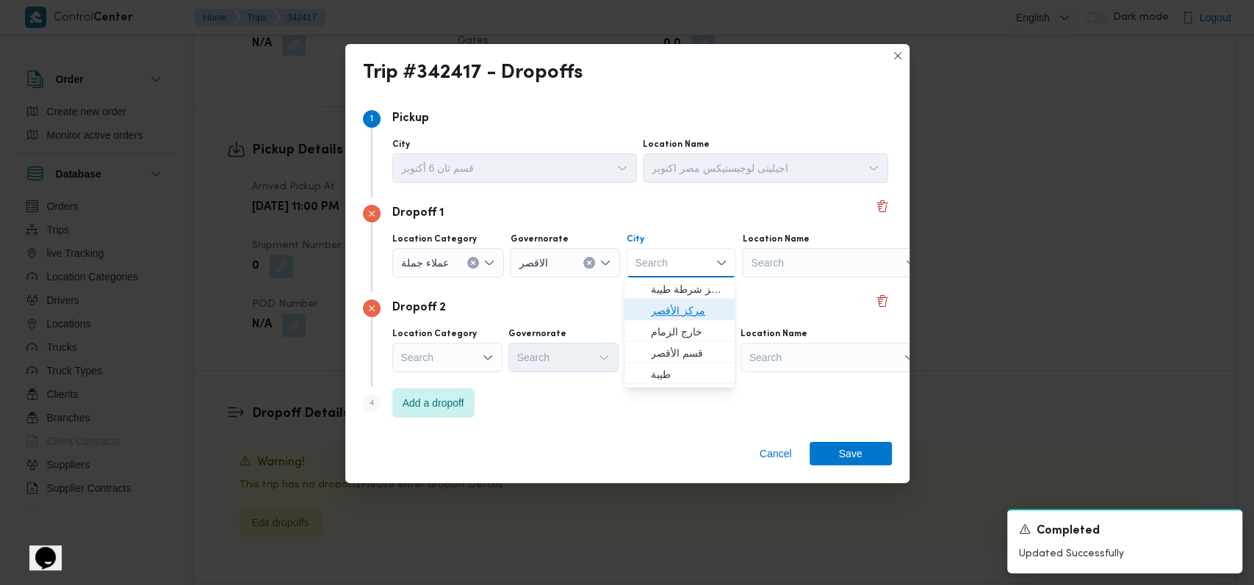
click at [685, 303] on span "مركز الأقصر" at bounding box center [688, 311] width 75 height 18
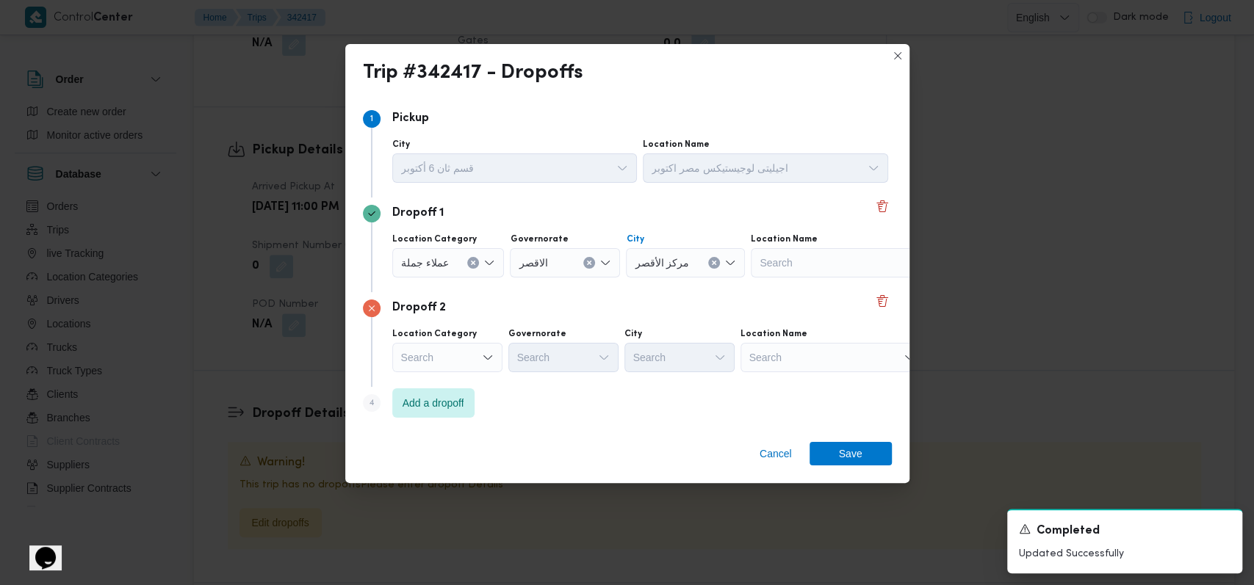
click at [791, 355] on div "Search" at bounding box center [832, 357] width 184 height 29
type input "البرسى"
click at [837, 383] on span "شركة اولاد البرسى للتجارة اسوان | شركه اولاد البرسي | العباسية" at bounding box center [840, 384] width 148 height 18
click at [846, 450] on span "Save" at bounding box center [851, 453] width 24 height 24
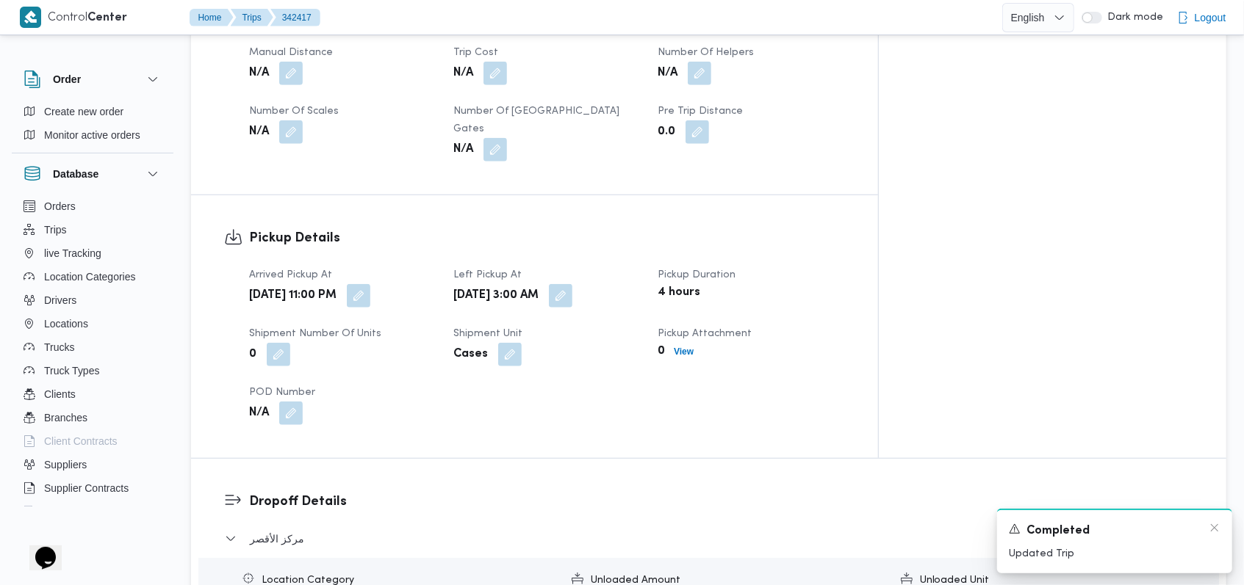
scroll to position [859, 0]
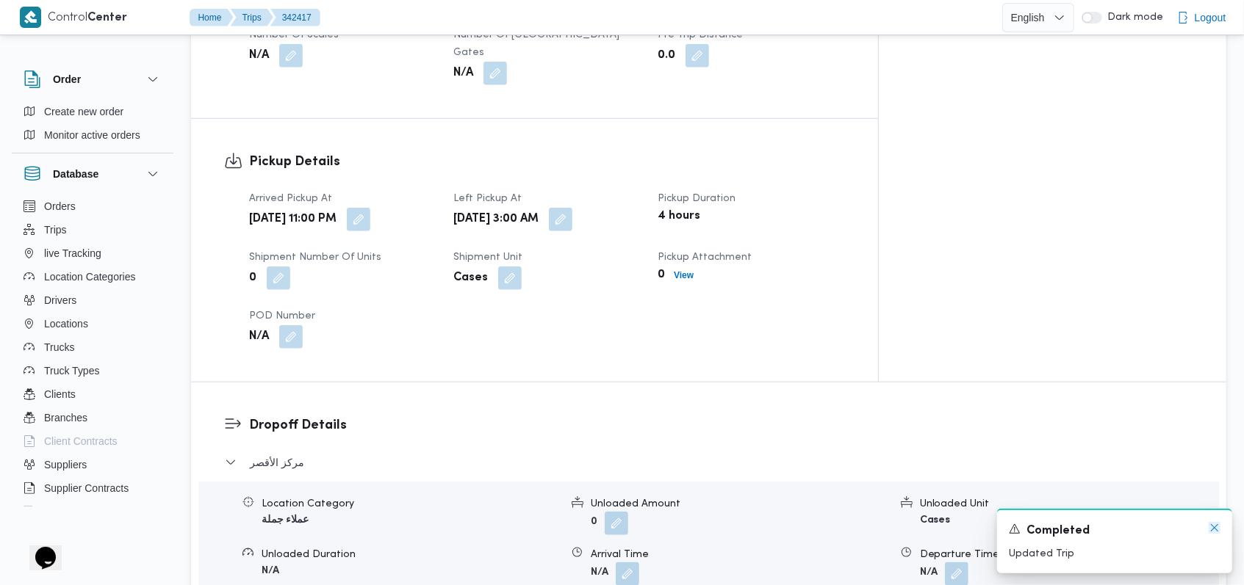
click at [1217, 530] on icon "Dismiss toast" at bounding box center [1214, 528] width 12 height 12
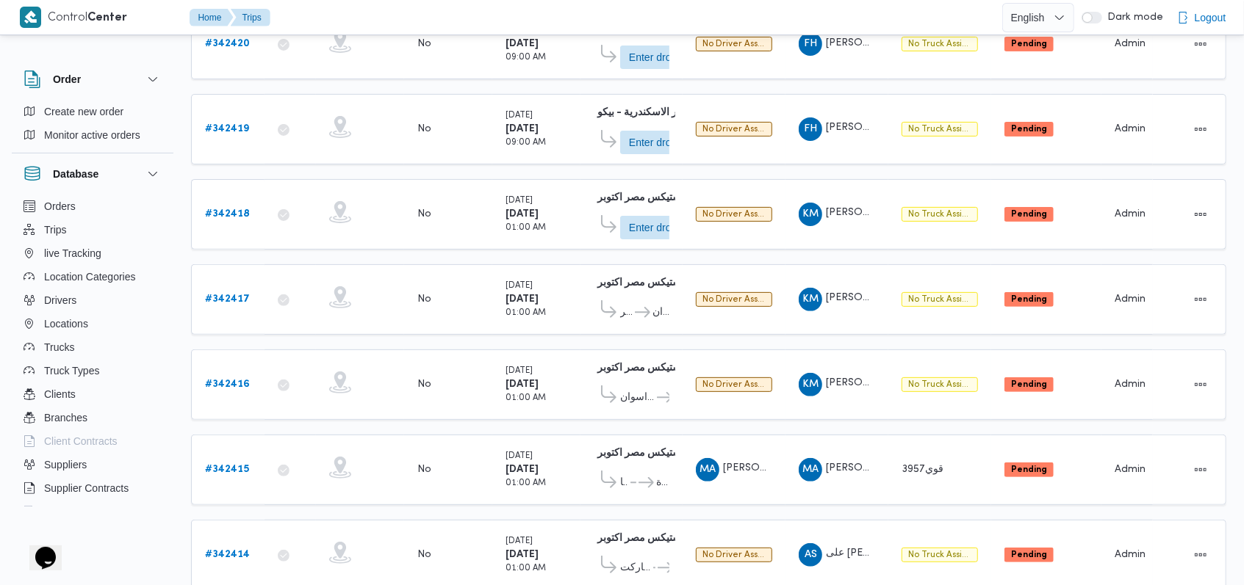
scroll to position [125, 0]
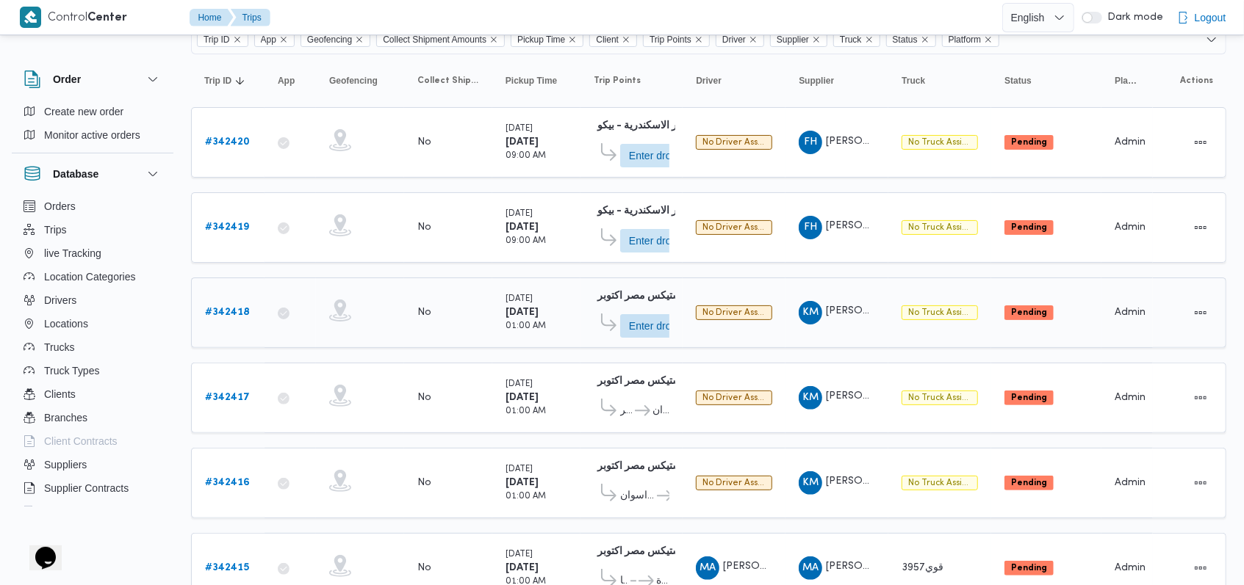
click at [244, 310] on b "# 342418" at bounding box center [227, 313] width 45 height 10
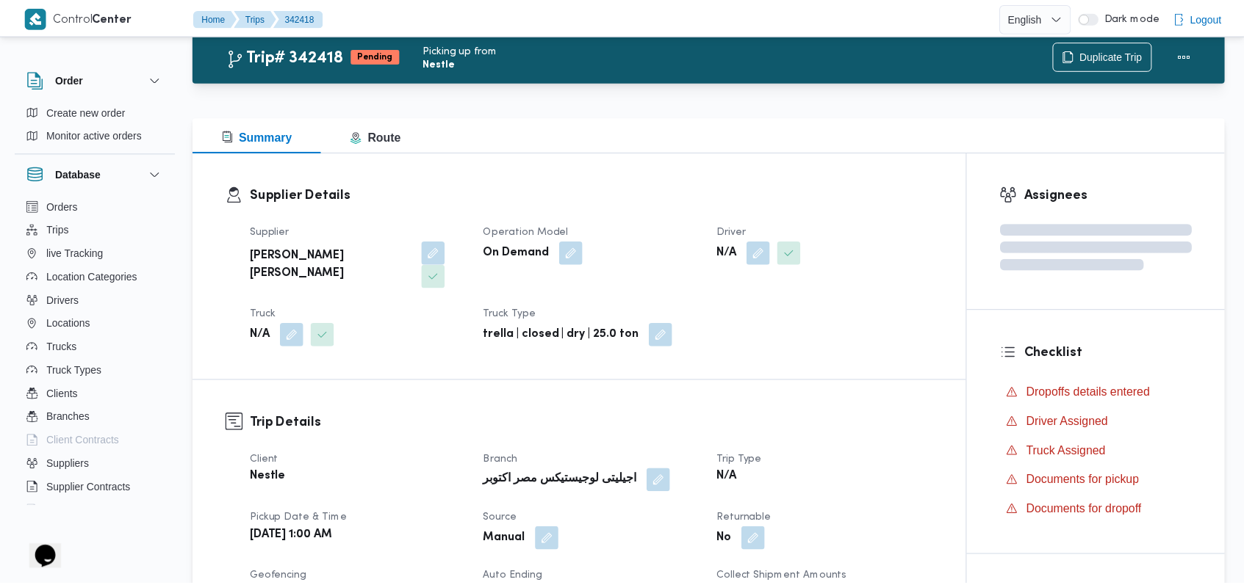
scroll to position [125, 0]
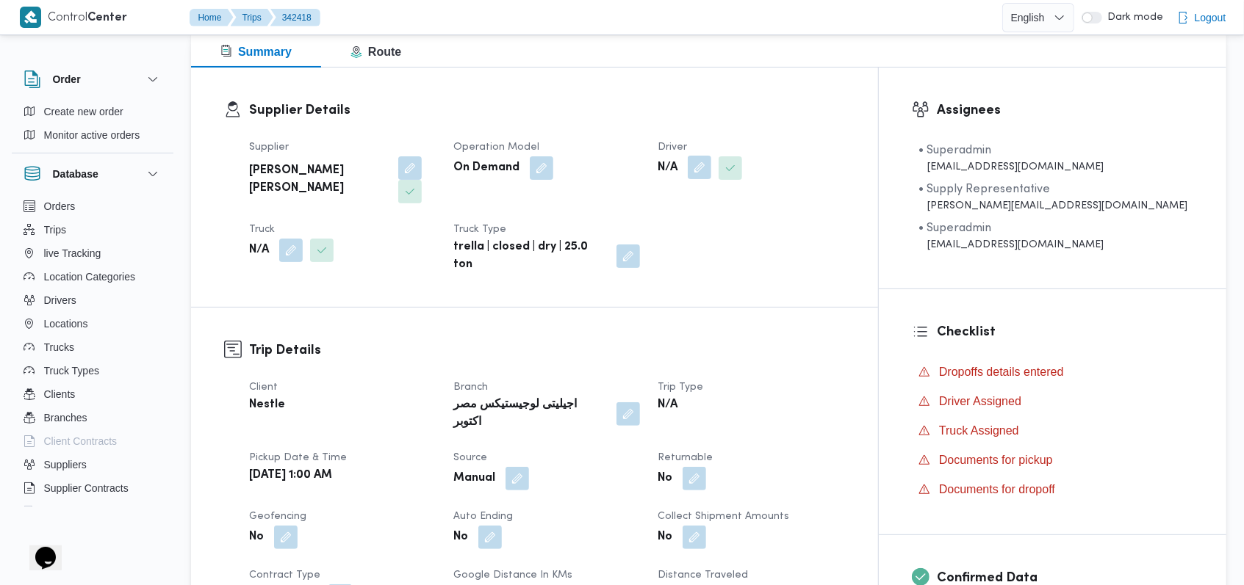
click at [711, 175] on button "button" at bounding box center [700, 168] width 24 height 24
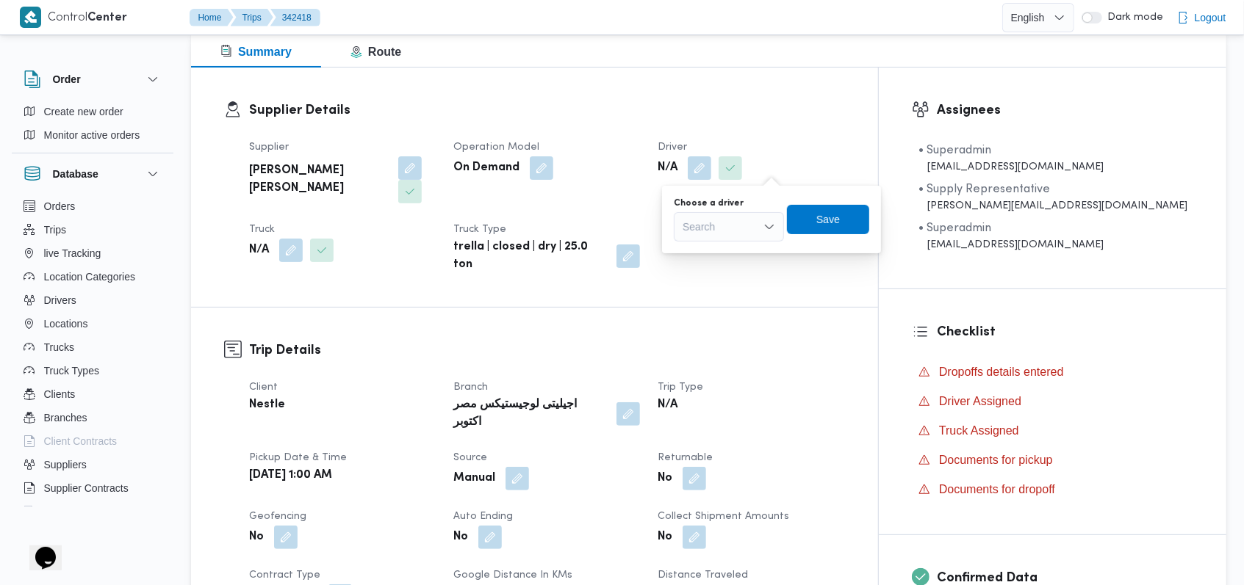
click at [745, 225] on div "Search" at bounding box center [729, 226] width 110 height 29
type input "اسام"
click at [741, 249] on span "اسام ة محمد محمود يوسف" at bounding box center [737, 254] width 75 height 18
click at [846, 215] on span "Save" at bounding box center [834, 220] width 24 height 18
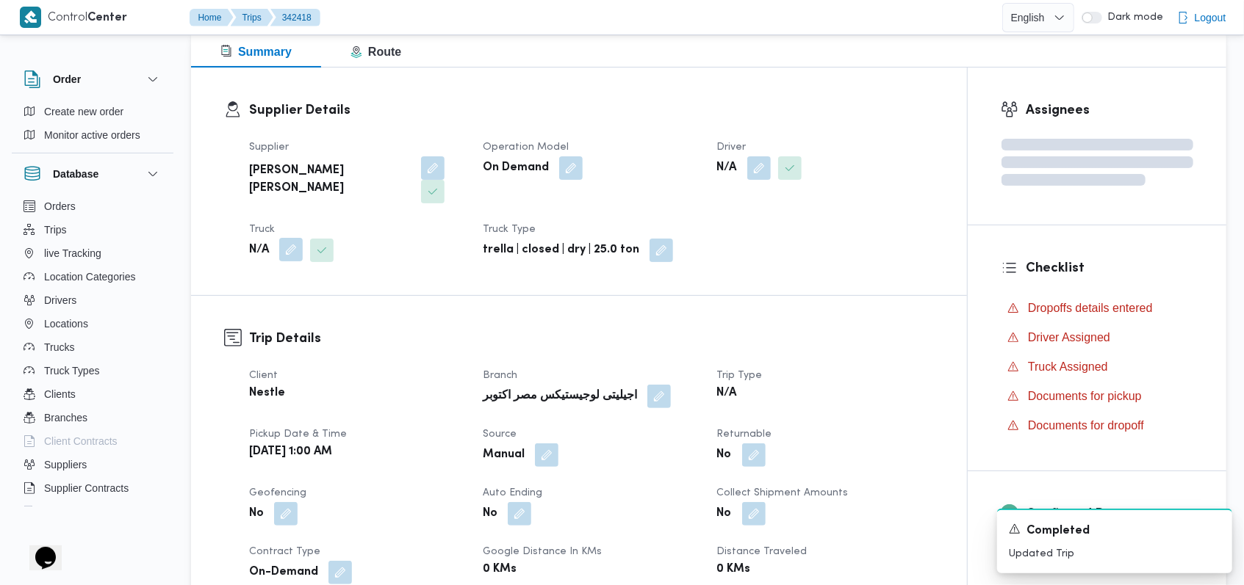
click at [288, 238] on button "button" at bounding box center [291, 250] width 24 height 24
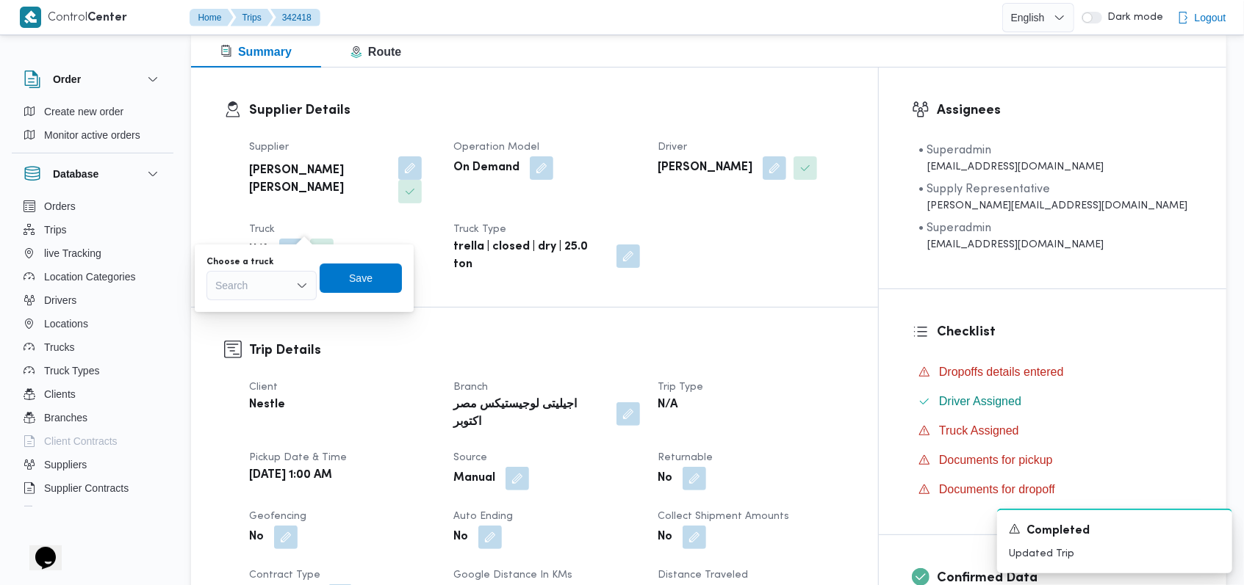
click at [258, 291] on div "Search" at bounding box center [261, 285] width 110 height 29
click at [267, 351] on span "عنا1371 |" at bounding box center [270, 354] width 75 height 18
click at [364, 289] on span "Save" at bounding box center [361, 277] width 82 height 29
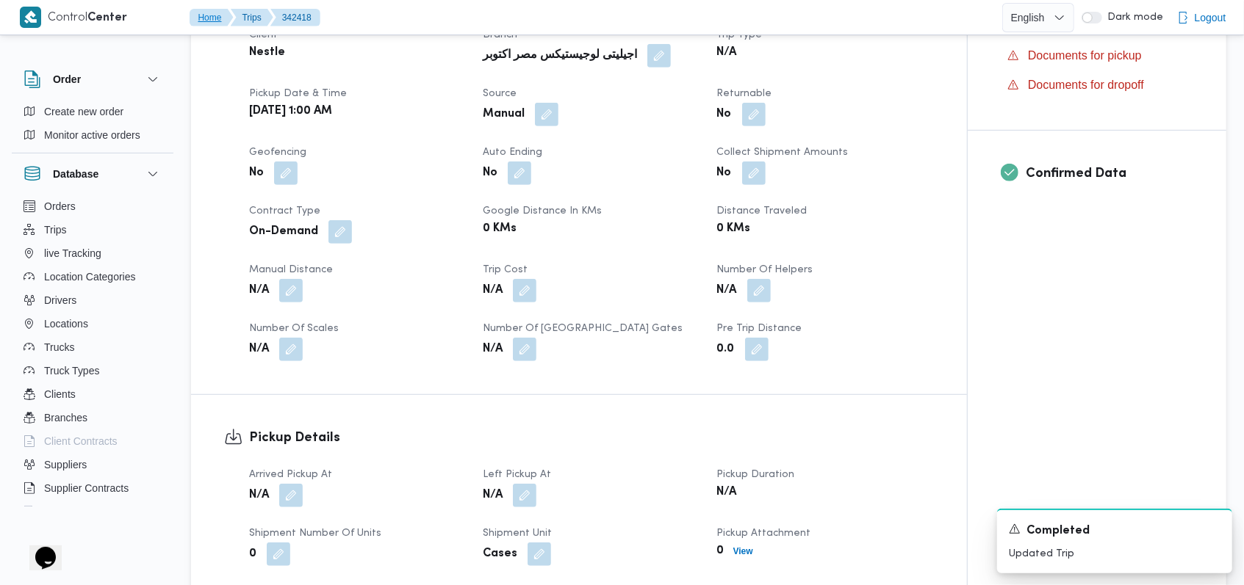
scroll to position [615, 0]
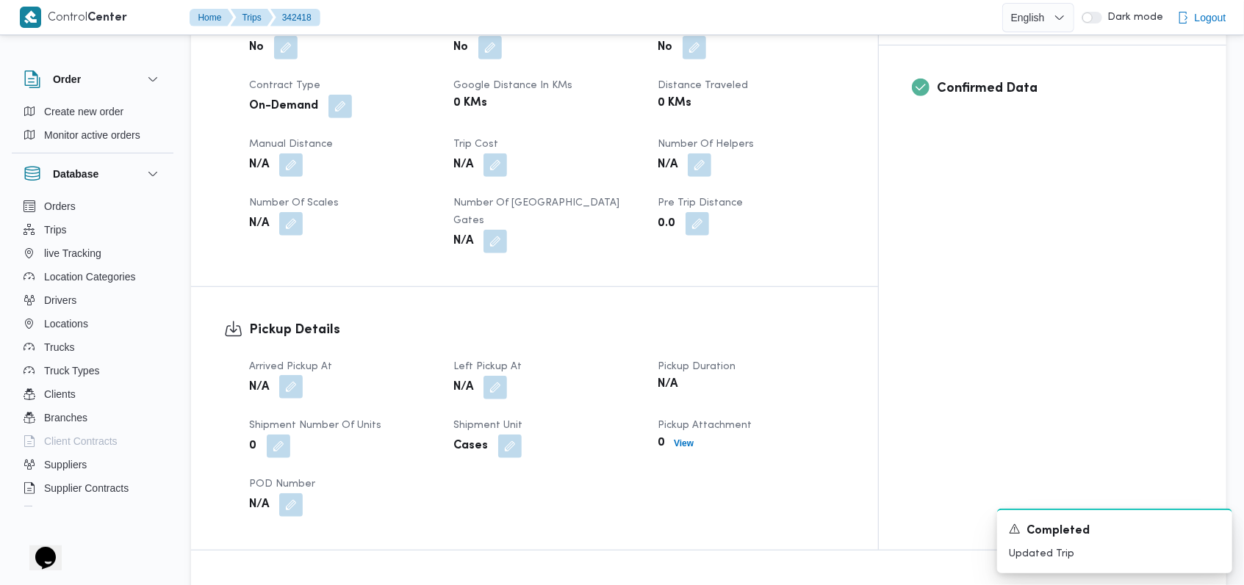
click at [289, 375] on button "button" at bounding box center [291, 387] width 24 height 24
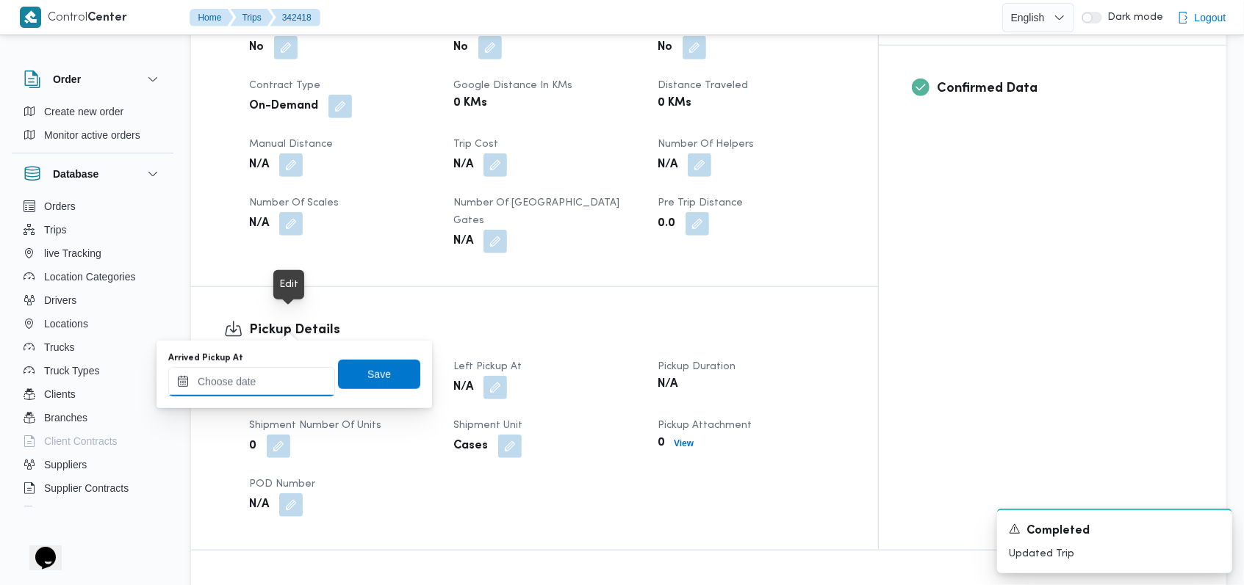
click at [275, 375] on input "Arrived Pickup At" at bounding box center [251, 381] width 167 height 29
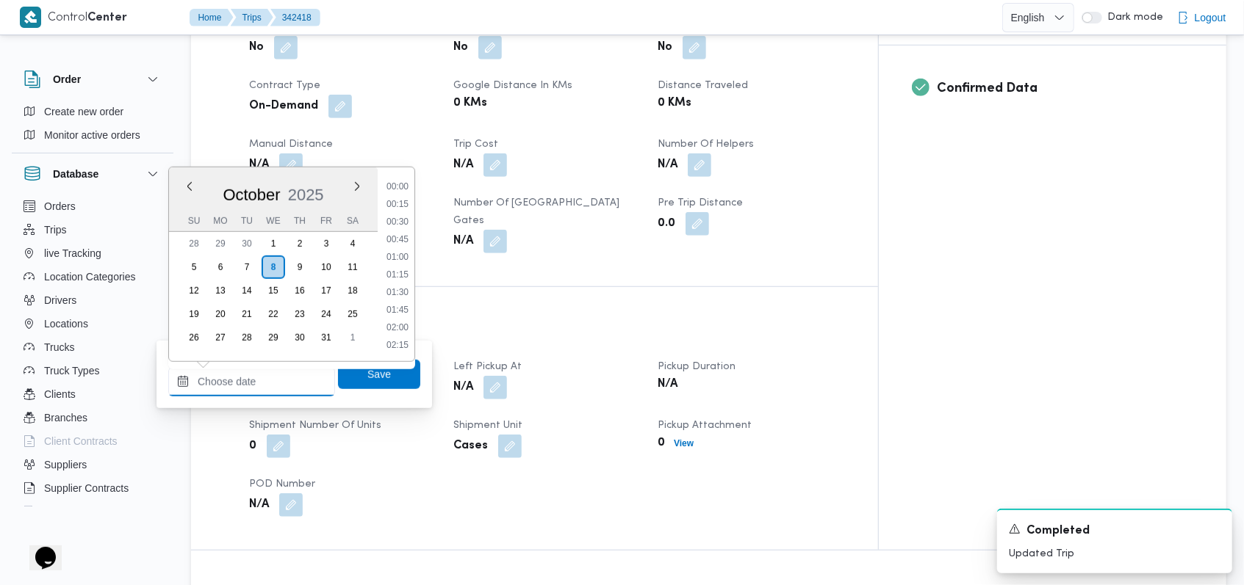
scroll to position [652, 0]
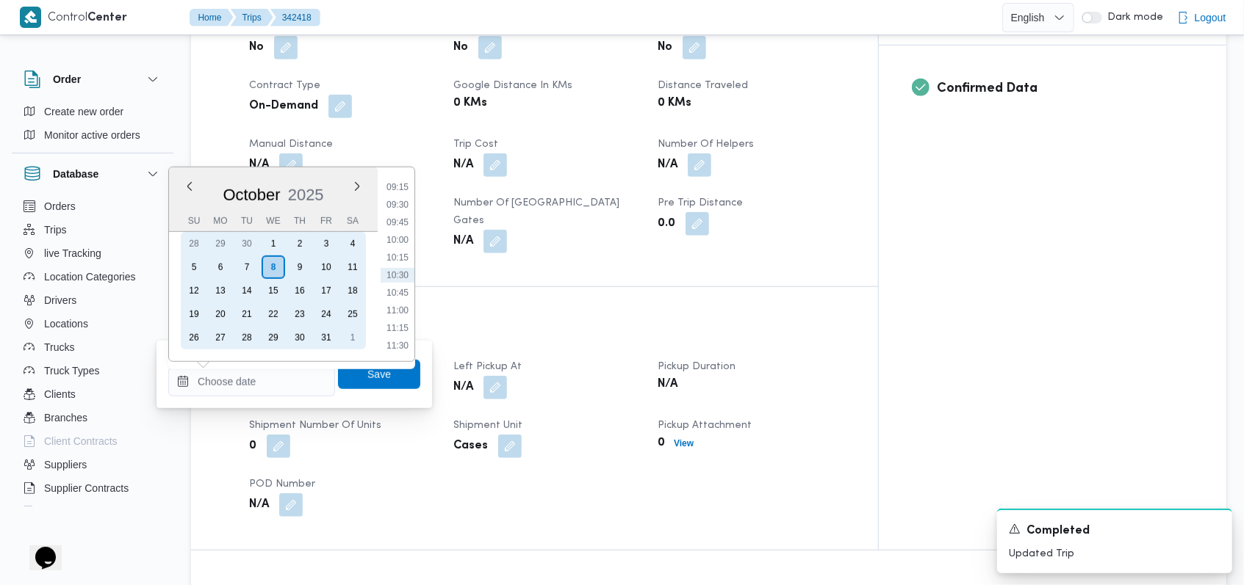
click at [259, 272] on div "5 6 7 8 9 10 11" at bounding box center [273, 268] width 185 height 24
click at [247, 266] on div "7" at bounding box center [247, 267] width 28 height 28
type input "07/10/2025 00:00"
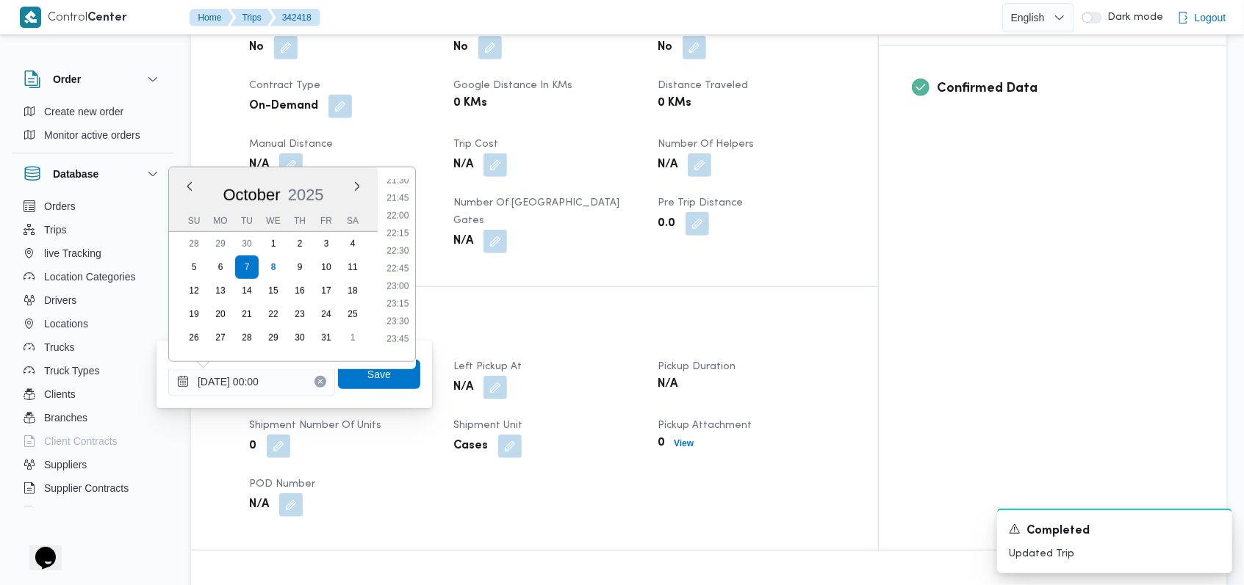
click at [465, 320] on h3 "Pickup Details" at bounding box center [547, 330] width 596 height 20
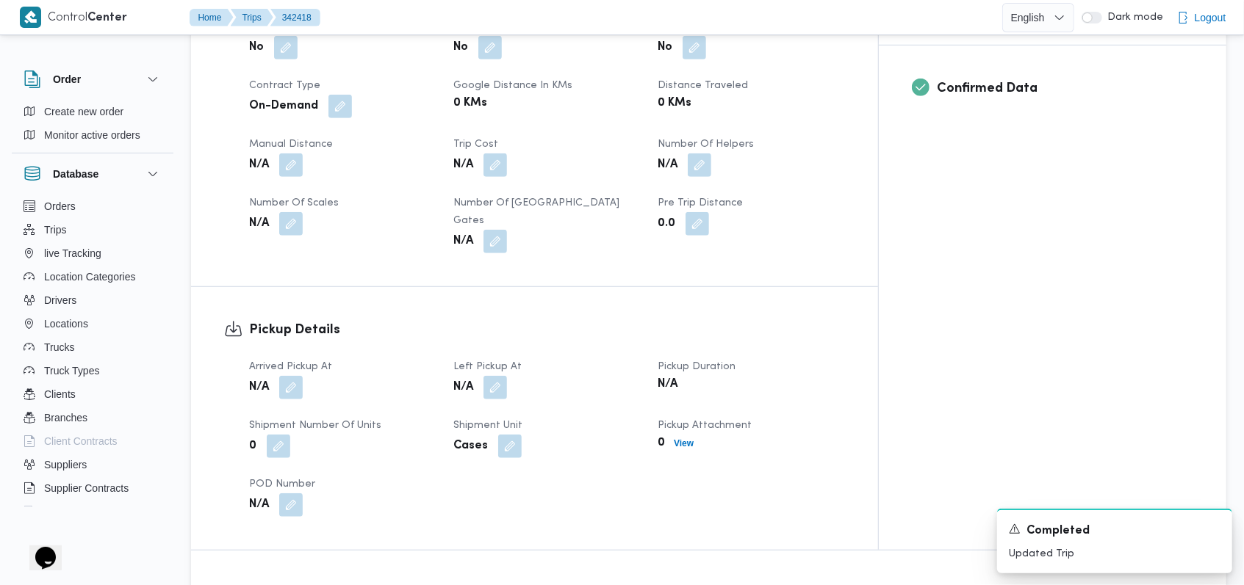
scroll to position [0, 0]
click at [292, 375] on button "button" at bounding box center [291, 387] width 24 height 24
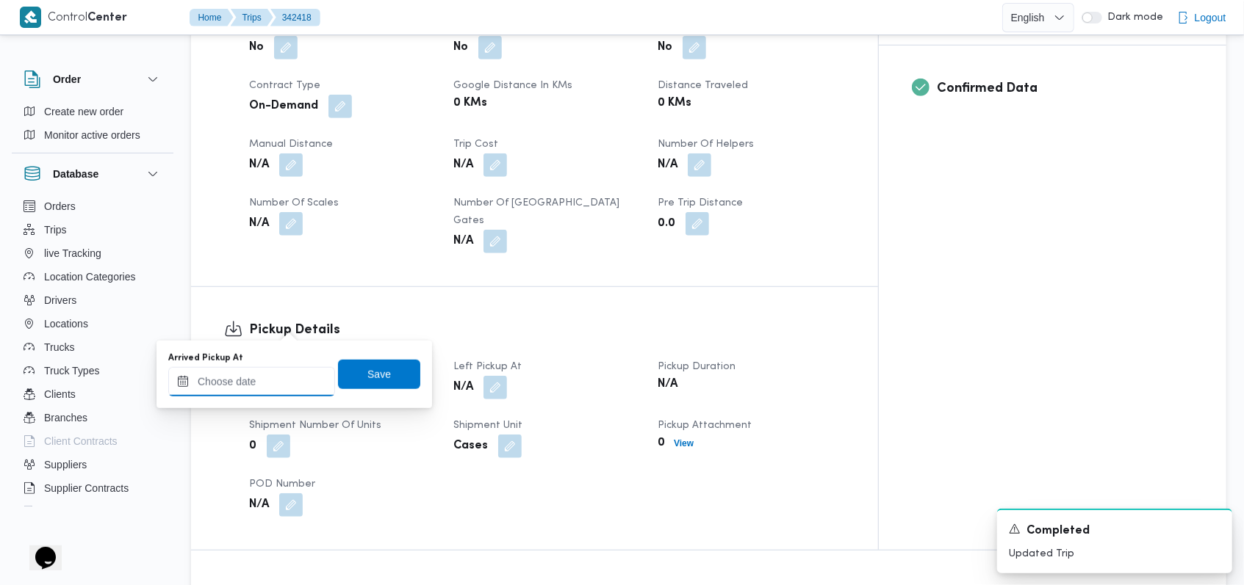
click at [285, 376] on input "Arrived Pickup At" at bounding box center [251, 381] width 167 height 29
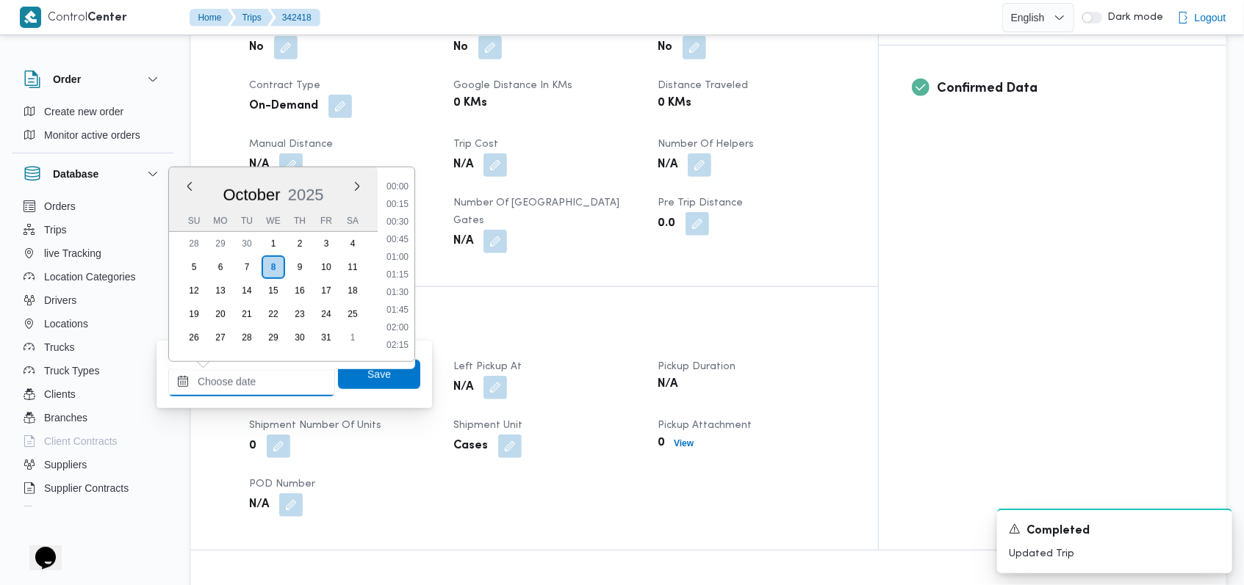
scroll to position [652, 0]
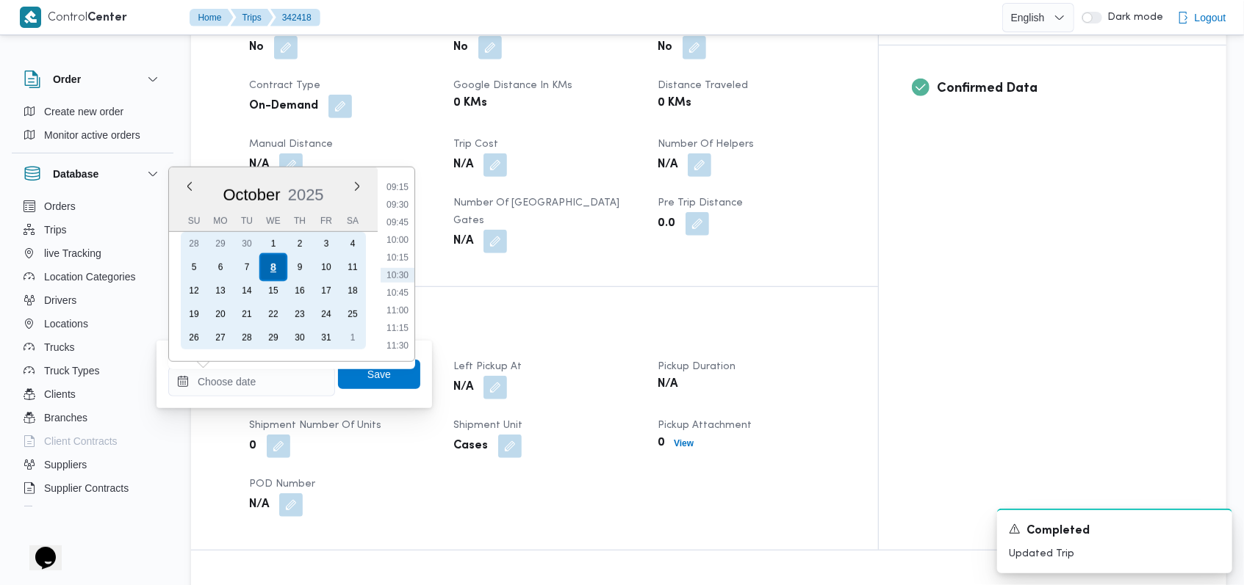
click at [275, 270] on div "8" at bounding box center [273, 267] width 28 height 28
type input "08/10/2025 00:00"
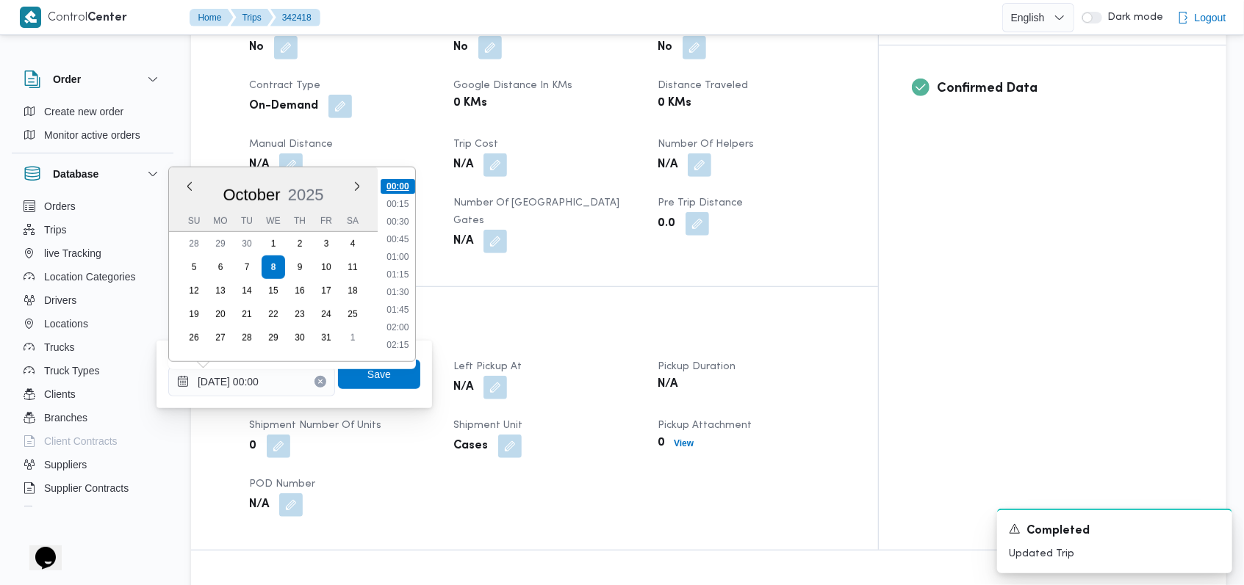
click at [408, 191] on li "00:00" at bounding box center [398, 186] width 35 height 15
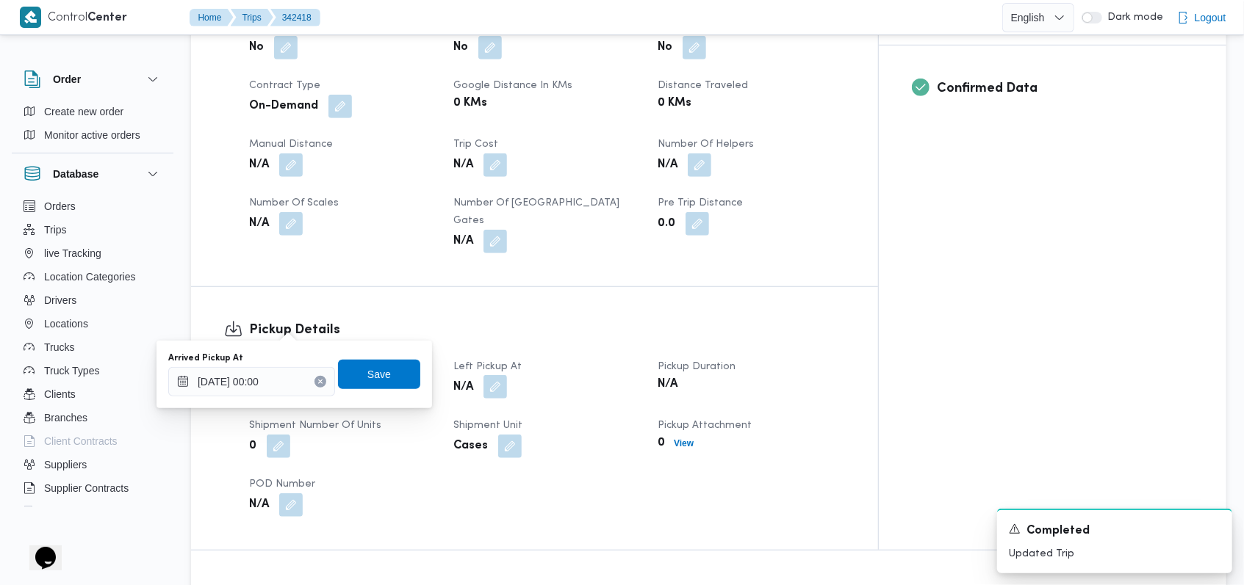
click at [507, 375] on button "button" at bounding box center [495, 387] width 24 height 24
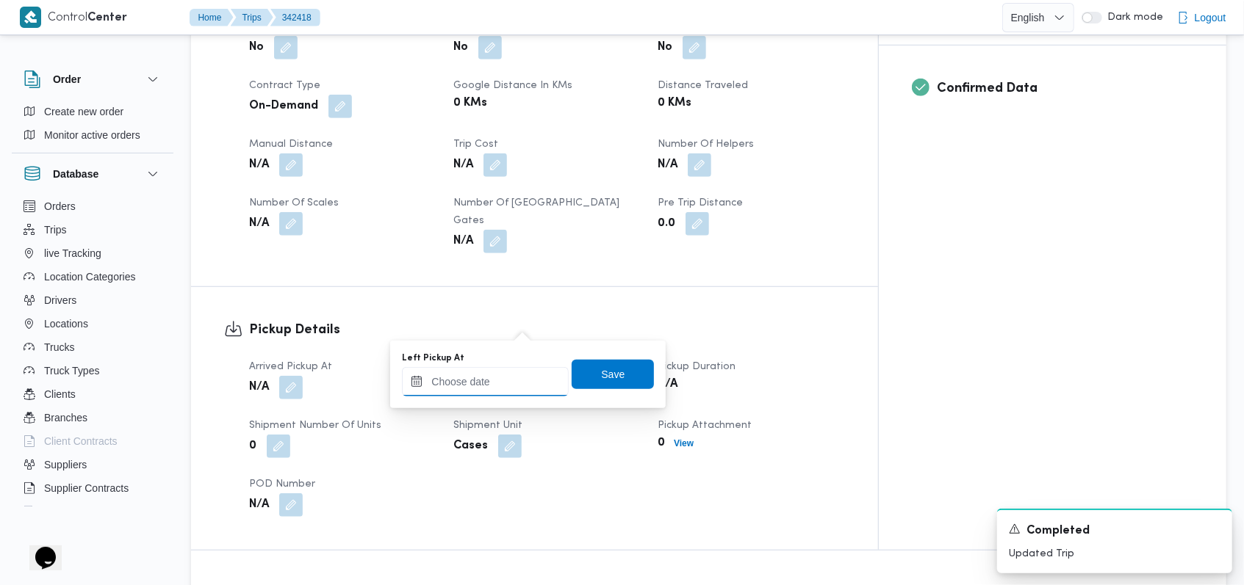
click at [472, 375] on input "Left Pickup At" at bounding box center [485, 381] width 167 height 29
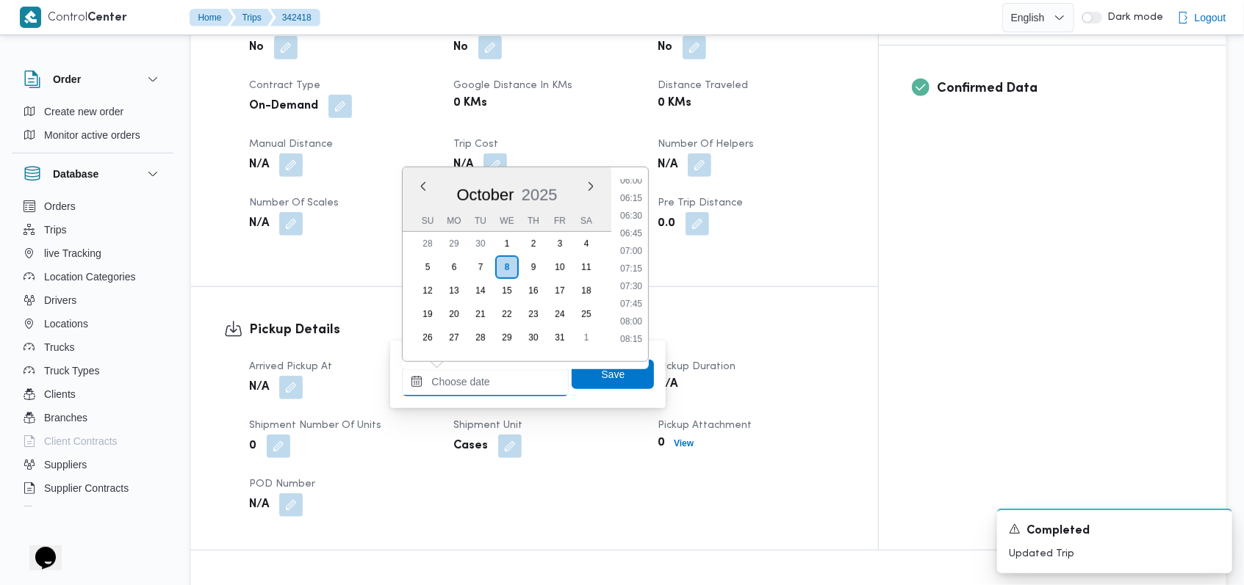
scroll to position [162, 0]
click at [634, 241] on li "03:00" at bounding box center [631, 236] width 34 height 15
type input "08/10/2025 03:00"
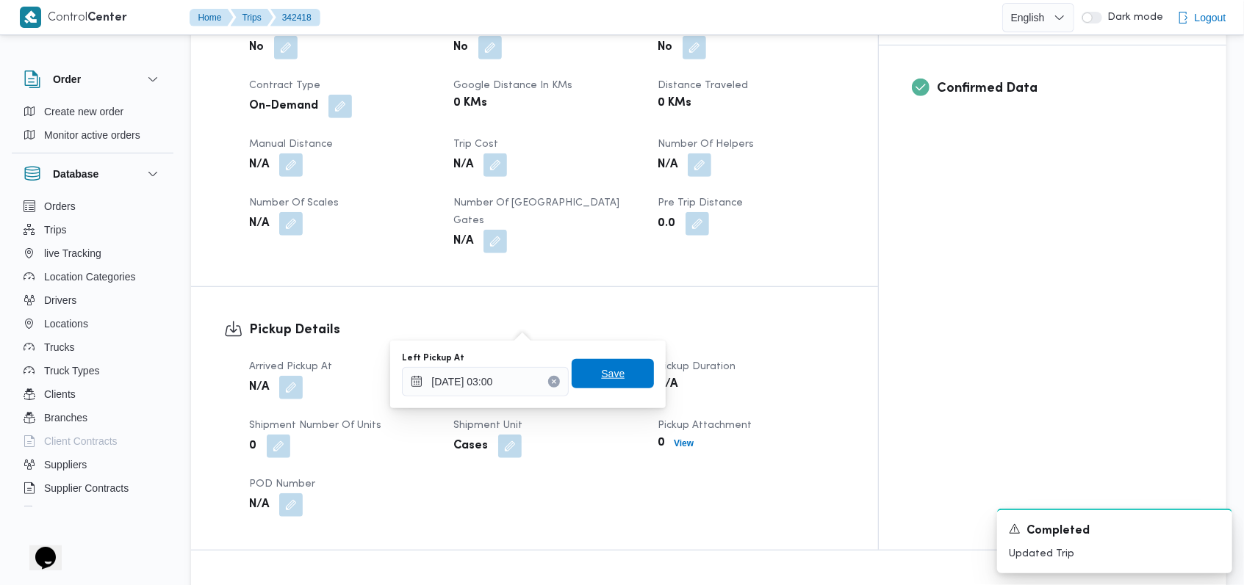
click at [610, 378] on span "Save" at bounding box center [613, 374] width 24 height 18
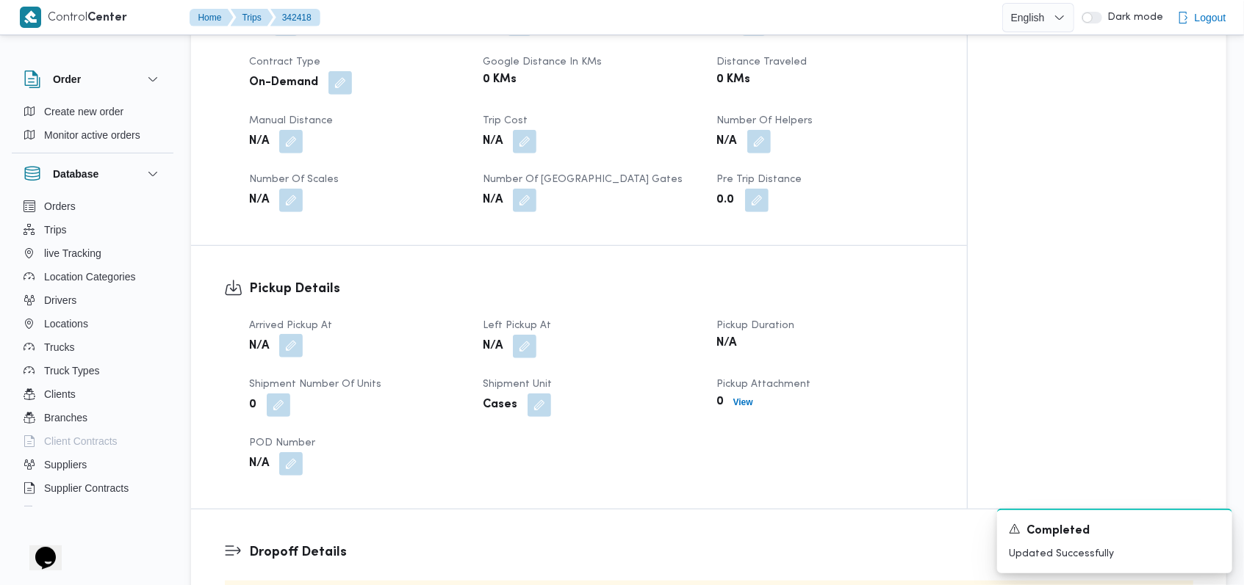
click at [286, 334] on button "button" at bounding box center [291, 346] width 24 height 24
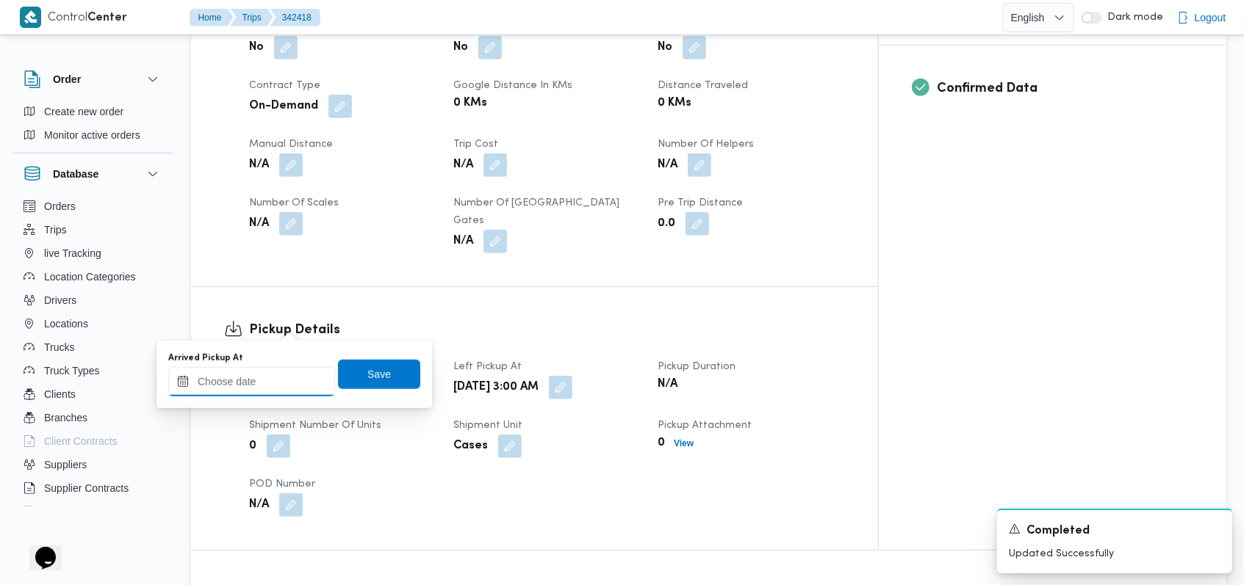
click at [269, 379] on input "Arrived Pickup At" at bounding box center [251, 381] width 167 height 29
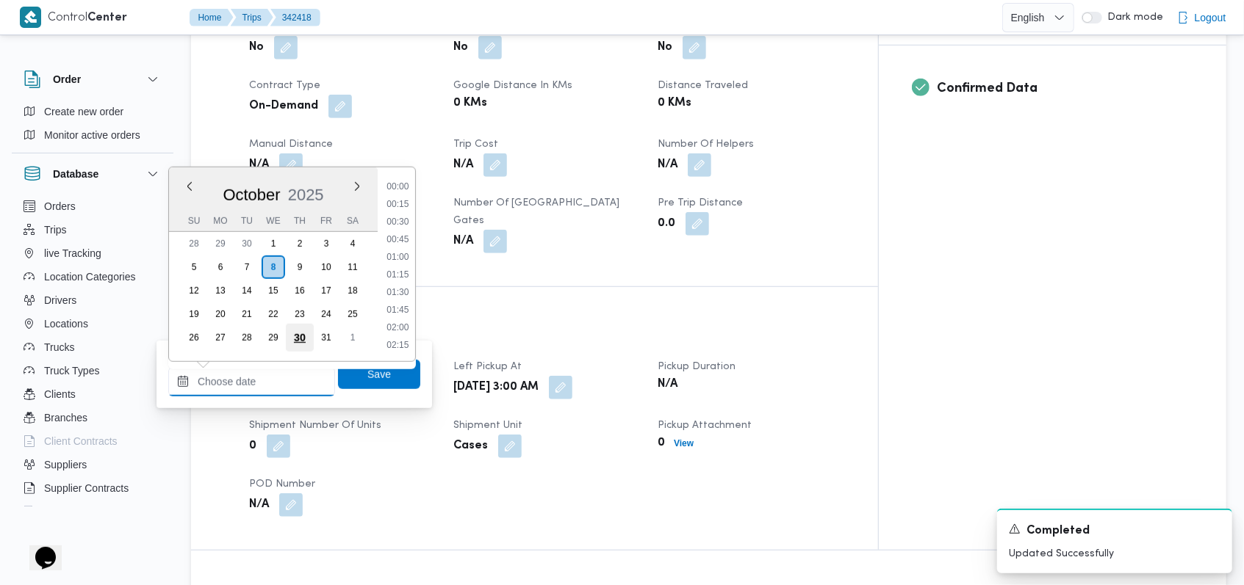
scroll to position [669, 0]
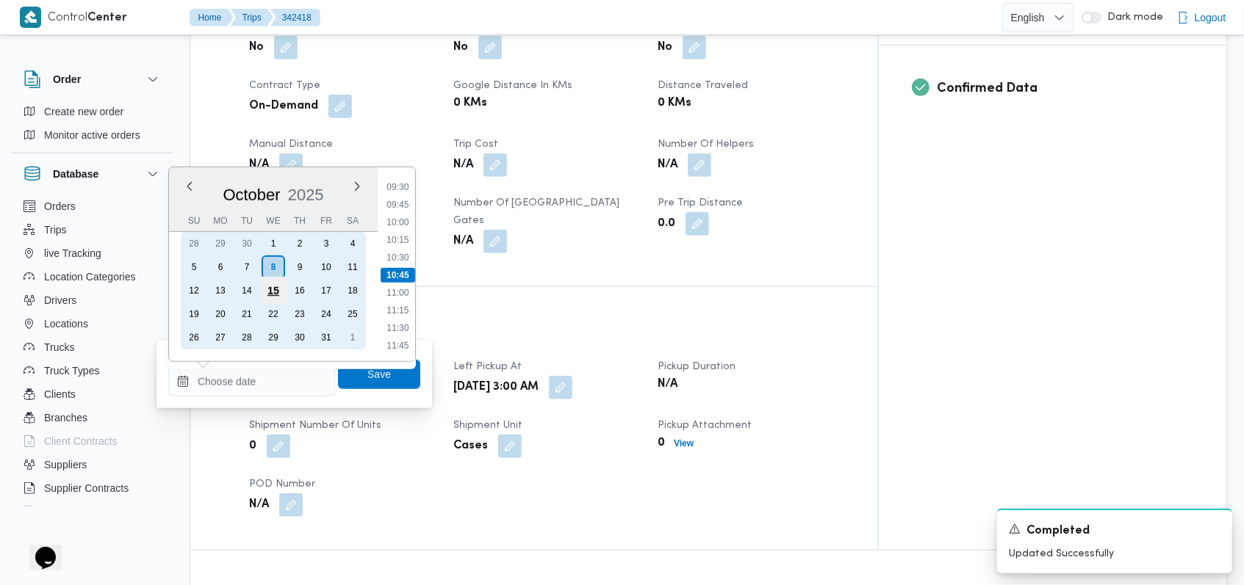
click at [274, 277] on div "15" at bounding box center [273, 291] width 28 height 28
click at [273, 259] on div "8" at bounding box center [273, 267] width 28 height 28
type input "08/10/2025 00:00"
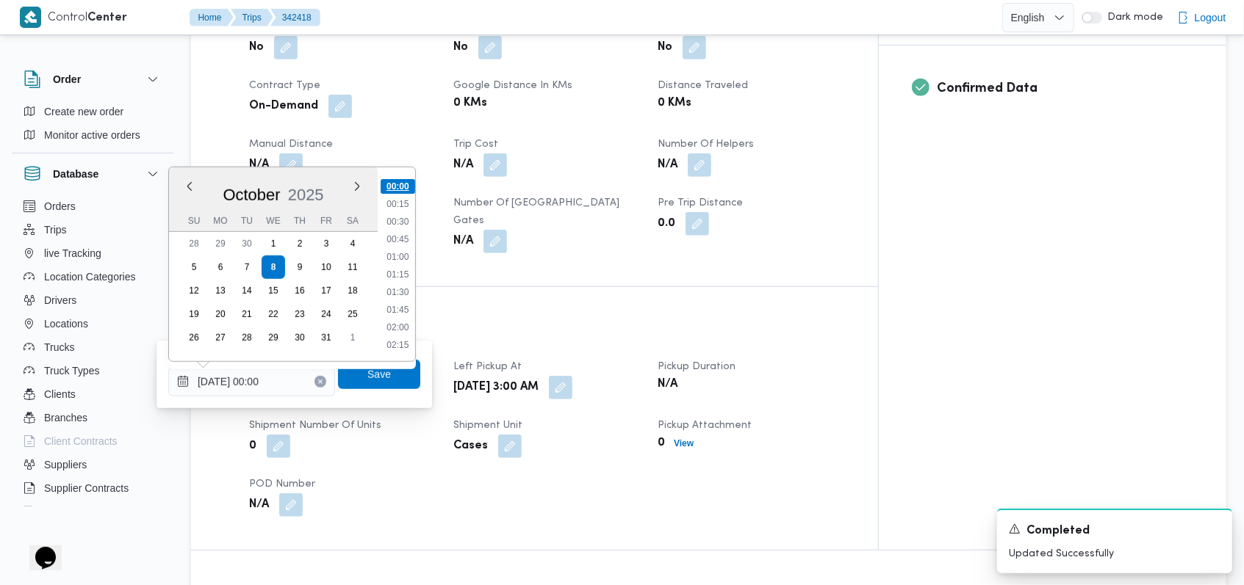
click at [394, 185] on li "00:00" at bounding box center [398, 186] width 35 height 15
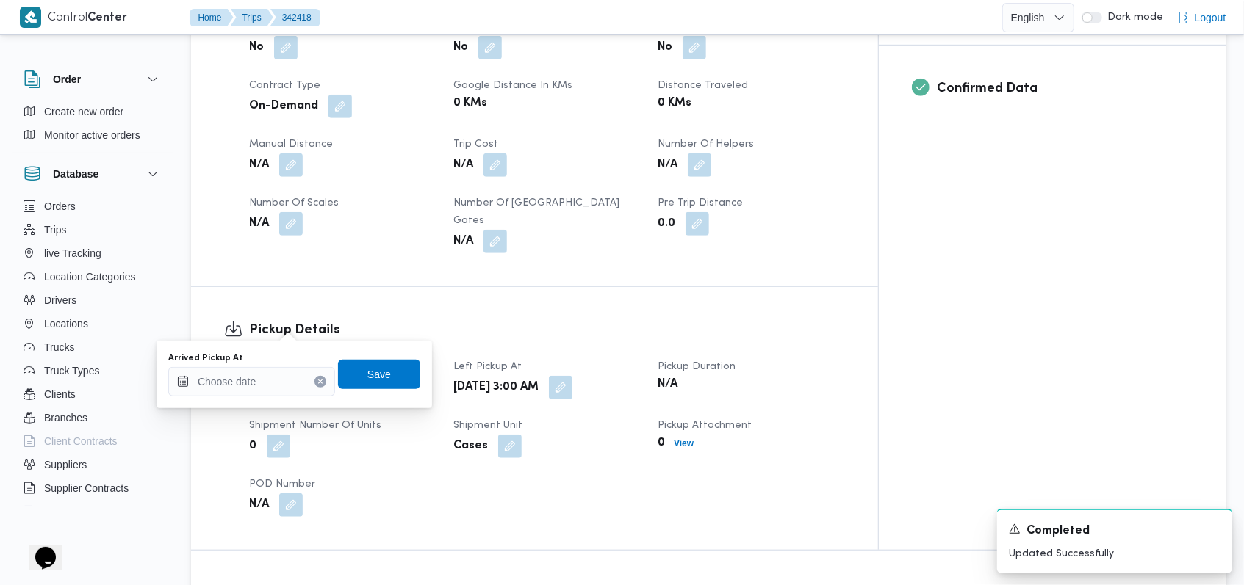
click at [464, 287] on div "Pickup Details Arrived Pickup At N/A Left Pickup At Wed, Oct 8, 2025 3:00 AM Pi…" at bounding box center [534, 418] width 687 height 263
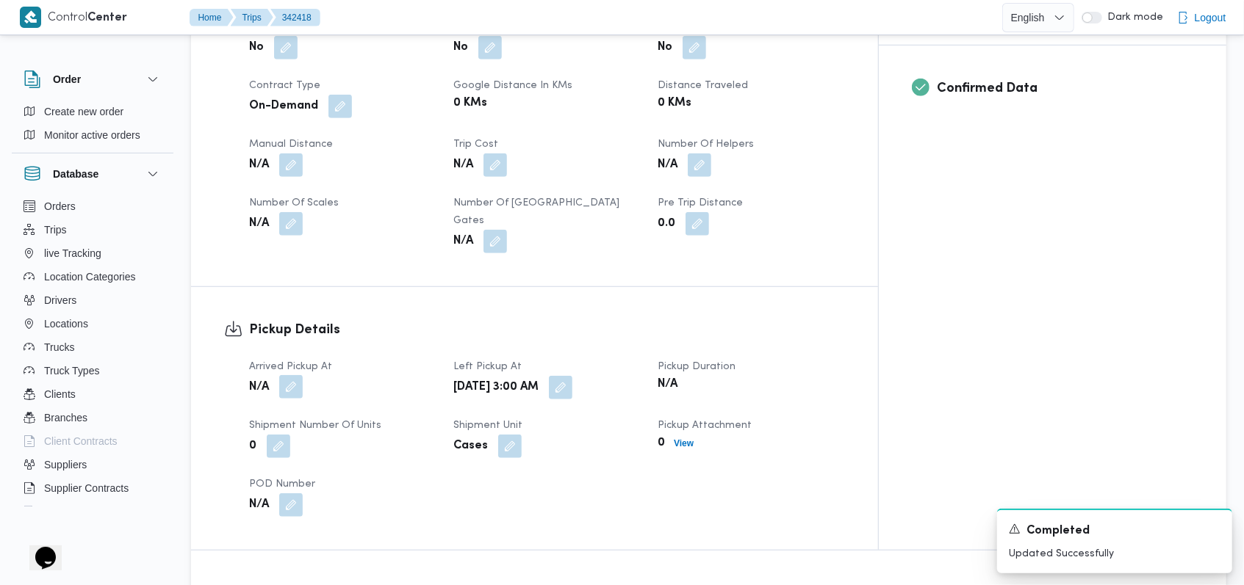
click at [292, 375] on button "button" at bounding box center [291, 387] width 24 height 24
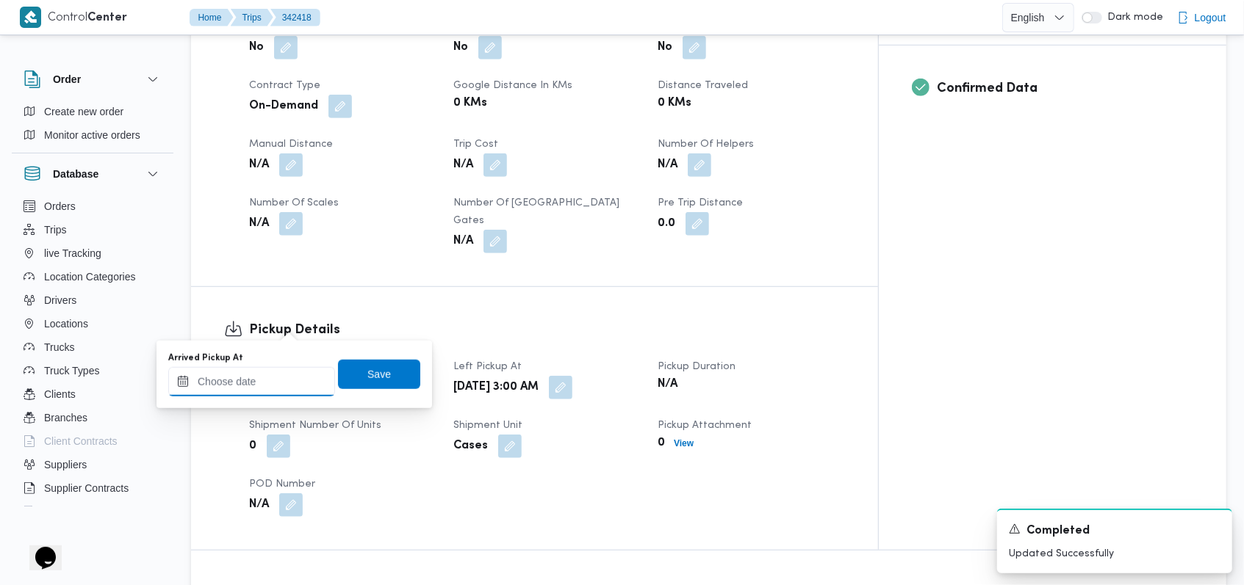
click at [278, 378] on input "Arrived Pickup At" at bounding box center [251, 381] width 167 height 29
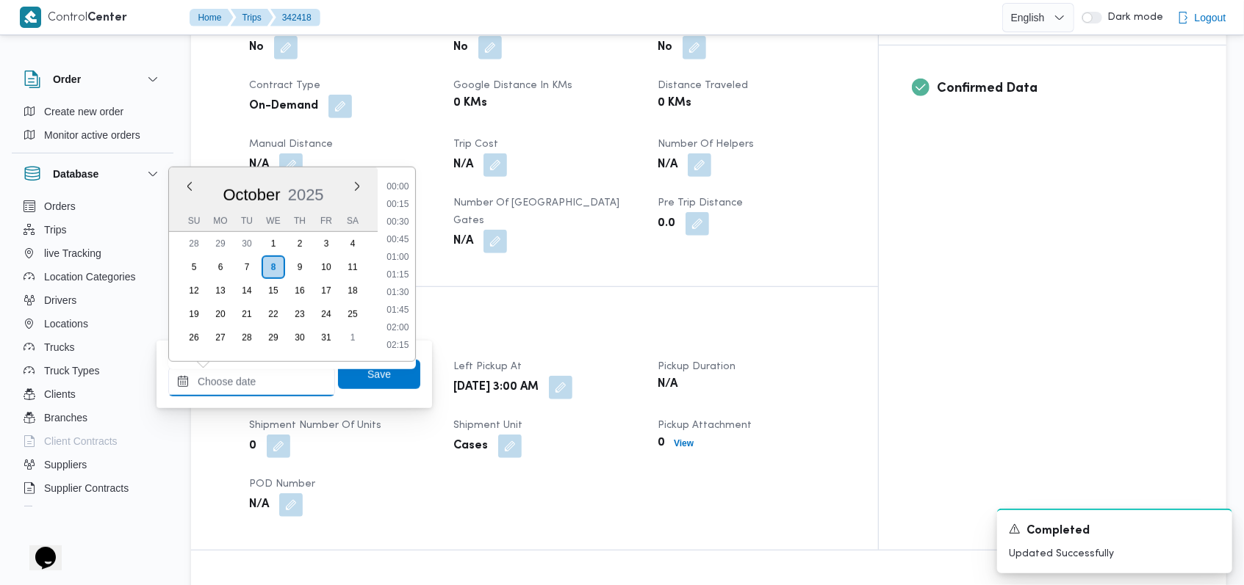
scroll to position [669, 0]
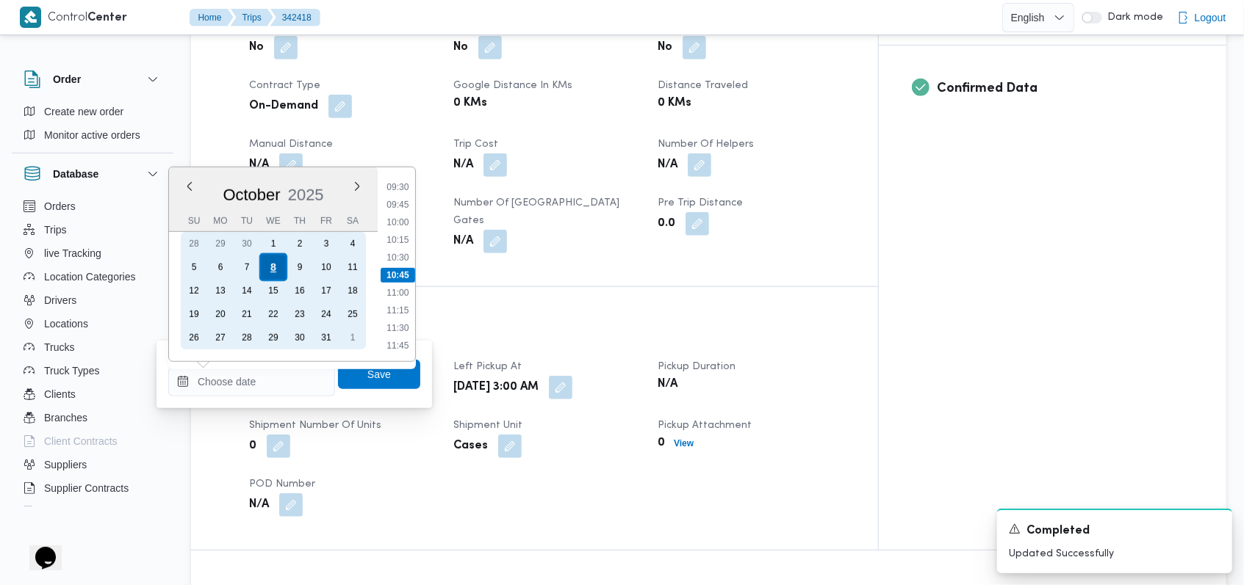
click at [267, 266] on div "8" at bounding box center [273, 267] width 28 height 28
type input "08/10/2025 00:00"
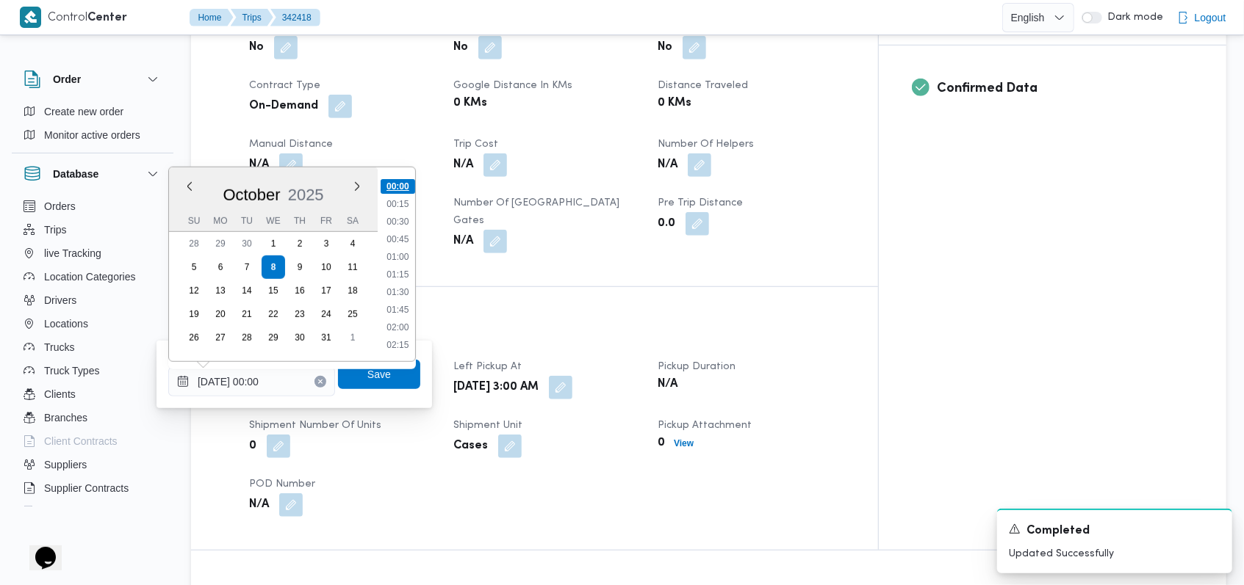
click at [400, 190] on li "00:00" at bounding box center [398, 186] width 35 height 15
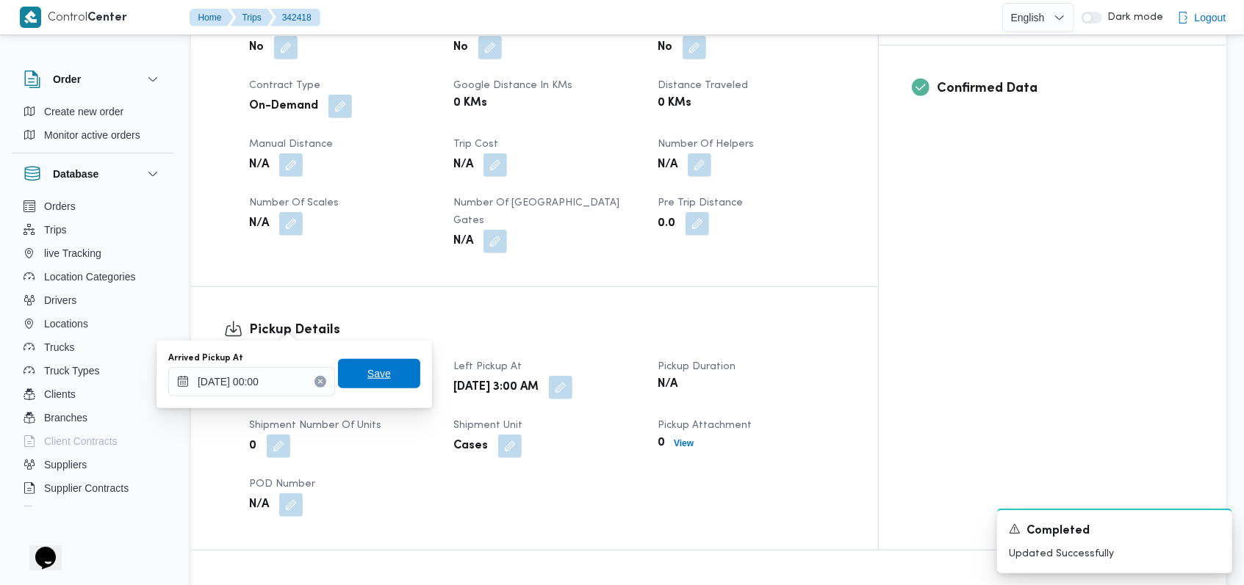
click at [381, 365] on span "Save" at bounding box center [379, 373] width 82 height 29
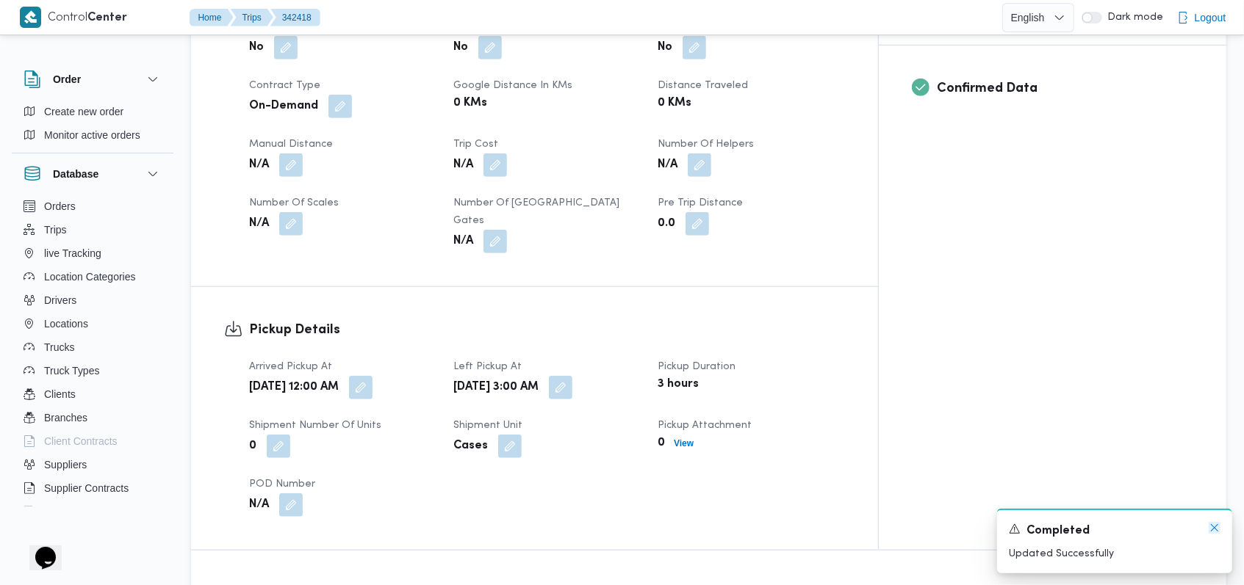
click at [1216, 531] on icon "Dismiss toast" at bounding box center [1214, 528] width 12 height 12
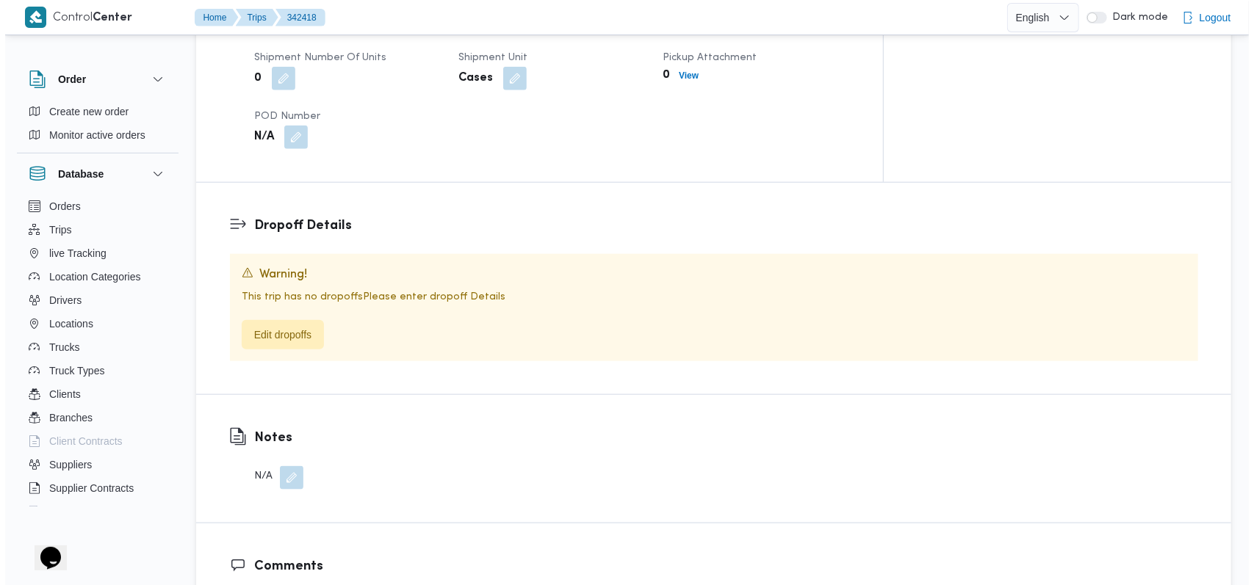
scroll to position [1006, 0]
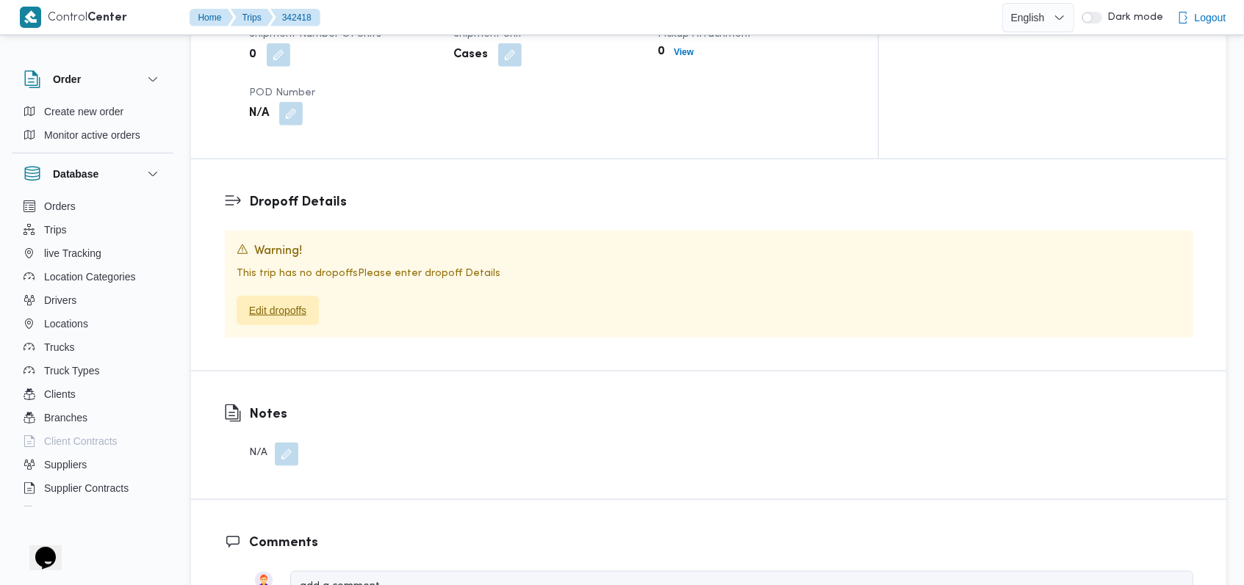
click at [291, 302] on span "Edit dropoffs" at bounding box center [277, 311] width 57 height 18
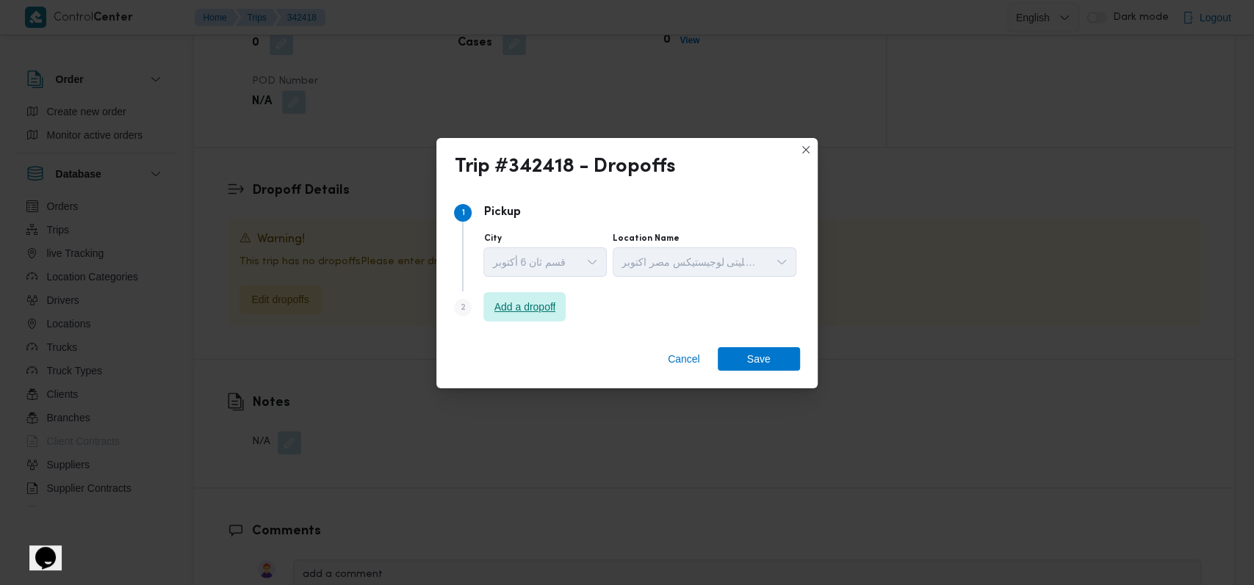
click at [511, 306] on span "Add a dropoff" at bounding box center [525, 307] width 62 height 18
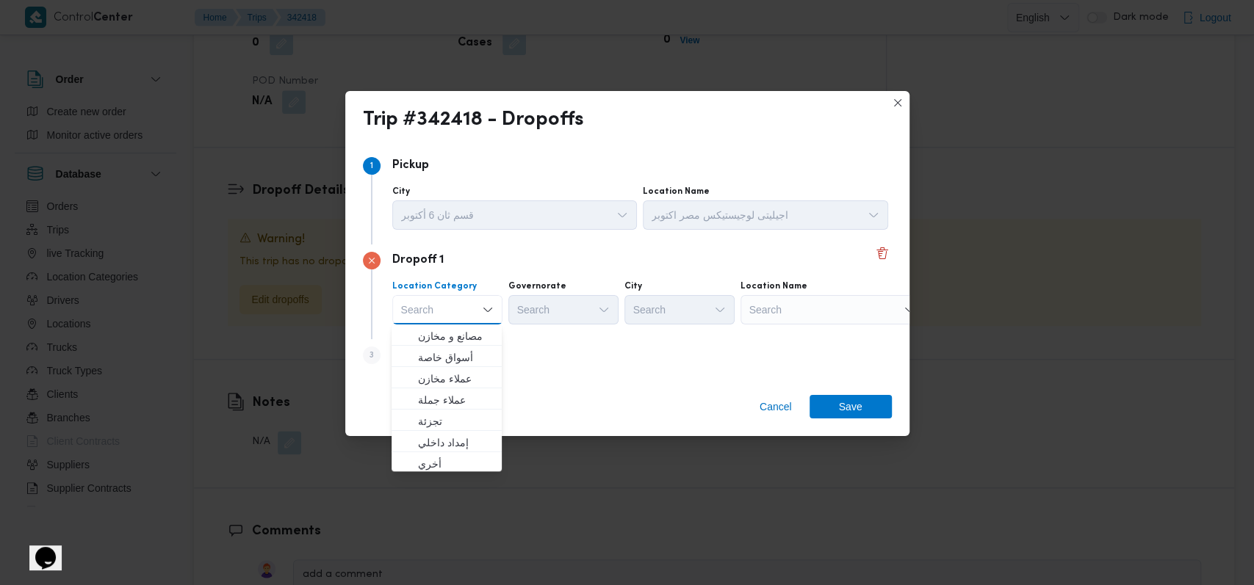
click at [527, 334] on div "Dropoff 1 Location Category Search Combo box. Selected. Combo box input. Search…" at bounding box center [627, 292] width 529 height 95
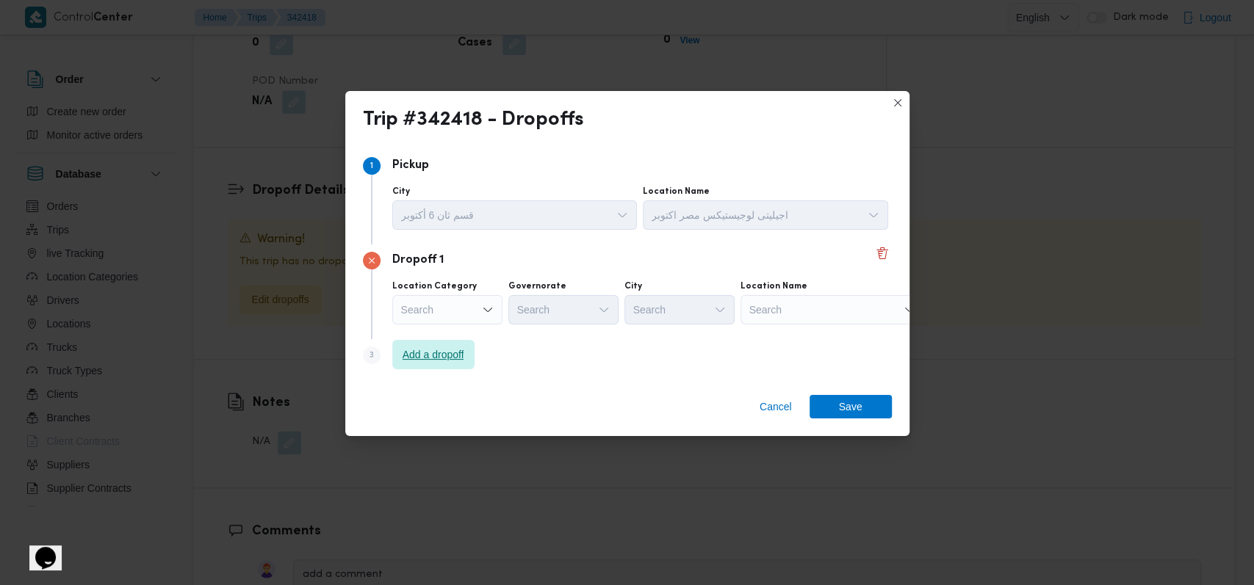
click at [429, 354] on span "Add a dropoff" at bounding box center [434, 355] width 62 height 18
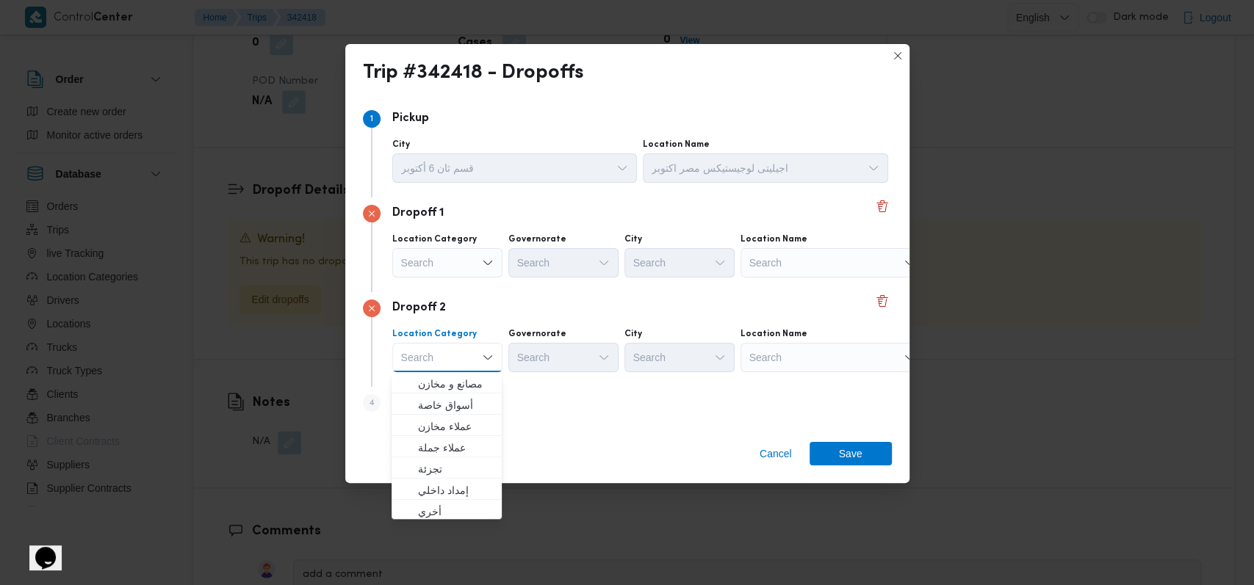
click at [642, 308] on div "Dropoff 2" at bounding box center [627, 309] width 529 height 18
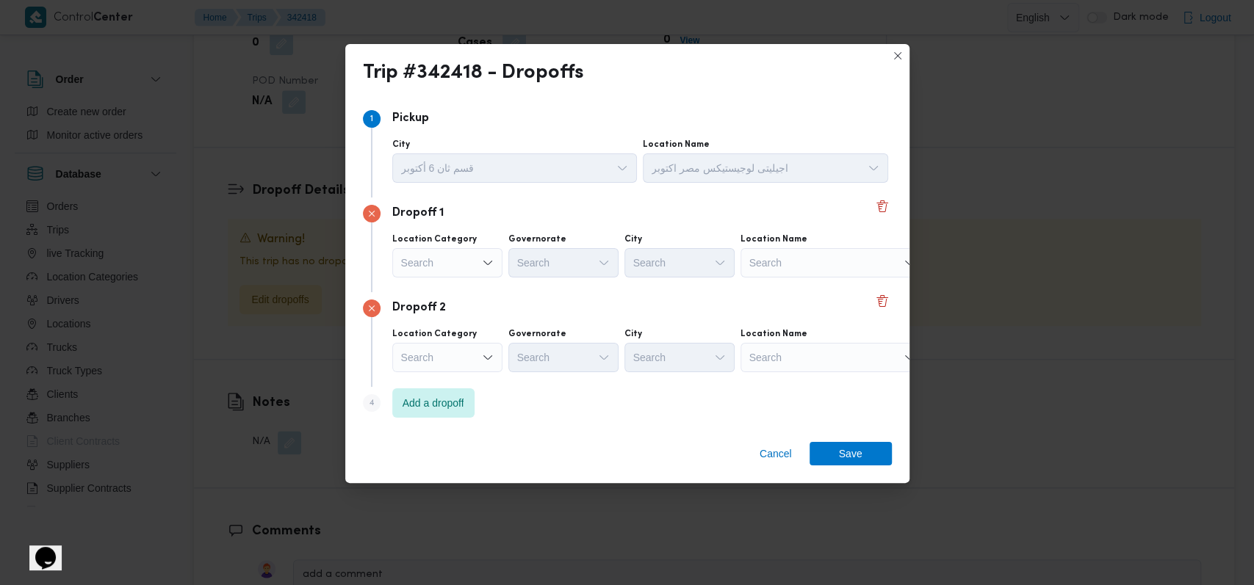
click at [787, 257] on div "Search" at bounding box center [832, 262] width 184 height 29
type input "س"
type input "ا"
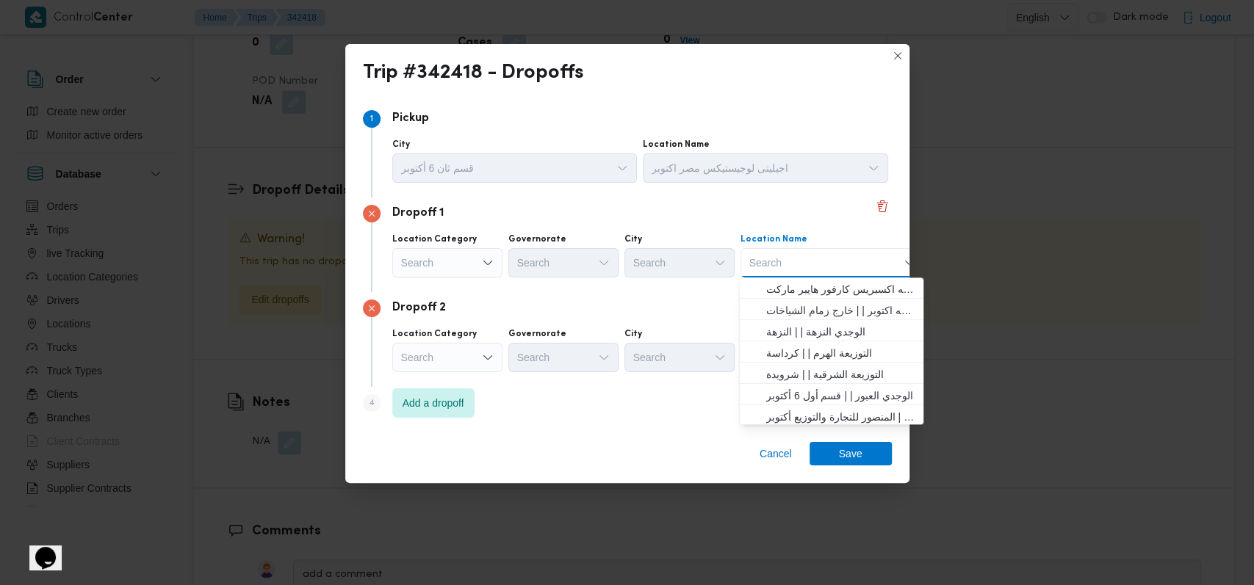
click at [446, 261] on div "Search" at bounding box center [447, 262] width 110 height 29
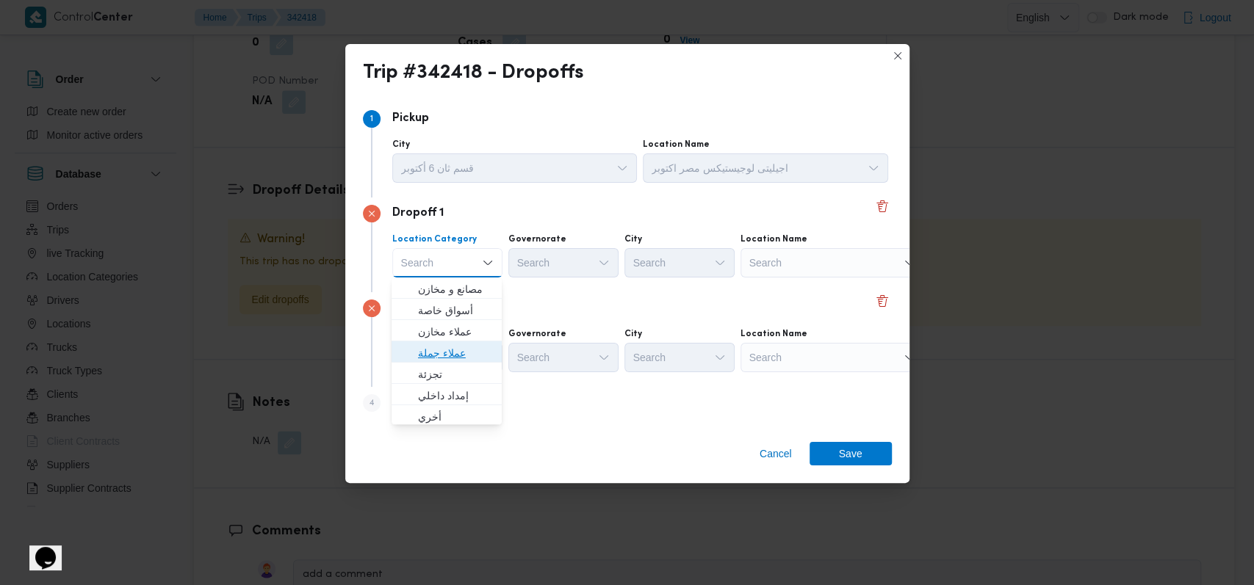
click at [451, 346] on span "عملاء جملة" at bounding box center [455, 354] width 75 height 18
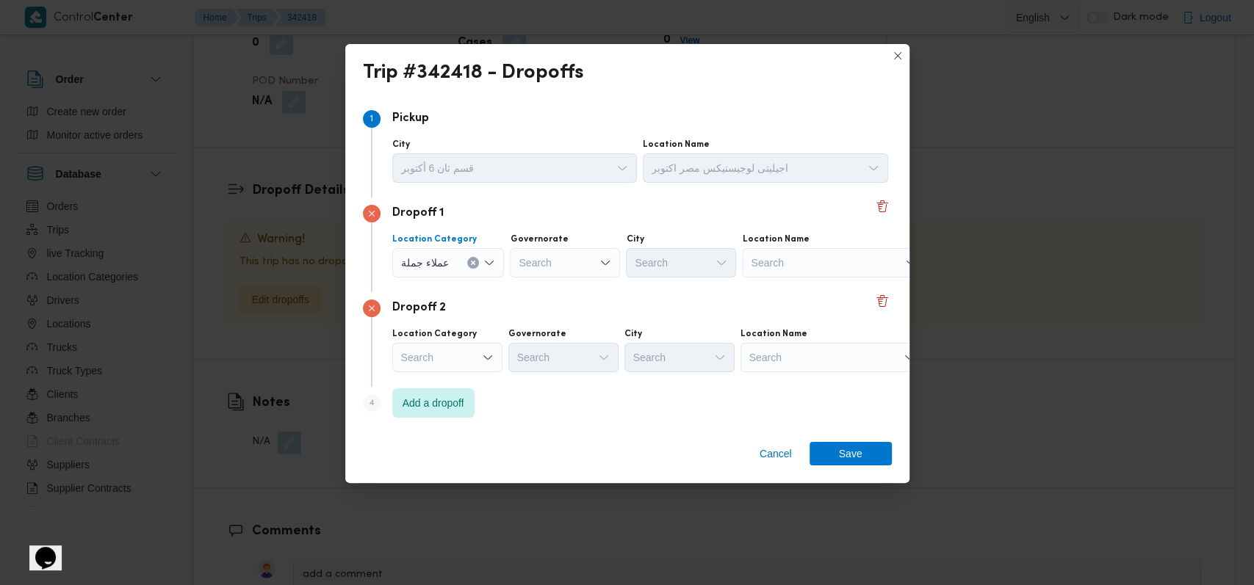
click at [451, 346] on div "Search" at bounding box center [447, 357] width 110 height 29
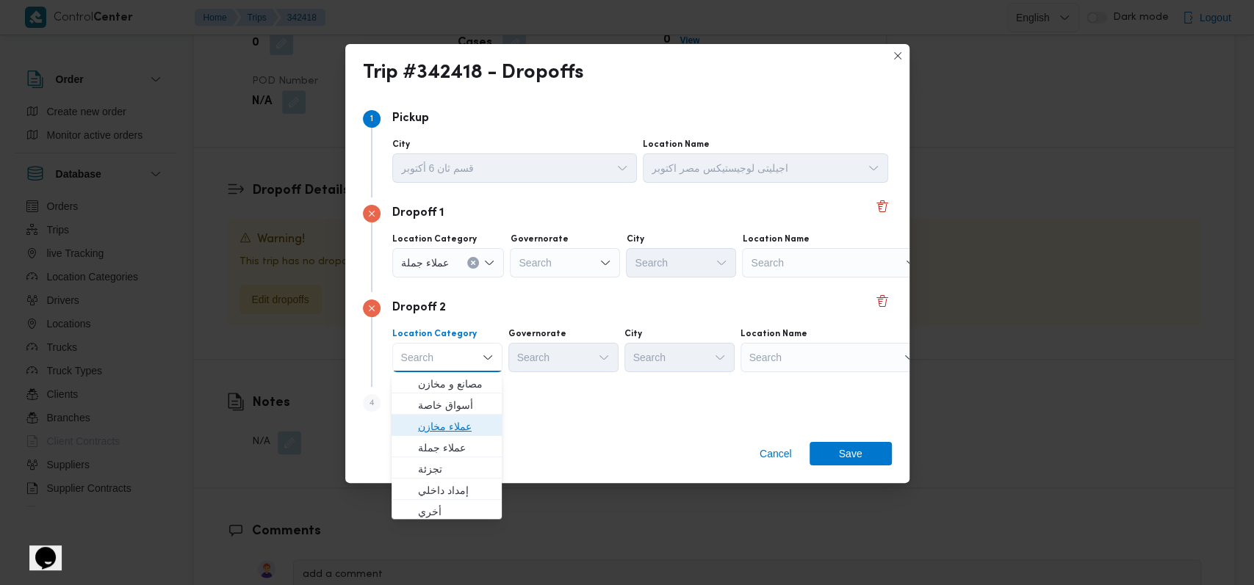
click at [453, 432] on span "عملاء مخازن" at bounding box center [455, 427] width 75 height 18
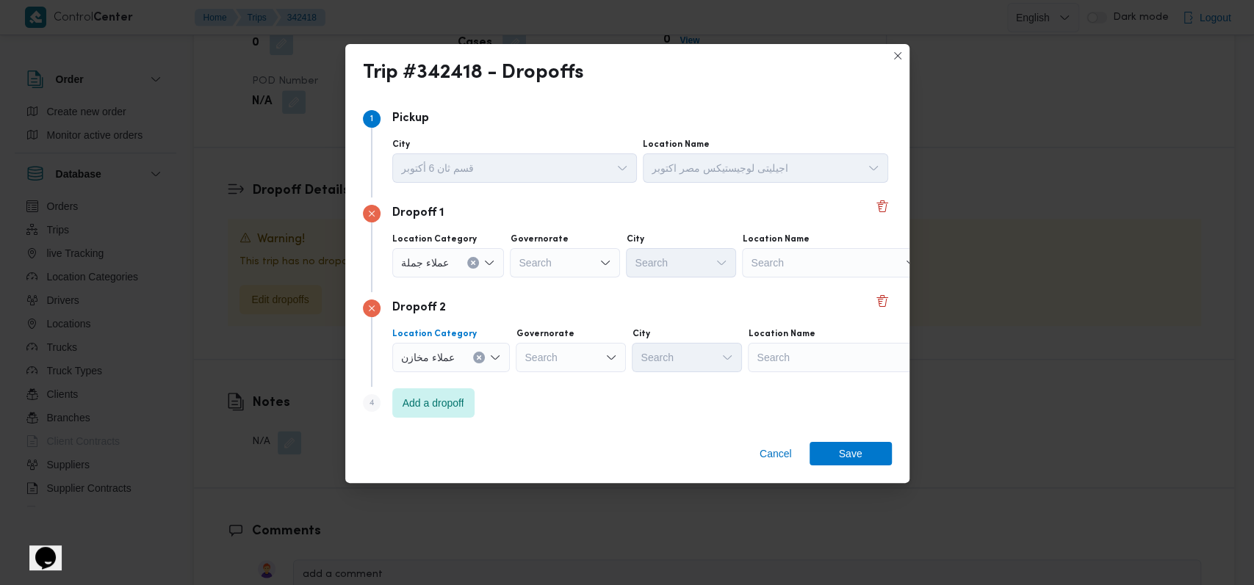
click at [455, 340] on div "Location Category عملاء مخازن Combo box. Selected. عملاء مخازن. Press Backspace…" at bounding box center [451, 350] width 118 height 44
click at [457, 347] on div at bounding box center [460, 358] width 7 height 24
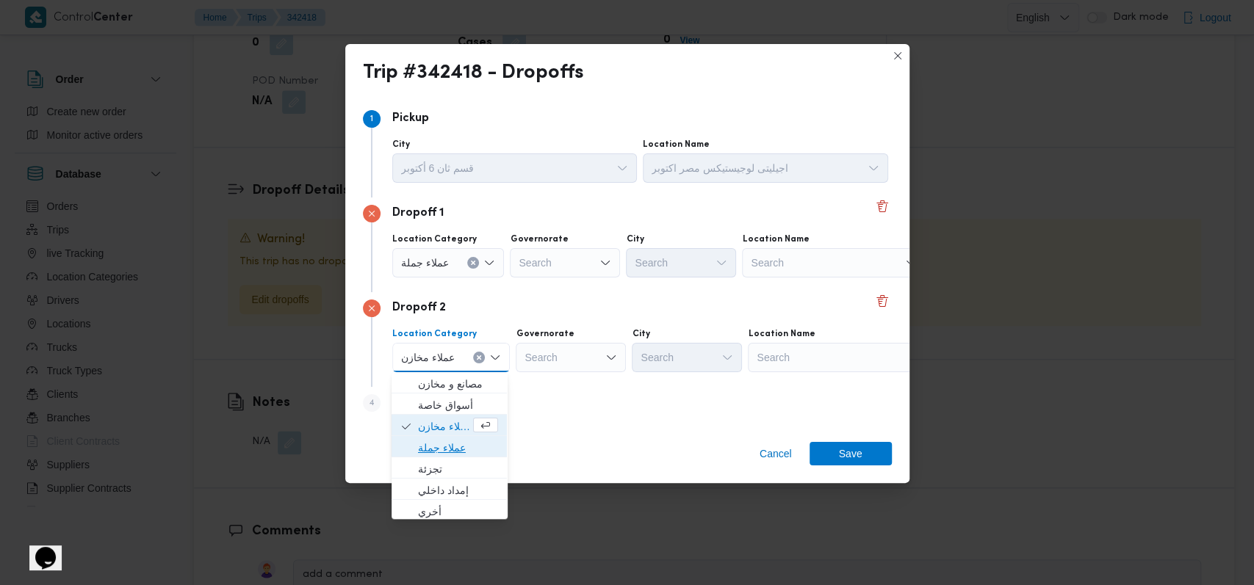
click at [455, 444] on span "عملاء جملة" at bounding box center [458, 448] width 80 height 18
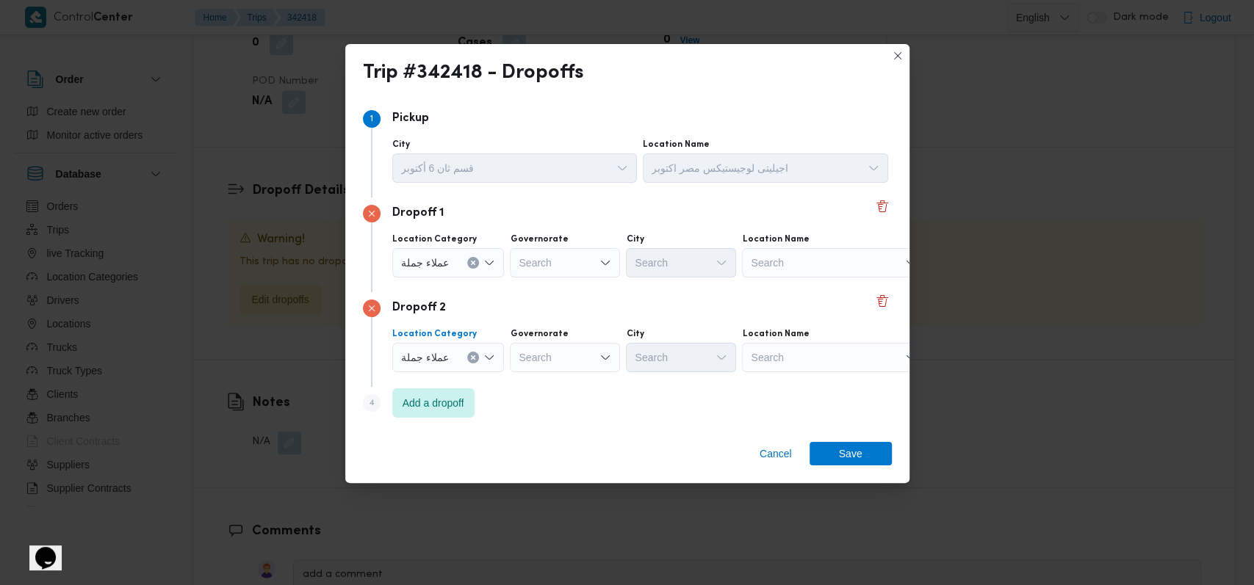
click at [562, 257] on div "Search" at bounding box center [565, 262] width 110 height 29
type input "اسيو"
click at [573, 283] on span "اسيو ط" at bounding box center [572, 290] width 75 height 18
click at [671, 266] on div "Search" at bounding box center [681, 262] width 110 height 29
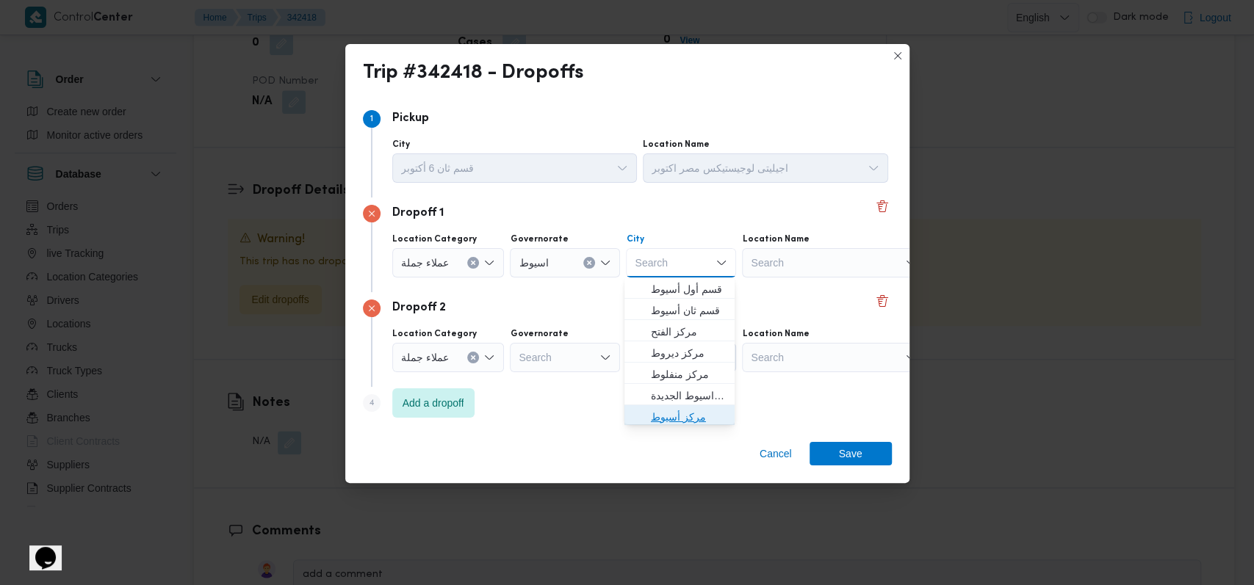
click at [693, 419] on span "مركز أسيوط" at bounding box center [688, 417] width 75 height 18
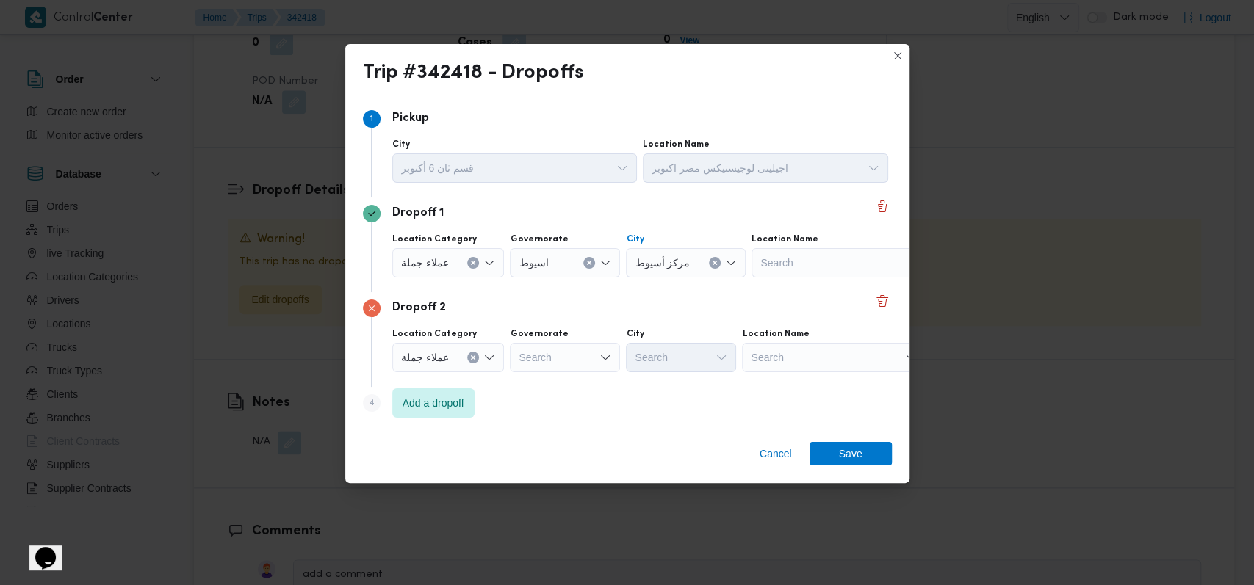
click at [535, 356] on div "Search" at bounding box center [565, 357] width 110 height 29
type input "سوها"
click at [548, 378] on mark "سوها" at bounding box center [552, 384] width 22 height 12
click at [655, 359] on div "Search" at bounding box center [681, 357] width 110 height 29
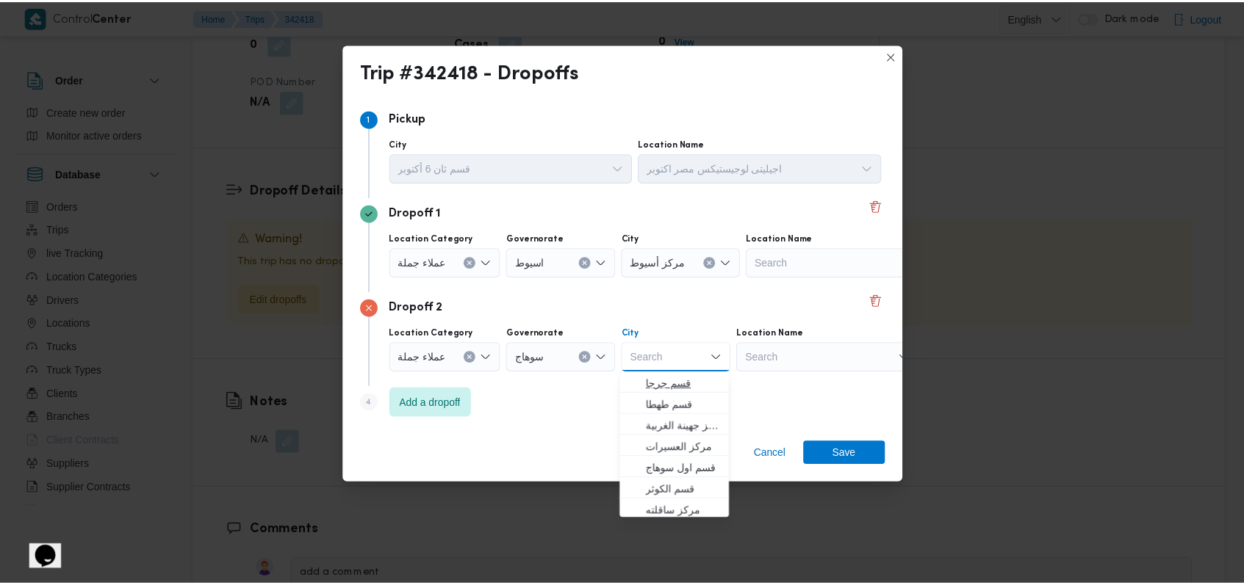
scroll to position [195, 0]
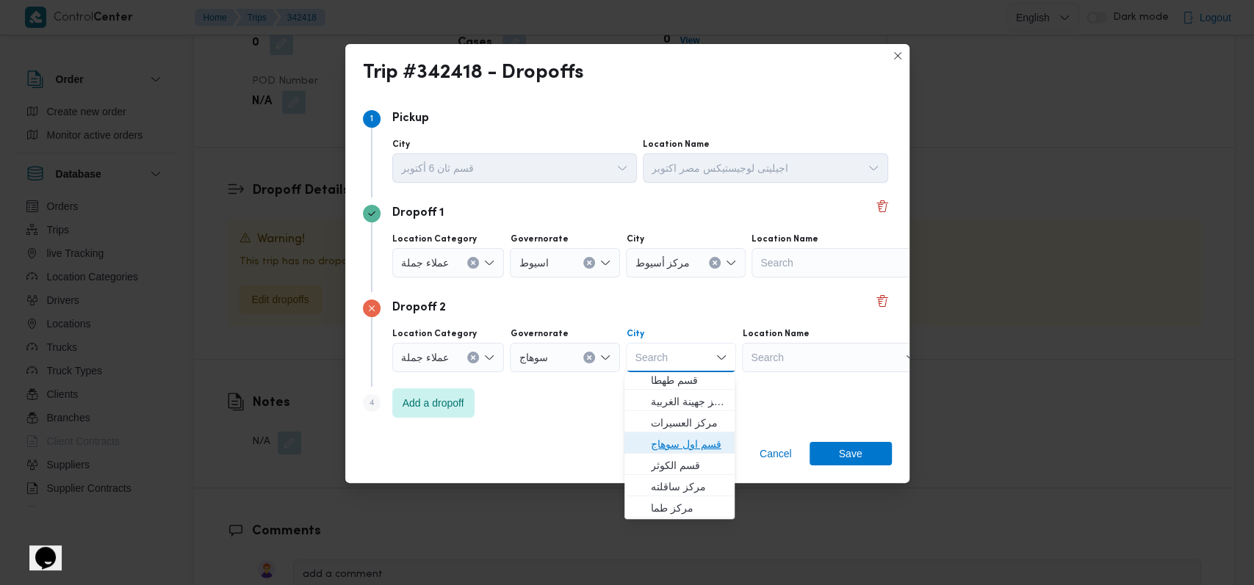
click at [693, 447] on span "قسم اول سوهاج" at bounding box center [688, 445] width 75 height 18
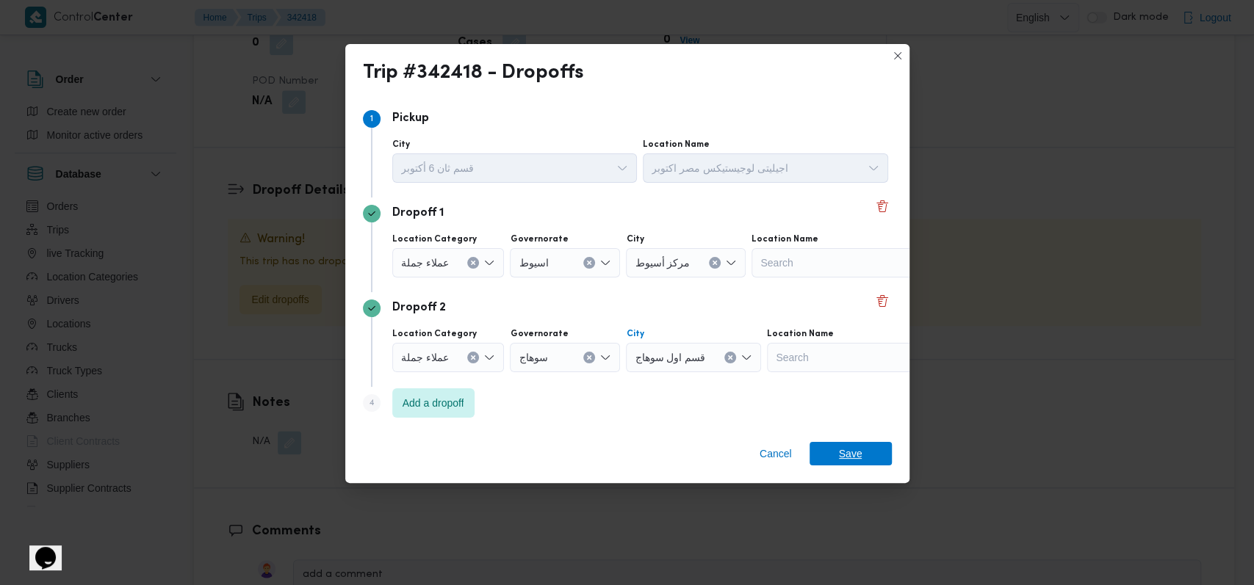
click at [824, 450] on span "Save" at bounding box center [851, 454] width 82 height 24
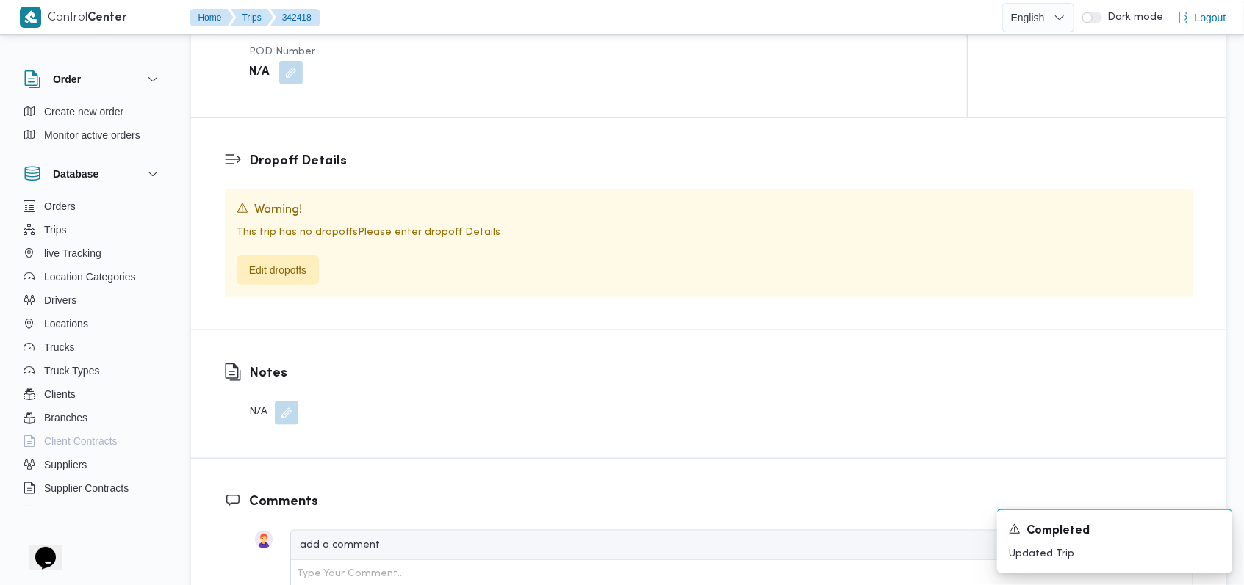
scroll to position [1083, 0]
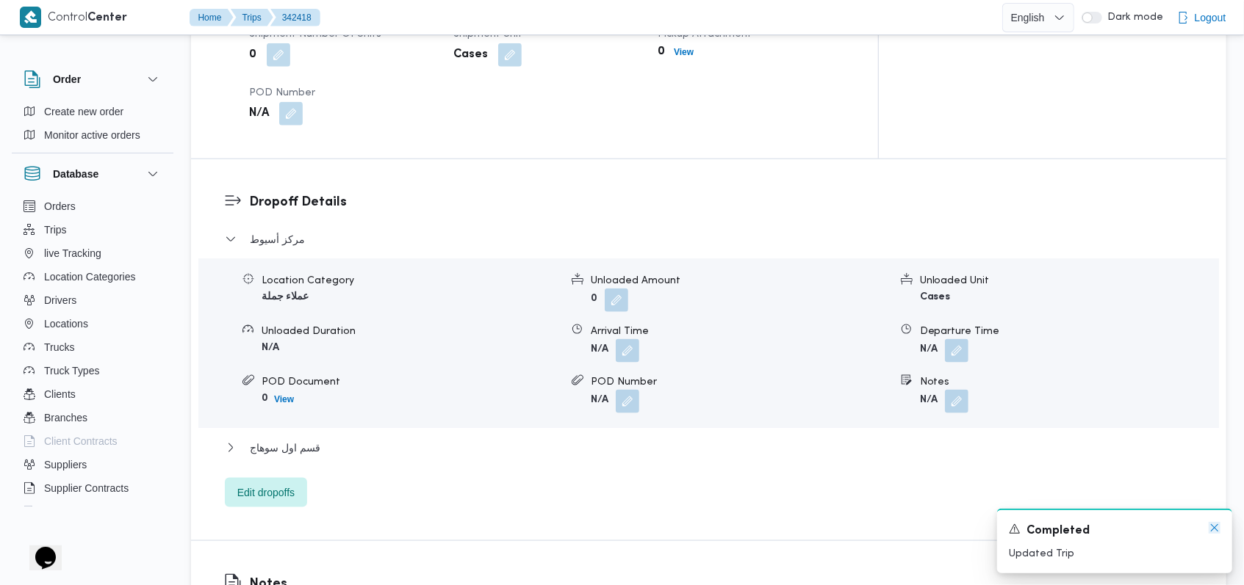
click at [1211, 530] on icon "Dismiss toast" at bounding box center [1214, 528] width 12 height 12
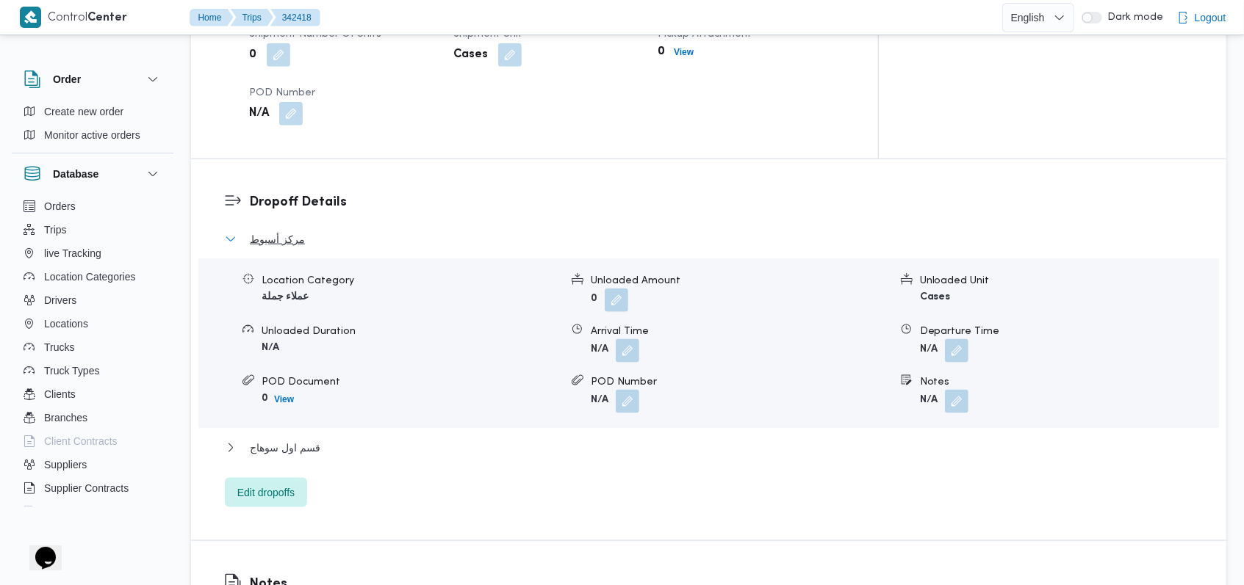
click at [311, 231] on button "مركز أسيوط" at bounding box center [709, 240] width 968 height 18
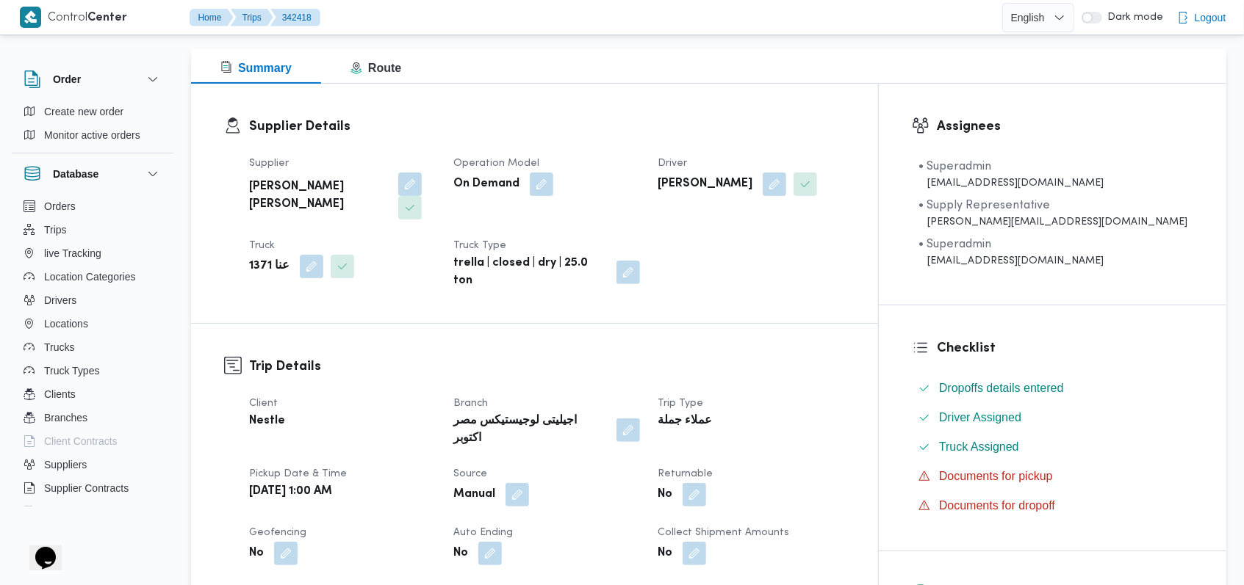
scroll to position [0, 0]
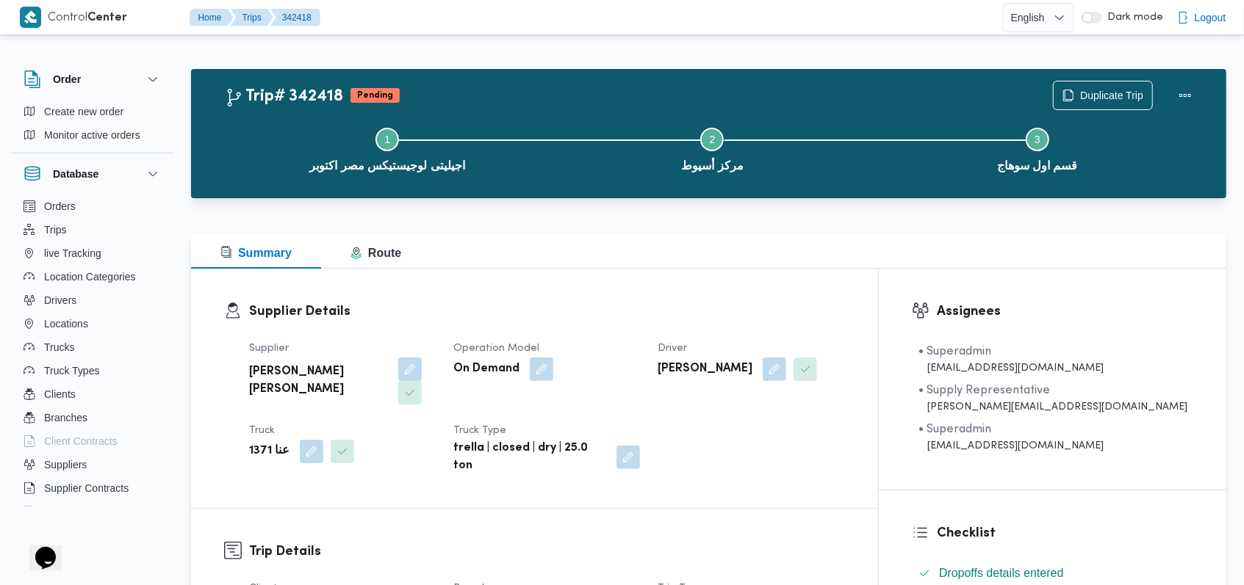
click at [688, 317] on h3 "Supplier Details" at bounding box center [547, 312] width 596 height 20
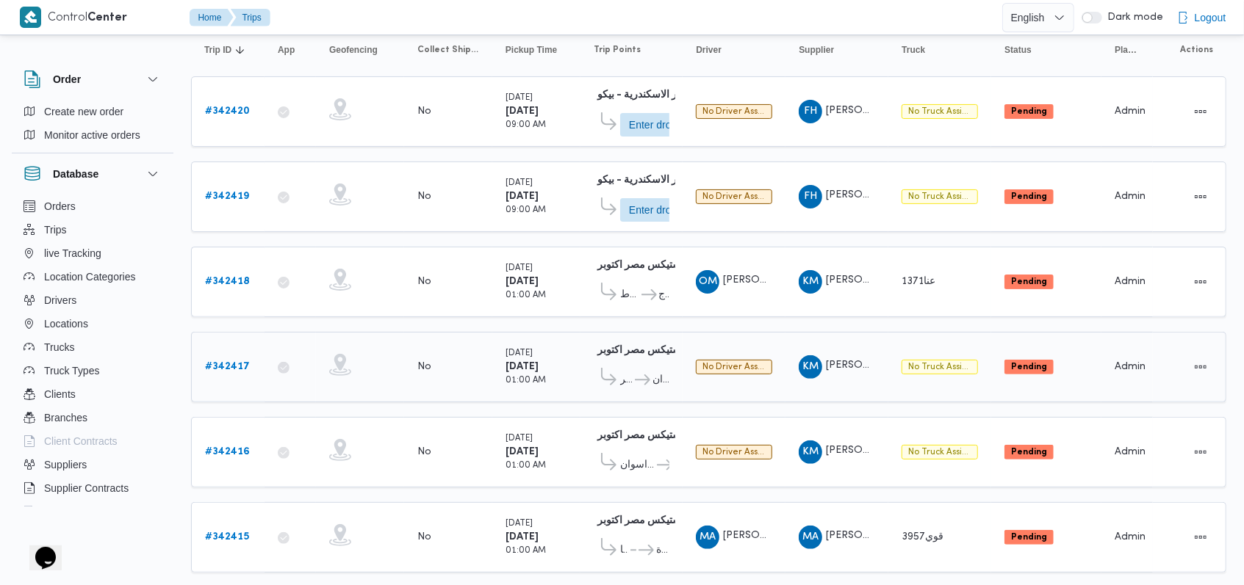
scroll to position [125, 0]
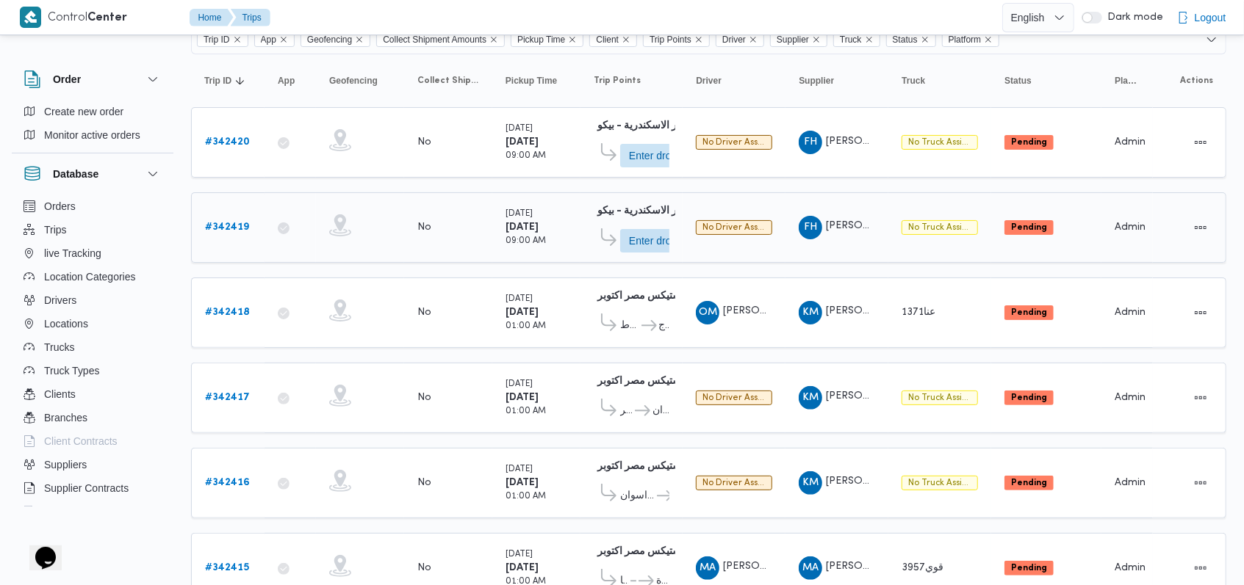
click at [241, 223] on b "# 342419" at bounding box center [227, 228] width 44 height 10
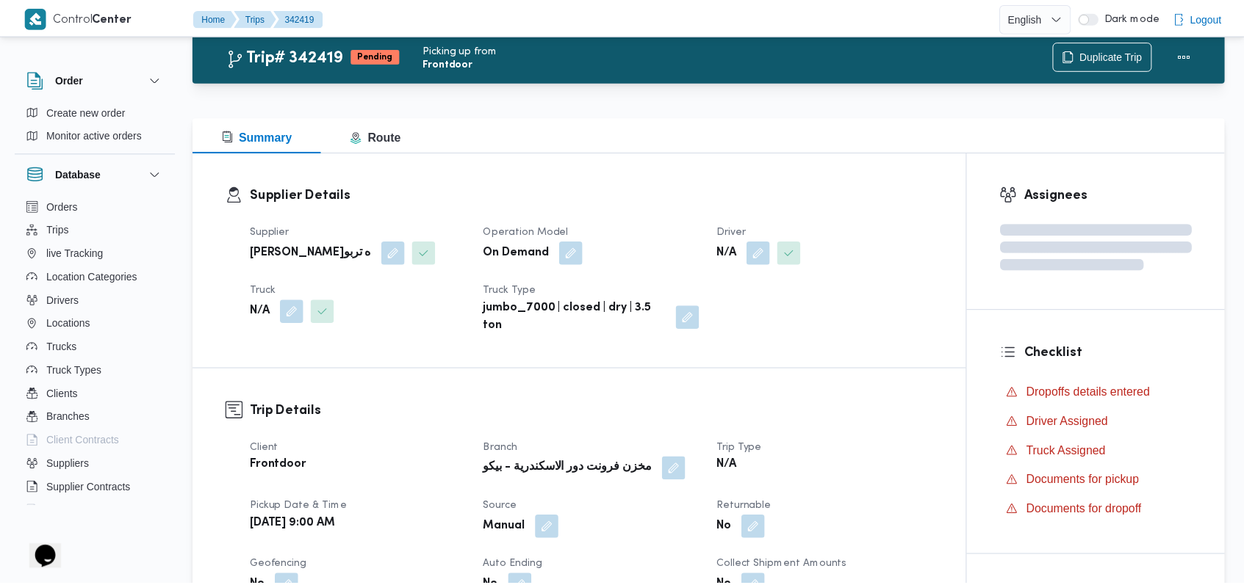
scroll to position [125, 0]
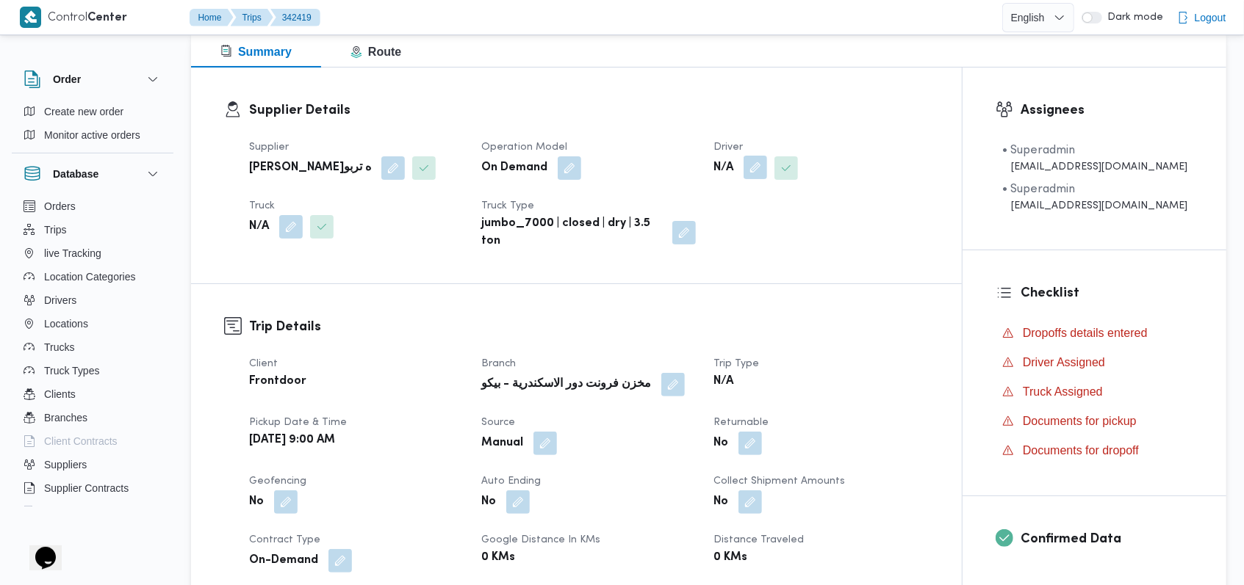
click at [761, 162] on button "button" at bounding box center [755, 168] width 24 height 24
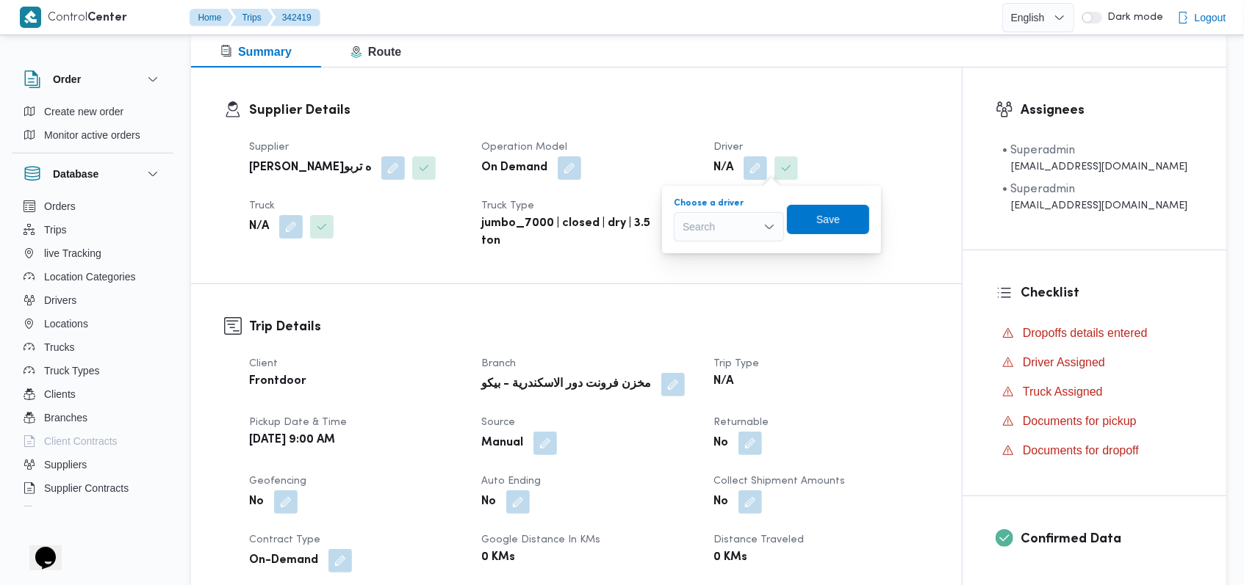
click at [736, 221] on div "Search" at bounding box center [729, 226] width 110 height 29
type input "ياسر"
click at [405, 174] on button "button" at bounding box center [393, 168] width 24 height 24
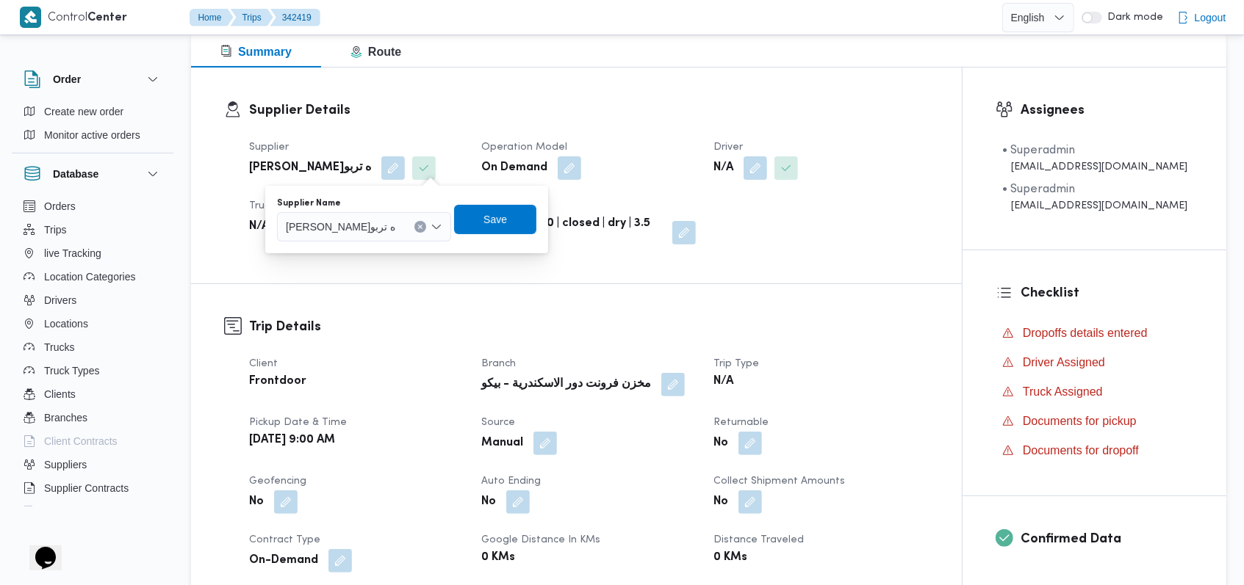
click at [395, 226] on span "فتحى حسن جلال ابو الحسن شركه تربو" at bounding box center [340, 226] width 109 height 16
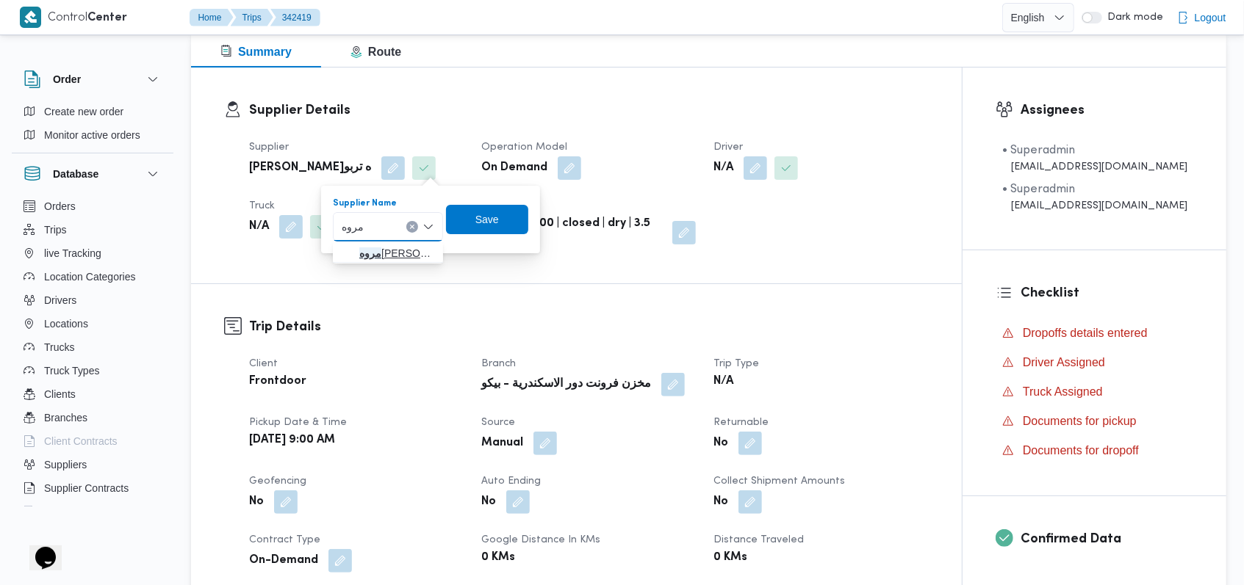
type input "مروه"
click at [403, 255] on span "مروه حسام الدين سعد على" at bounding box center [396, 254] width 75 height 18
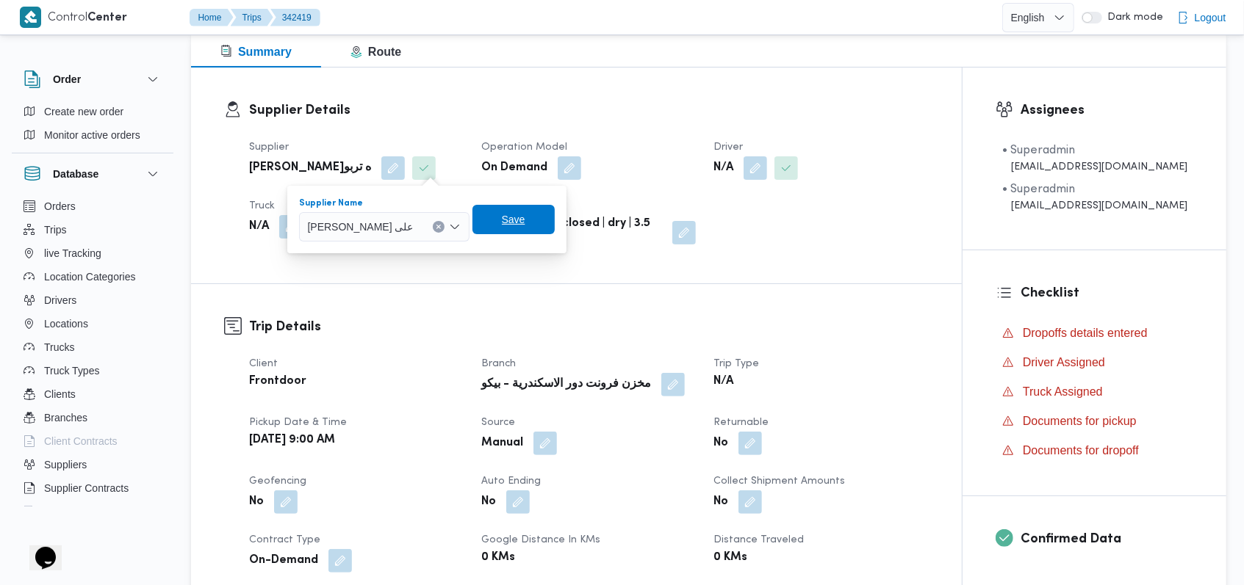
click at [512, 217] on span "Save" at bounding box center [514, 220] width 24 height 18
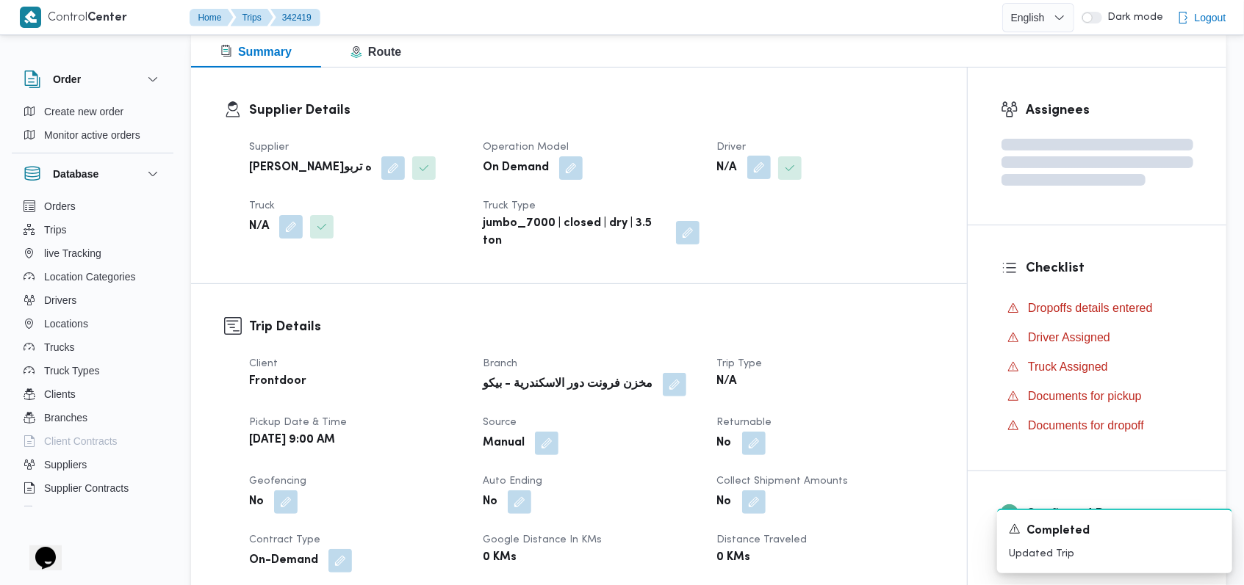
click at [762, 162] on button "button" at bounding box center [759, 168] width 24 height 24
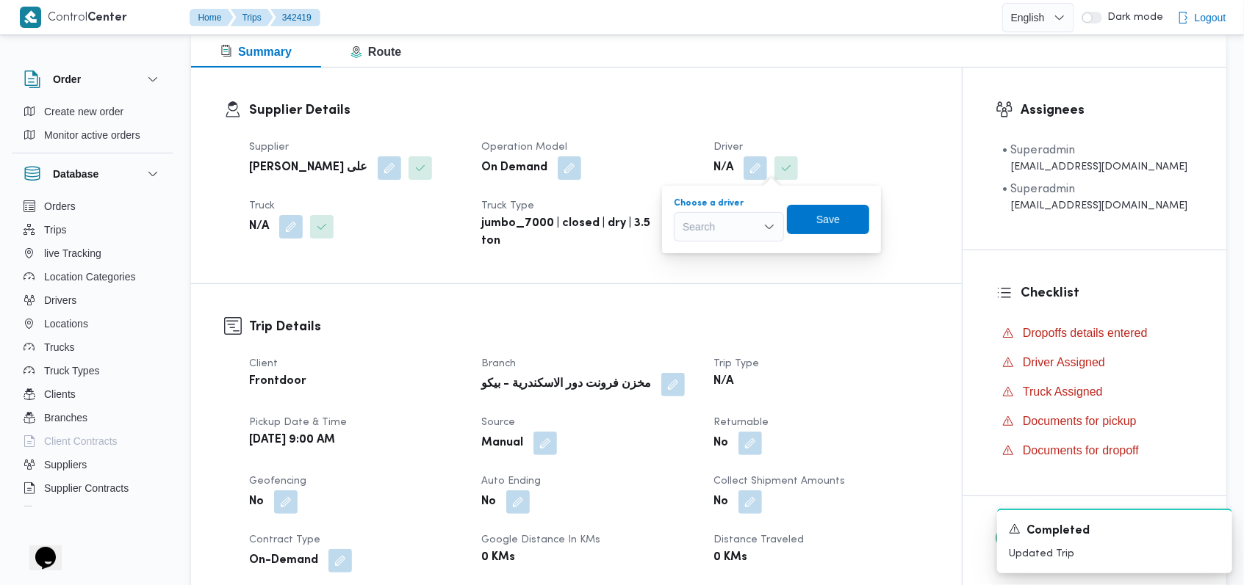
click at [751, 220] on div "Search" at bounding box center [729, 226] width 110 height 29
type input "ياسر"
click at [732, 245] on span "ياسر عبدالجواد الجميل عبدالجواد" at bounding box center [737, 254] width 75 height 18
click at [834, 215] on span "Save" at bounding box center [823, 219] width 24 height 18
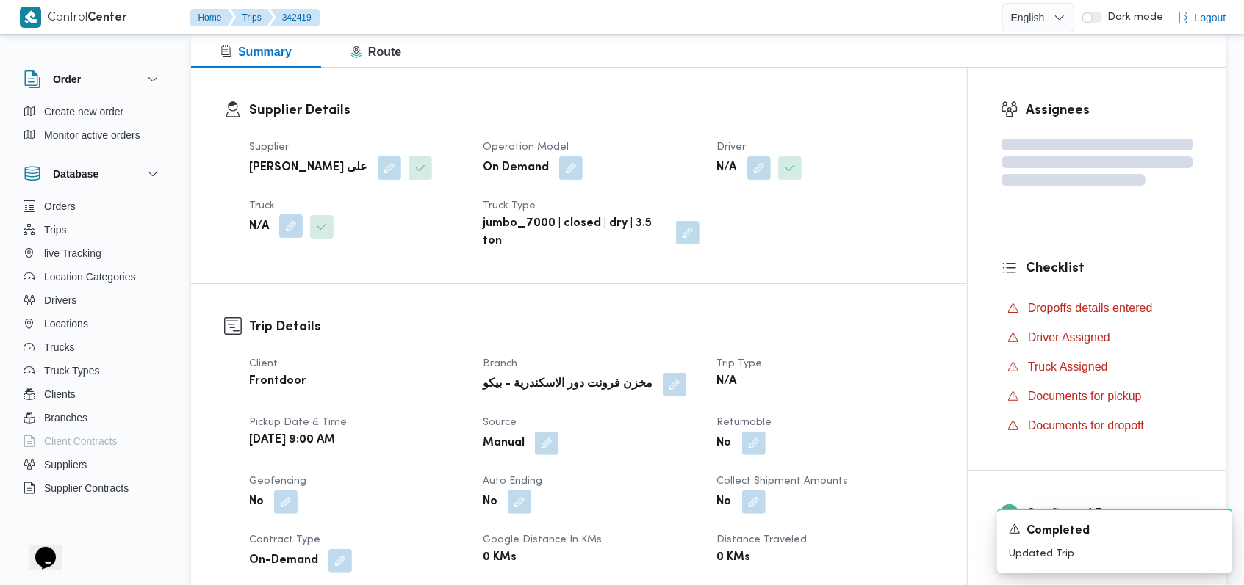
click at [289, 229] on button "button" at bounding box center [291, 227] width 24 height 24
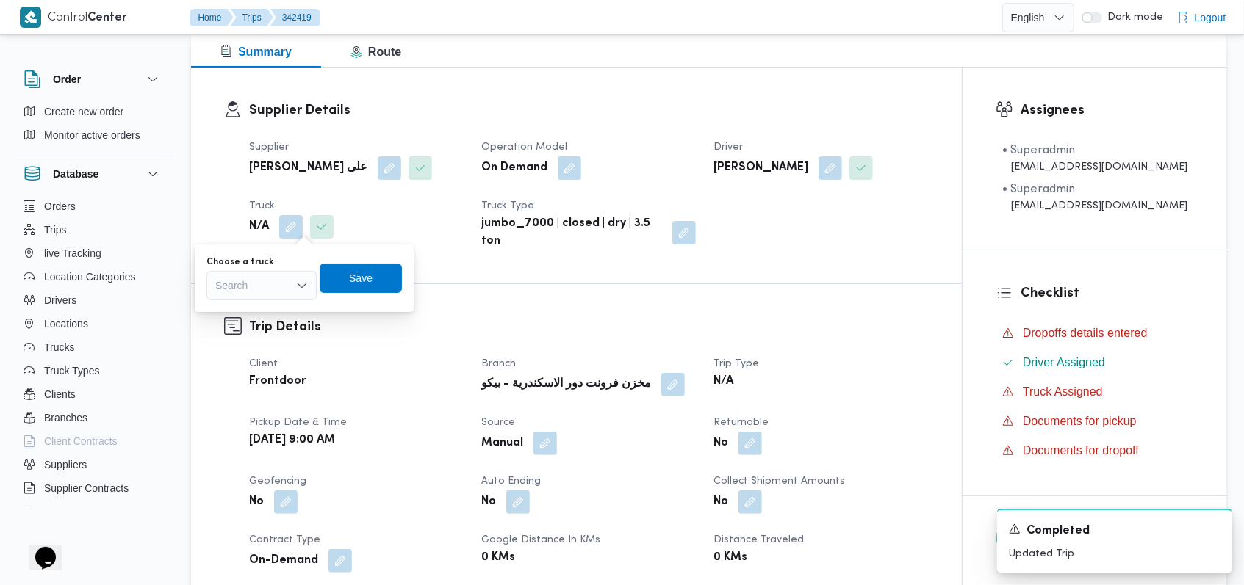
click at [257, 287] on div "Search" at bounding box center [261, 285] width 110 height 29
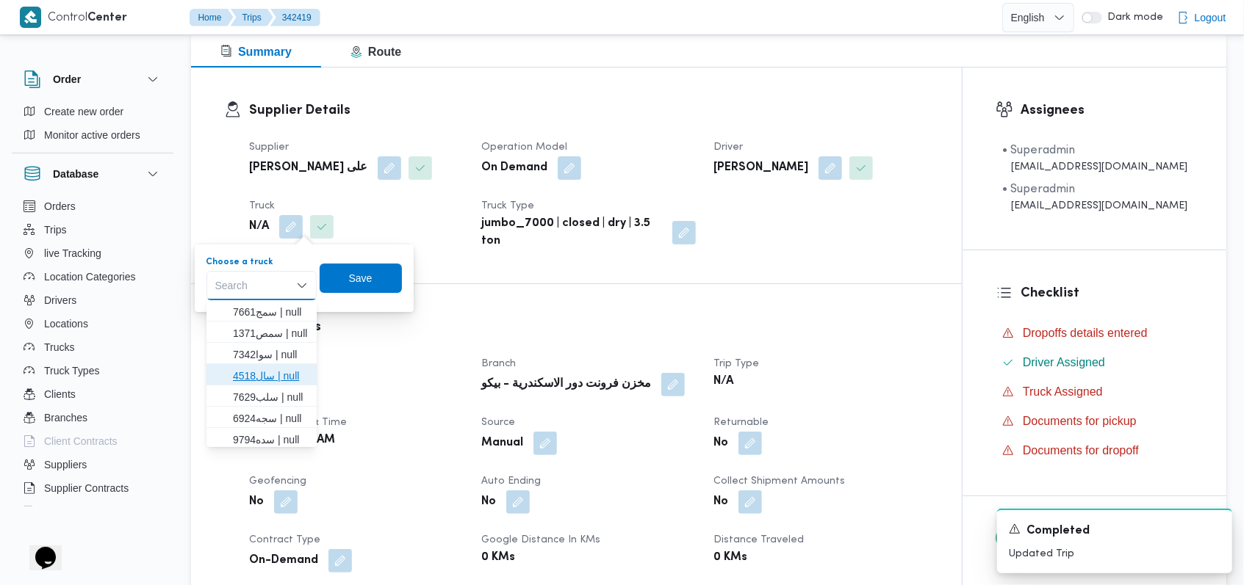
click at [271, 367] on span "سال4518 | null" at bounding box center [270, 376] width 75 height 18
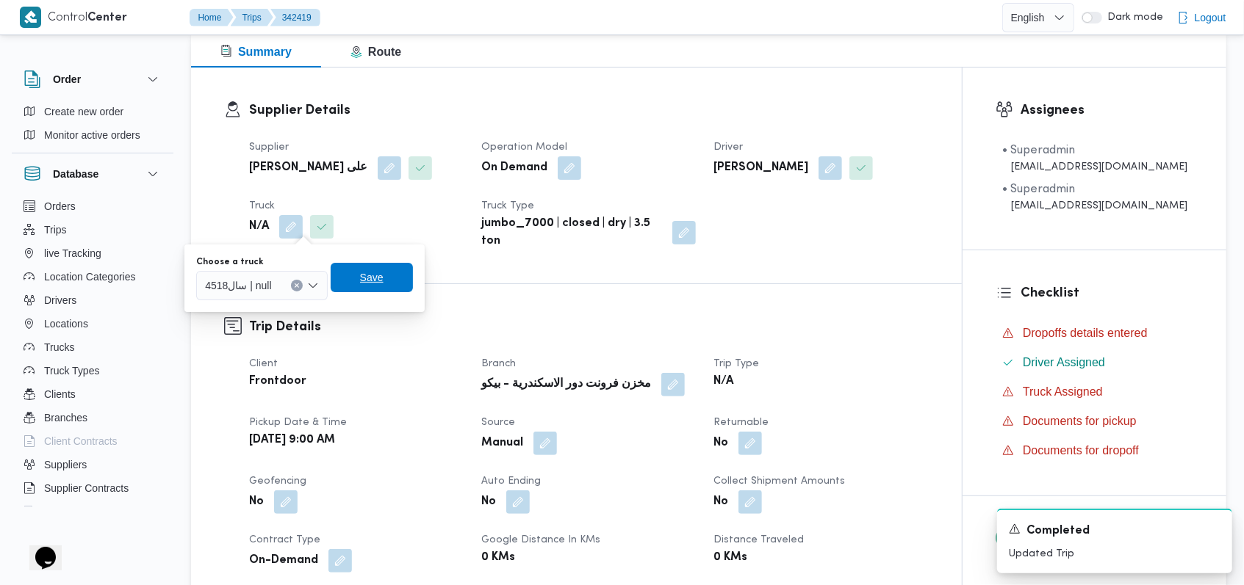
click at [363, 273] on span "Save" at bounding box center [372, 278] width 24 height 18
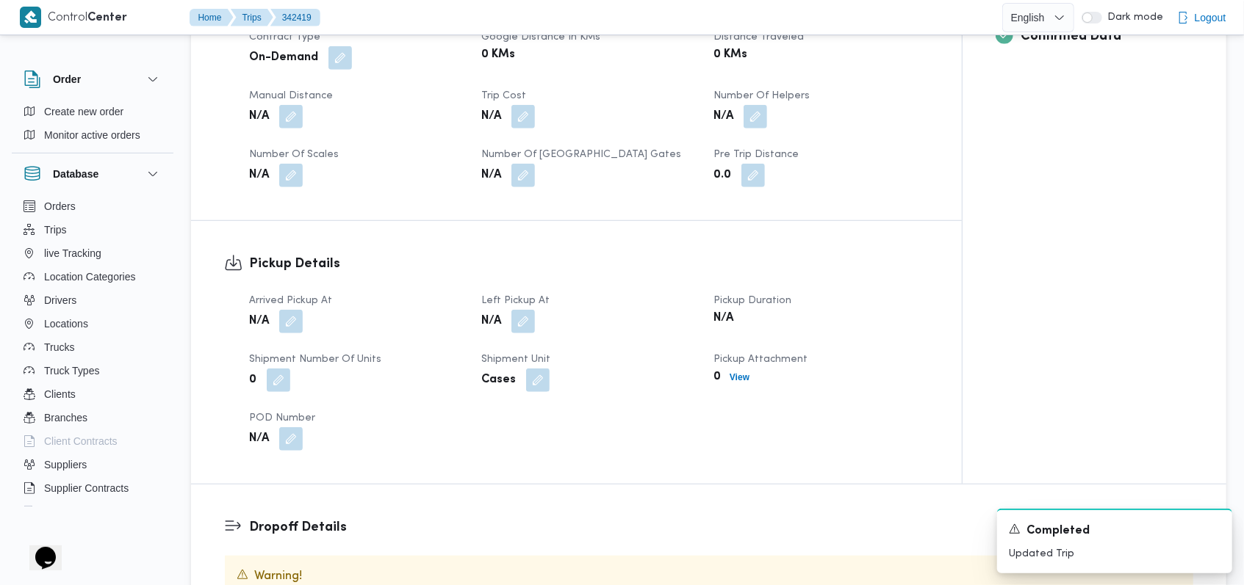
scroll to position [713, 0]
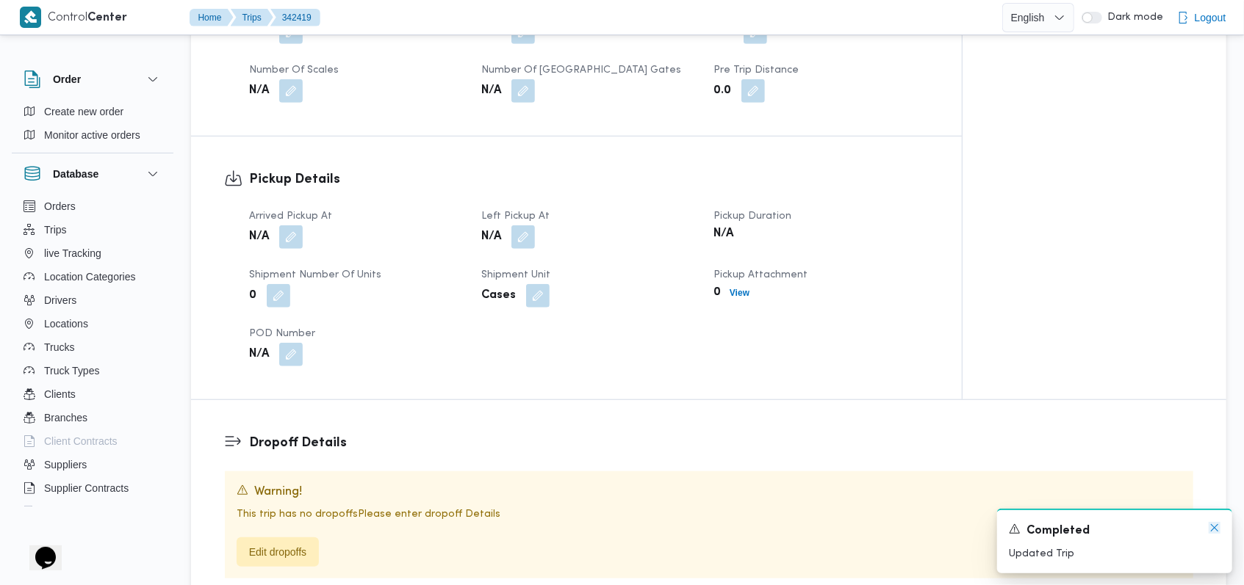
click at [1217, 530] on icon "Dismiss toast" at bounding box center [1214, 528] width 12 height 12
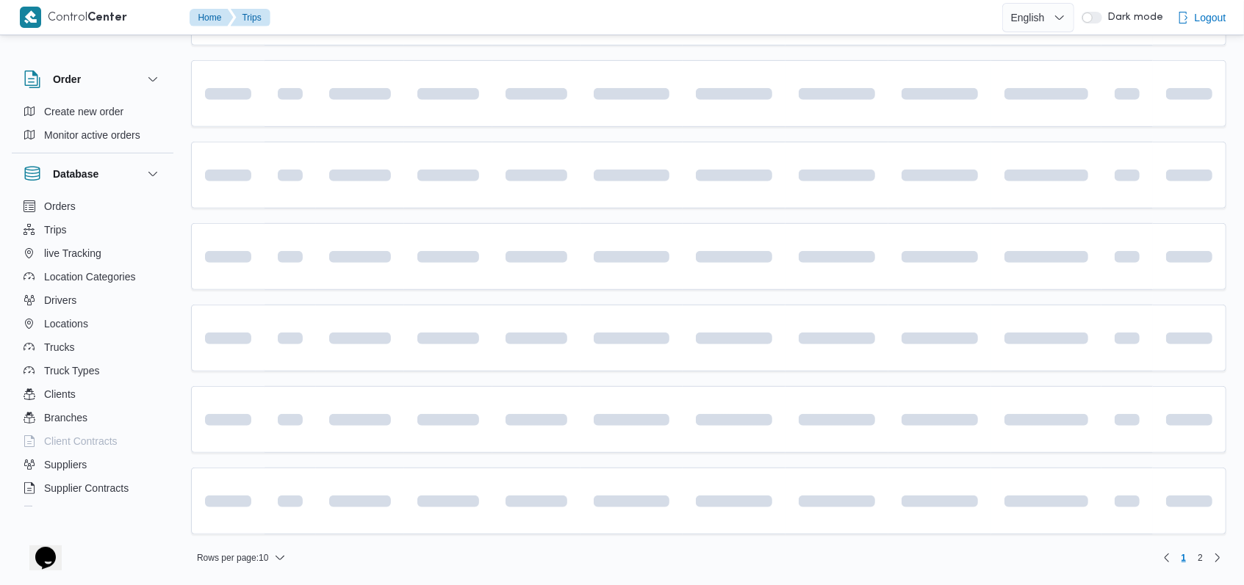
scroll to position [125, 0]
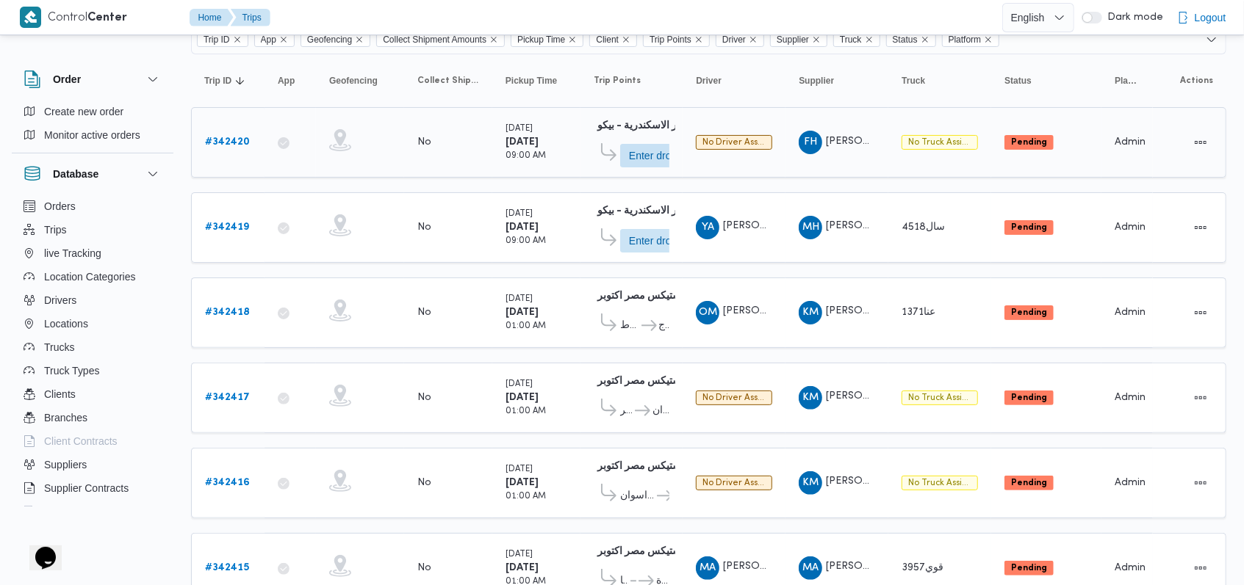
click at [212, 140] on b "# 342420" at bounding box center [227, 142] width 45 height 10
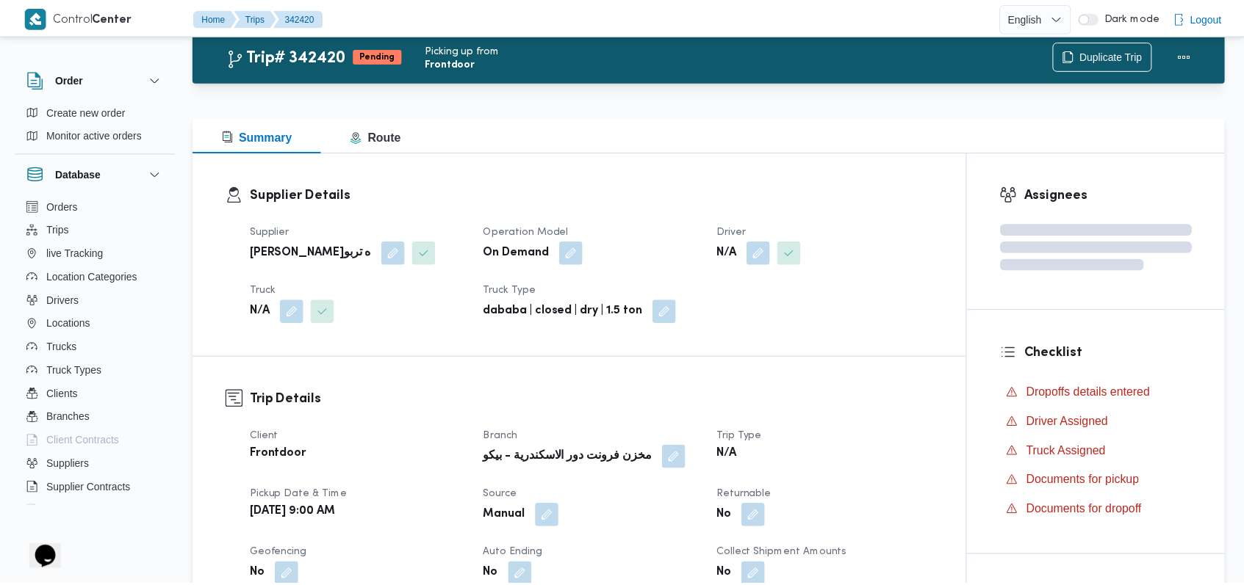
scroll to position [125, 0]
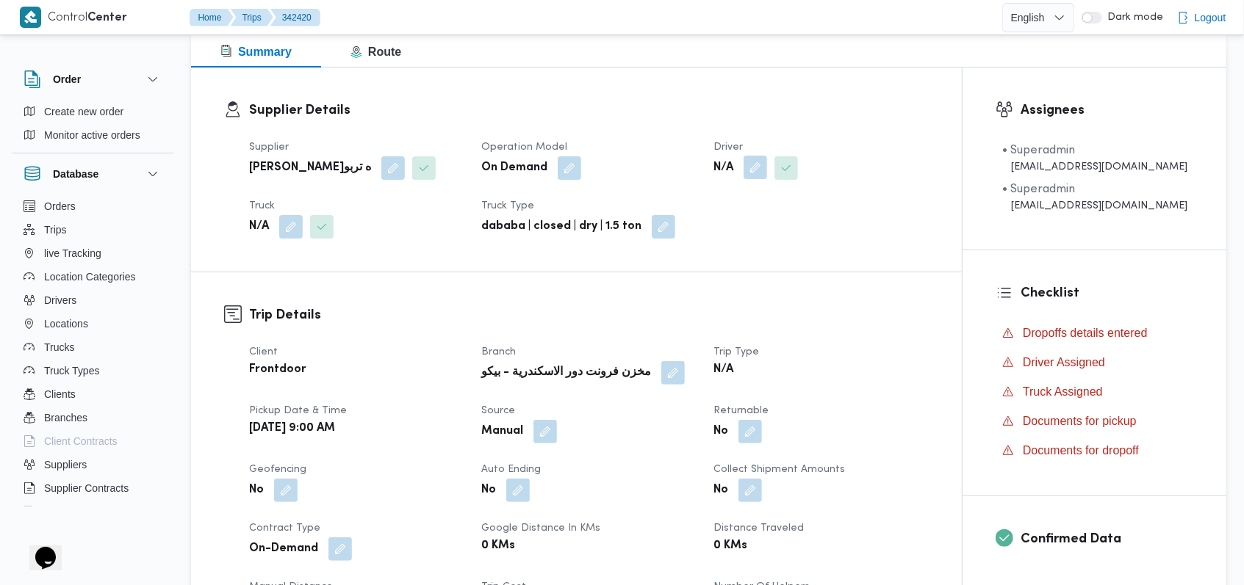
click at [757, 175] on button "button" at bounding box center [755, 168] width 24 height 24
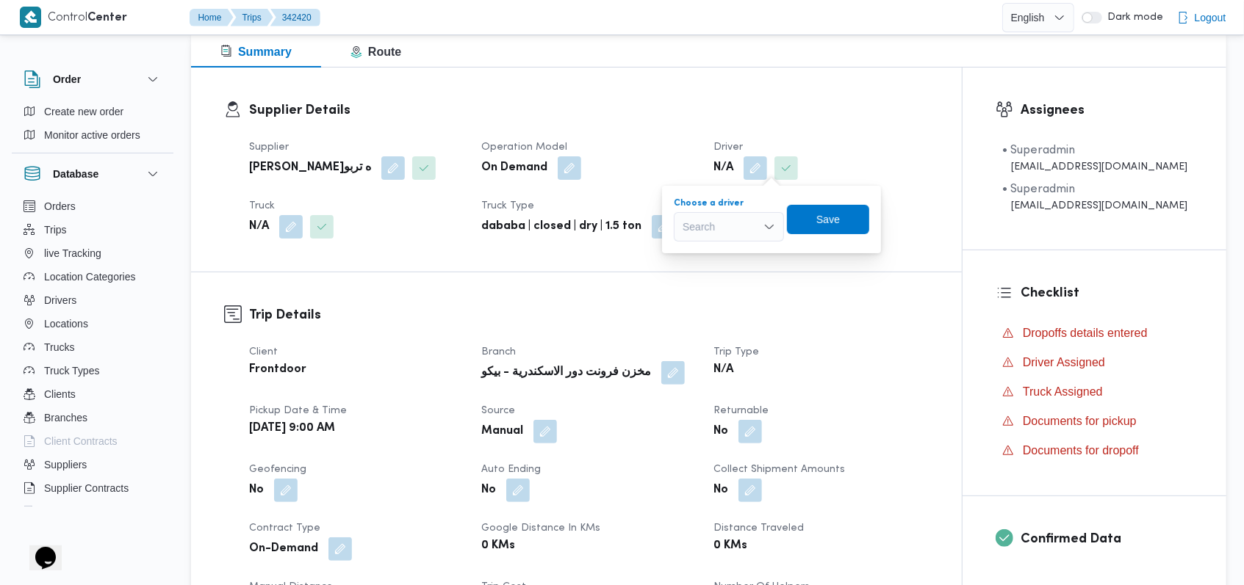
click at [738, 218] on div "Search" at bounding box center [729, 226] width 110 height 29
type input "الخطيب"
click at [754, 251] on span "محمود محمد زكي محمد الخطيب" at bounding box center [737, 254] width 75 height 18
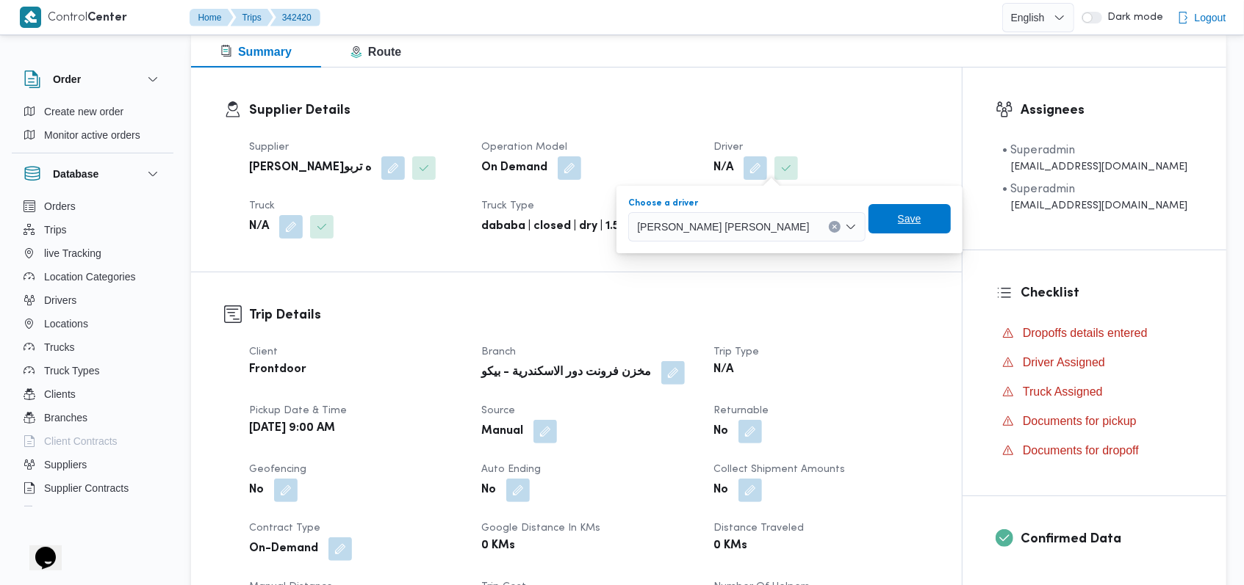
click at [868, 223] on span "Save" at bounding box center [909, 218] width 82 height 29
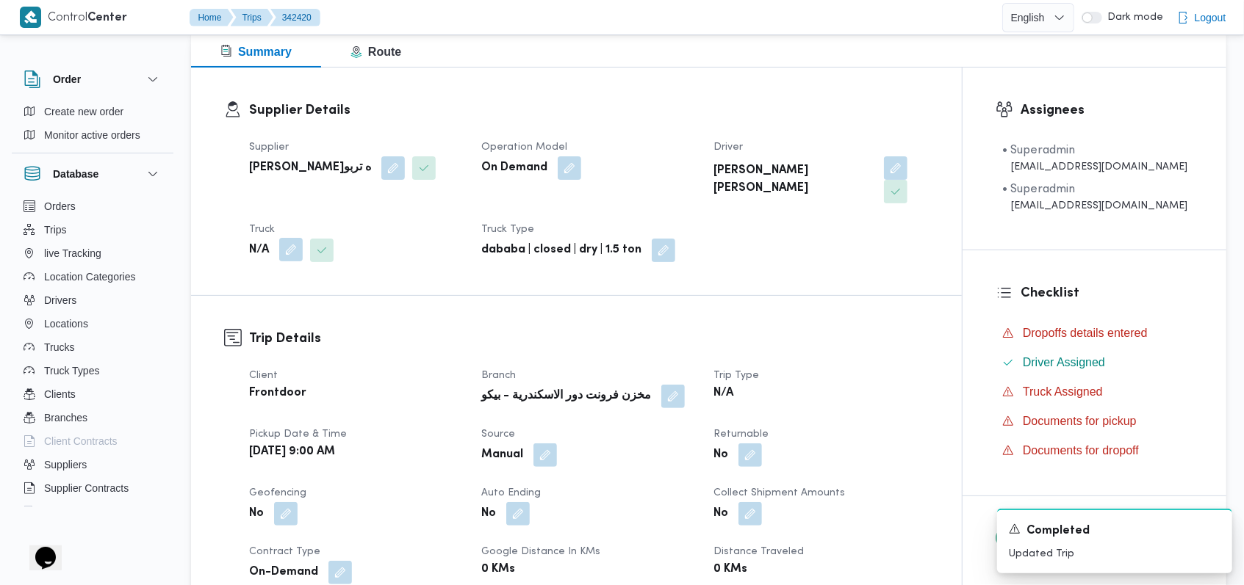
click at [294, 238] on button "button" at bounding box center [291, 250] width 24 height 24
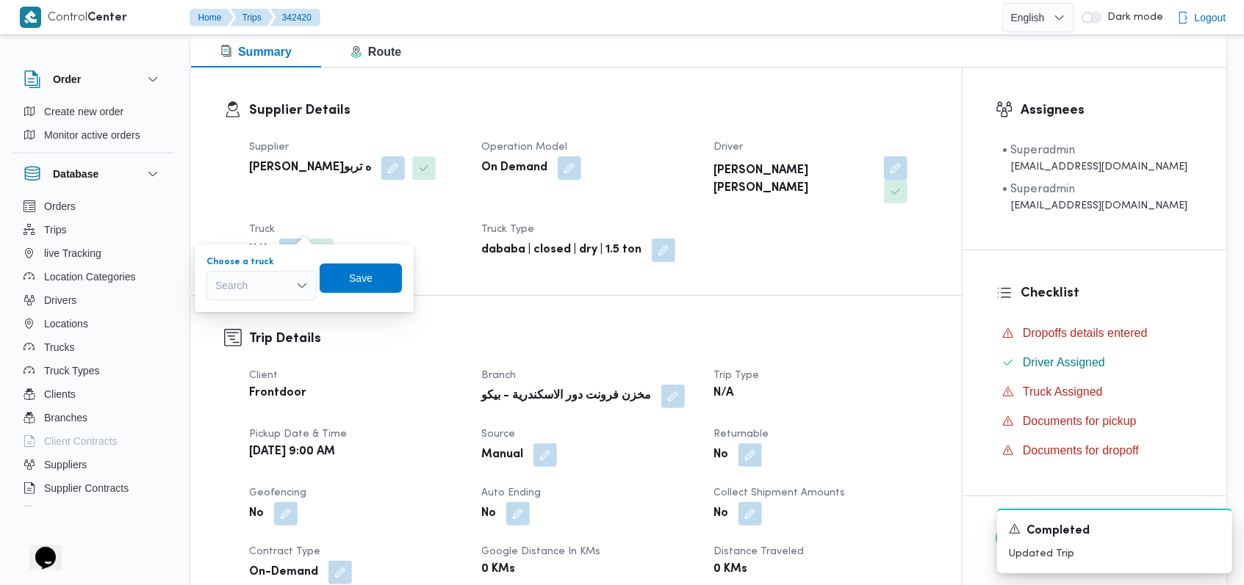
click at [275, 273] on div "Search" at bounding box center [261, 285] width 110 height 29
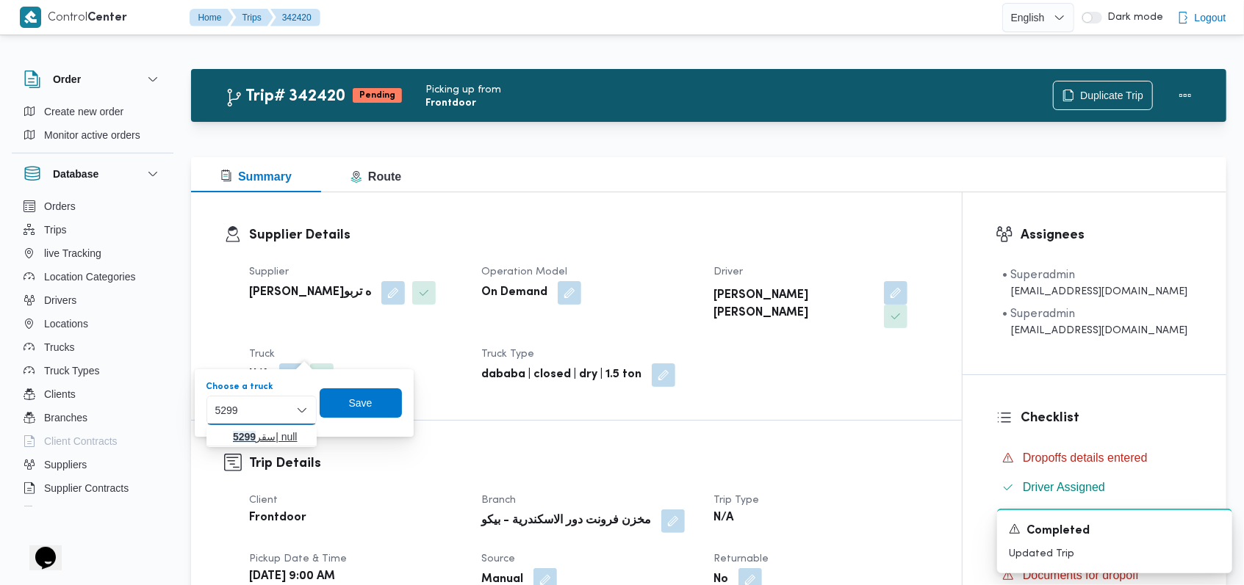
type input "5299"
click at [288, 432] on span "سقر 5299 | null" at bounding box center [270, 437] width 75 height 18
click at [397, 400] on span "Save" at bounding box center [372, 402] width 82 height 29
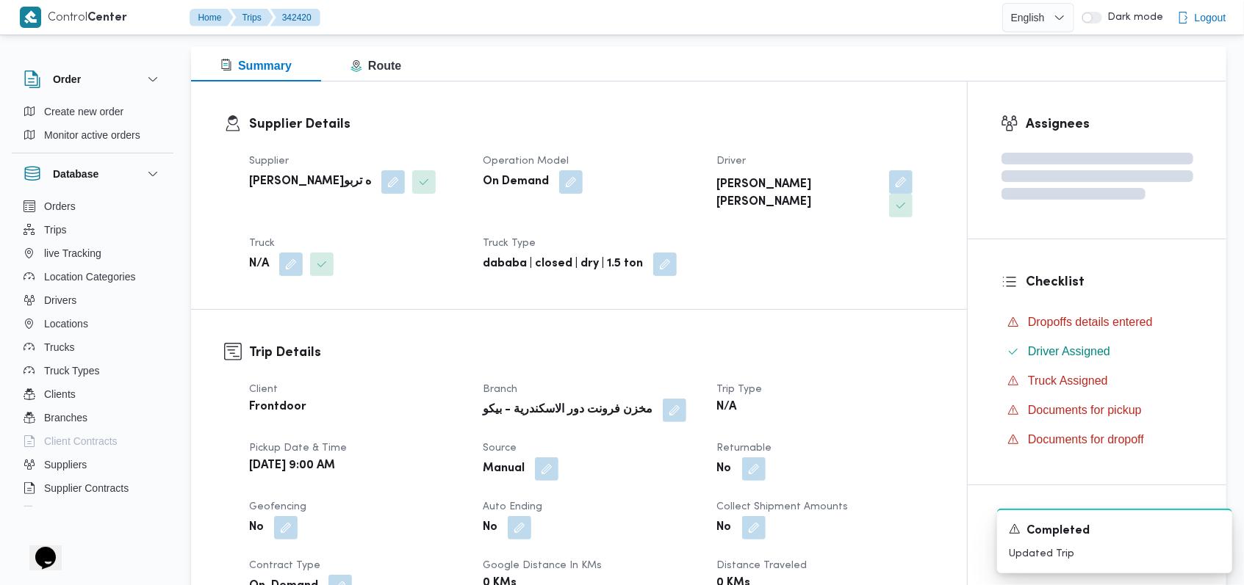
scroll to position [294, 0]
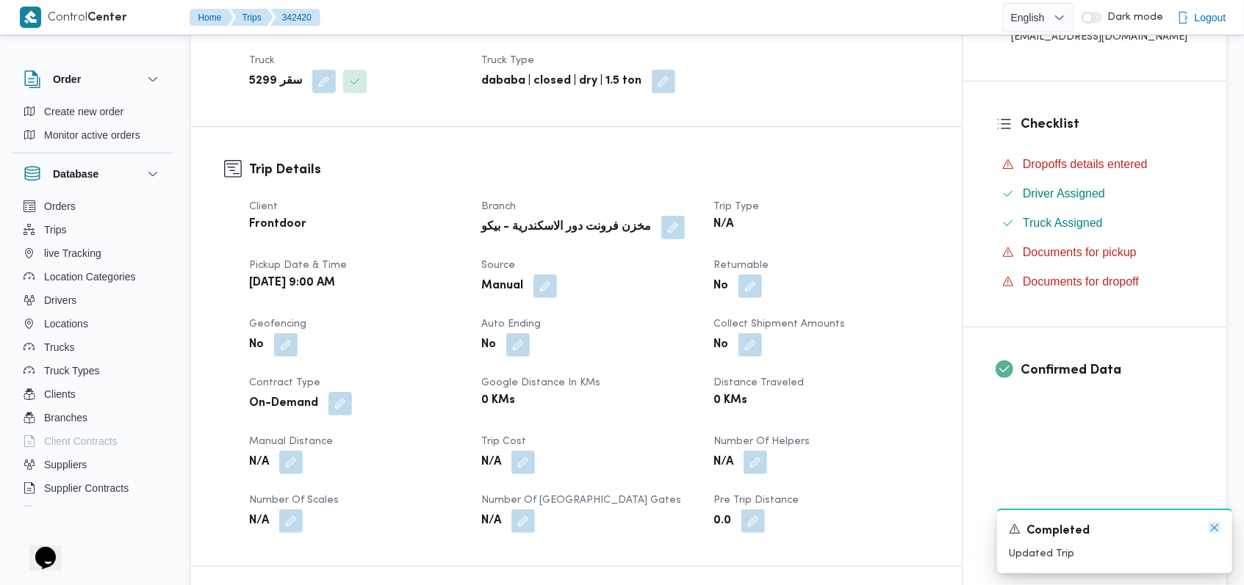
click at [1214, 528] on icon "Dismiss toast" at bounding box center [1214, 528] width 12 height 12
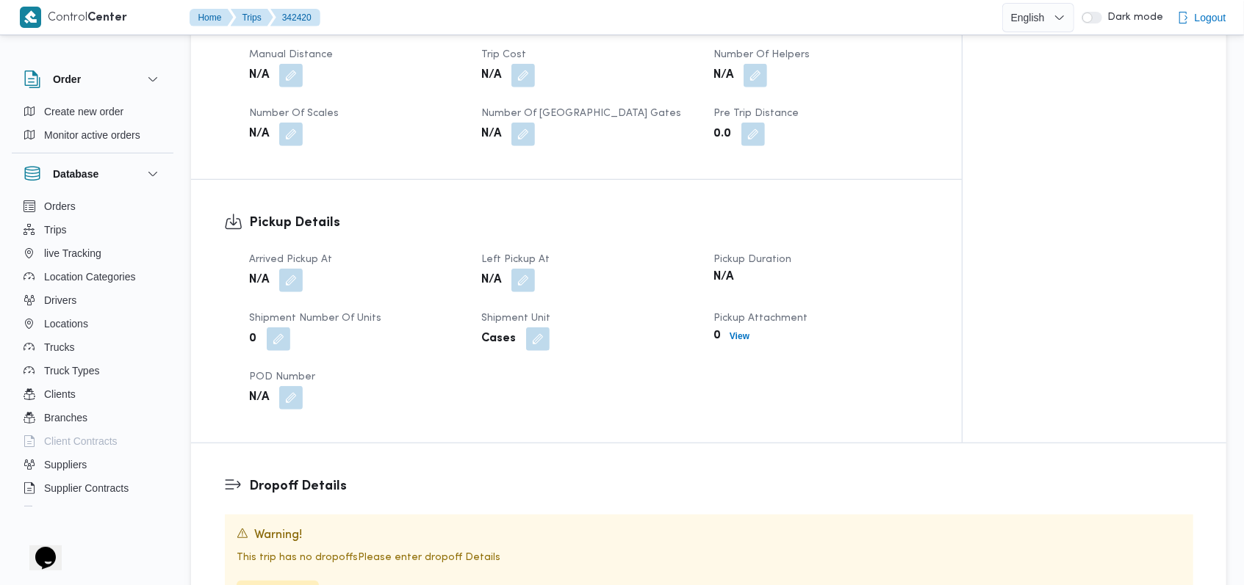
scroll to position [685, 0]
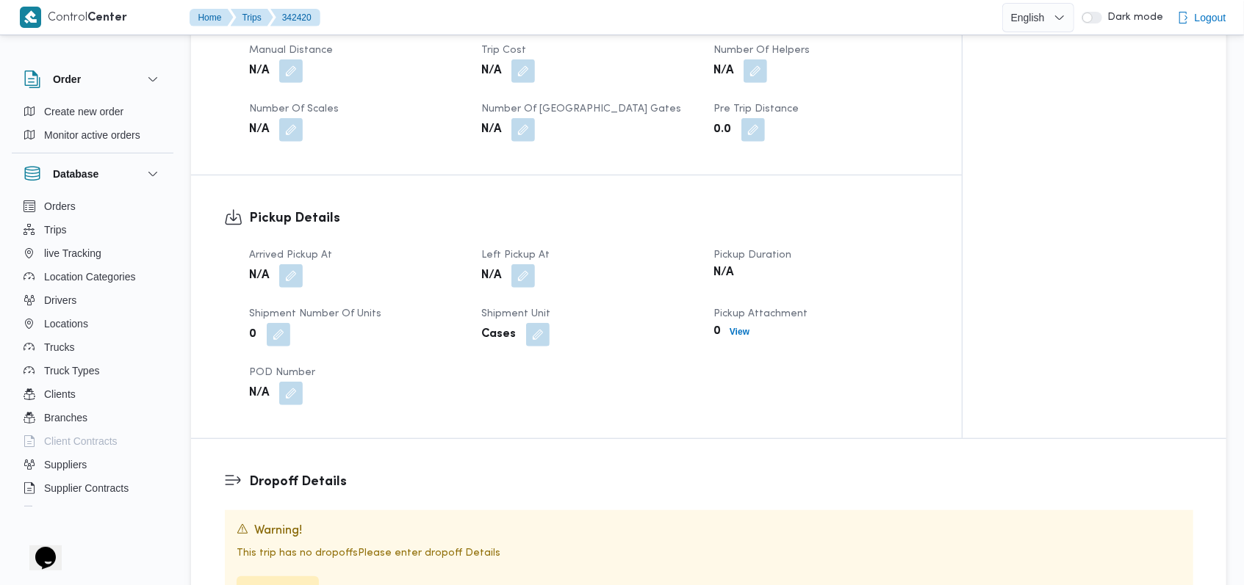
click at [308, 263] on div "N/A" at bounding box center [356, 276] width 217 height 26
click at [298, 264] on button "button" at bounding box center [291, 276] width 24 height 24
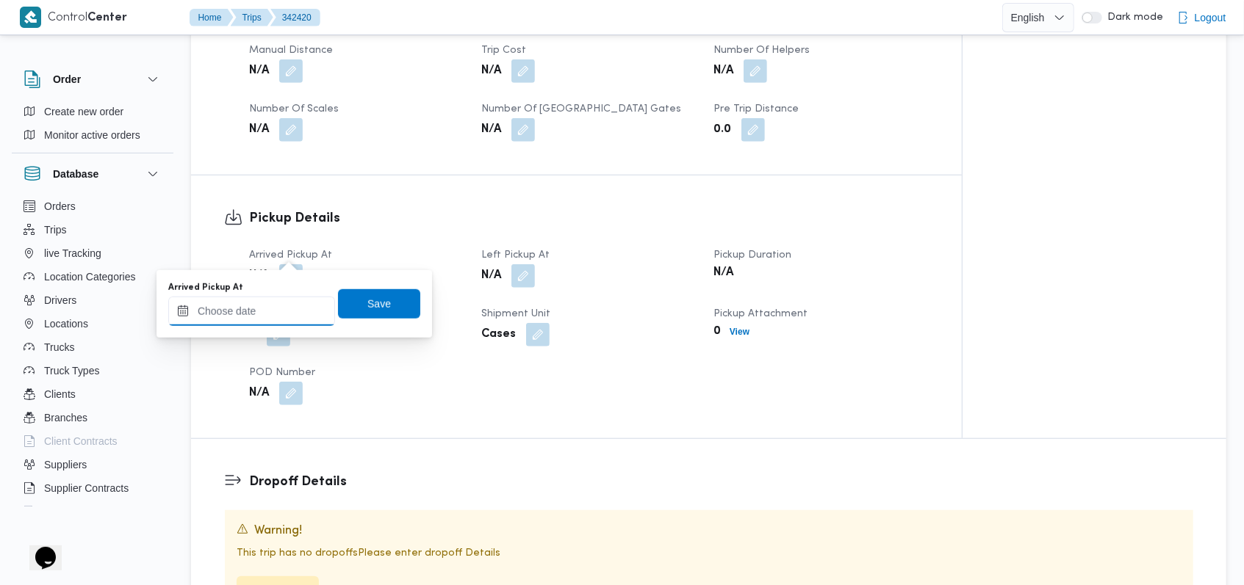
click at [262, 319] on input "Arrived Pickup At" at bounding box center [251, 311] width 167 height 29
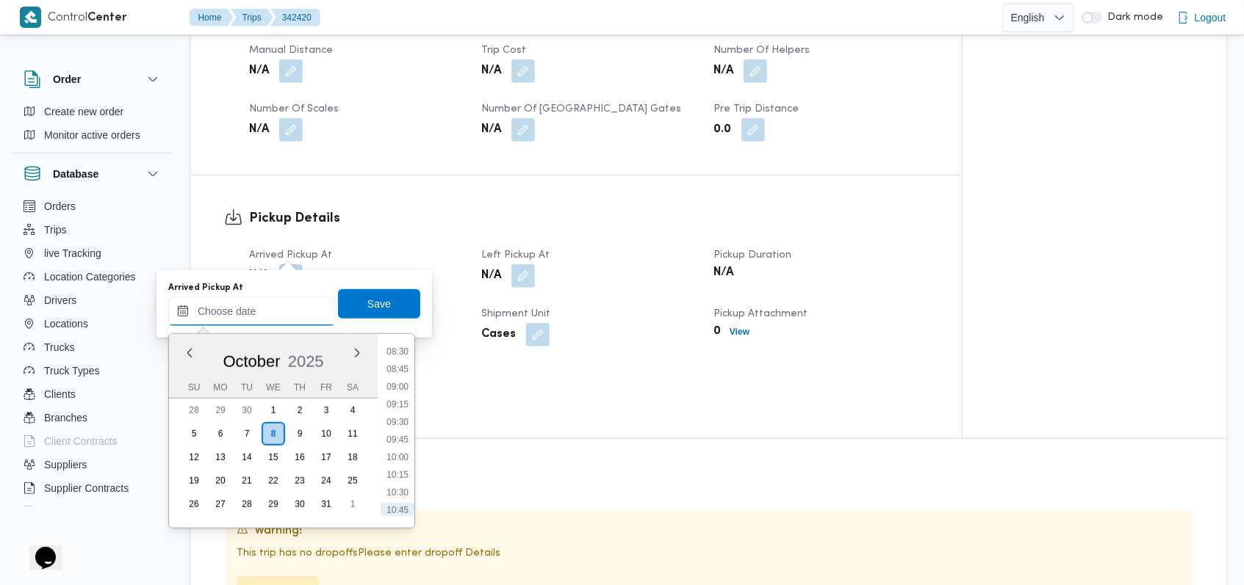
scroll to position [571, 0]
click at [400, 414] on li "09:00" at bounding box center [398, 417] width 34 height 15
type input "08/10/2025 09:00"
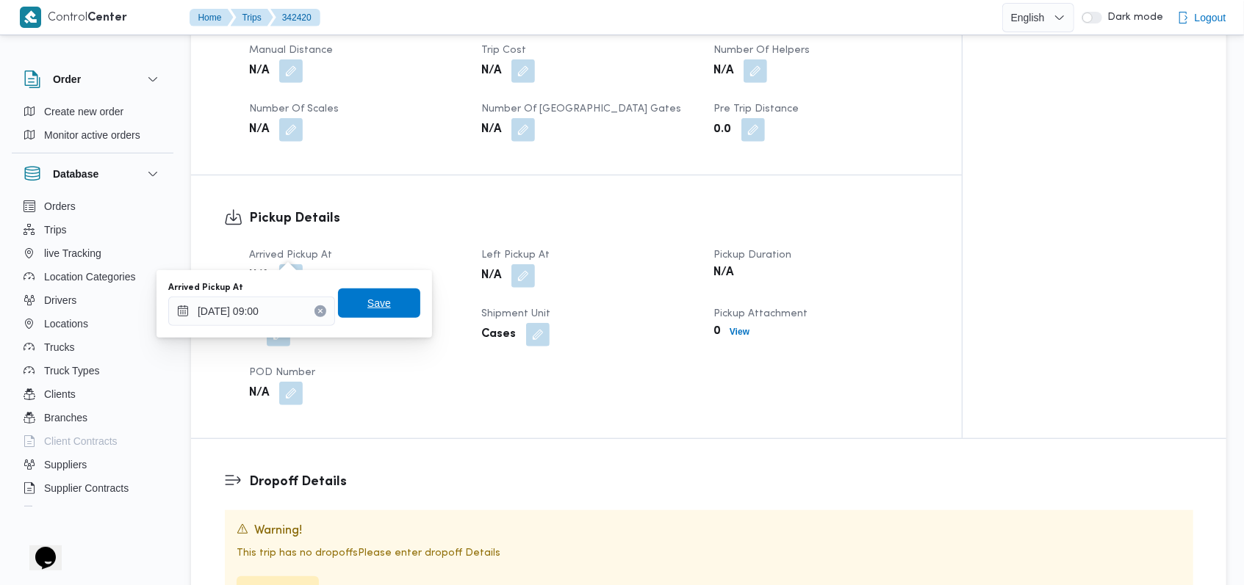
click at [398, 310] on span "Save" at bounding box center [379, 303] width 82 height 29
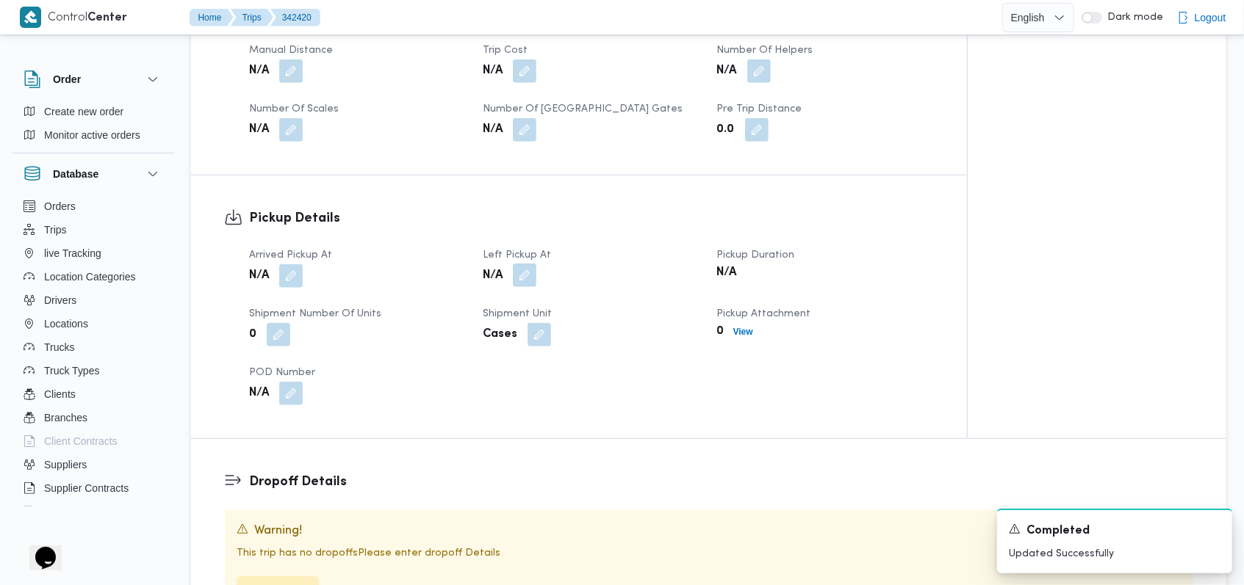
click at [526, 264] on button "button" at bounding box center [525, 276] width 24 height 24
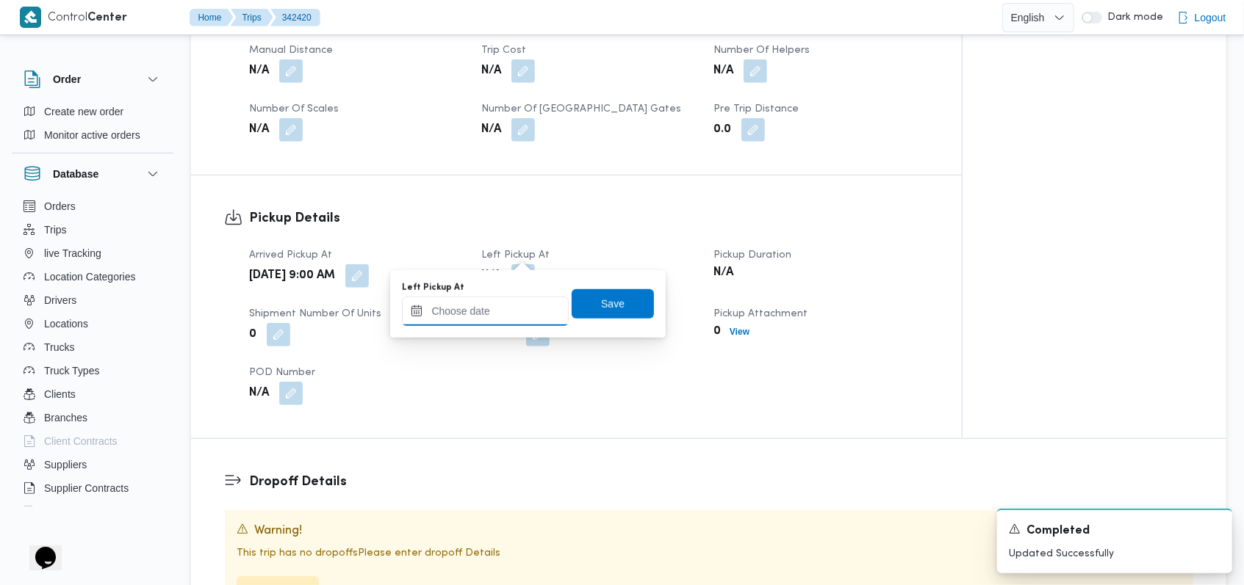
click at [510, 305] on input "Left Pickup At" at bounding box center [485, 311] width 167 height 29
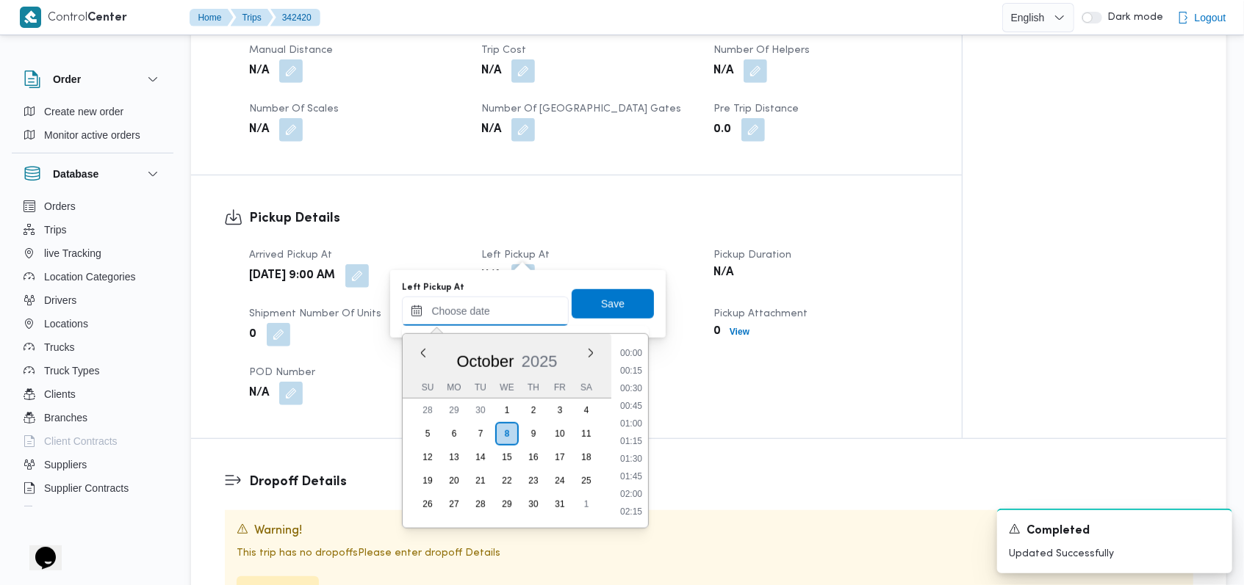
scroll to position [669, 0]
click at [627, 394] on li "10:00" at bounding box center [631, 389] width 34 height 15
type input "08/10/2025 10:00"
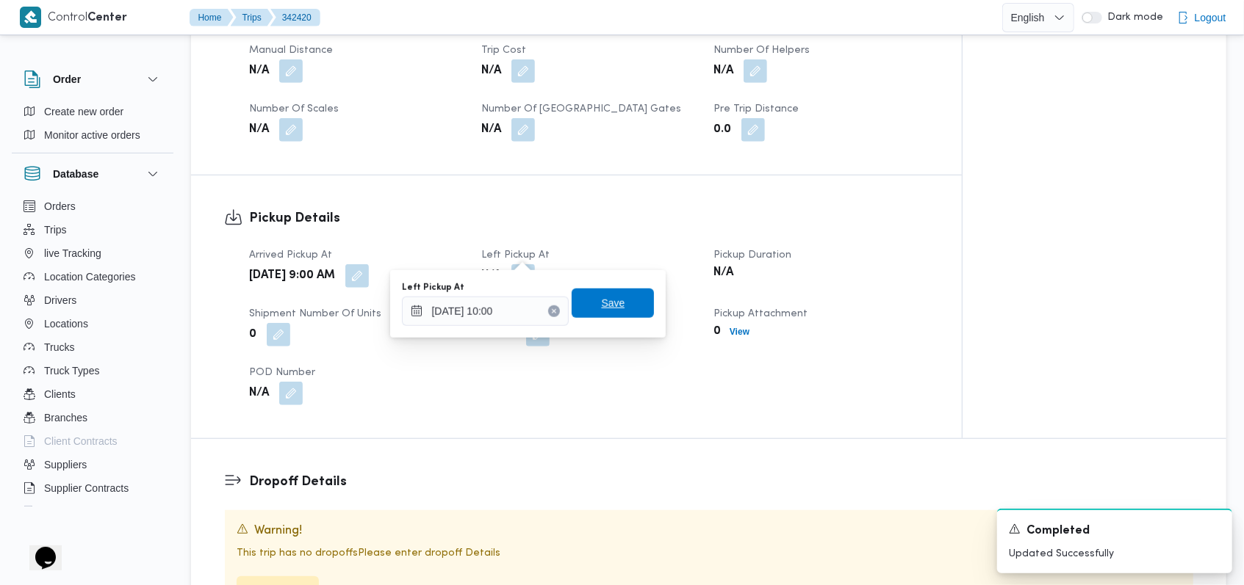
click at [619, 311] on span "Save" at bounding box center [613, 303] width 82 height 29
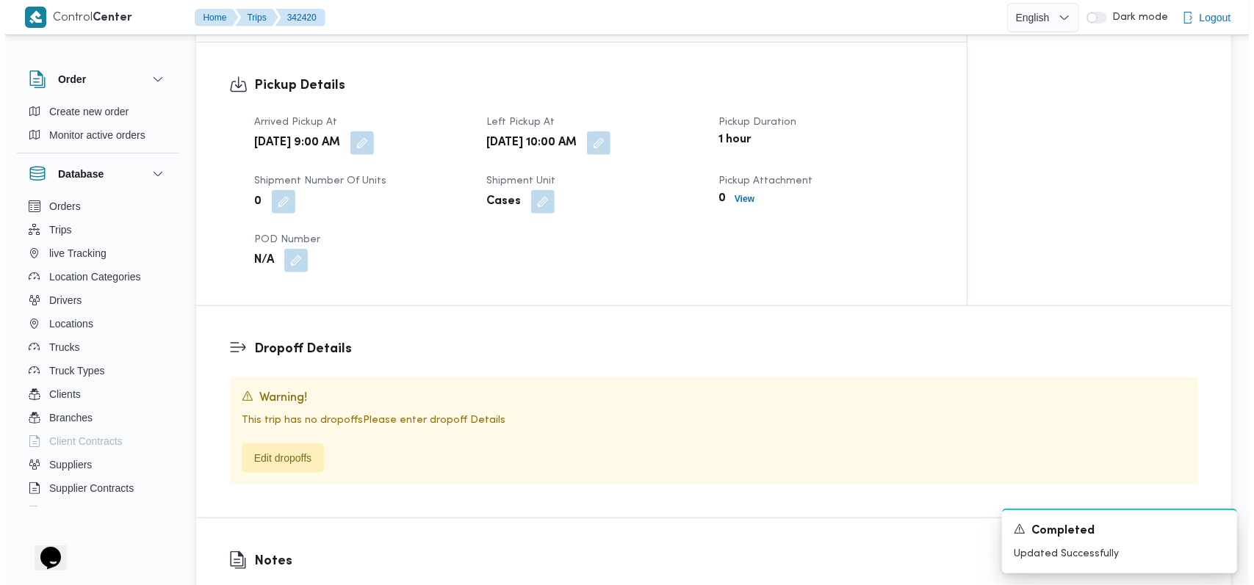
scroll to position [882, 0]
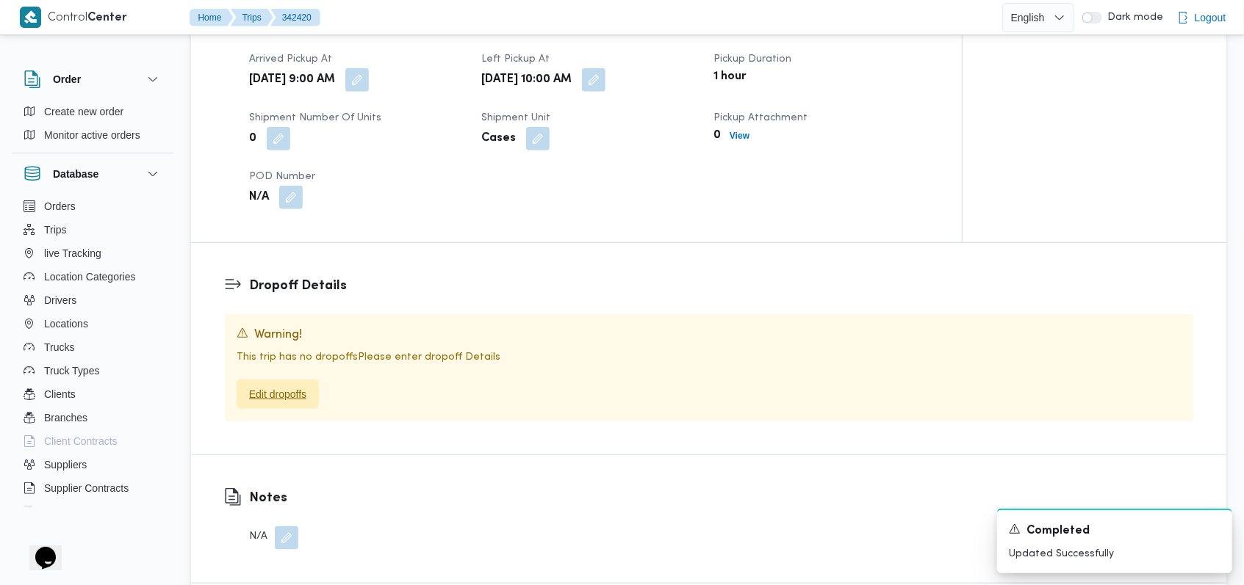
click at [291, 386] on span "Edit dropoffs" at bounding box center [277, 395] width 57 height 18
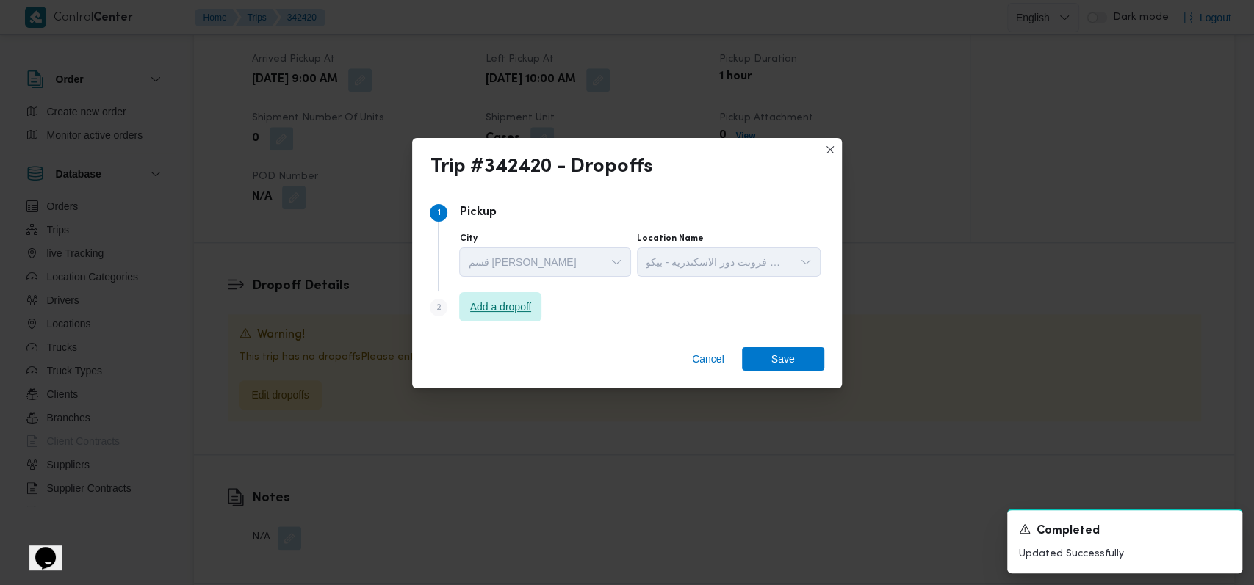
click at [510, 308] on span "Add a dropoff" at bounding box center [501, 307] width 62 height 18
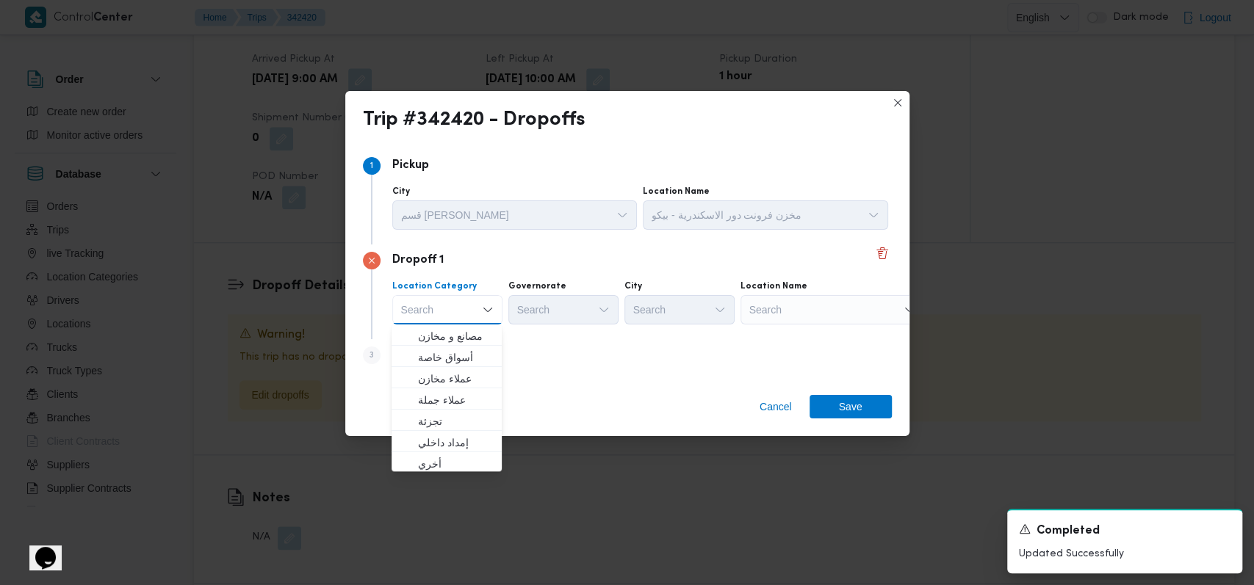
click at [826, 291] on div "Location Name" at bounding box center [832, 287] width 184 height 12
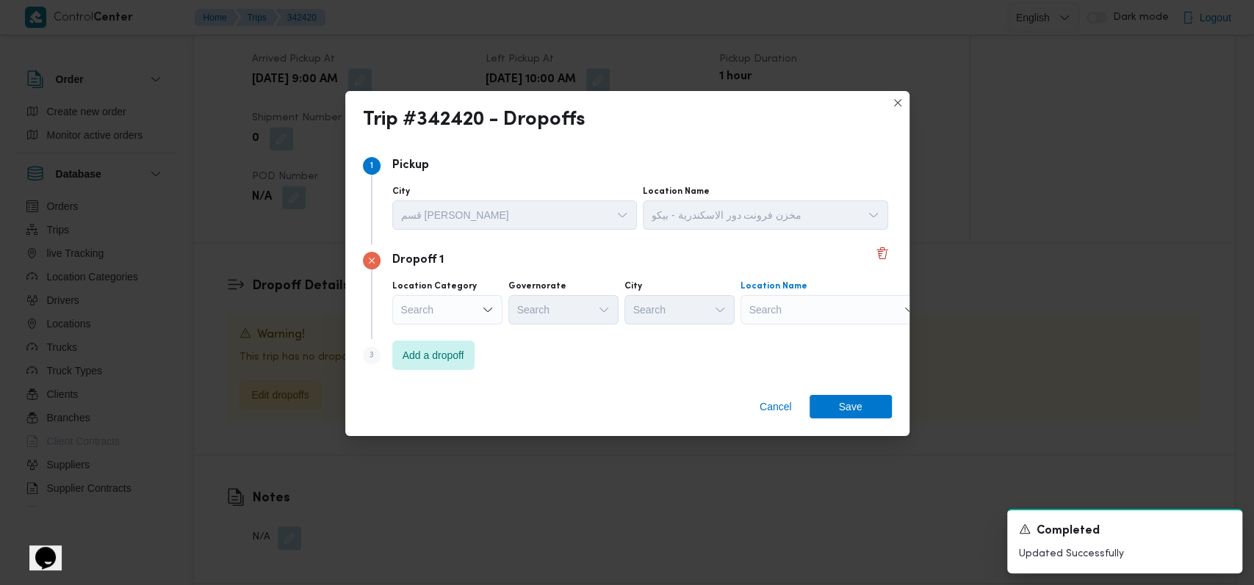
click at [828, 306] on div "Search" at bounding box center [832, 309] width 184 height 29
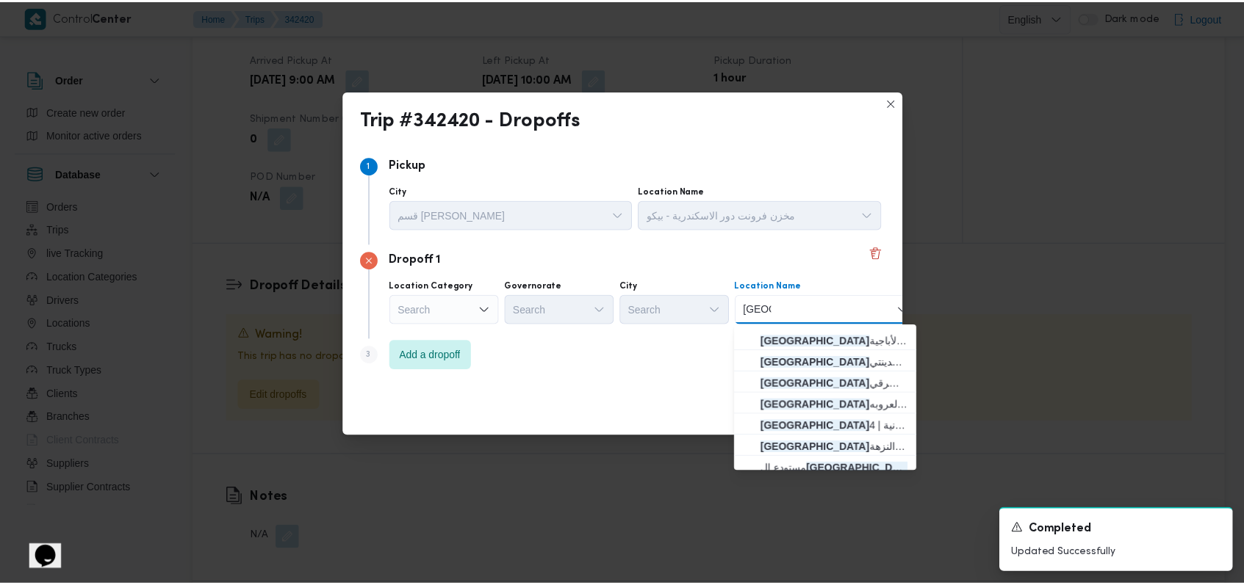
scroll to position [87, 0]
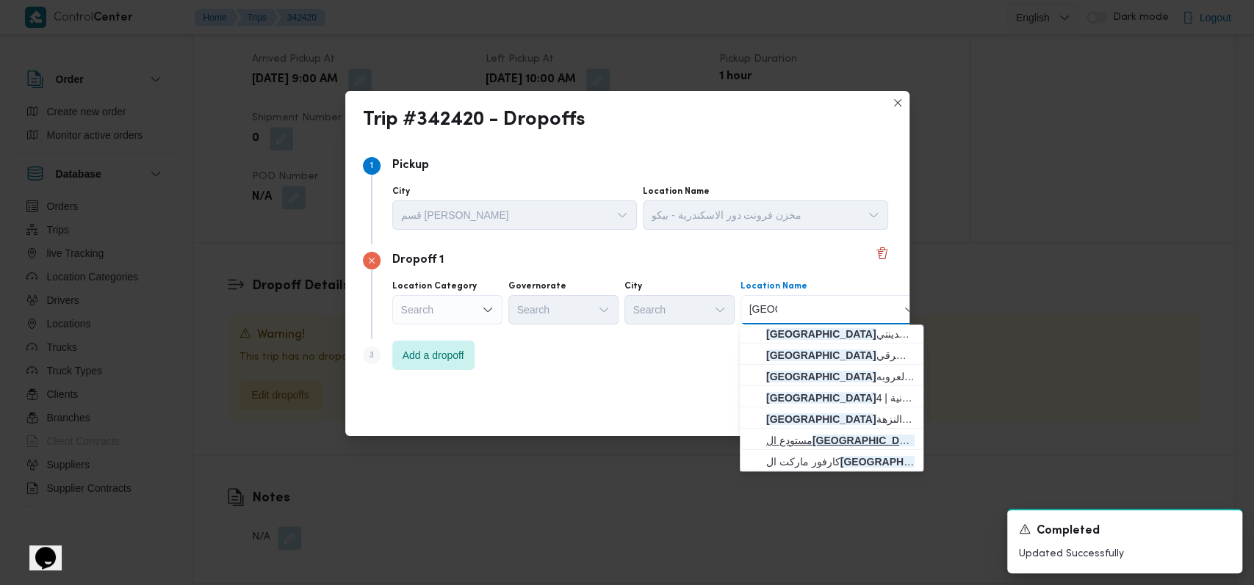
type input "امارات"
click at [845, 435] on span "مستودع ال امارات اللوجستية - العاشر من رمضان | Emirates Logistics | null" at bounding box center [840, 441] width 148 height 18
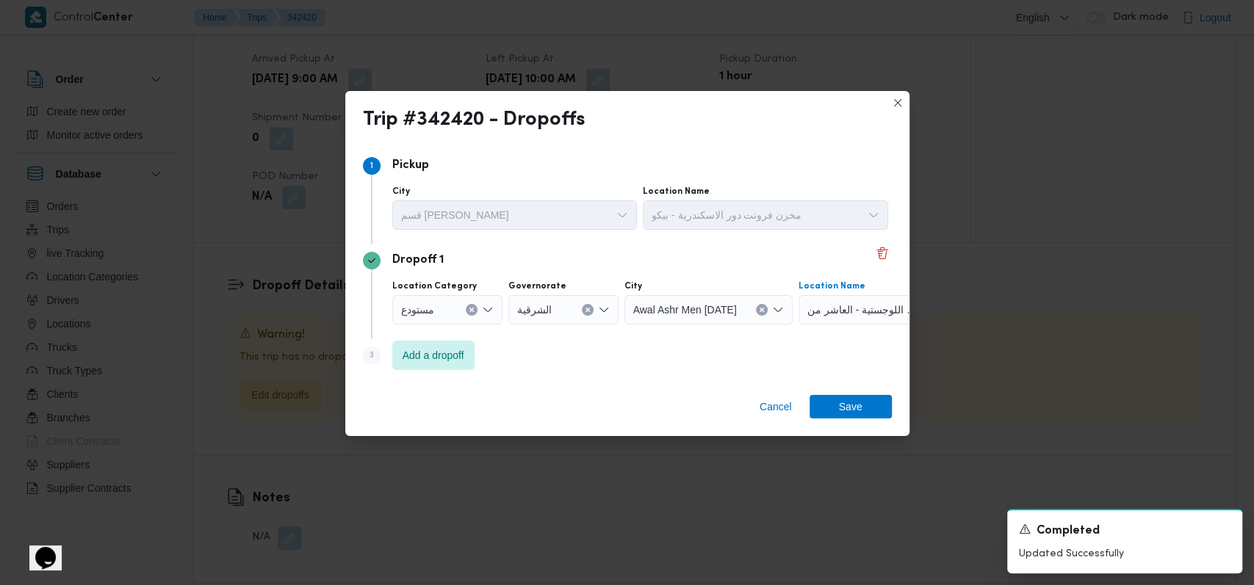
click at [887, 392] on div "Cancel Save" at bounding box center [627, 409] width 564 height 53
click at [880, 397] on span "Save" at bounding box center [851, 406] width 82 height 24
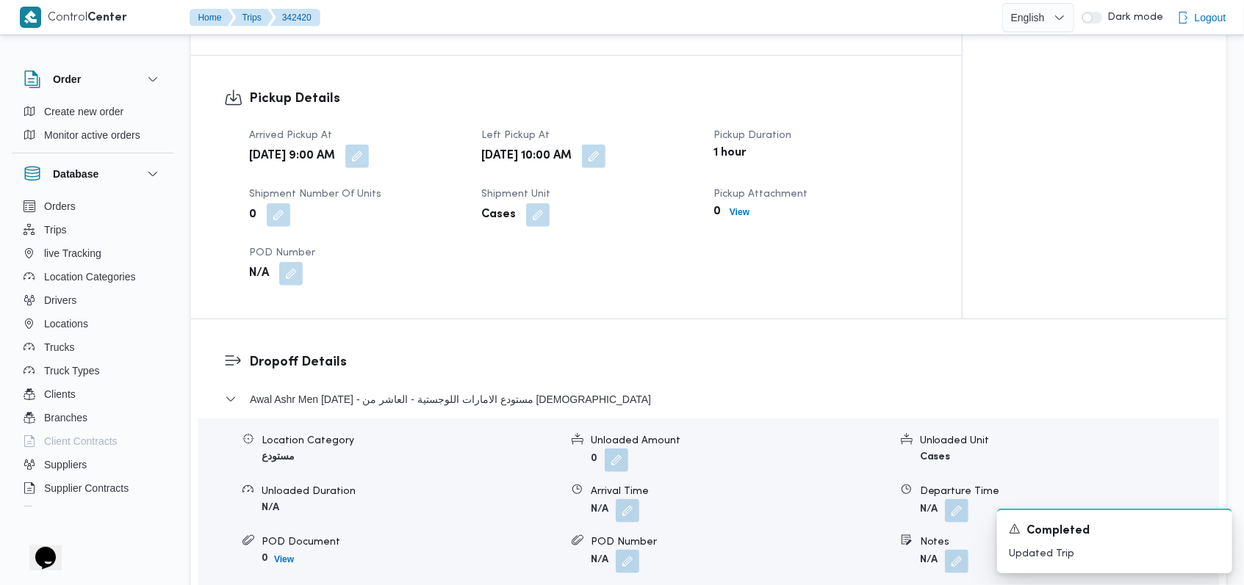
scroll to position [958, 0]
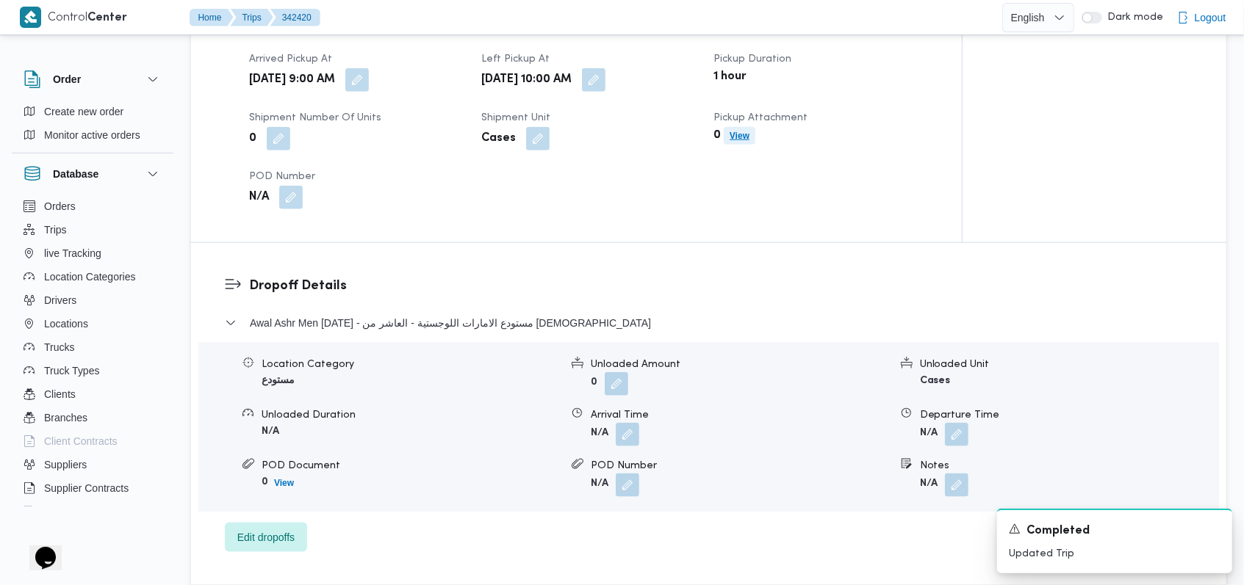
click at [743, 131] on b "View" at bounding box center [739, 136] width 20 height 10
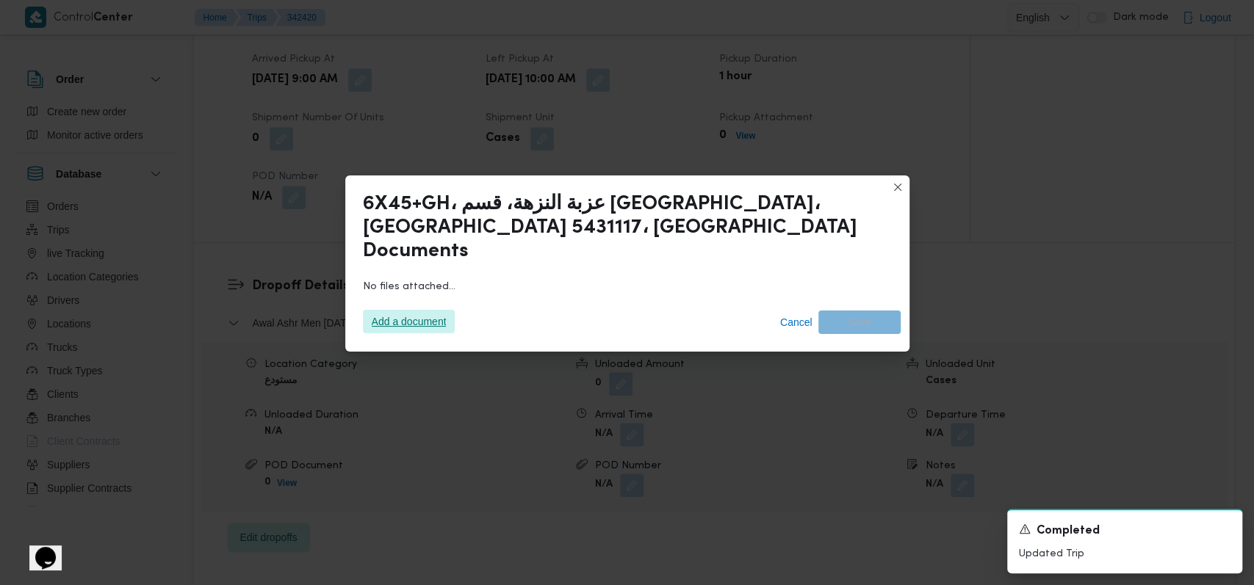
click at [394, 310] on span "Add a document" at bounding box center [409, 322] width 75 height 24
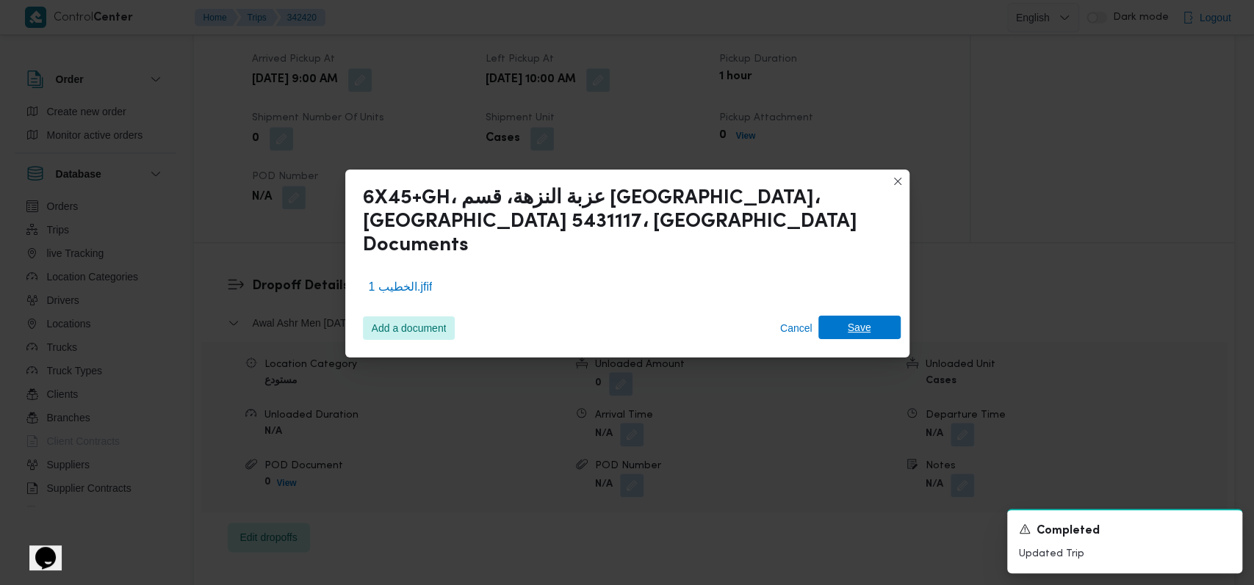
click at [876, 318] on span "Save" at bounding box center [859, 328] width 82 height 24
click at [1225, 533] on div "A new notification appears Completed Updated Trip" at bounding box center [1124, 541] width 235 height 65
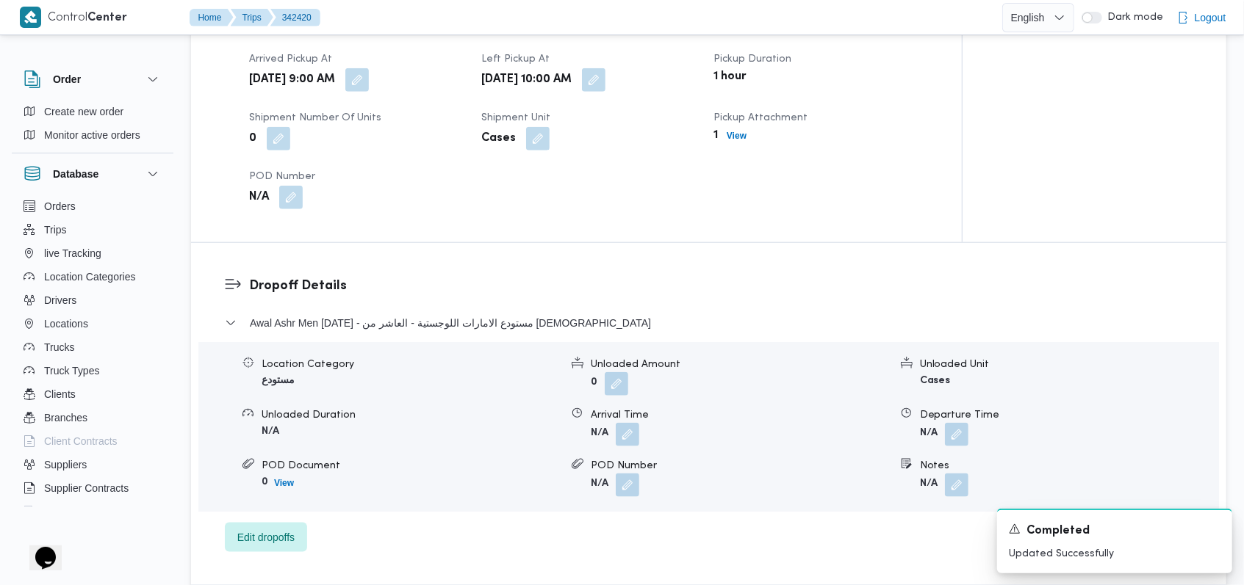
click at [492, 276] on h3 "Dropoff Details" at bounding box center [721, 286] width 944 height 20
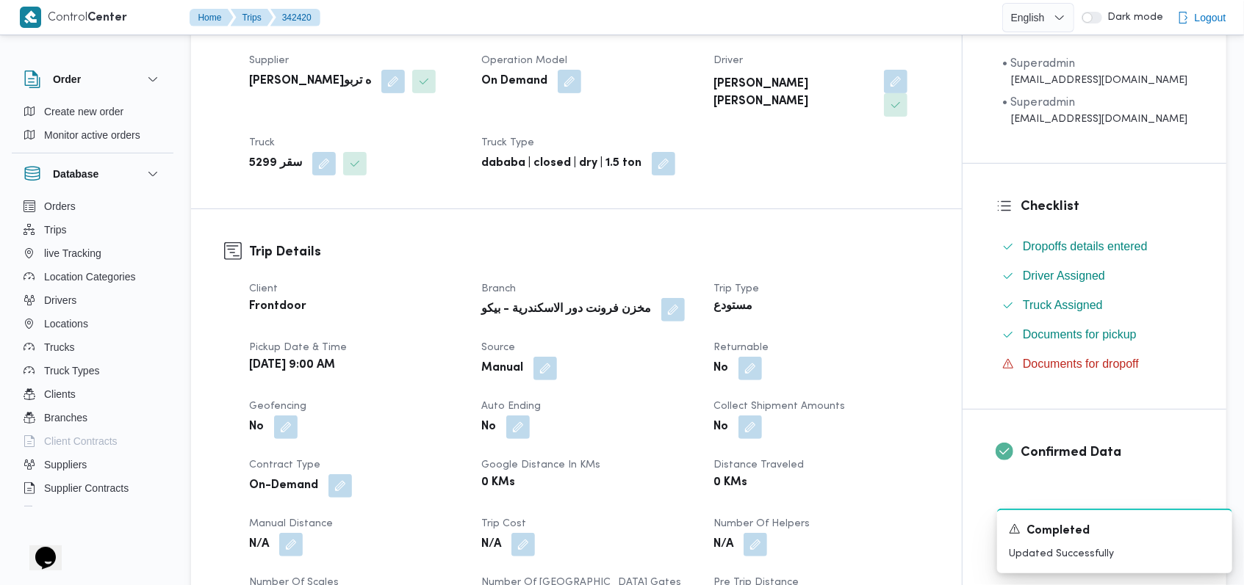
scroll to position [0, 0]
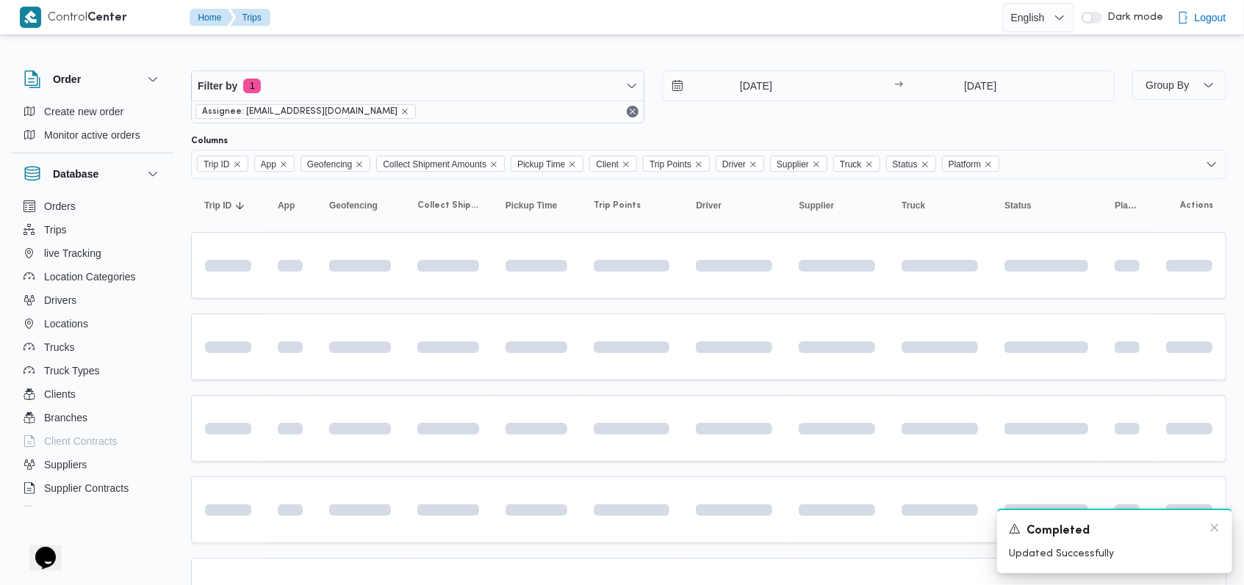
scroll to position [125, 0]
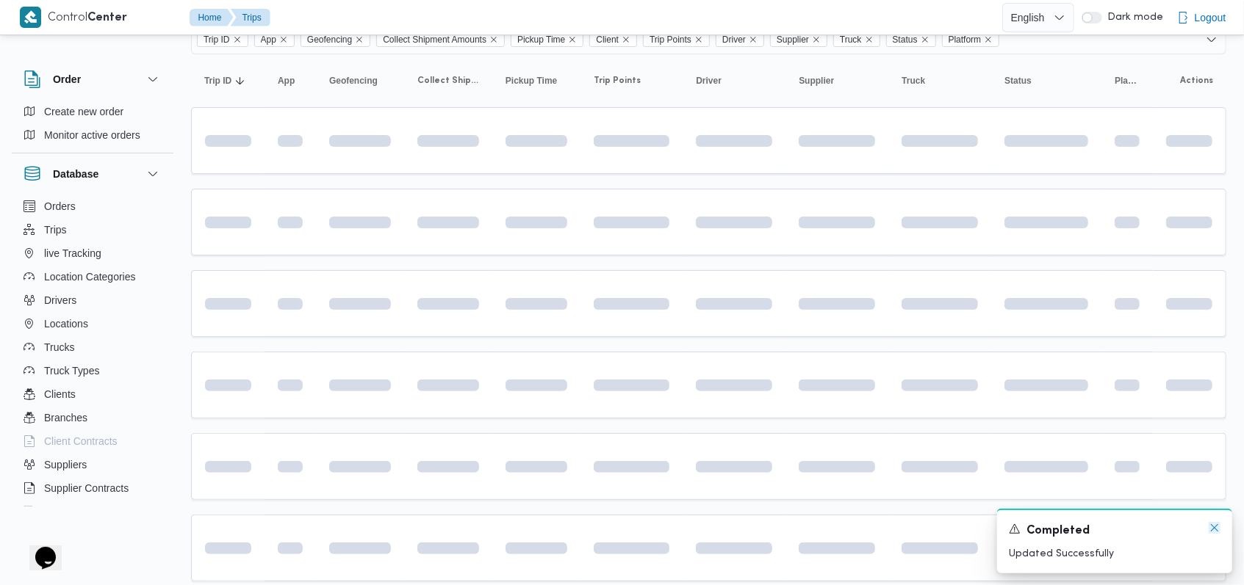
click at [1218, 526] on icon "Dismiss toast" at bounding box center [1214, 528] width 12 height 12
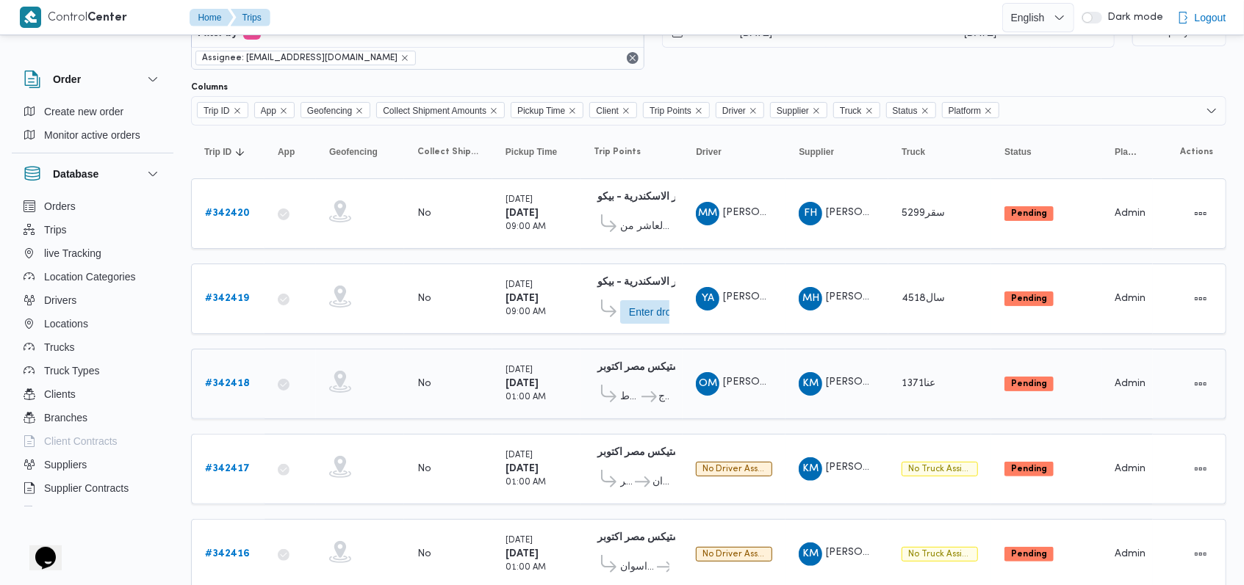
scroll to position [27, 0]
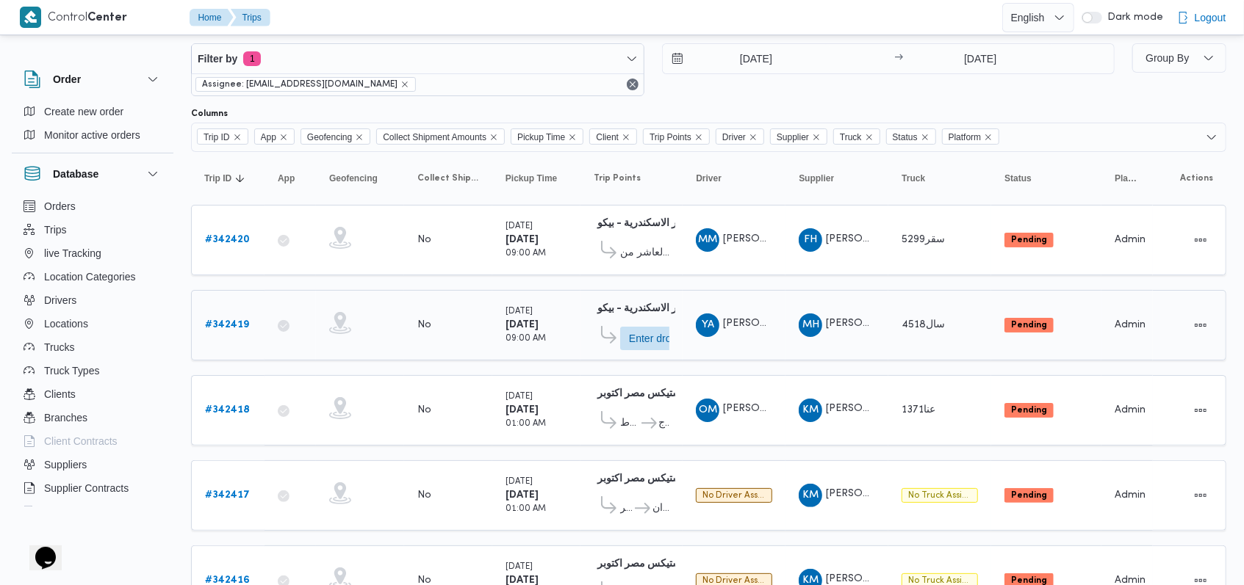
click at [707, 336] on div "YA ياسر عبدالجواد الجميل عبدالجواد" at bounding box center [734, 325] width 88 height 35
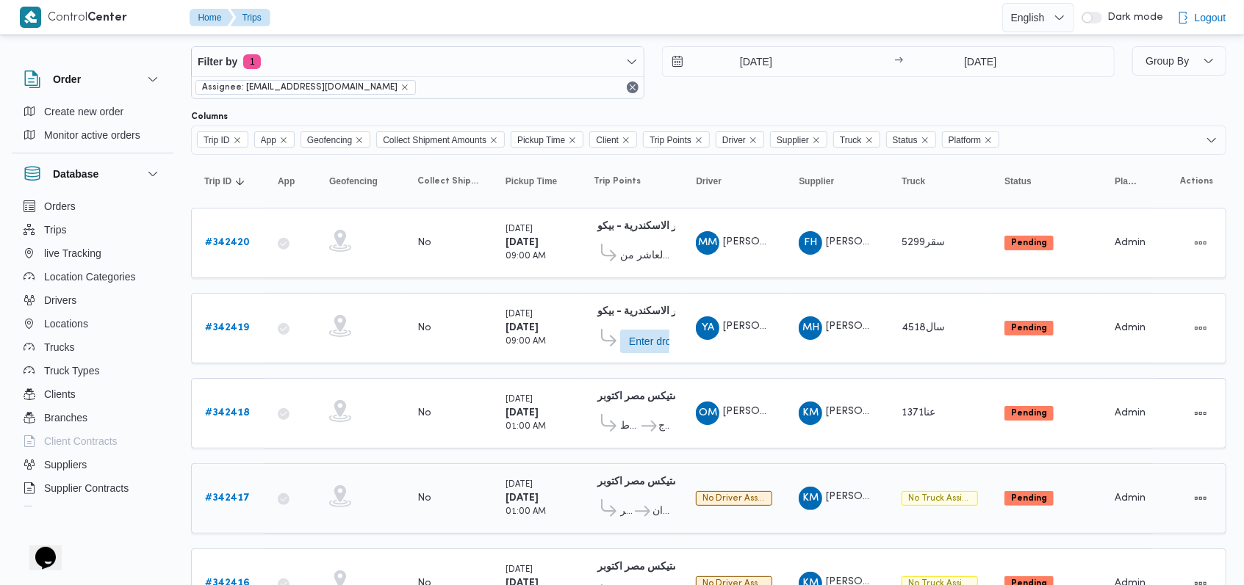
scroll to position [514, 0]
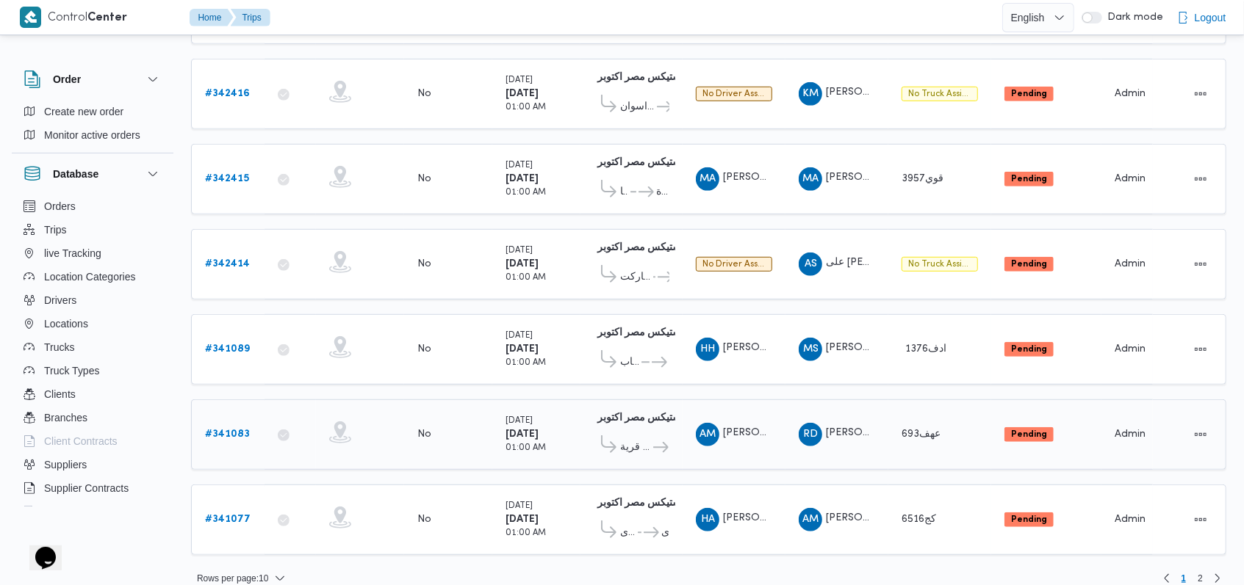
click at [477, 439] on td "Collect Shipment Amounts No" at bounding box center [448, 435] width 88 height 71
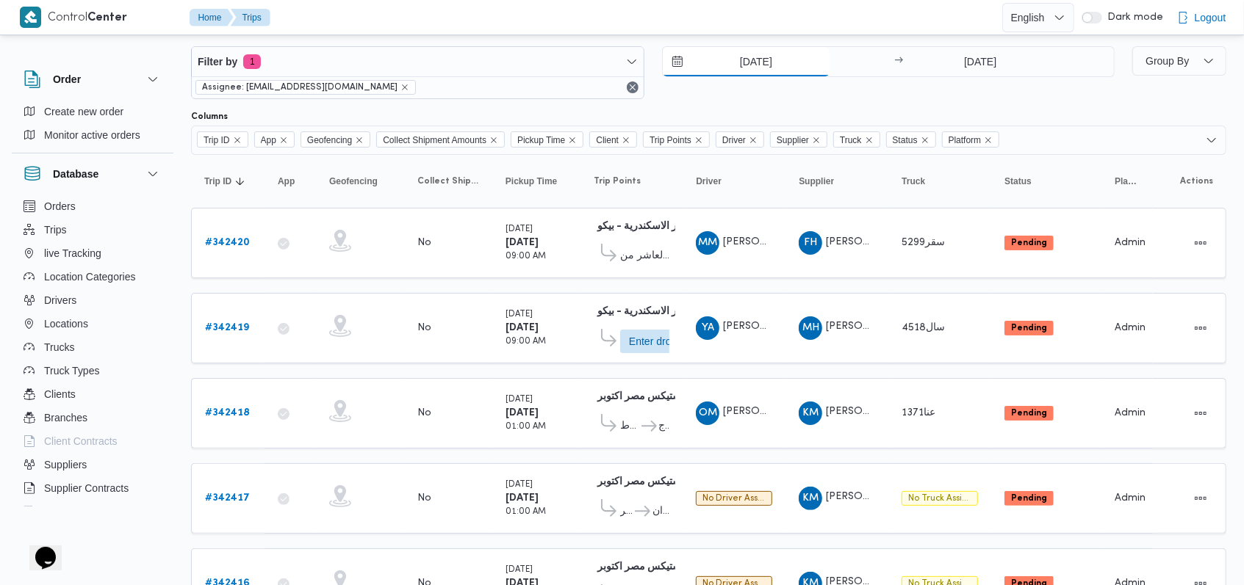
click at [739, 57] on input "[DATE]" at bounding box center [746, 61] width 167 height 29
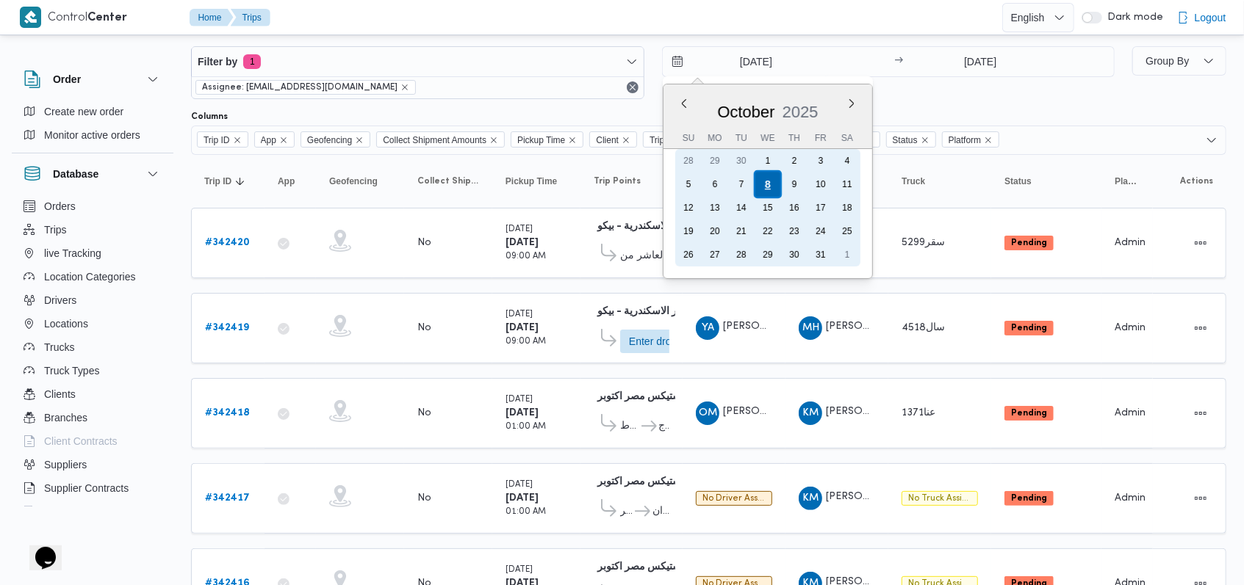
click at [764, 185] on div "8" at bounding box center [767, 184] width 28 height 28
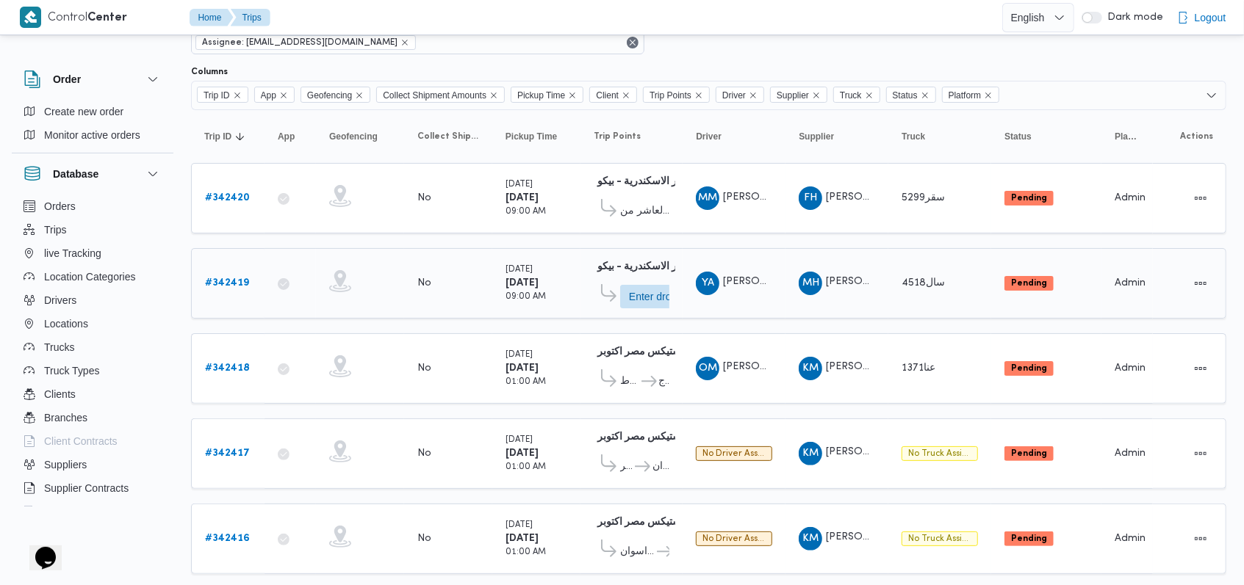
scroll to position [0, 0]
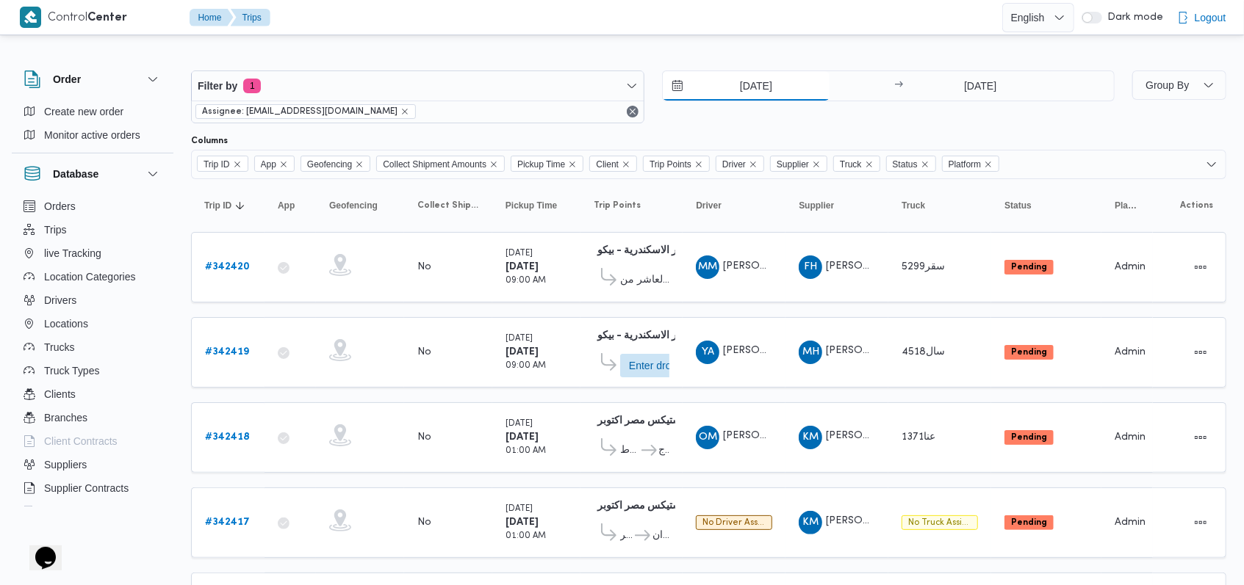
click at [757, 74] on input "[DATE]" at bounding box center [746, 85] width 167 height 29
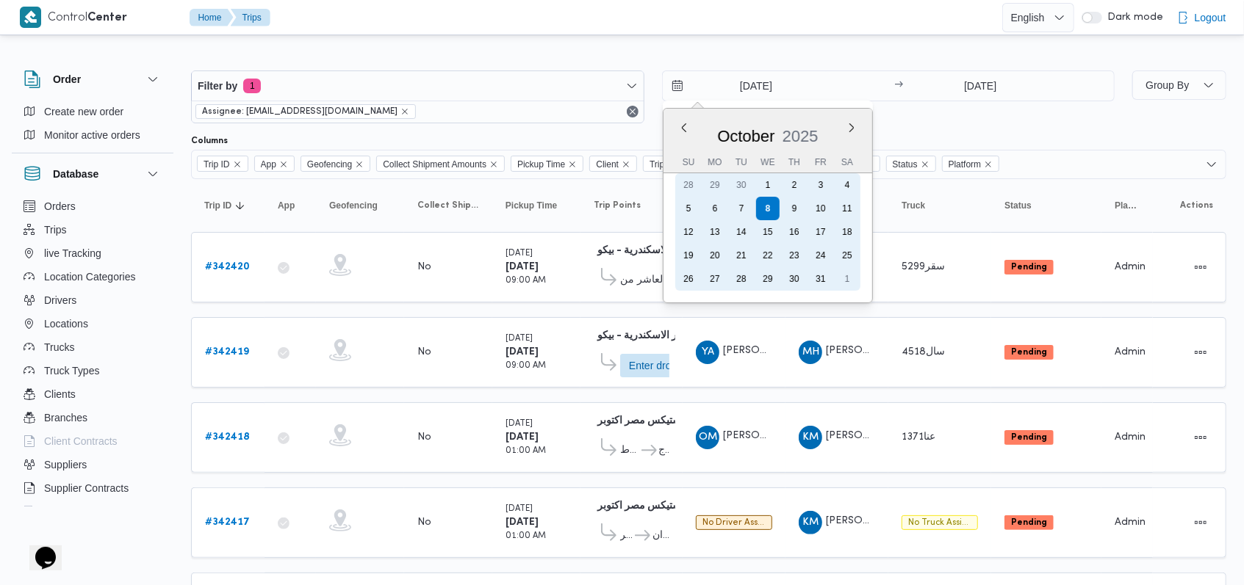
click at [737, 215] on div "7" at bounding box center [741, 209] width 24 height 24
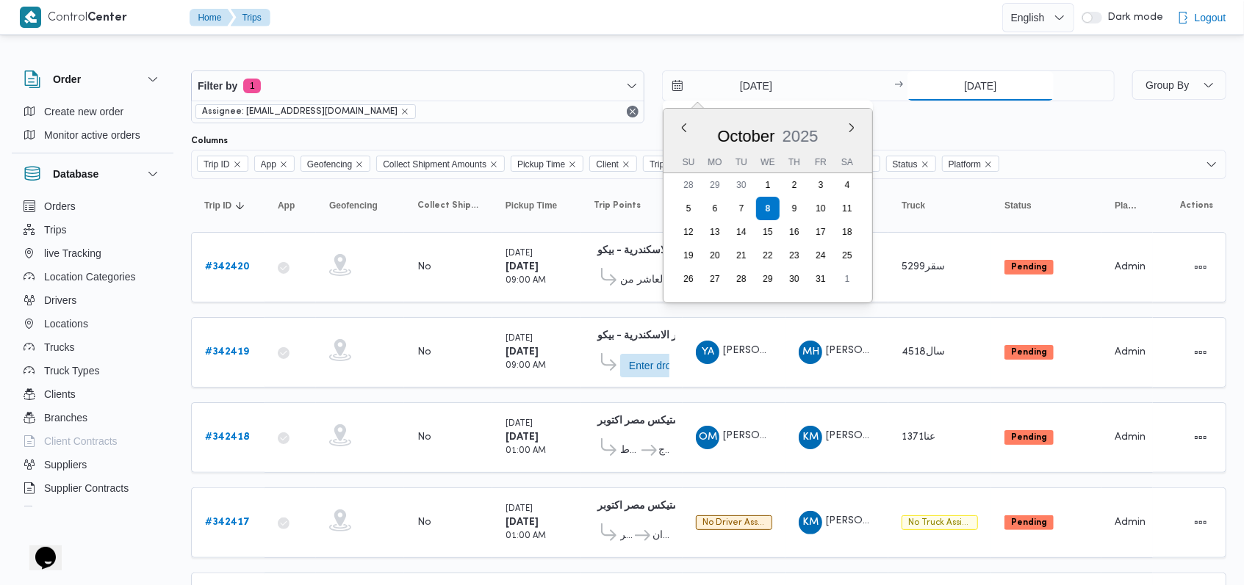
click at [961, 84] on input "[DATE]" at bounding box center [980, 85] width 146 height 29
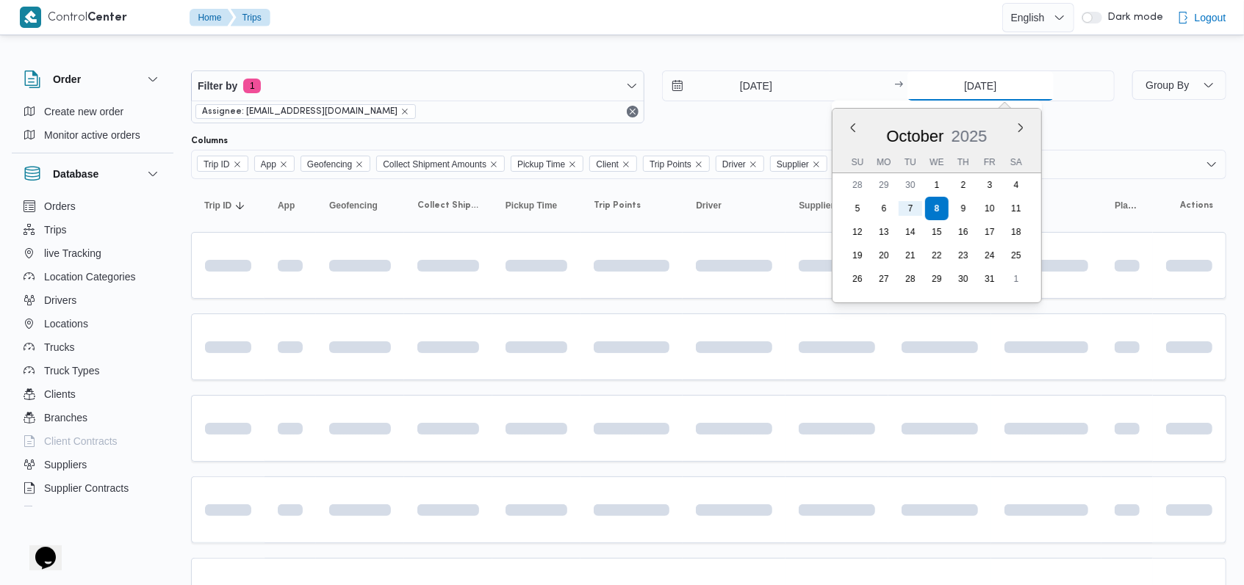
type input "7/10/2025"
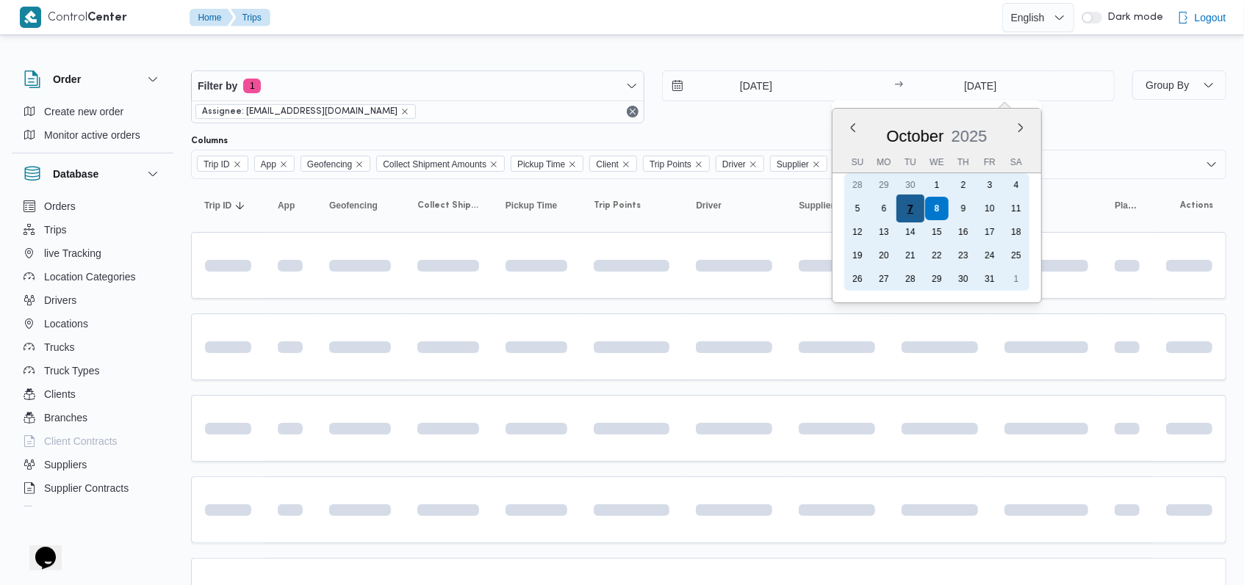
click at [915, 206] on div "7" at bounding box center [910, 209] width 28 height 28
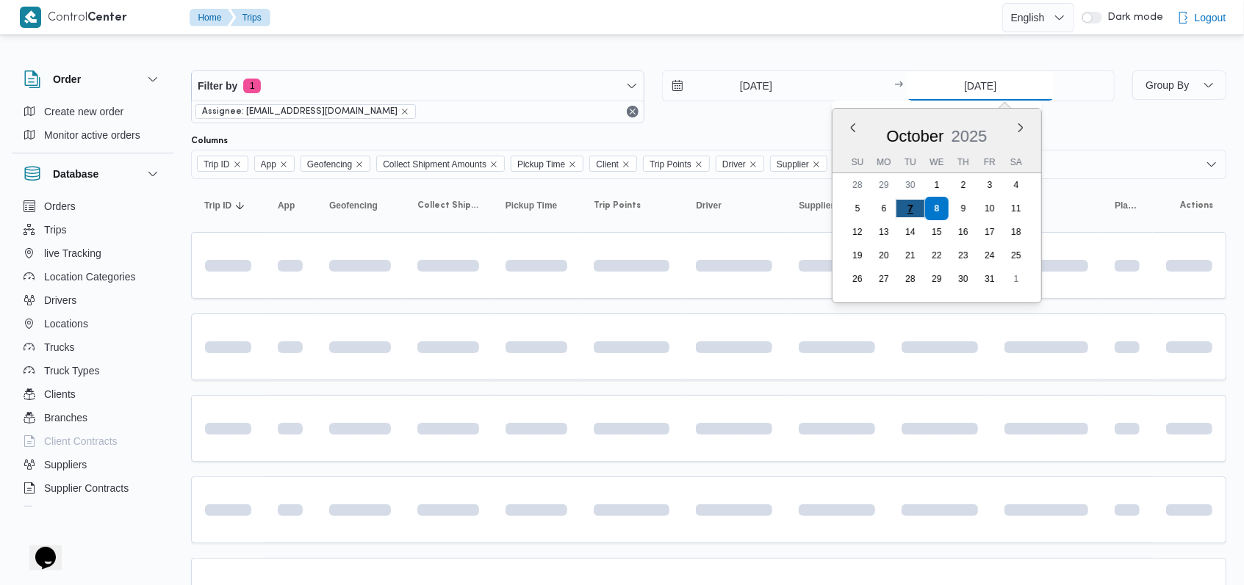
type input "7/10/2025"
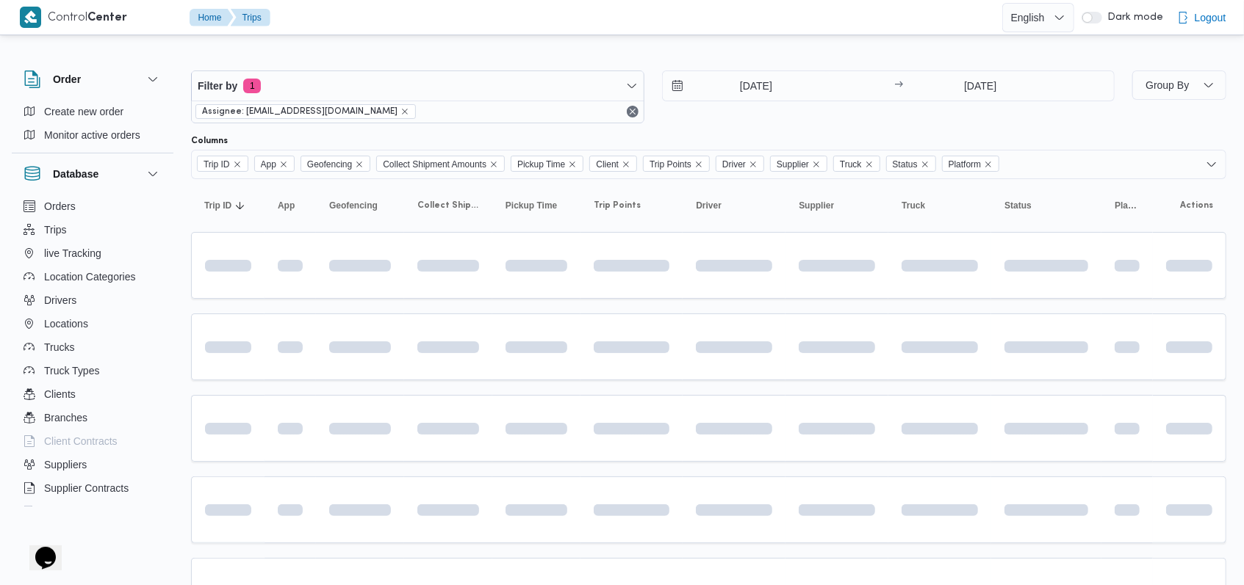
click at [764, 122] on div "7/10/2025 → 7/10/2025" at bounding box center [888, 97] width 453 height 53
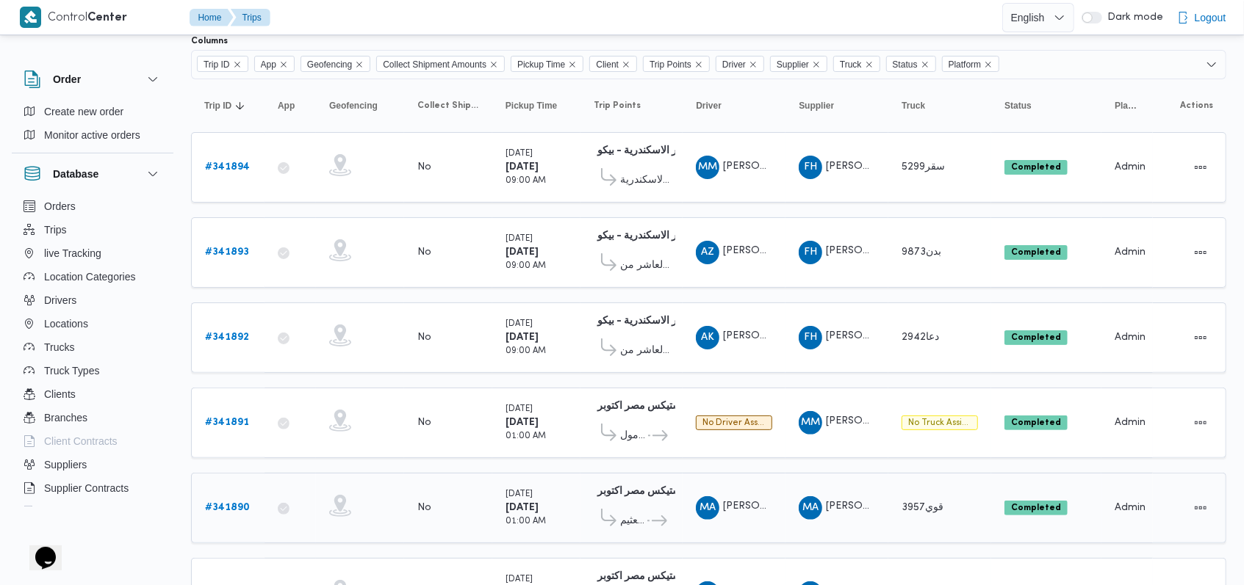
scroll to position [195, 0]
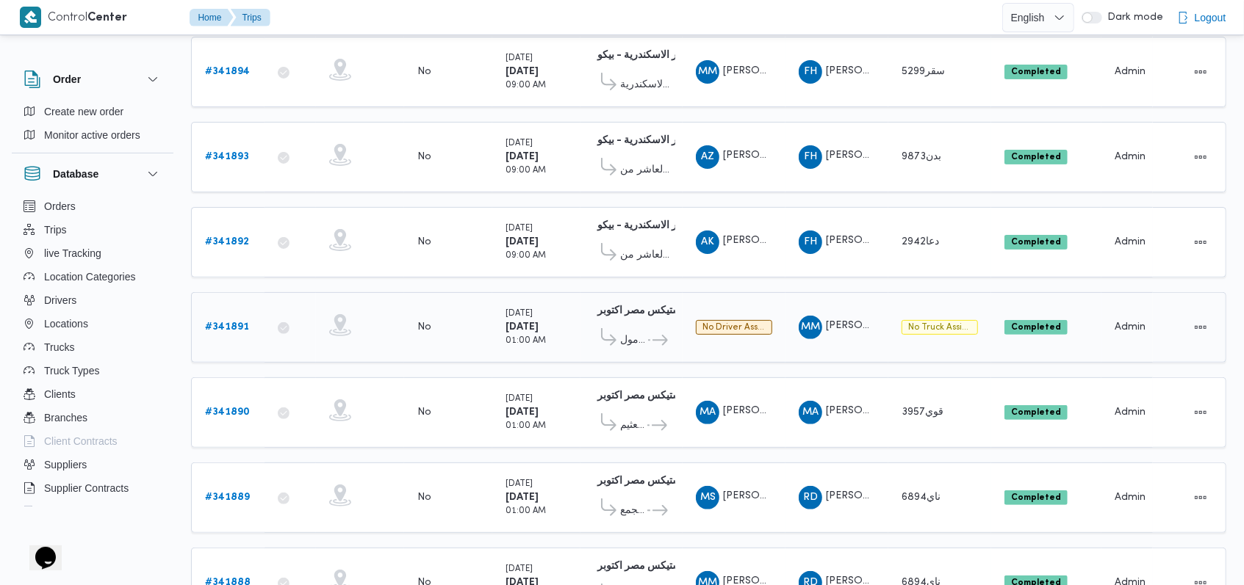
click at [241, 322] on b "# 341891" at bounding box center [227, 327] width 44 height 10
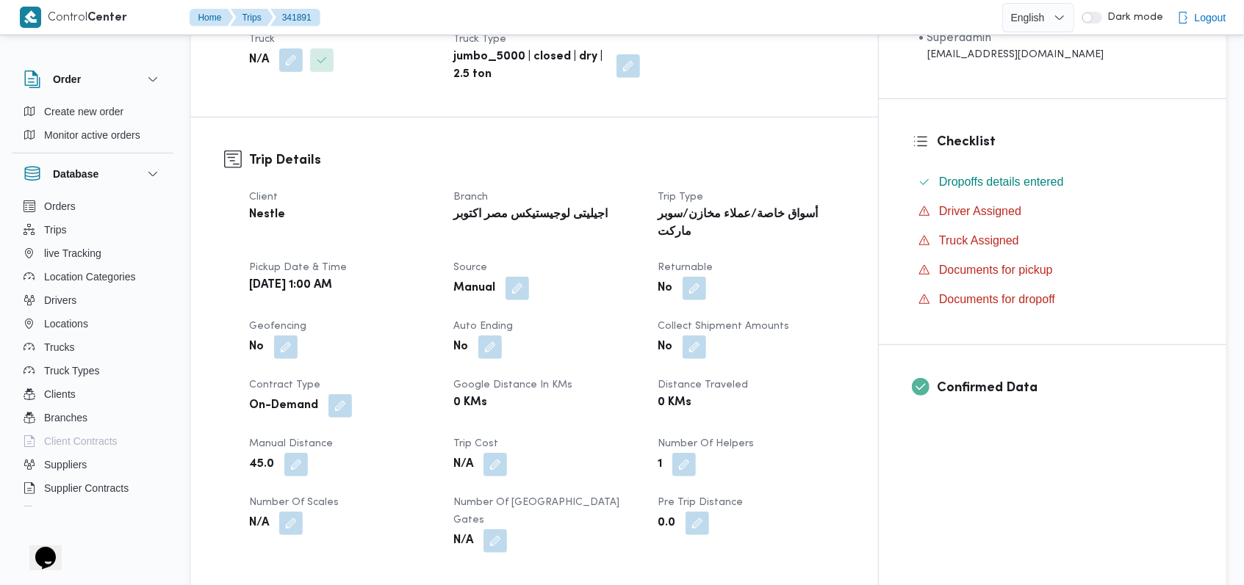
scroll to position [979, 0]
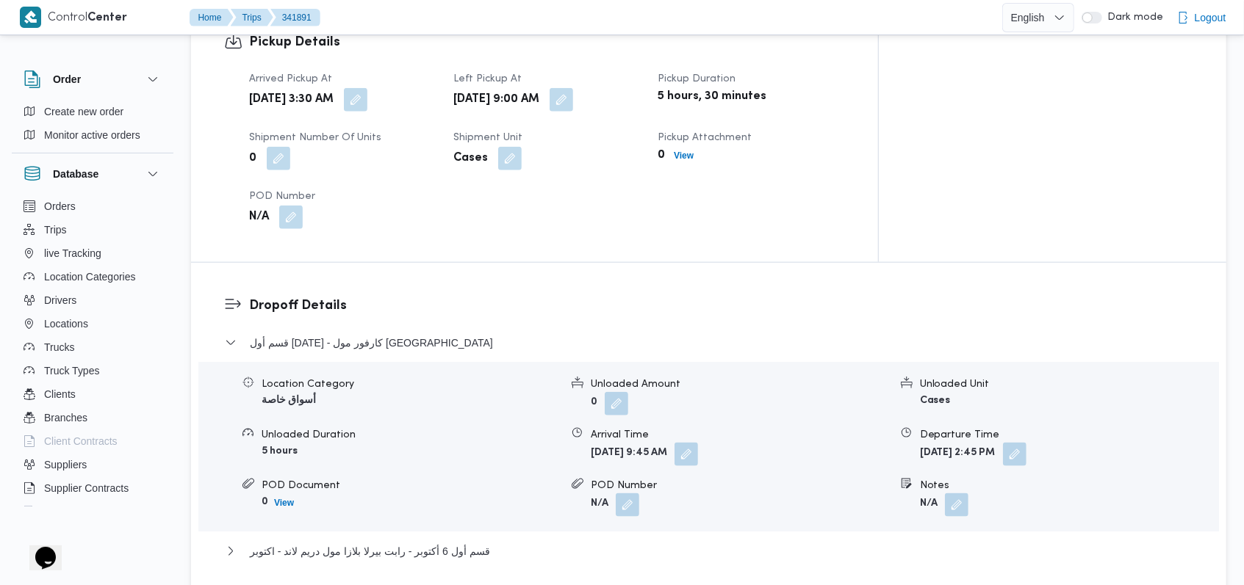
click at [344, 334] on div "قسم أول 6 أكتوبر - كارفور مول مصر" at bounding box center [709, 348] width 968 height 28
click at [350, 334] on span "قسم أول 6 أكتوبر - كارفور مول مصر" at bounding box center [371, 343] width 243 height 18
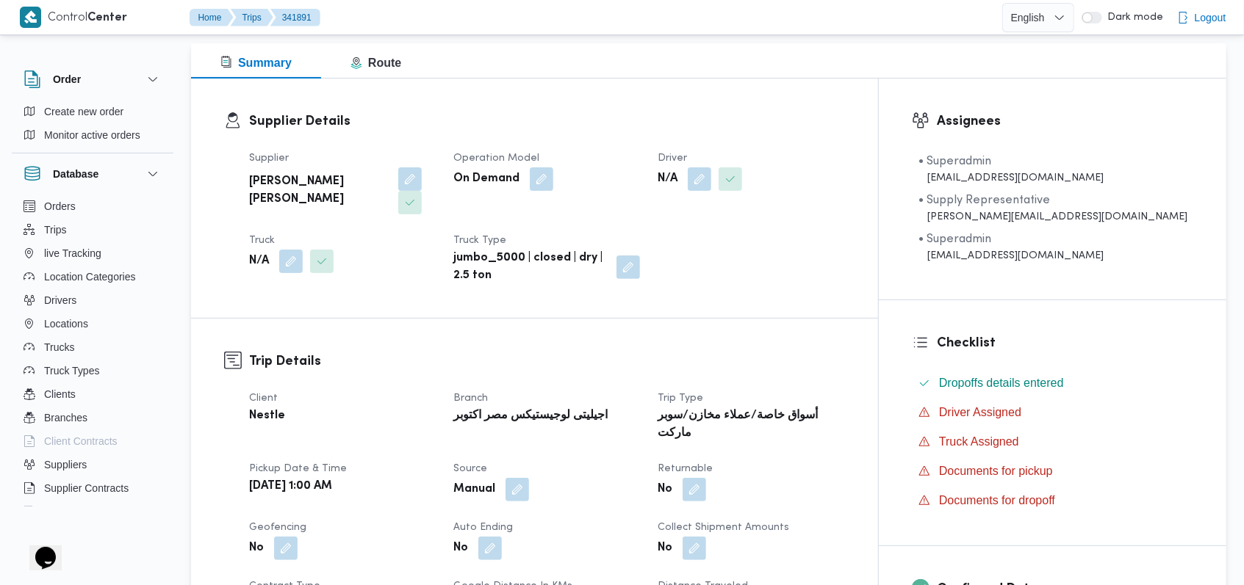
scroll to position [195, 0]
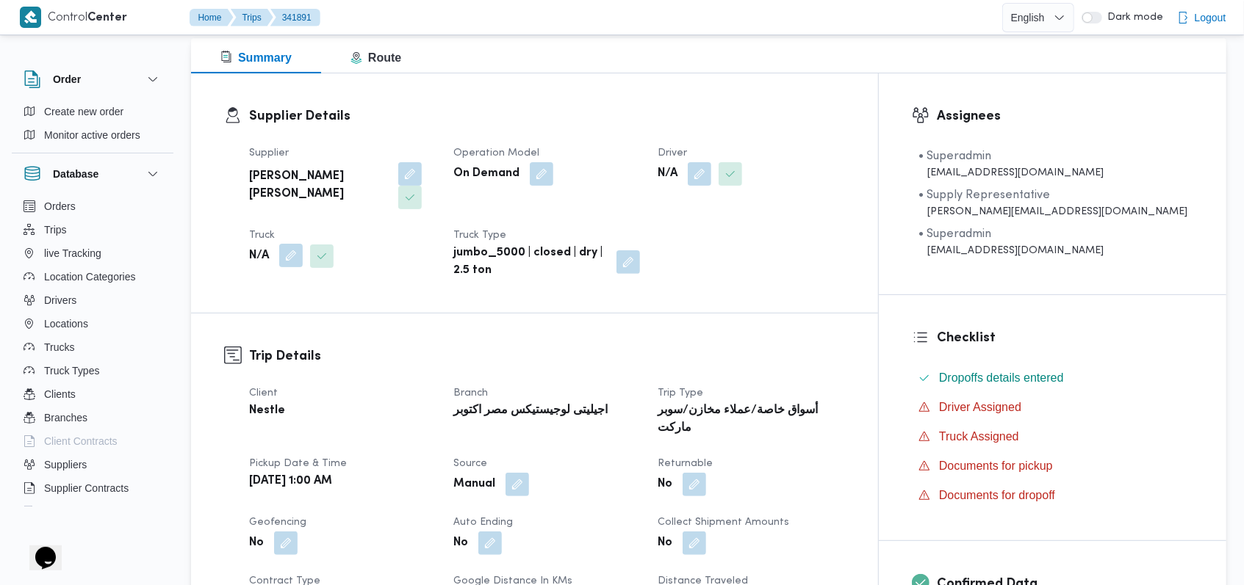
click at [300, 244] on button "button" at bounding box center [291, 256] width 24 height 24
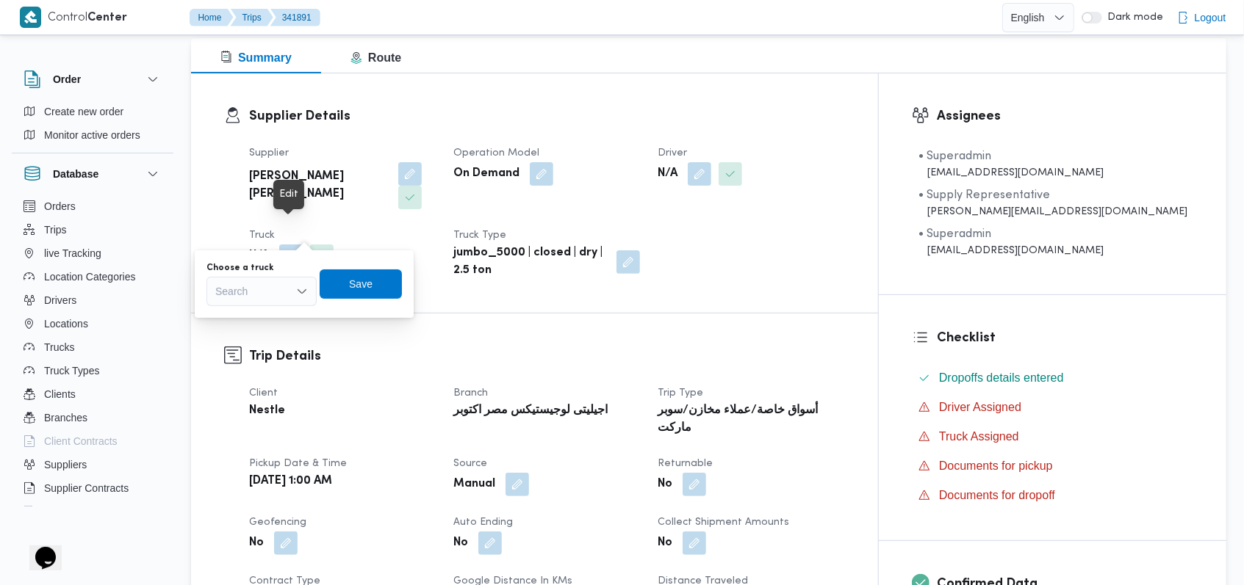
click at [267, 310] on div "You are in a dialog. To close this dialog, hit escape. Choose a truck Search Sa…" at bounding box center [304, 284] width 219 height 68
click at [270, 301] on div "Search" at bounding box center [261, 291] width 110 height 29
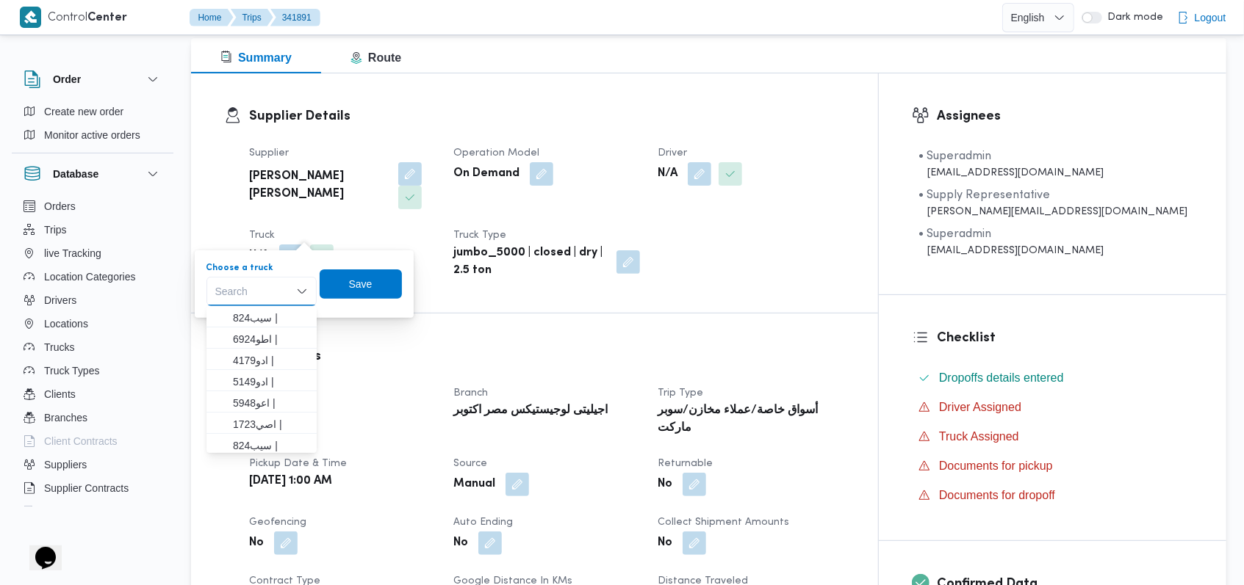
paste input "اصه9561"
type input "اصه9561"
click at [282, 321] on span "اصه9561 | null" at bounding box center [270, 318] width 75 height 18
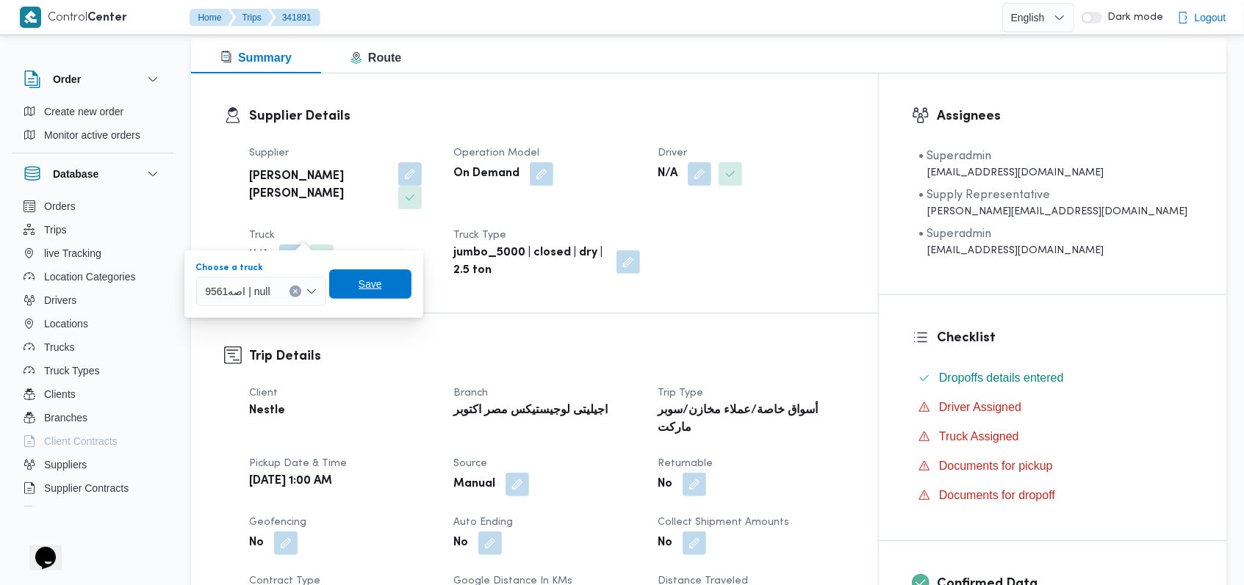
click at [345, 285] on span "Save" at bounding box center [370, 284] width 82 height 29
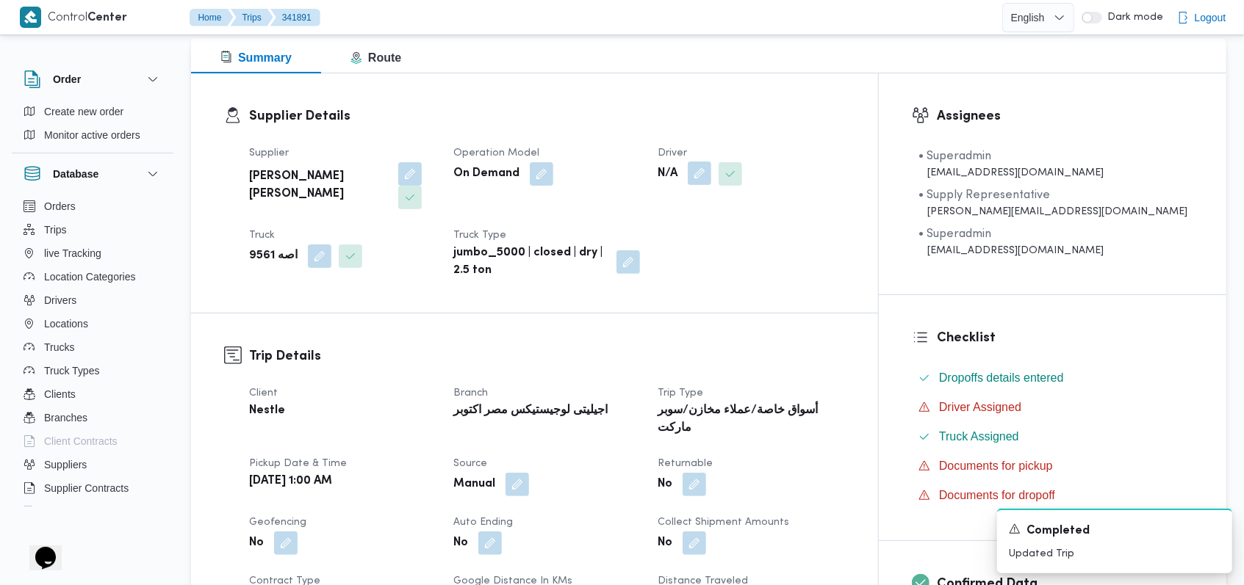
click at [711, 170] on button "button" at bounding box center [700, 174] width 24 height 24
click at [722, 230] on div "Search" at bounding box center [729, 232] width 110 height 29
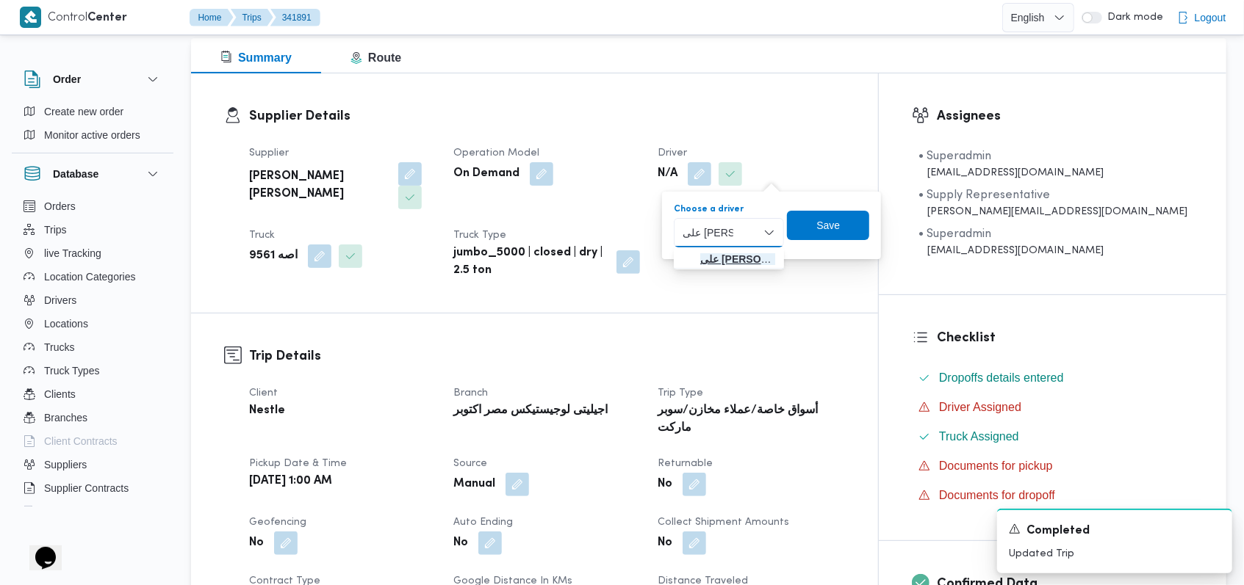
type input "على محمود"
click at [715, 256] on span "على محمود محمد مصطفى" at bounding box center [737, 259] width 75 height 18
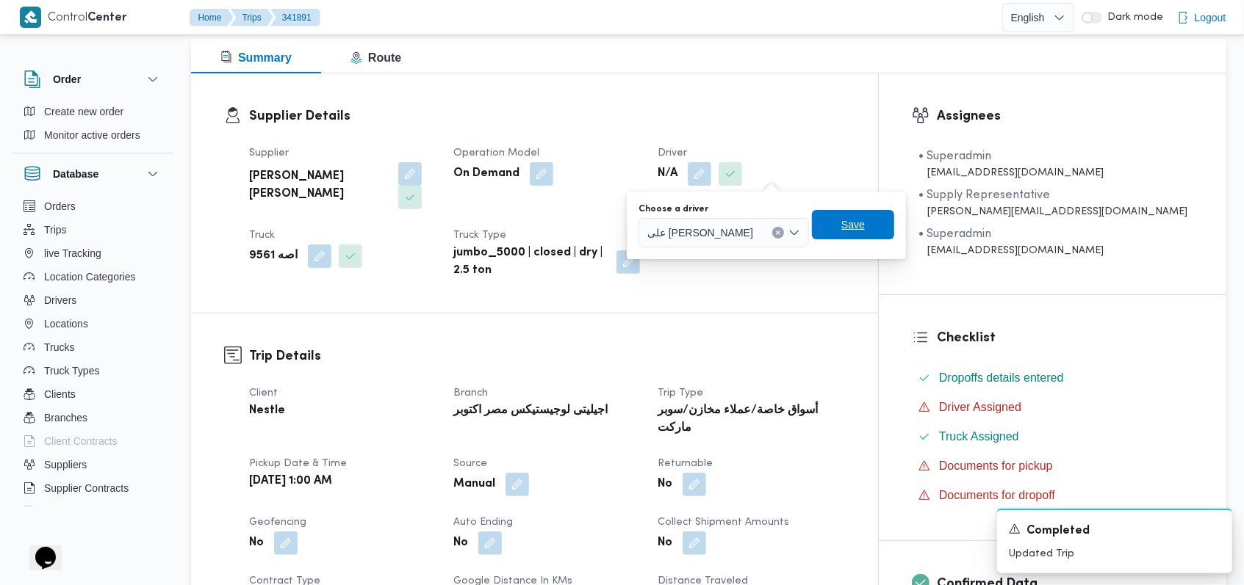
click at [879, 213] on span "Save" at bounding box center [853, 224] width 82 height 29
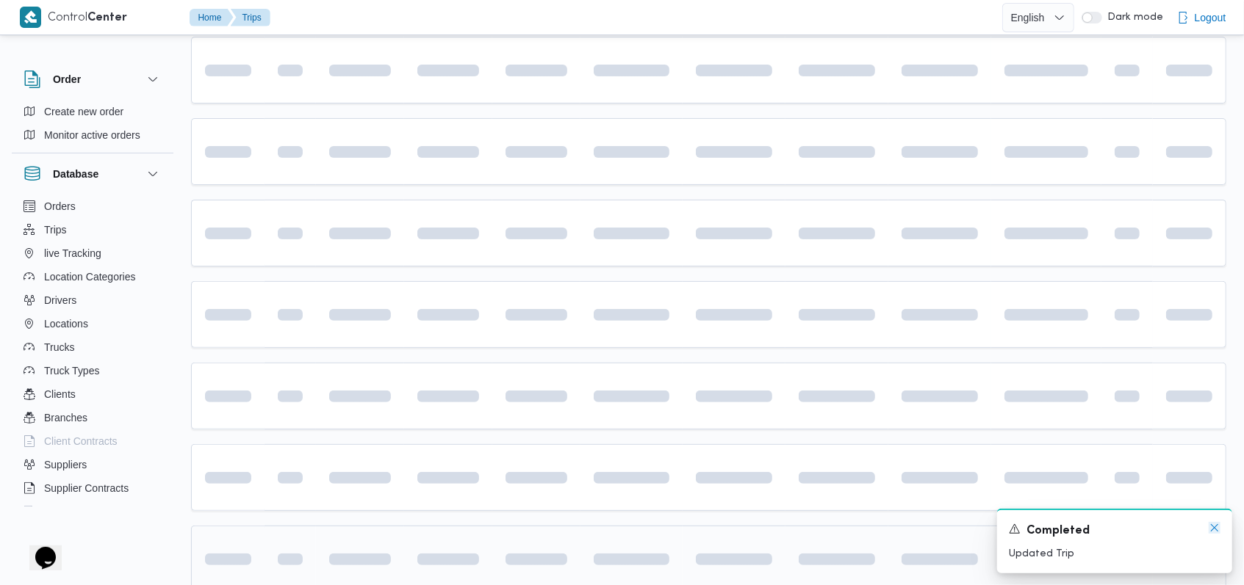
click at [1216, 530] on icon "Dismiss toast" at bounding box center [1214, 527] width 7 height 7
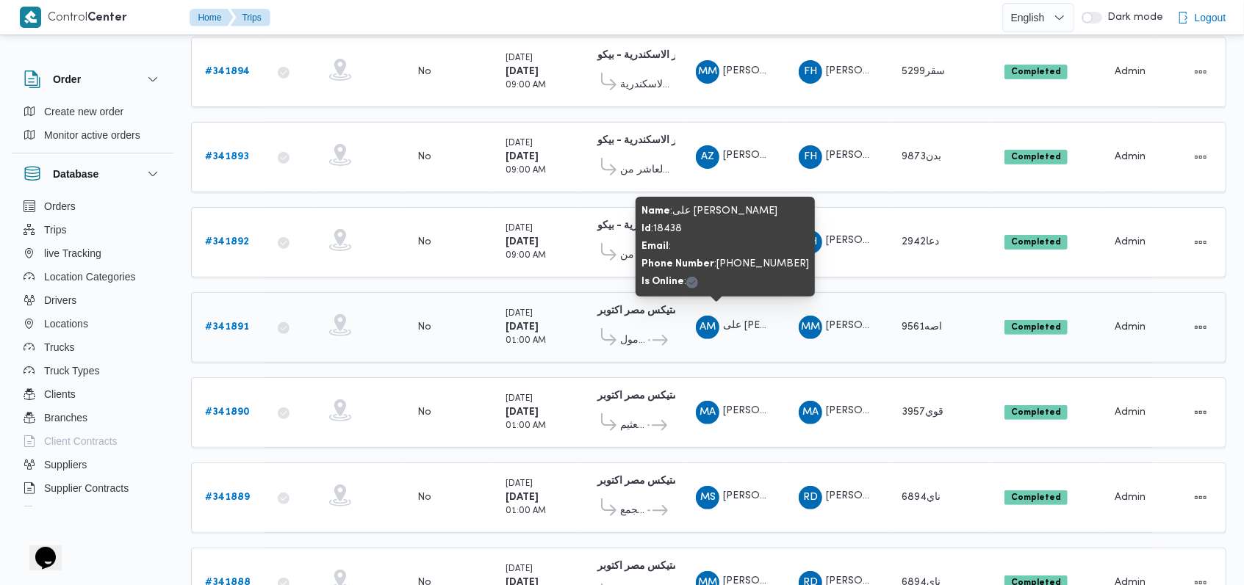
click at [743, 322] on span "على محمود محمد مصطفى" at bounding box center [775, 327] width 105 height 10
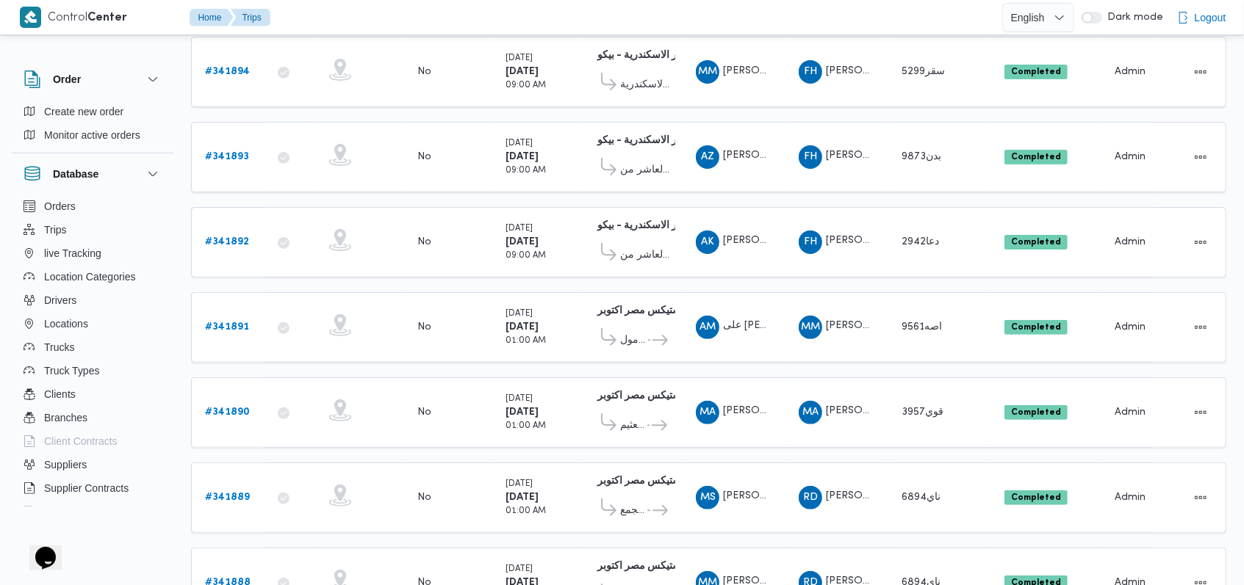
click at [746, 356] on table "Trip ID Click to sort in ascending order App Click to sort in ascending order G…" at bounding box center [708, 436] width 1035 height 905
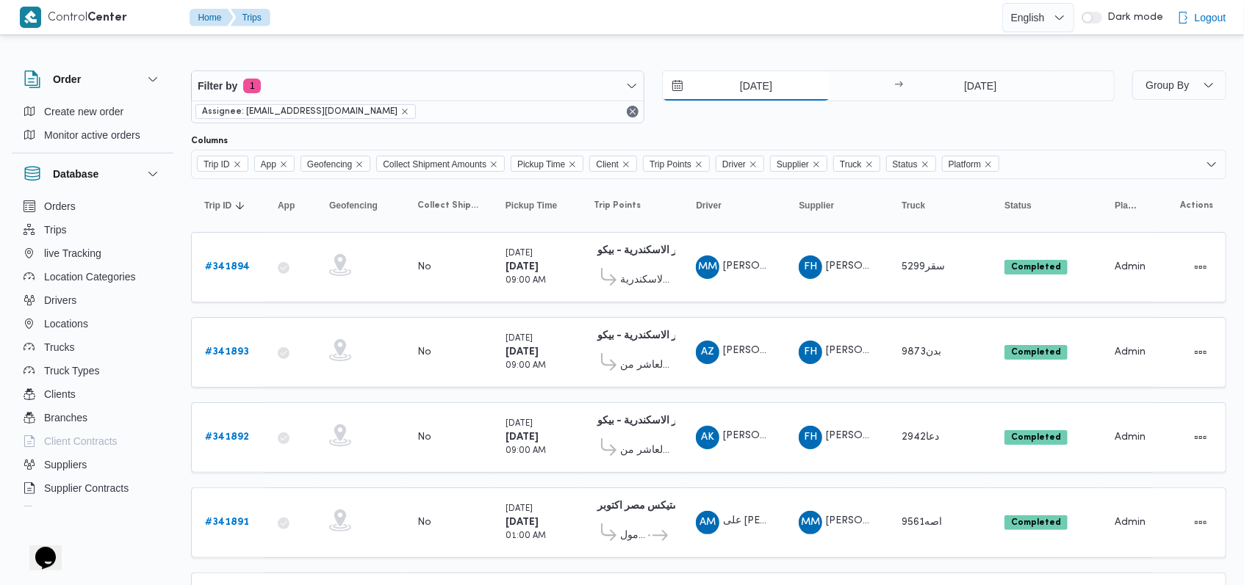
click at [740, 91] on input "7/10/2025" at bounding box center [746, 85] width 167 height 29
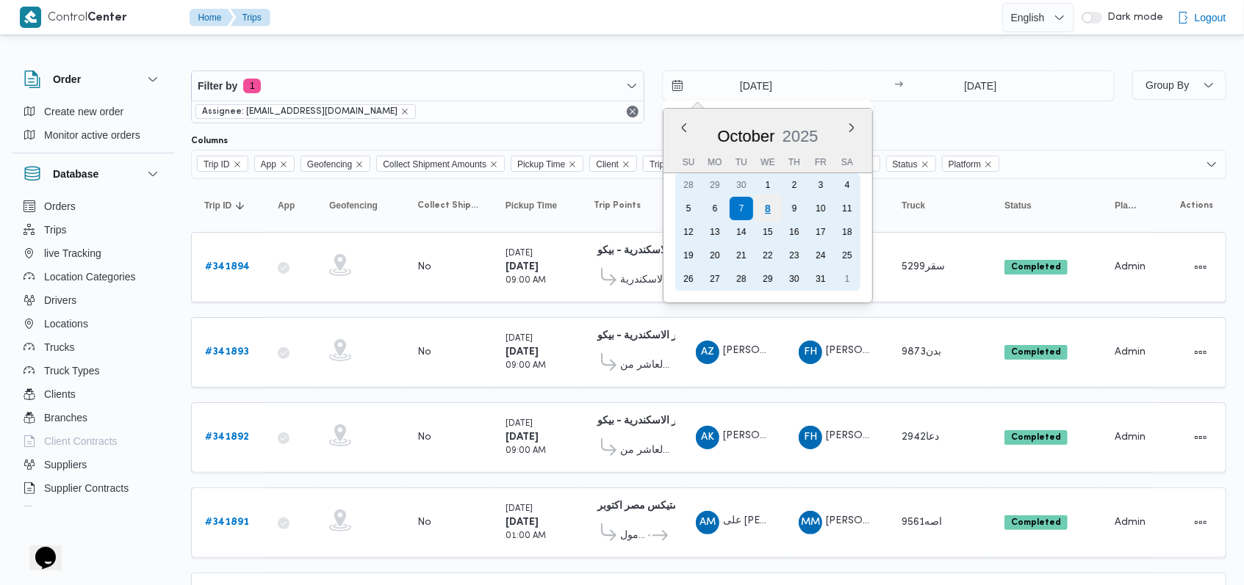
click at [768, 210] on div "8" at bounding box center [767, 209] width 28 height 28
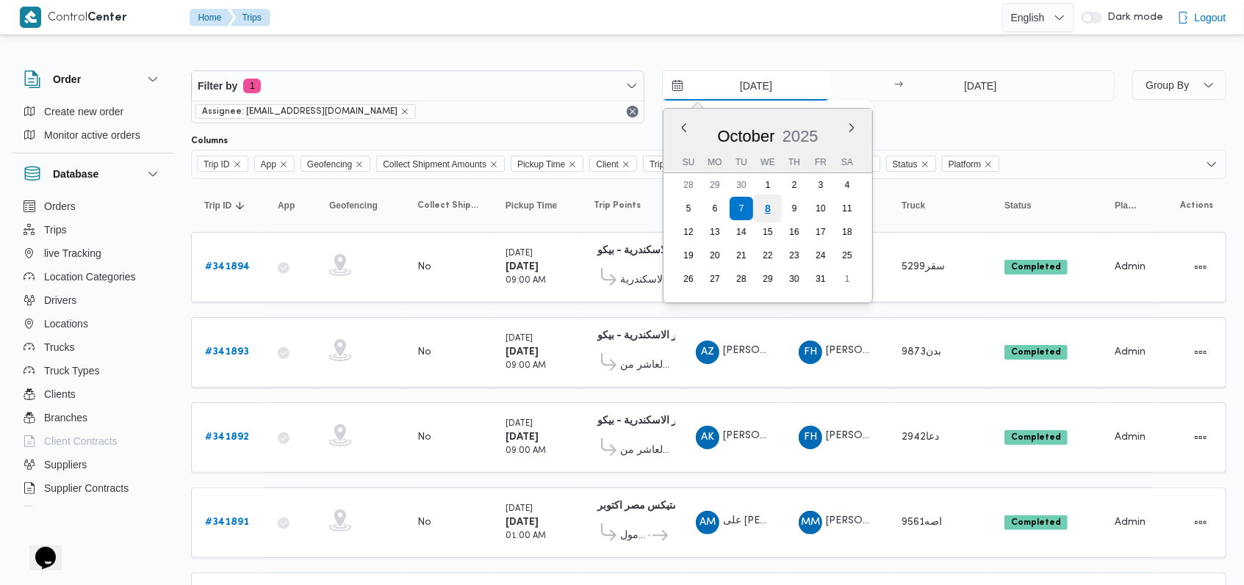
type input "[DATE]"
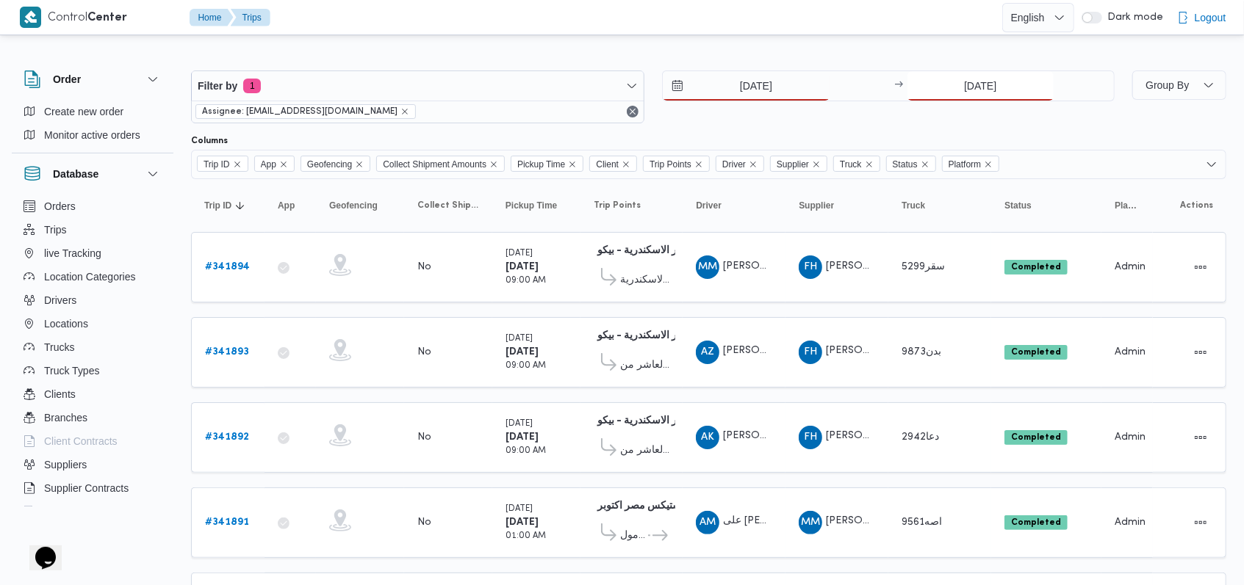
click at [976, 86] on input "7/10/2025" at bounding box center [980, 85] width 146 height 29
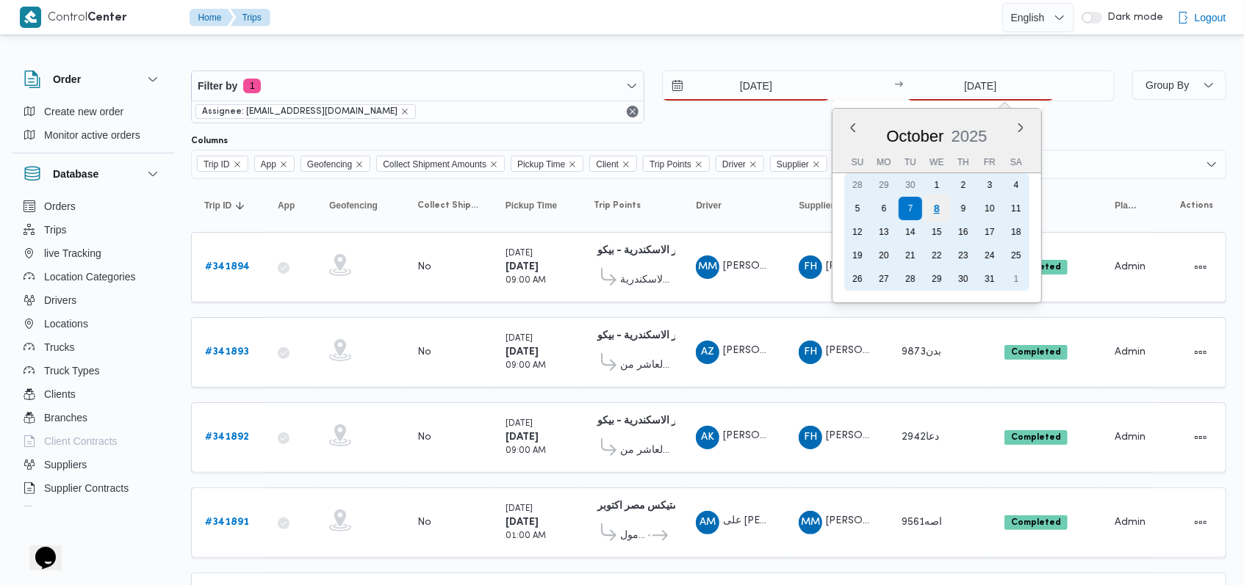
click at [939, 203] on div "8" at bounding box center [937, 209] width 28 height 28
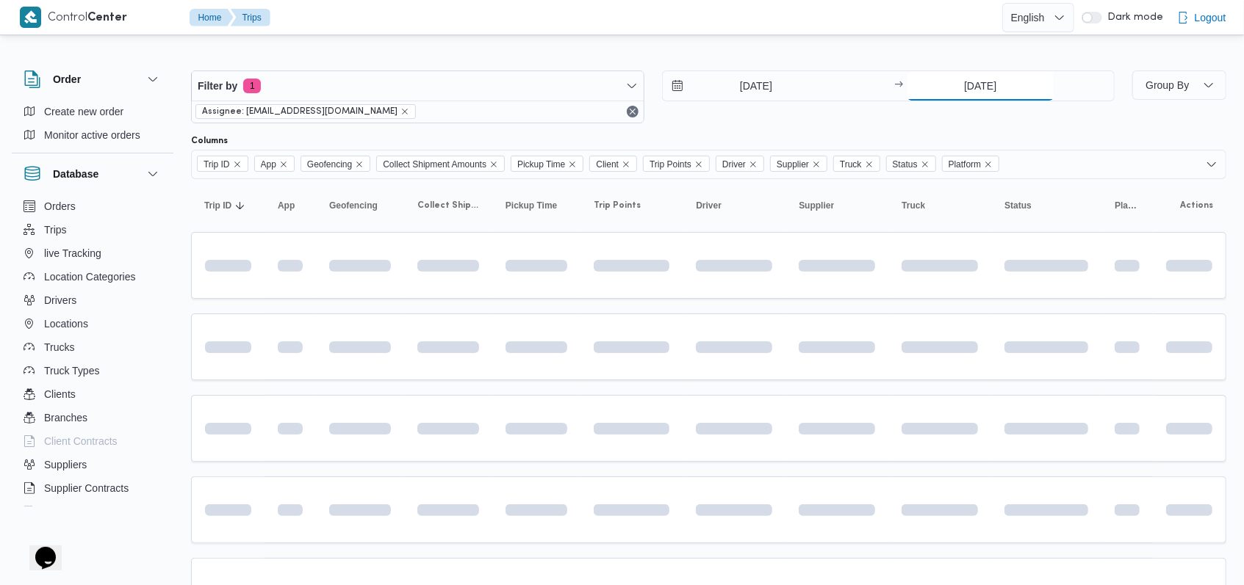
type input "[DATE]"
click at [769, 138] on div "Columns" at bounding box center [708, 141] width 1035 height 12
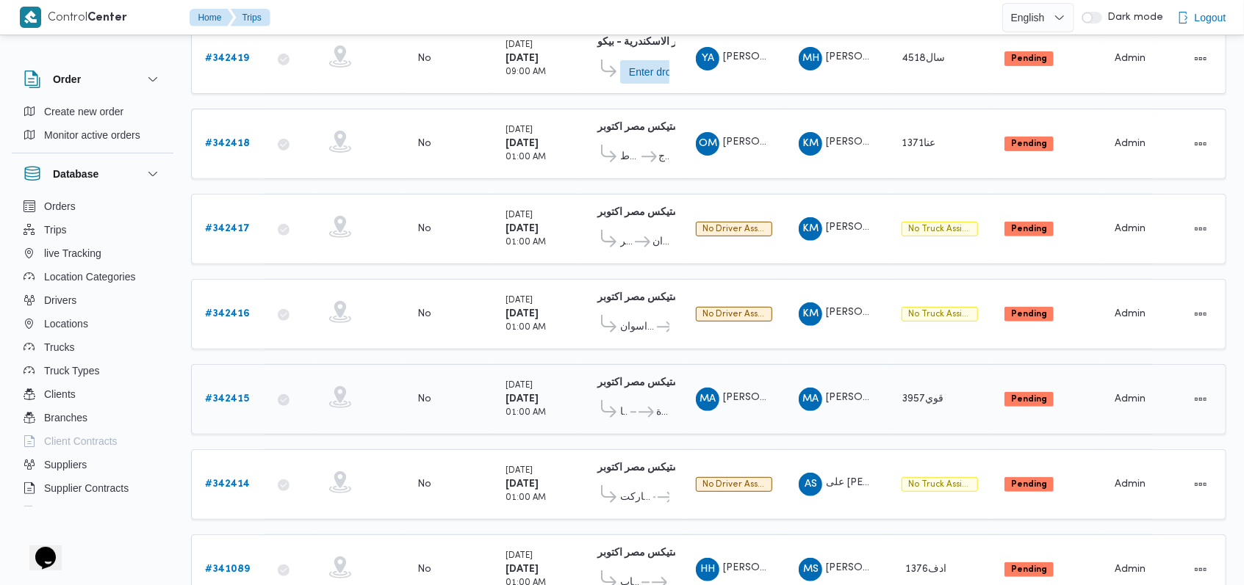
scroll to position [392, 0]
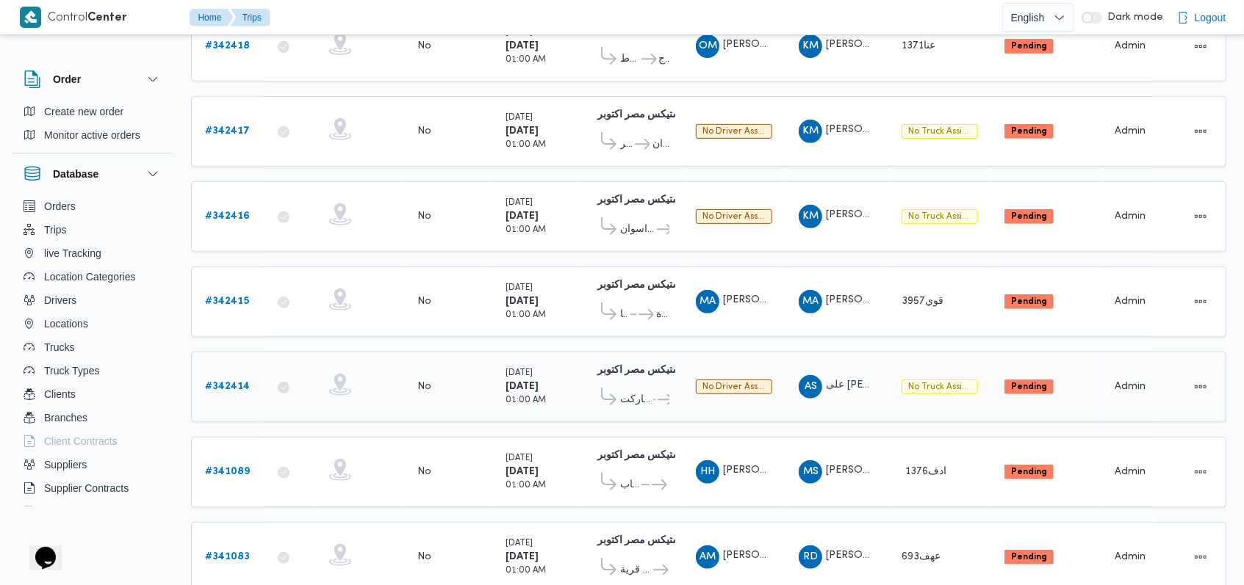
click at [217, 382] on b "# 342414" at bounding box center [227, 387] width 45 height 10
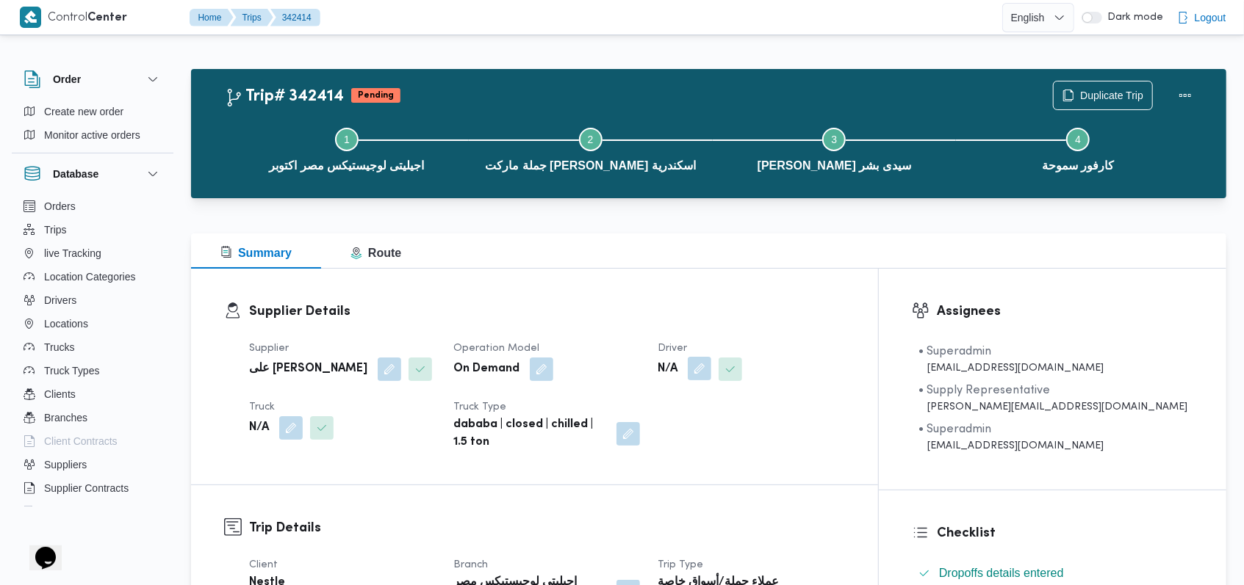
click at [711, 360] on button "button" at bounding box center [700, 369] width 24 height 24
click at [731, 426] on div "Search" at bounding box center [729, 428] width 110 height 29
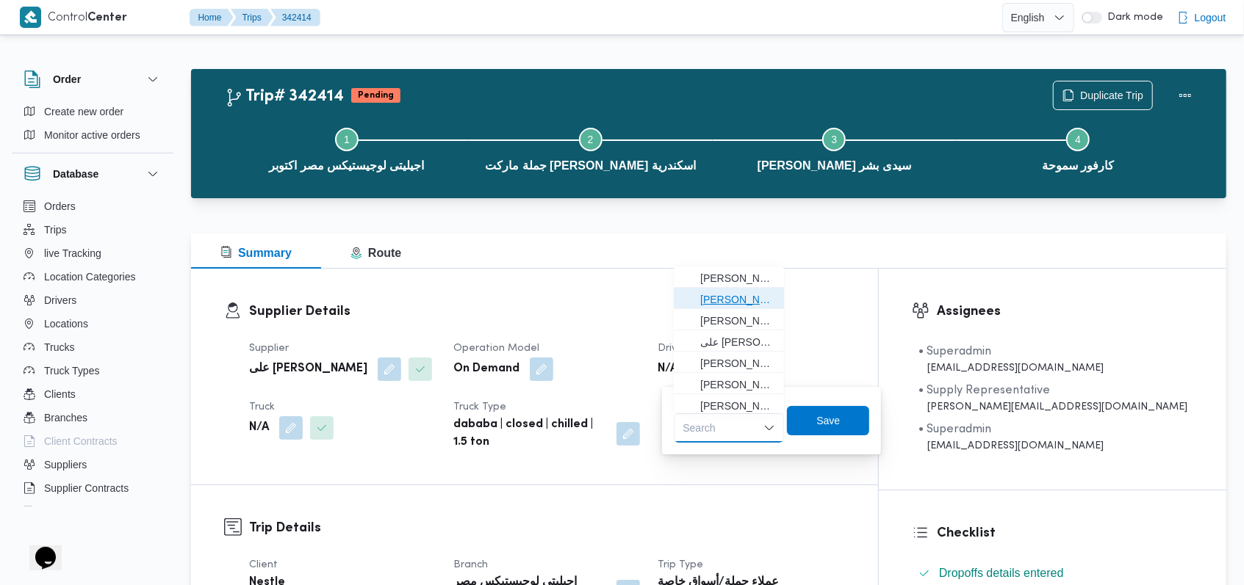
click at [741, 293] on span "[PERSON_NAME] [PERSON_NAME]" at bounding box center [737, 300] width 75 height 18
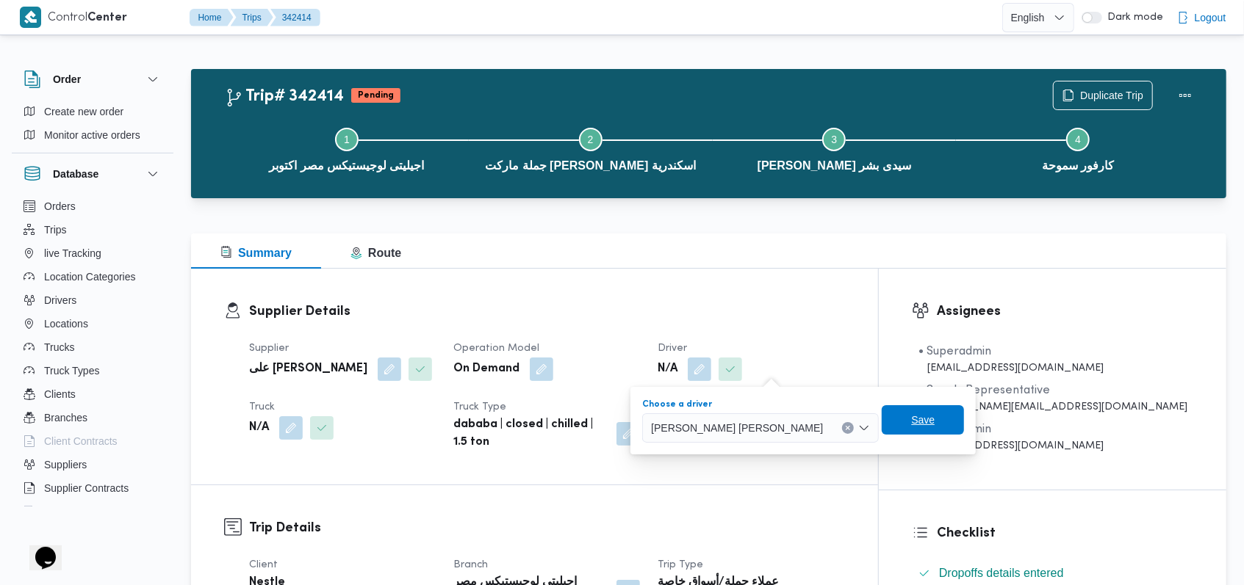
click at [882, 424] on span "Save" at bounding box center [923, 419] width 82 height 29
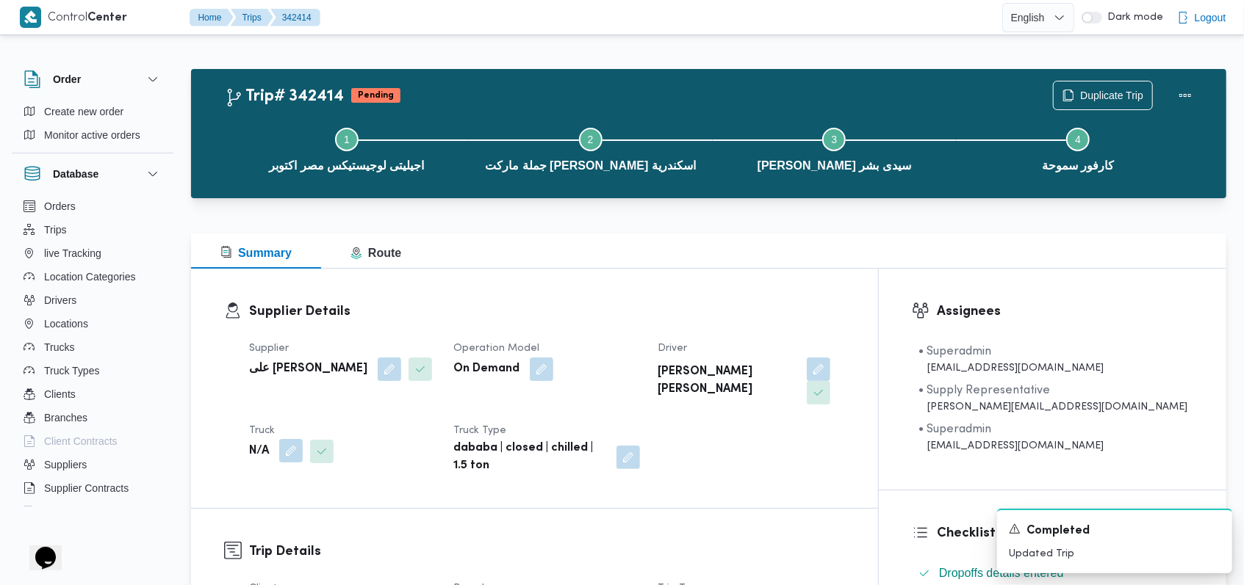
click at [301, 439] on button "button" at bounding box center [291, 451] width 24 height 24
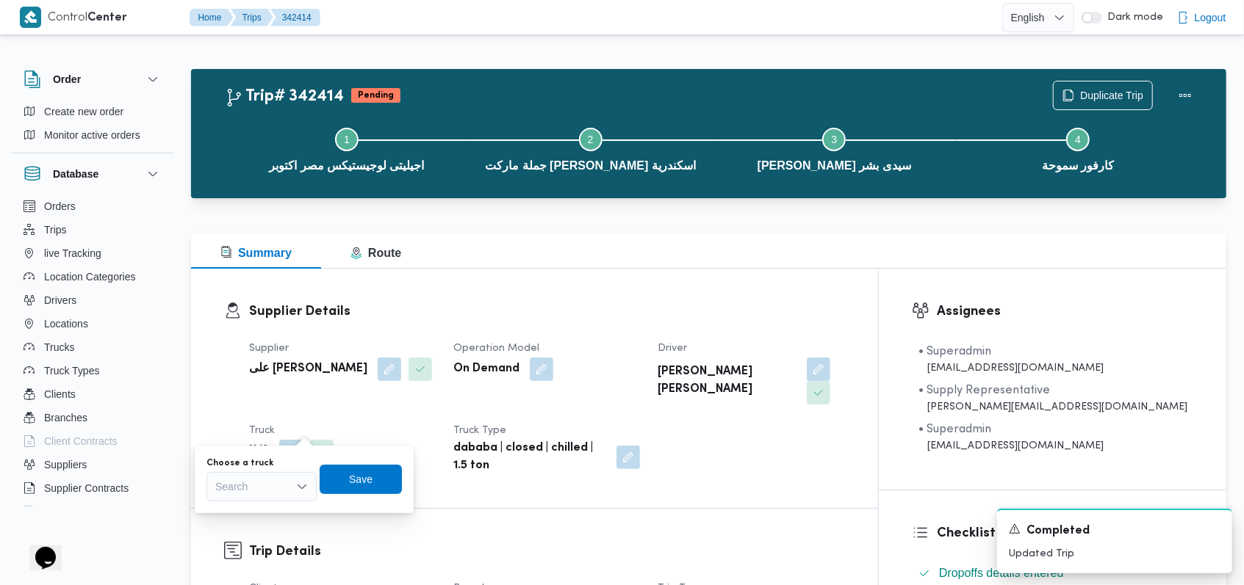
click at [282, 502] on div "Choose a truck Search Save" at bounding box center [304, 479] width 198 height 47
click at [282, 492] on div "Search" at bounding box center [261, 486] width 110 height 29
click at [282, 402] on span "قنو2498 | null" at bounding box center [270, 396] width 75 height 18
click at [351, 475] on span "Save" at bounding box center [368, 478] width 82 height 29
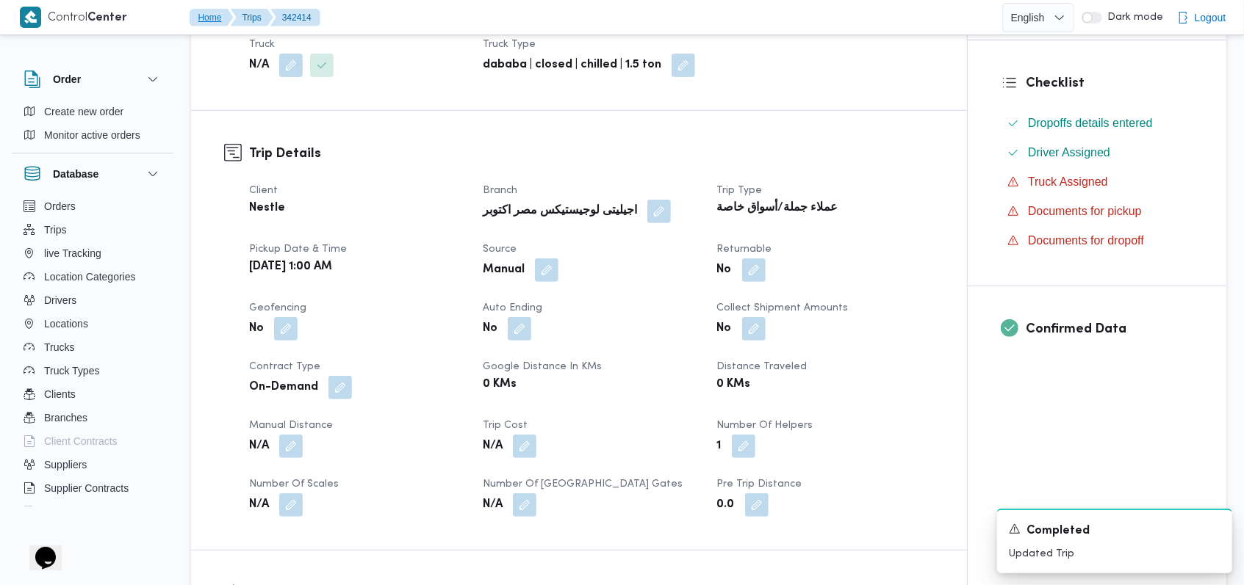
scroll to position [588, 0]
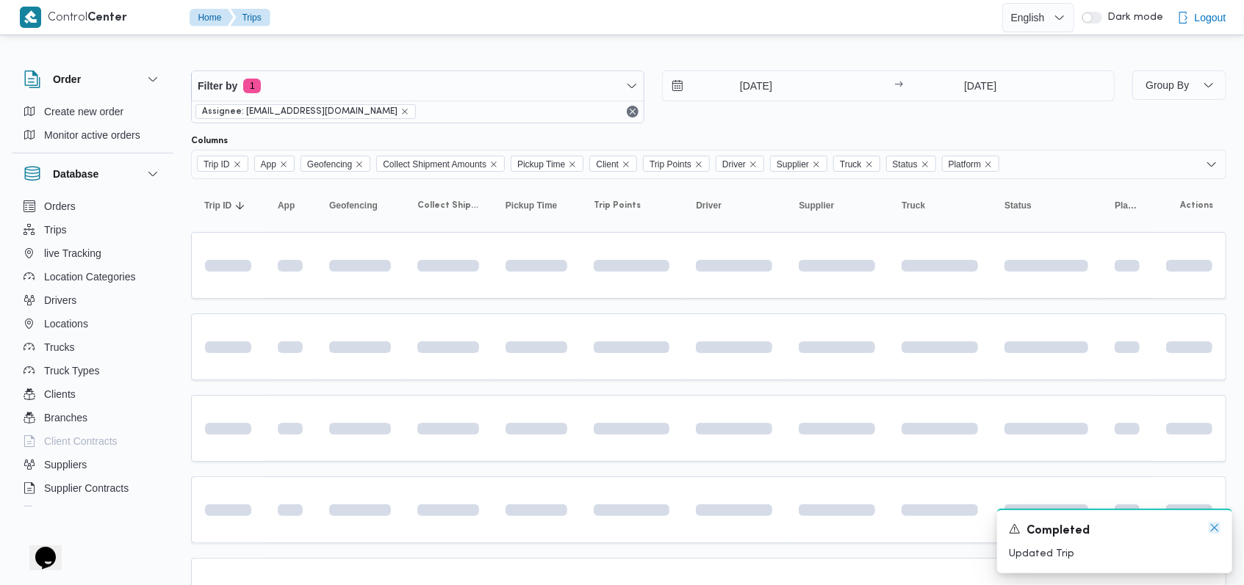
click at [1211, 530] on icon "Dismiss toast" at bounding box center [1214, 528] width 12 height 12
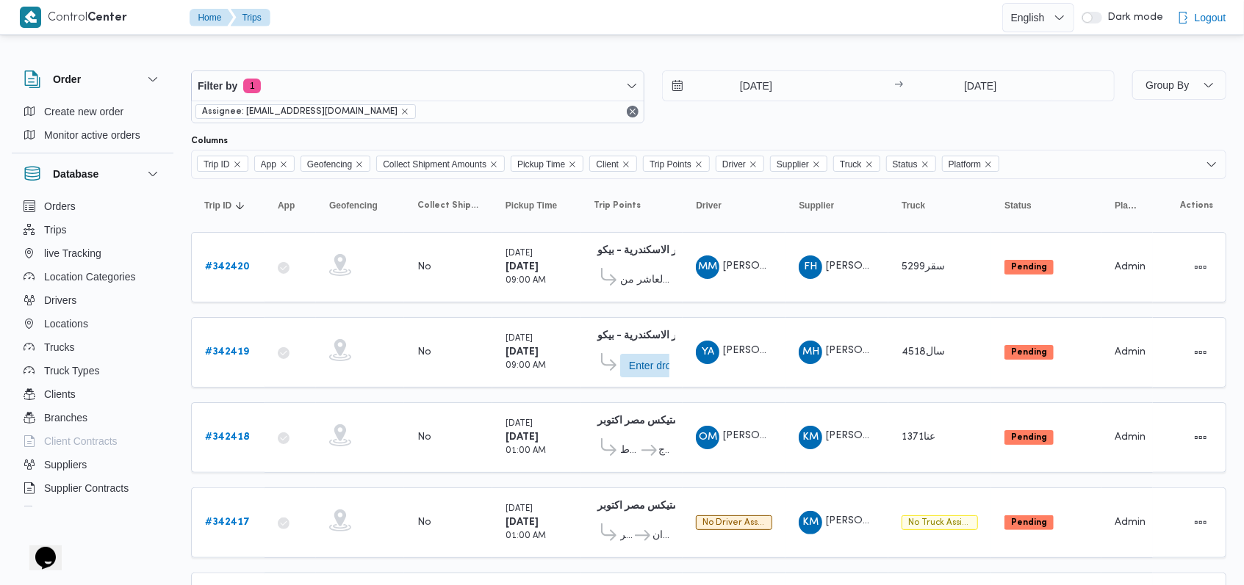
click at [701, 131] on div "Filter by 1 Assignee: mostafa.elrouby@illa.com.eg 8/10/2025 → 8/10/2025" at bounding box center [652, 97] width 941 height 71
click at [241, 348] on b "# 342419" at bounding box center [227, 352] width 44 height 10
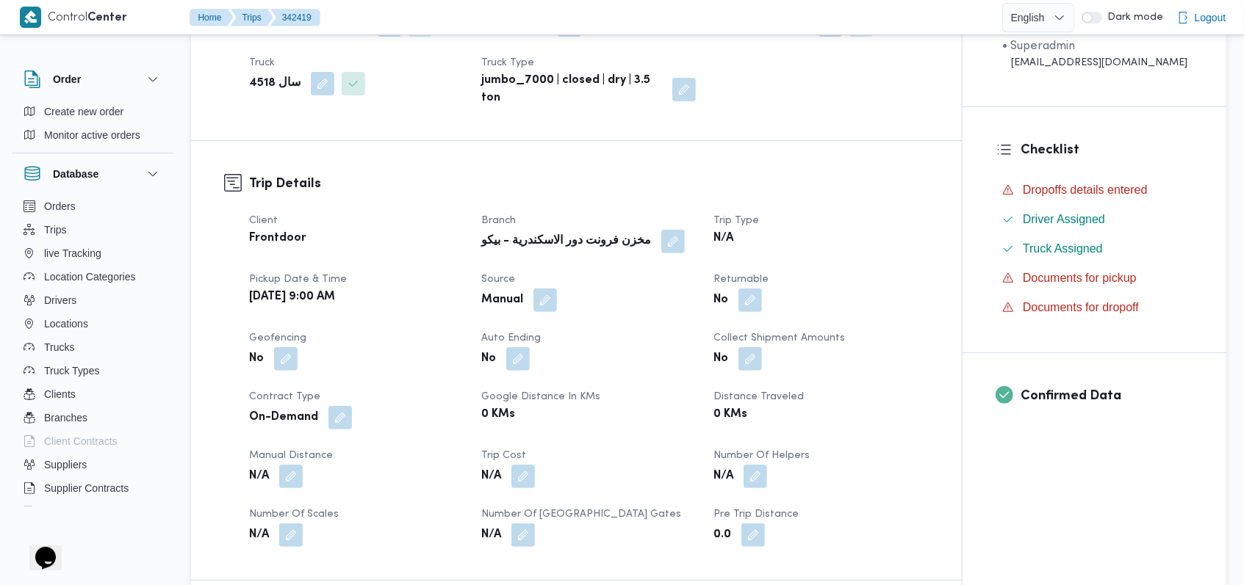
scroll to position [588, 0]
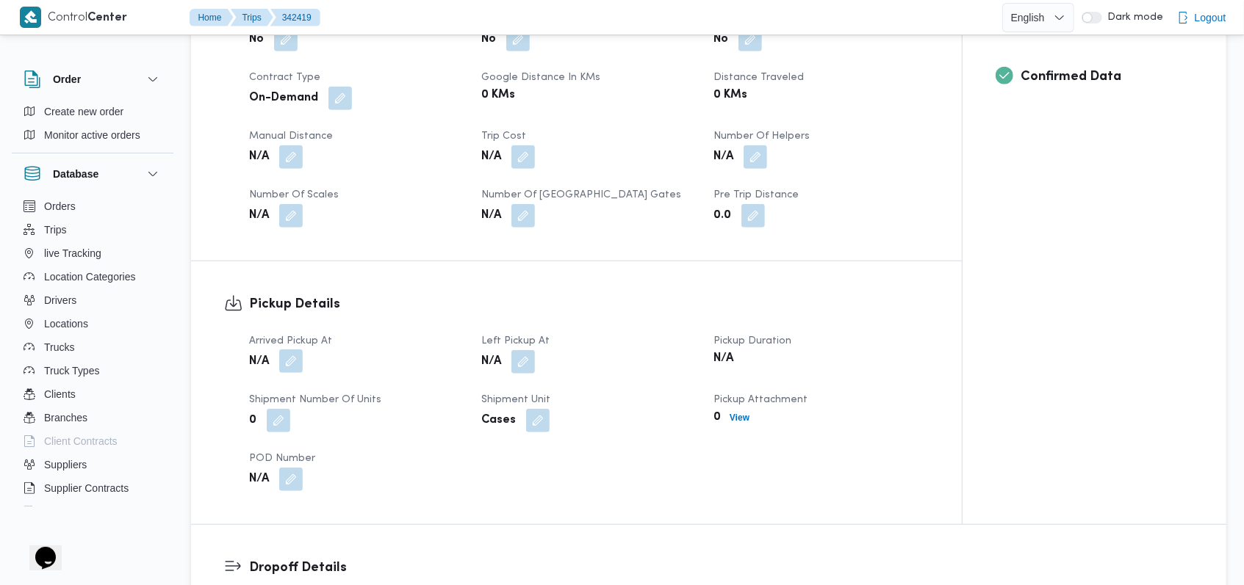
click at [293, 363] on button "button" at bounding box center [291, 362] width 24 height 24
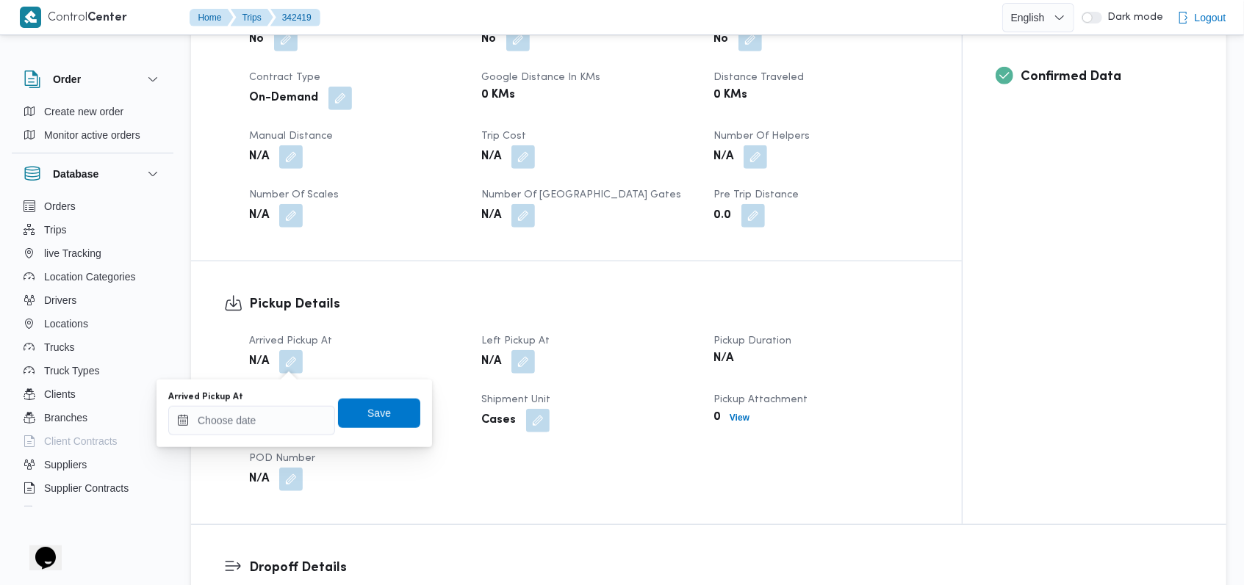
click at [284, 403] on div "Arrived Pickup At" at bounding box center [251, 414] width 167 height 44
click at [283, 419] on input "Arrived Pickup At" at bounding box center [251, 420] width 167 height 29
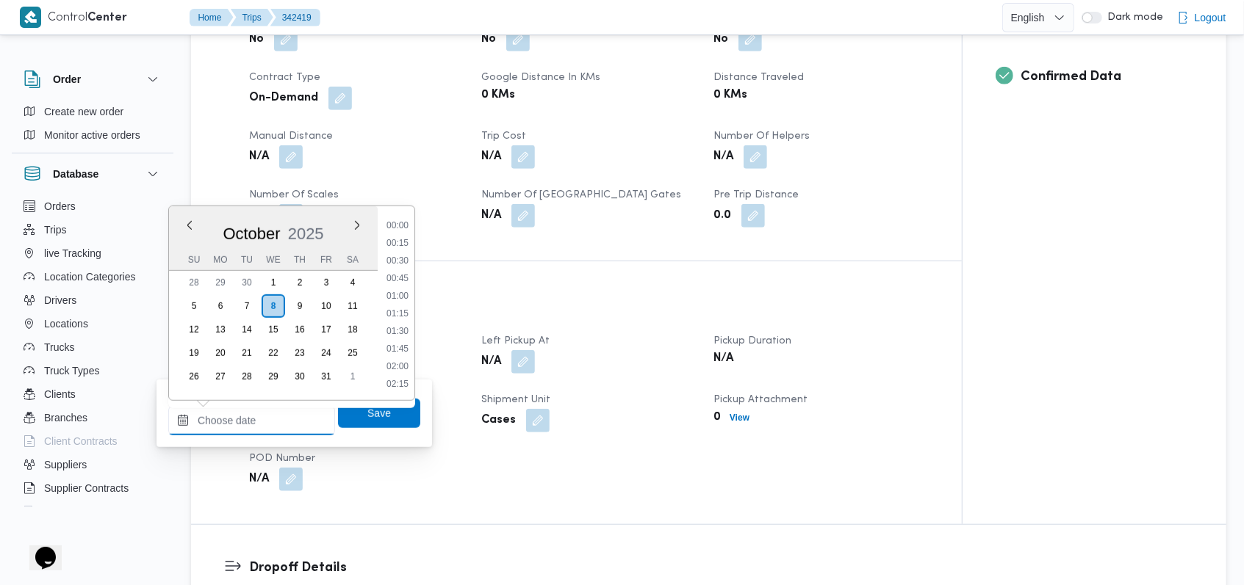
scroll to position [740, 0]
click at [405, 266] on li "11:00" at bounding box center [398, 261] width 34 height 15
type input "08/10/2025 11:00"
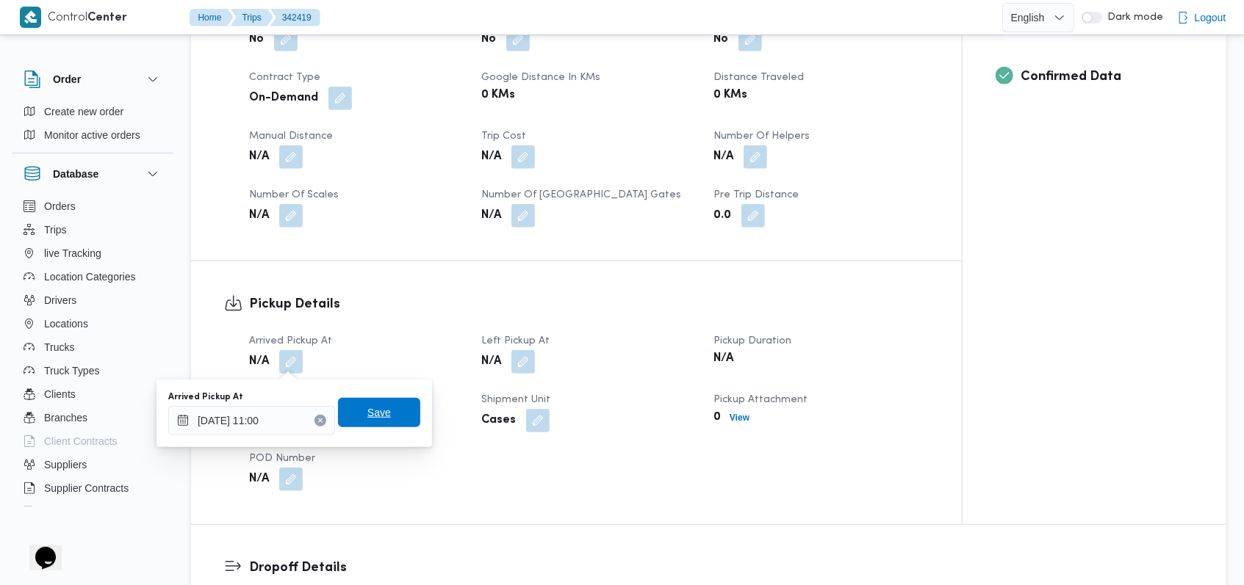
click at [387, 408] on span "Save" at bounding box center [379, 412] width 82 height 29
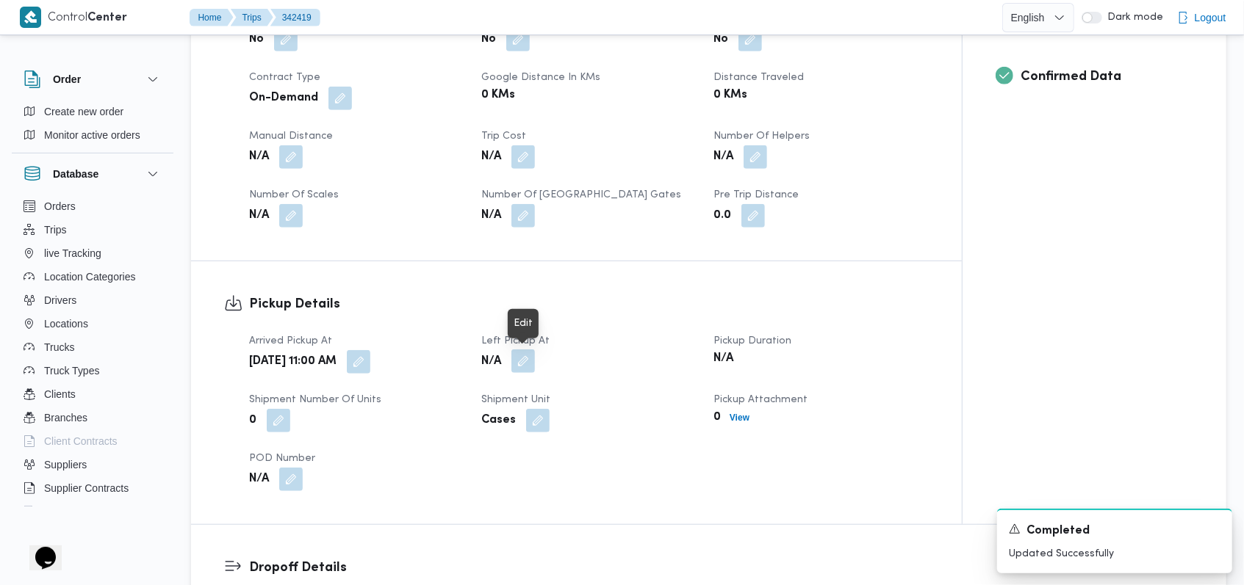
click at [527, 367] on button "button" at bounding box center [523, 362] width 24 height 24
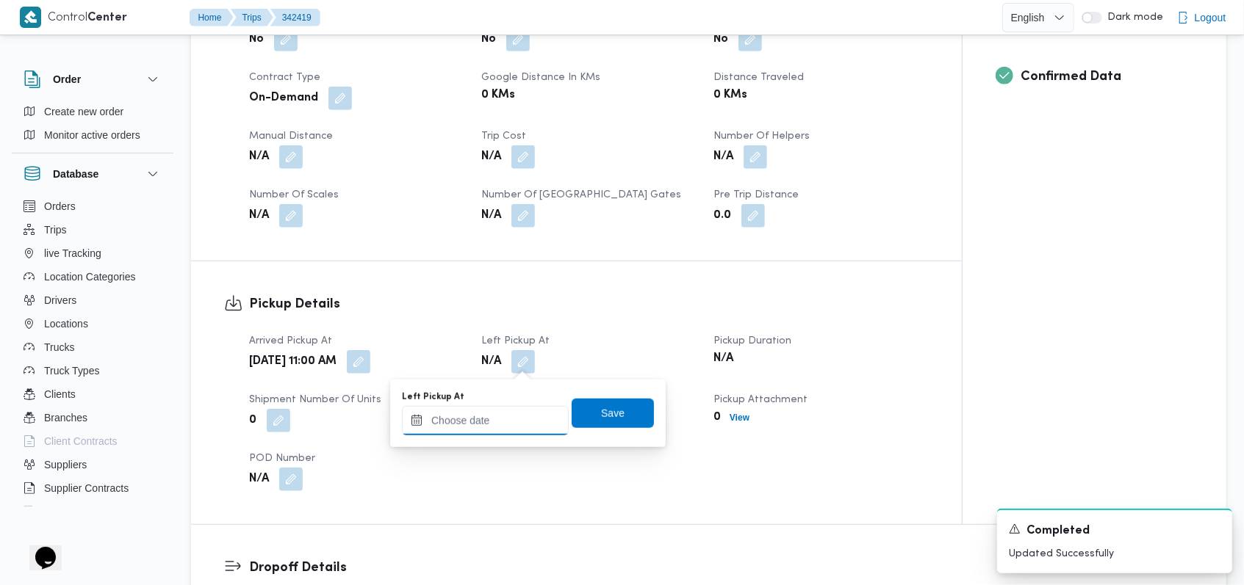
click at [505, 421] on input "Left Pickup At" at bounding box center [485, 420] width 167 height 29
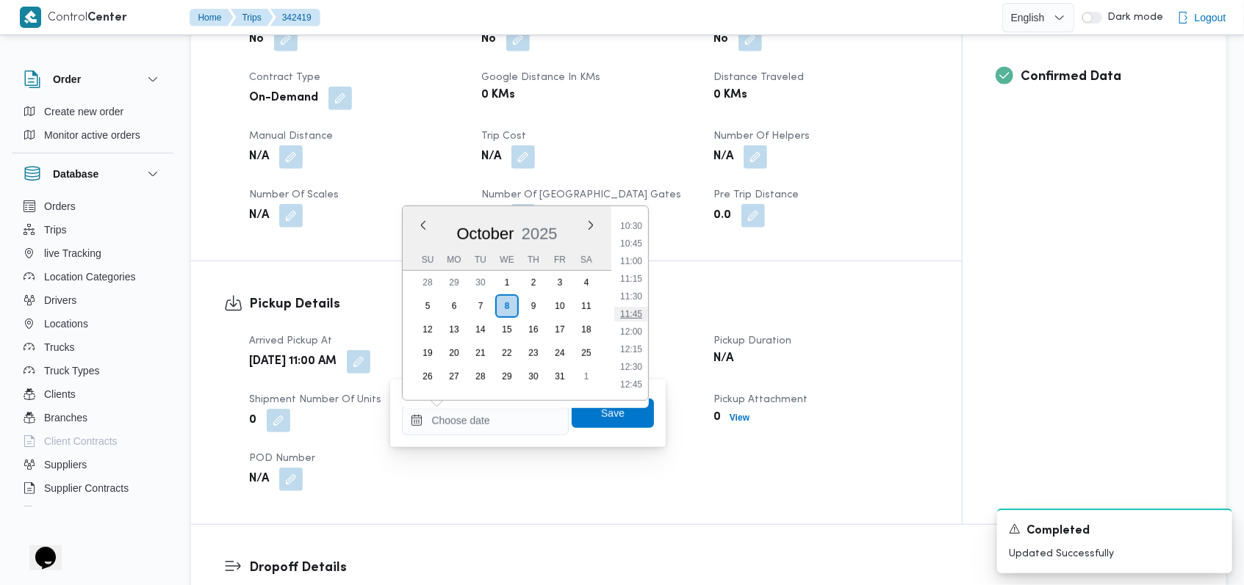
click at [630, 313] on li "11:45" at bounding box center [631, 314] width 34 height 15
type input "08/10/2025 11:45"
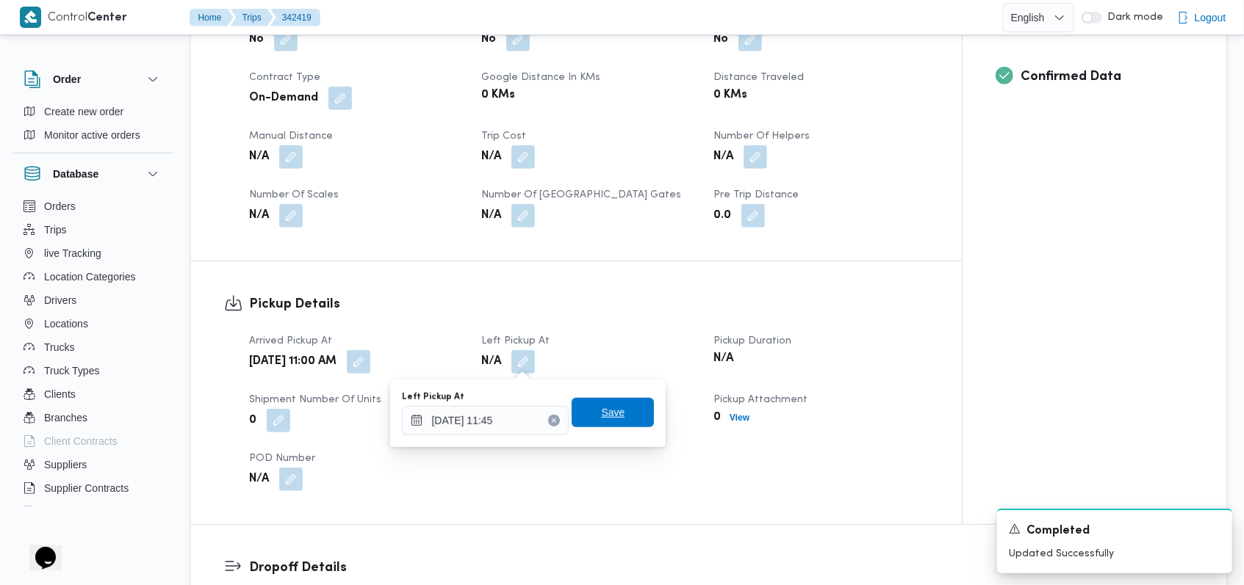
click at [613, 423] on span "Save" at bounding box center [613, 412] width 82 height 29
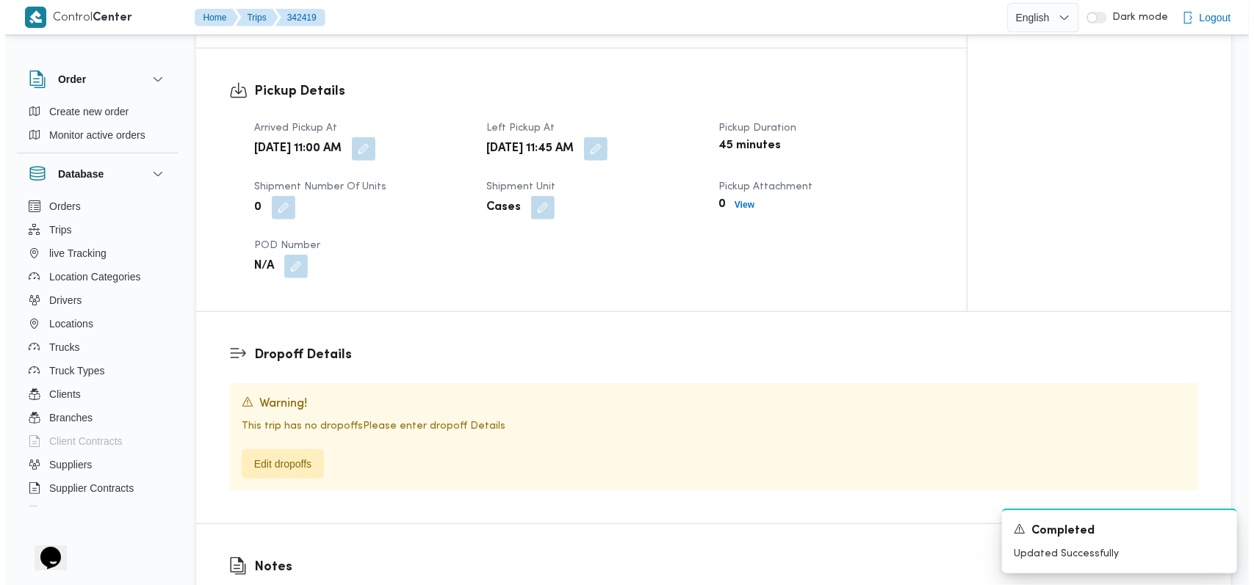
scroll to position [882, 0]
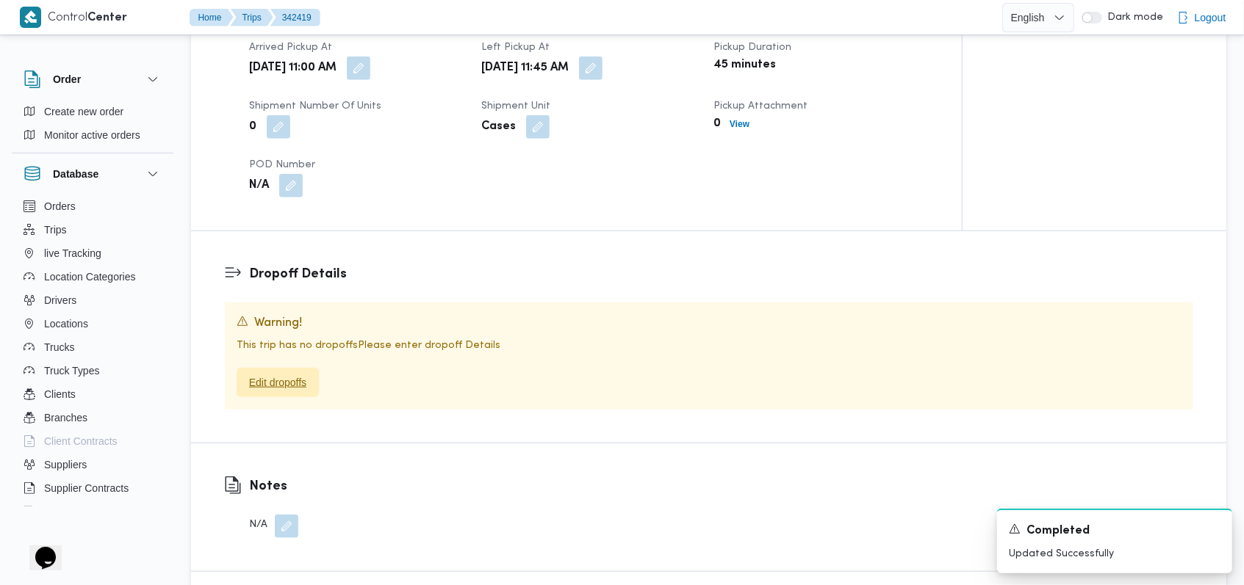
click at [309, 385] on span "Edit dropoffs" at bounding box center [278, 382] width 82 height 29
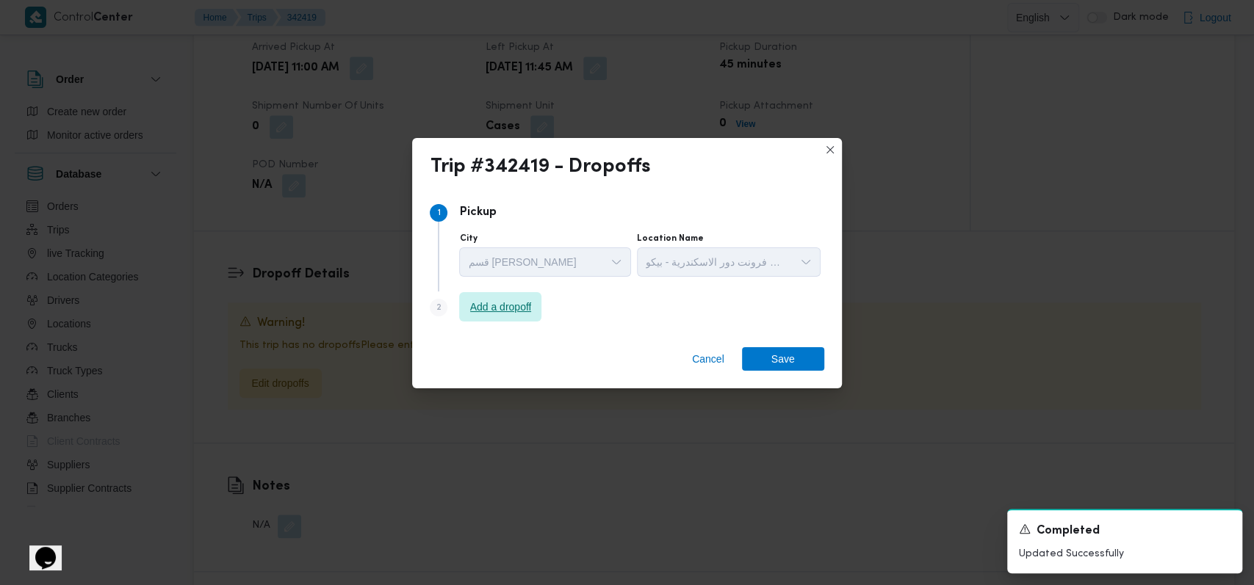
click at [532, 309] on span "Add a dropoff" at bounding box center [501, 307] width 62 height 18
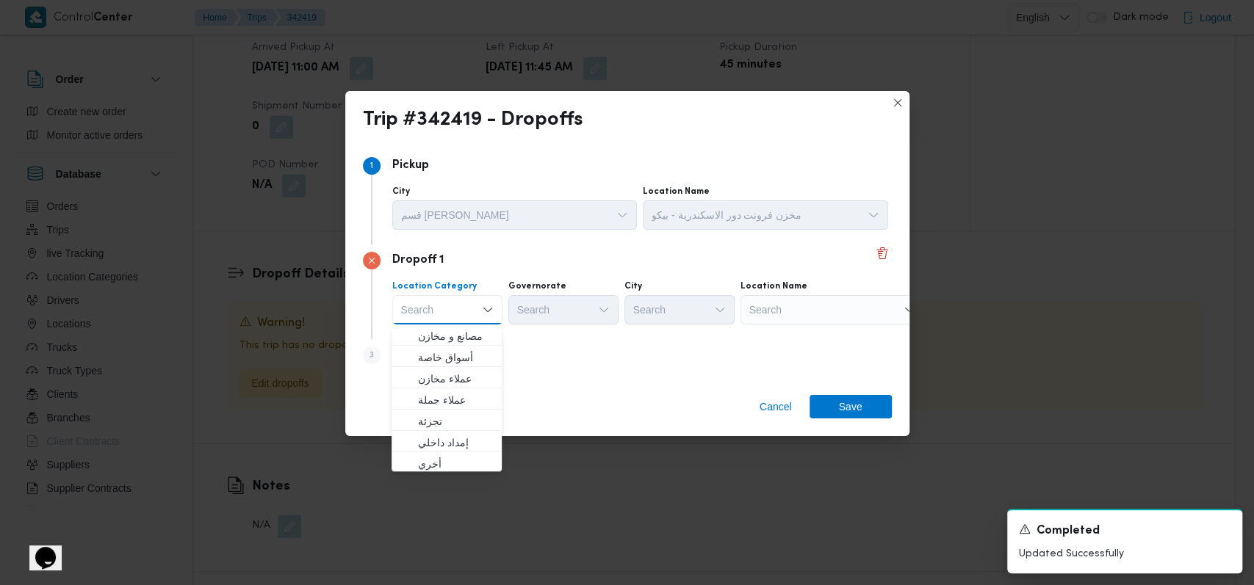
click at [537, 372] on div "Step 3 is disabled 3 Add a dropoff" at bounding box center [627, 358] width 529 height 38
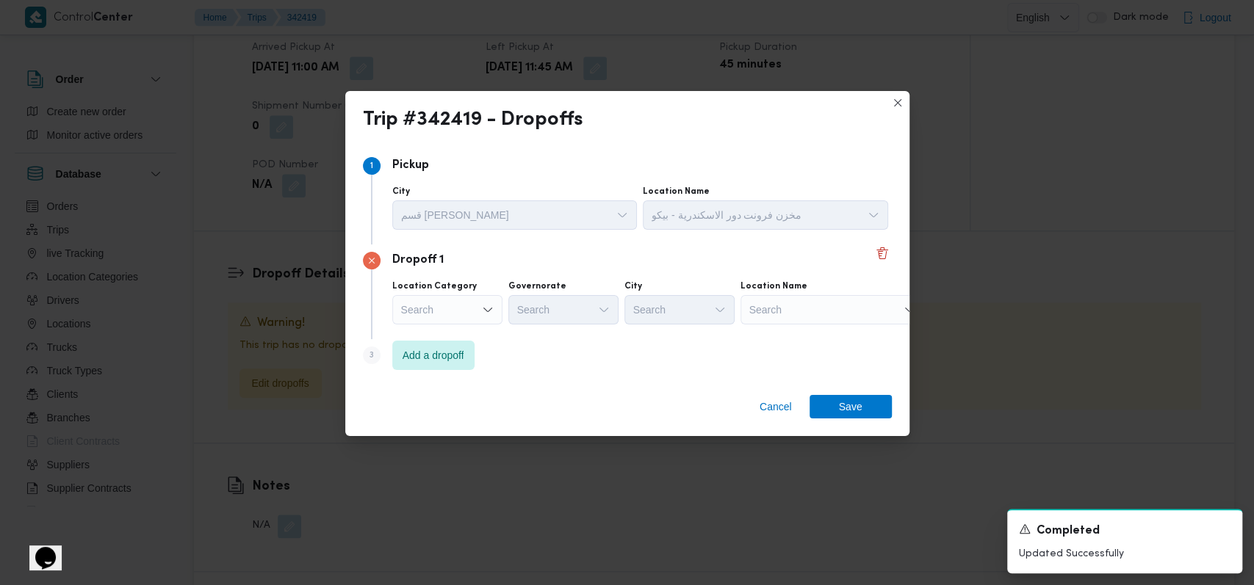
click at [447, 317] on div "Search" at bounding box center [447, 309] width 110 height 29
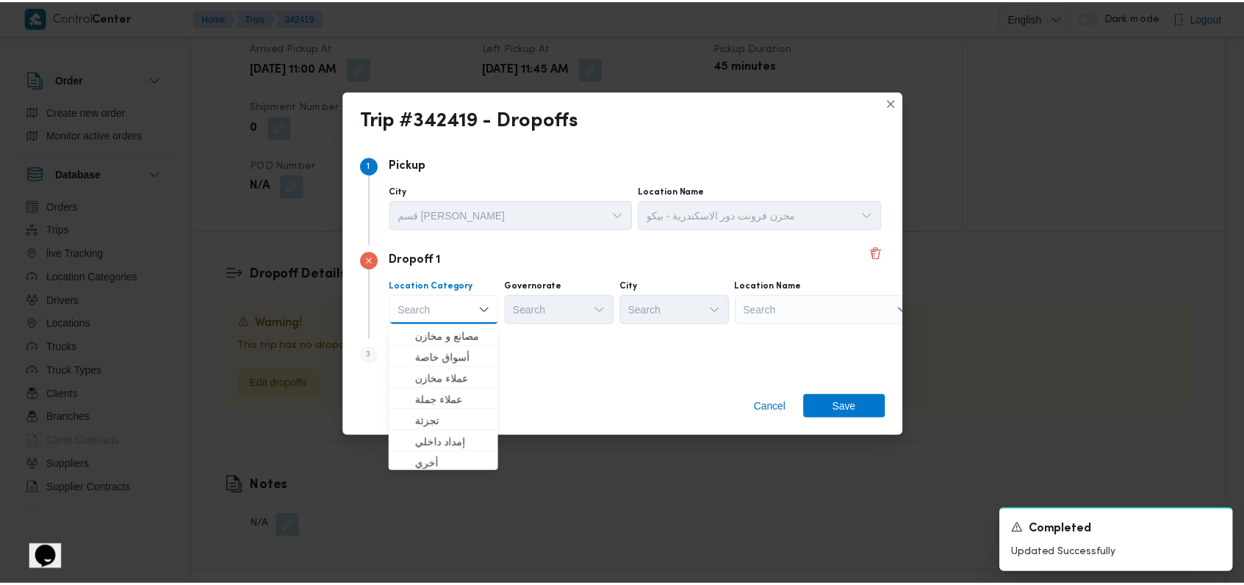
scroll to position [386, 0]
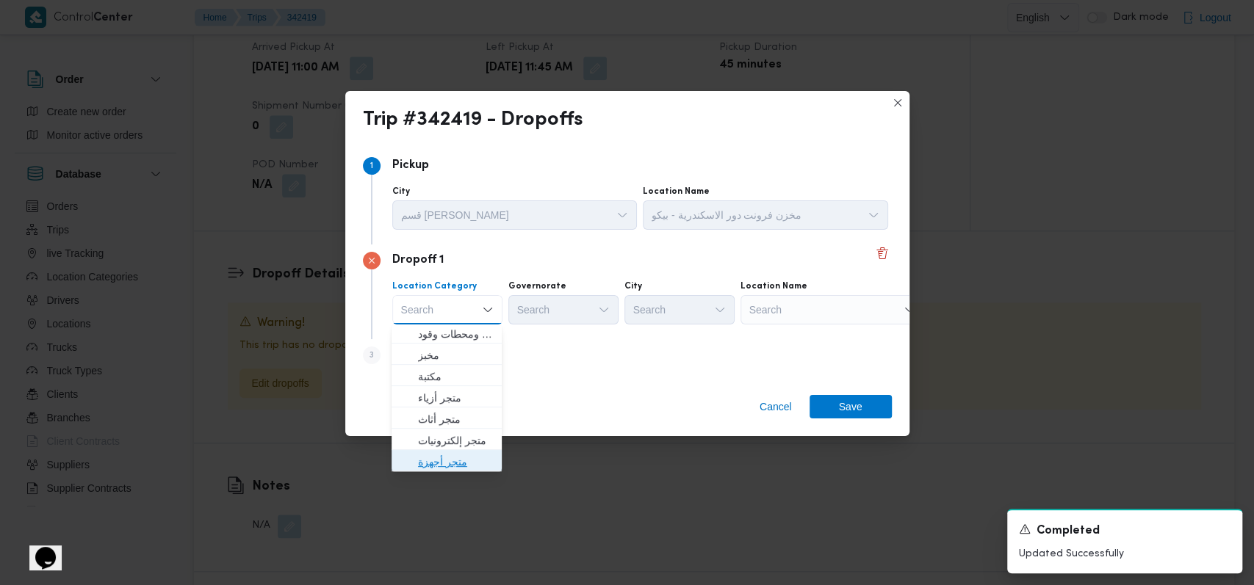
click at [459, 459] on span "متجر أجهزة" at bounding box center [455, 462] width 75 height 18
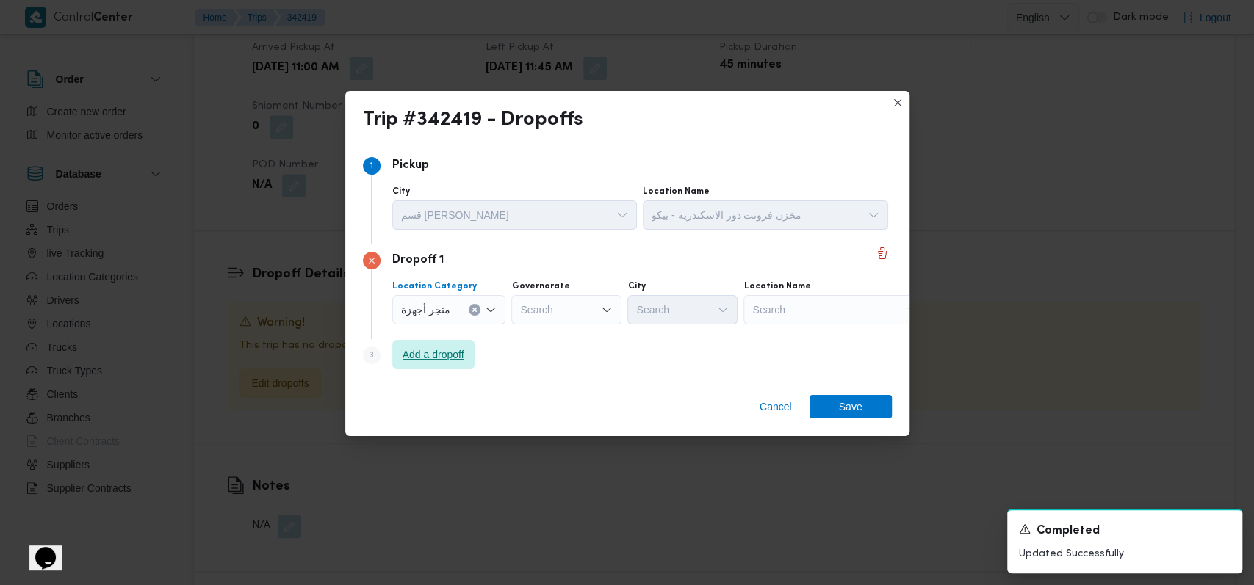
click at [453, 357] on span "Add a dropoff" at bounding box center [434, 355] width 62 height 18
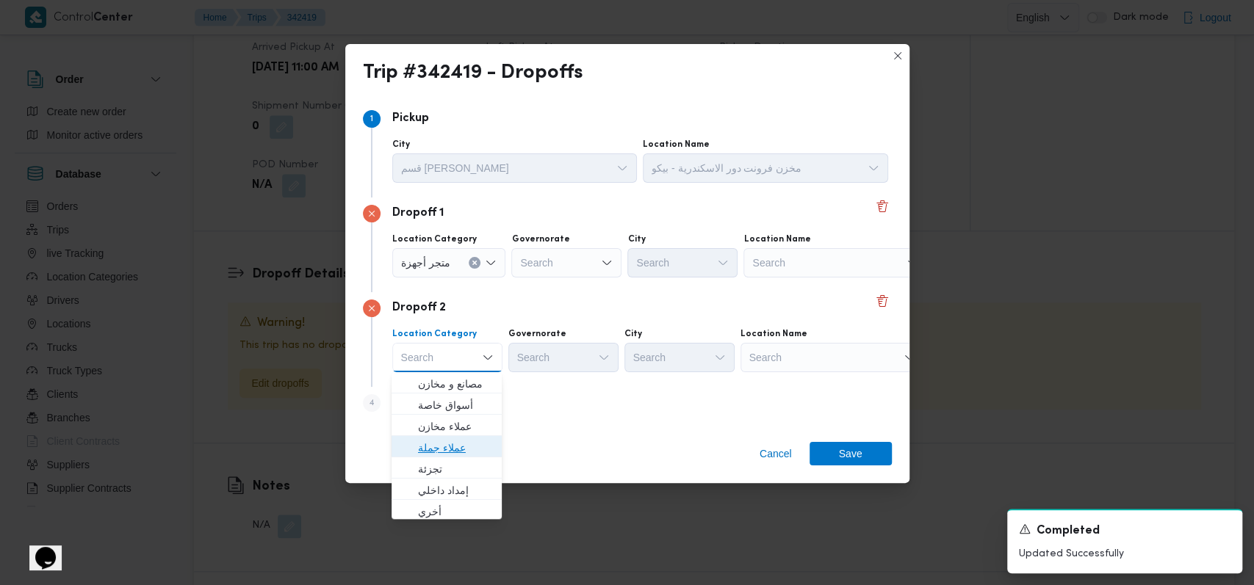
click at [457, 448] on span "عملاء جملة" at bounding box center [455, 448] width 75 height 18
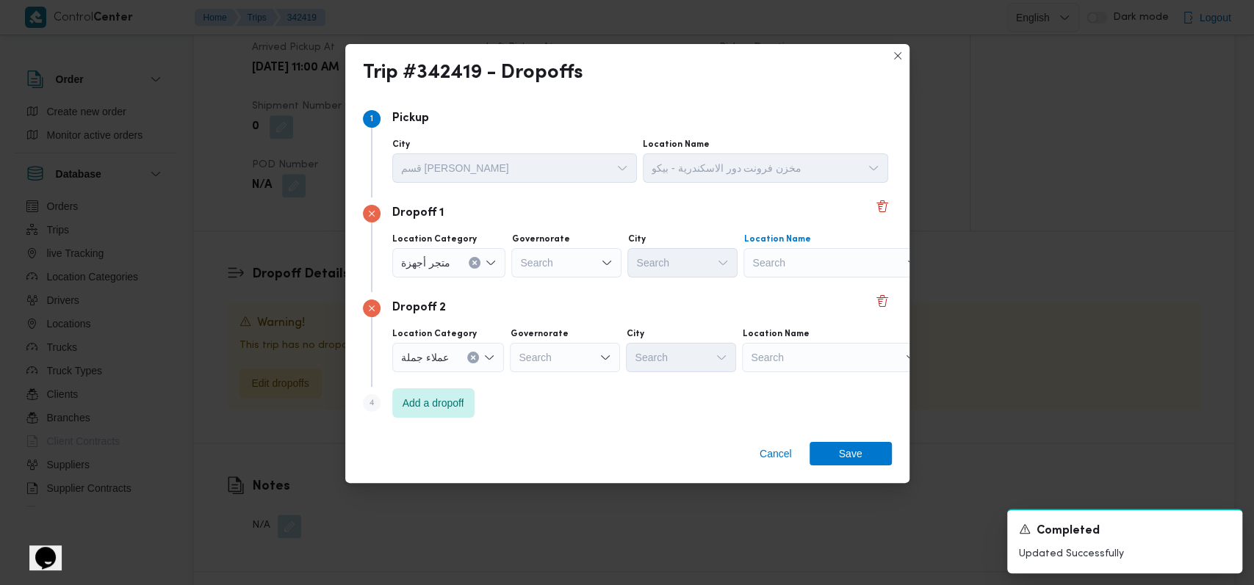
click at [810, 263] on div "Search" at bounding box center [835, 262] width 184 height 29
type input "برتى"
click at [807, 294] on span "برتى سنتر - الرمل اسكندرية | برتى سنتر - Berty Center | دنا الجديدة وعزبة الوسط…" at bounding box center [840, 290] width 148 height 18
click at [796, 349] on div "Search" at bounding box center [834, 357] width 184 height 29
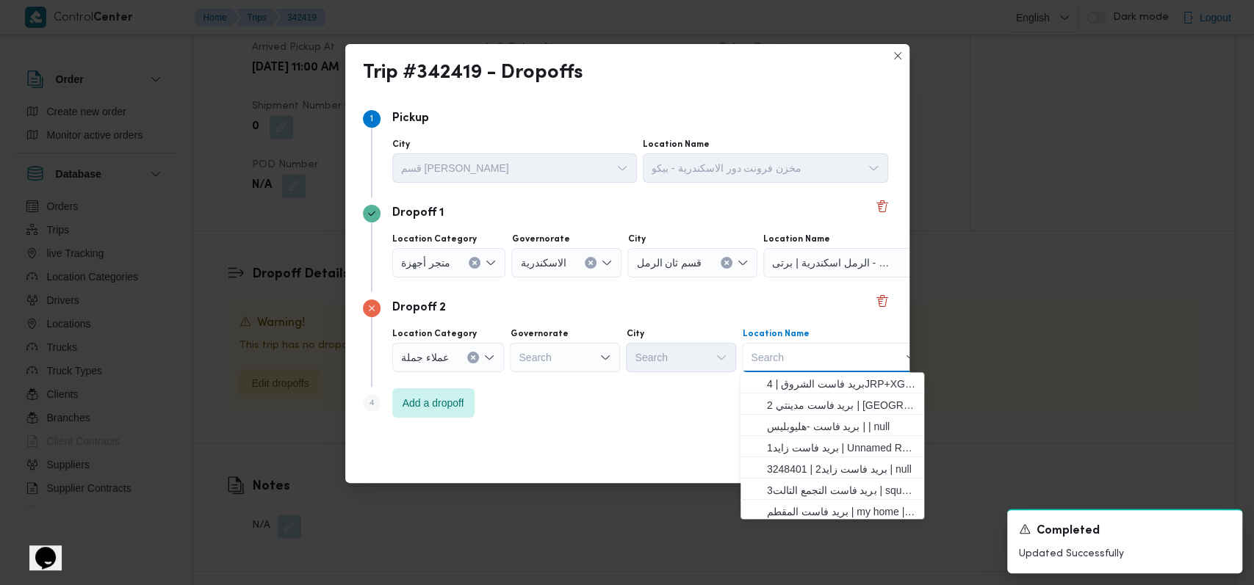
click at [569, 354] on div "Search" at bounding box center [565, 357] width 110 height 29
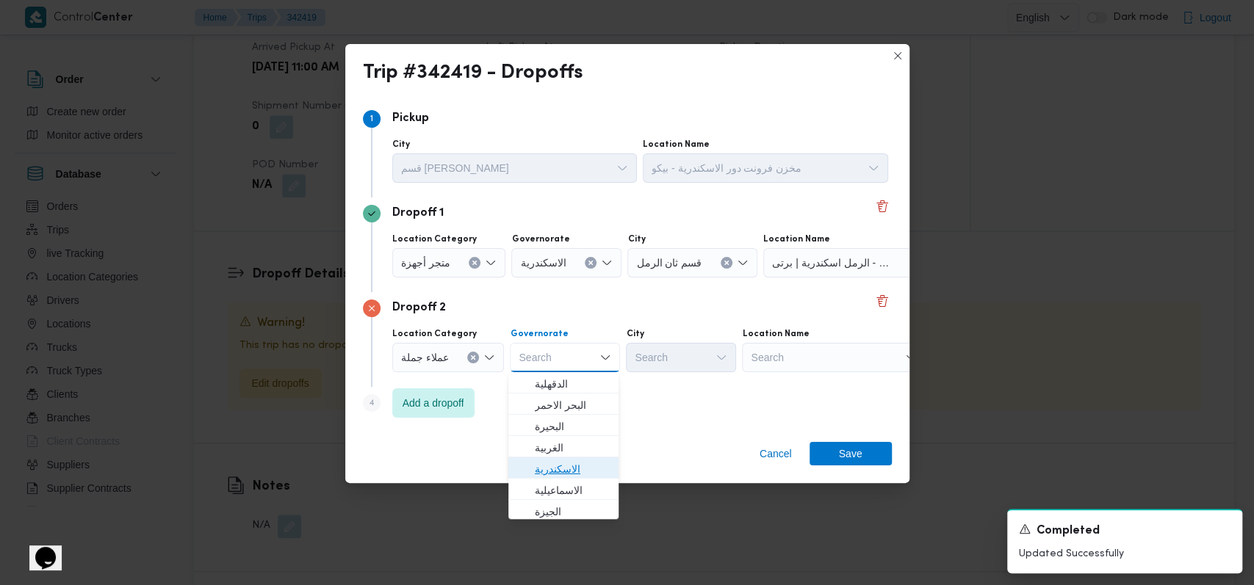
click at [577, 461] on span "الاسكندرية" at bounding box center [572, 470] width 75 height 18
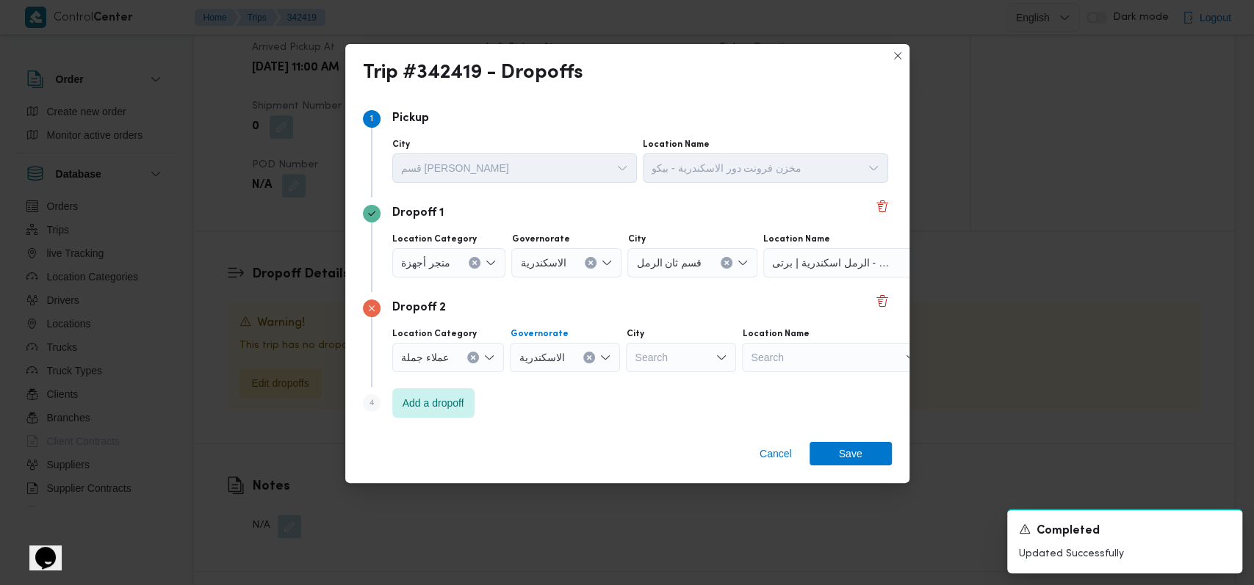
click at [664, 368] on div "Search" at bounding box center [681, 357] width 110 height 29
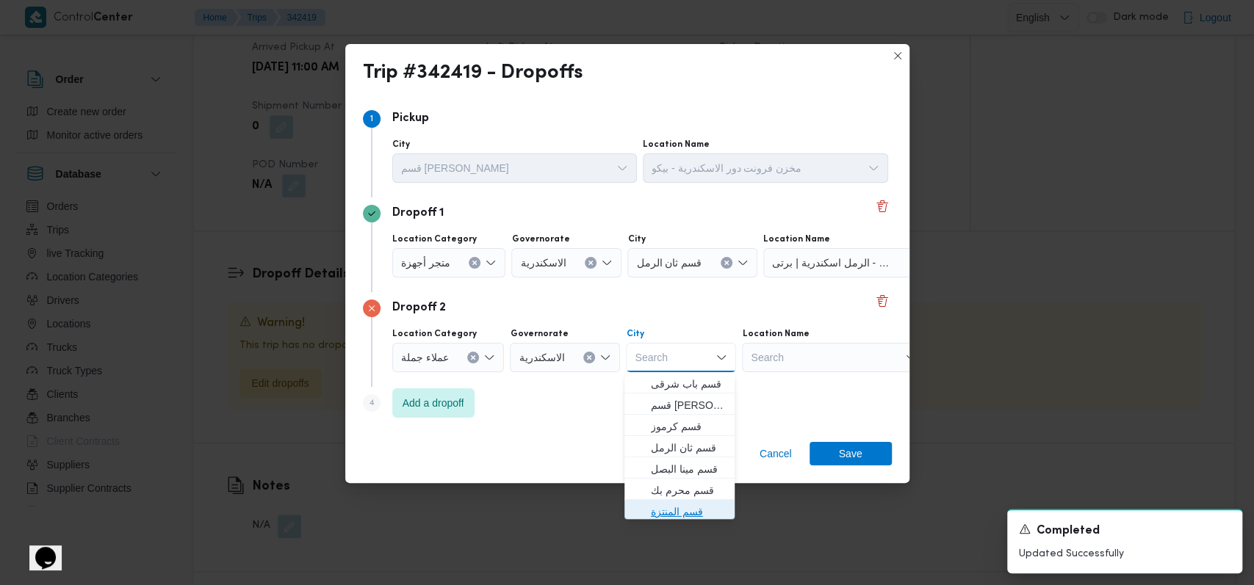
click at [661, 511] on span "قسم المنتزة" at bounding box center [688, 512] width 75 height 18
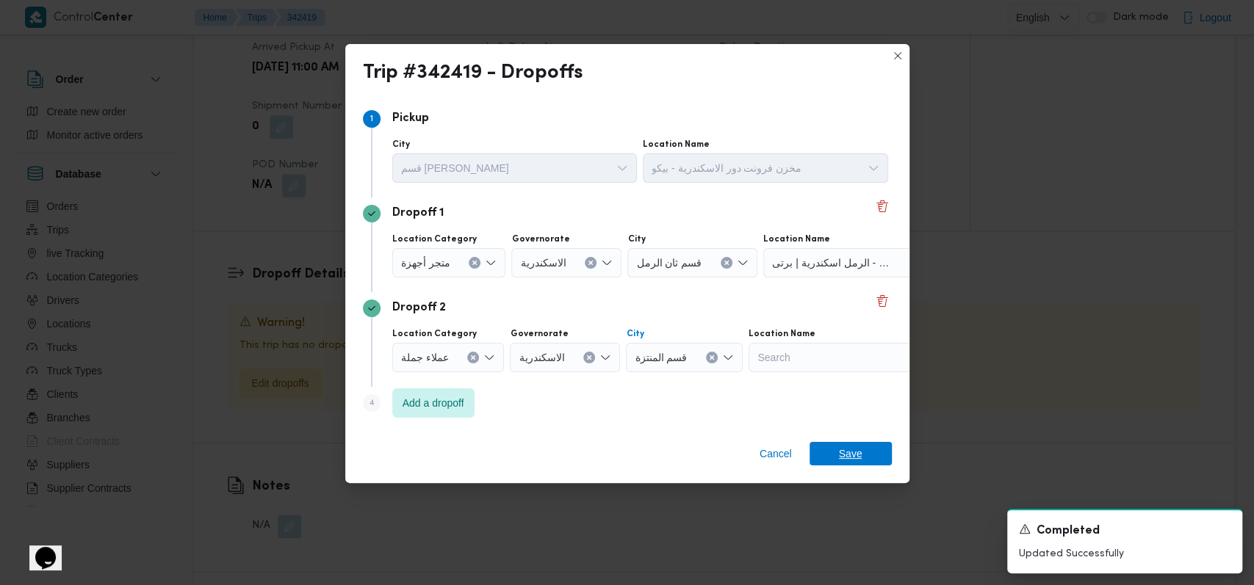
click at [833, 444] on span "Save" at bounding box center [851, 454] width 82 height 24
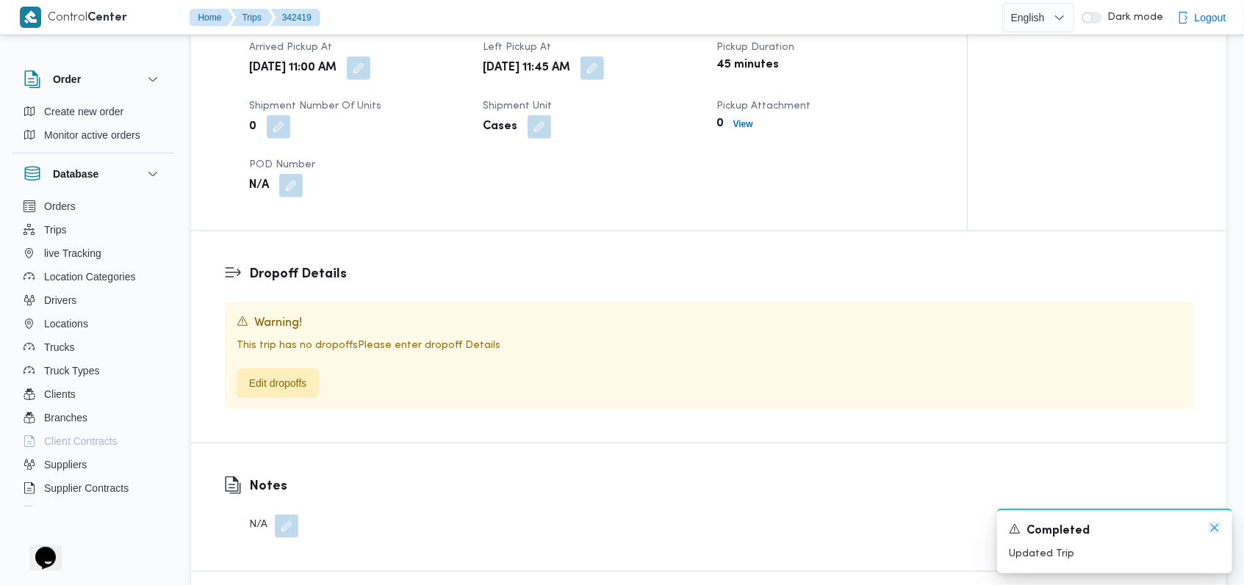
click at [1219, 526] on icon "Dismiss toast" at bounding box center [1214, 528] width 12 height 12
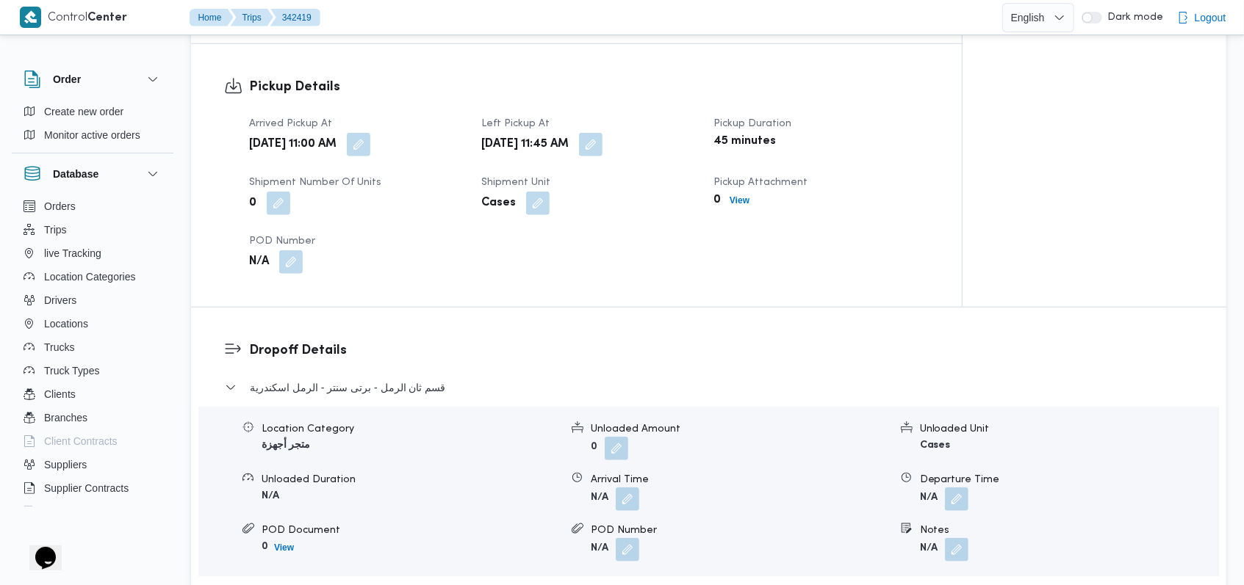
scroll to position [958, 0]
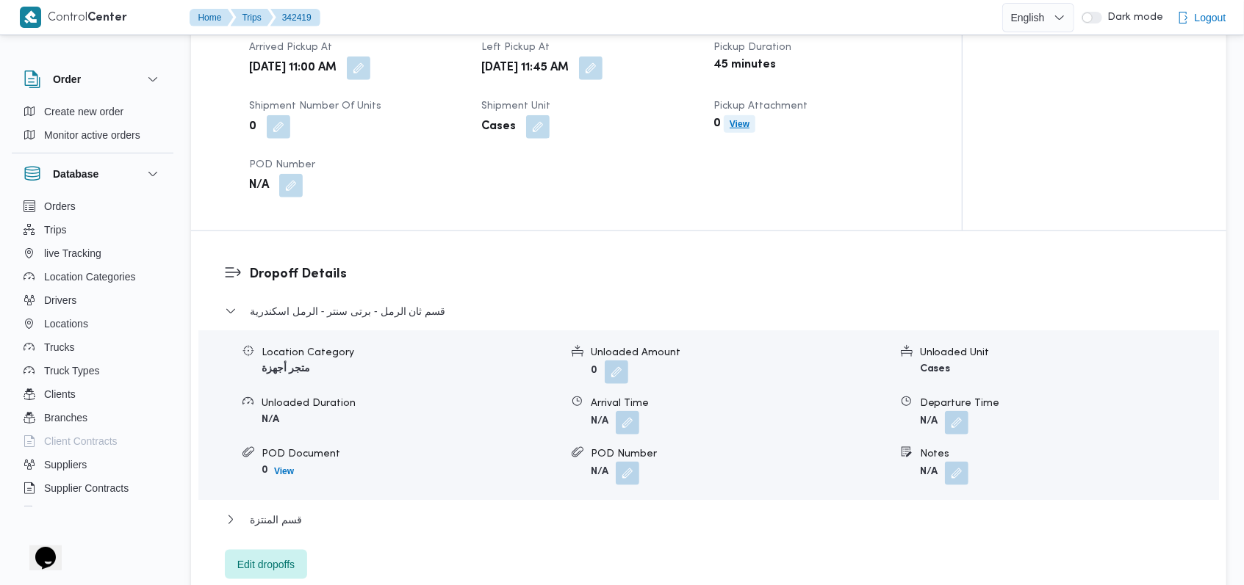
click at [740, 131] on span "View" at bounding box center [739, 124] width 20 height 18
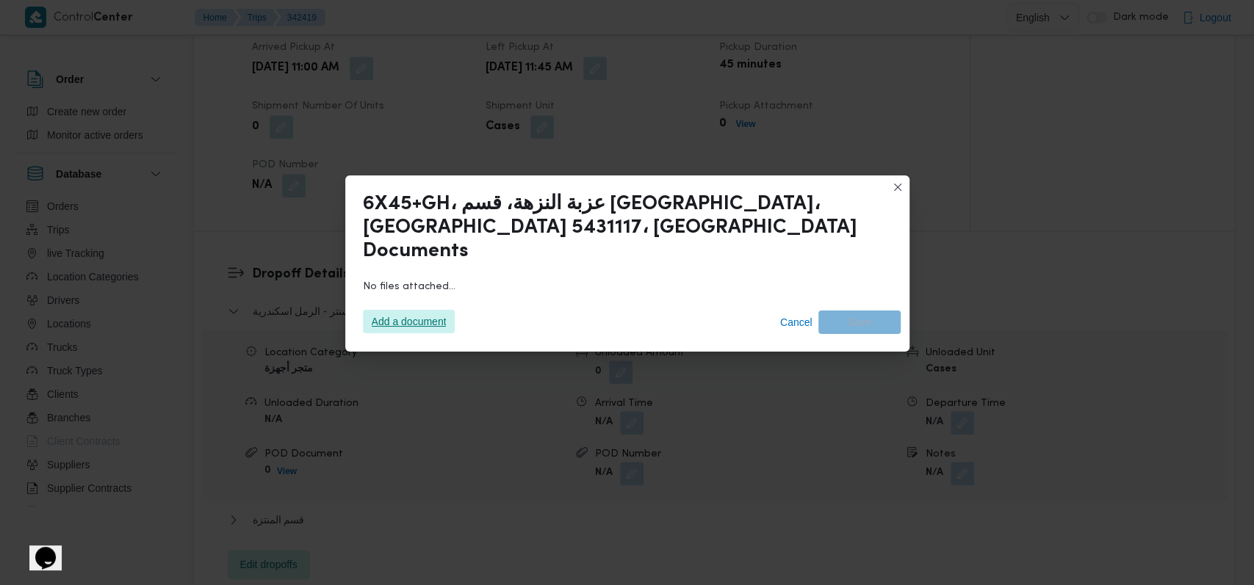
click at [413, 310] on span "Add a document" at bounding box center [409, 322] width 75 height 24
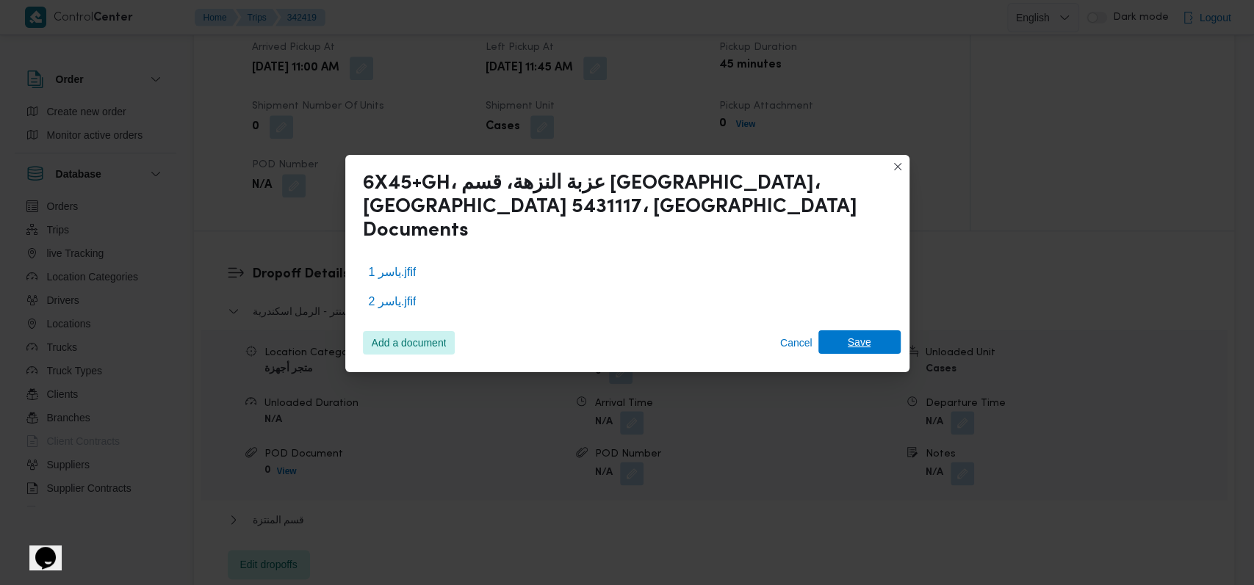
click at [868, 331] on span "Save" at bounding box center [860, 343] width 24 height 24
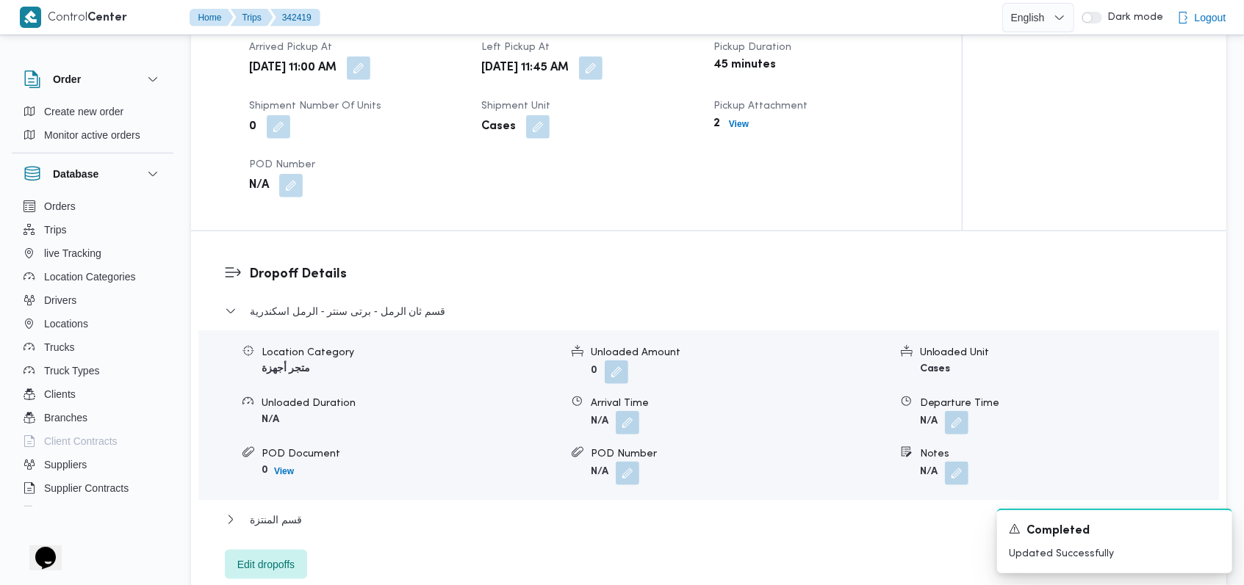
click at [441, 273] on h3 "Dropoff Details" at bounding box center [721, 274] width 944 height 20
click at [425, 310] on span "قسم ثان الرمل - برتى سنتر - الرمل اسكندرية" at bounding box center [347, 312] width 195 height 18
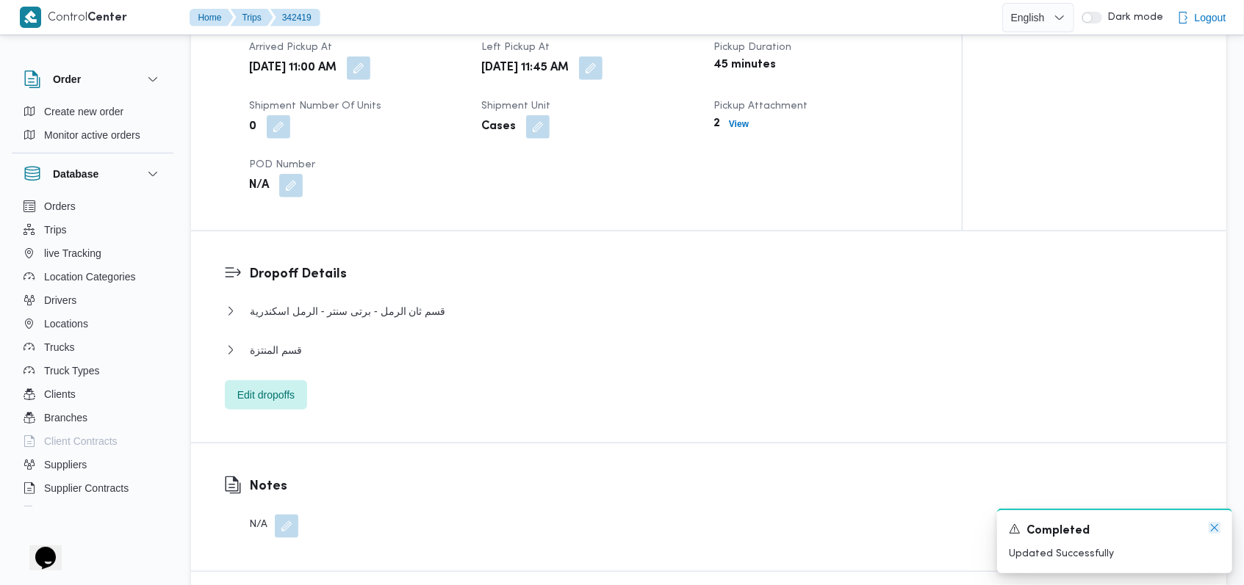
click at [1219, 531] on icon "Dismiss toast" at bounding box center [1214, 528] width 12 height 12
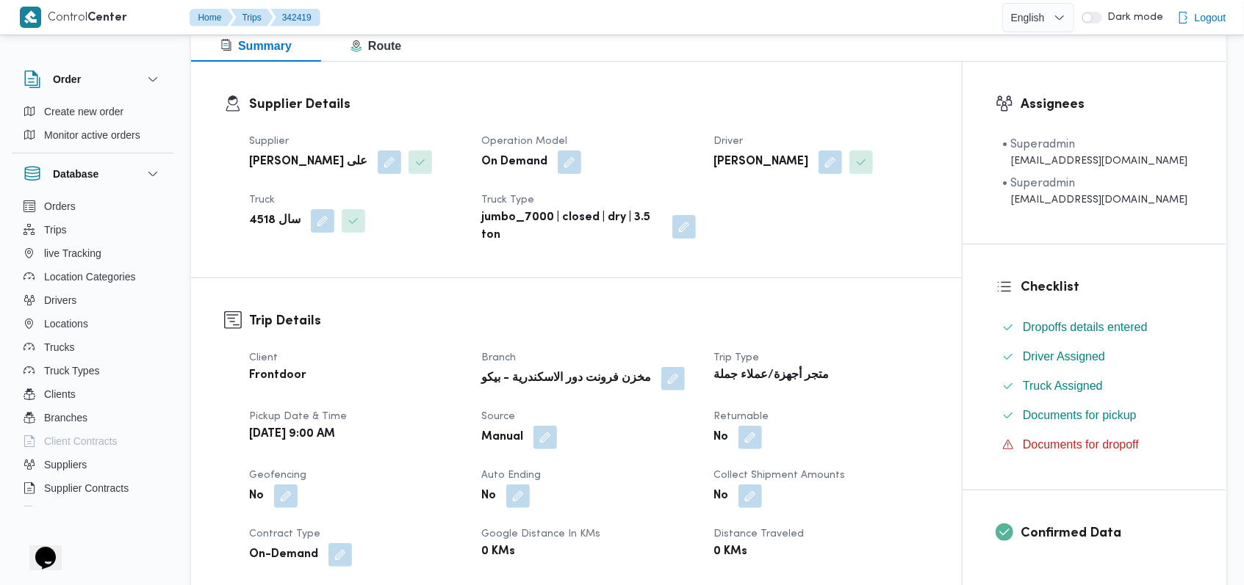
scroll to position [294, 0]
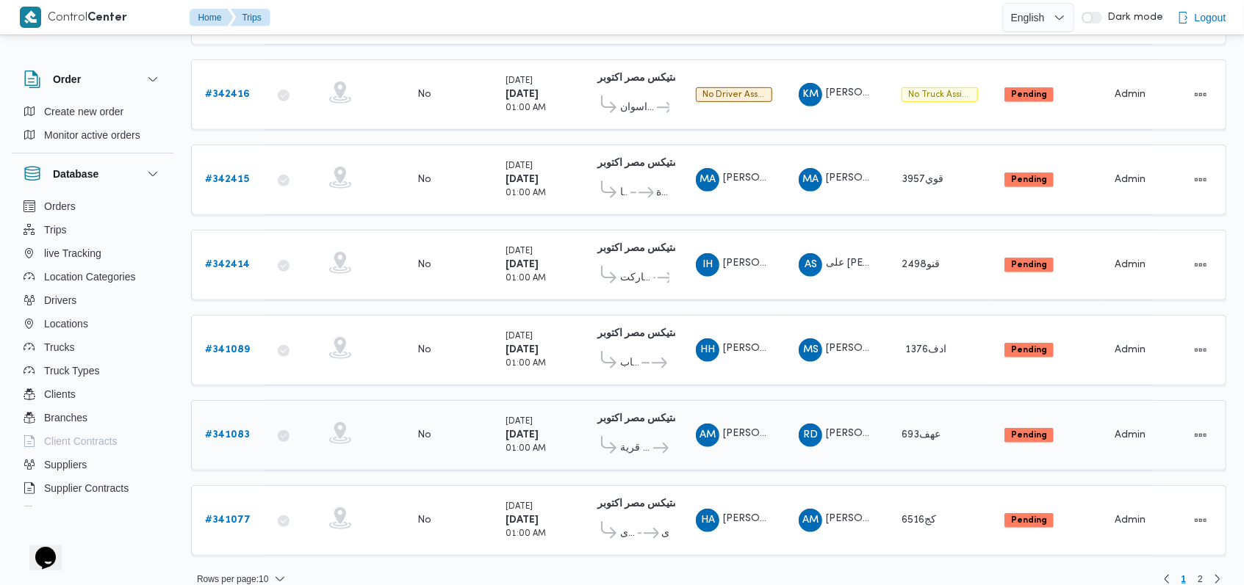
scroll to position [122, 0]
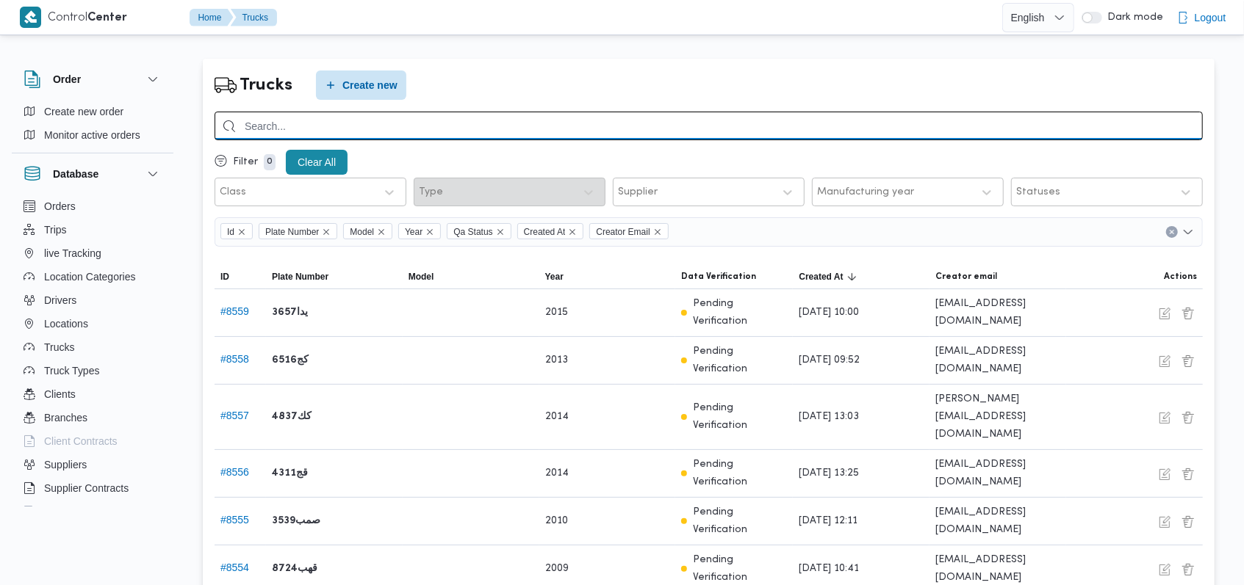
click at [347, 124] on input "search" at bounding box center [709, 126] width 988 height 29
paste input "اصه9561"
type input "اصه9561"
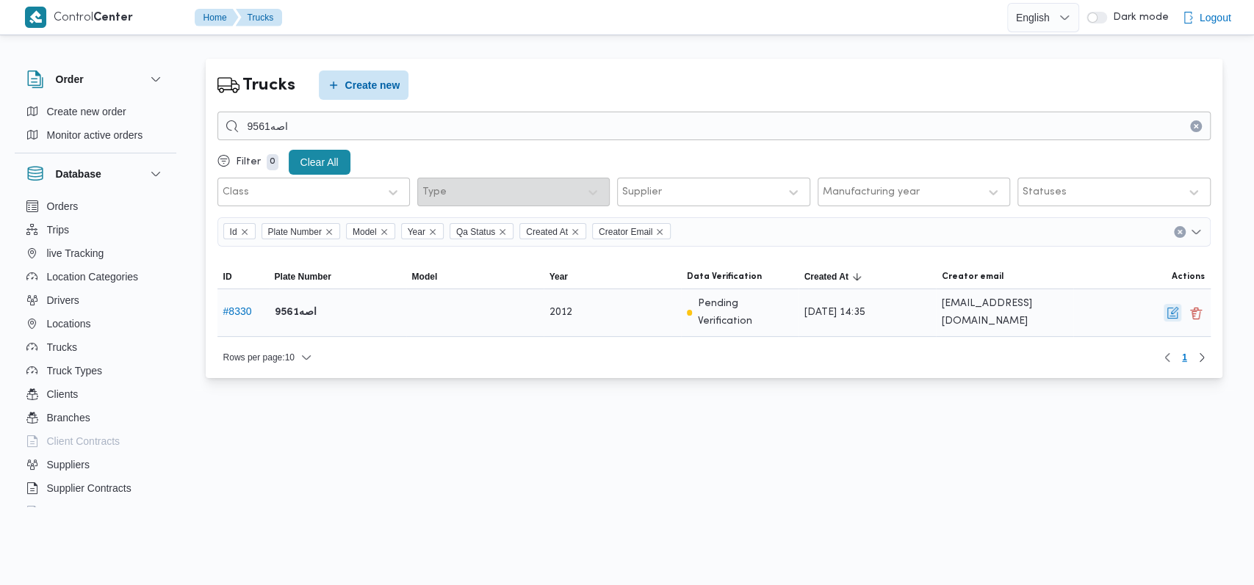
click at [1175, 319] on button "button" at bounding box center [1173, 313] width 18 height 18
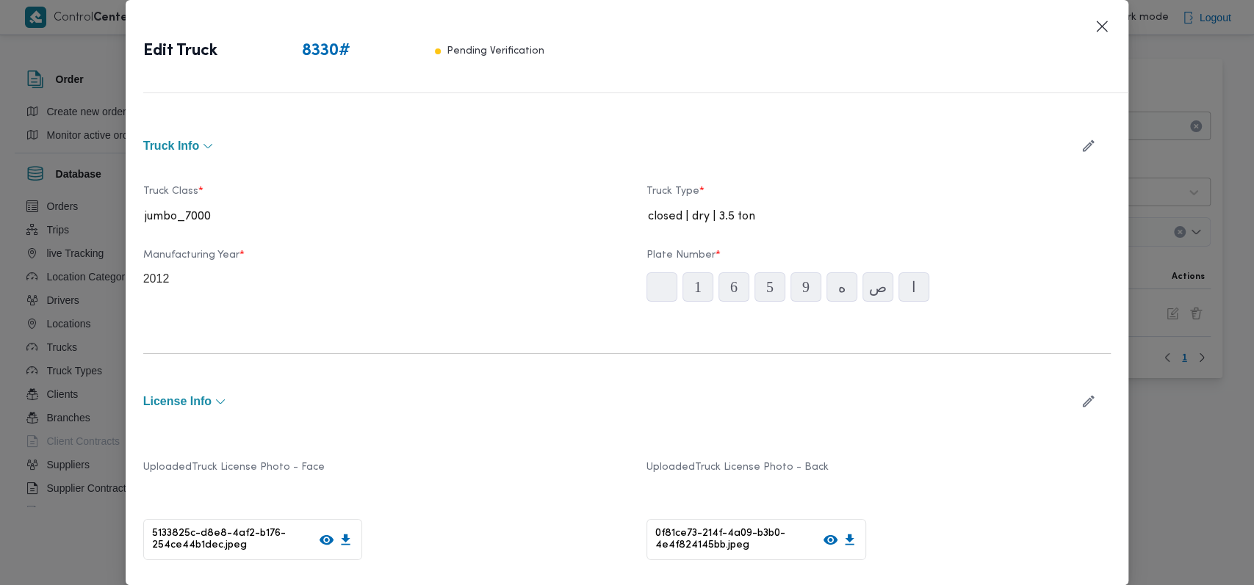
type input "2012"
type input "[DATE]"
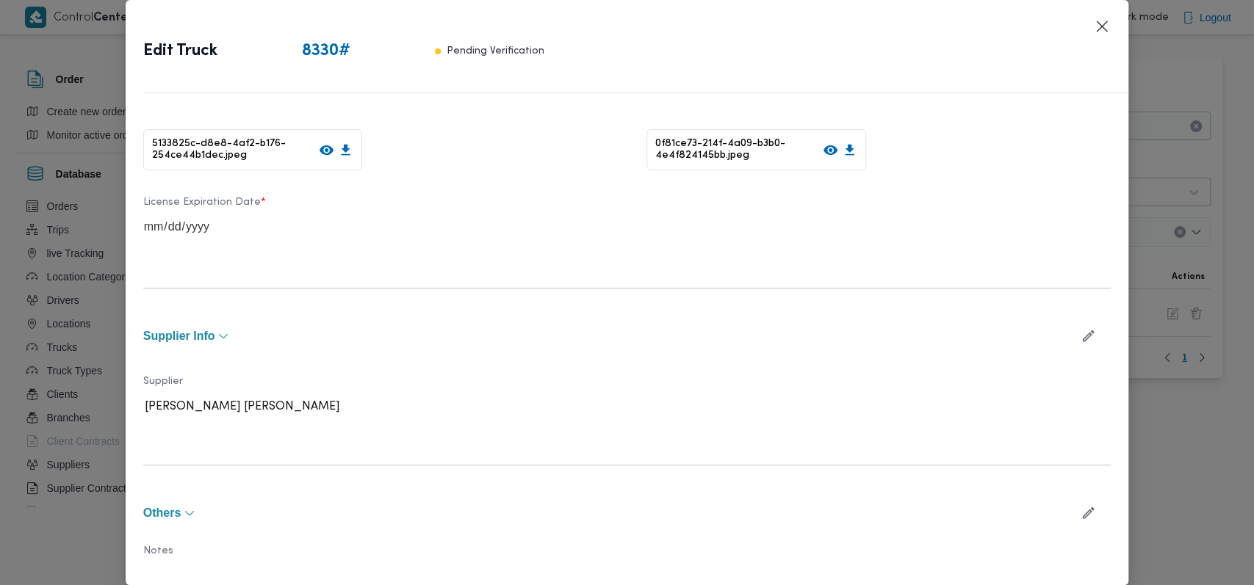
scroll to position [392, 0]
click at [1081, 337] on icon "button" at bounding box center [1088, 334] width 15 height 15
click at [311, 399] on div "[PERSON_NAME] [PERSON_NAME]" at bounding box center [375, 412] width 457 height 26
type input "[PERSON_NAME]"
click at [262, 444] on div "[PERSON_NAME] [PERSON_NAME]" at bounding box center [375, 451] width 463 height 26
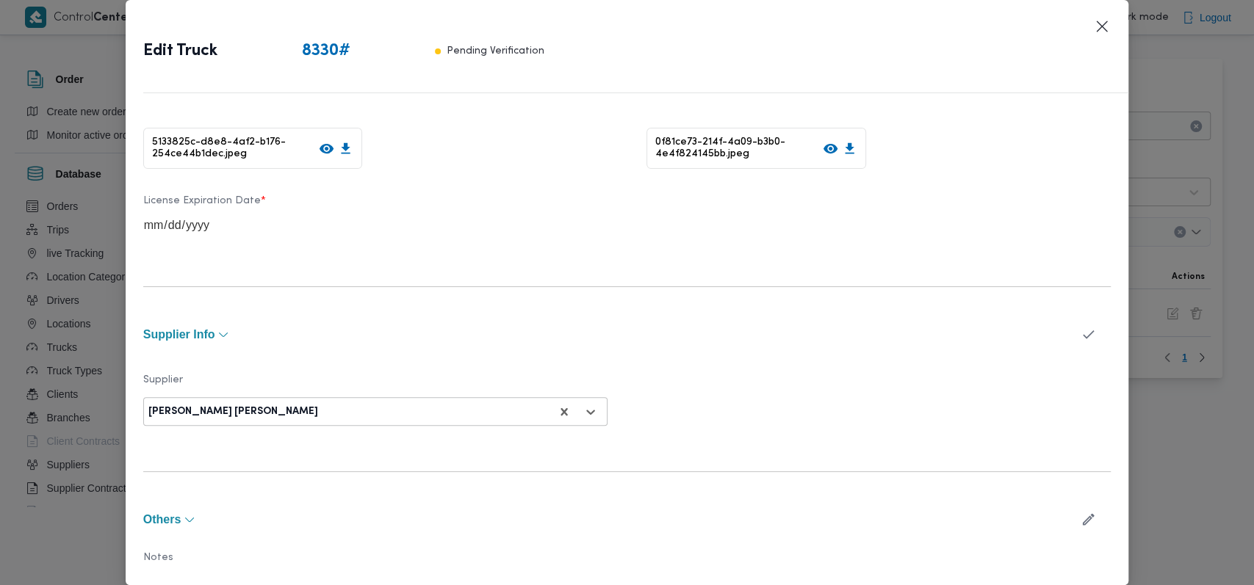
click at [1081, 336] on icon "button" at bounding box center [1088, 334] width 15 height 15
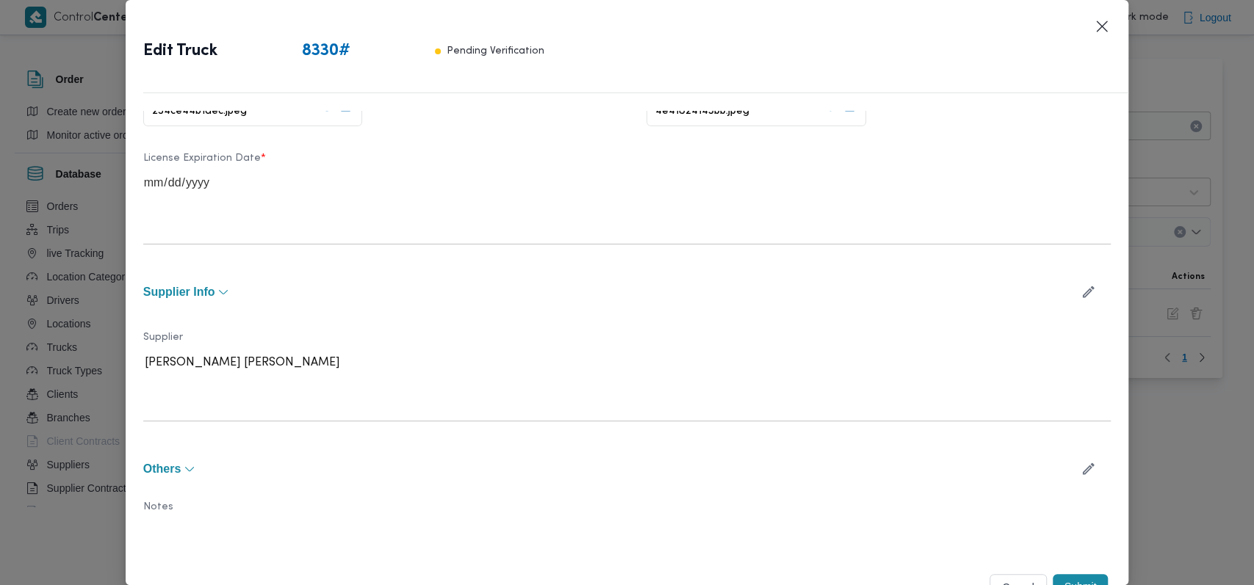
scroll to position [453, 0]
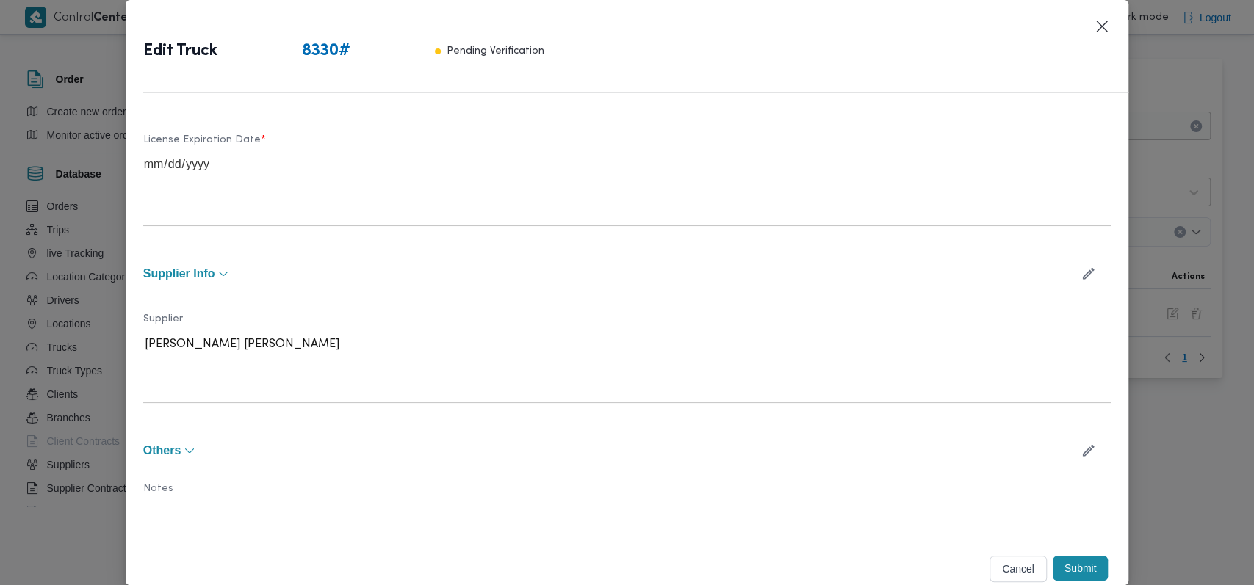
click at [1064, 554] on div "Submit" at bounding box center [1081, 569] width 62 height 32
click at [1065, 557] on button "Submit" at bounding box center [1081, 568] width 56 height 25
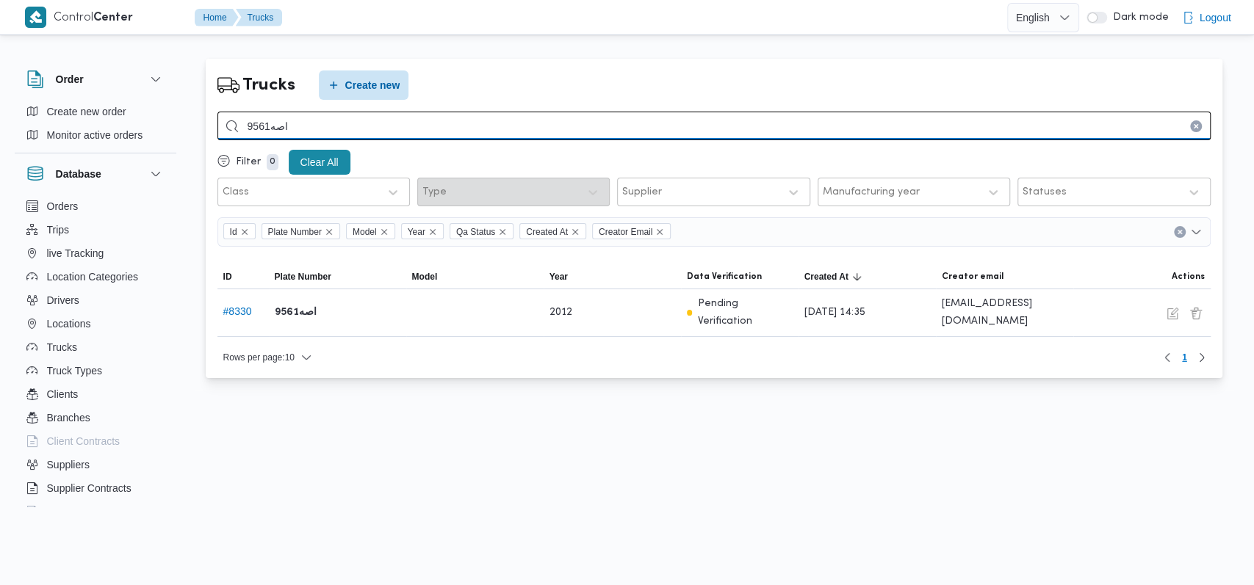
click at [397, 131] on input "اصه9561" at bounding box center [713, 126] width 993 height 29
paste input "7914قوف"
type input "7914قوف"
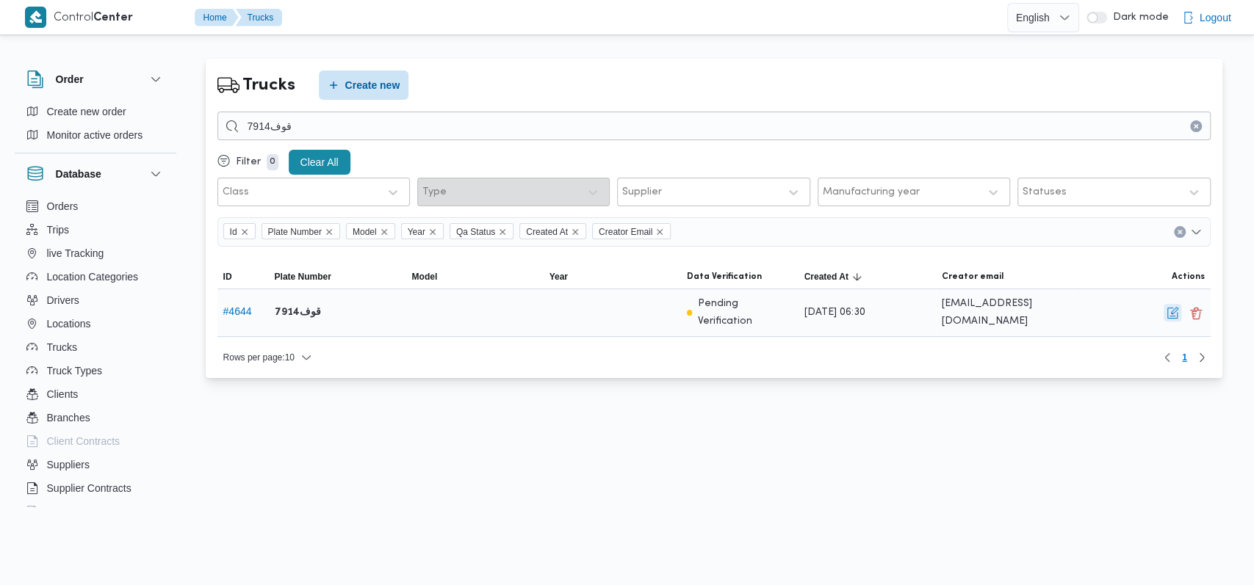
click at [1168, 311] on button "button" at bounding box center [1173, 313] width 18 height 18
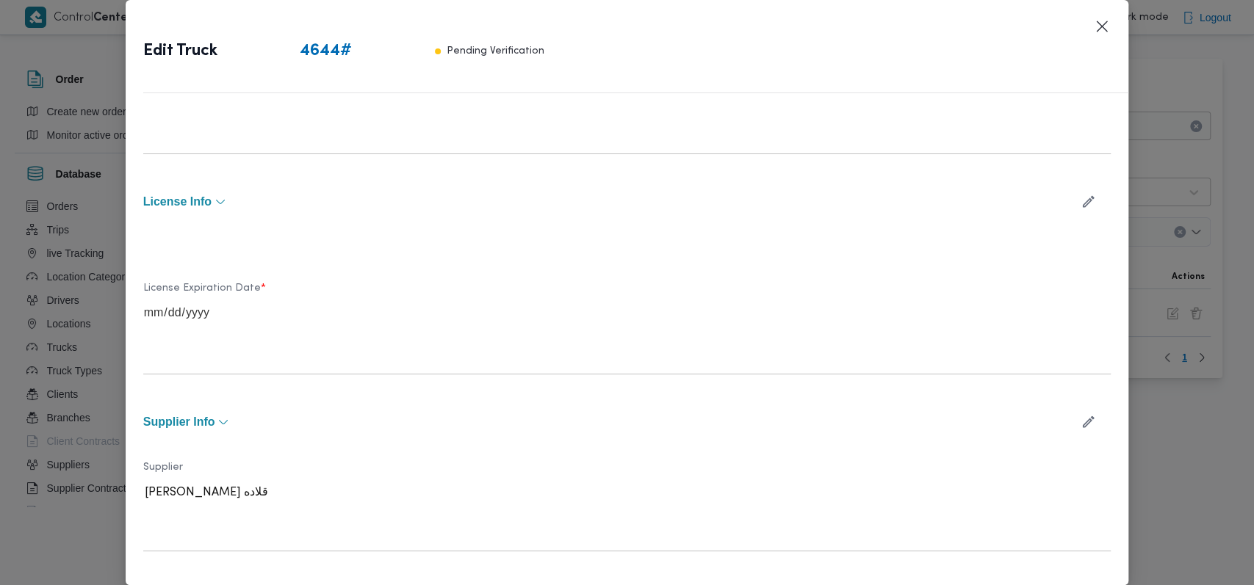
scroll to position [350, 0]
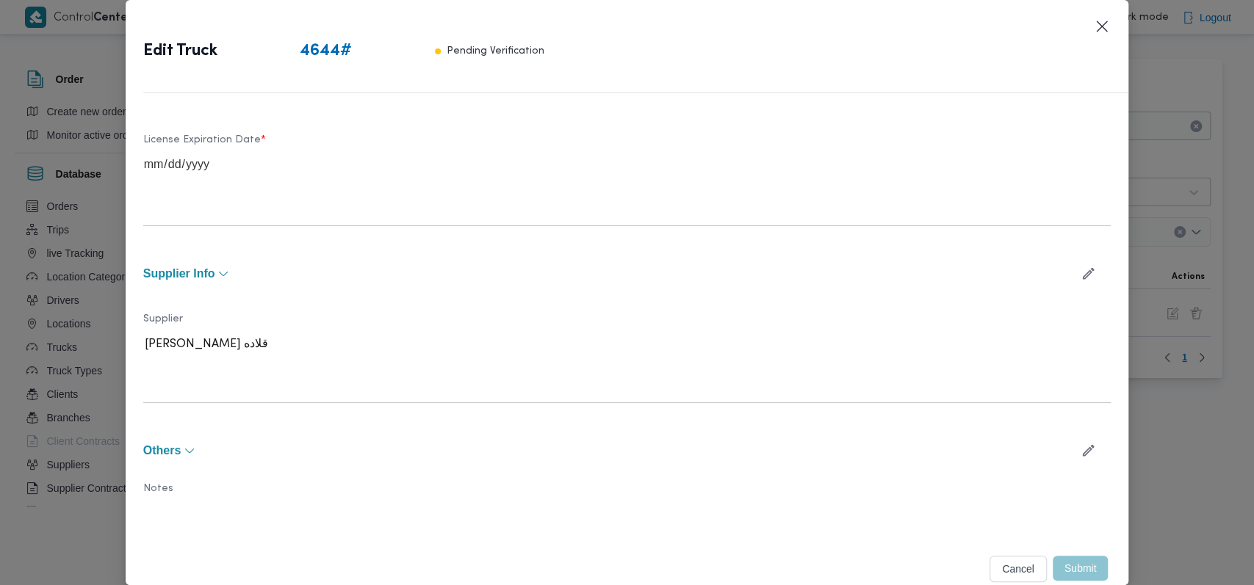
click at [1083, 272] on icon "button" at bounding box center [1089, 274] width 12 height 12
click at [375, 342] on div at bounding box center [404, 349] width 292 height 15
type input "على [PERSON_NAME]"
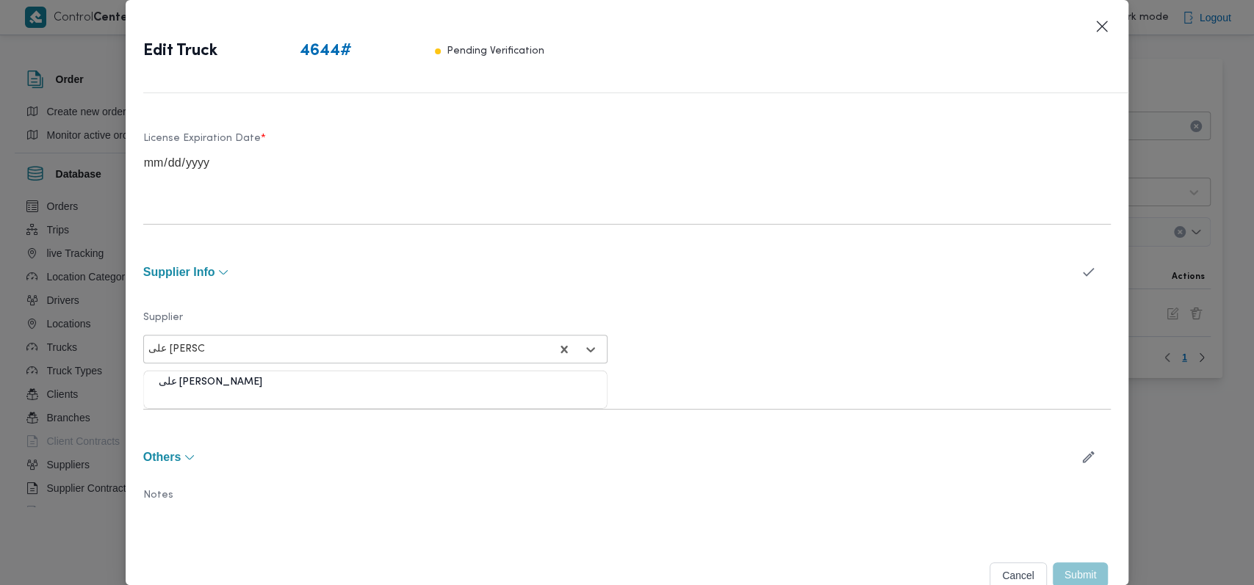
click at [206, 378] on div "على [PERSON_NAME]" at bounding box center [375, 388] width 463 height 26
click at [1083, 272] on icon "button" at bounding box center [1088, 272] width 11 height 9
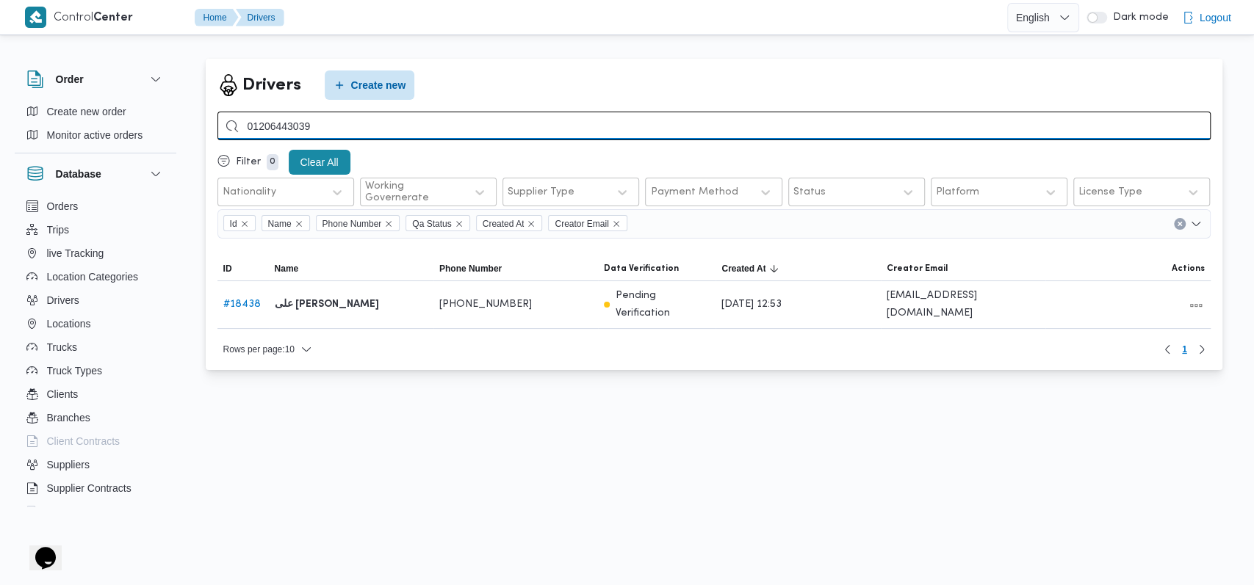
click at [474, 131] on input "01206443039" at bounding box center [713, 126] width 993 height 29
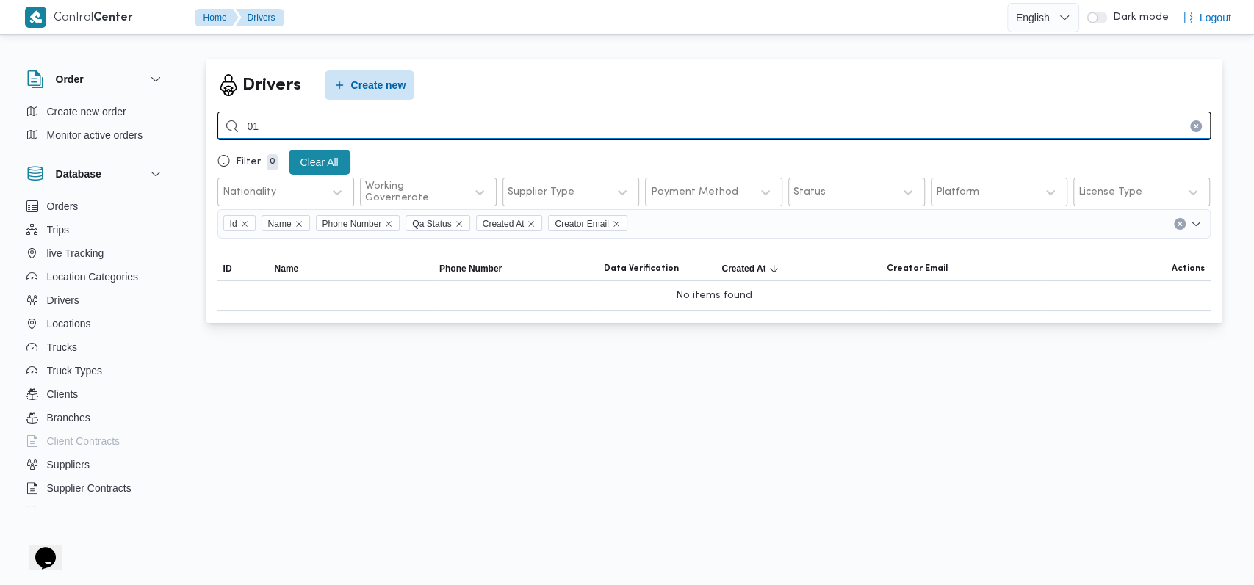
type input "0"
type input "01061525963"
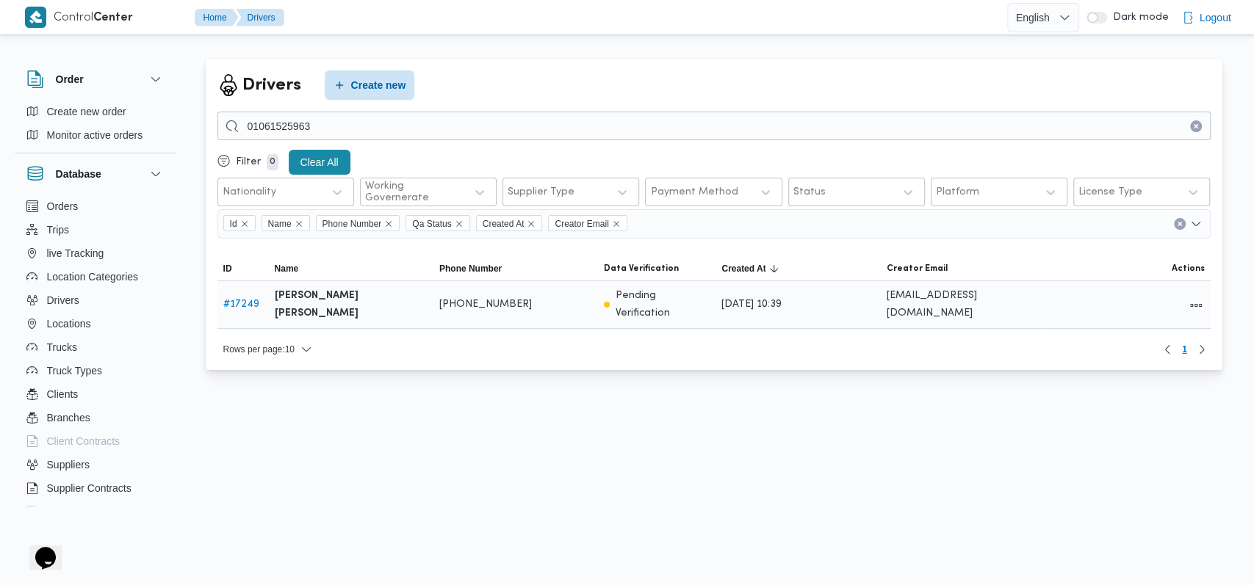
click at [248, 307] on span "# 17249" at bounding box center [241, 305] width 36 height 18
click at [252, 300] on link "# 17249" at bounding box center [241, 305] width 36 height 10
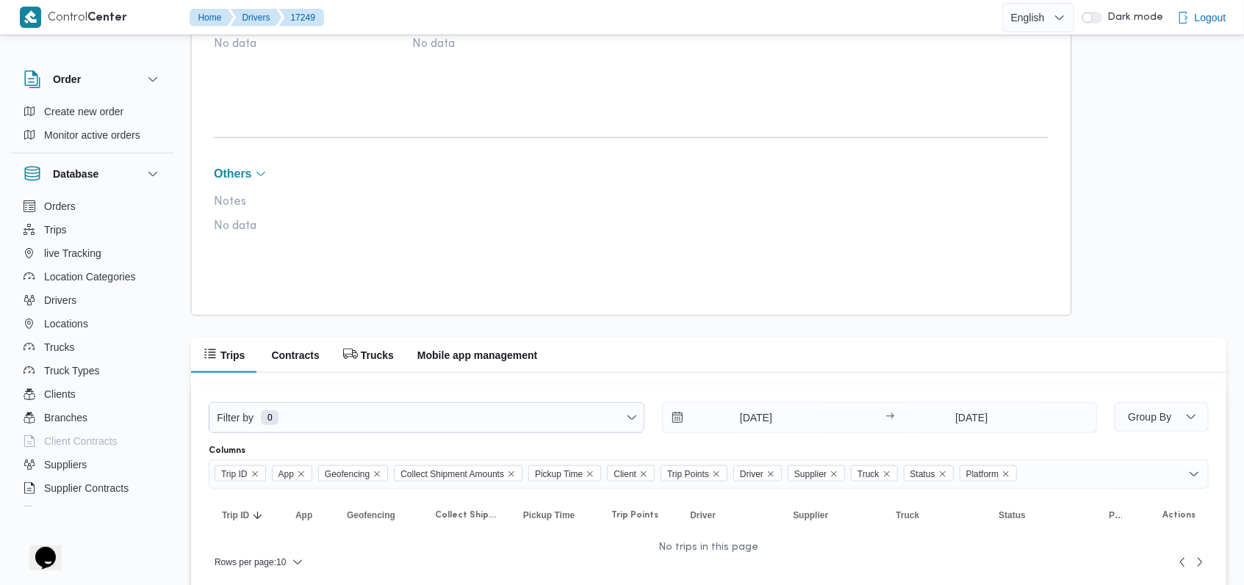
scroll to position [818, 0]
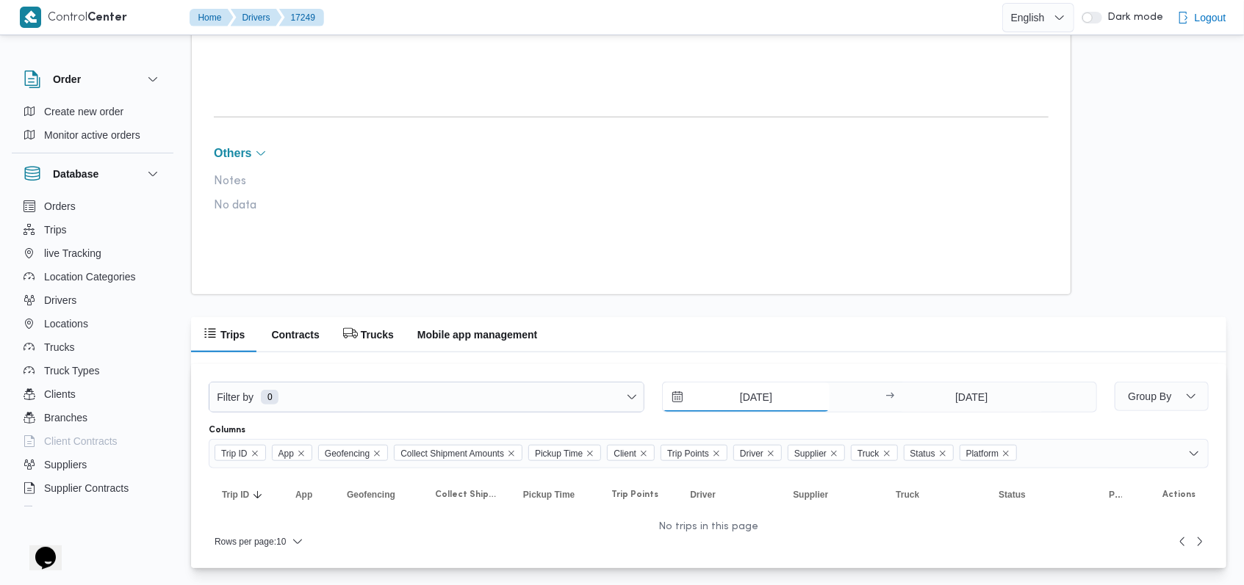
click at [740, 386] on div "[DATE]" at bounding box center [772, 397] width 218 height 29
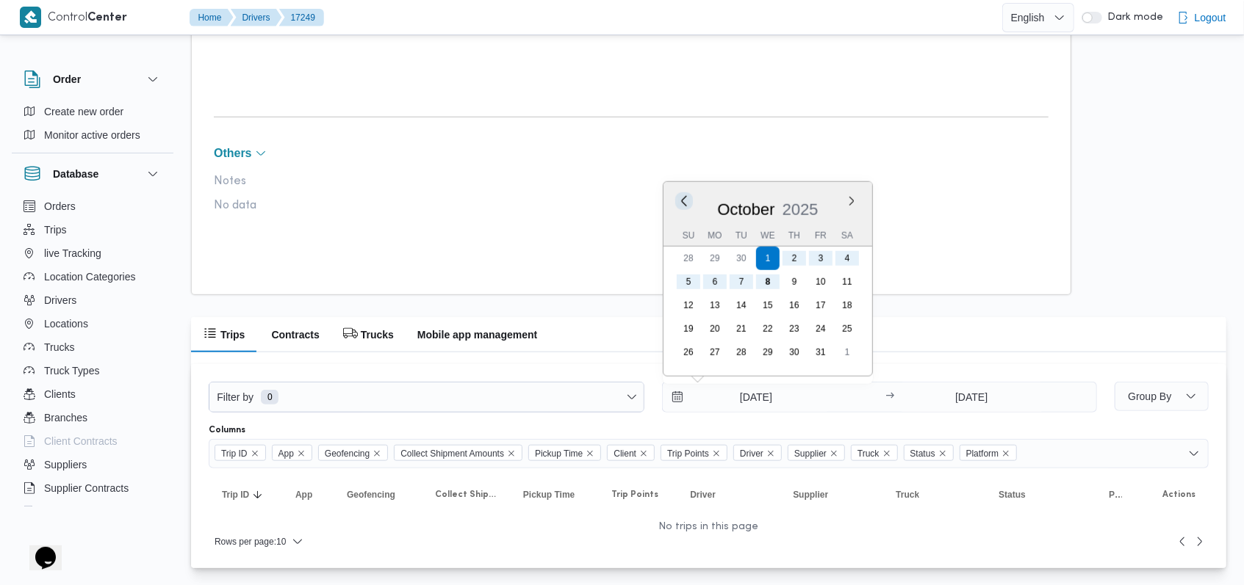
click at [679, 196] on button "Previous Month" at bounding box center [684, 201] width 14 height 14
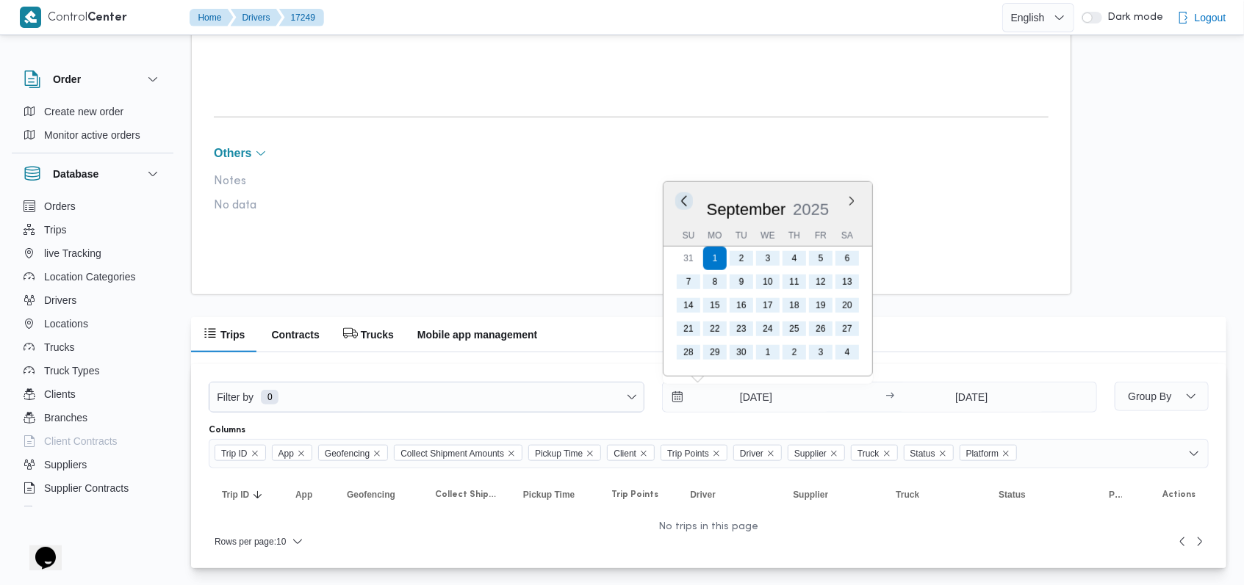
click at [679, 196] on button "Previous Month" at bounding box center [684, 201] width 14 height 14
click at [799, 215] on span "2025" at bounding box center [789, 210] width 36 height 18
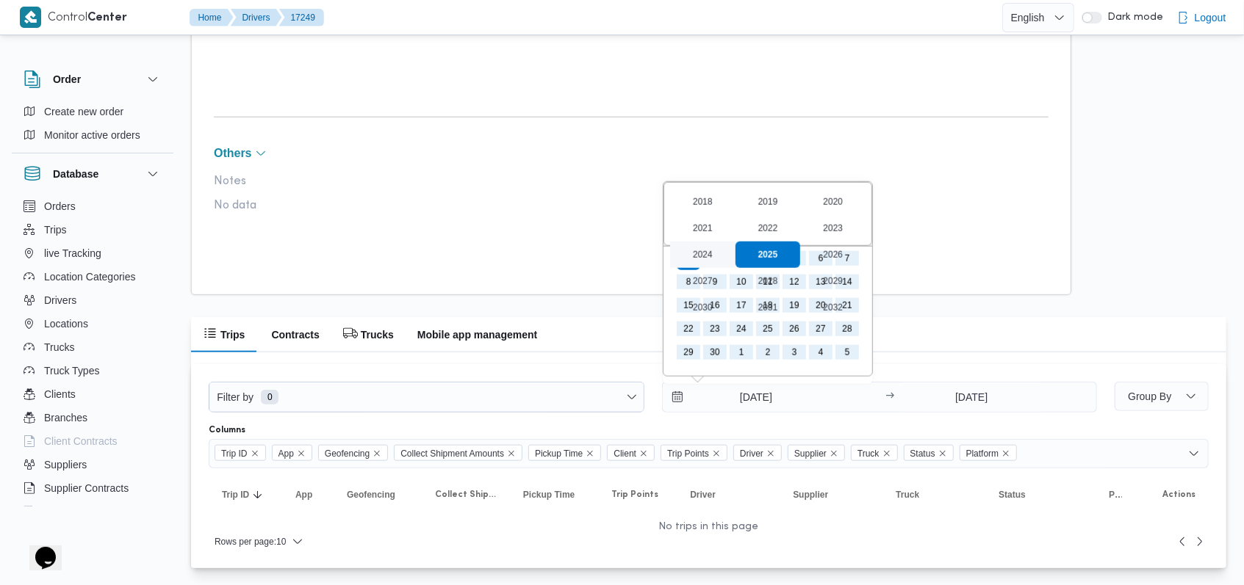
click at [710, 249] on div "2024" at bounding box center [702, 255] width 65 height 26
type input "[DATE]"
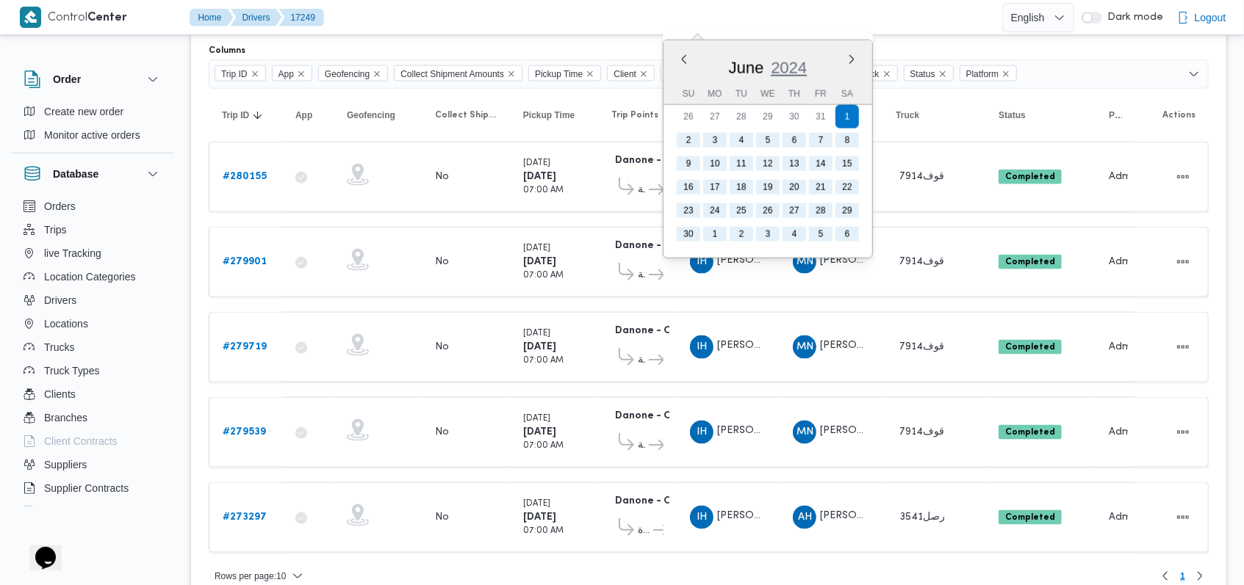
scroll to position [1222, 0]
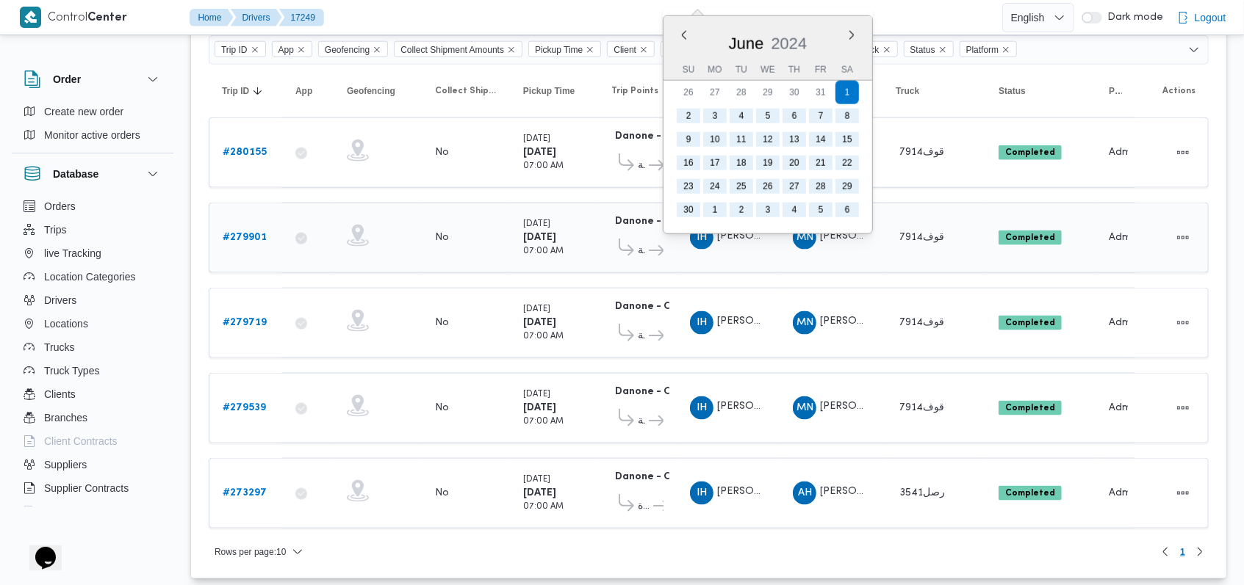
click at [914, 228] on td "Truck 7914قوف" at bounding box center [933, 238] width 103 height 71
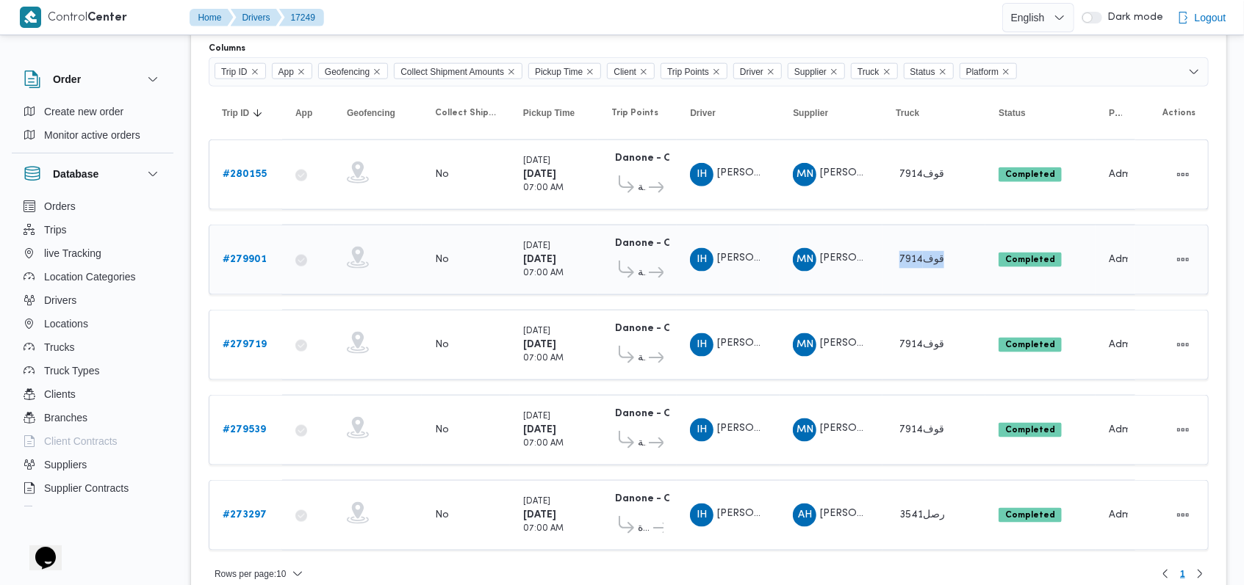
click at [914, 228] on td "Truck 7914قوف" at bounding box center [933, 260] width 103 height 71
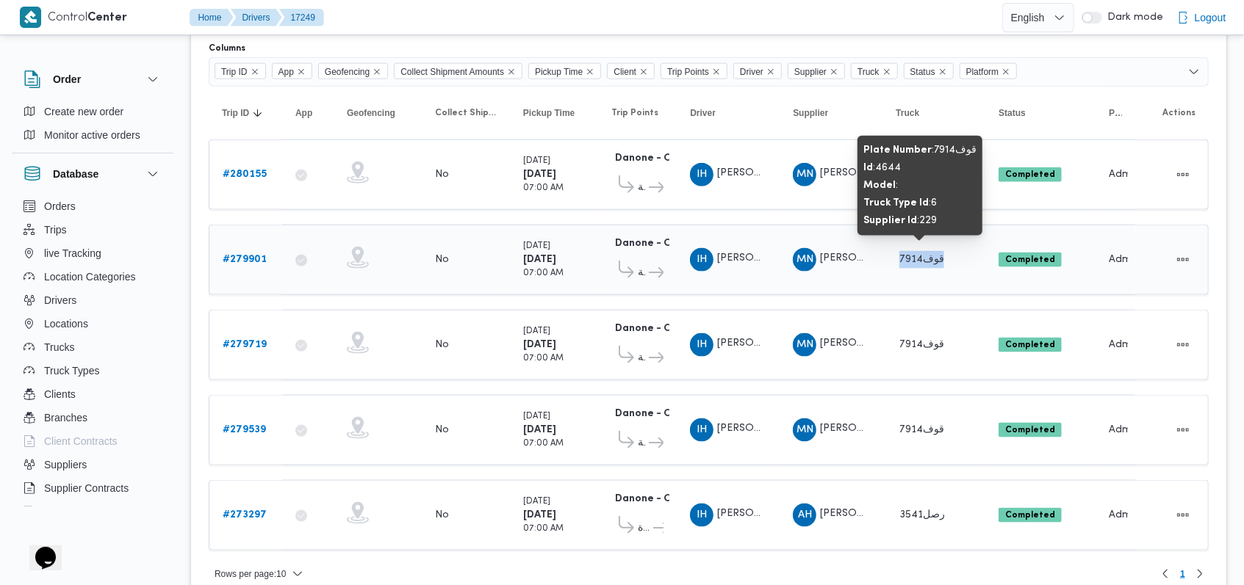
copy span "7914قوف"
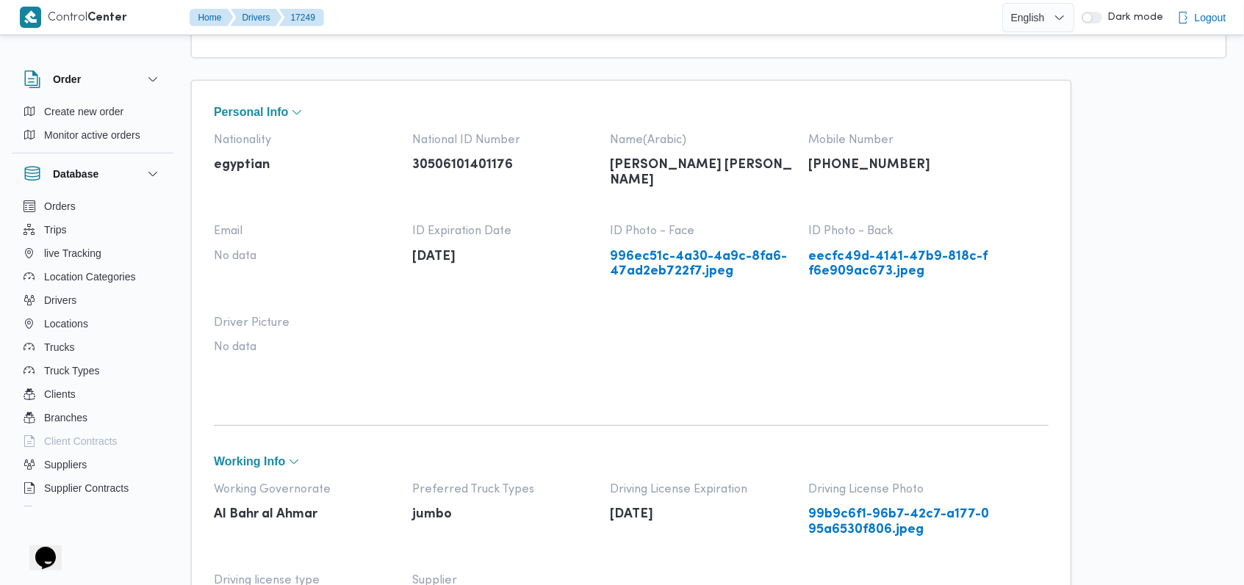
scroll to position [0, 0]
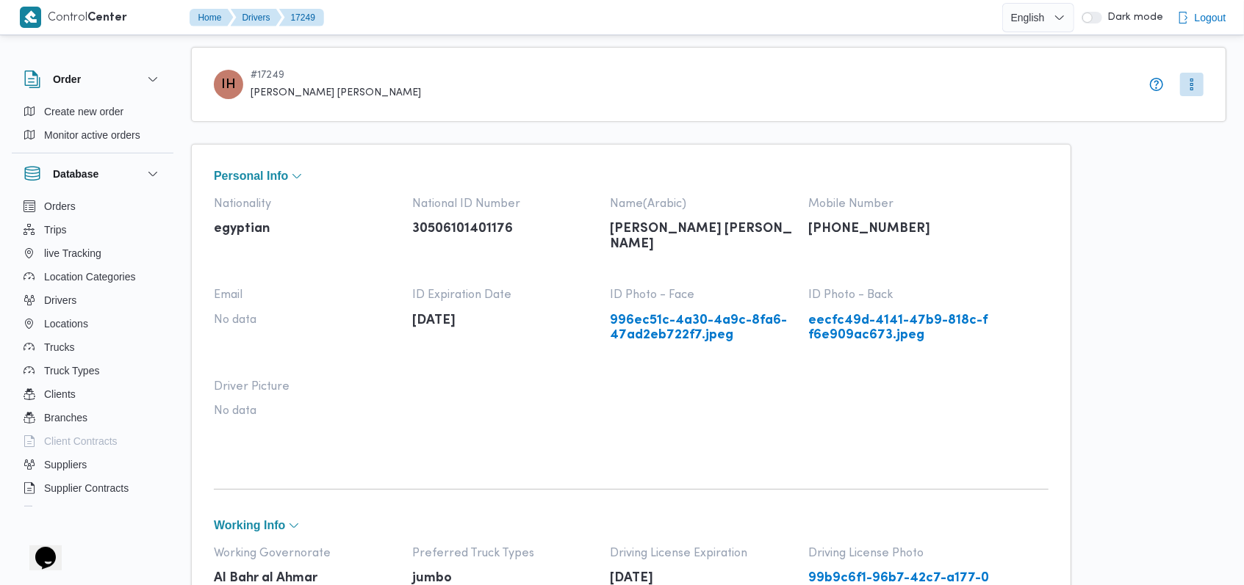
click at [688, 319] on link "996ec51c-4a30-4a9c-8fa6-47ad2eb722f7.jpeg" at bounding box center [702, 329] width 184 height 30
click at [864, 316] on link "eecfc49d-4141-47b9-818c-ff6e909ac673.jpeg" at bounding box center [900, 329] width 184 height 30
click at [1197, 82] on button "More" at bounding box center [1192, 84] width 24 height 24
click at [1169, 122] on span "Edit" at bounding box center [1191, 116] width 71 height 18
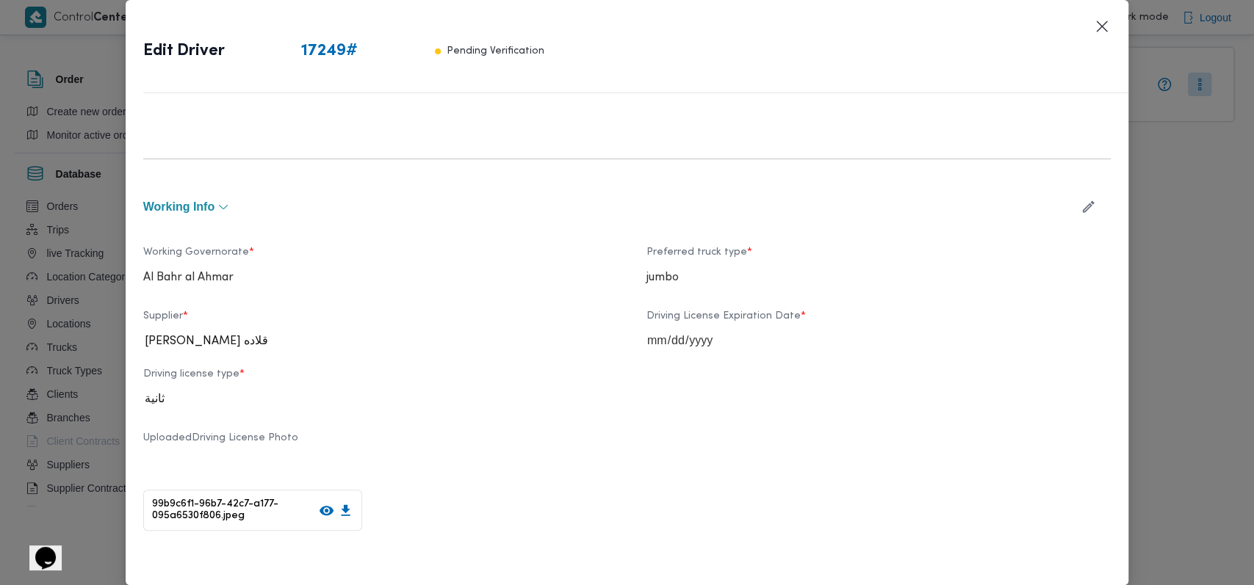
scroll to position [489, 0]
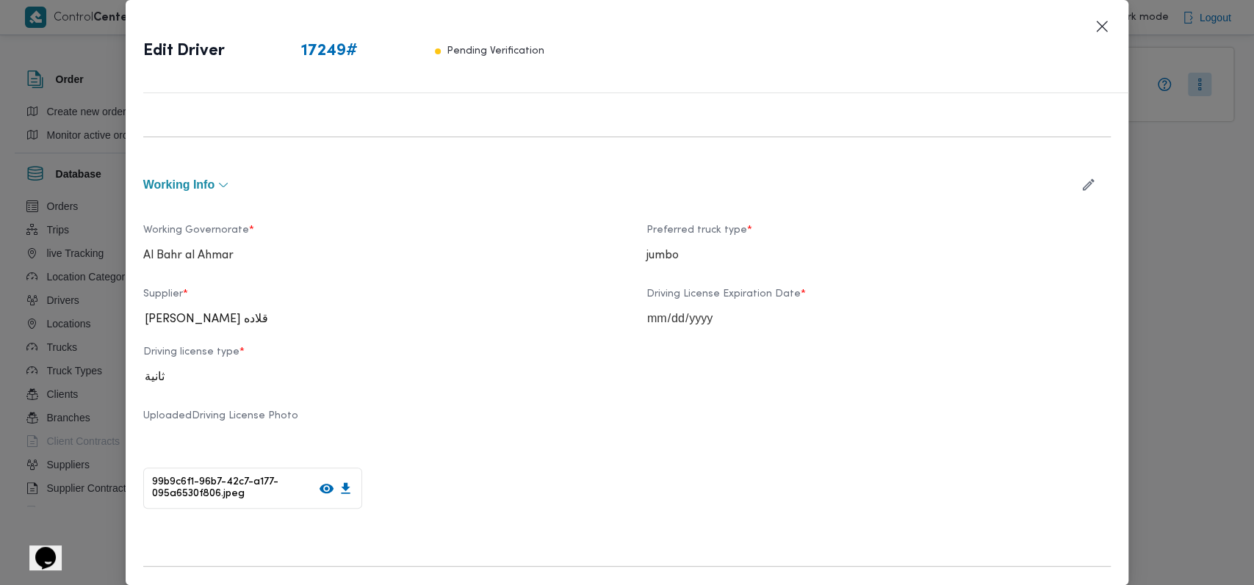
click at [1081, 179] on icon "button" at bounding box center [1088, 184] width 15 height 15
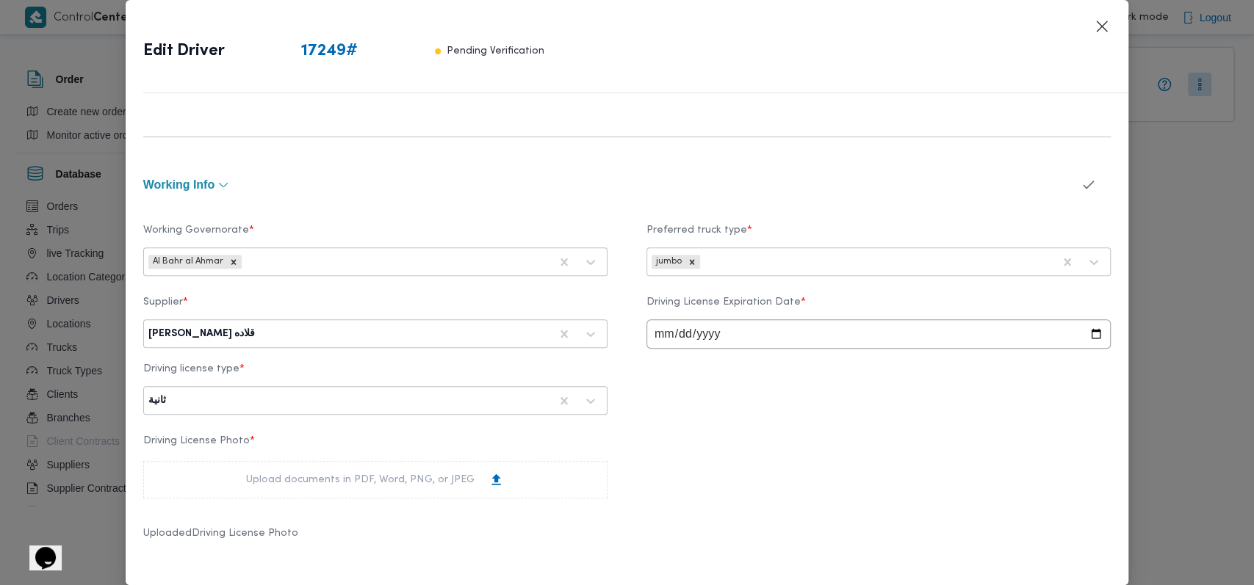
click at [317, 329] on div at bounding box center [404, 334] width 292 height 15
type input "على سليمان"
click at [231, 361] on div "على [PERSON_NAME]" at bounding box center [375, 373] width 463 height 26
click at [1081, 180] on icon "button" at bounding box center [1088, 184] width 15 height 15
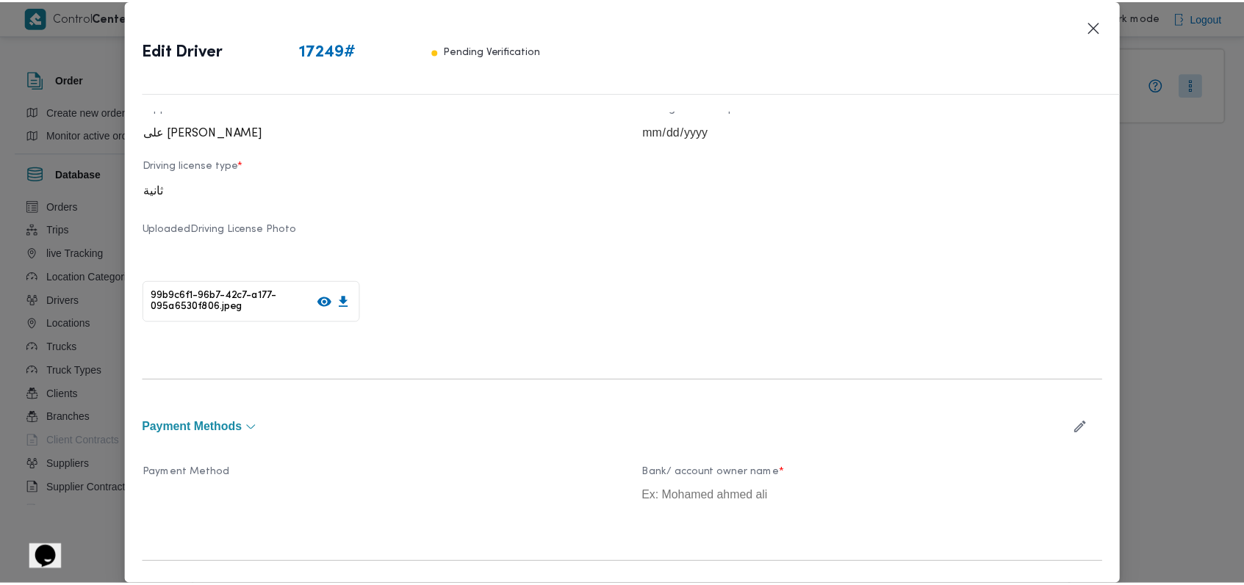
scroll to position [838, 0]
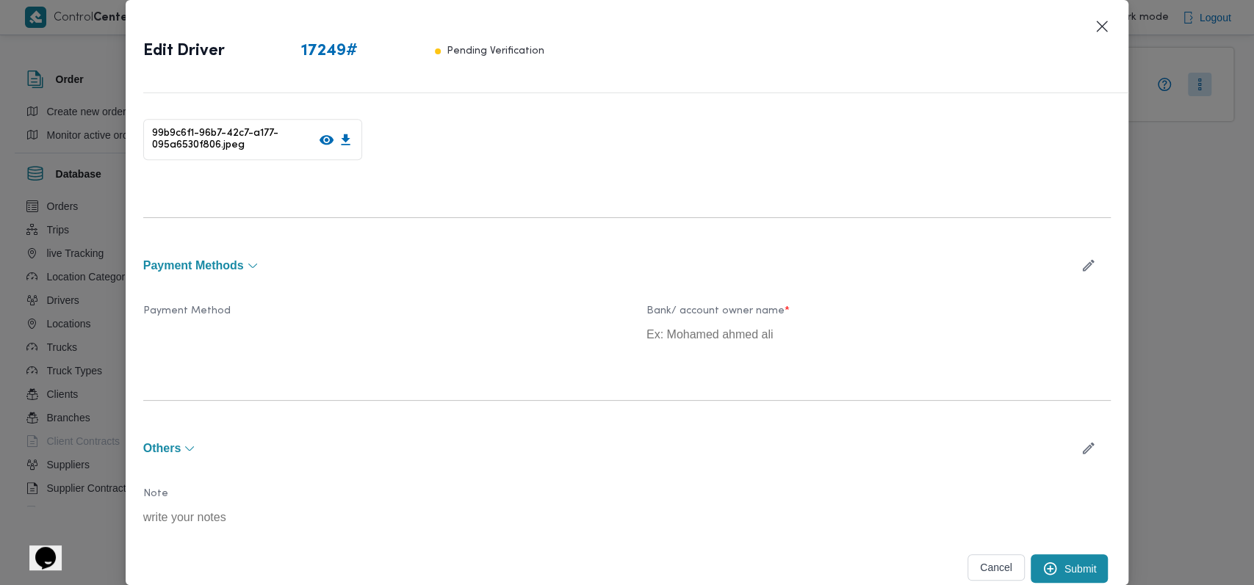
click at [1085, 567] on button "Submit" at bounding box center [1070, 569] width 78 height 29
